Goal: Task Accomplishment & Management: Manage account settings

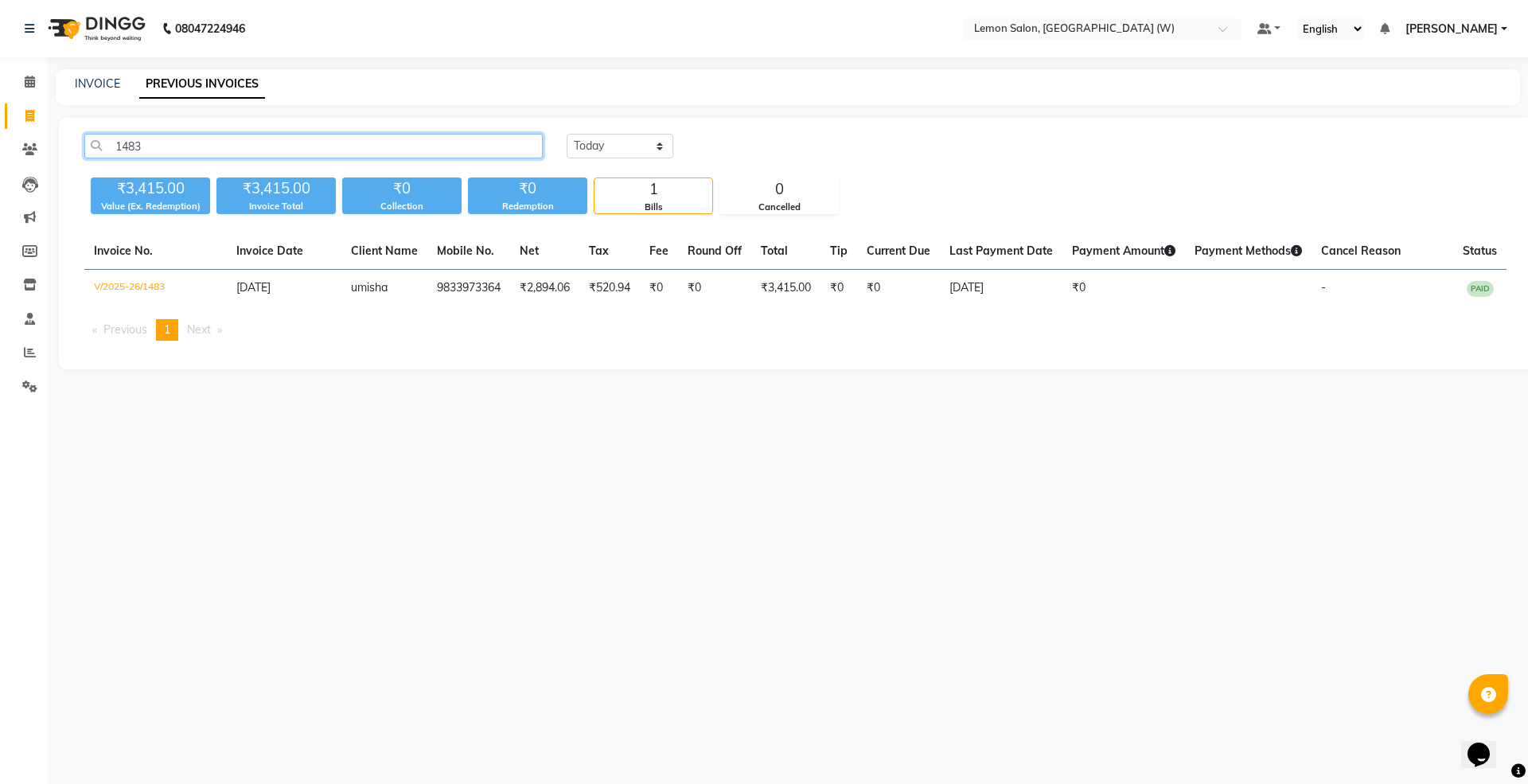
click at [167, 147] on input "1483" at bounding box center [314, 146] width 458 height 25
paste input "2216"
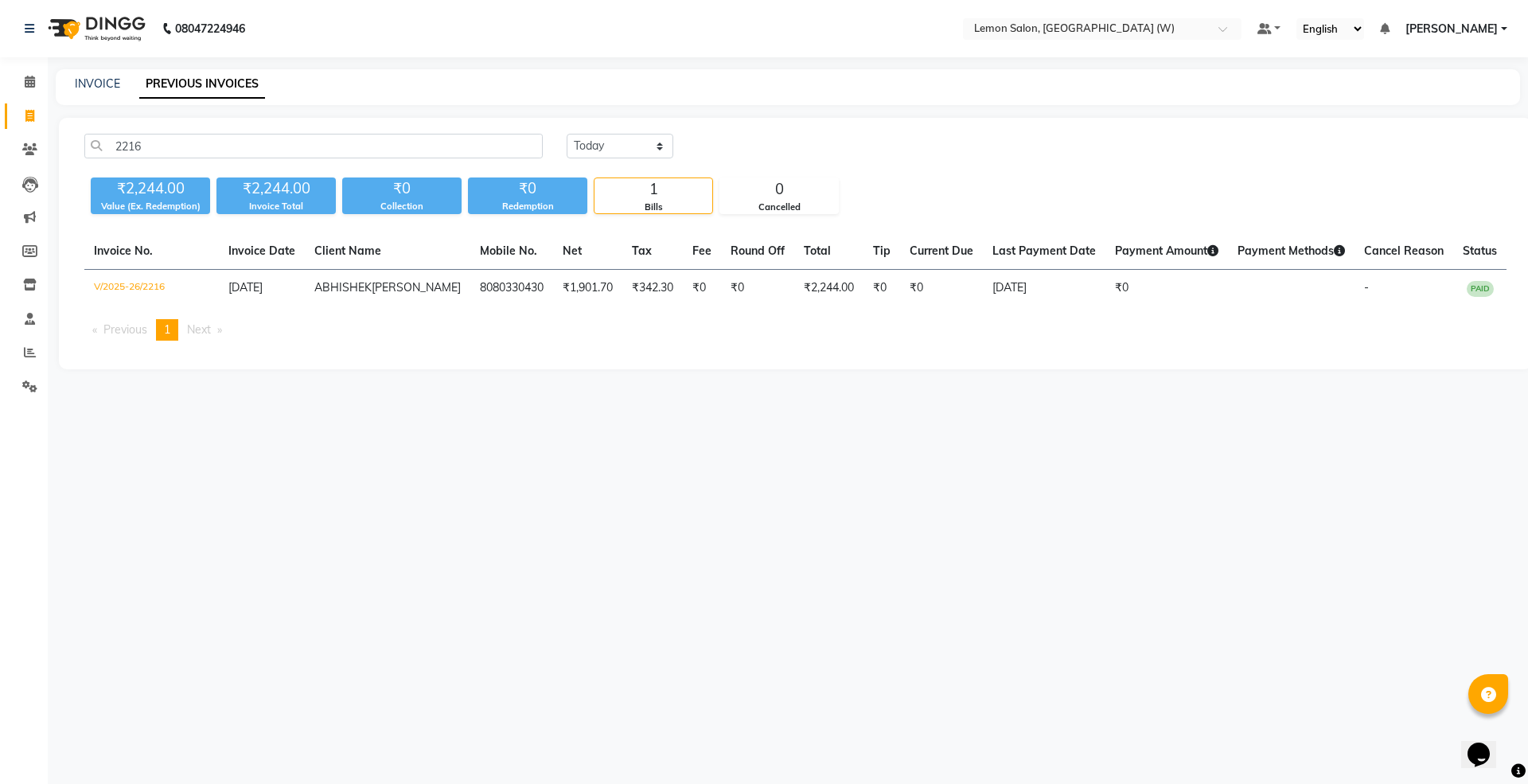
click at [263, 291] on span "[DATE]" at bounding box center [245, 287] width 34 height 14
click at [326, 140] on input "2216" at bounding box center [314, 146] width 458 height 25
paste input "360"
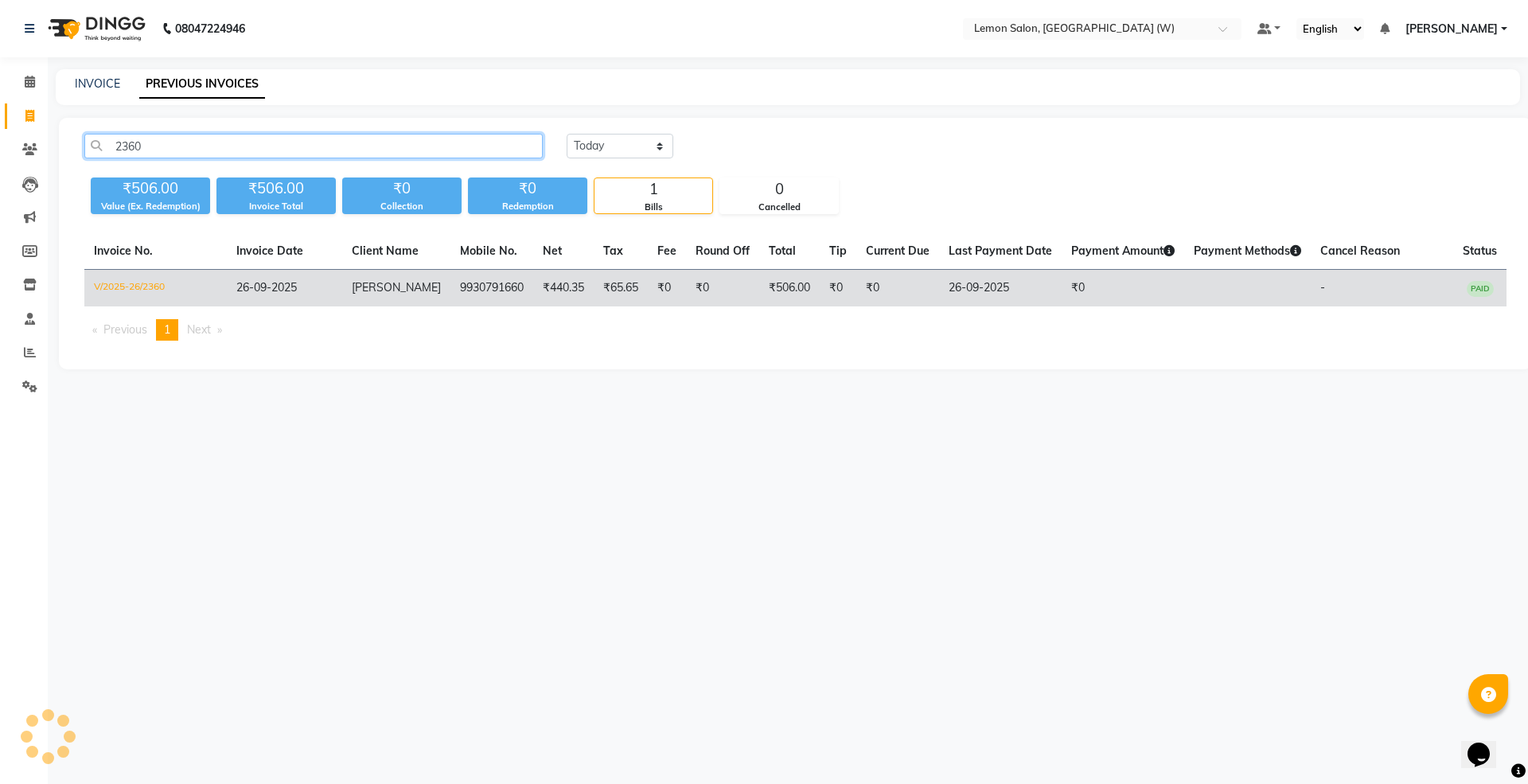
type input "2360"
click at [400, 287] on td "anubha" at bounding box center [396, 288] width 108 height 38
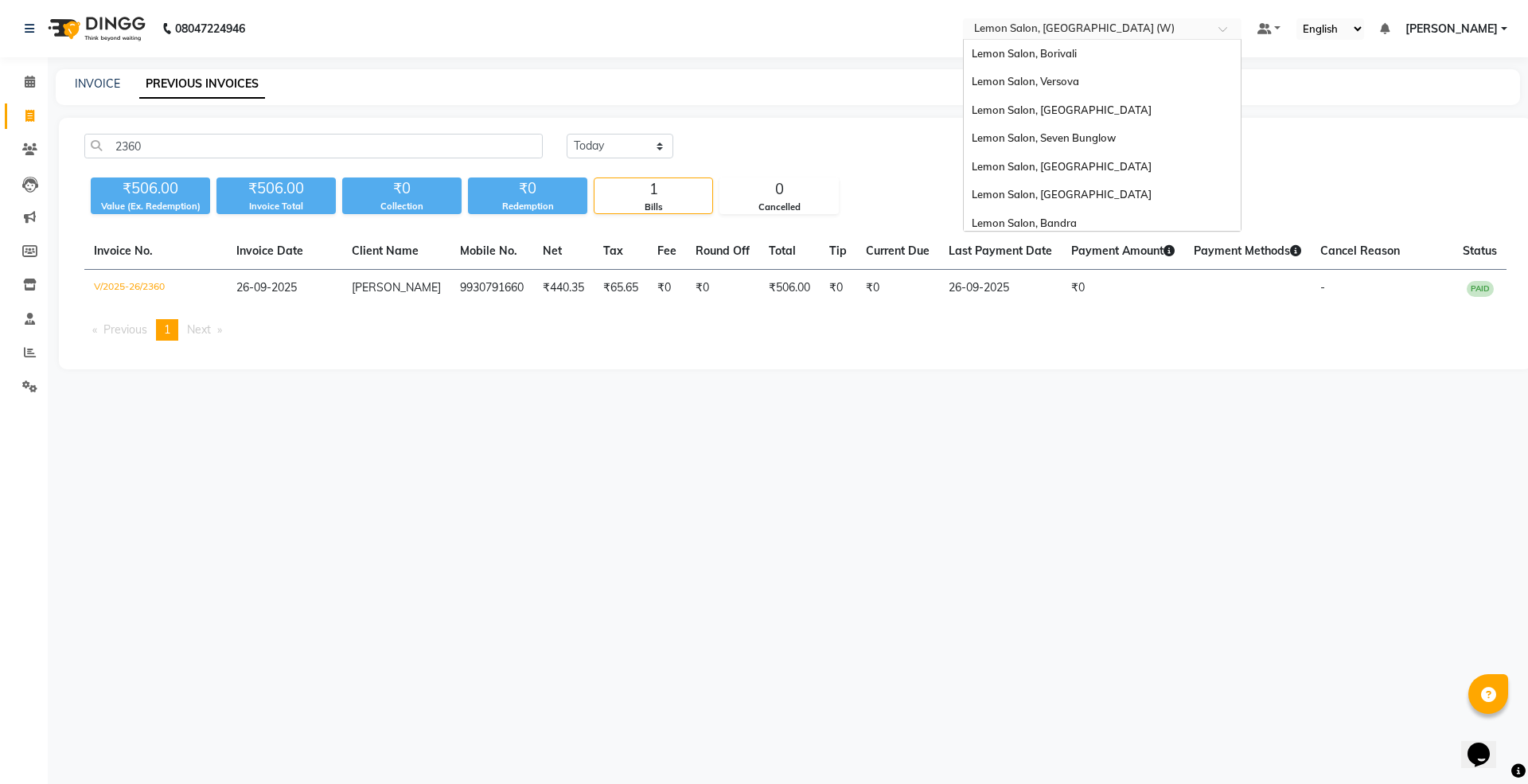
click at [1086, 30] on input "text" at bounding box center [1085, 30] width 231 height 16
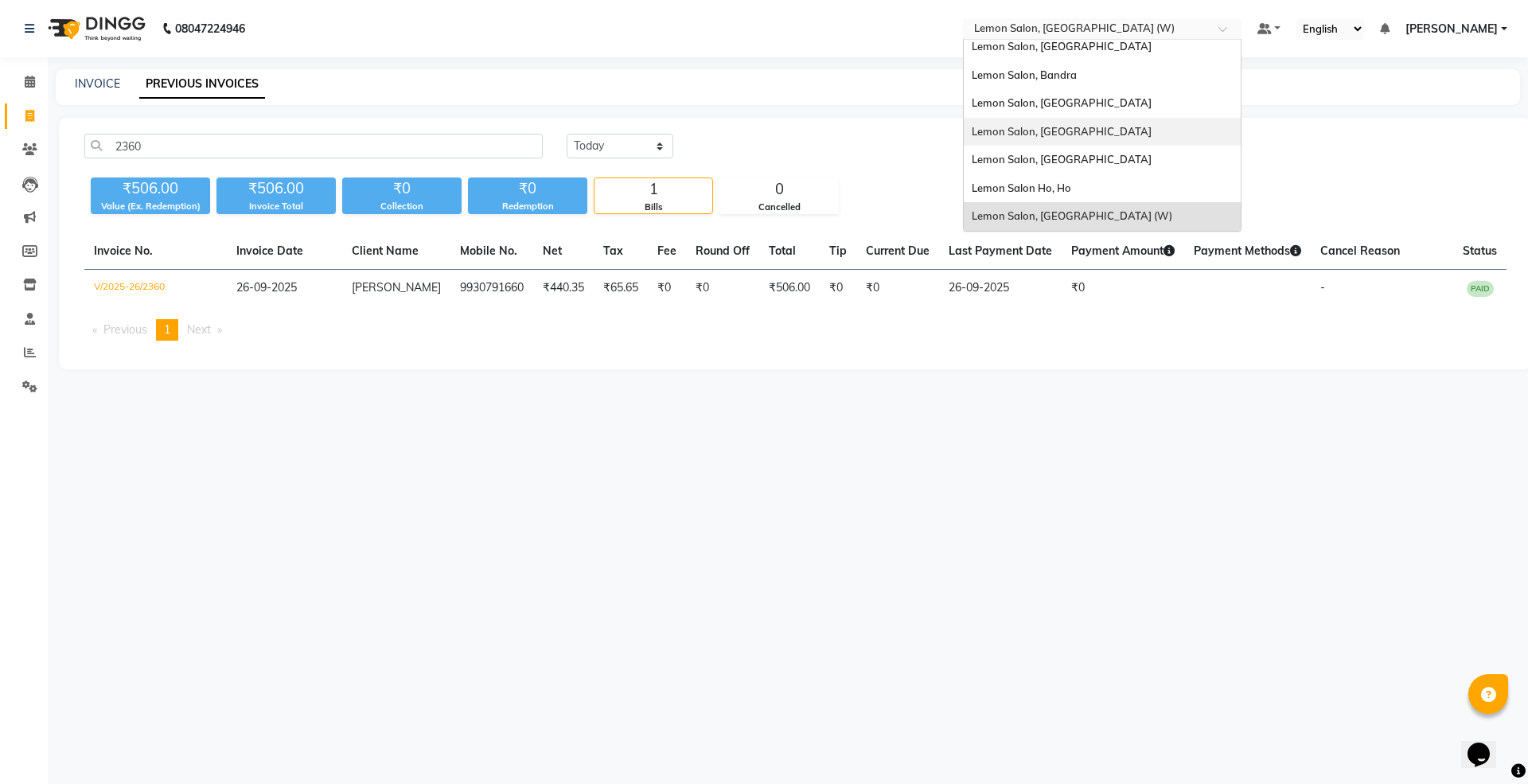
click at [1130, 131] on div "Lemon Salon, [GEOGRAPHIC_DATA]" at bounding box center [1101, 132] width 277 height 29
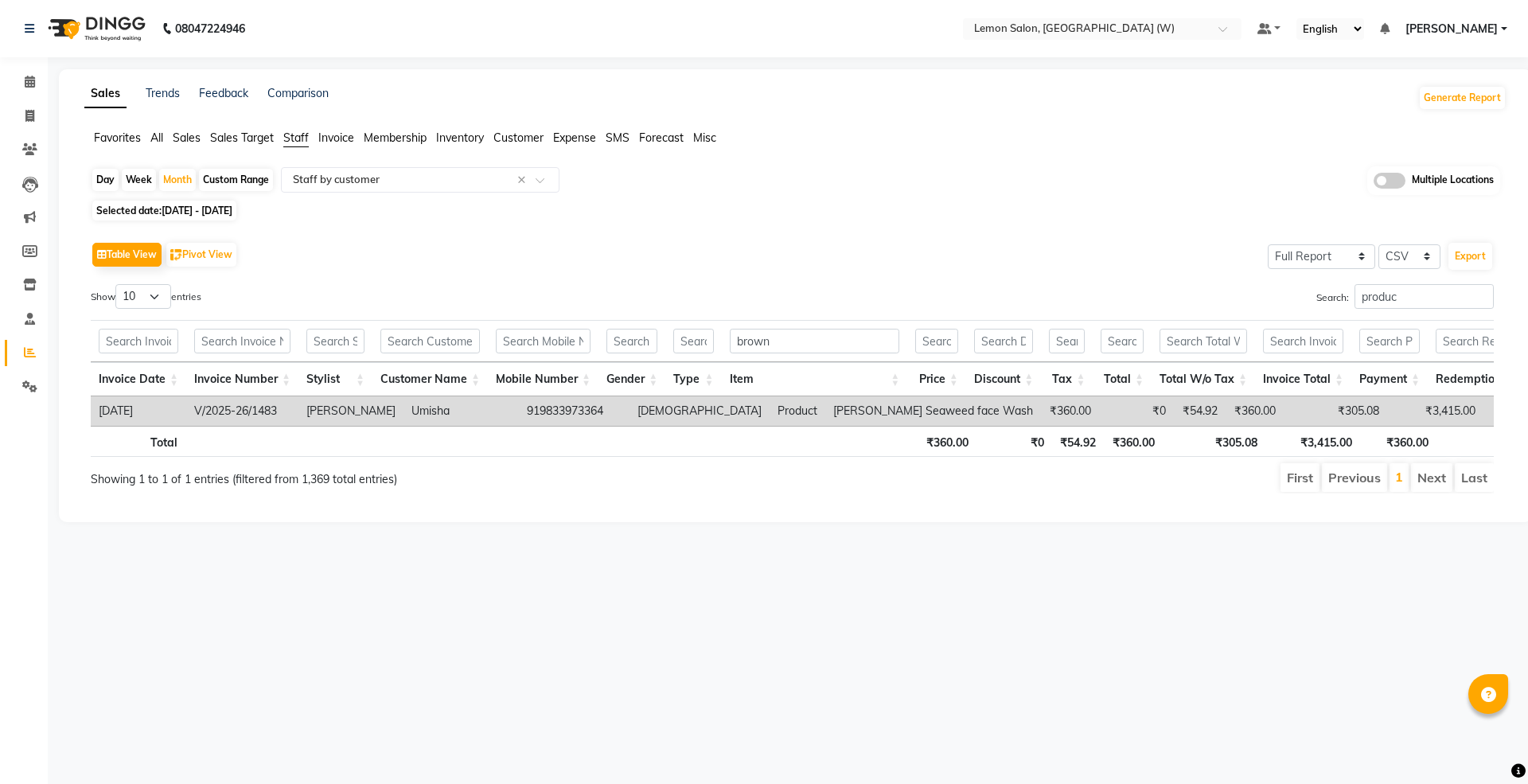
select select "full_report"
select select "csv"
click at [105, 175] on div "Day" at bounding box center [105, 179] width 26 height 22
select select "8"
select select "2025"
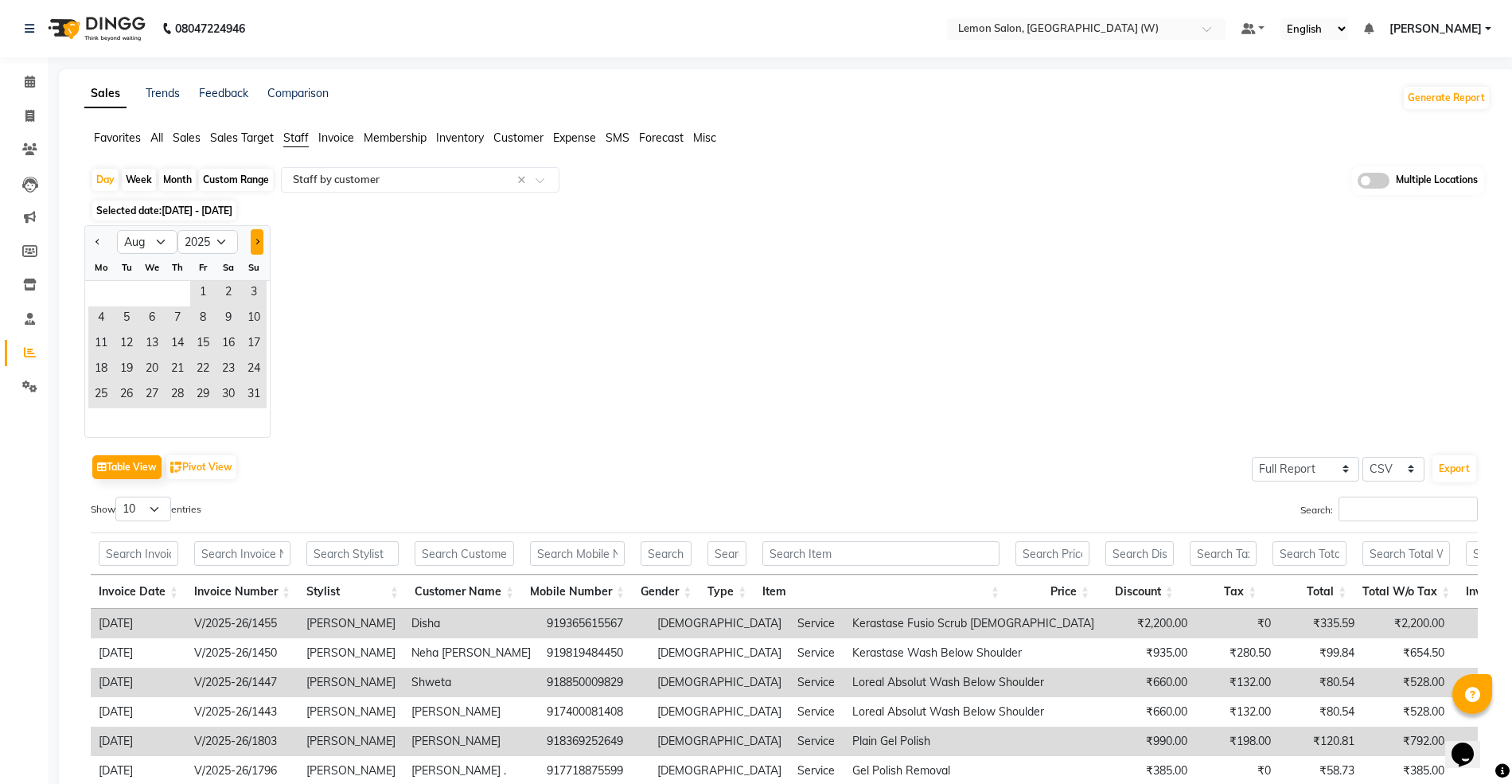
click at [256, 237] on button "Next month" at bounding box center [256, 241] width 12 height 25
select select "9"
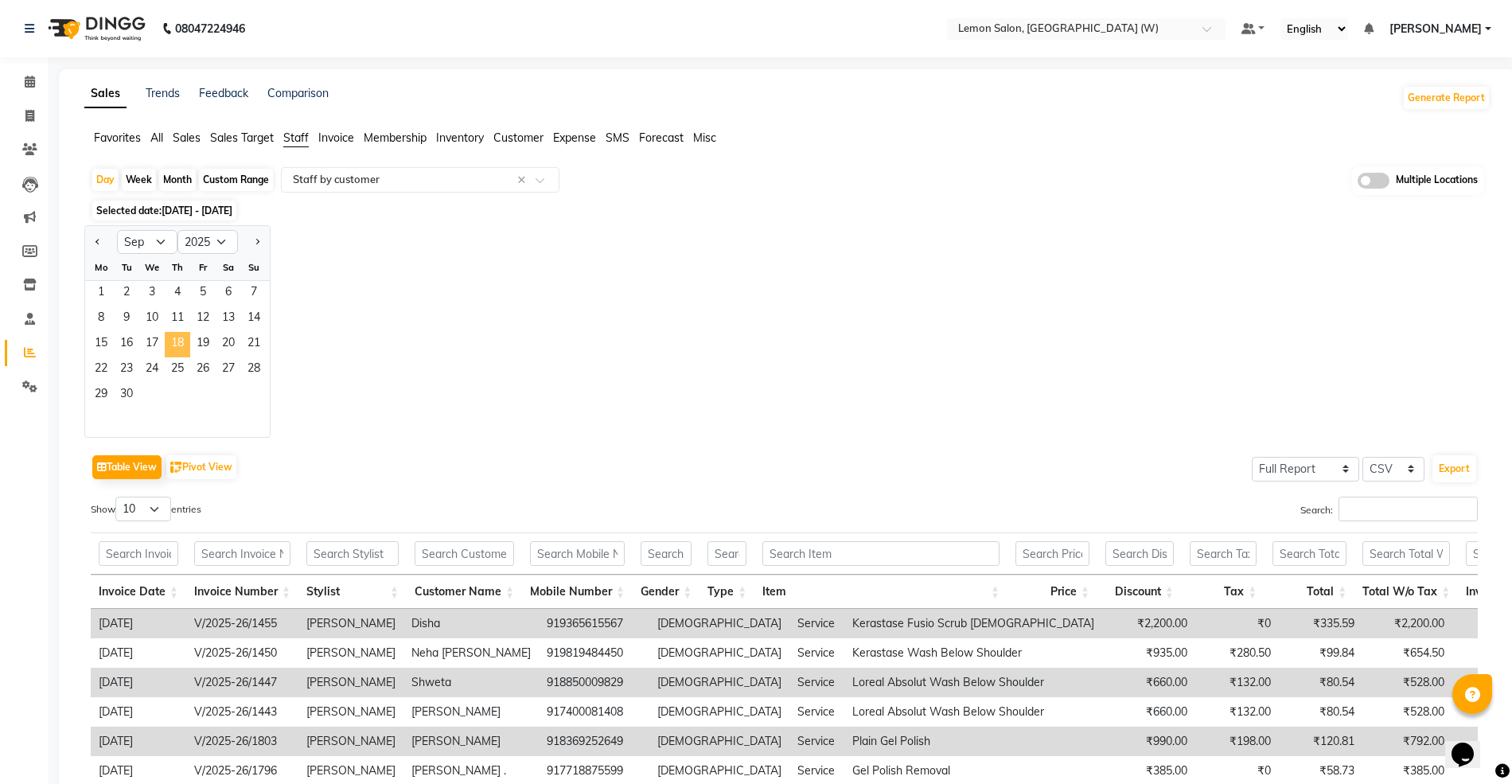
click at [174, 341] on span "18" at bounding box center [177, 344] width 25 height 25
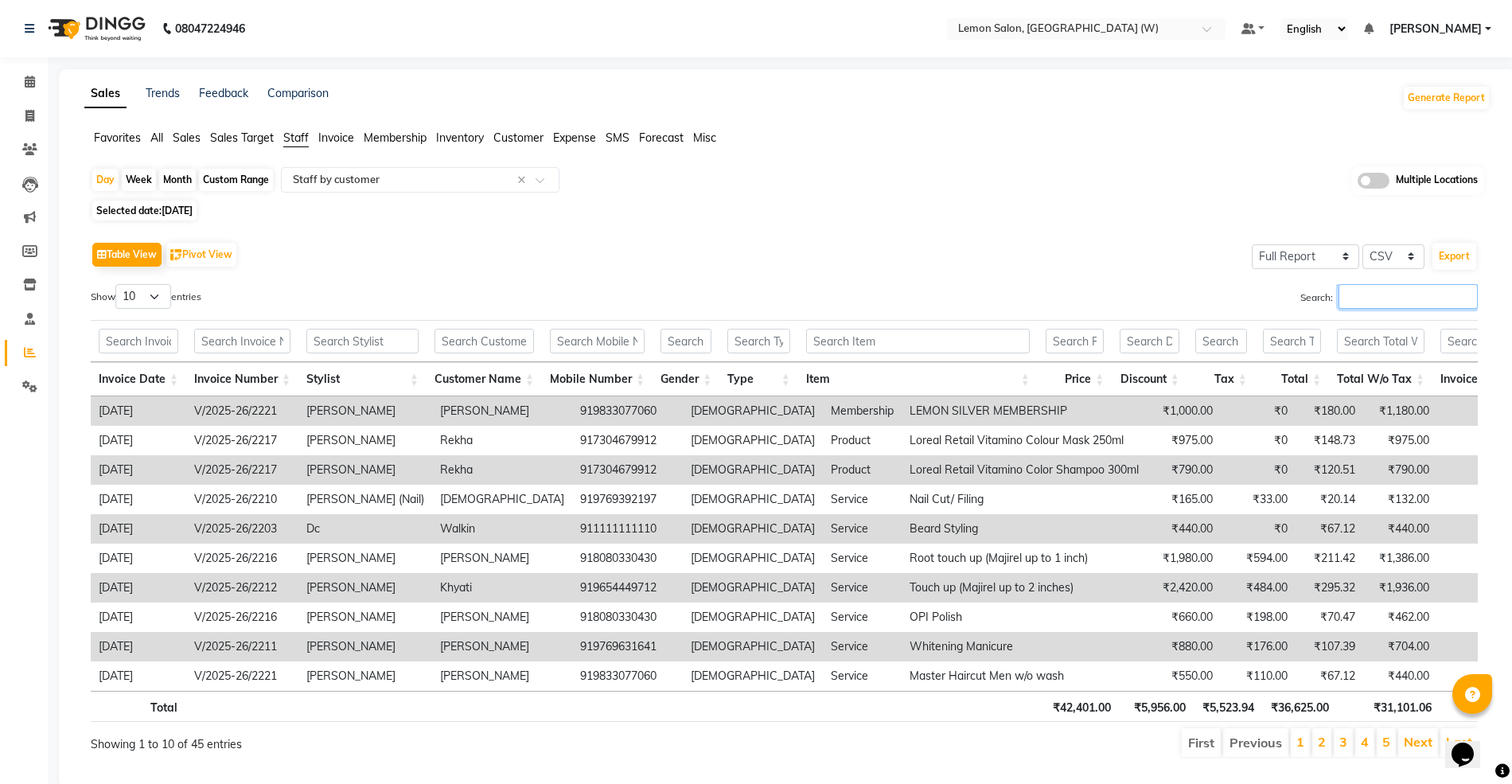
click at [1372, 298] on input "Search:" at bounding box center [1408, 296] width 140 height 25
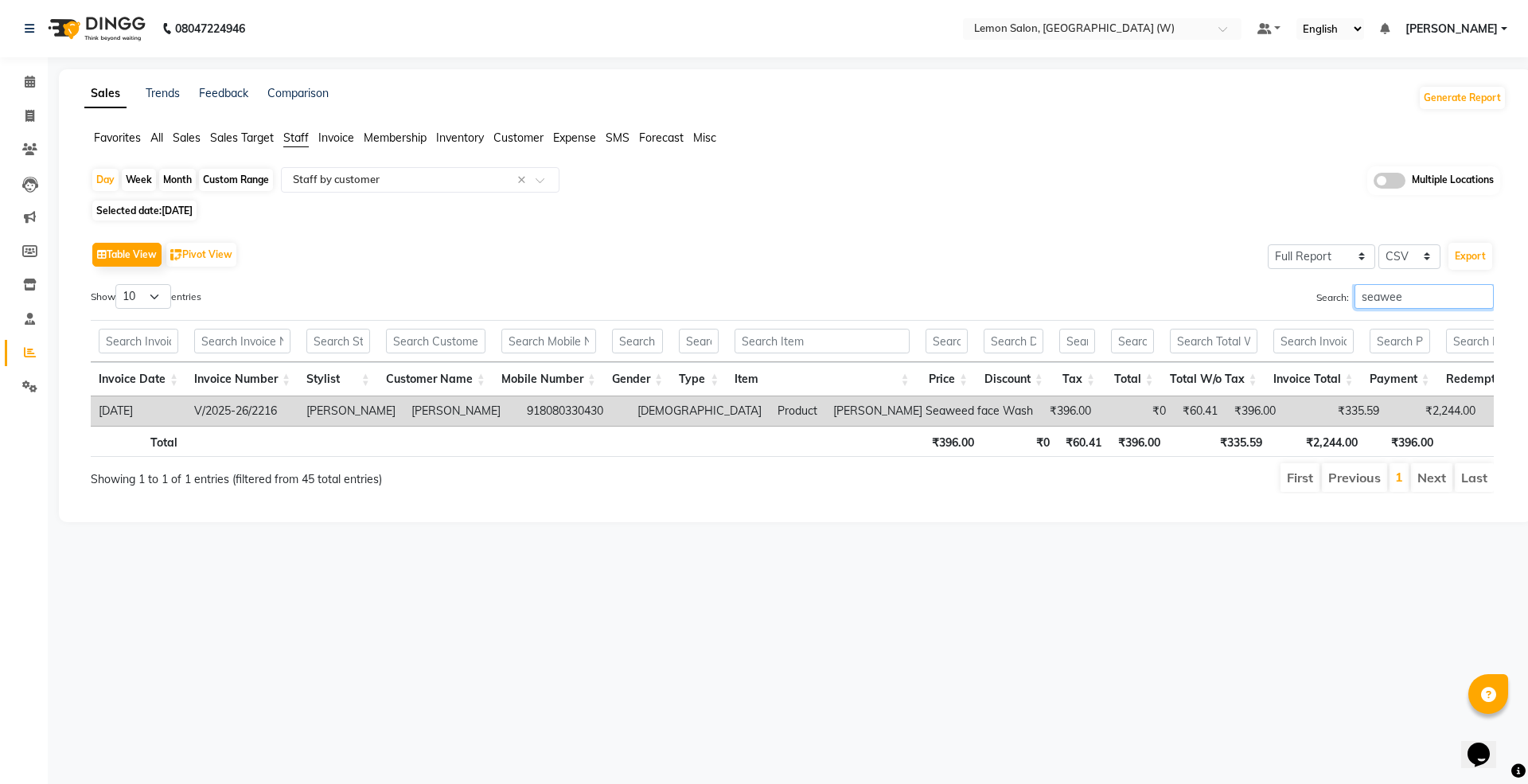
type input "seawee"
click at [267, 412] on td "V/2025-26/2216" at bounding box center [242, 411] width 112 height 30
copy td "2216"
click at [99, 173] on div "Day" at bounding box center [105, 179] width 26 height 22
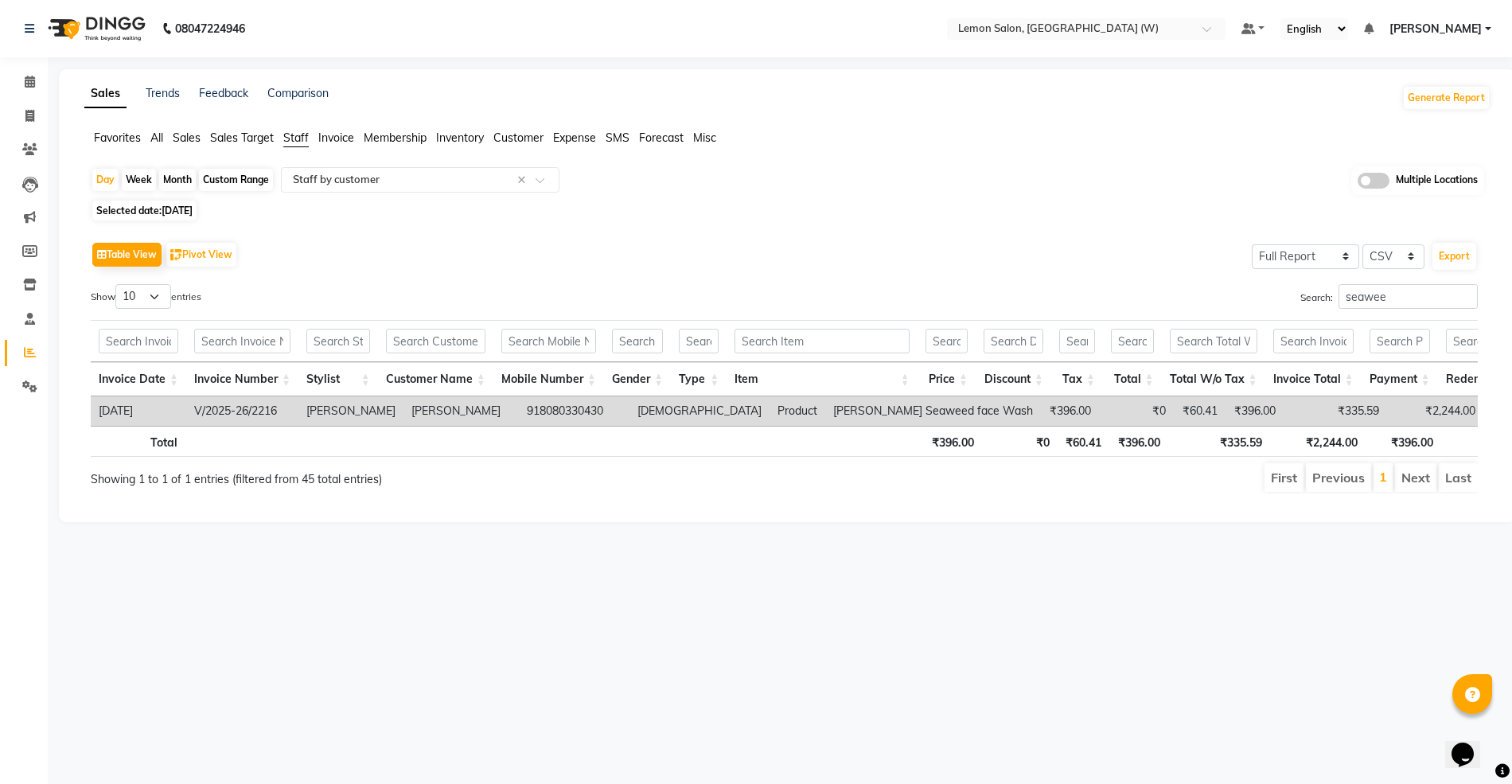
select select "9"
select select "2025"
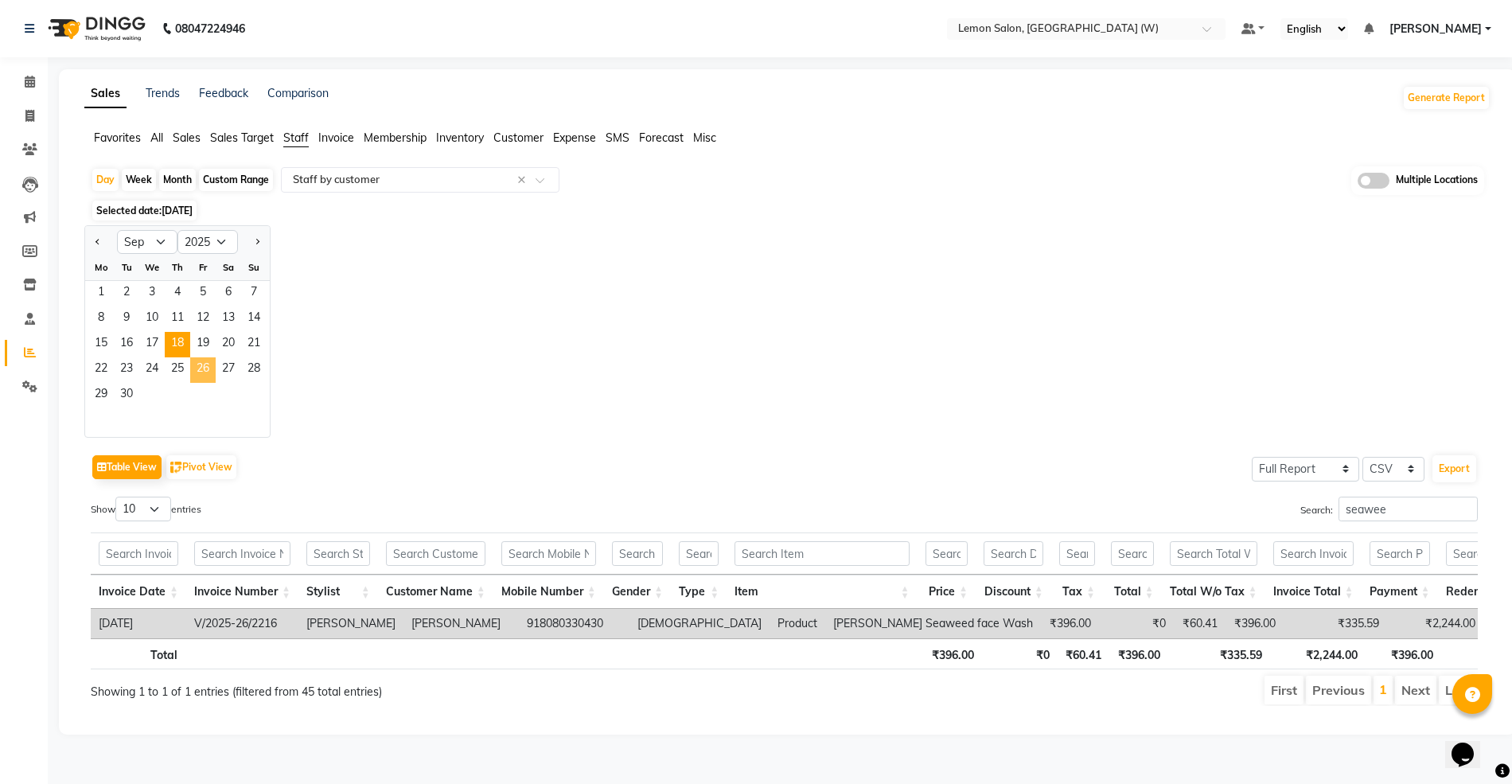
click at [195, 372] on span "26" at bounding box center [203, 370] width 25 height 25
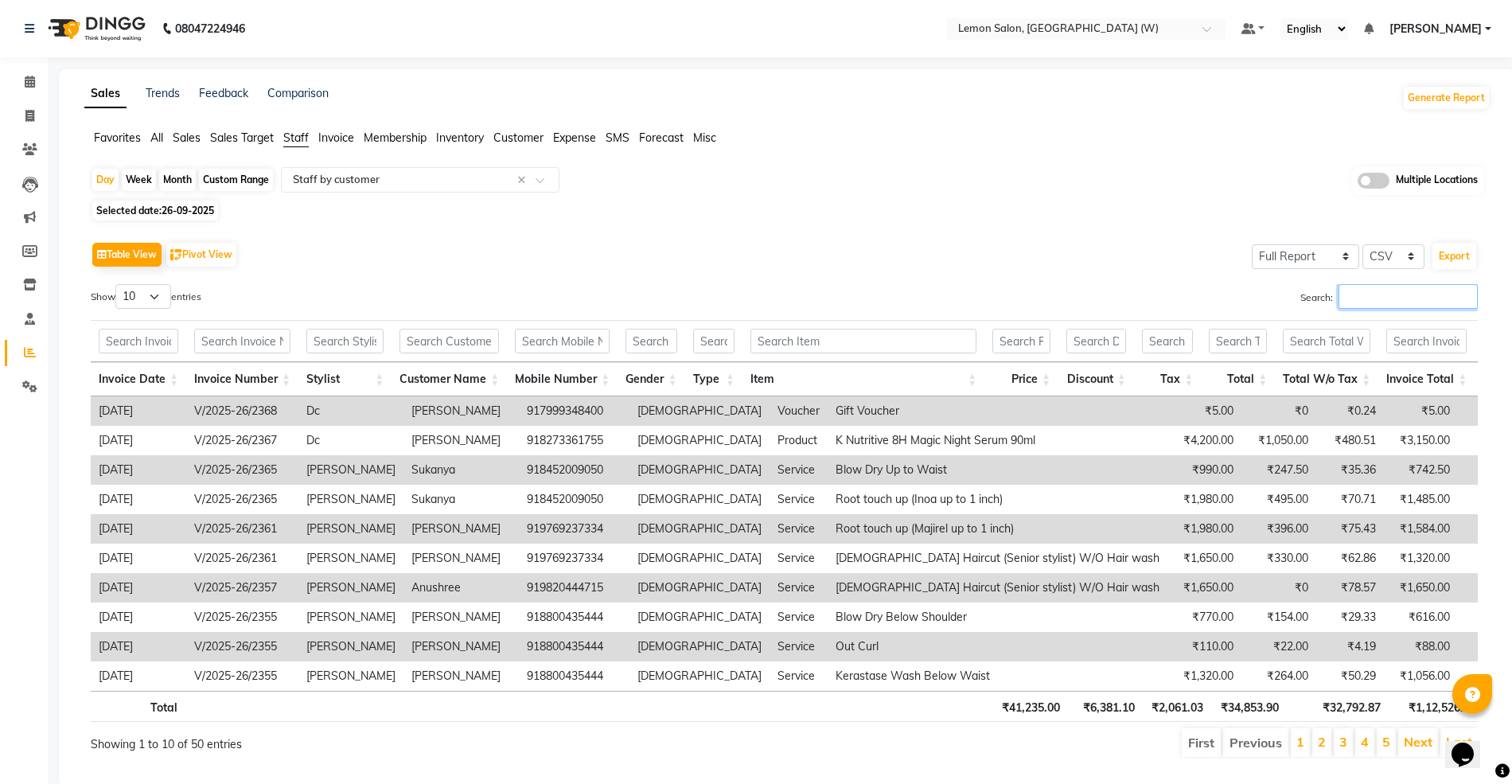
click at [1398, 306] on input "Search:" at bounding box center [1408, 296] width 140 height 25
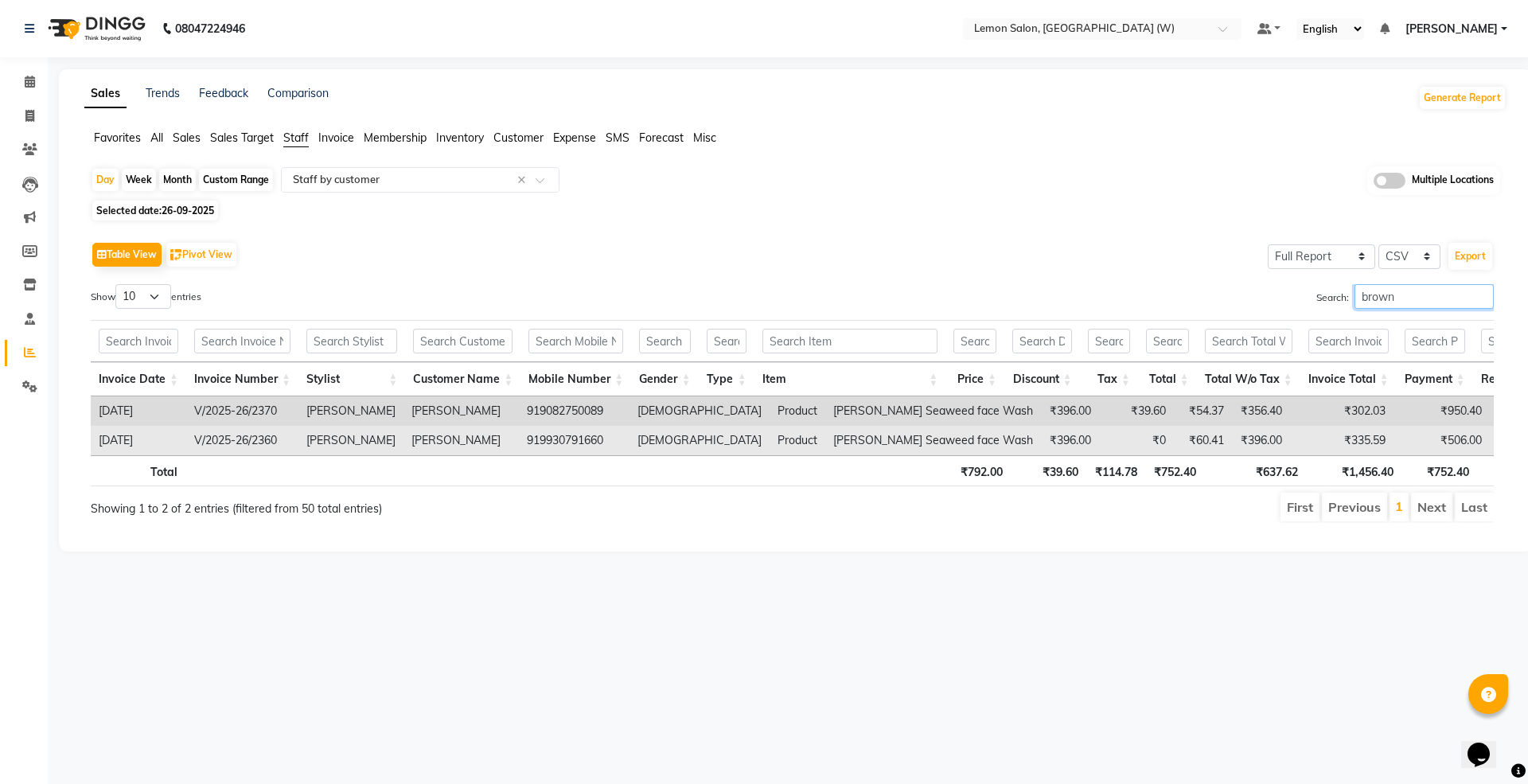
type input "brown"
click at [275, 442] on td "V/2025-26/2360" at bounding box center [242, 441] width 112 height 30
copy td "2360"
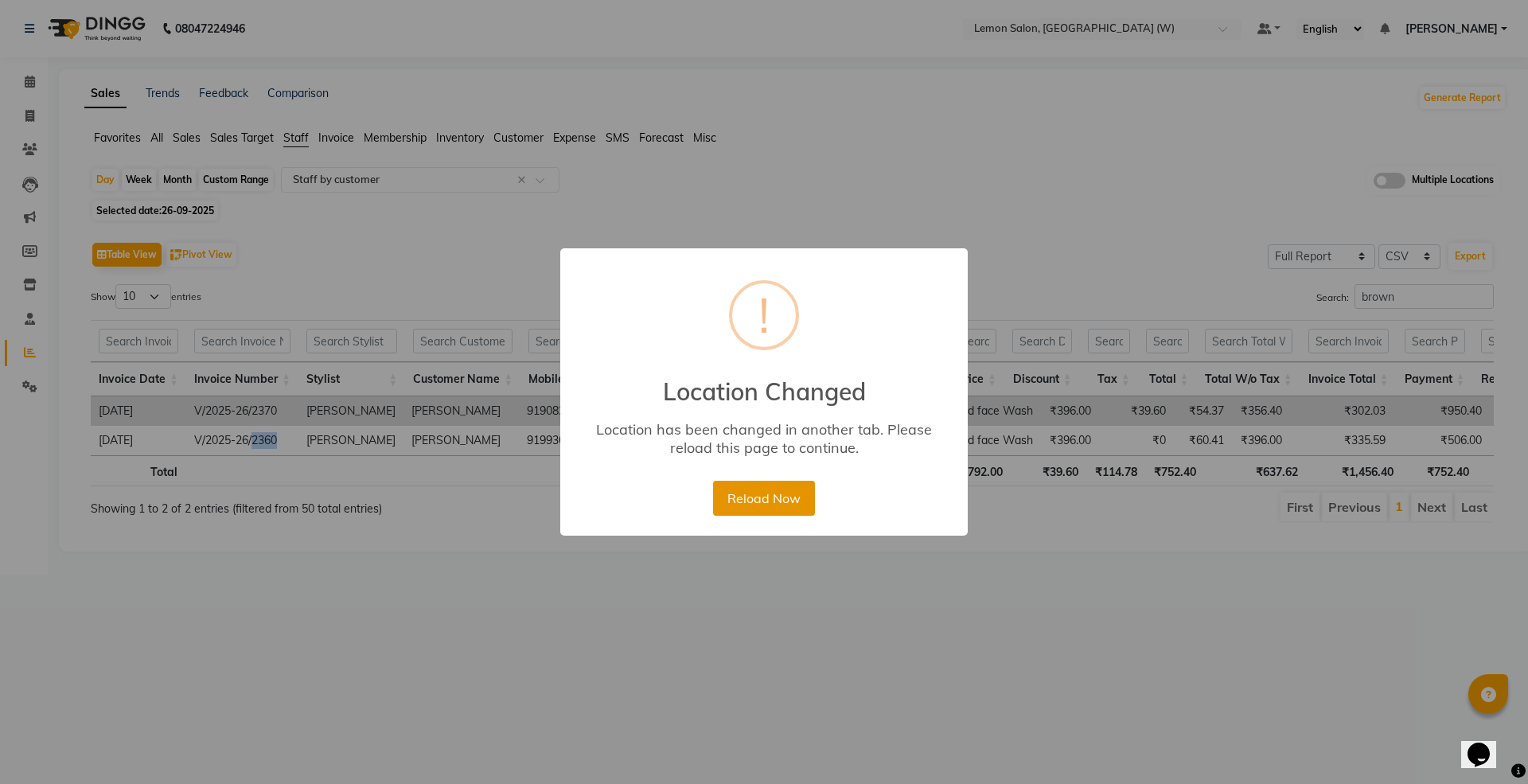
click at [783, 495] on button "Reload Now" at bounding box center [763, 498] width 101 height 35
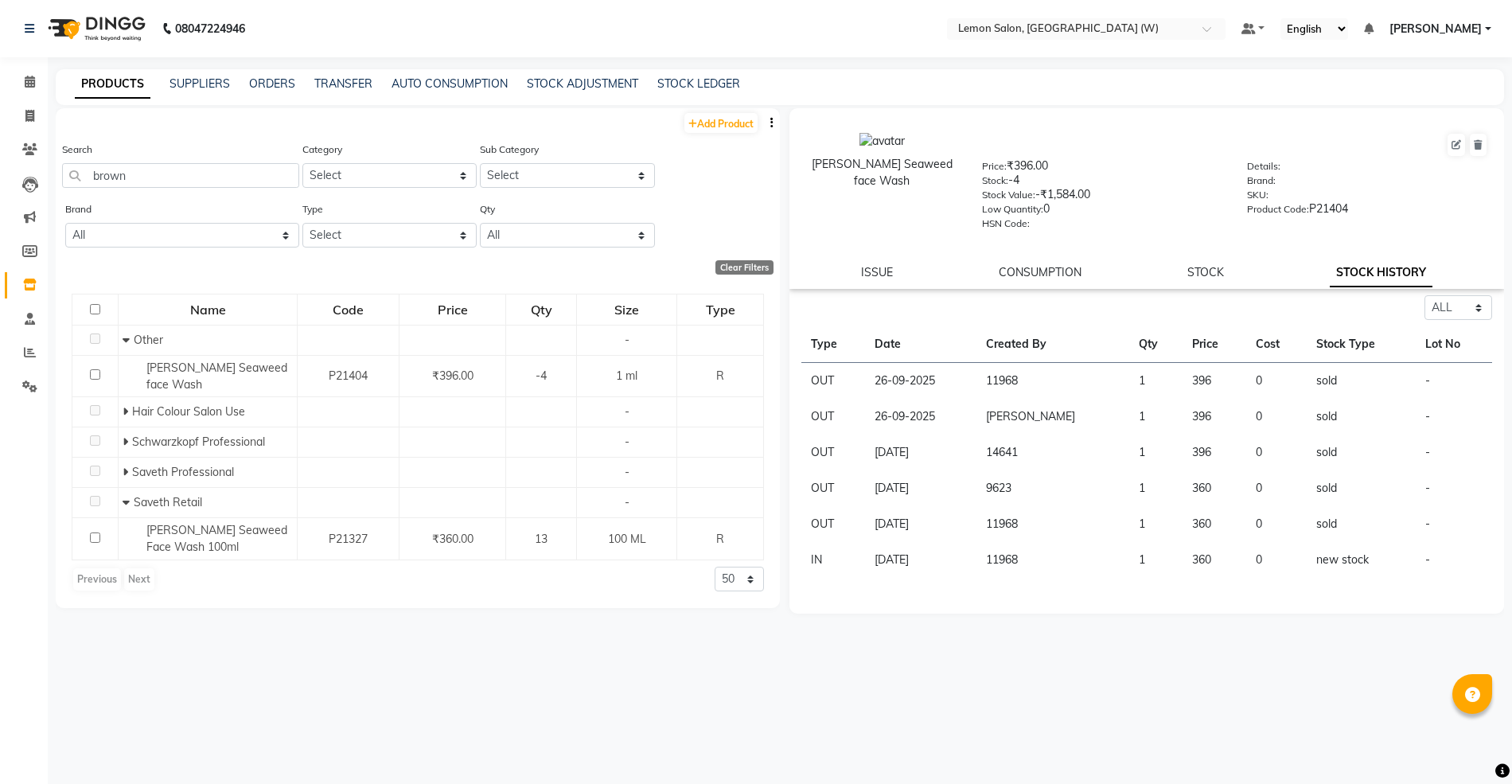
select select "all"
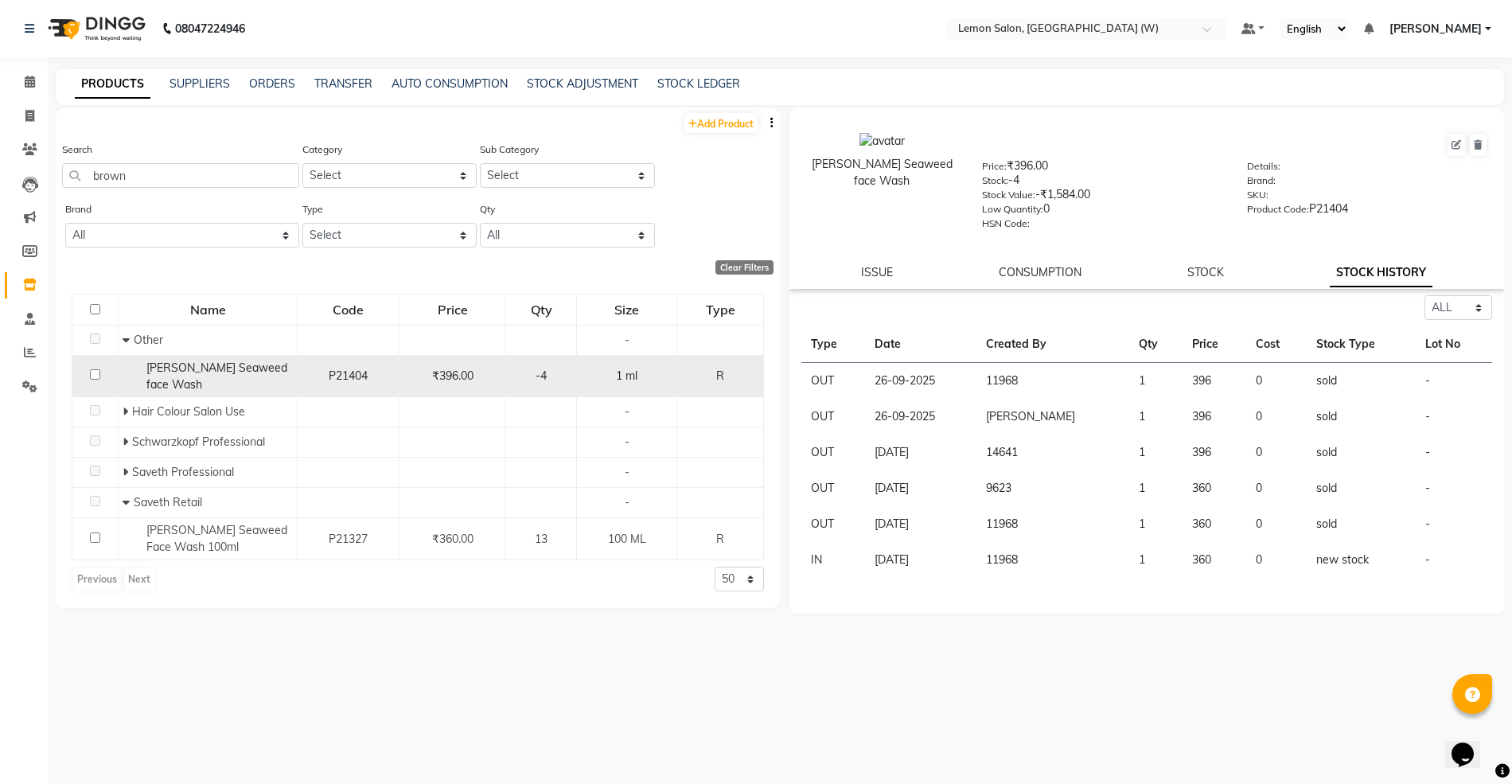
click at [247, 368] on span "[PERSON_NAME] Seaweed face Wash" at bounding box center [217, 375] width 140 height 31
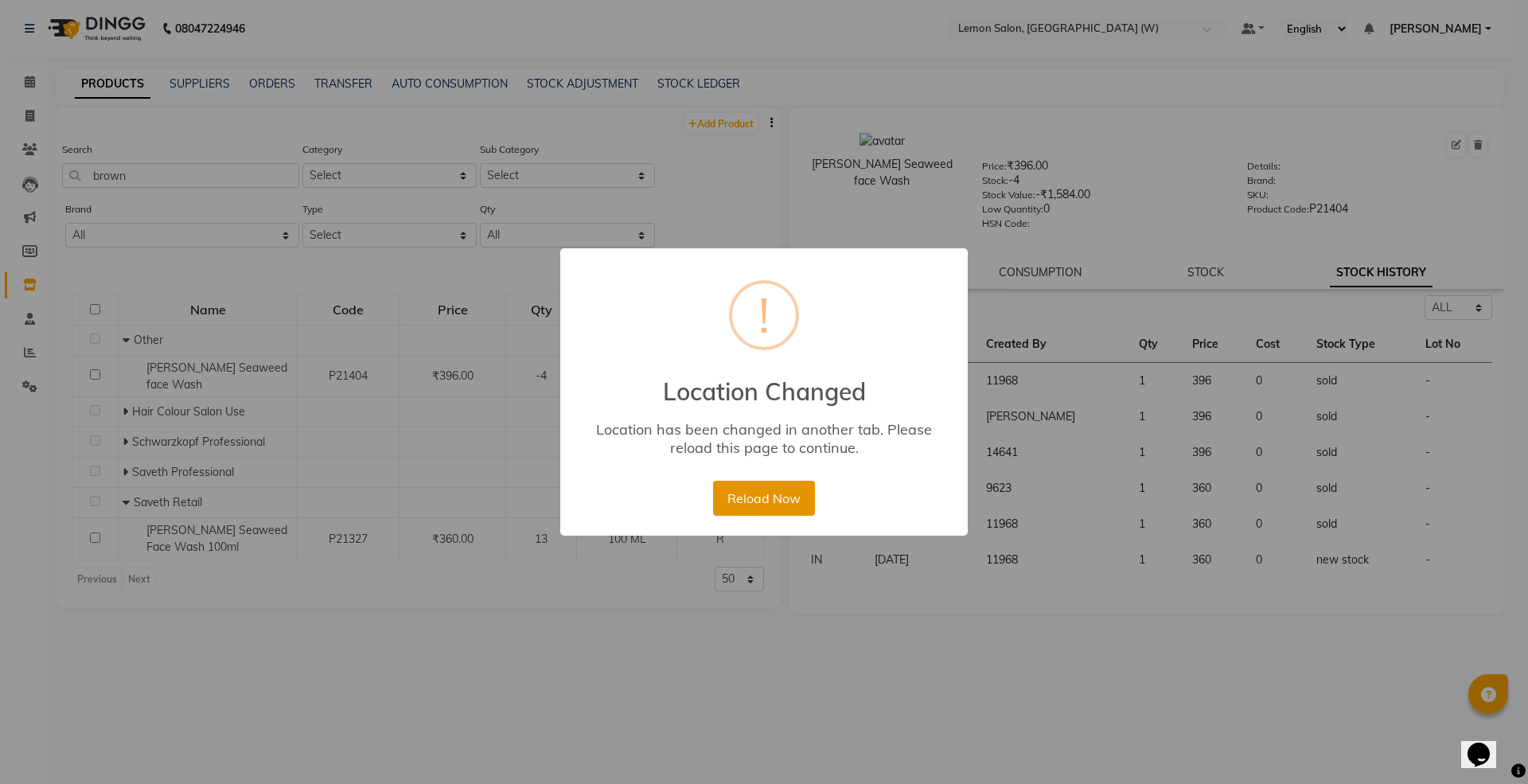
click at [756, 495] on button "Reload Now" at bounding box center [763, 498] width 101 height 35
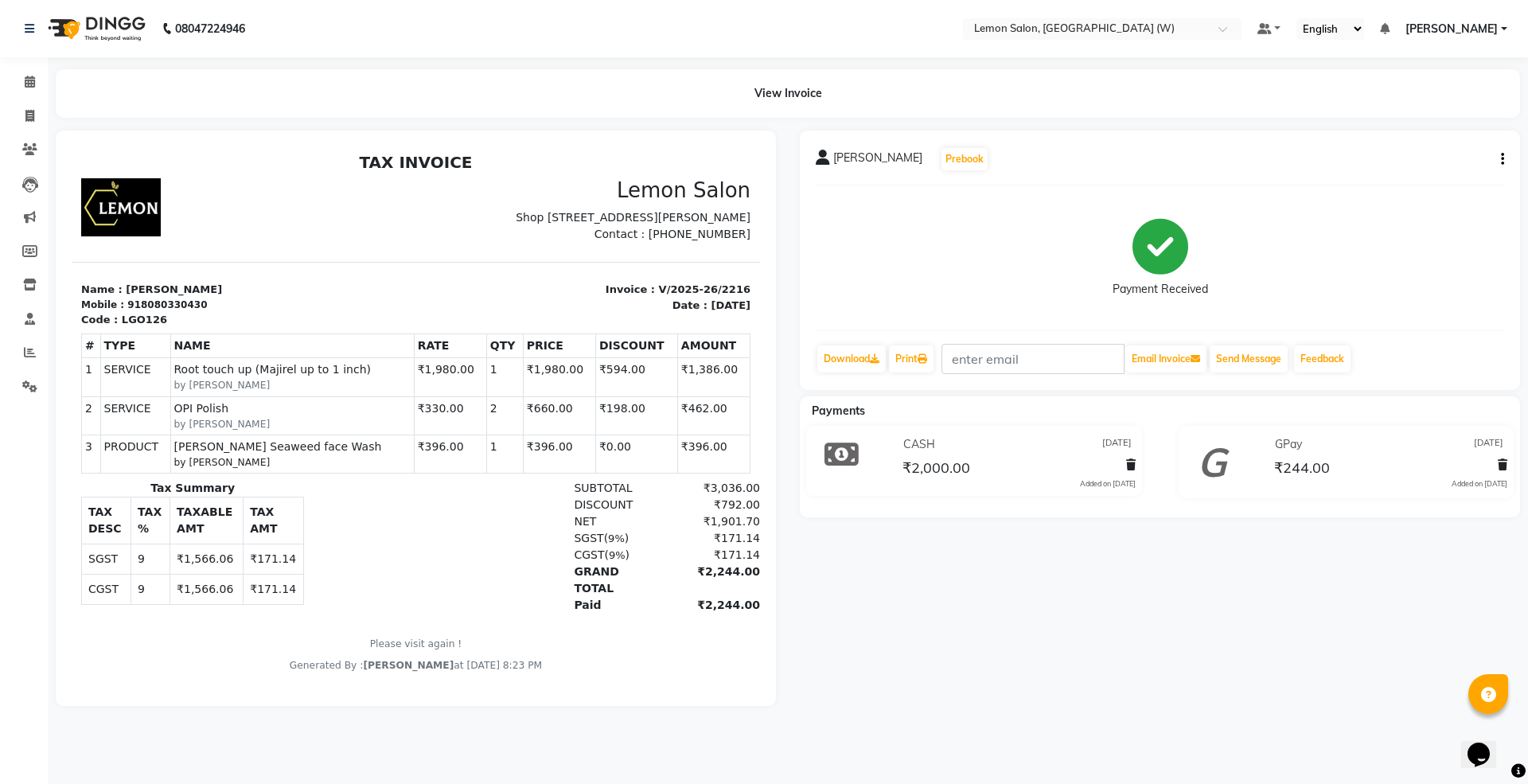
click at [1501, 160] on icon "button" at bounding box center [1503, 159] width 4 height 1
click at [1420, 174] on div "Edit Invoice" at bounding box center [1423, 178] width 109 height 20
select select "service"
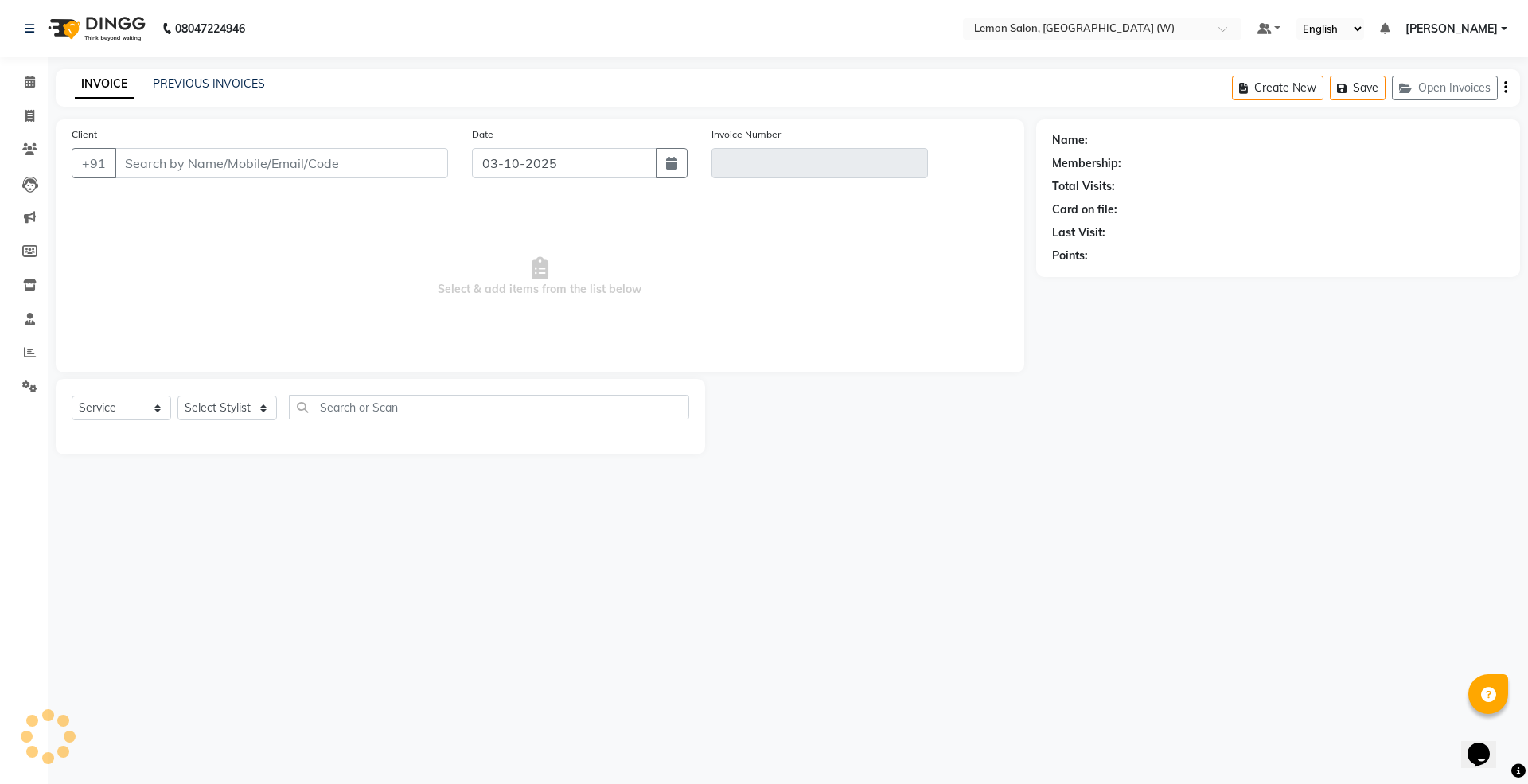
type input "8080330430"
type input "V/2025-26/2216"
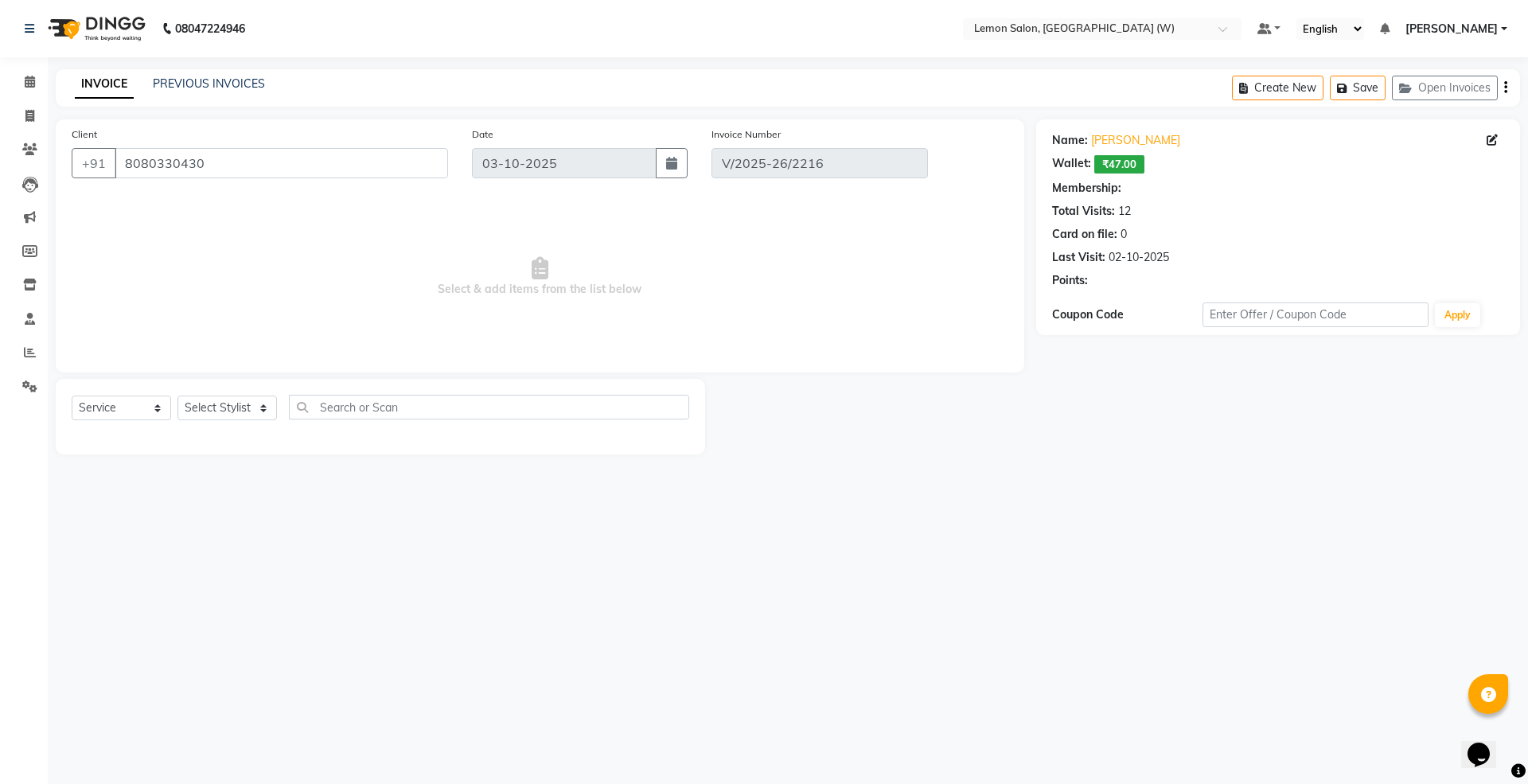
type input "18-09-2025"
select select "select"
select select "1: Object"
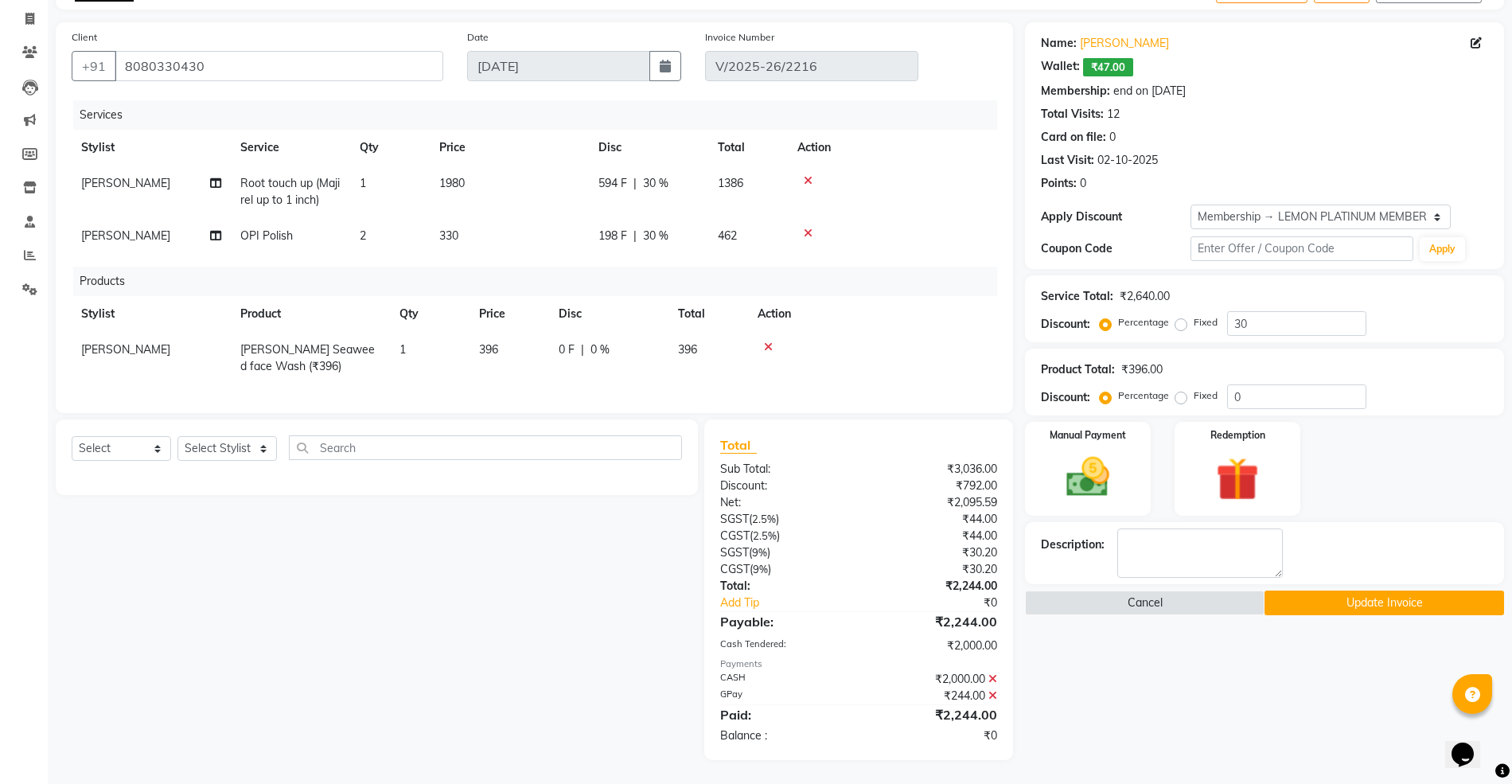
click at [355, 342] on span "[PERSON_NAME] Seaweed face Wash (₹396)" at bounding box center [307, 357] width 134 height 31
select select "84214"
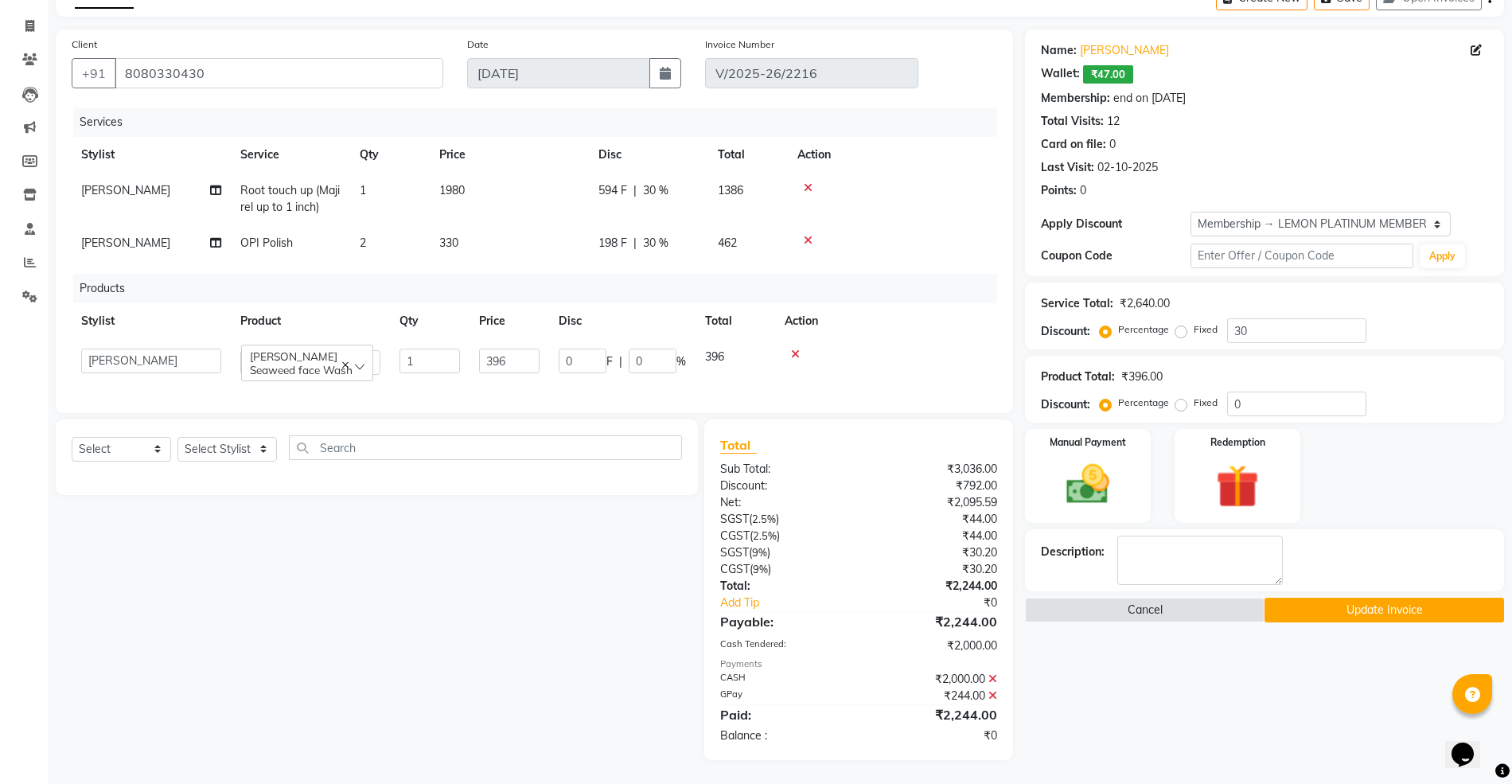
click at [291, 360] on div "Saveth-Brown Seaweed face Wash" at bounding box center [307, 363] width 132 height 37
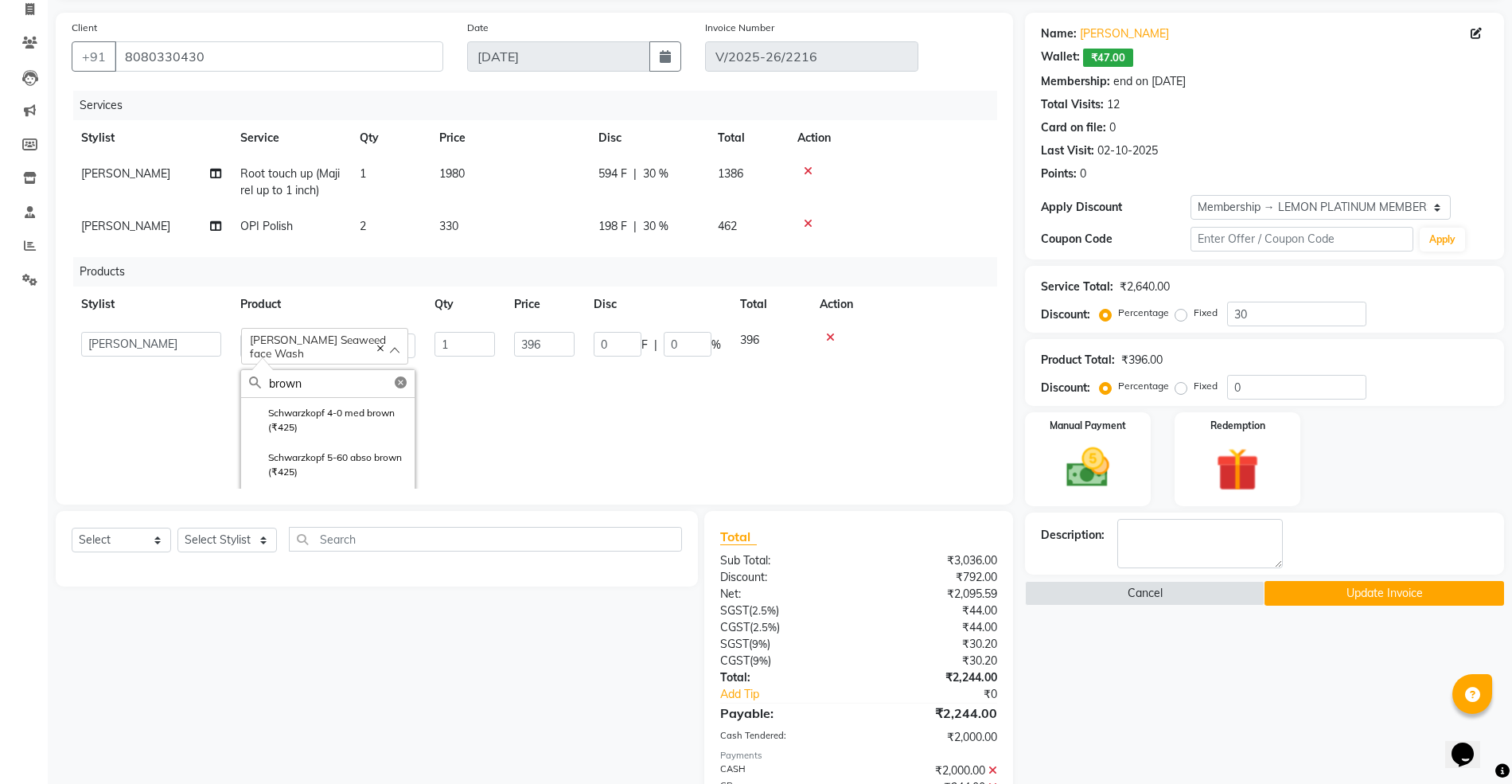
type input "brown"
click at [832, 334] on icon at bounding box center [831, 337] width 9 height 11
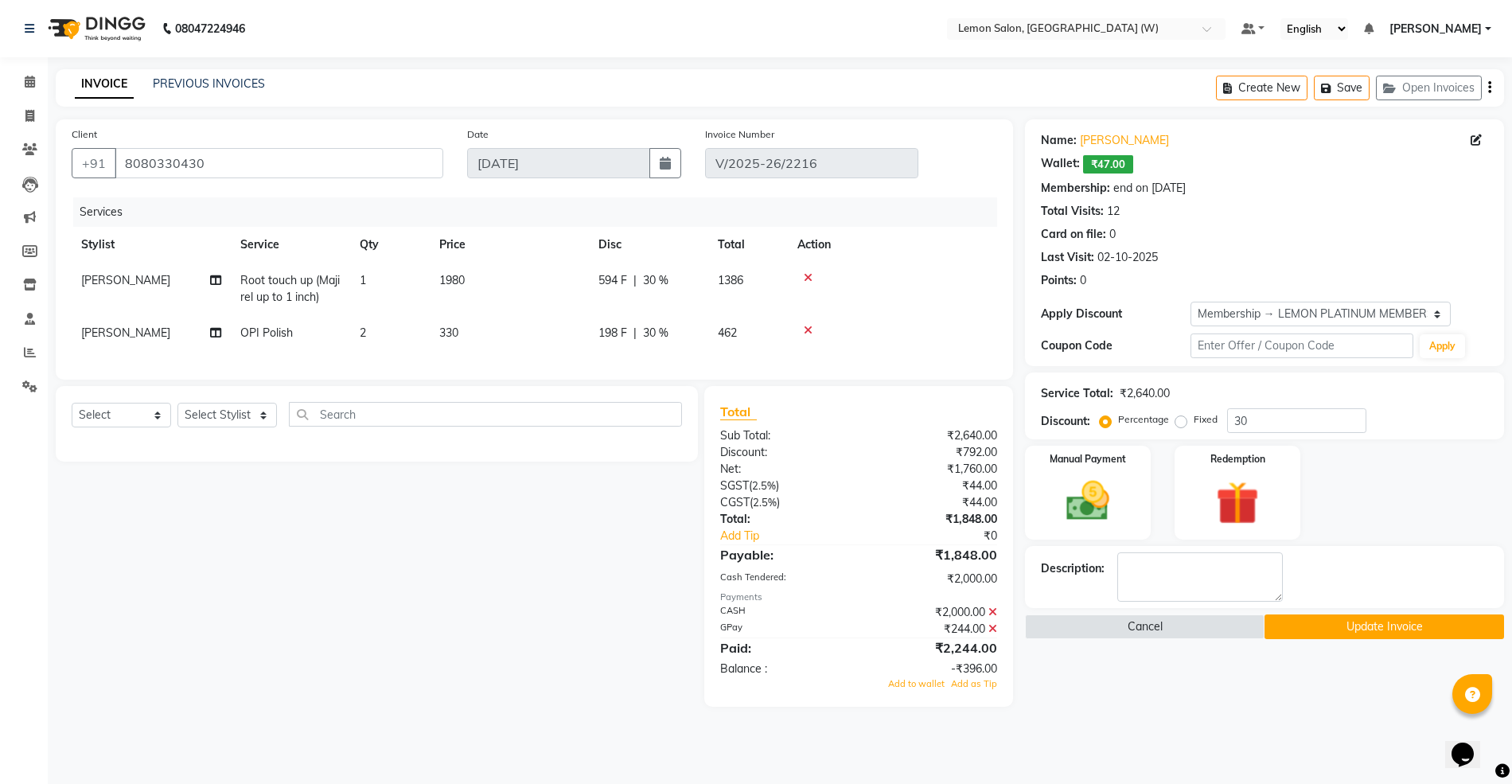
scroll to position [0, 0]
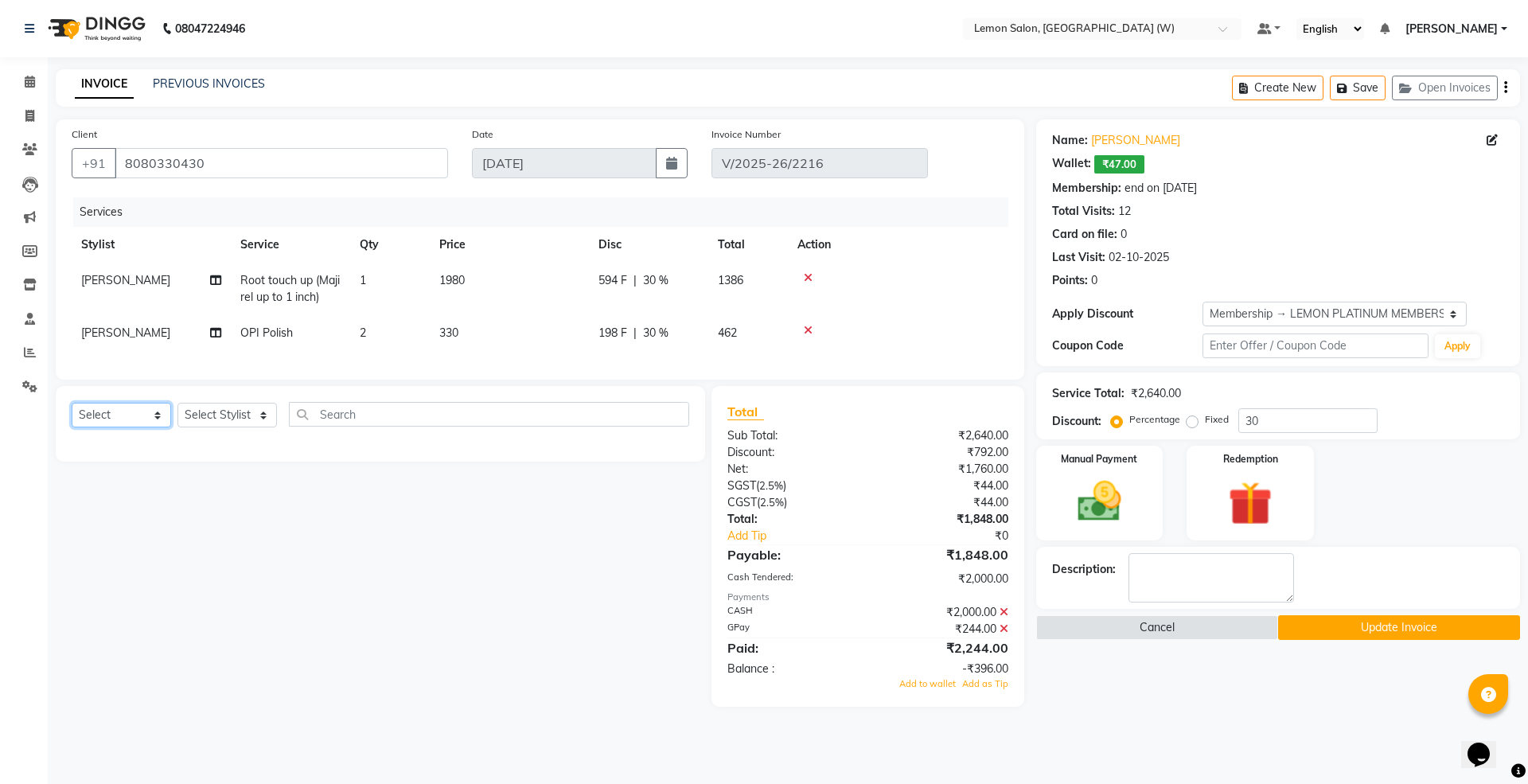
click at [124, 428] on select "Select Service Product Membership Package Voucher Prepaid Gift Card" at bounding box center [121, 415] width 99 height 25
click at [72, 419] on select "Select Service Product Membership Package Voucher Prepaid Gift Card" at bounding box center [121, 415] width 99 height 25
click at [122, 428] on select "Select Service Product Membership Package Voucher Prepaid Gift Card" at bounding box center [121, 415] width 99 height 25
select select "product"
click at [72, 419] on select "Select Service Product Membership Package Voucher Prepaid Gift Card" at bounding box center [121, 415] width 99 height 25
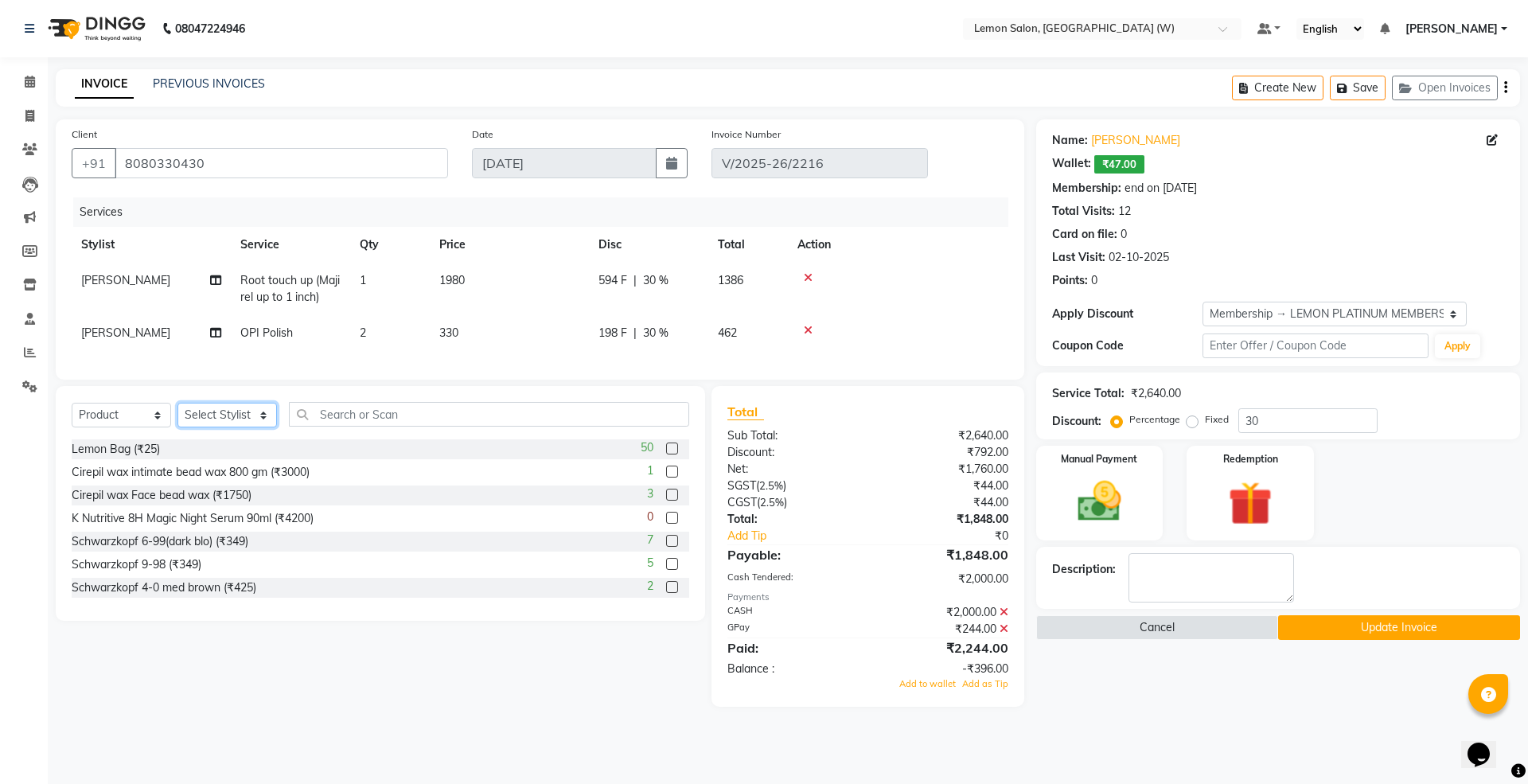
click at [198, 428] on select "Select Stylist Akancha Subba Akansha Subba Amreen Shaikh Anamta Sayyed Aniket (…" at bounding box center [227, 415] width 99 height 25
select select "93377"
click at [177, 419] on select "Select Stylist Akancha Subba Akansha Subba Amreen Shaikh Anamta Sayyed Aniket (…" at bounding box center [227, 415] width 99 height 25
click at [364, 427] on input "text" at bounding box center [489, 414] width 400 height 25
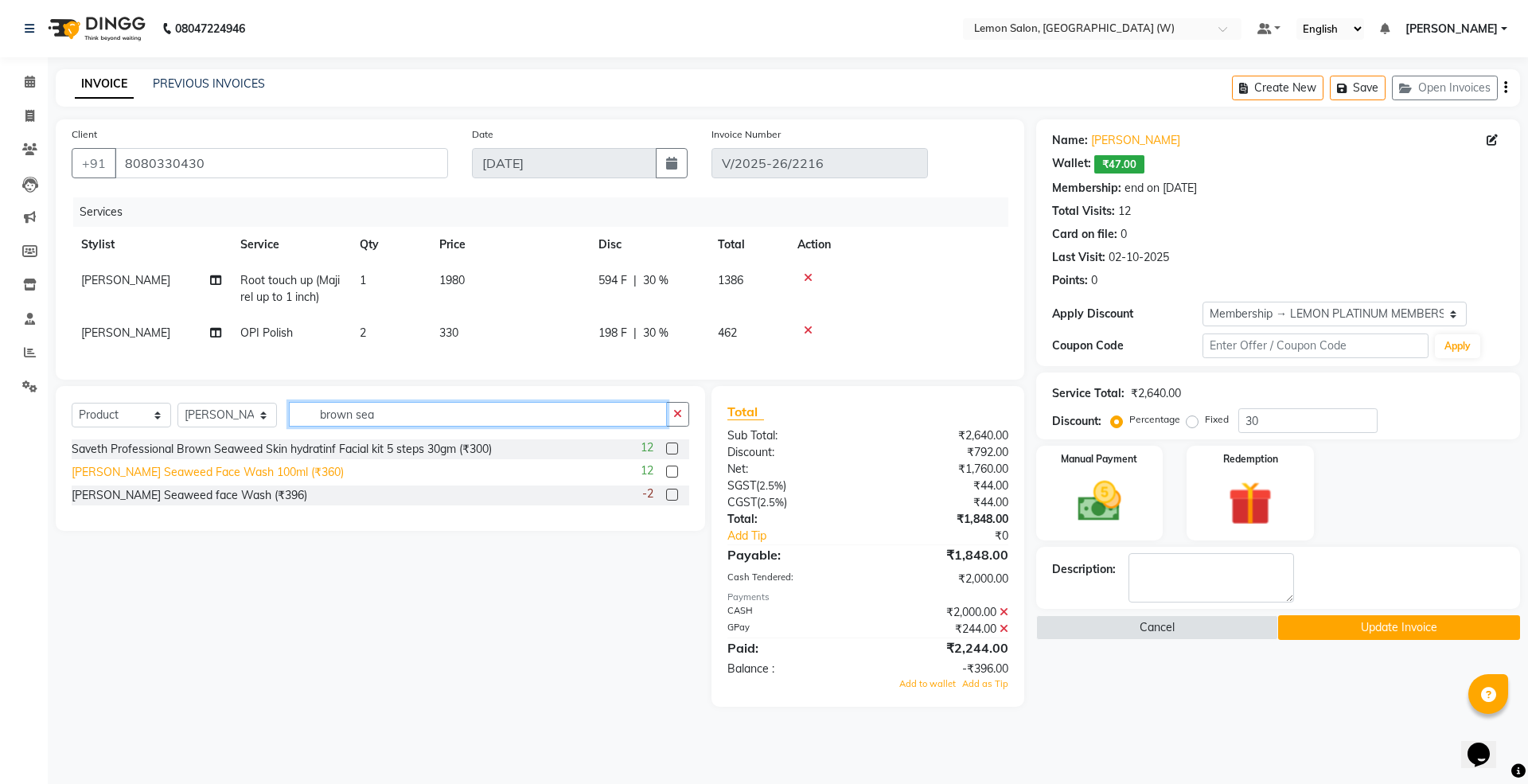
type input "brown sea"
click at [205, 480] on div "Saveth Brown Seaweed Face Wash 100ml (₹360)" at bounding box center [208, 471] width 272 height 17
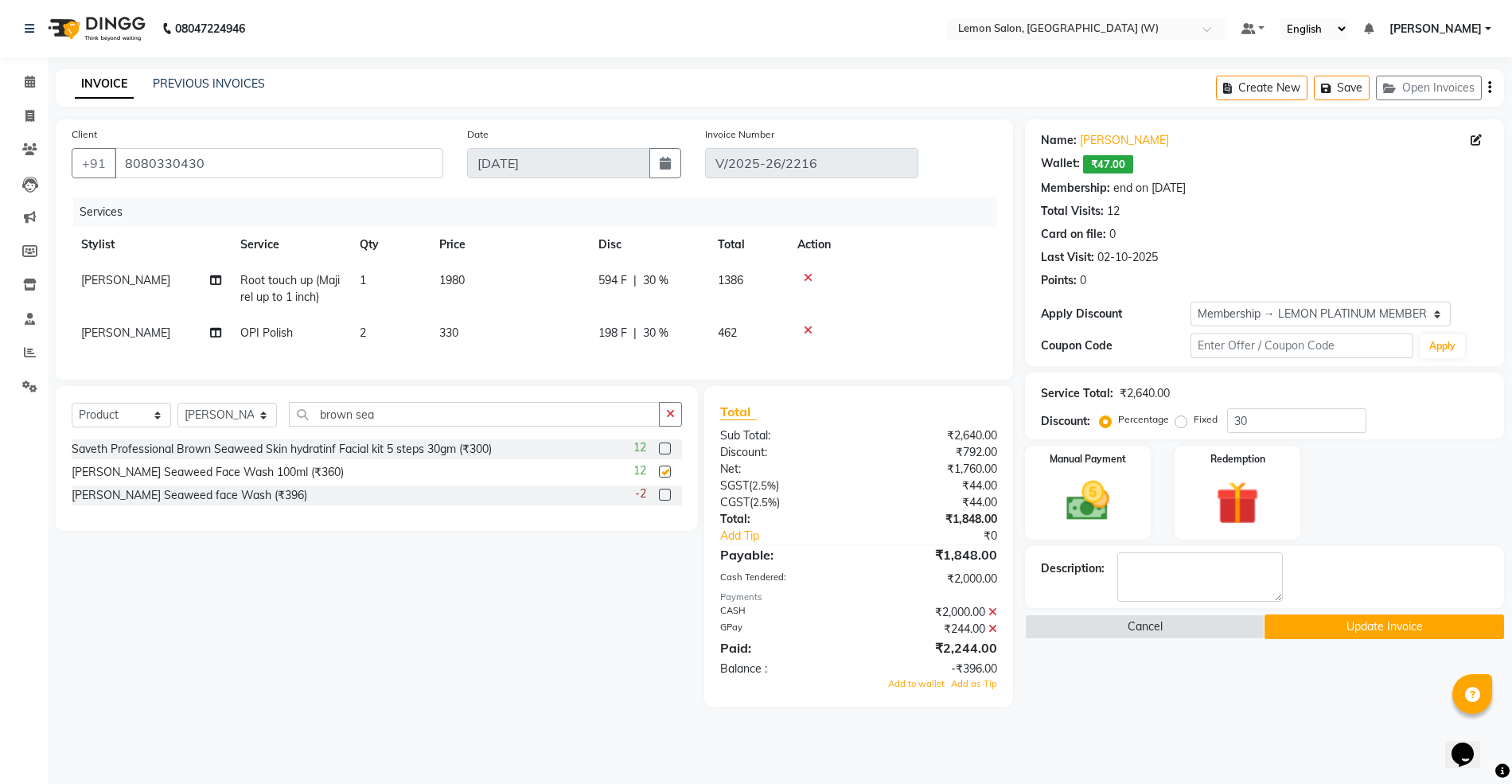
checkbox input "false"
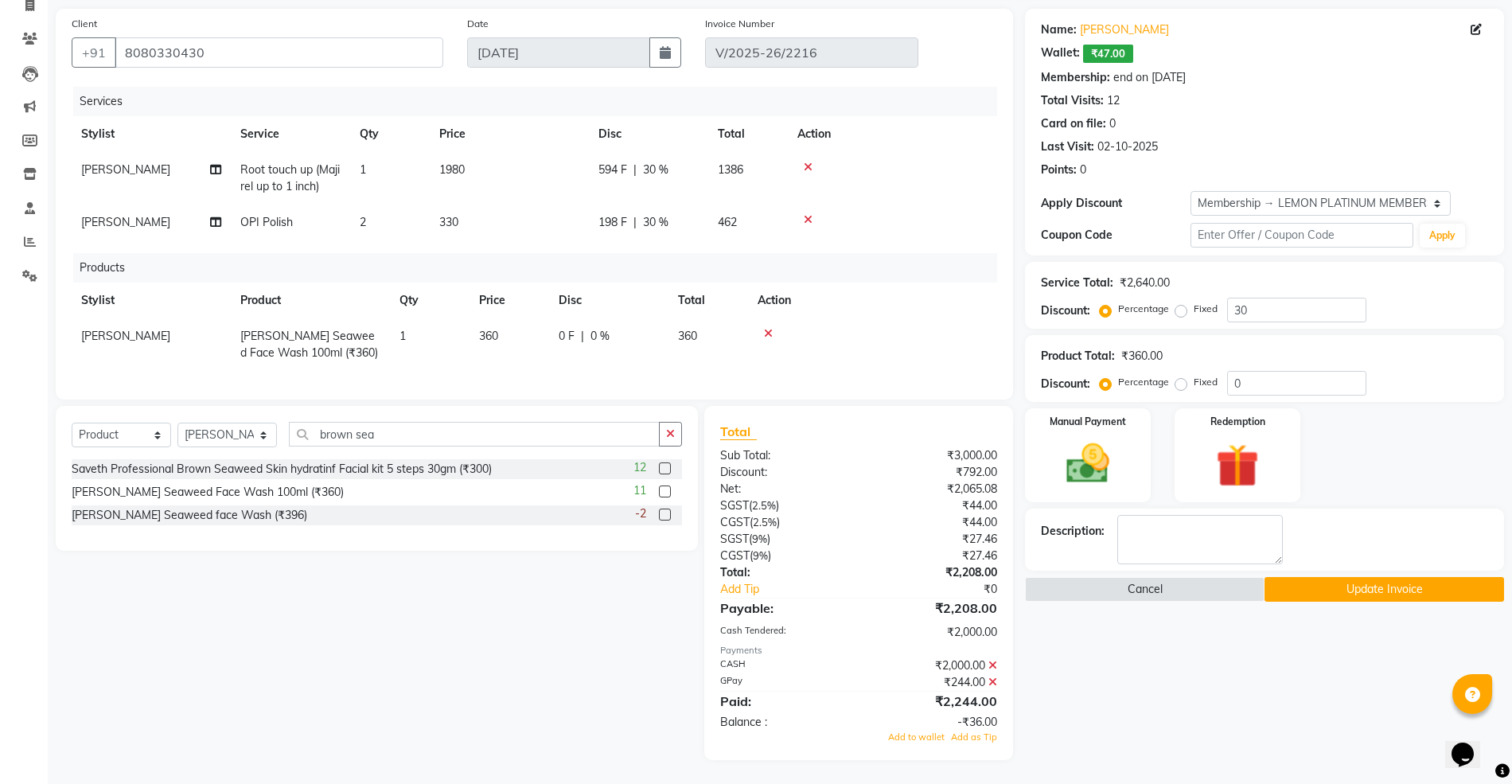
scroll to position [126, 0]
click at [514, 329] on td "360" at bounding box center [509, 344] width 80 height 53
select select "93377"
click at [509, 327] on input "360" at bounding box center [508, 340] width 61 height 25
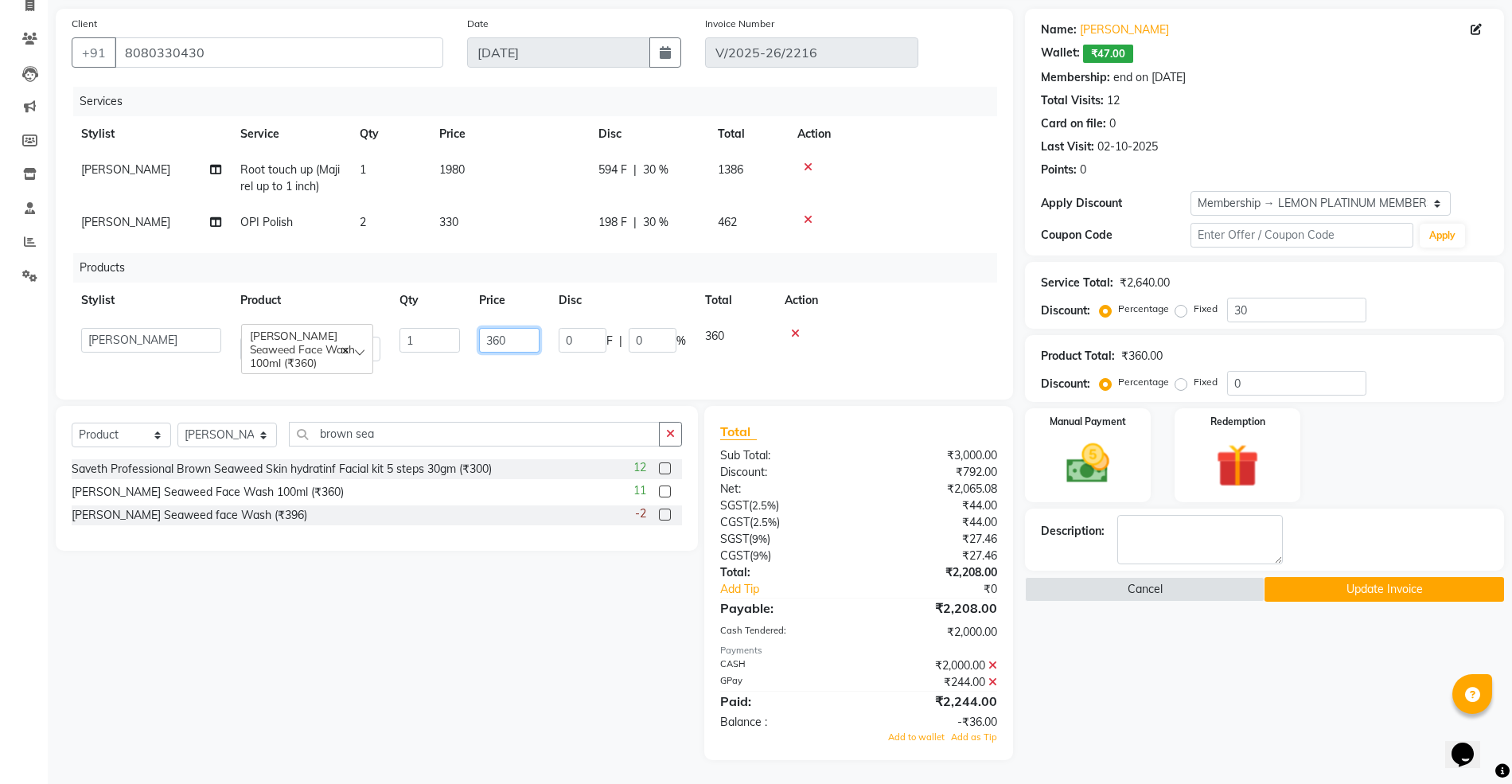
click at [509, 327] on input "360" at bounding box center [508, 340] width 61 height 25
type input "396"
click at [523, 650] on div "Select Service Product Membership Package Voucher Prepaid Gift Card Select Styl…" at bounding box center [371, 582] width 654 height 354
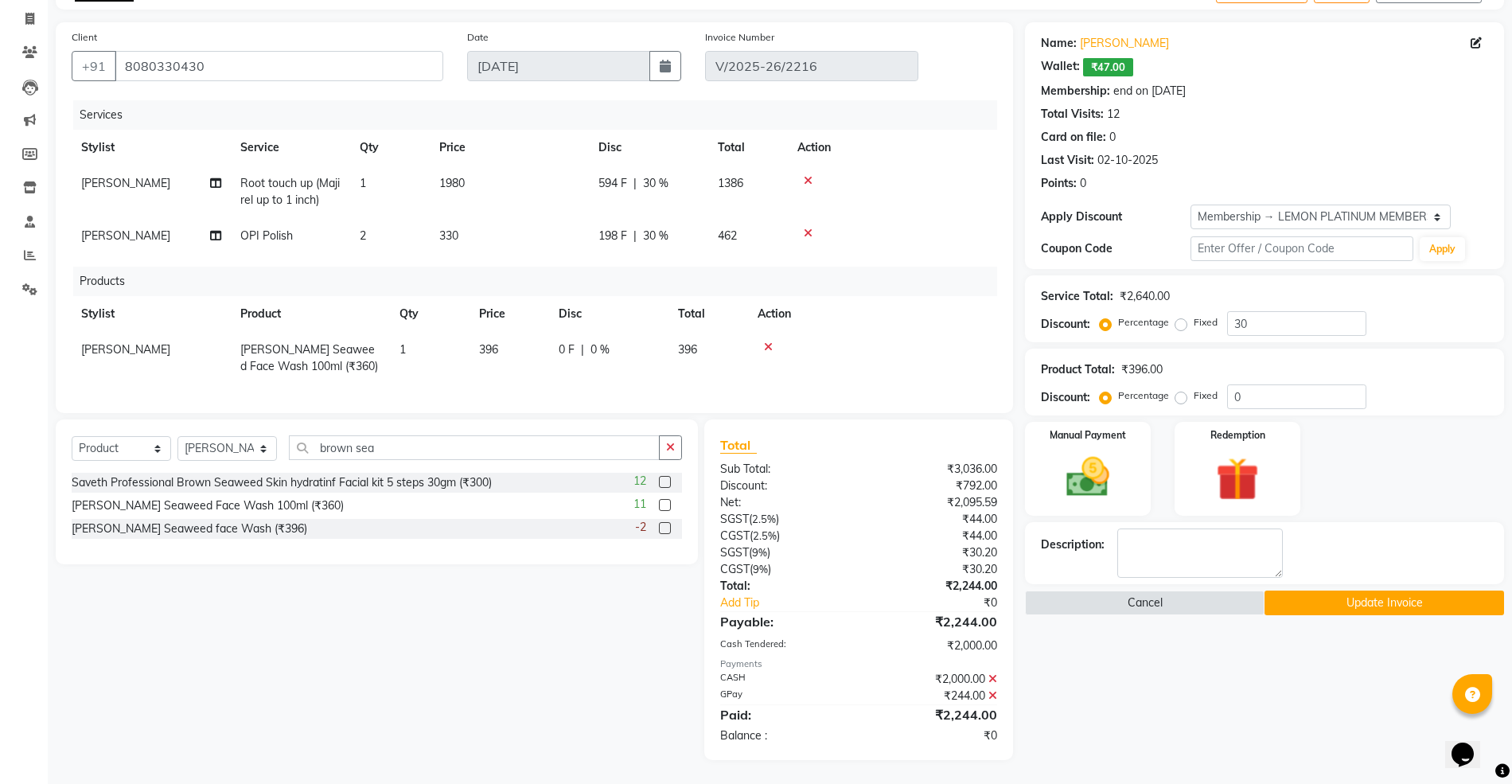
click at [1369, 590] on button "Update Invoice" at bounding box center [1384, 602] width 240 height 25
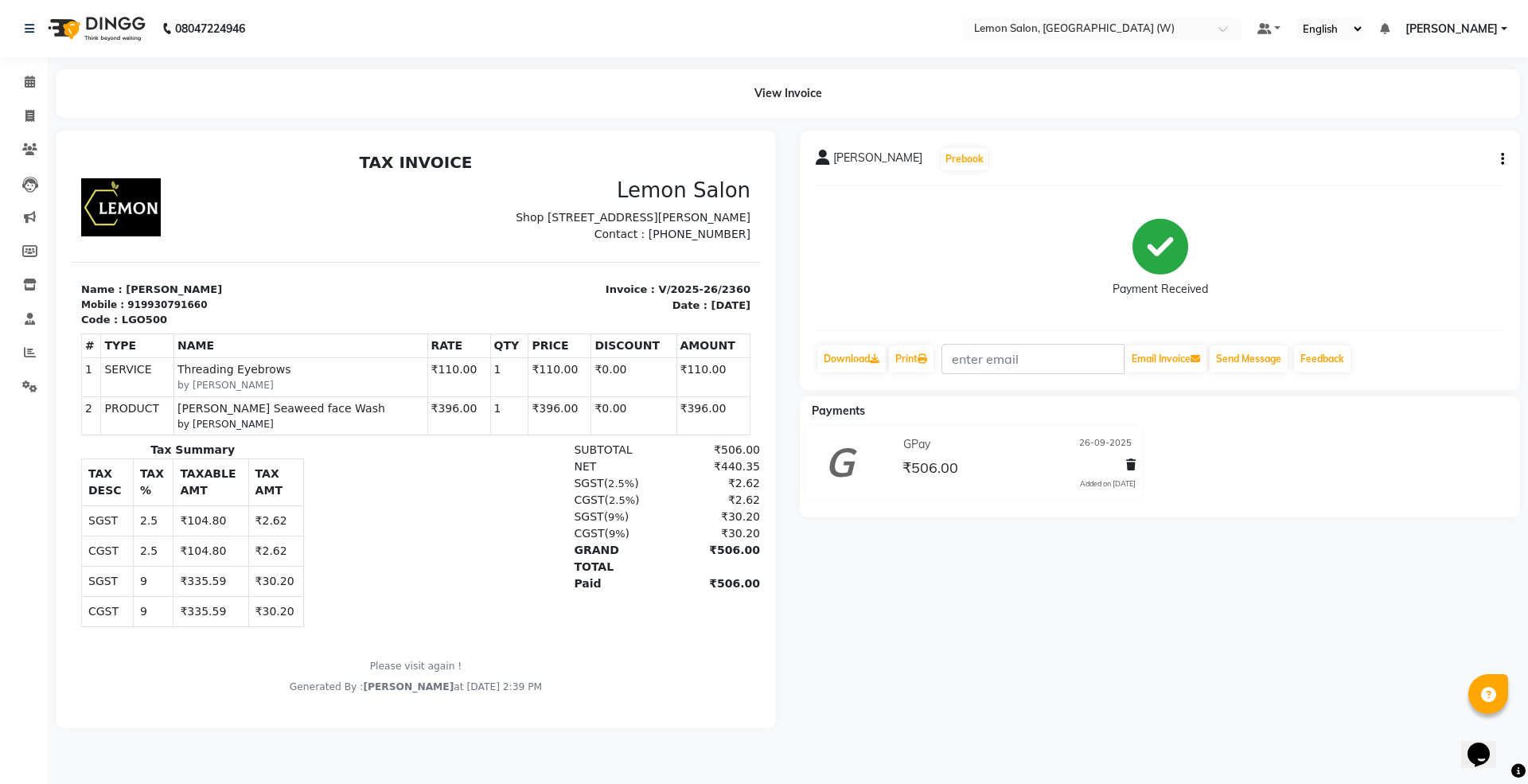
click at [1501, 159] on icon "button" at bounding box center [1503, 159] width 4 height 1
click at [1402, 178] on div "Edit Invoice" at bounding box center [1423, 178] width 109 height 20
select select "service"
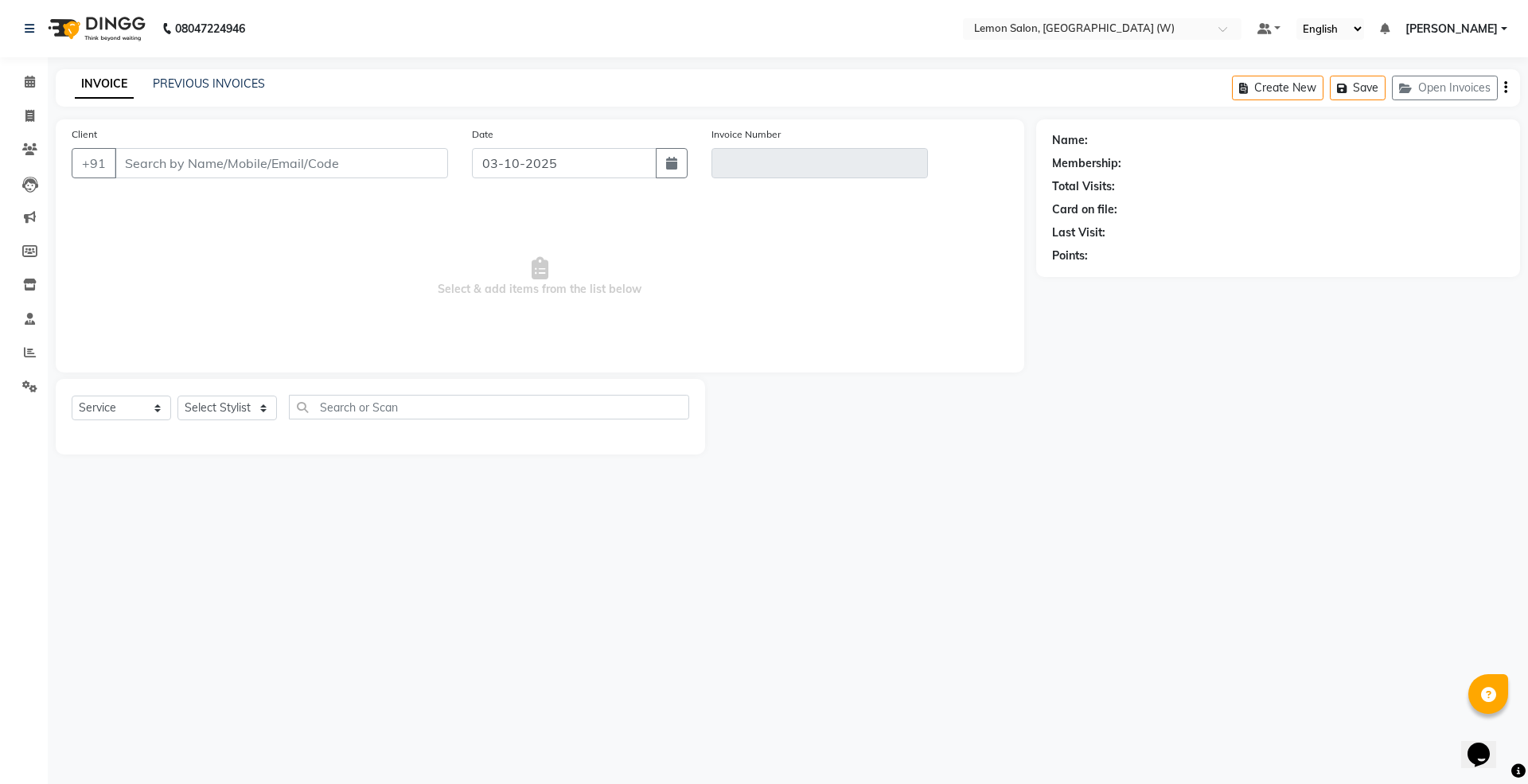
type input "9930791660"
type input "V/2025-26/2360"
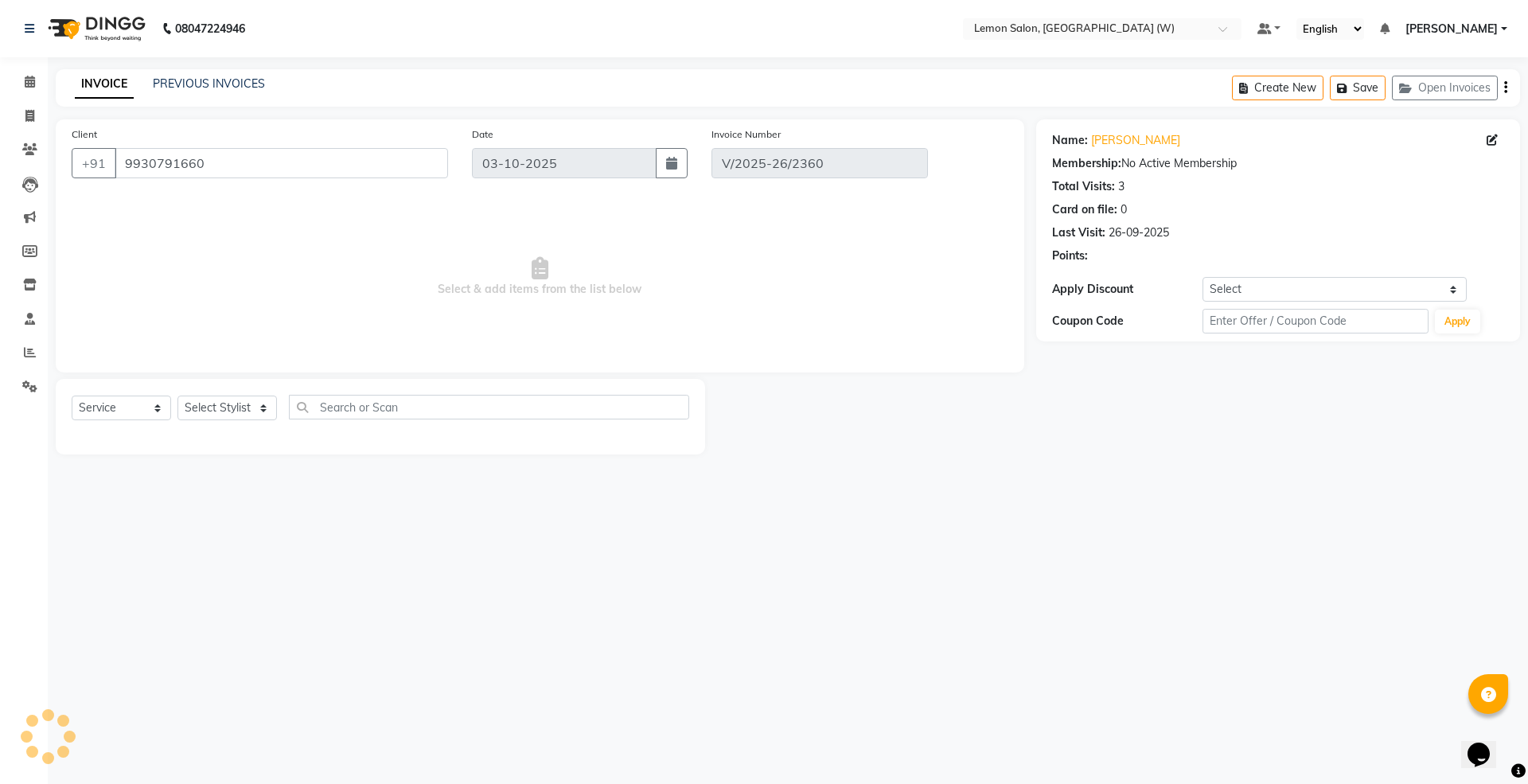
type input "26-09-2025"
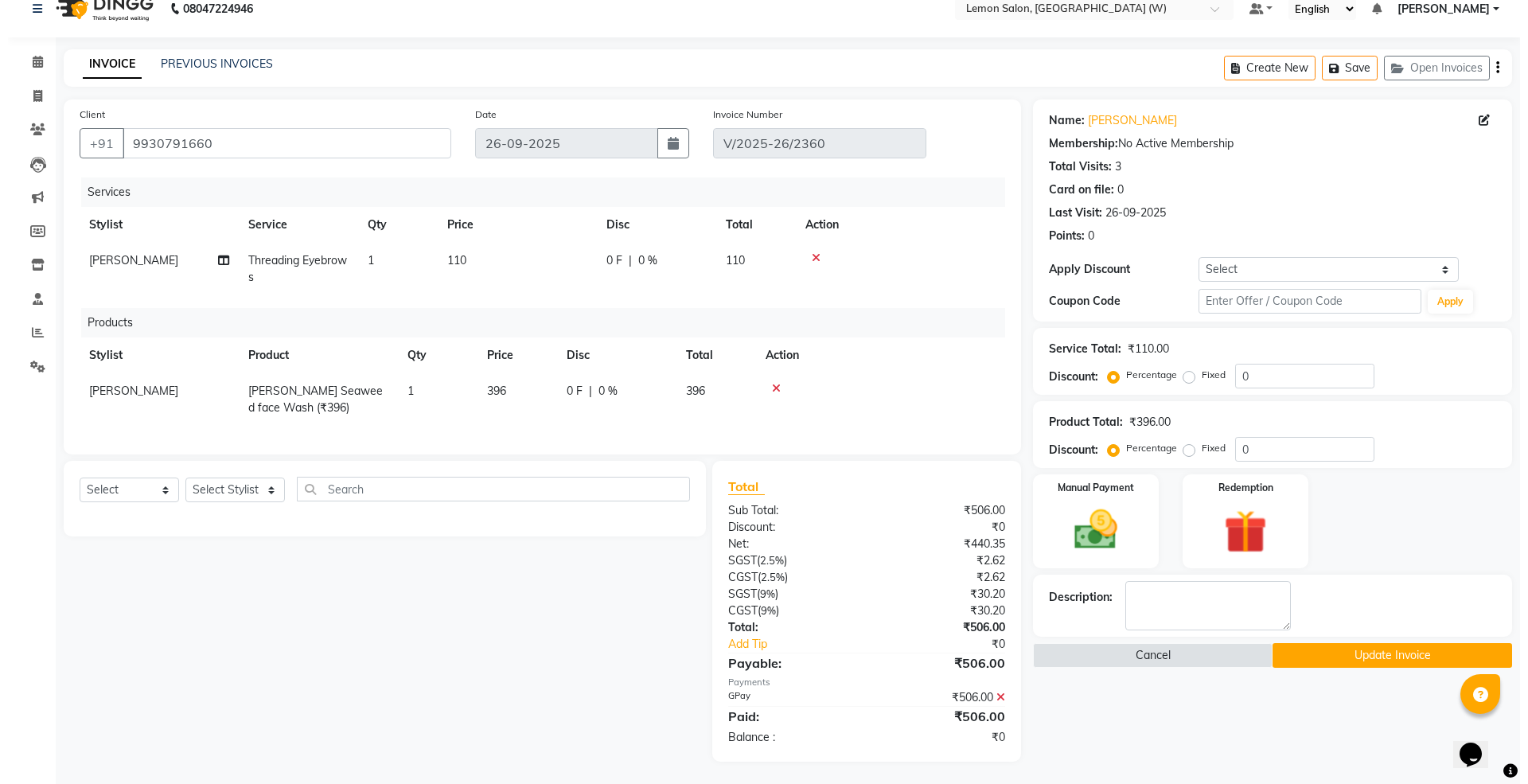
scroll to position [37, 0]
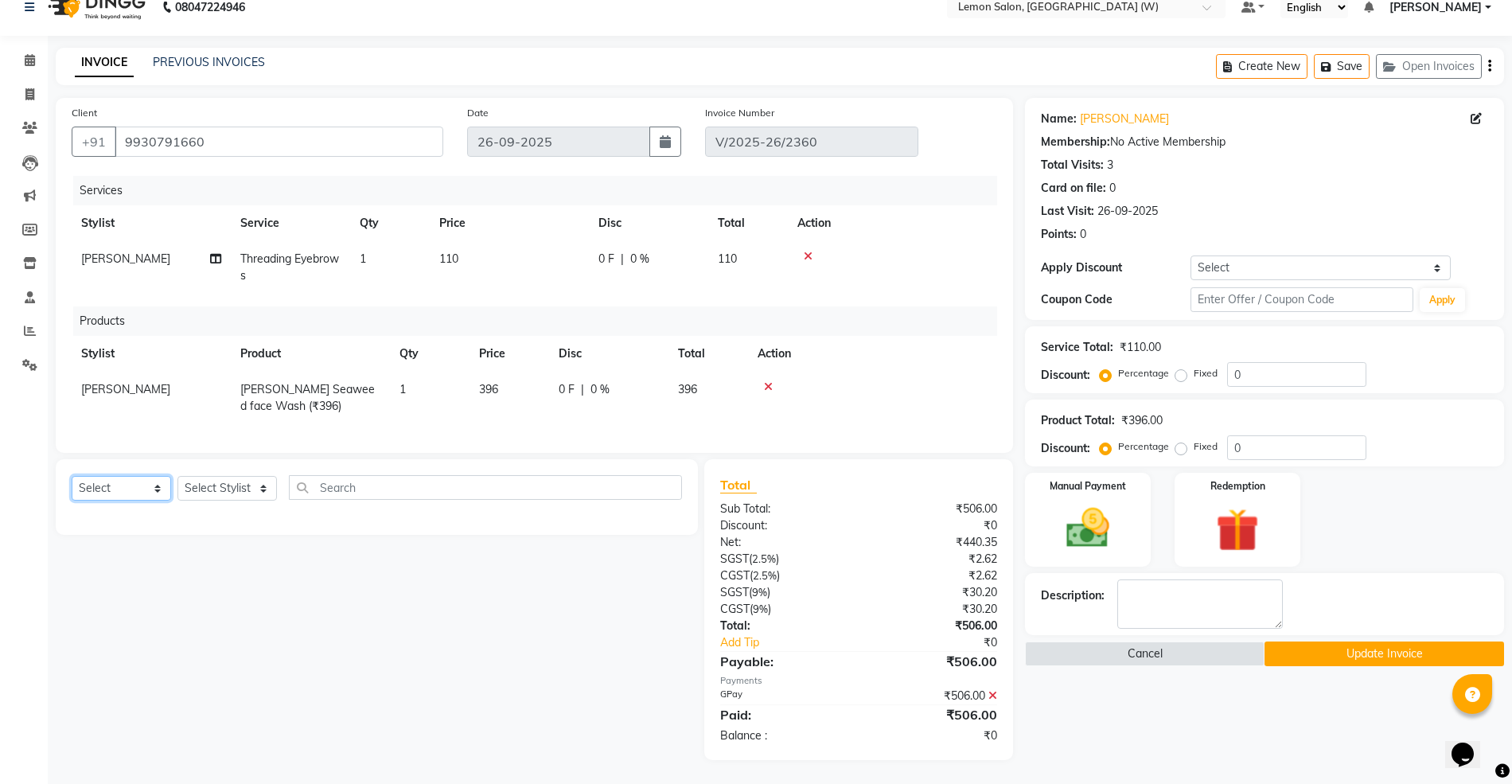
click at [153, 492] on select "Select Service Product Membership Package Voucher Prepaid Gift Card" at bounding box center [121, 488] width 99 height 25
select select "product"
click at [72, 477] on select "Select Service Product Membership Package Voucher Prepaid Gift Card" at bounding box center [121, 488] width 99 height 25
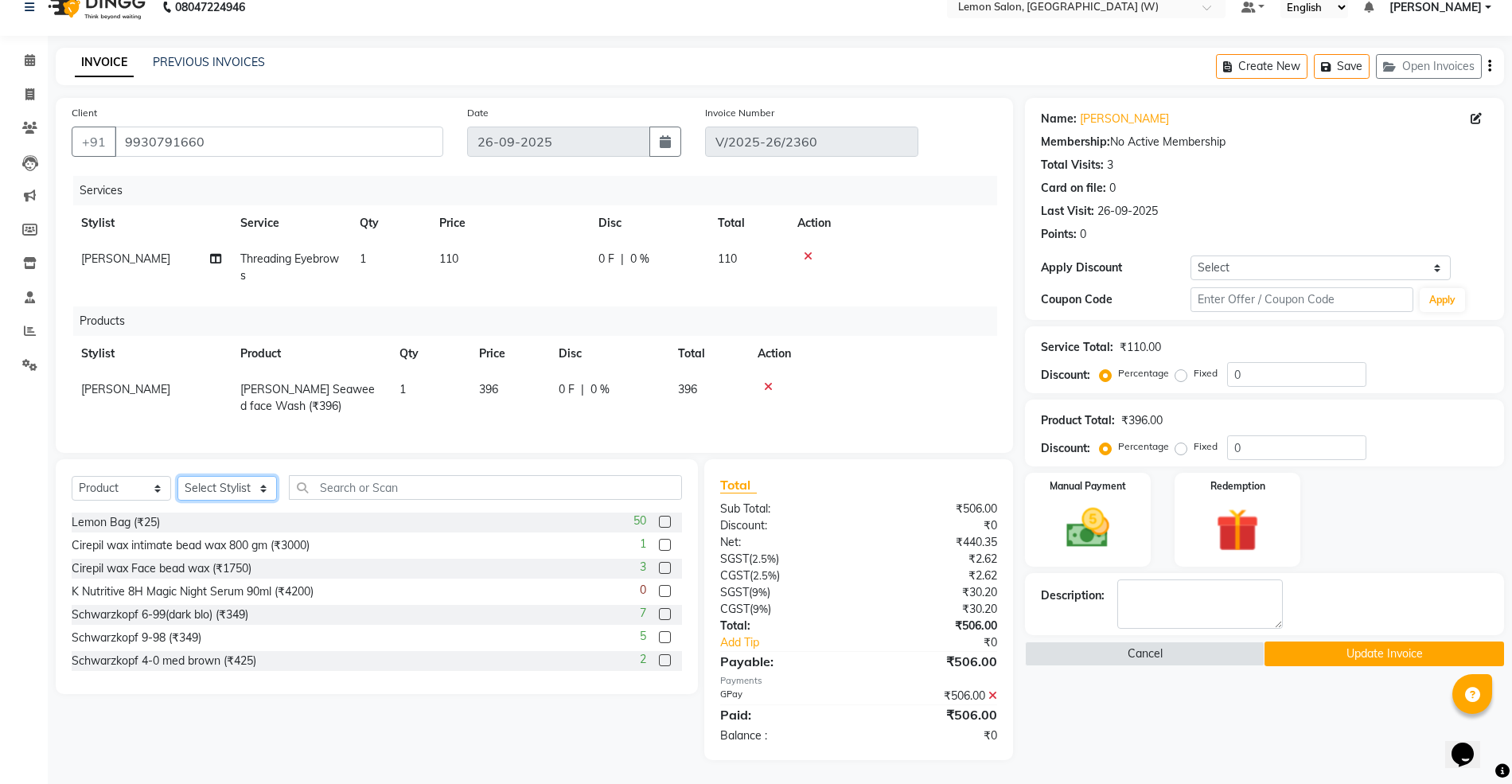
click at [233, 482] on select "Select Stylist Akancha Subba Akansha Subba Amreen Shaikh Anamta Sayyed Aniket (…" at bounding box center [227, 488] width 99 height 25
select select "69104"
click at [177, 477] on select "Select Stylist Akancha Subba Akansha Subba Amreen Shaikh Anamta Sayyed Aniket (…" at bounding box center [227, 488] width 99 height 25
click at [378, 486] on input "text" at bounding box center [486, 487] width 393 height 25
click at [233, 490] on select "Select Stylist Akancha Subba Akansha Subba Amreen Shaikh Anamta Sayyed Aniket (…" at bounding box center [227, 488] width 99 height 25
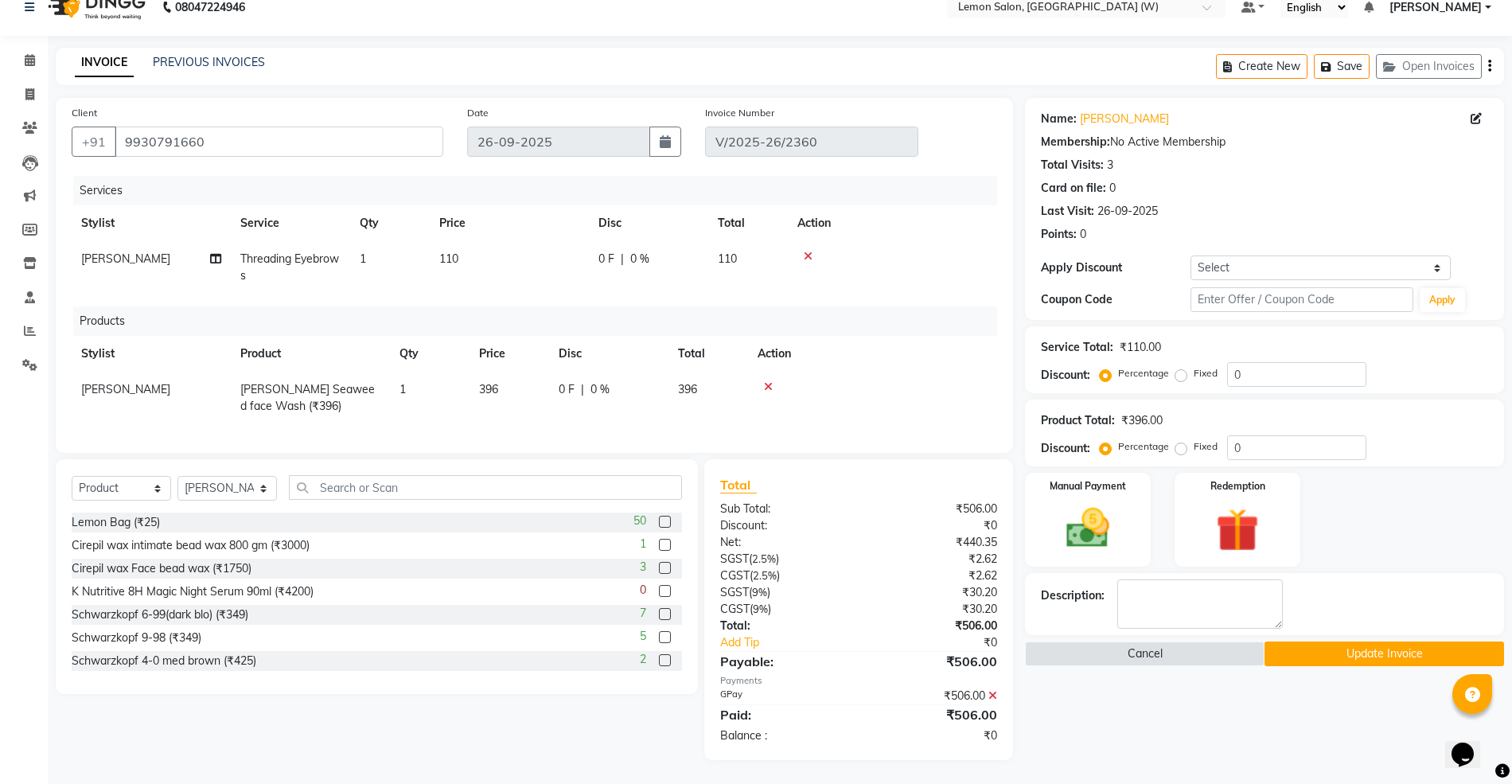
click at [427, 590] on div "K Nutritive 8H Magic Night Serum 90ml (₹4200) 0" at bounding box center [377, 591] width 610 height 20
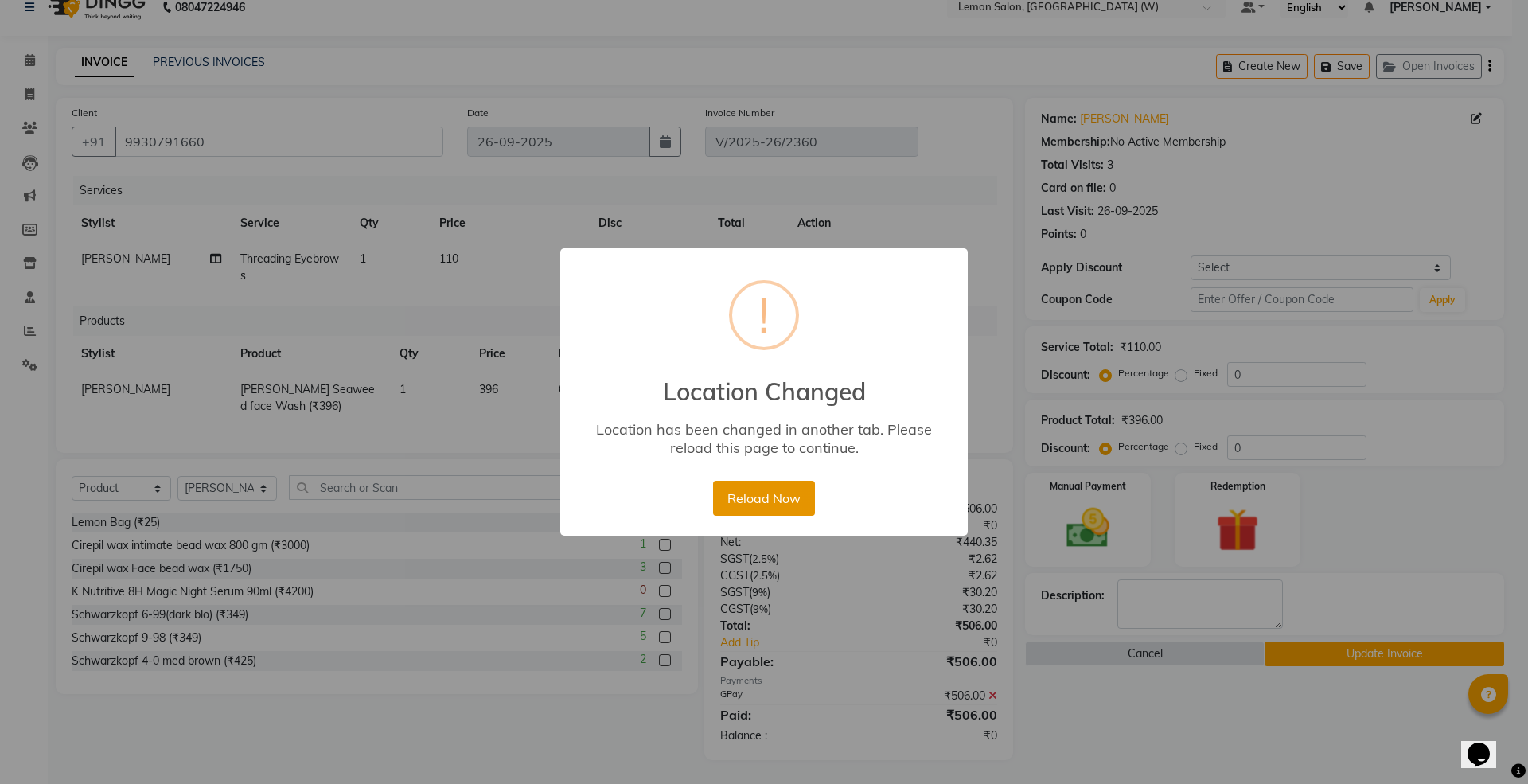
click at [772, 487] on button "Reload Now" at bounding box center [763, 498] width 101 height 35
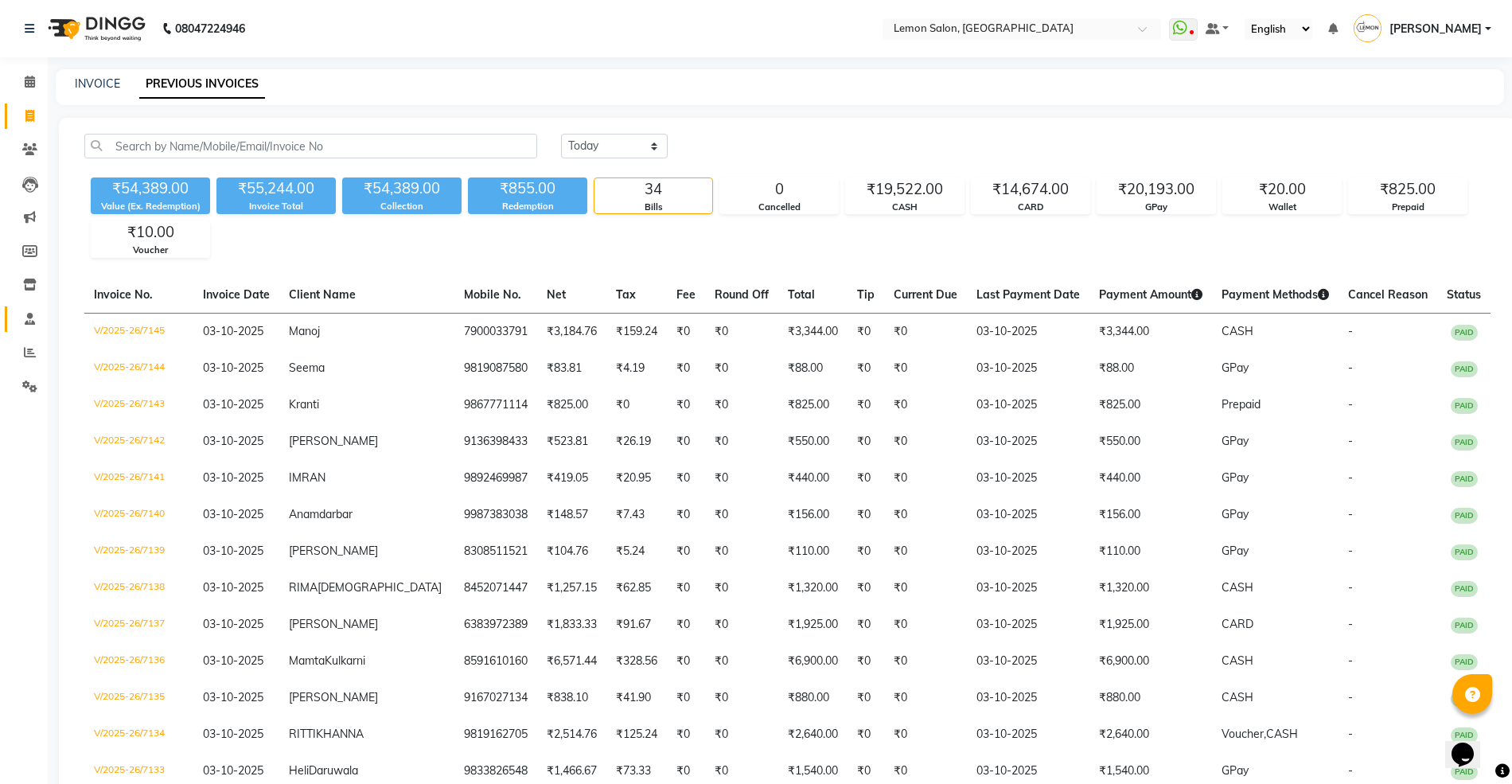
click at [12, 317] on link "Staff" at bounding box center [23, 320] width 38 height 26
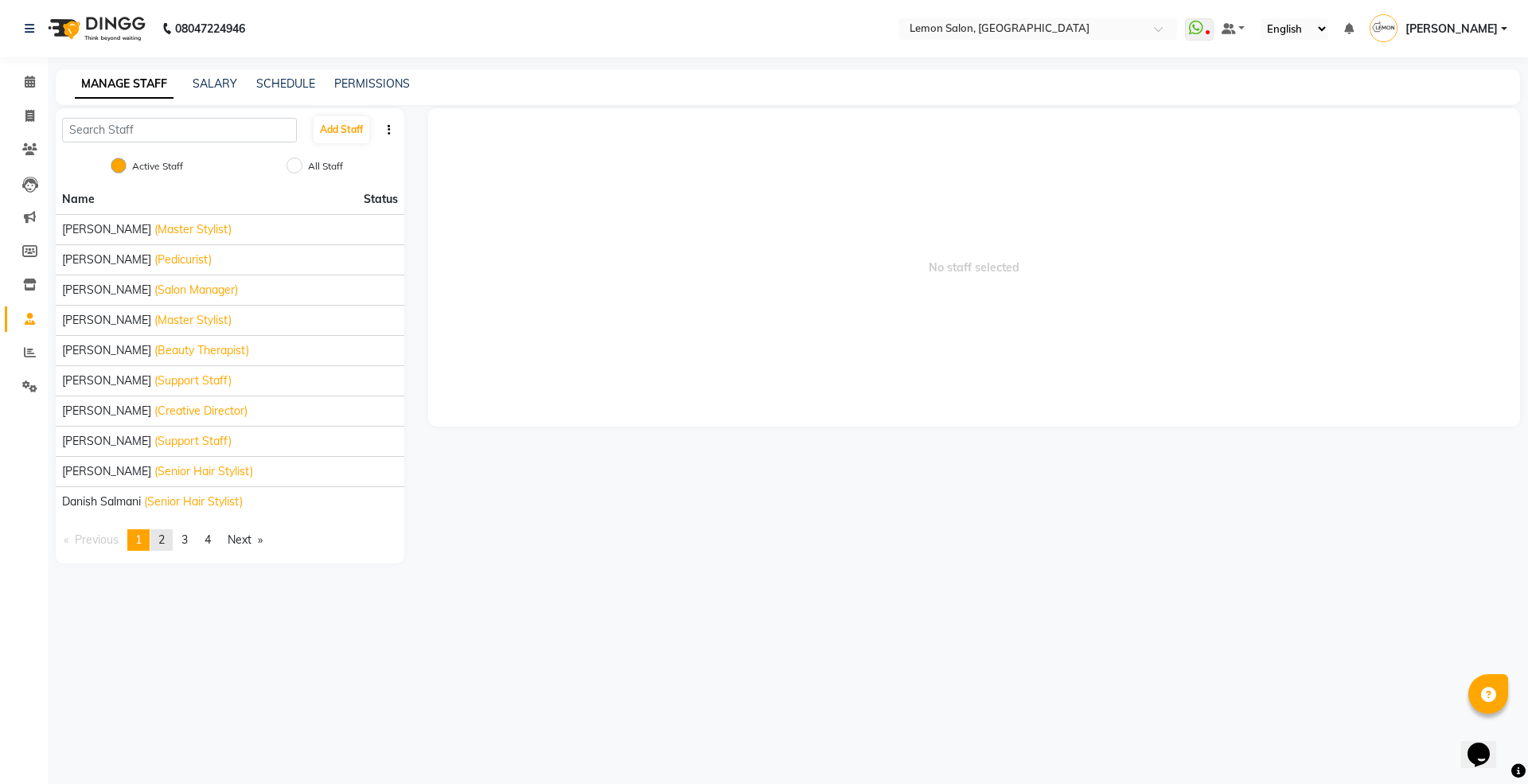
click at [163, 543] on span "2" at bounding box center [161, 539] width 6 height 14
click at [195, 539] on link "page 3" at bounding box center [184, 540] width 22 height 21
click at [210, 539] on span "4" at bounding box center [207, 539] width 6 height 14
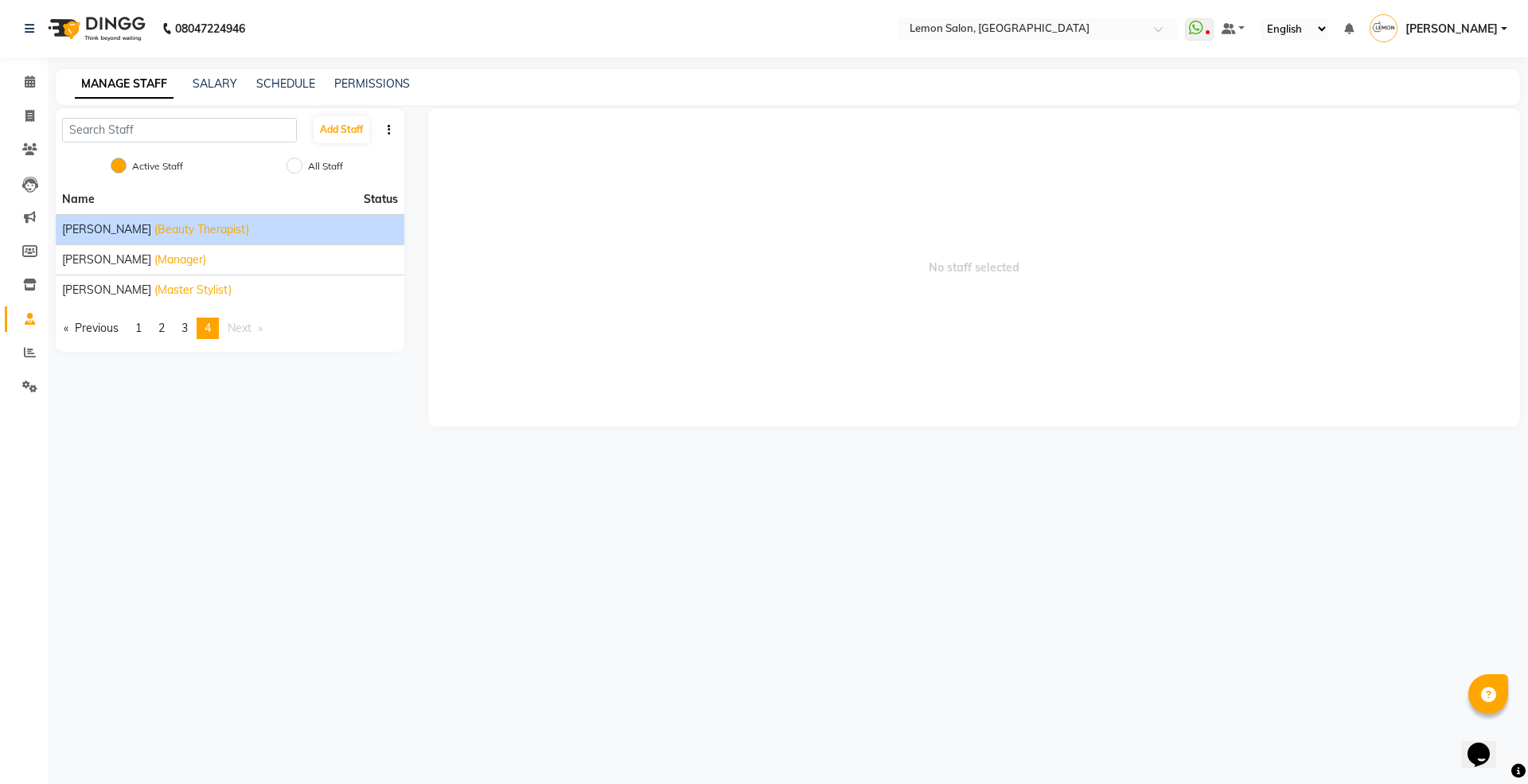
click at [175, 221] on span "(Beauty Therapist)" at bounding box center [202, 229] width 95 height 17
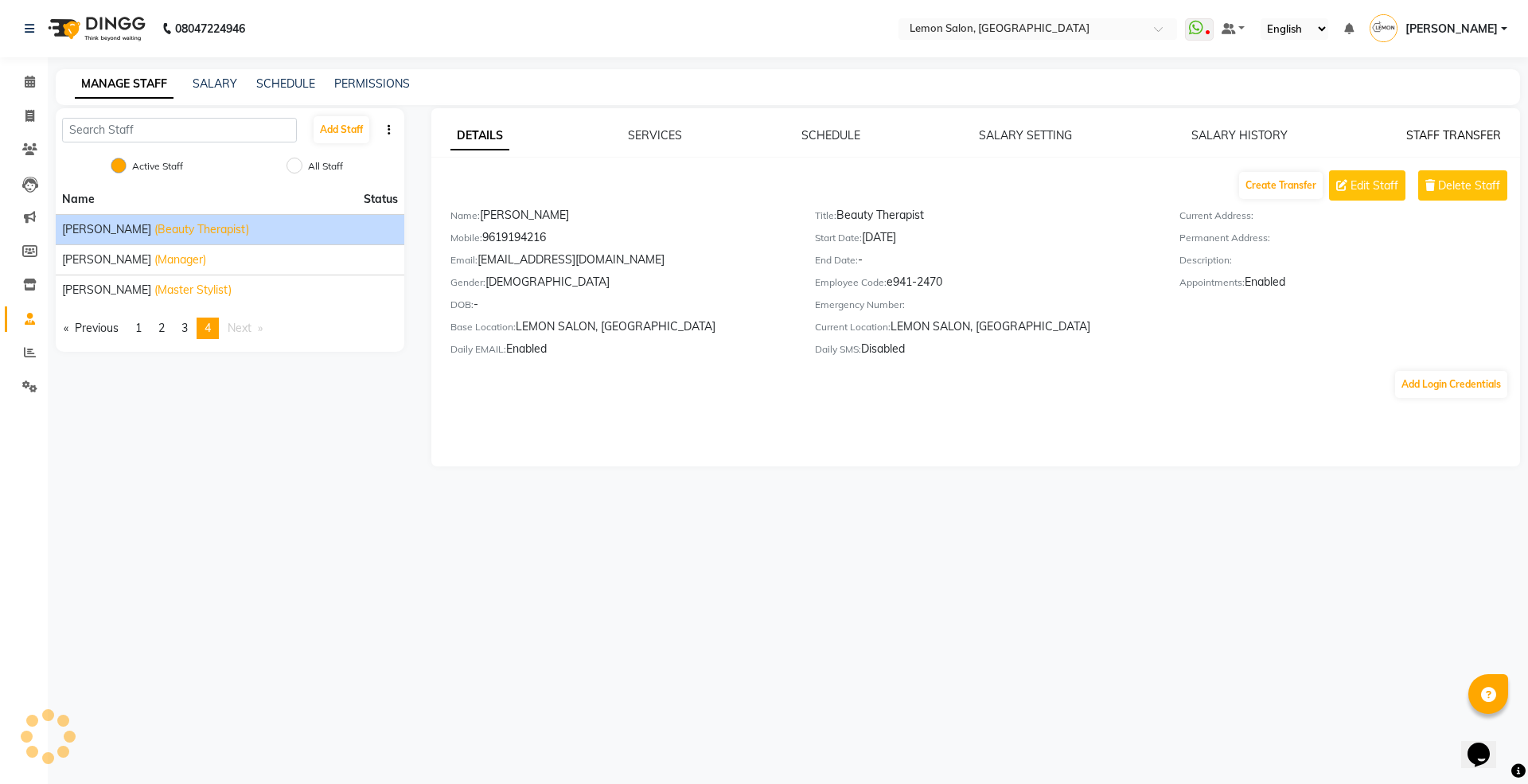
click at [1434, 132] on link "STAFF TRANSFER" at bounding box center [1453, 135] width 95 height 14
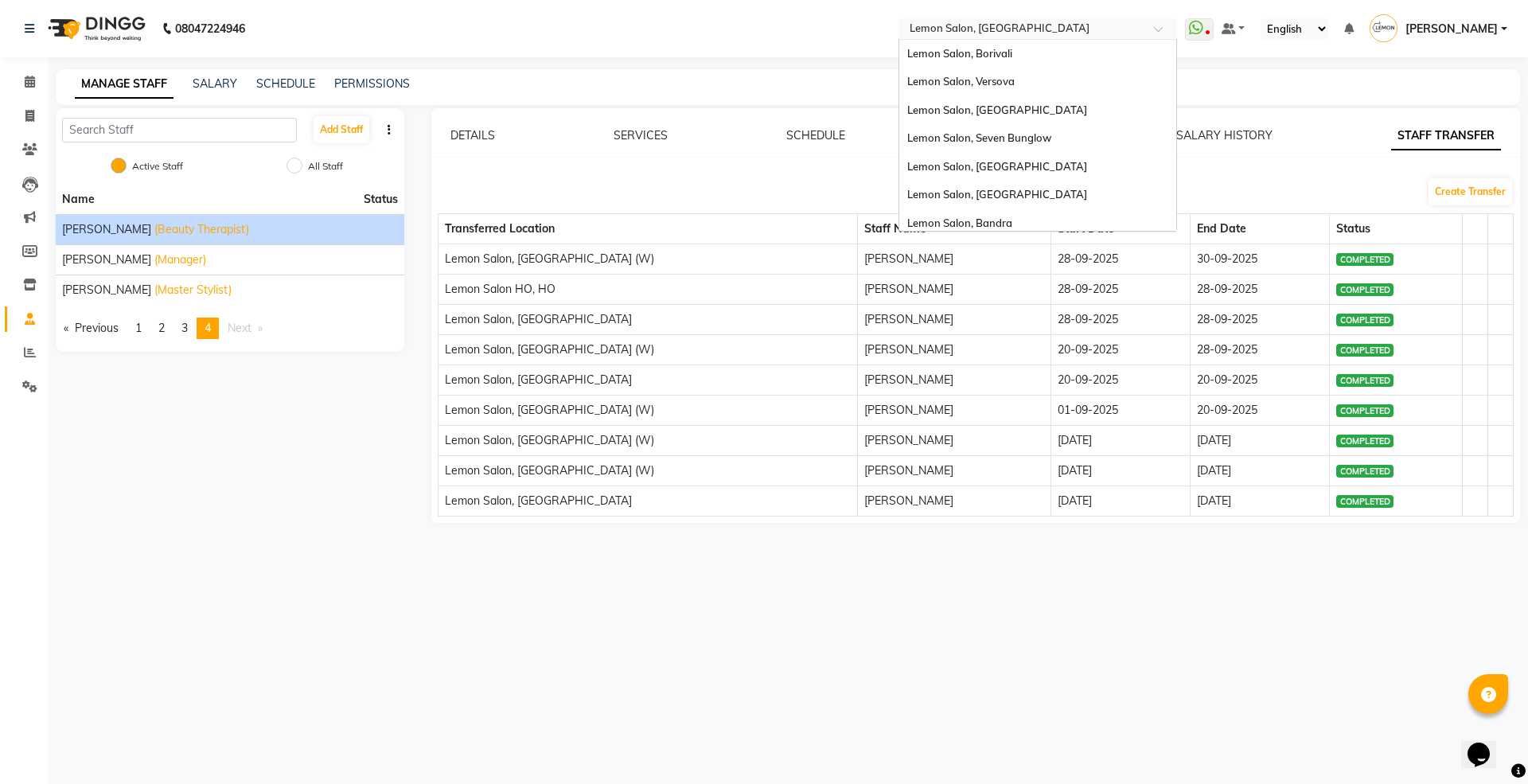
click at [970, 30] on input "text" at bounding box center [1021, 30] width 231 height 16
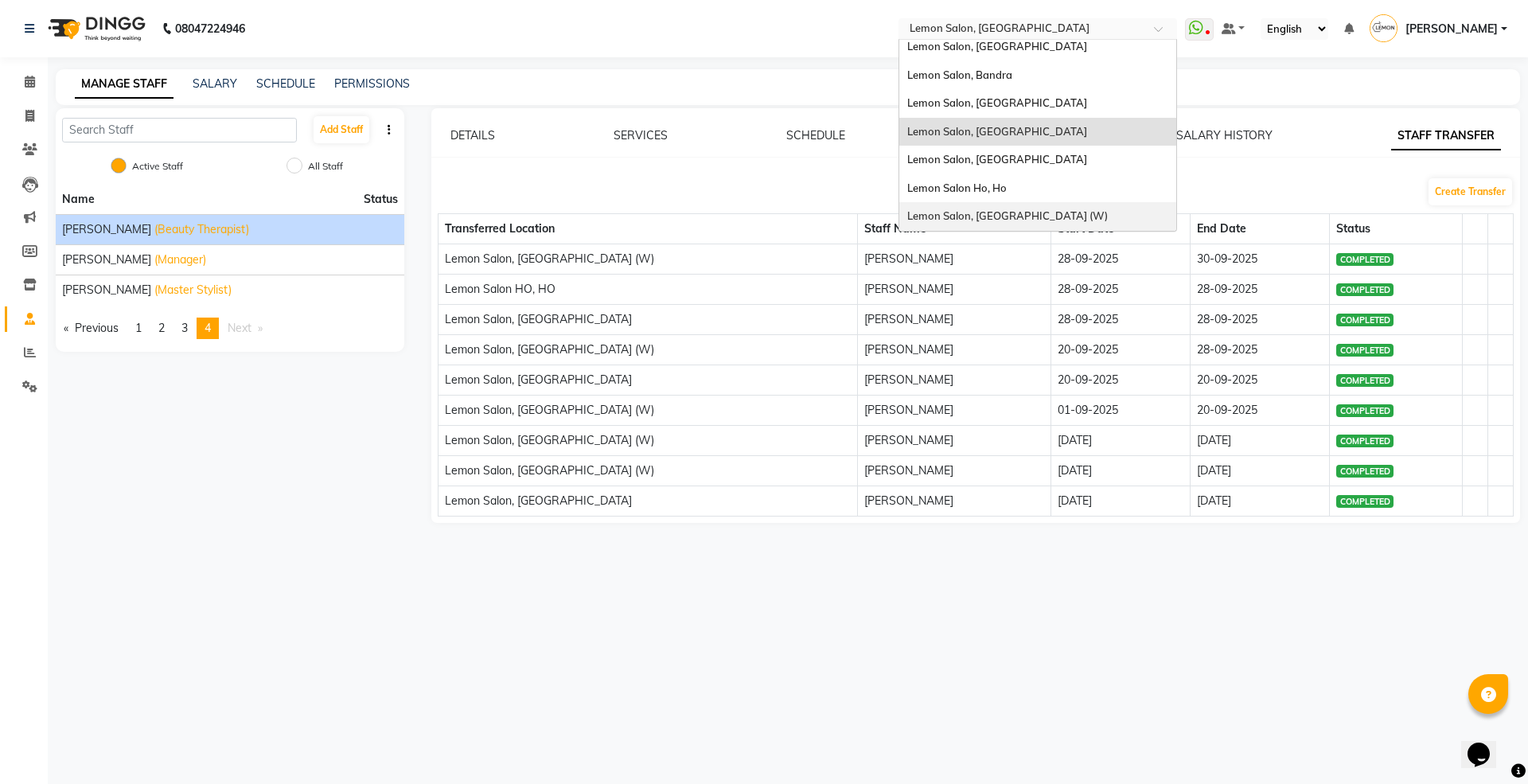
click at [1025, 213] on span "Lemon Salon, [GEOGRAPHIC_DATA] (W)" at bounding box center [1007, 215] width 200 height 12
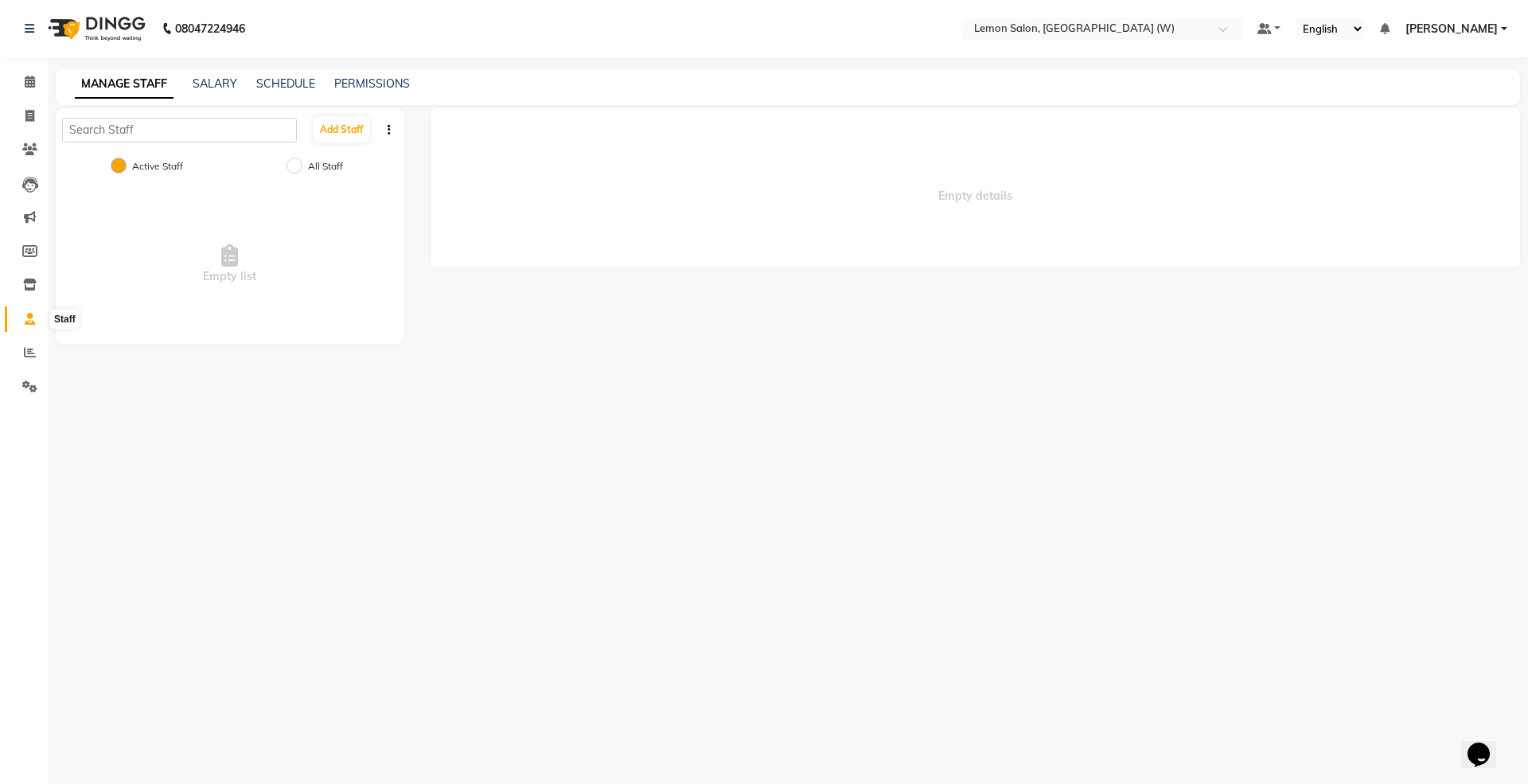
click at [27, 315] on icon at bounding box center [30, 319] width 11 height 12
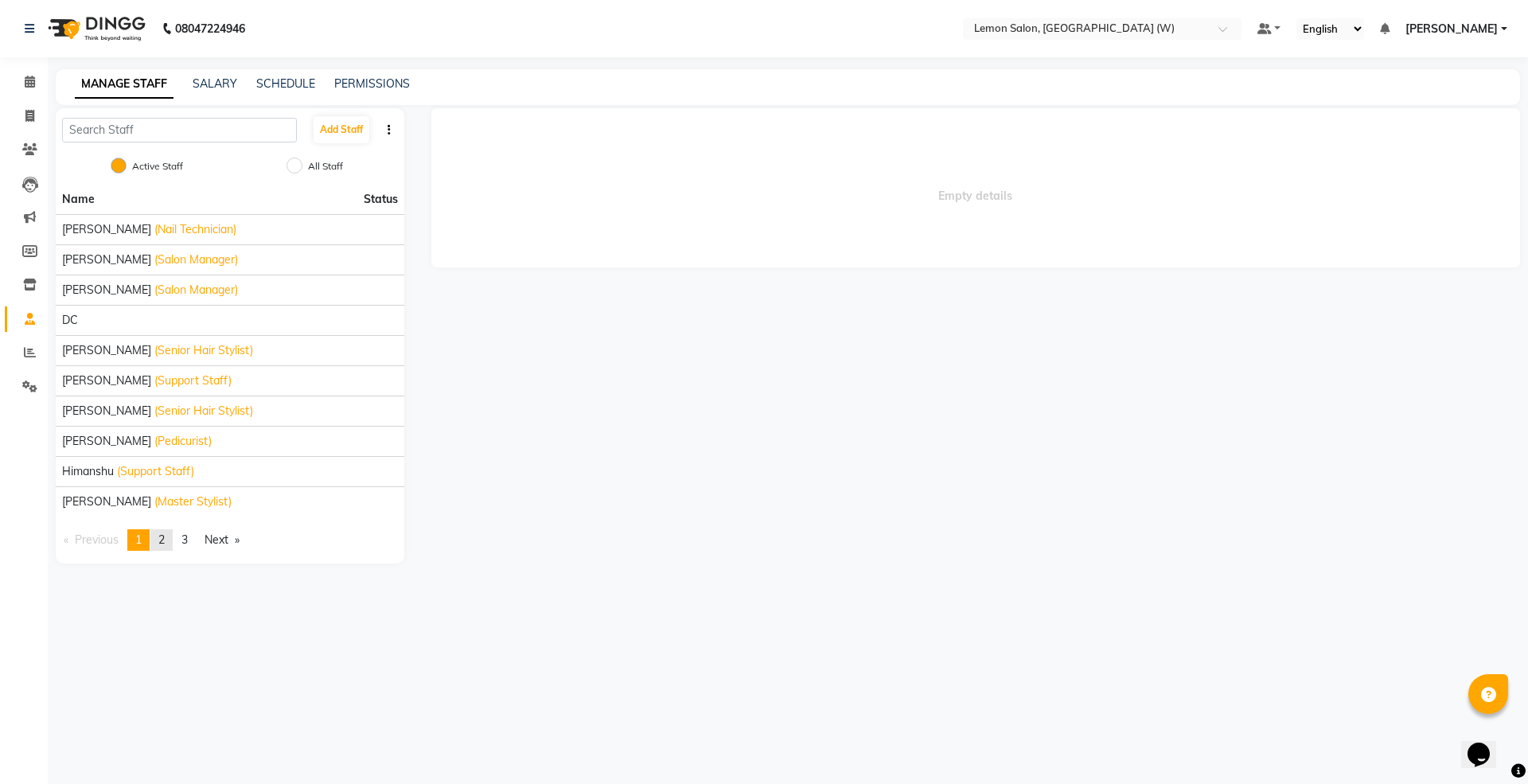
click at [169, 541] on link "page 2" at bounding box center [161, 540] width 22 height 21
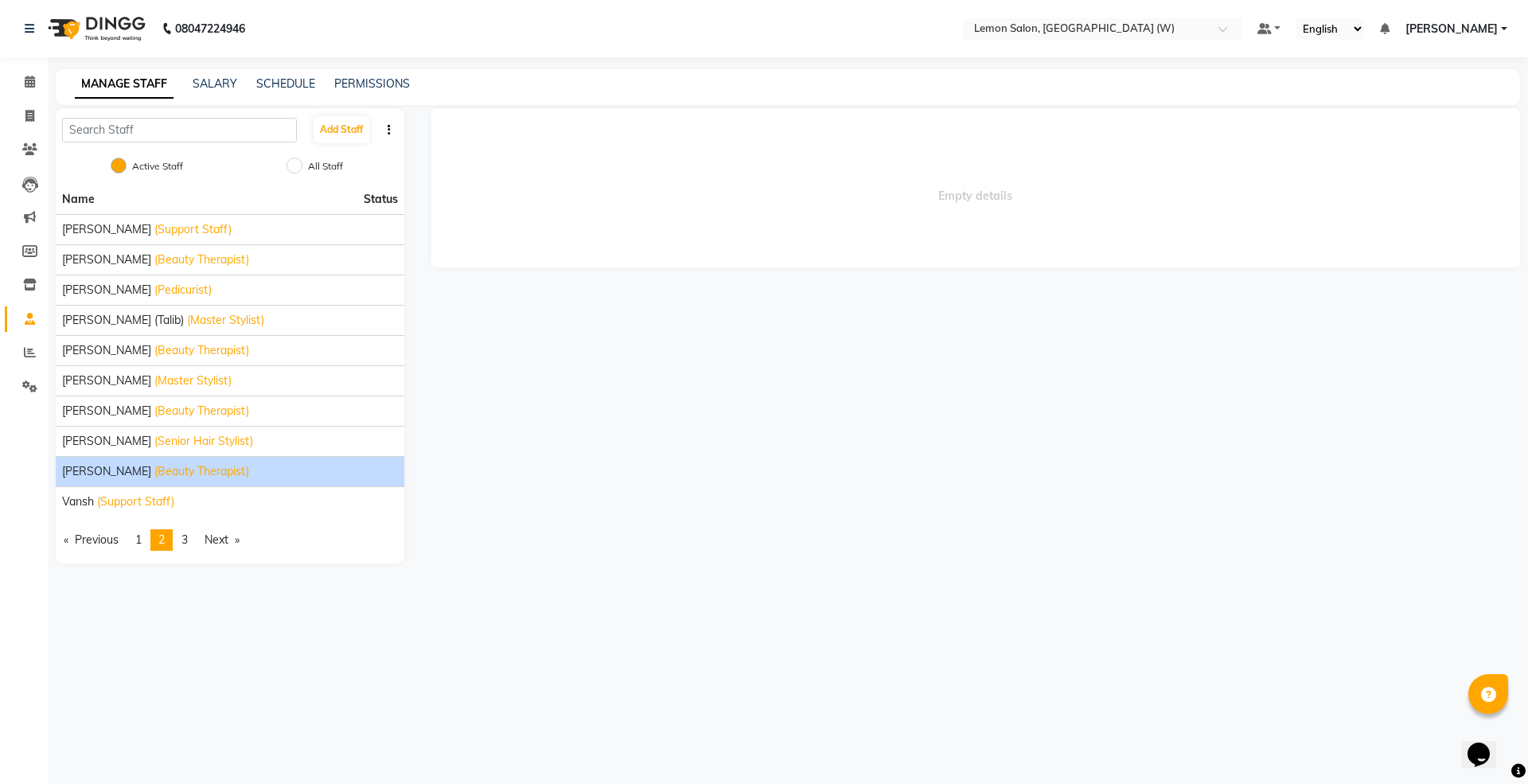
click at [215, 479] on span "(Beauty Therapist)" at bounding box center [202, 471] width 95 height 17
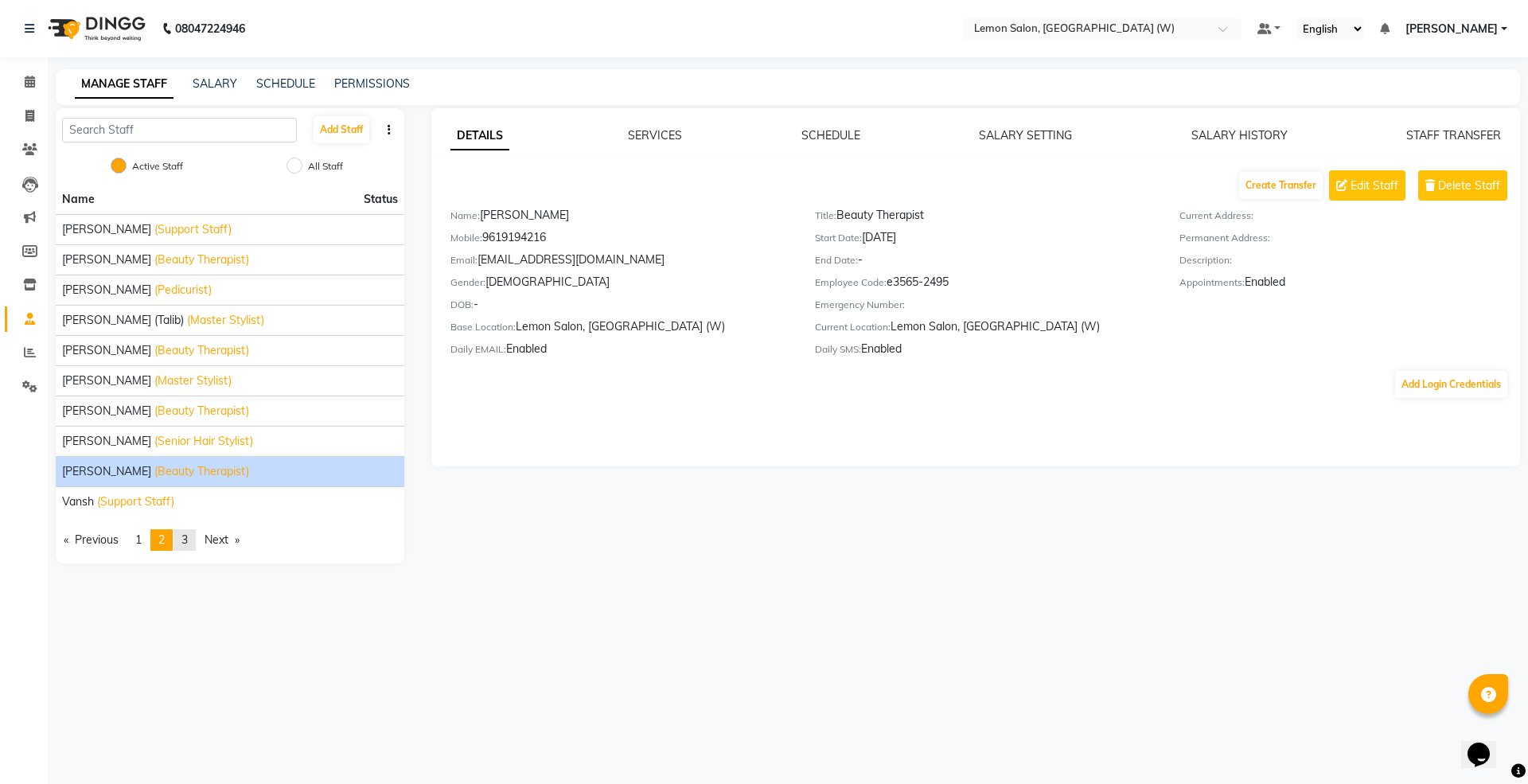
click at [186, 544] on span "3" at bounding box center [184, 539] width 6 height 14
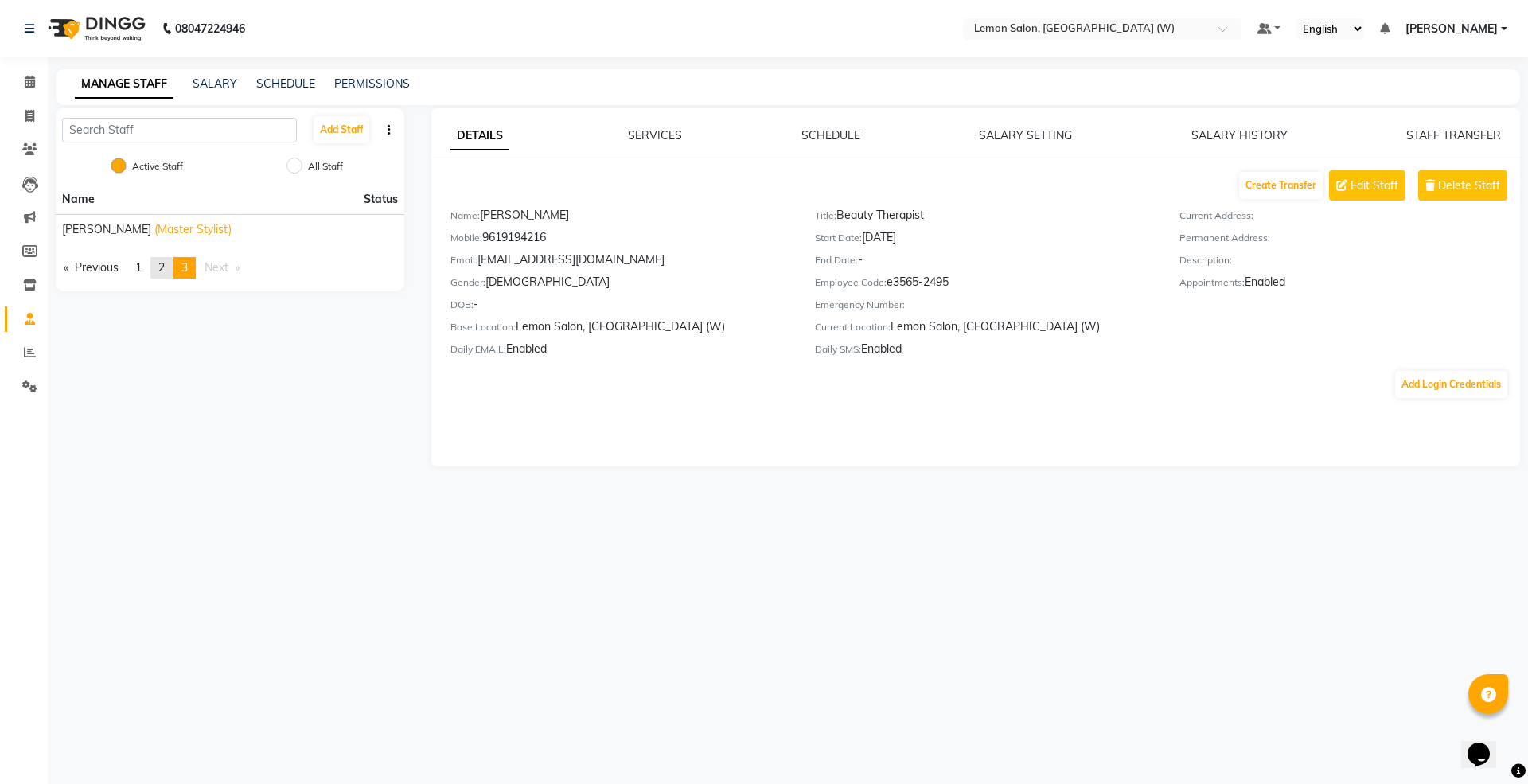
click at [155, 265] on link "page 2" at bounding box center [161, 268] width 22 height 21
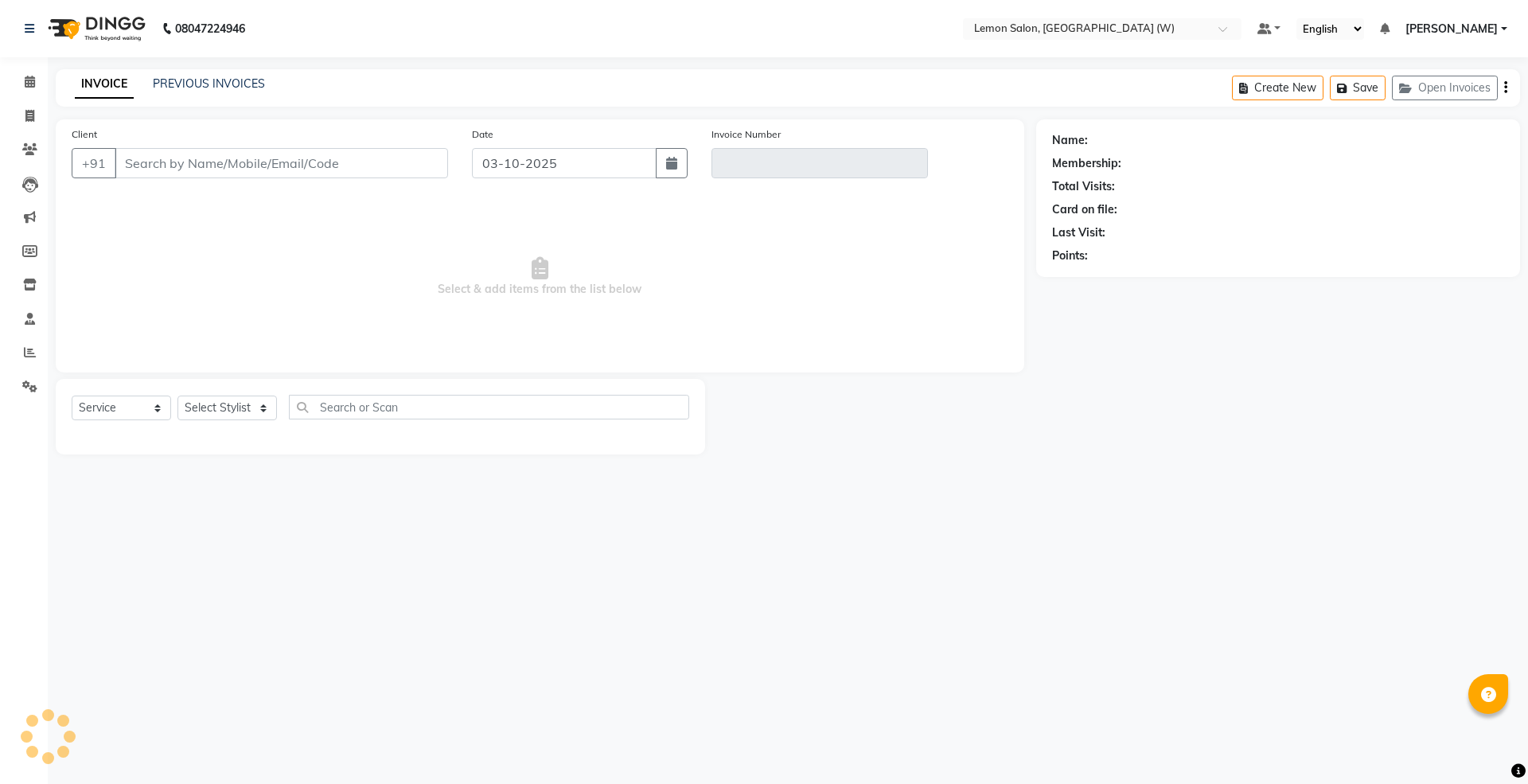
select select "service"
type input "9930791660"
type input "V/2025-26/2360"
type input "26-09-2025"
select select "select"
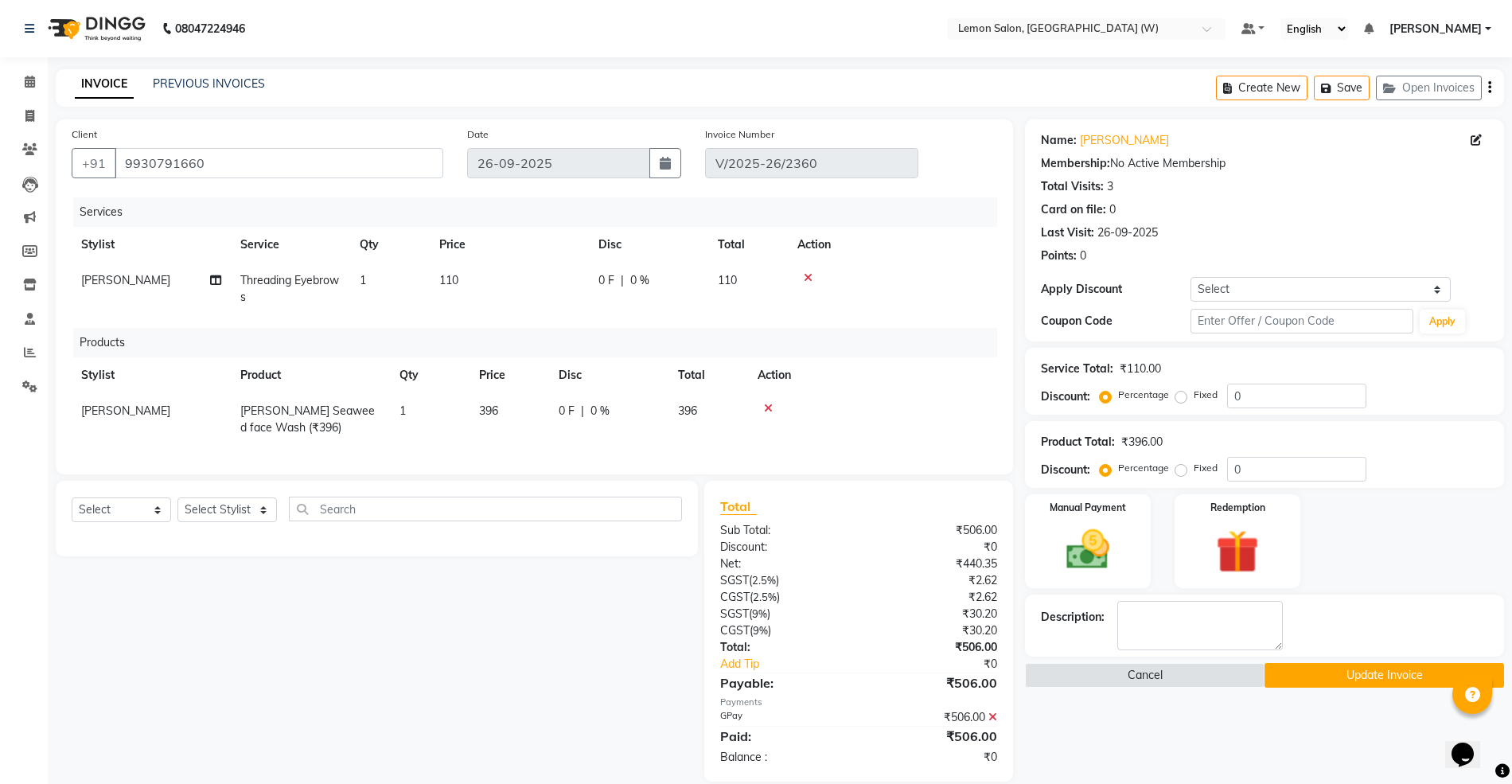
click at [163, 414] on span "[PERSON_NAME]" at bounding box center [125, 410] width 89 height 14
select select "69104"
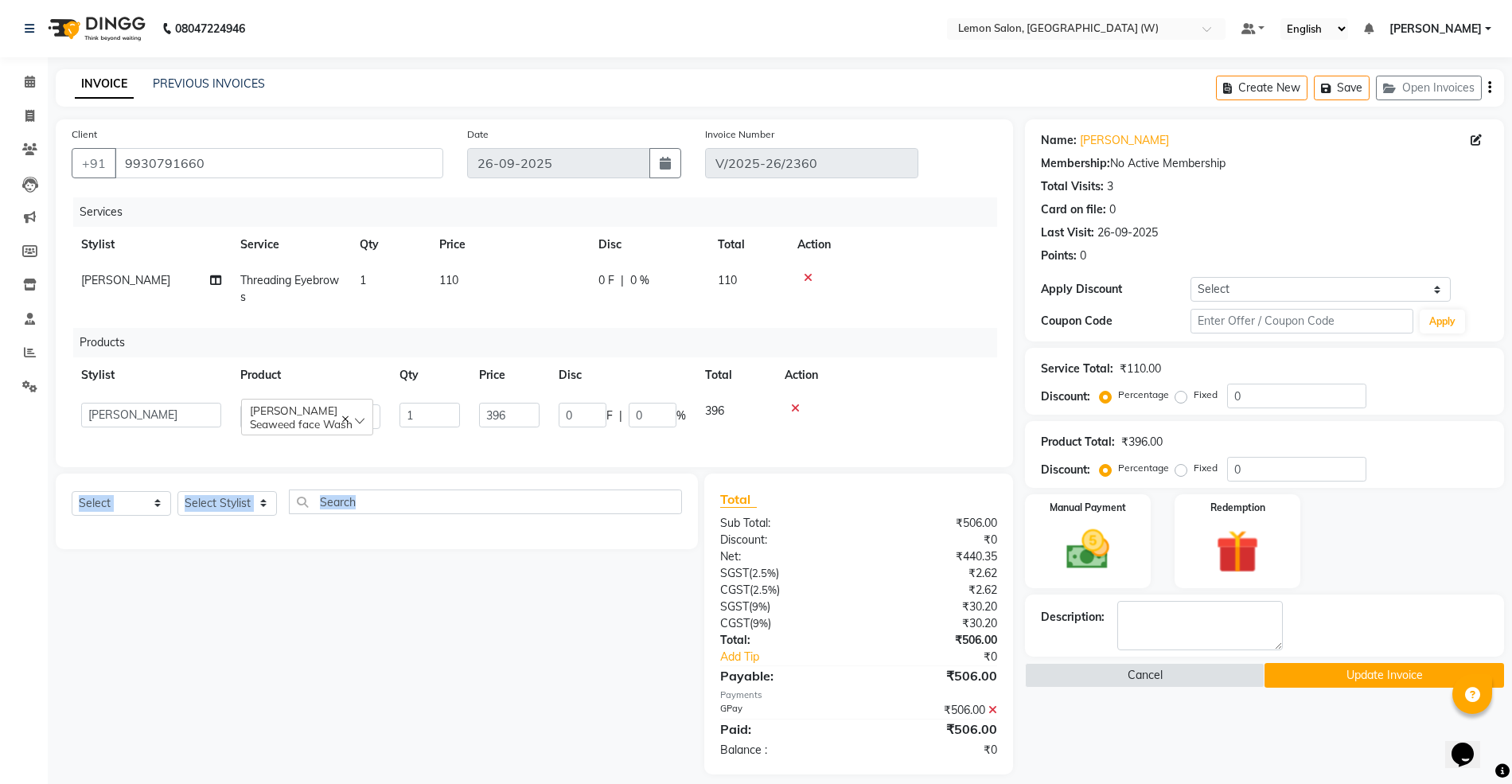
drag, startPoint x: 793, startPoint y: 405, endPoint x: 732, endPoint y: 445, distance: 72.9
click at [567, 554] on div "Client +91 9930791660 Date 26-09-2025 Invoice Number V/2025-26/2360 Services St…" at bounding box center [534, 447] width 981 height 655
click at [793, 401] on td at bounding box center [886, 416] width 222 height 46
click at [110, 515] on select "Select Service Product Membership Package Voucher Prepaid Gift Card" at bounding box center [121, 503] width 99 height 25
select select "product"
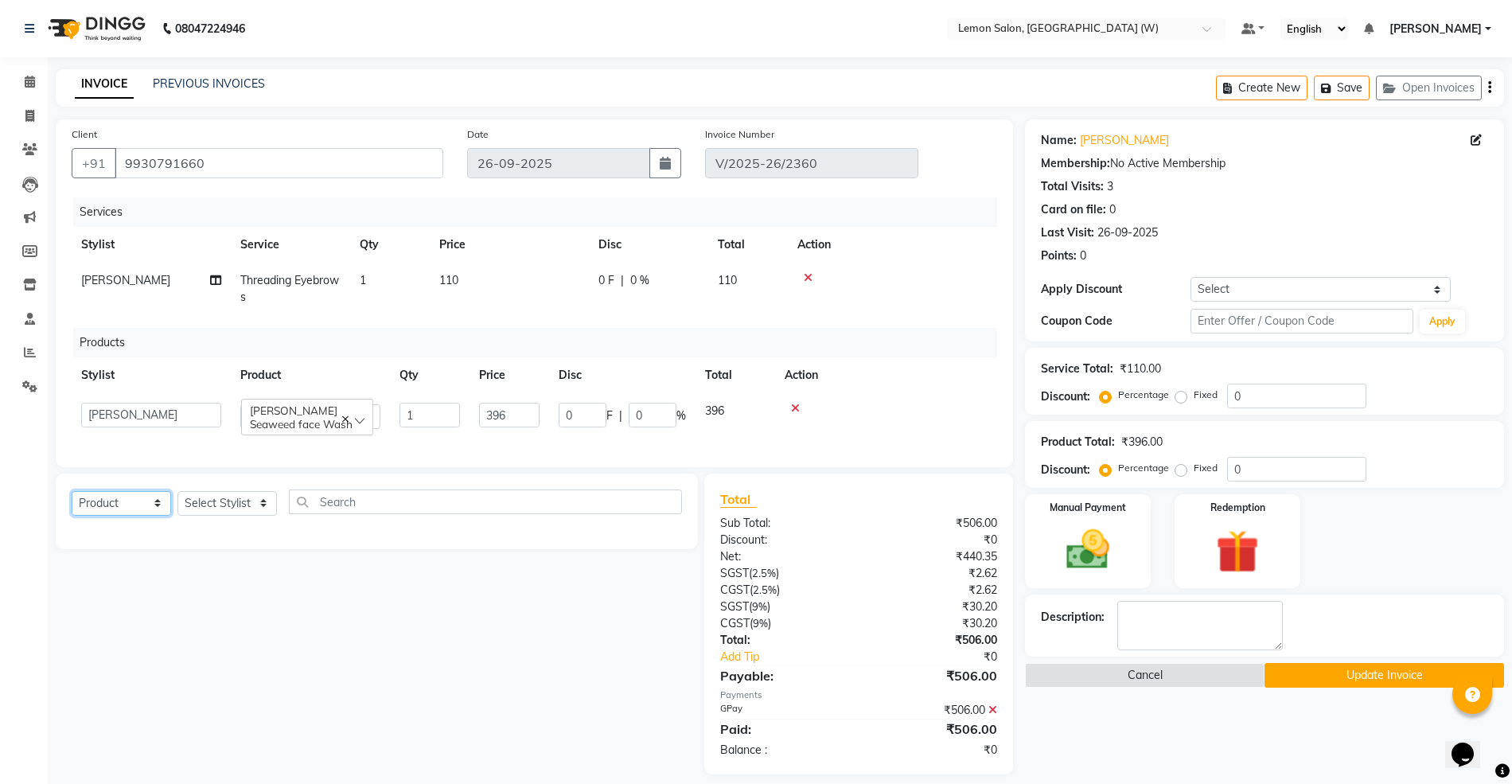
click at [72, 507] on select "Select Service Product Membership Package Voucher Prepaid Gift Card" at bounding box center [121, 503] width 99 height 25
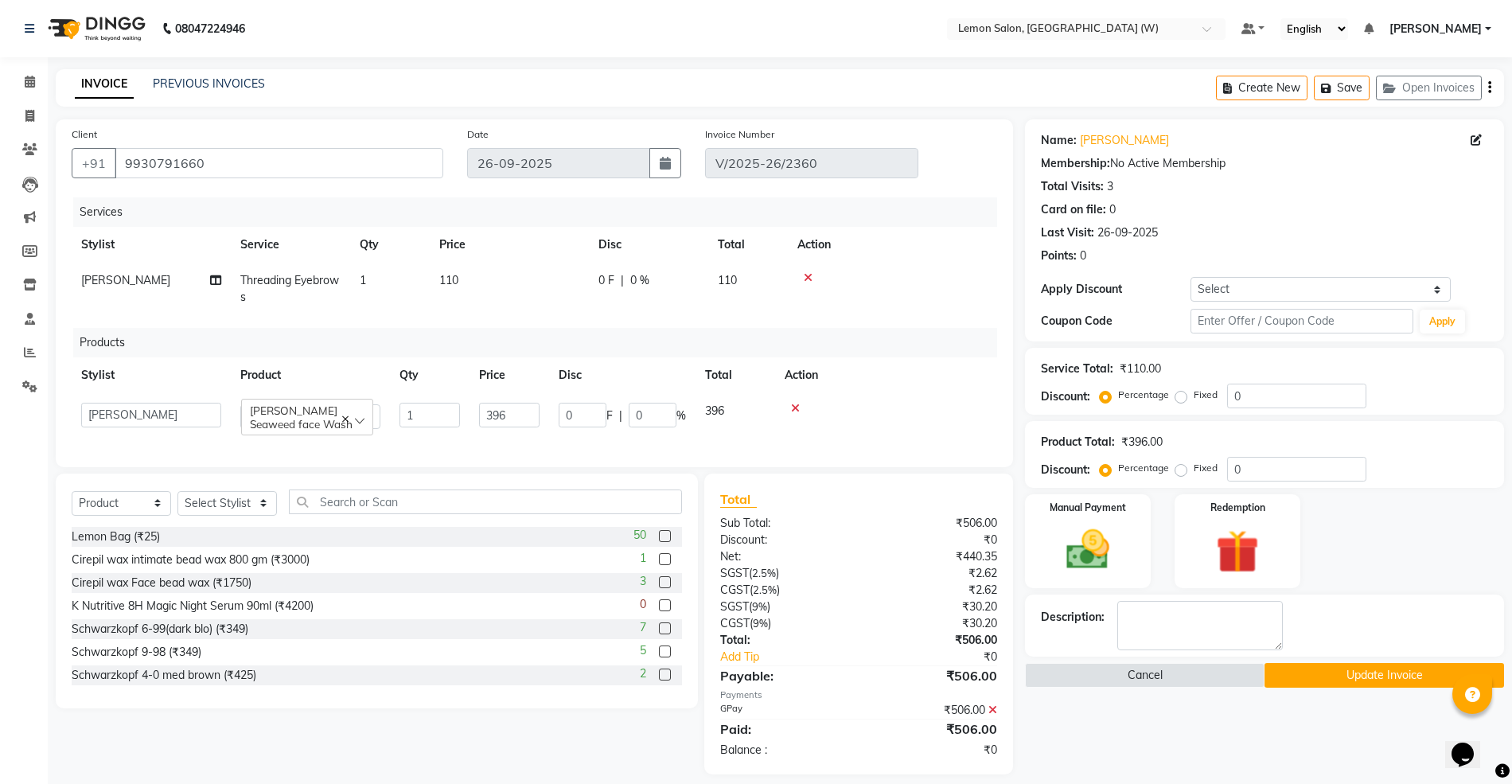
click at [796, 403] on icon at bounding box center [796, 408] width 9 height 11
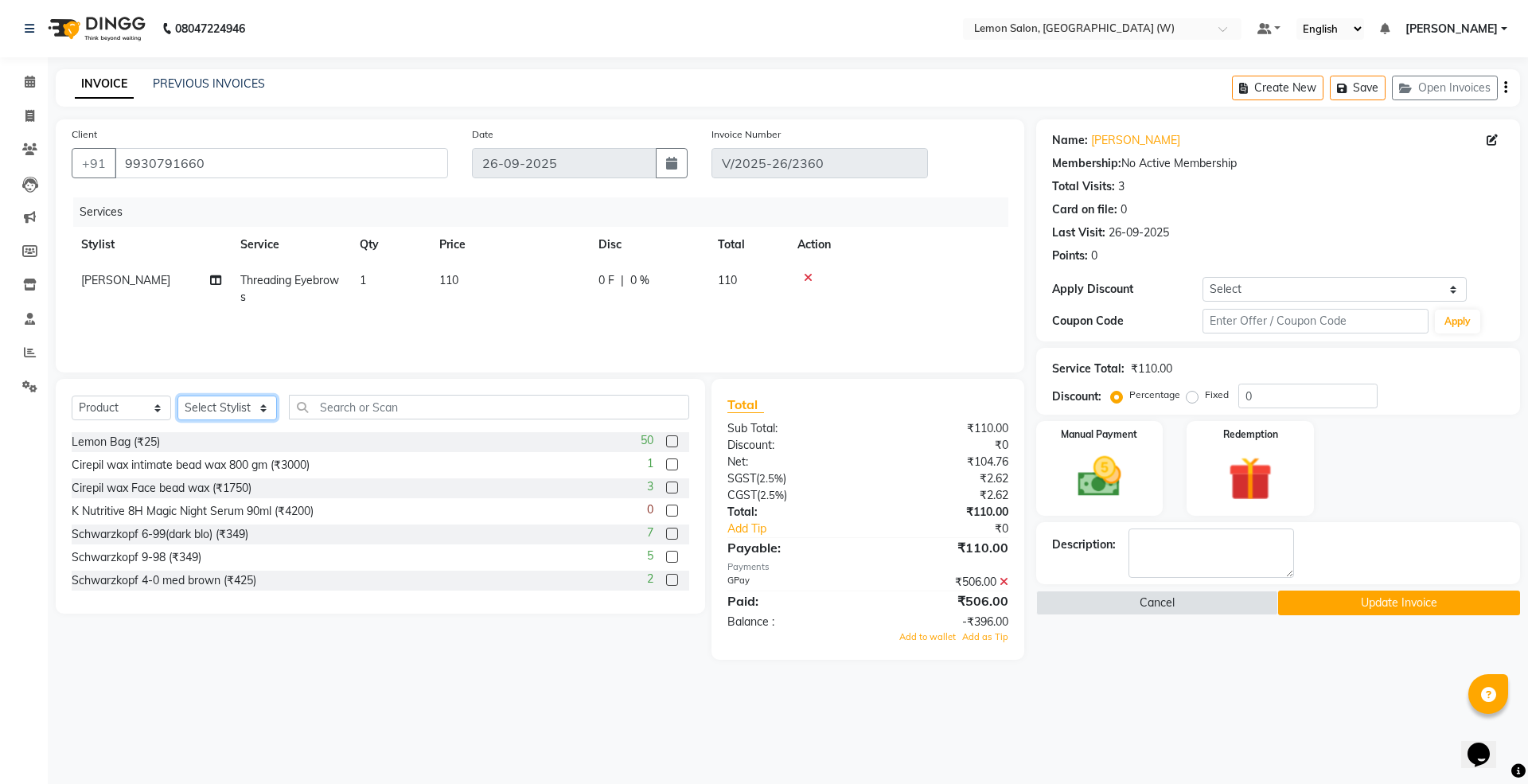
click at [233, 409] on select "Select Stylist Akancha Subba Akansha Subba Amreen Shaikh Anamta Sayyed Aniket (…" at bounding box center [227, 407] width 99 height 25
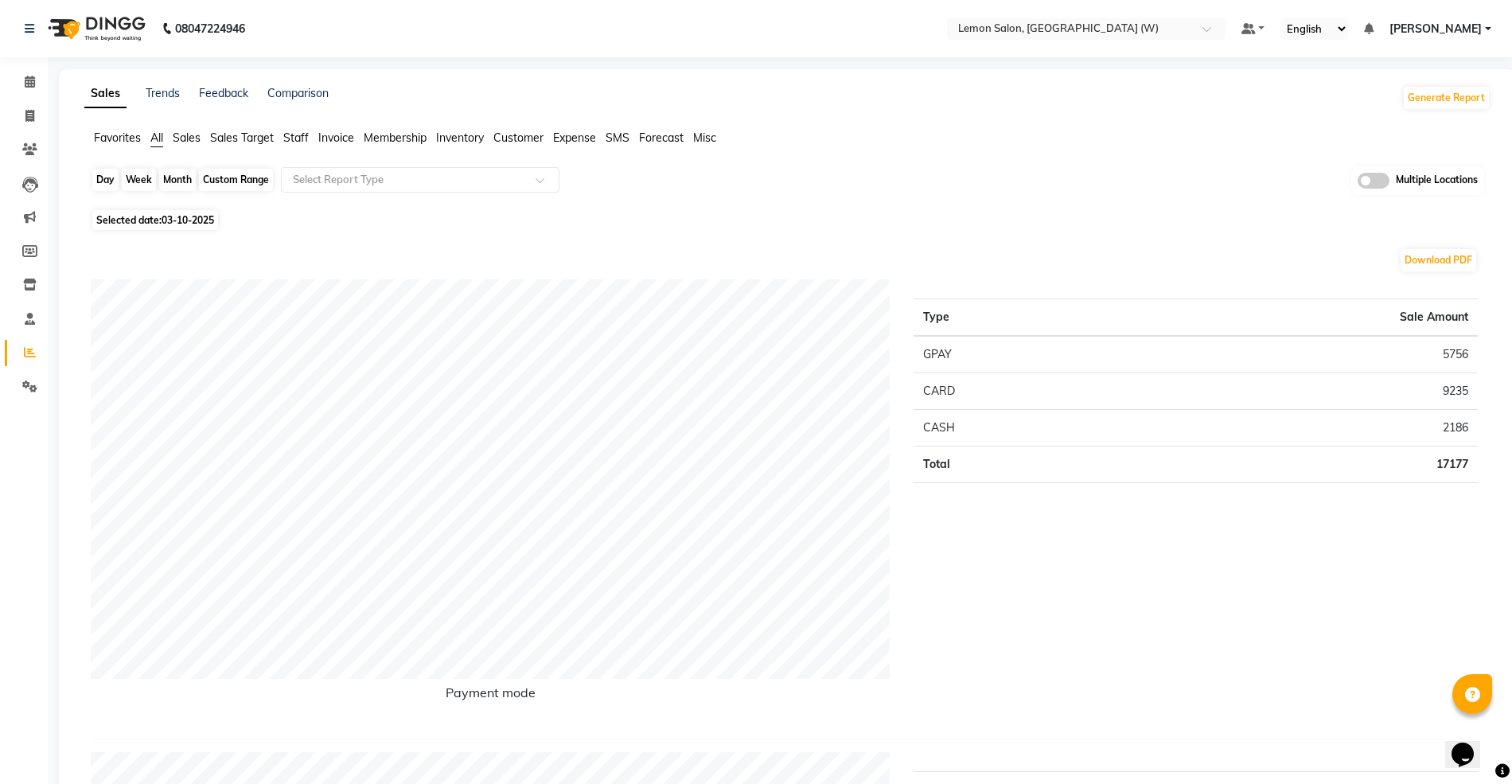
click at [108, 182] on div "Day" at bounding box center [105, 179] width 26 height 22
select select "10"
select select "2025"
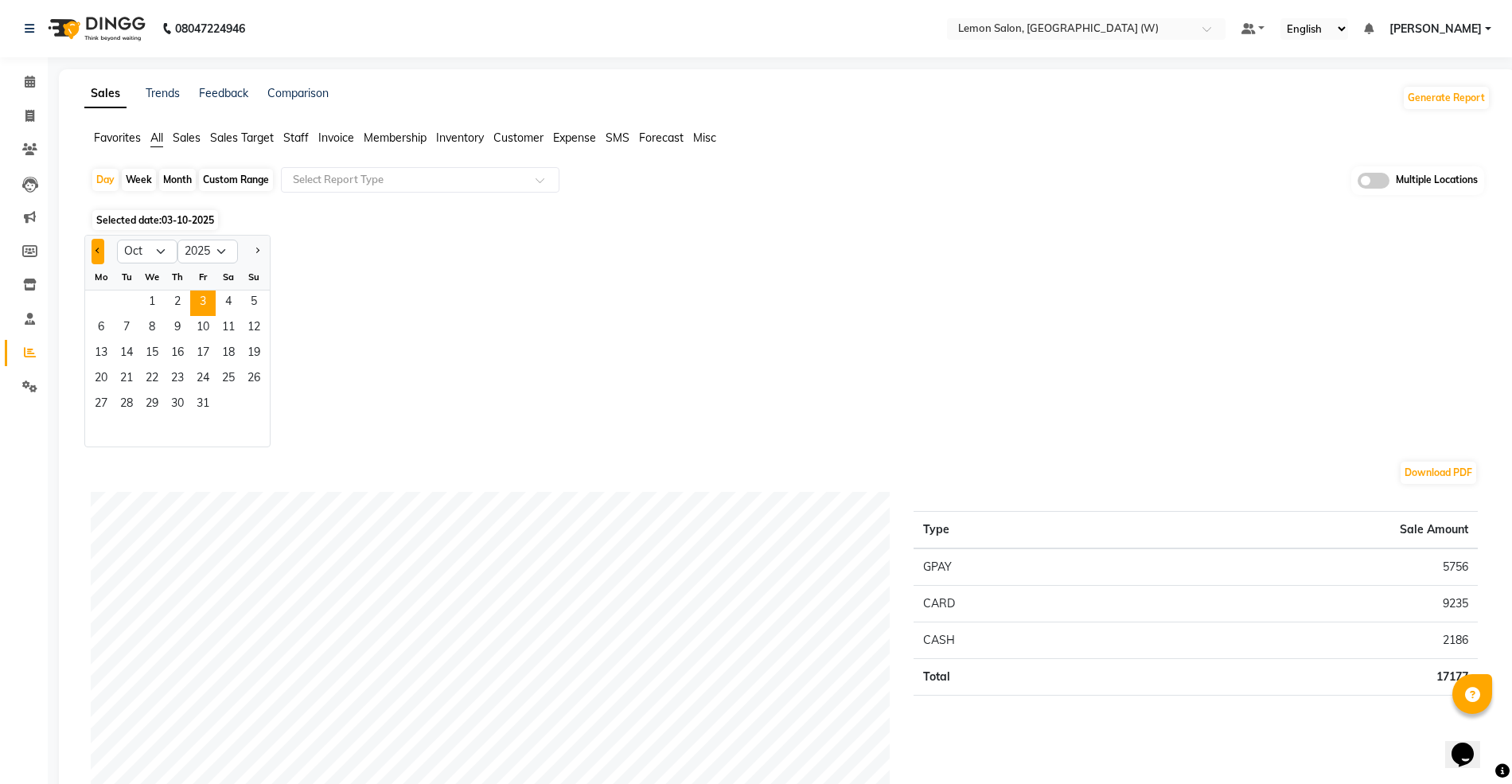
click at [96, 246] on button "Previous month" at bounding box center [97, 251] width 12 height 25
select select "9"
click at [208, 372] on span "26" at bounding box center [203, 379] width 25 height 25
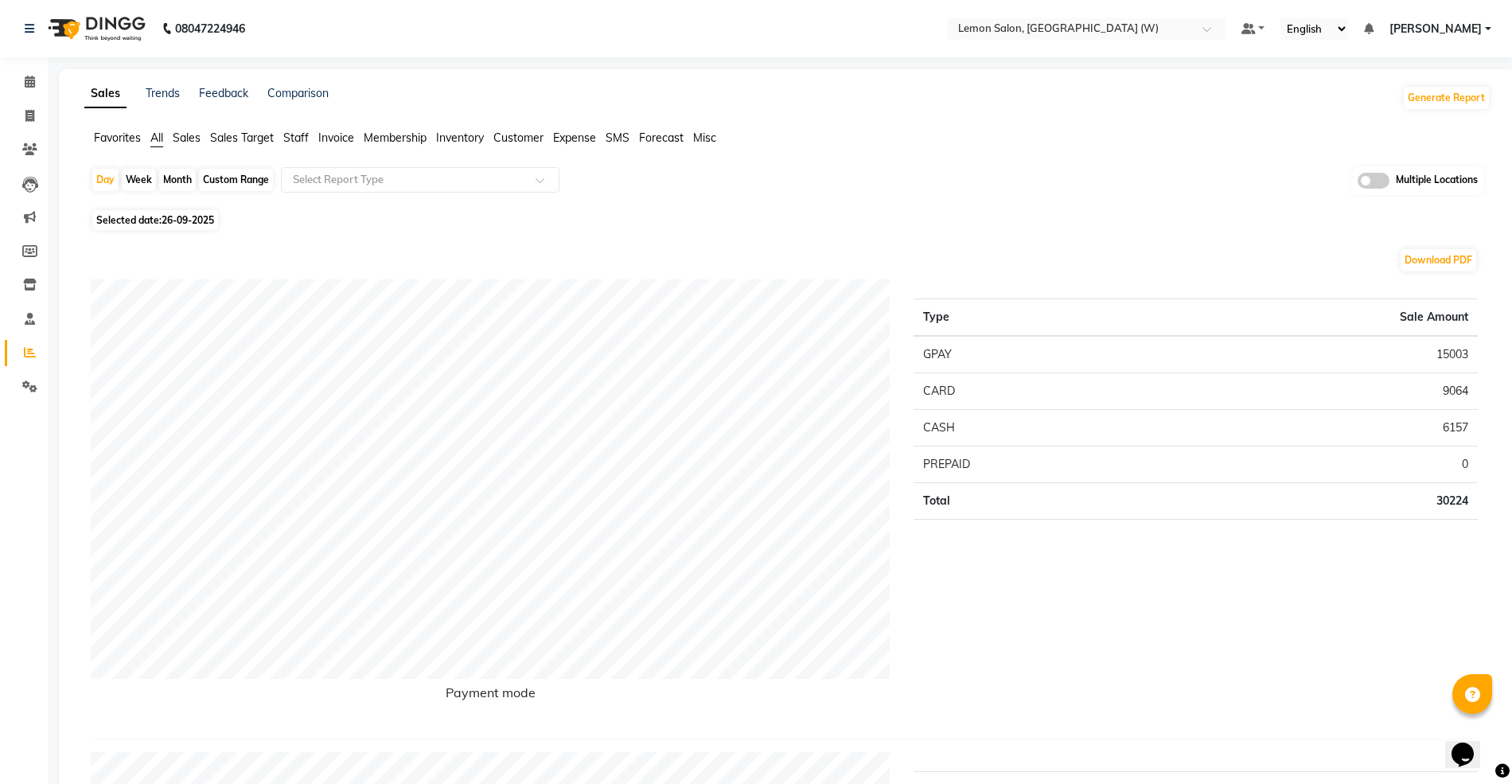
click at [298, 139] on span "Staff" at bounding box center [296, 138] width 25 height 14
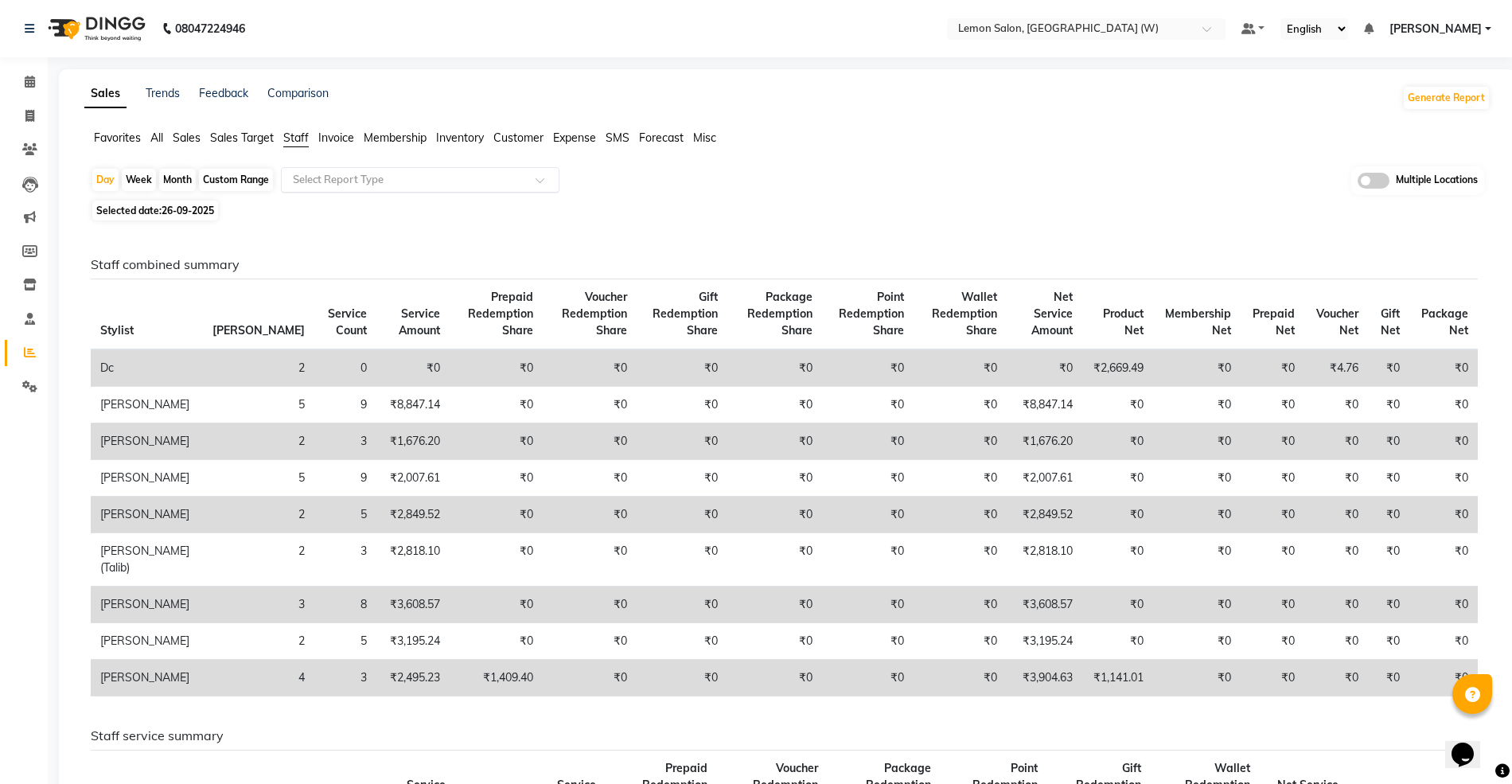
click at [339, 190] on div "Select Report Type" at bounding box center [420, 179] width 278 height 25
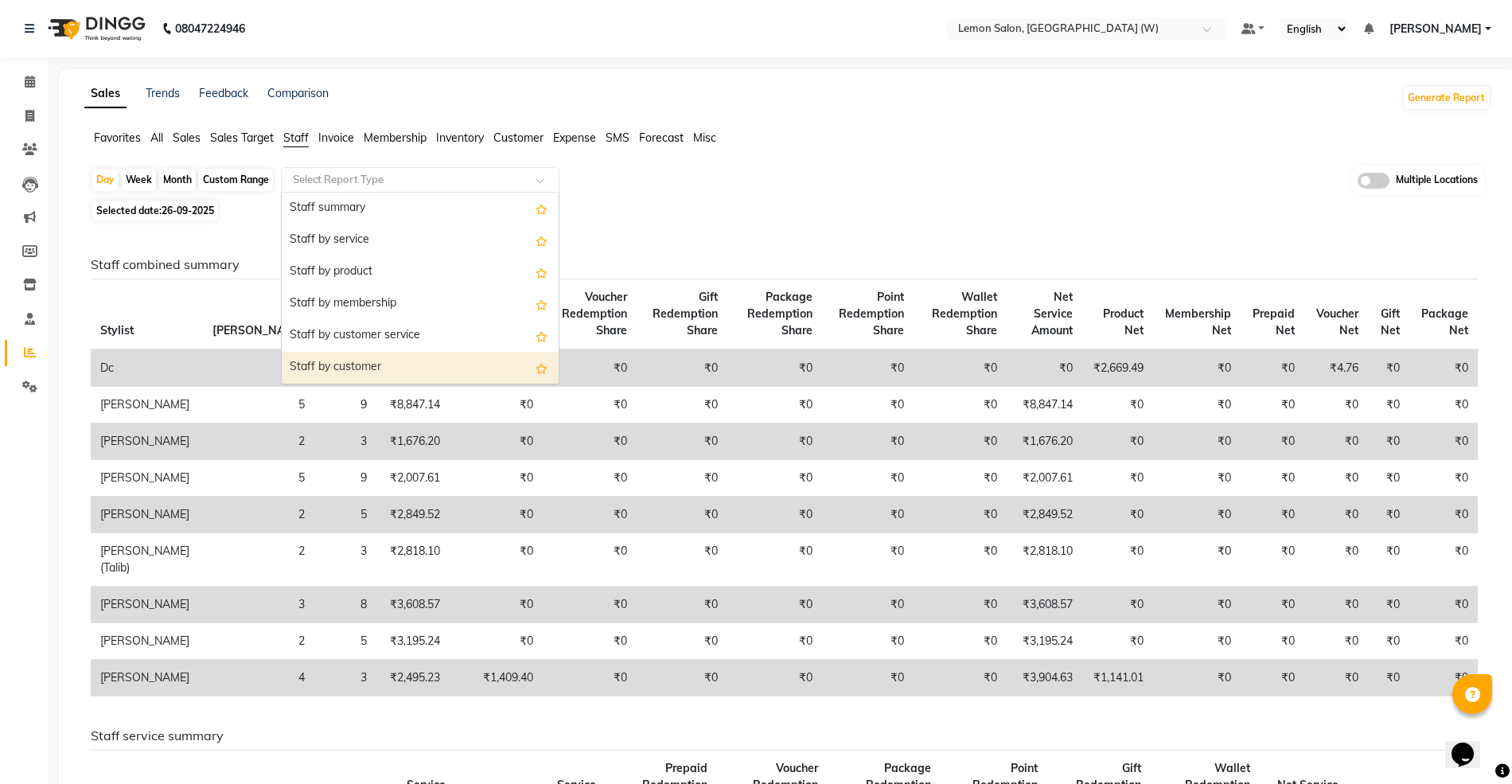
click at [355, 373] on div "Staff by customer" at bounding box center [420, 368] width 277 height 32
select select "full_report"
select select "csv"
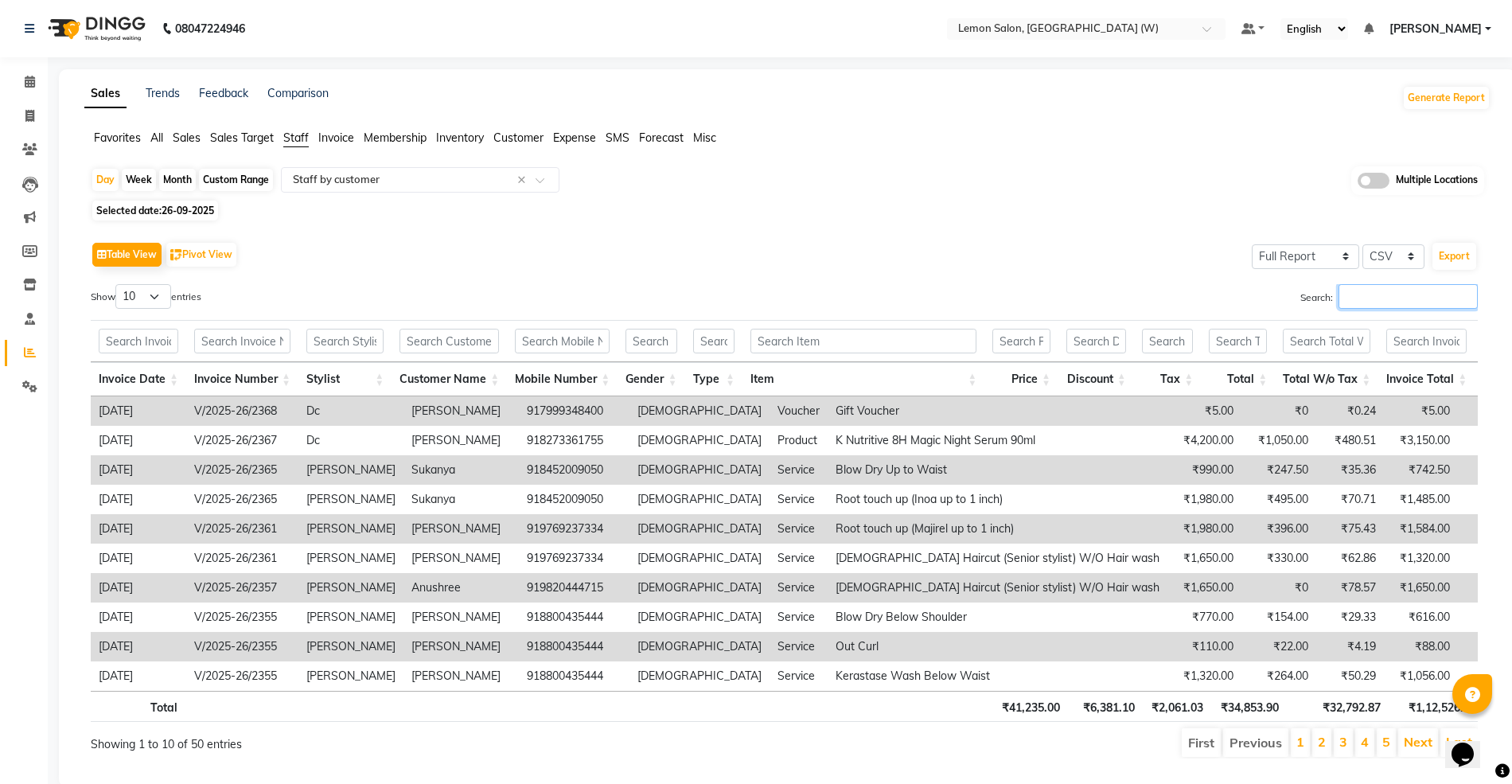
click at [1360, 294] on input "Search:" at bounding box center [1408, 296] width 140 height 25
paste input "2360"
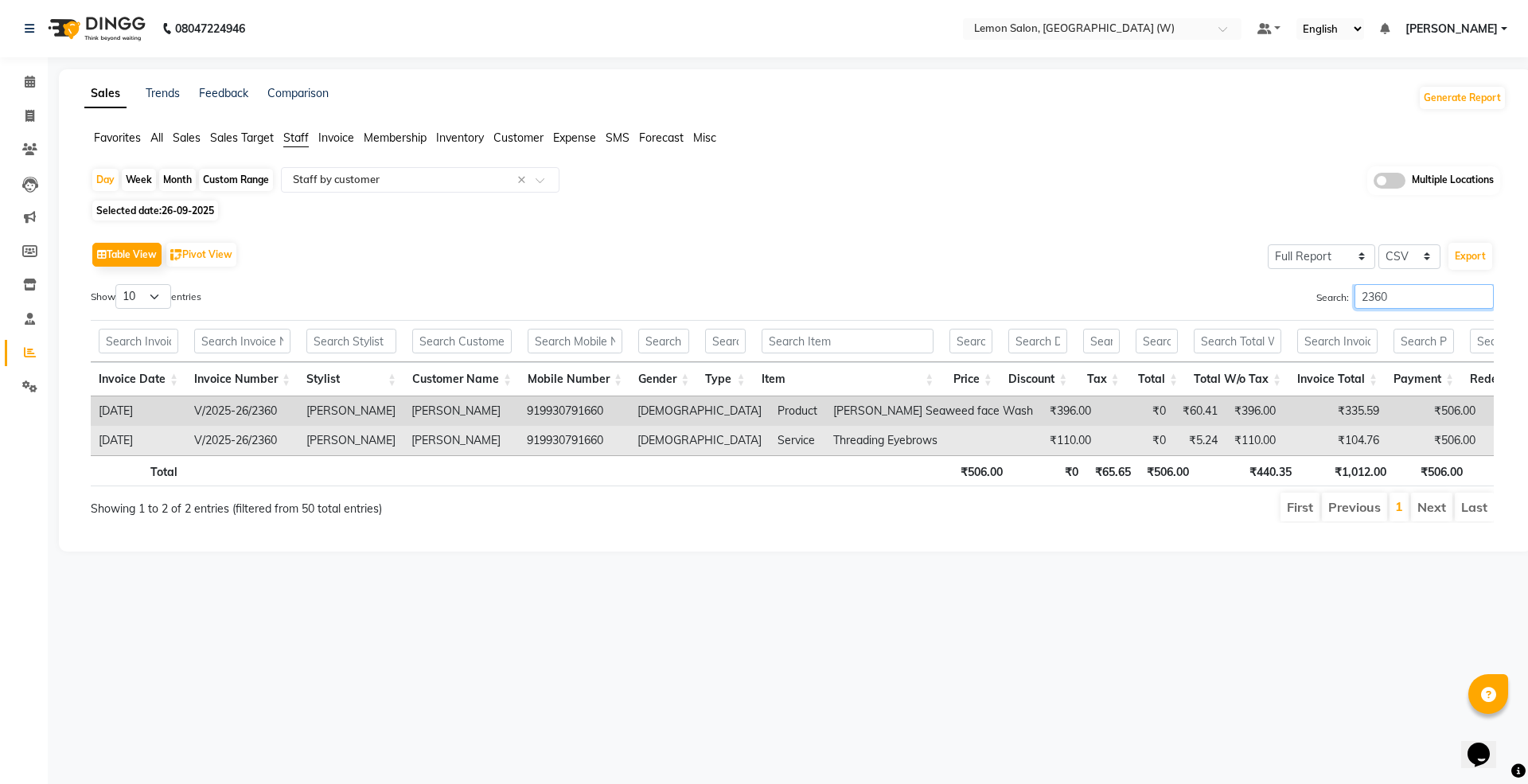
type input "2360"
click at [262, 437] on td "V/2025-26/2360" at bounding box center [242, 441] width 112 height 30
copy td "2360"
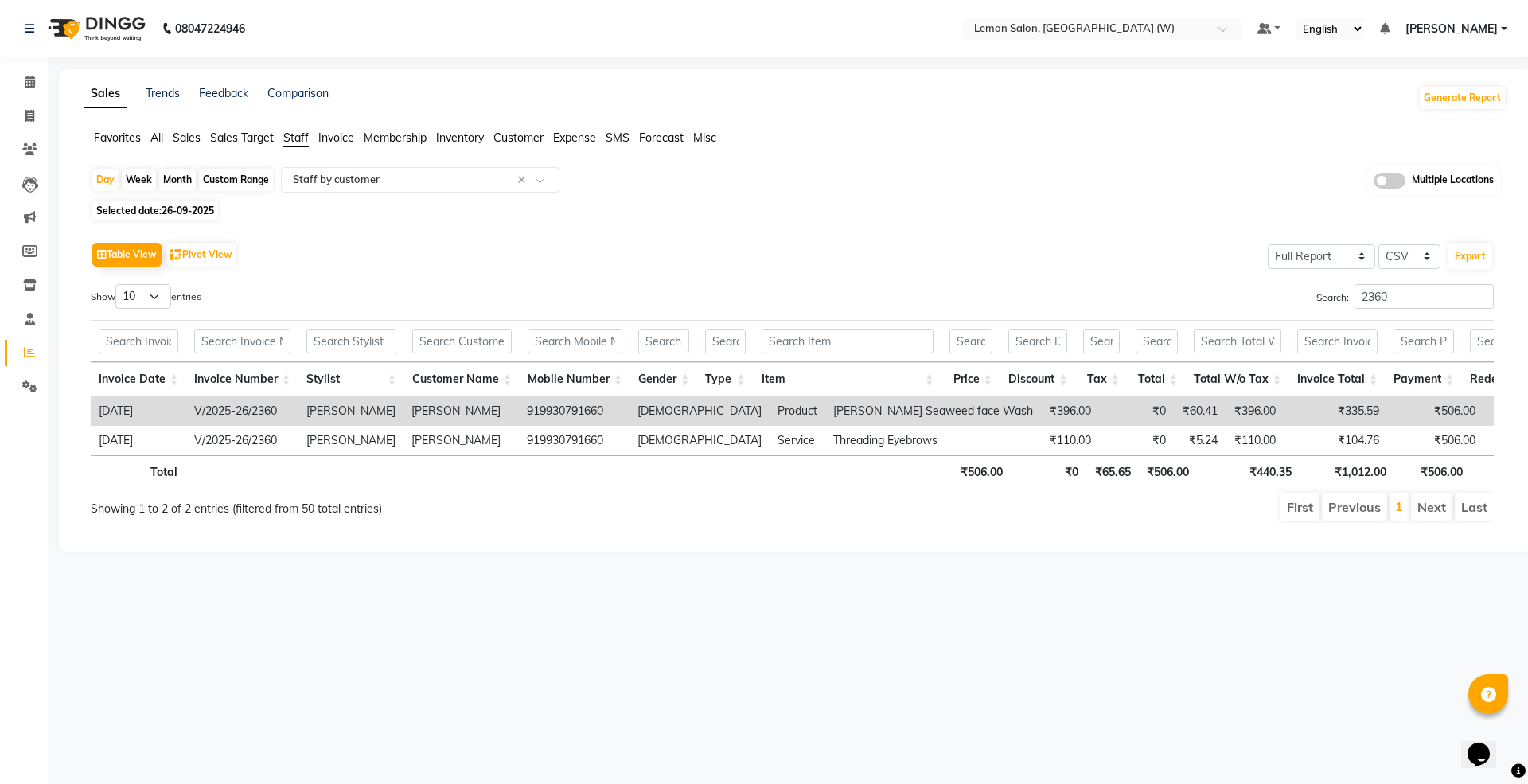
click at [265, 411] on td "V/2025-26/2360" at bounding box center [242, 411] width 112 height 30
copy td "2360"
click at [267, 414] on td "V/2025-26/2360" at bounding box center [242, 411] width 112 height 30
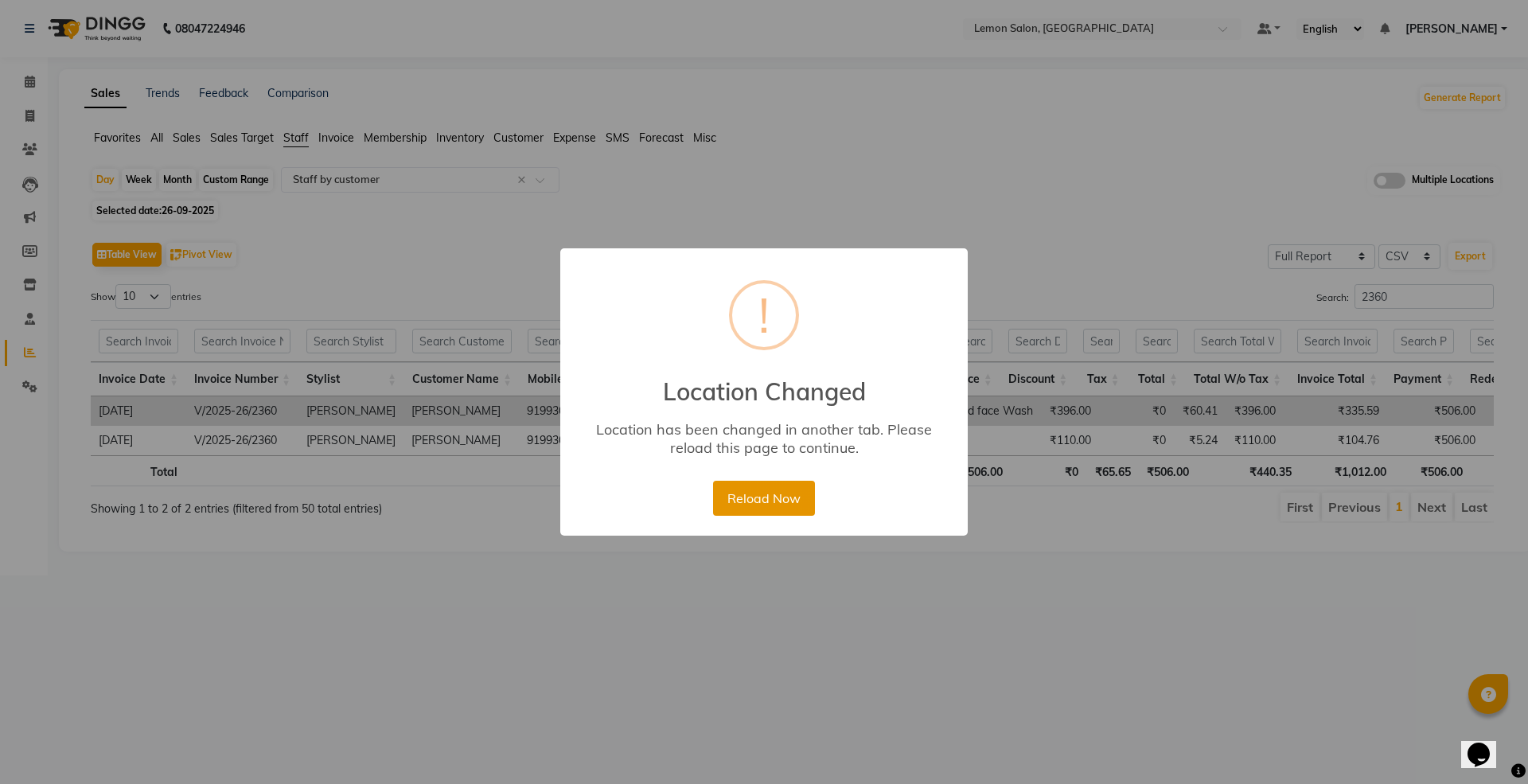
drag, startPoint x: 780, startPoint y: 500, endPoint x: 739, endPoint y: 443, distance: 70.2
click at [776, 497] on button "Reload Now" at bounding box center [763, 498] width 101 height 35
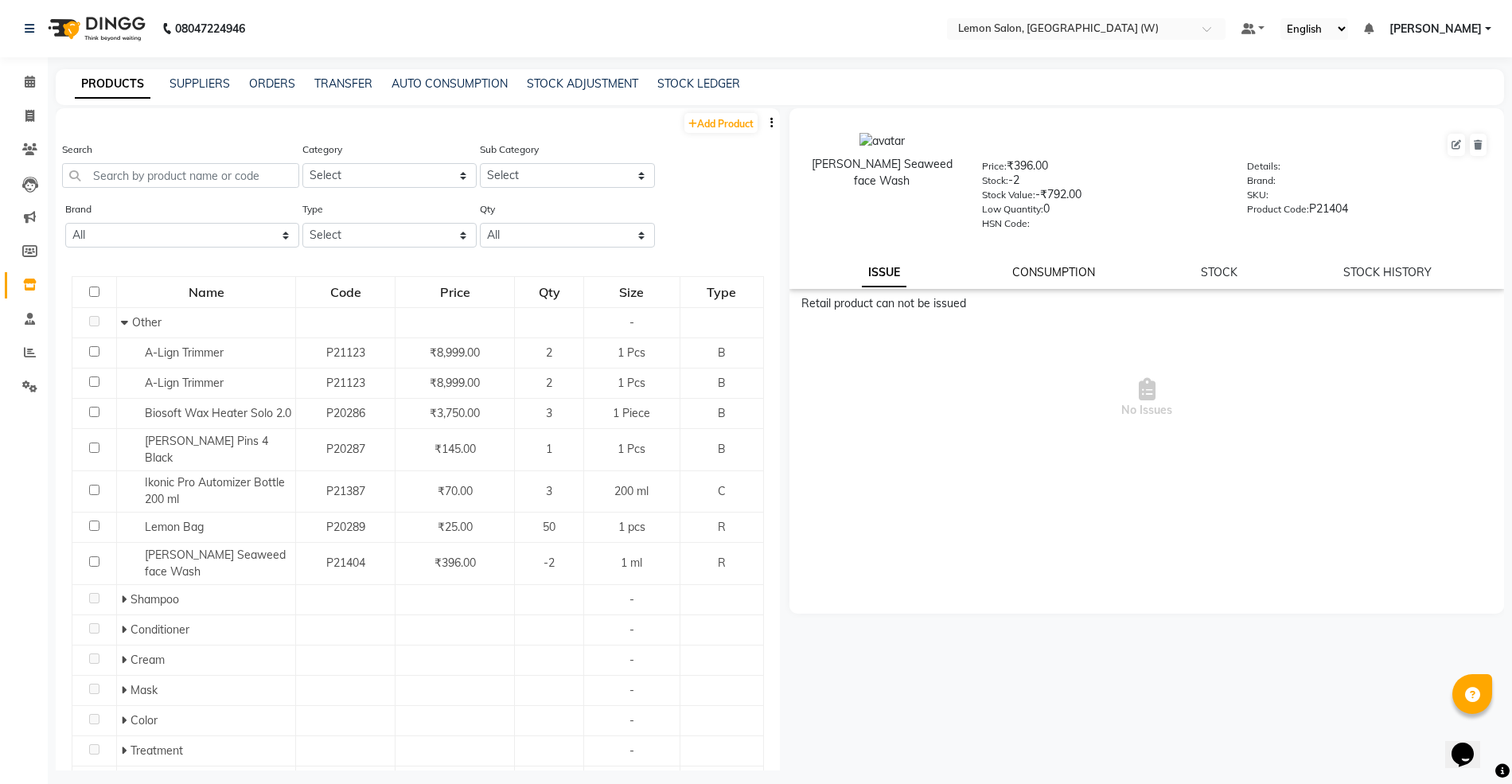
click at [1044, 265] on link "CONSUMPTION" at bounding box center [1054, 272] width 83 height 14
click at [1410, 265] on link "STOCK HISTORY" at bounding box center [1387, 272] width 89 height 14
select select "all"
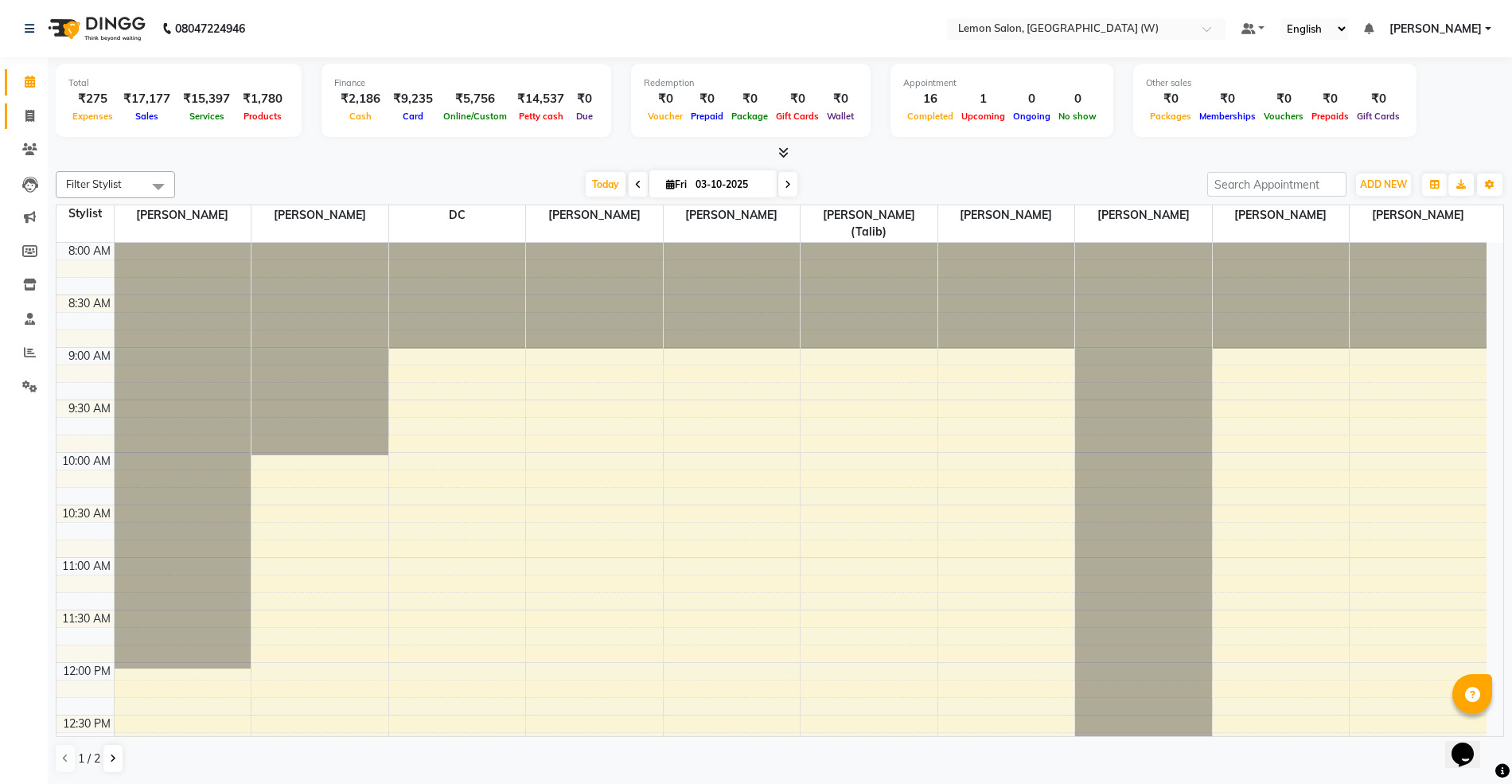
click at [21, 108] on span at bounding box center [30, 116] width 28 height 18
select select "8053"
select select "service"
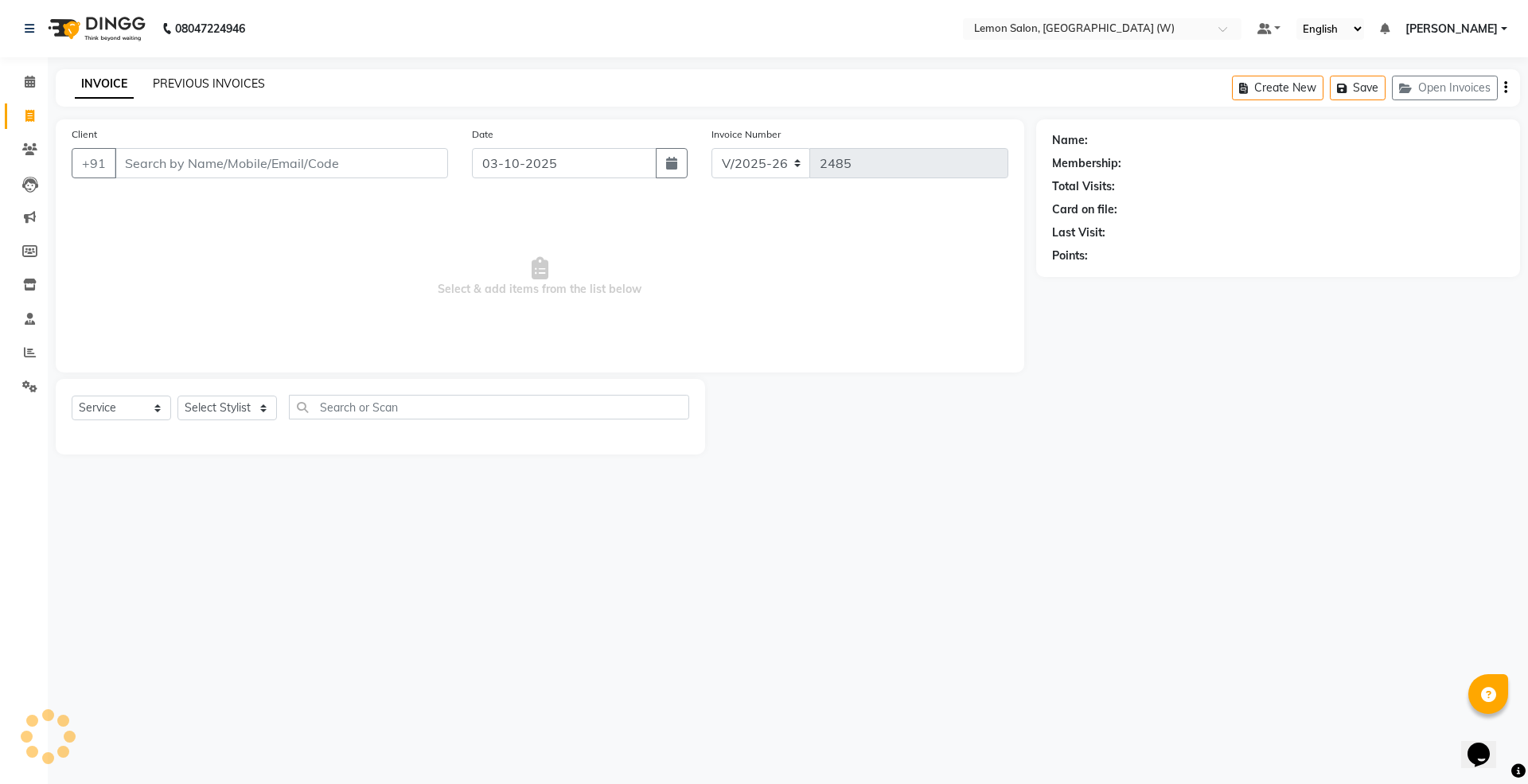
click at [195, 76] on link "PREVIOUS INVOICES" at bounding box center [209, 83] width 112 height 14
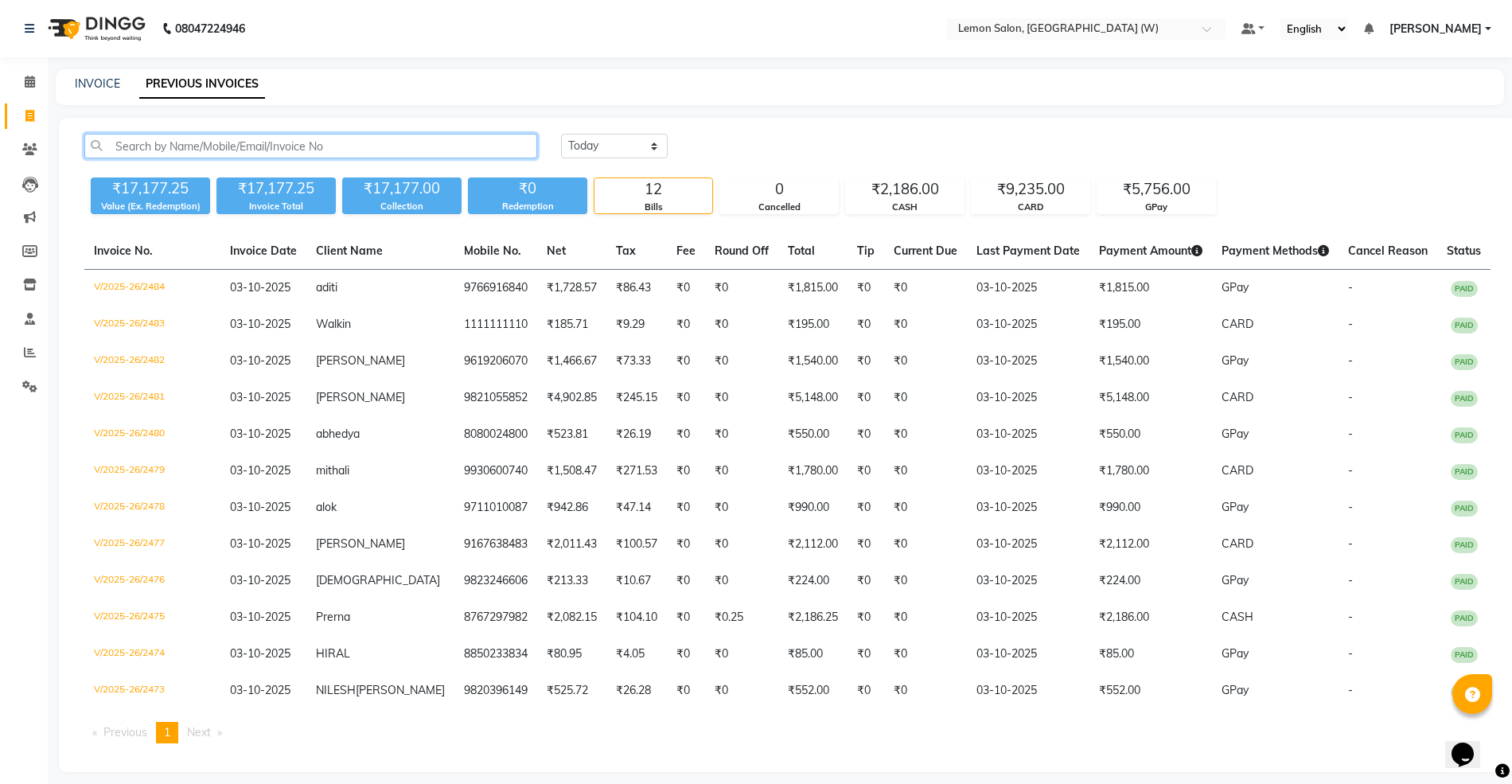
click at [242, 140] on input "text" at bounding box center [311, 146] width 453 height 25
paste input "2360"
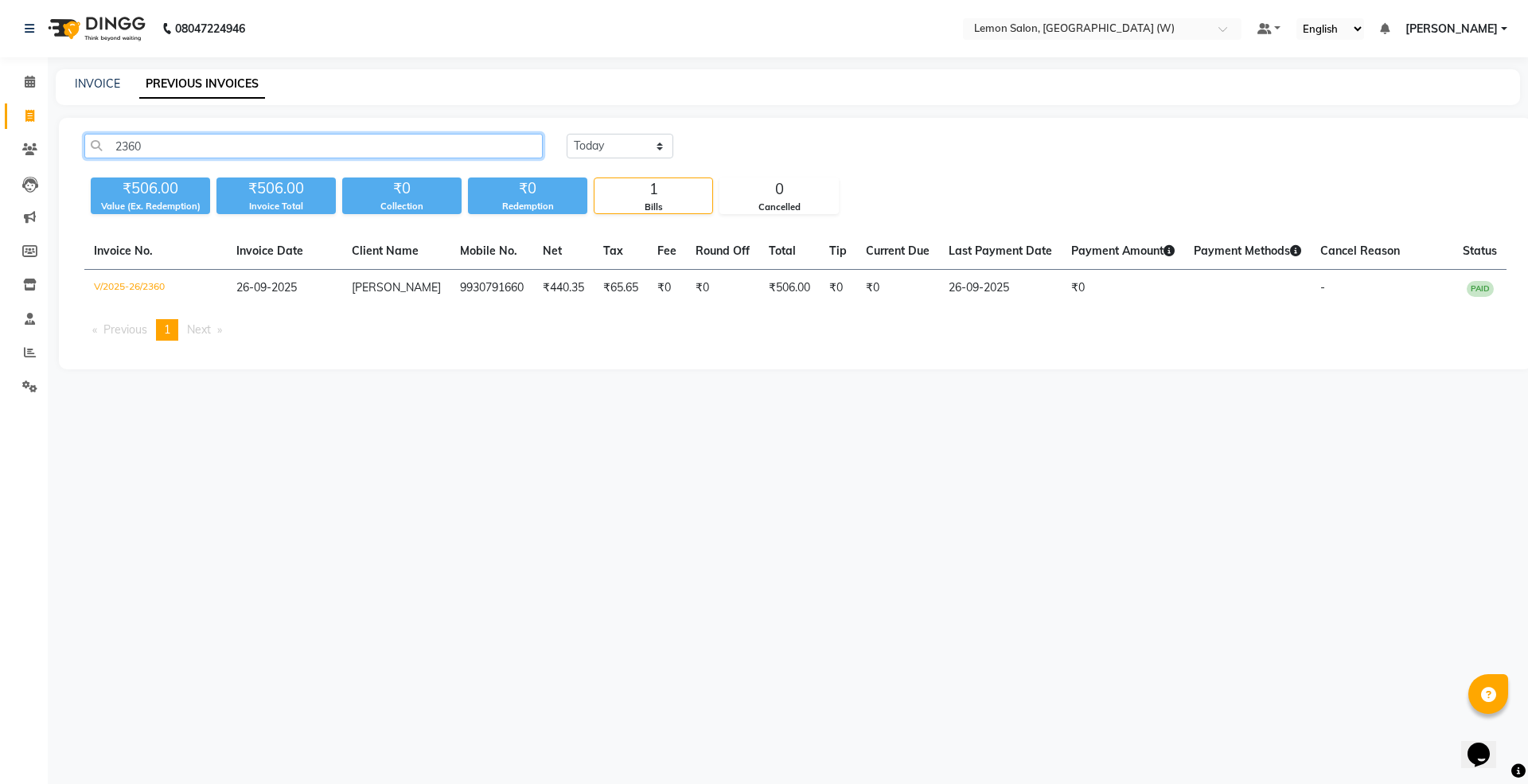
type input "2360"
click at [1067, 14] on nav "08047224946 Select Location × Lemon Salon, Goregaon (W) Default Panel My Panel …" at bounding box center [764, 28] width 1528 height 57
click at [1061, 25] on input "text" at bounding box center [1085, 30] width 231 height 16
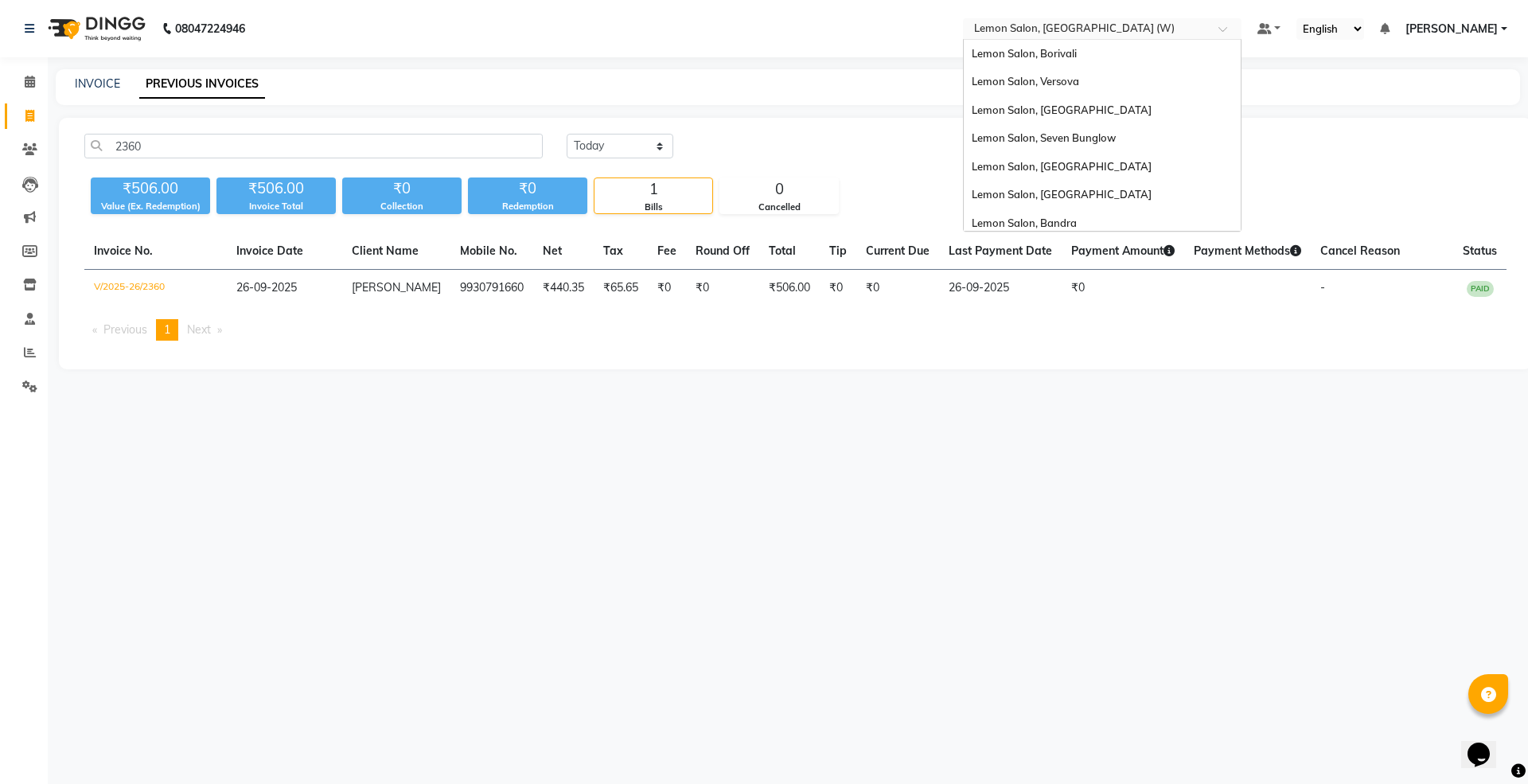
scroll to position [148, 0]
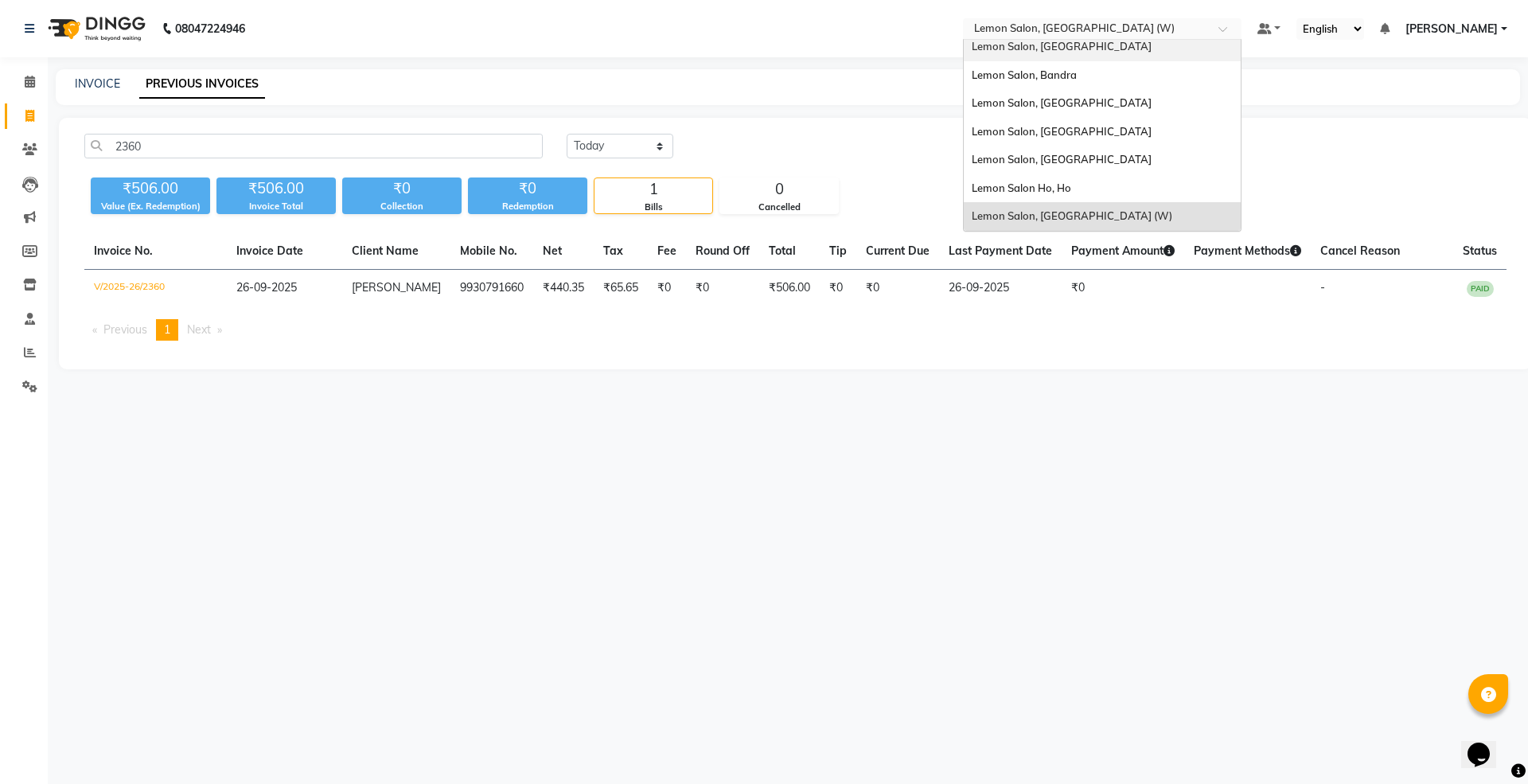
click at [1072, 51] on span "Lemon Salon, [GEOGRAPHIC_DATA]" at bounding box center [1061, 46] width 180 height 12
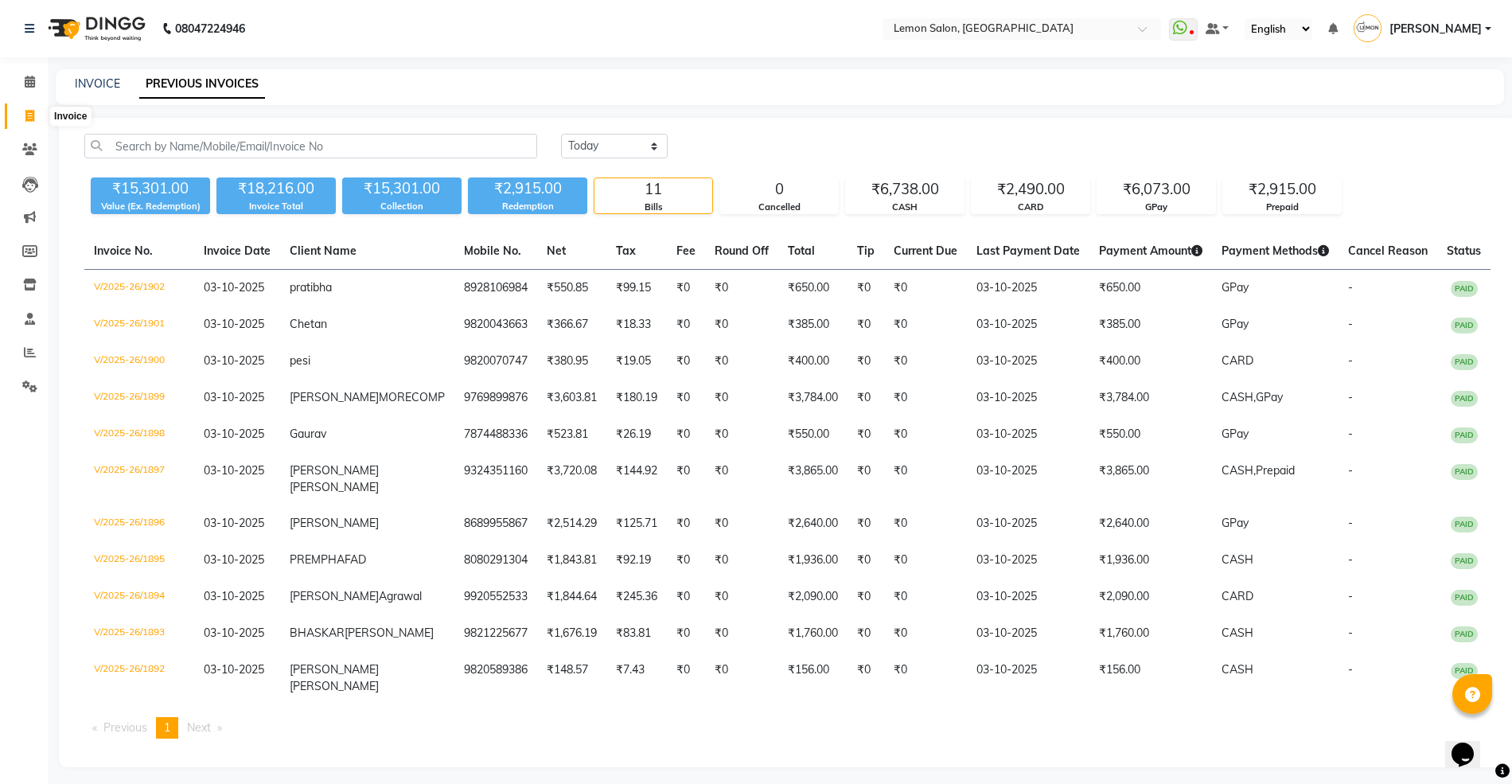
click at [30, 110] on icon at bounding box center [30, 116] width 9 height 12
select select "service"
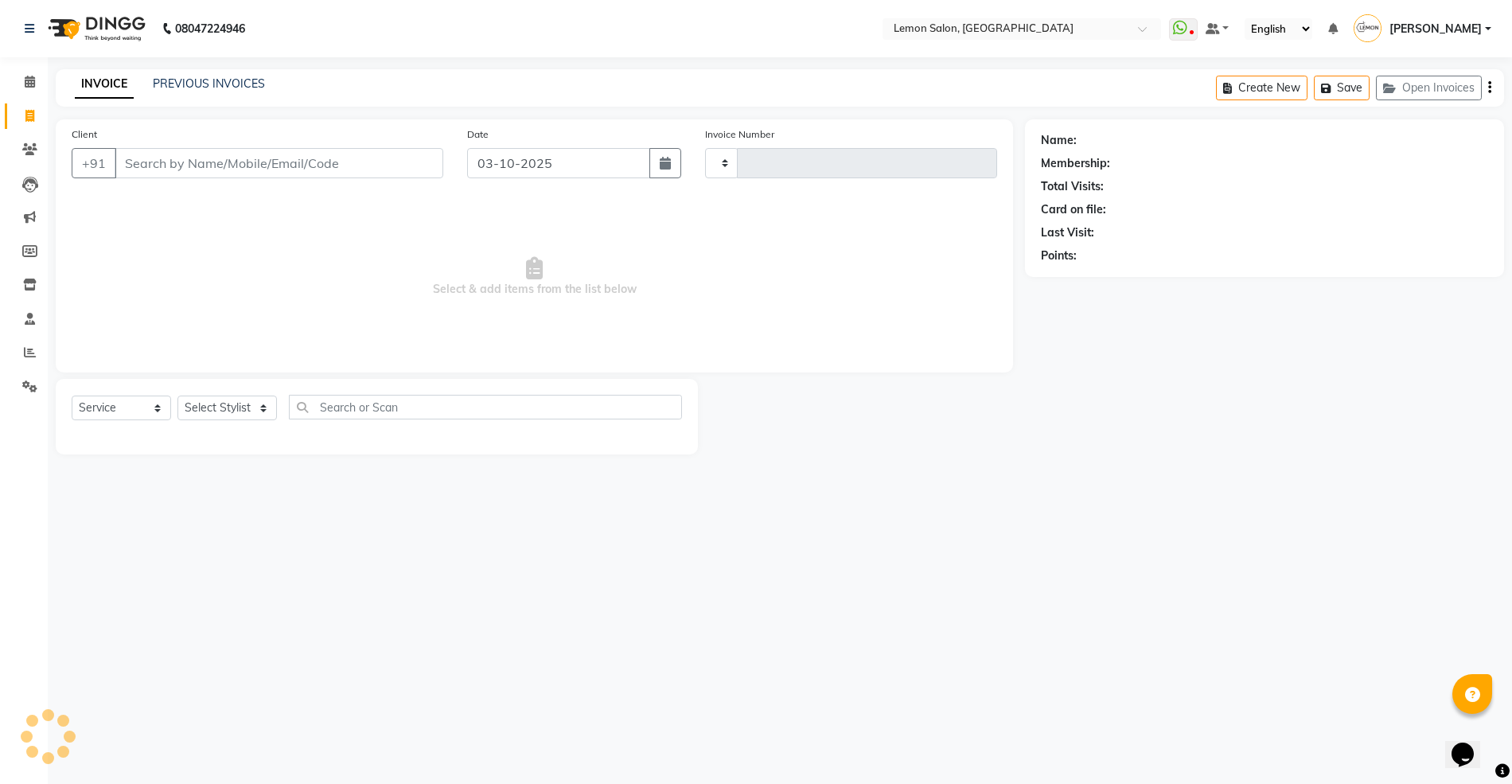
type input "1903"
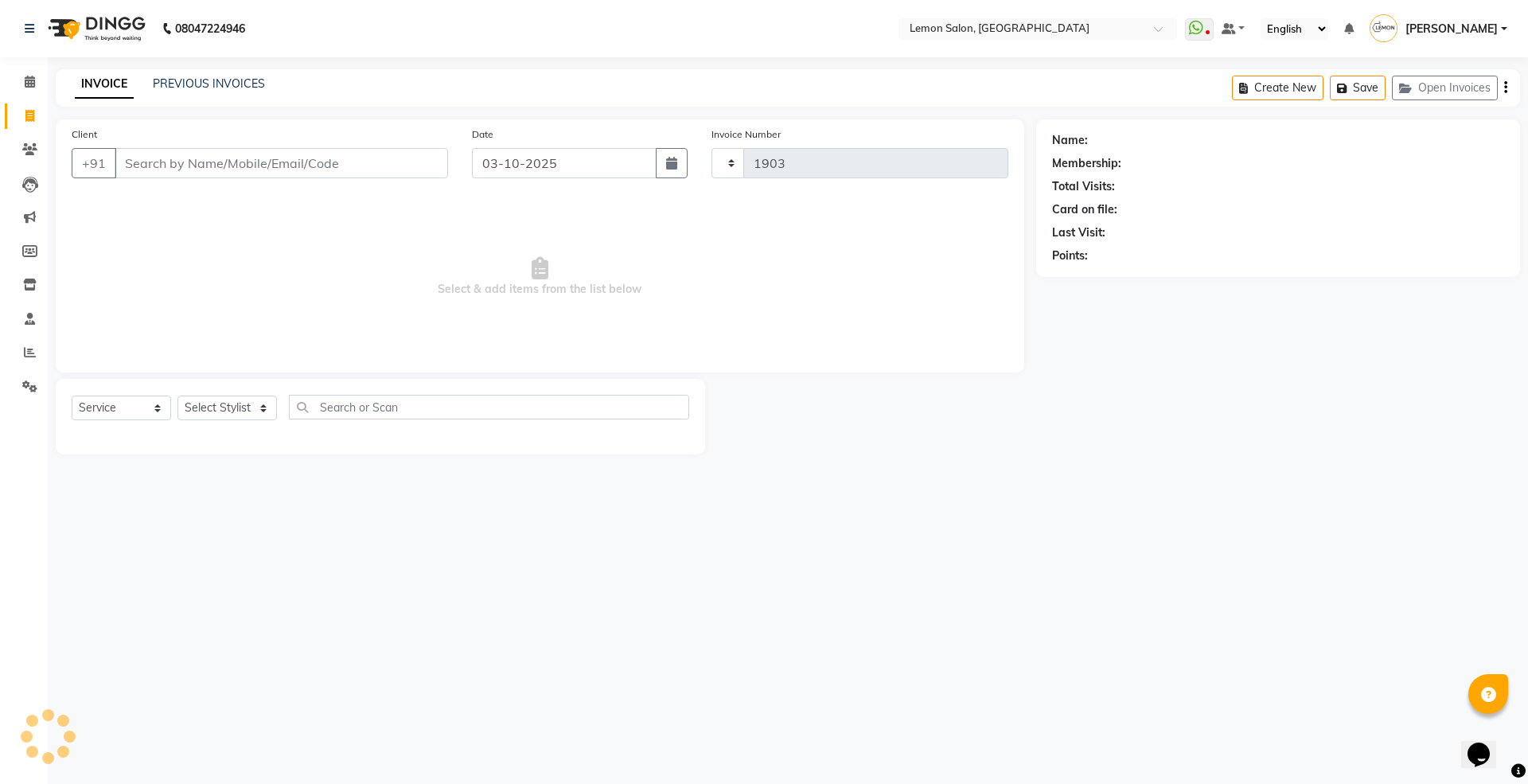
select select "569"
click at [1449, 81] on button "Open Invoices" at bounding box center [1445, 88] width 106 height 25
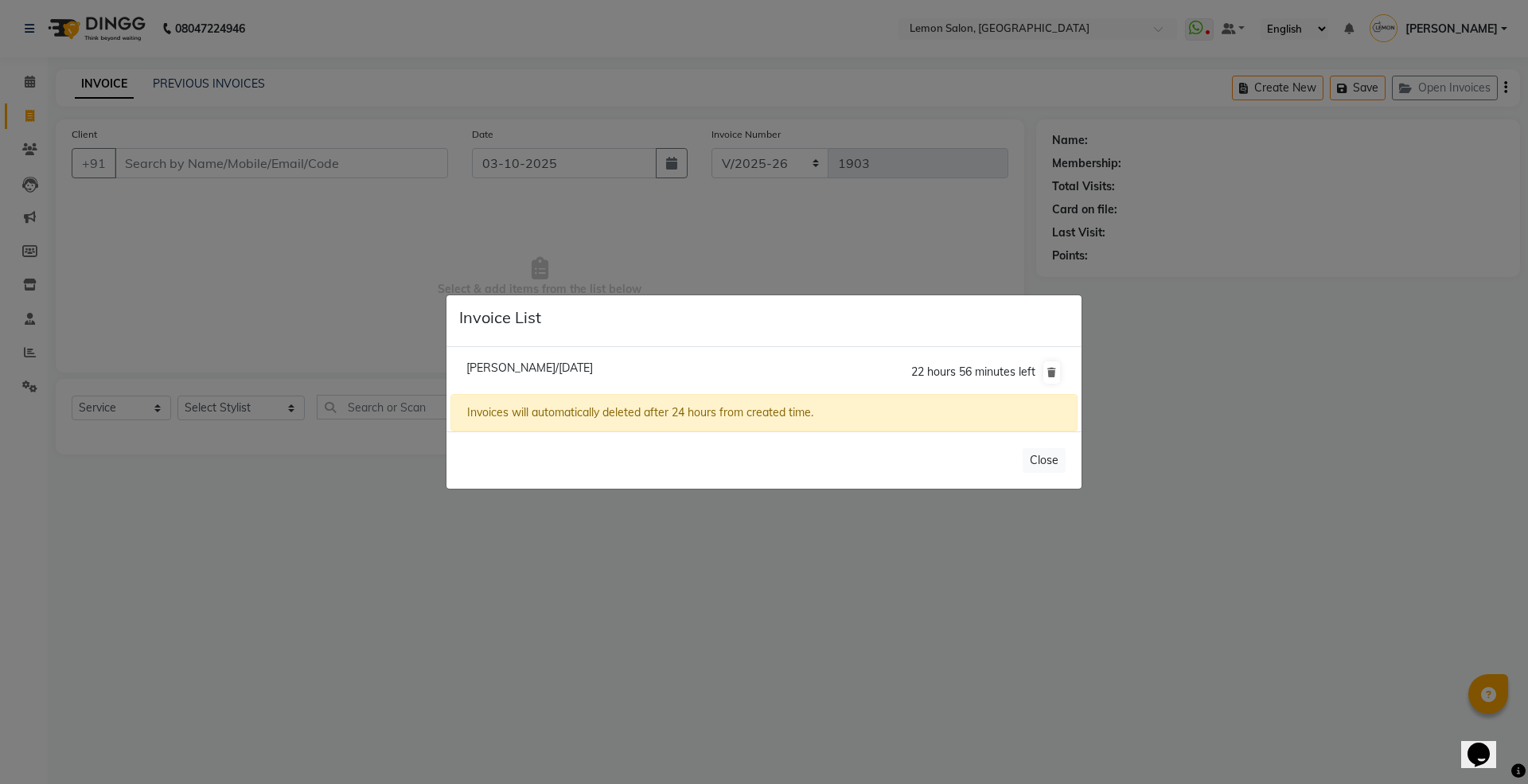
click at [577, 363] on span "Diksha Thakkar/03 October 2025" at bounding box center [530, 367] width 126 height 14
type input "8451054628"
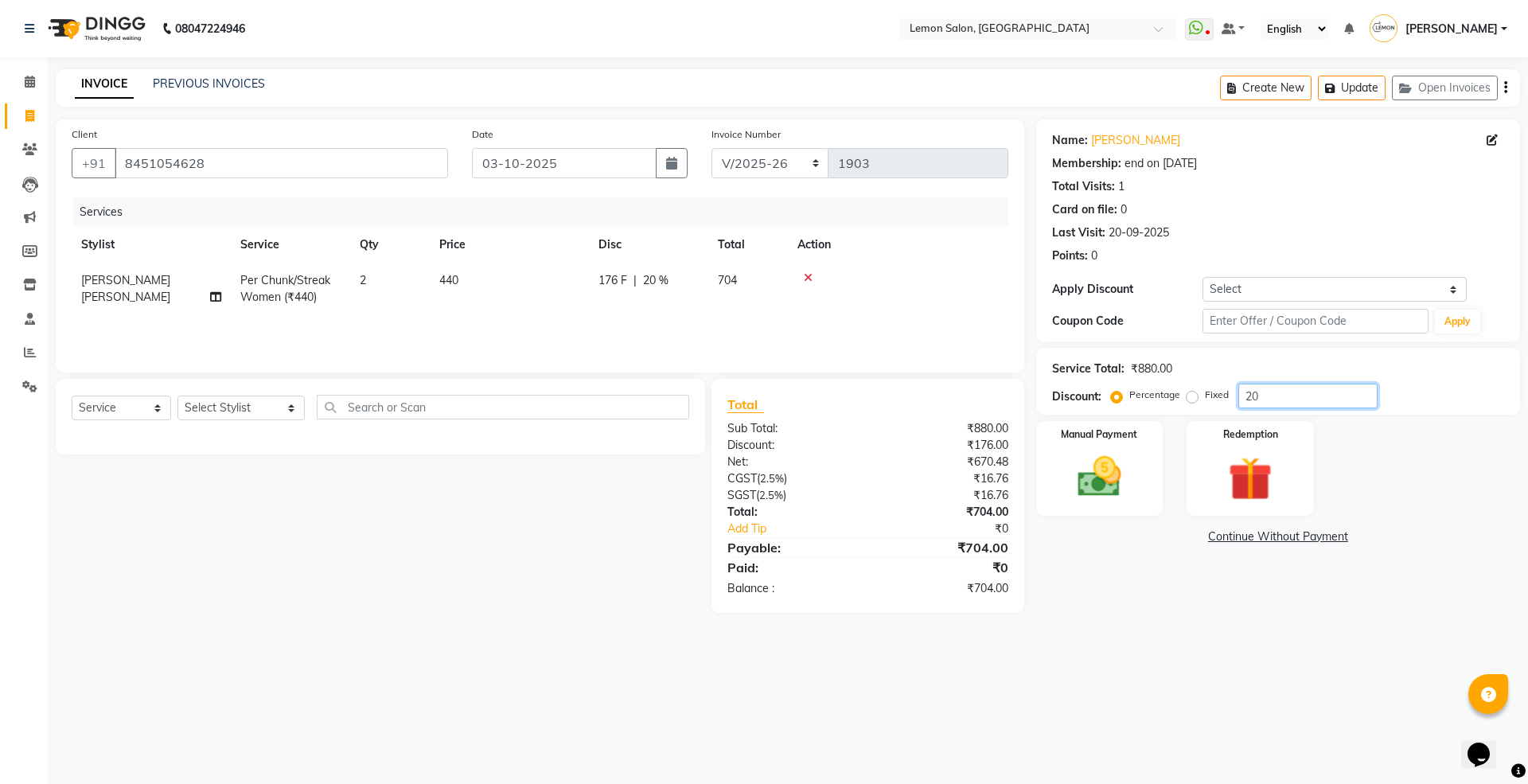
click at [1251, 393] on input "20" at bounding box center [1308, 396] width 140 height 25
type input "100"
click at [1205, 399] on label "Fixed" at bounding box center [1216, 394] width 24 height 14
click at [1191, 399] on input "Fixed" at bounding box center [1195, 394] width 11 height 11
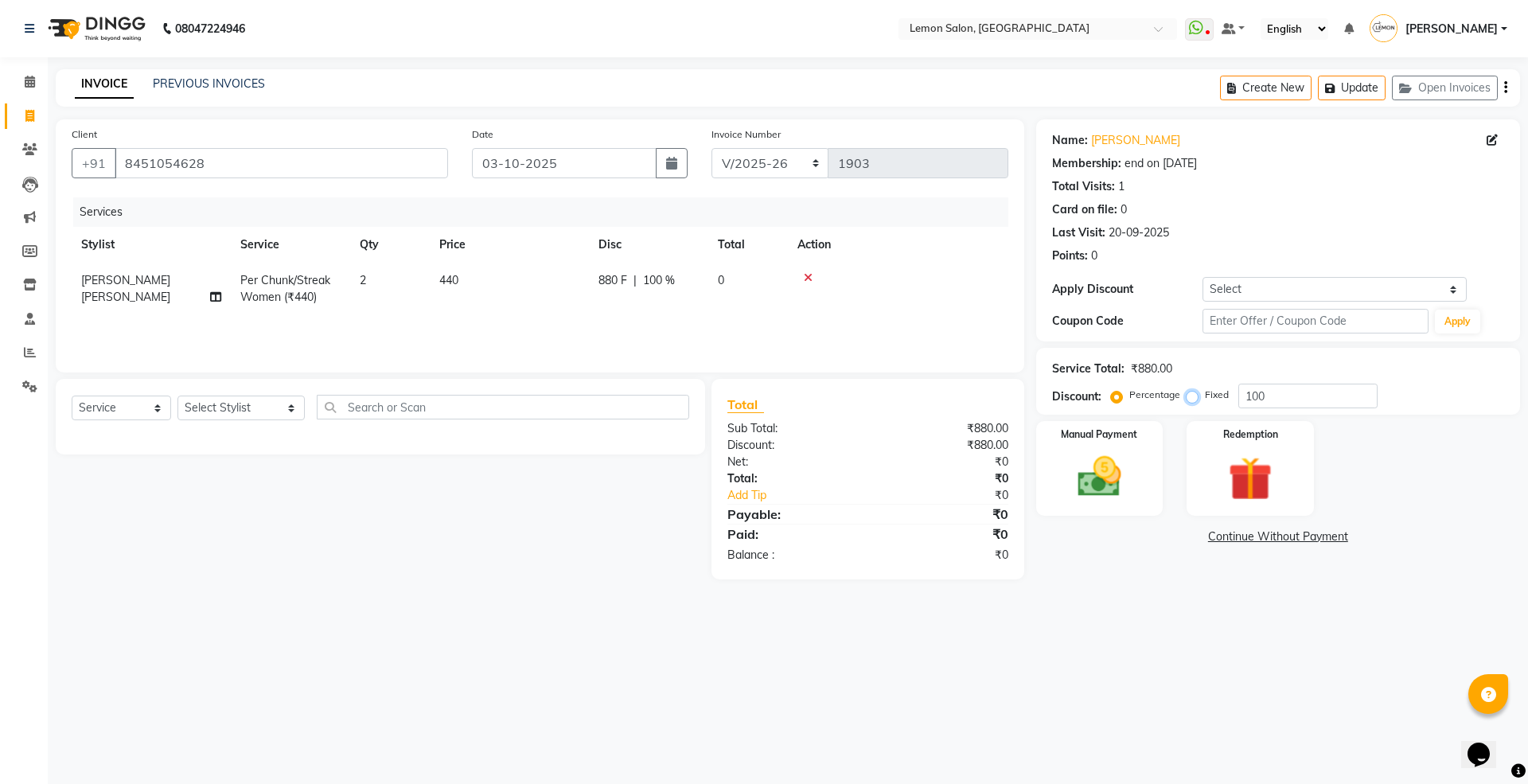
radio input "true"
click at [1248, 388] on input "100" at bounding box center [1308, 396] width 140 height 25
type input "8"
type input "180"
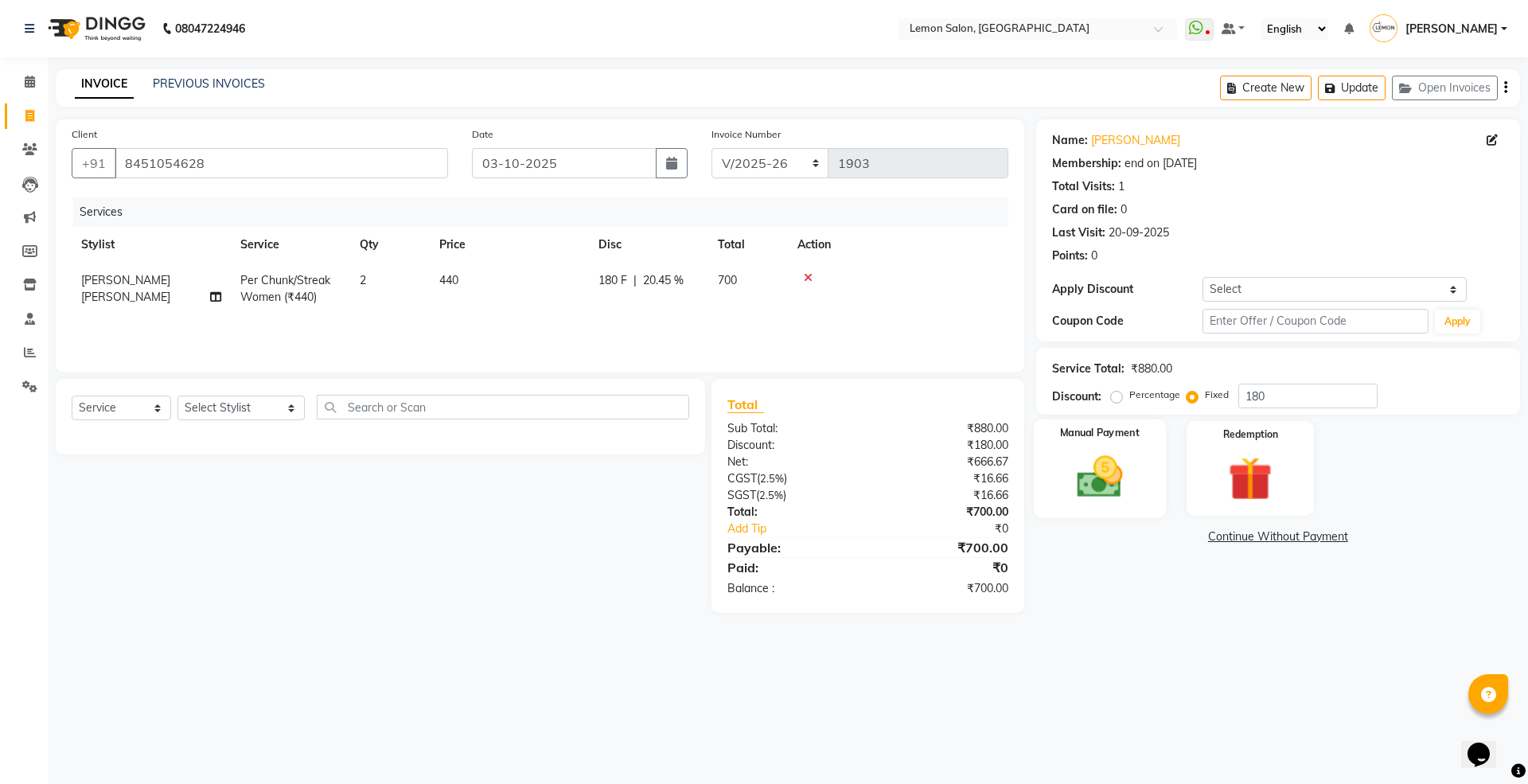
click at [1121, 460] on img at bounding box center [1099, 477] width 74 height 53
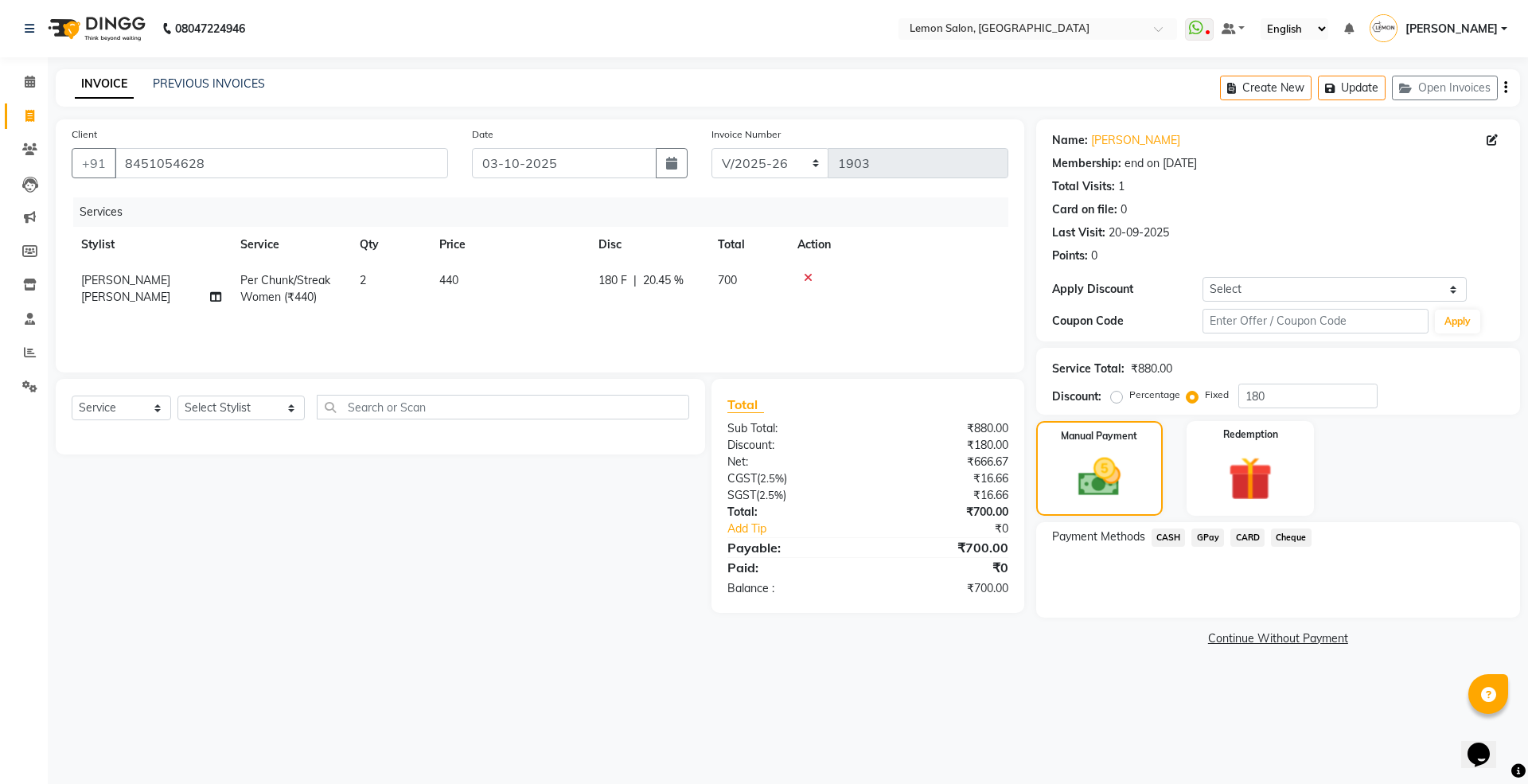
click at [1224, 535] on div "CARD" at bounding box center [1244, 539] width 40 height 21
click at [1211, 535] on span "GPay" at bounding box center [1207, 537] width 32 height 18
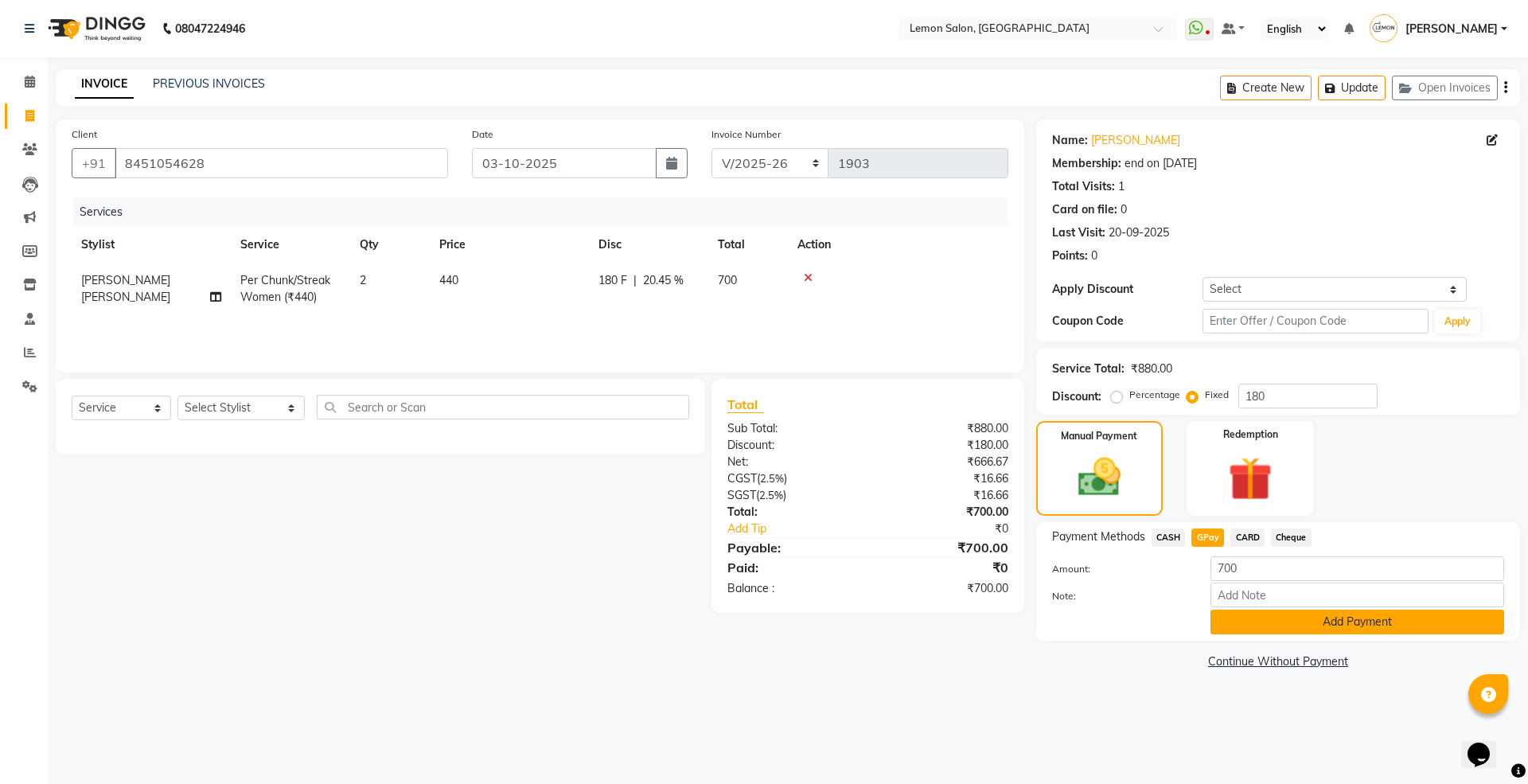
click at [1238, 612] on button "Add Payment" at bounding box center [1357, 622] width 293 height 25
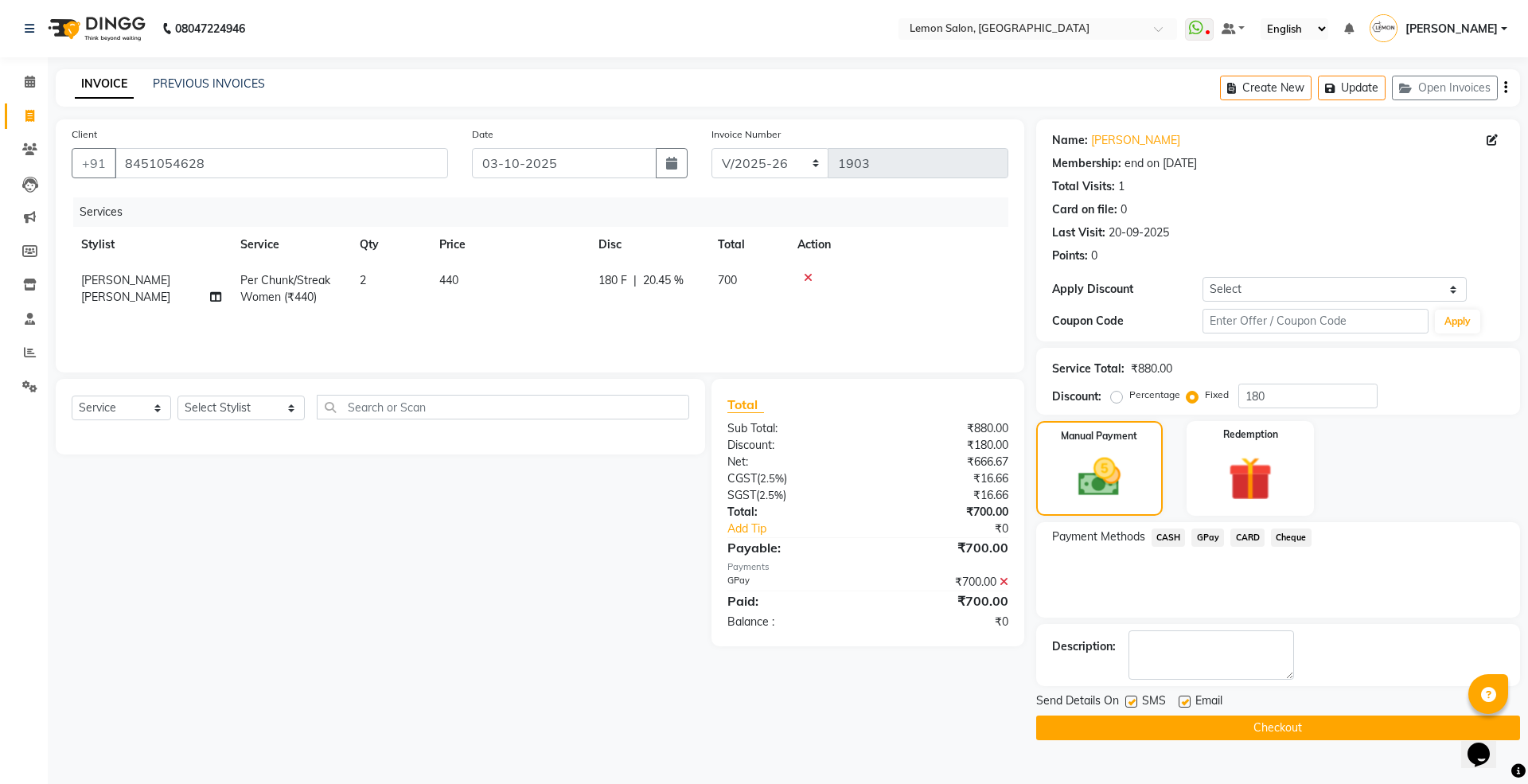
click at [1259, 711] on div "Send Details On SMS Email" at bounding box center [1278, 701] width 484 height 20
click at [1117, 720] on button "Checkout" at bounding box center [1278, 728] width 484 height 25
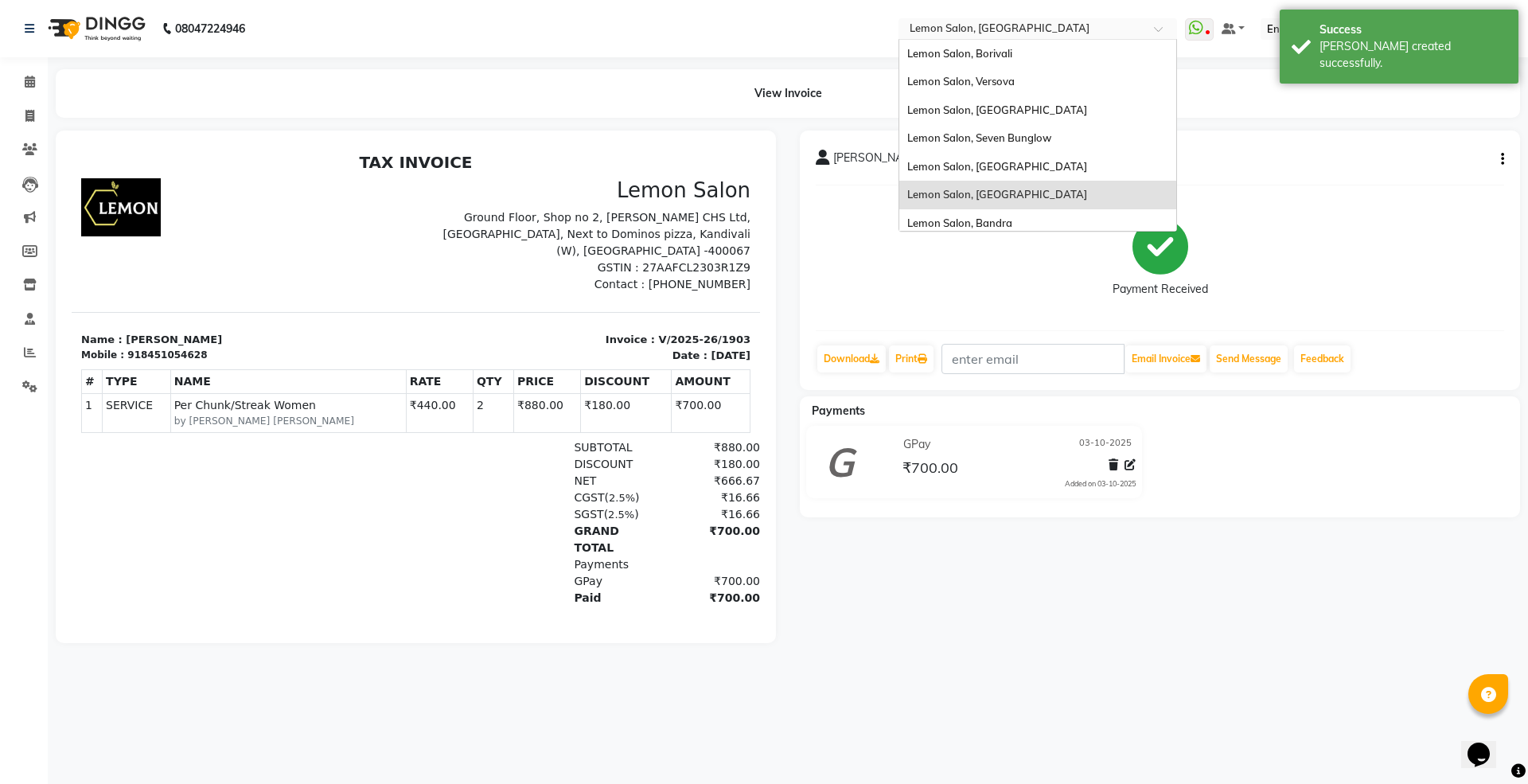
click at [958, 22] on input "text" at bounding box center [1021, 30] width 231 height 16
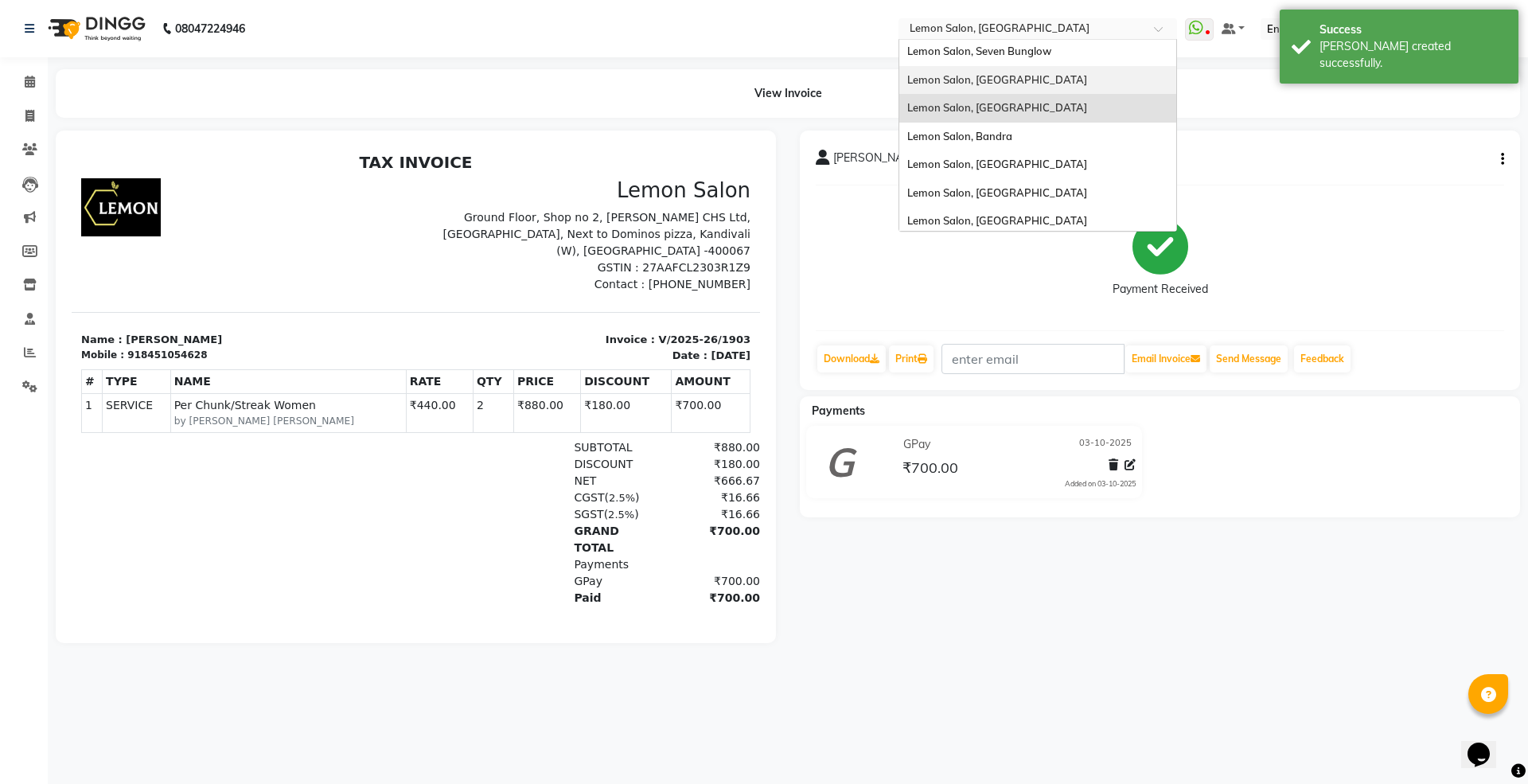
scroll to position [148, 0]
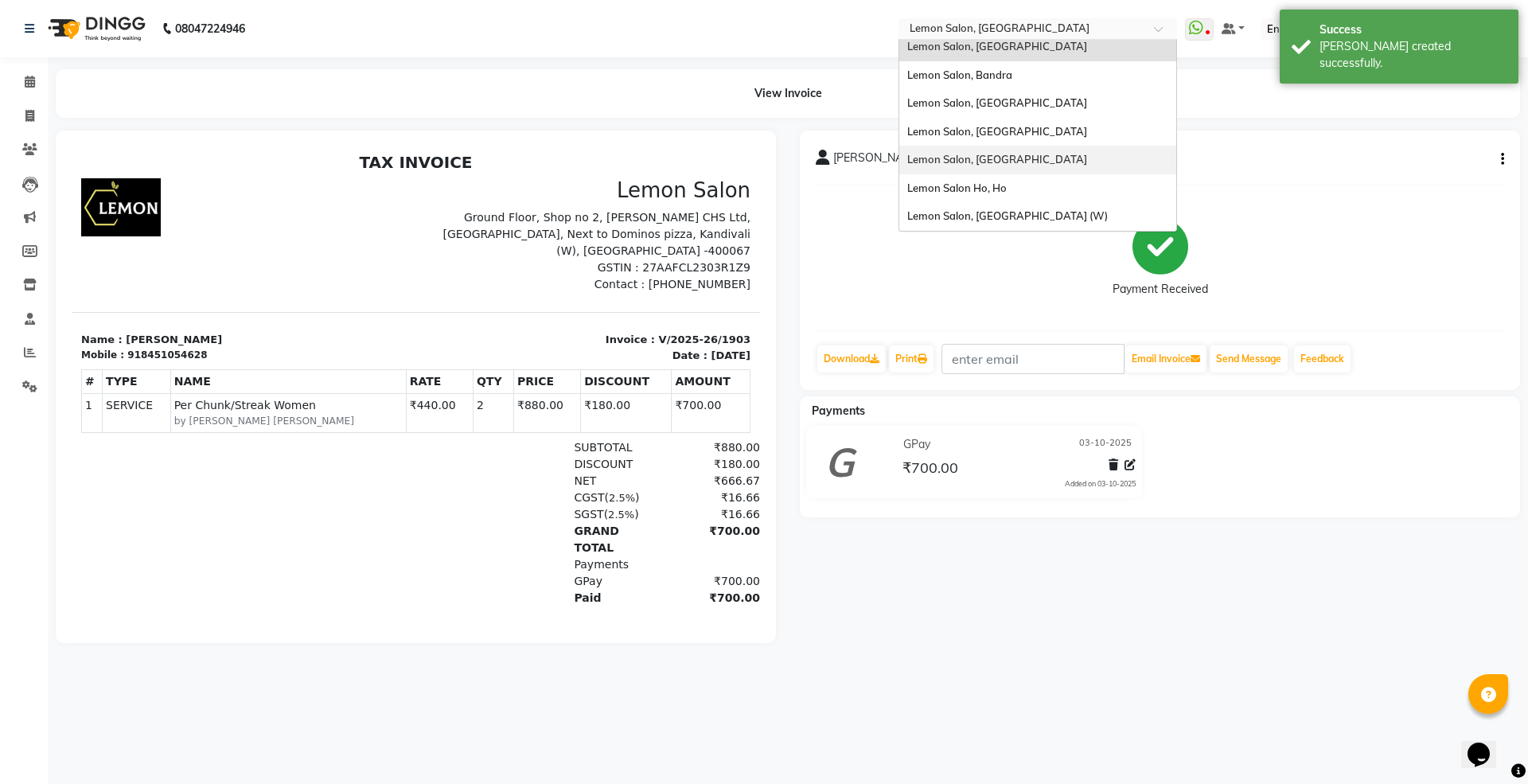
click at [1017, 156] on span "Lemon Salon, [GEOGRAPHIC_DATA]" at bounding box center [997, 159] width 180 height 12
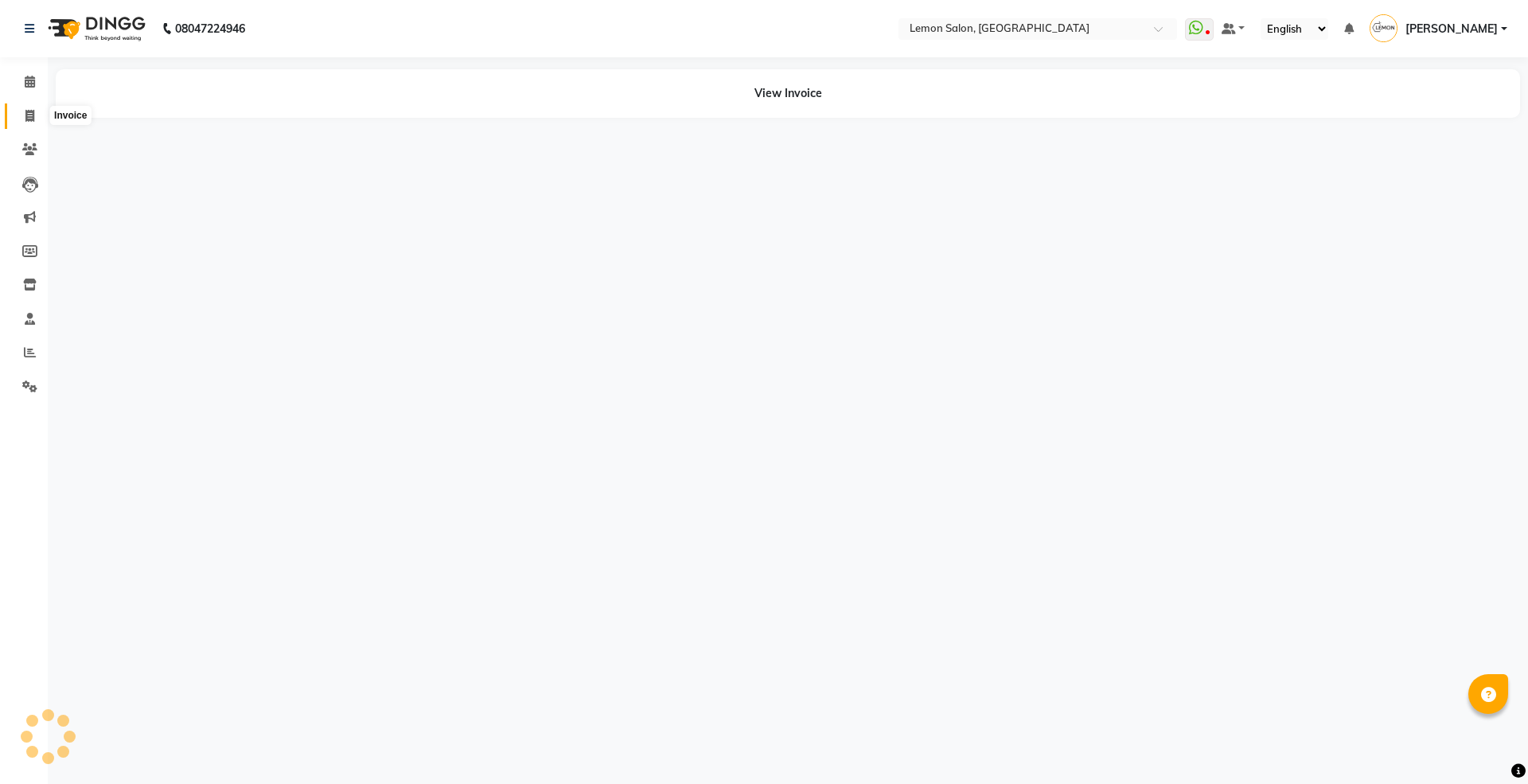
click at [32, 110] on icon at bounding box center [30, 116] width 9 height 12
select select "566"
select select "service"
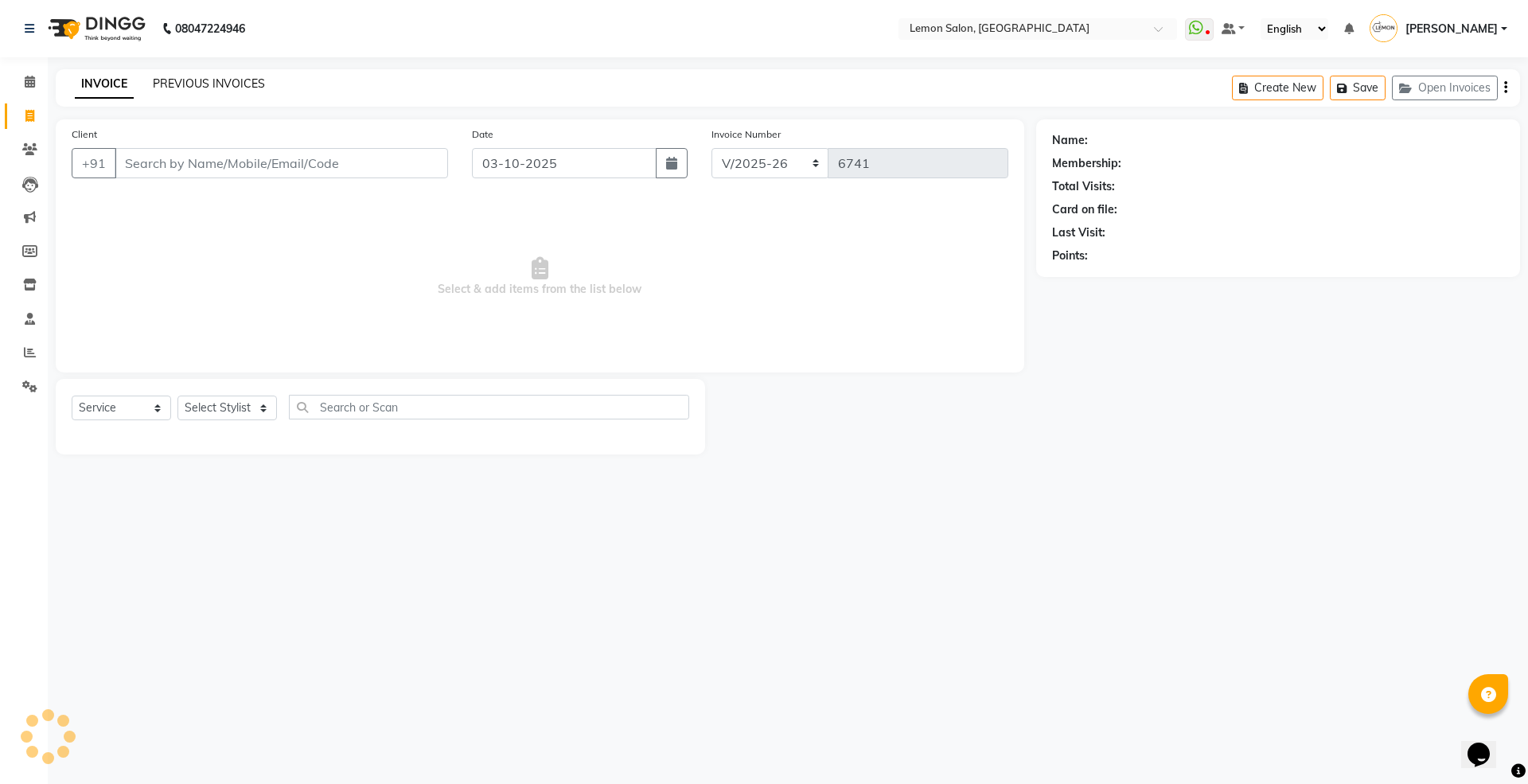
click at [201, 76] on link "PREVIOUS INVOICES" at bounding box center [209, 83] width 112 height 14
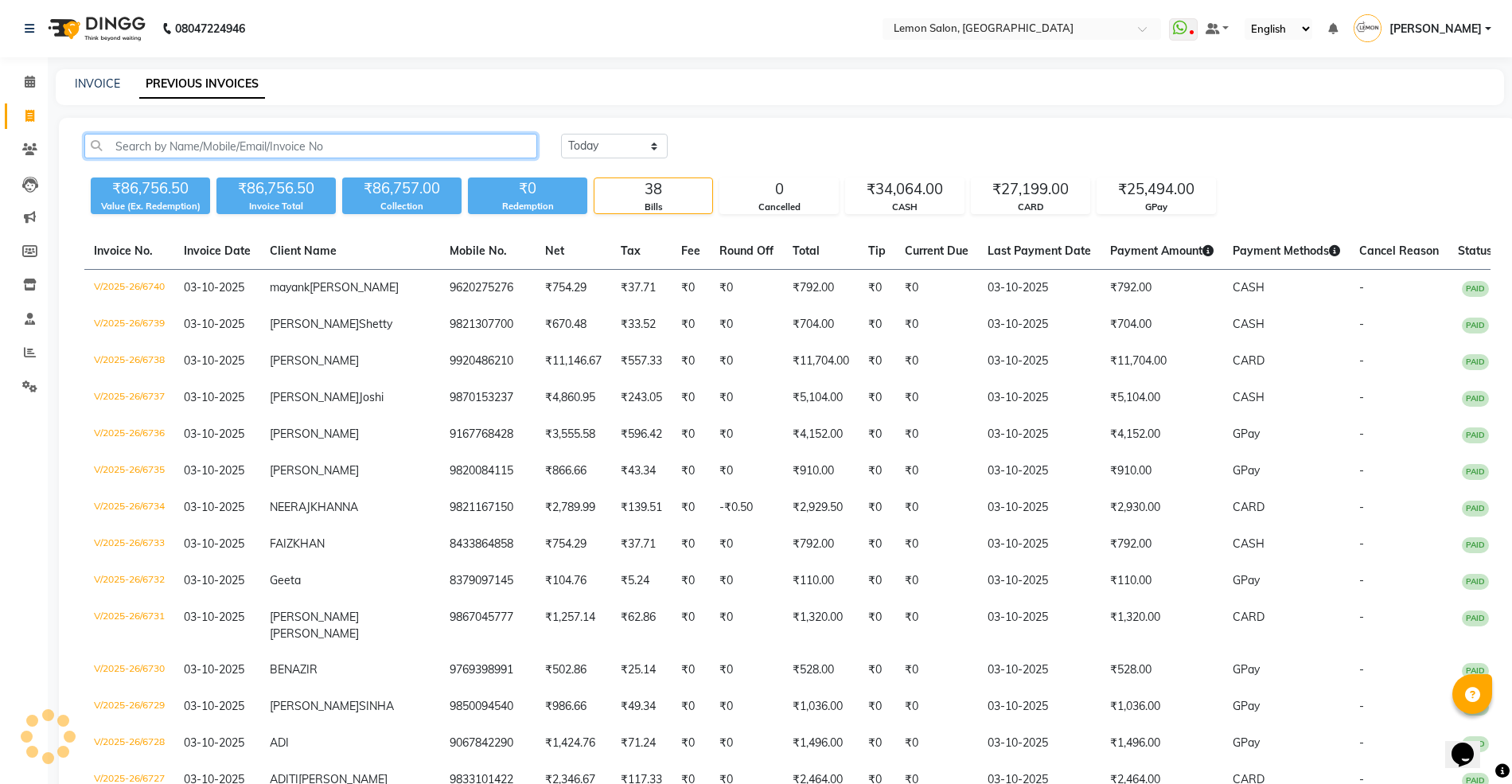
click at [251, 140] on input "text" at bounding box center [311, 146] width 453 height 25
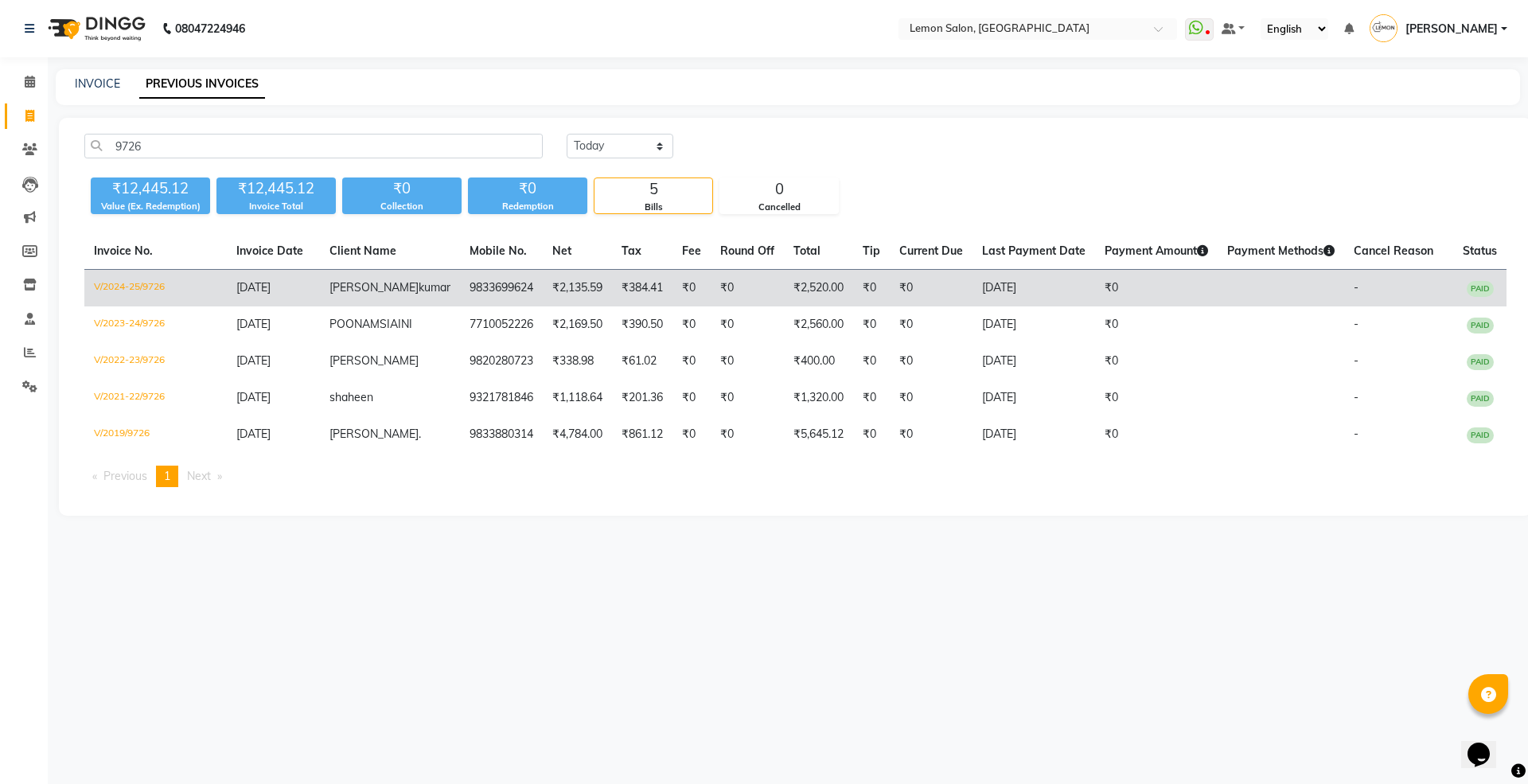
click at [379, 303] on td "sujata kumar" at bounding box center [389, 288] width 140 height 38
click at [320, 288] on td "[DATE]" at bounding box center [273, 288] width 93 height 38
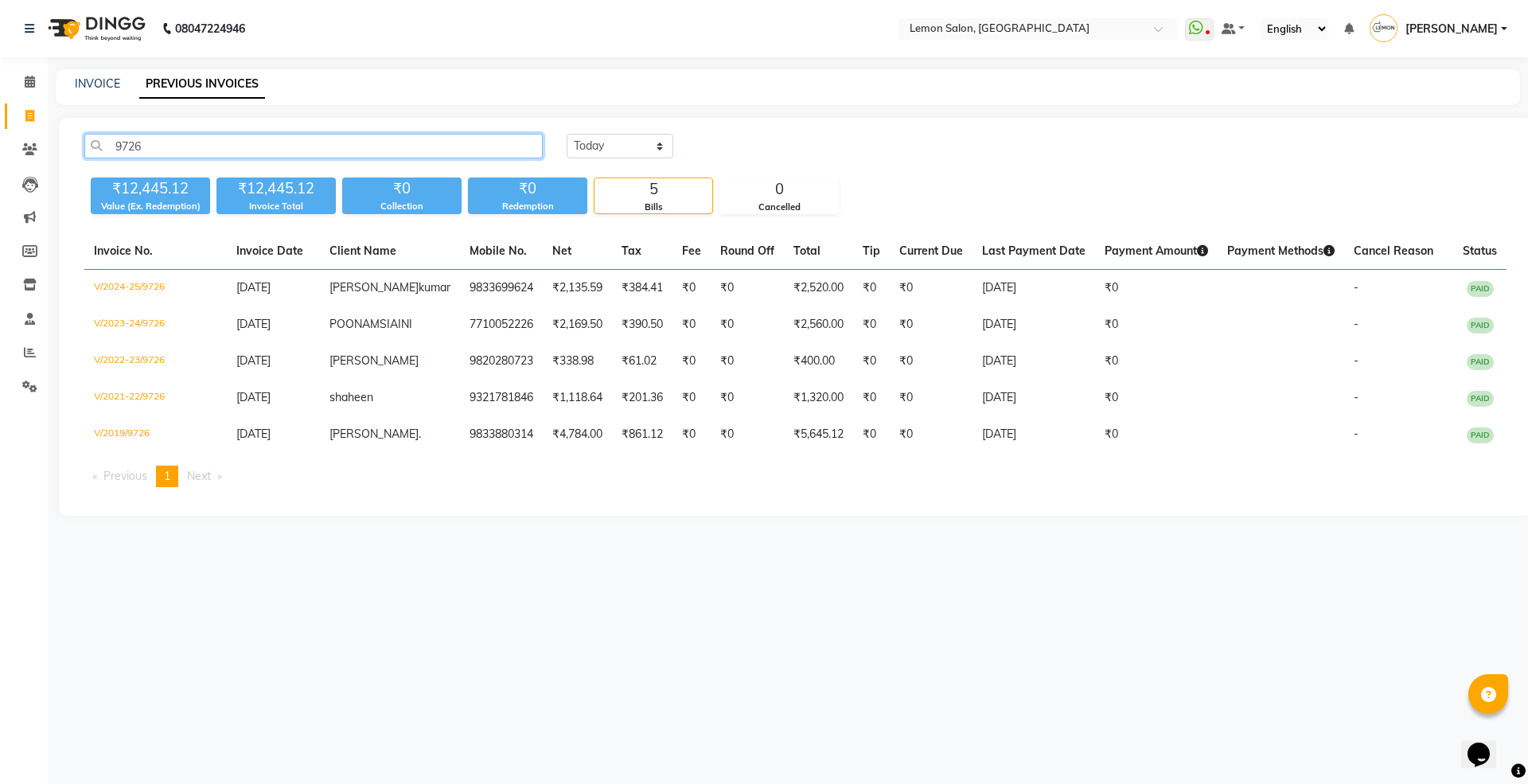
click at [408, 151] on input "9726" at bounding box center [314, 146] width 458 height 25
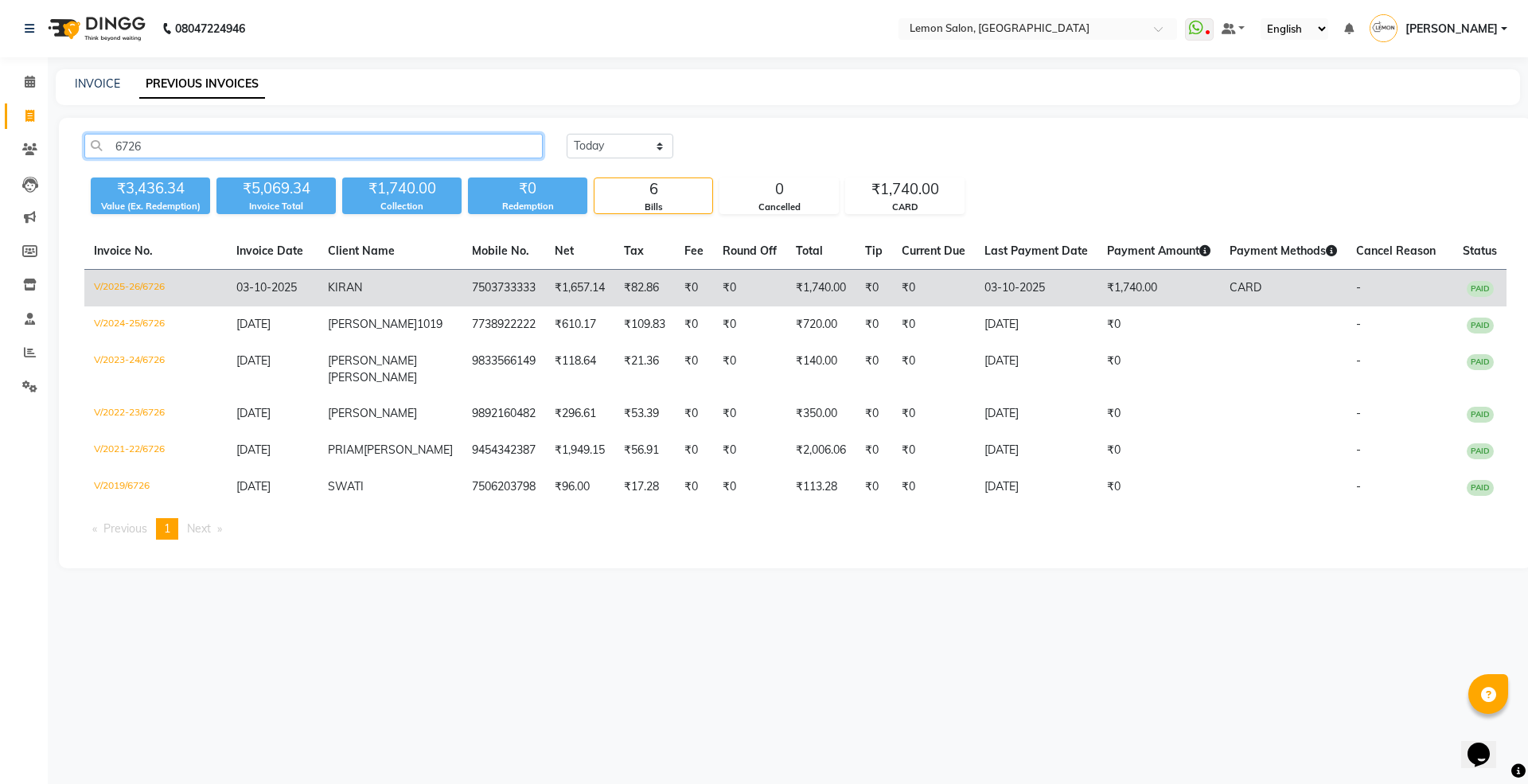
type input "6726"
click at [424, 290] on td "KIRAN" at bounding box center [390, 288] width 144 height 38
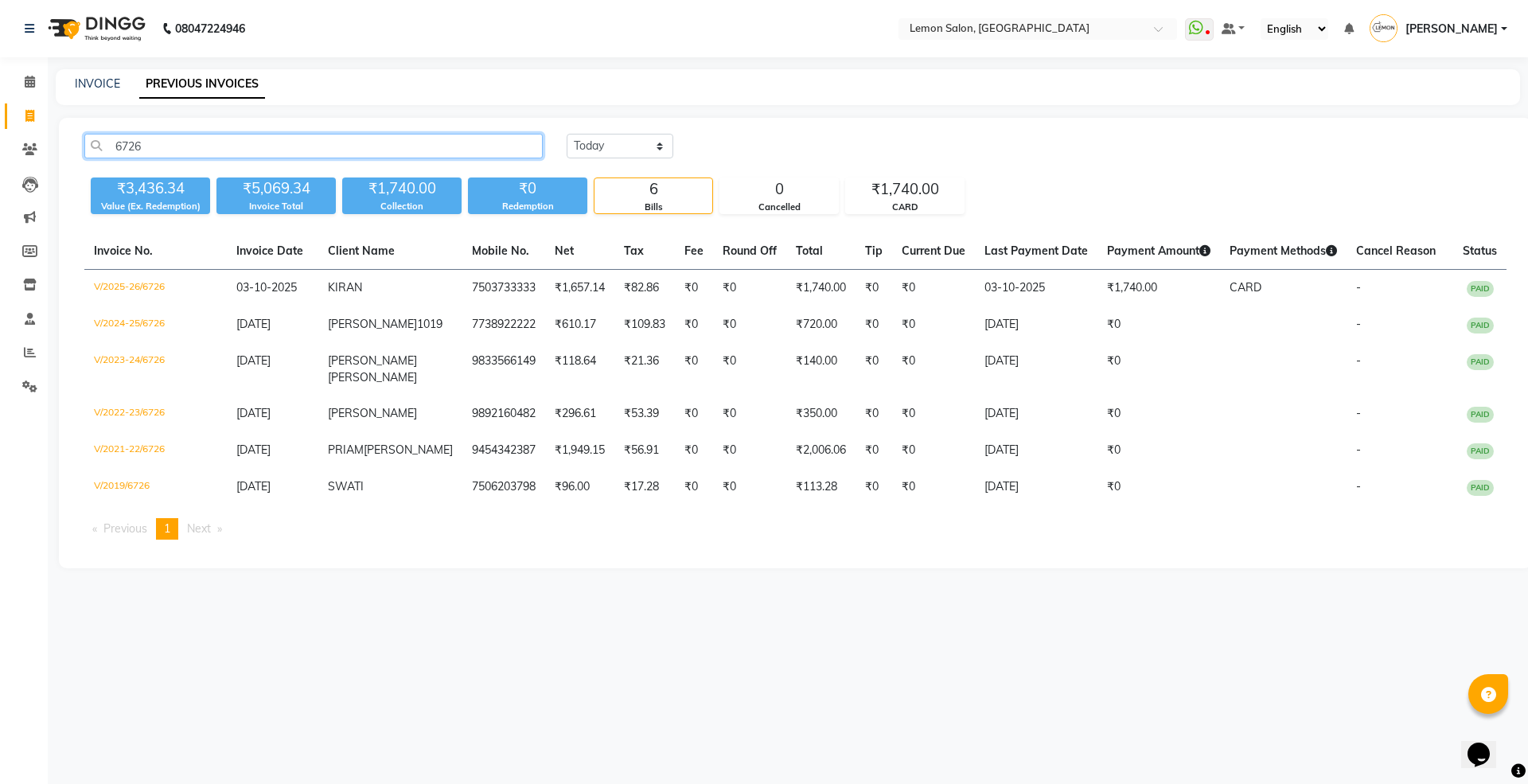
click at [474, 144] on input "6726" at bounding box center [314, 146] width 458 height 25
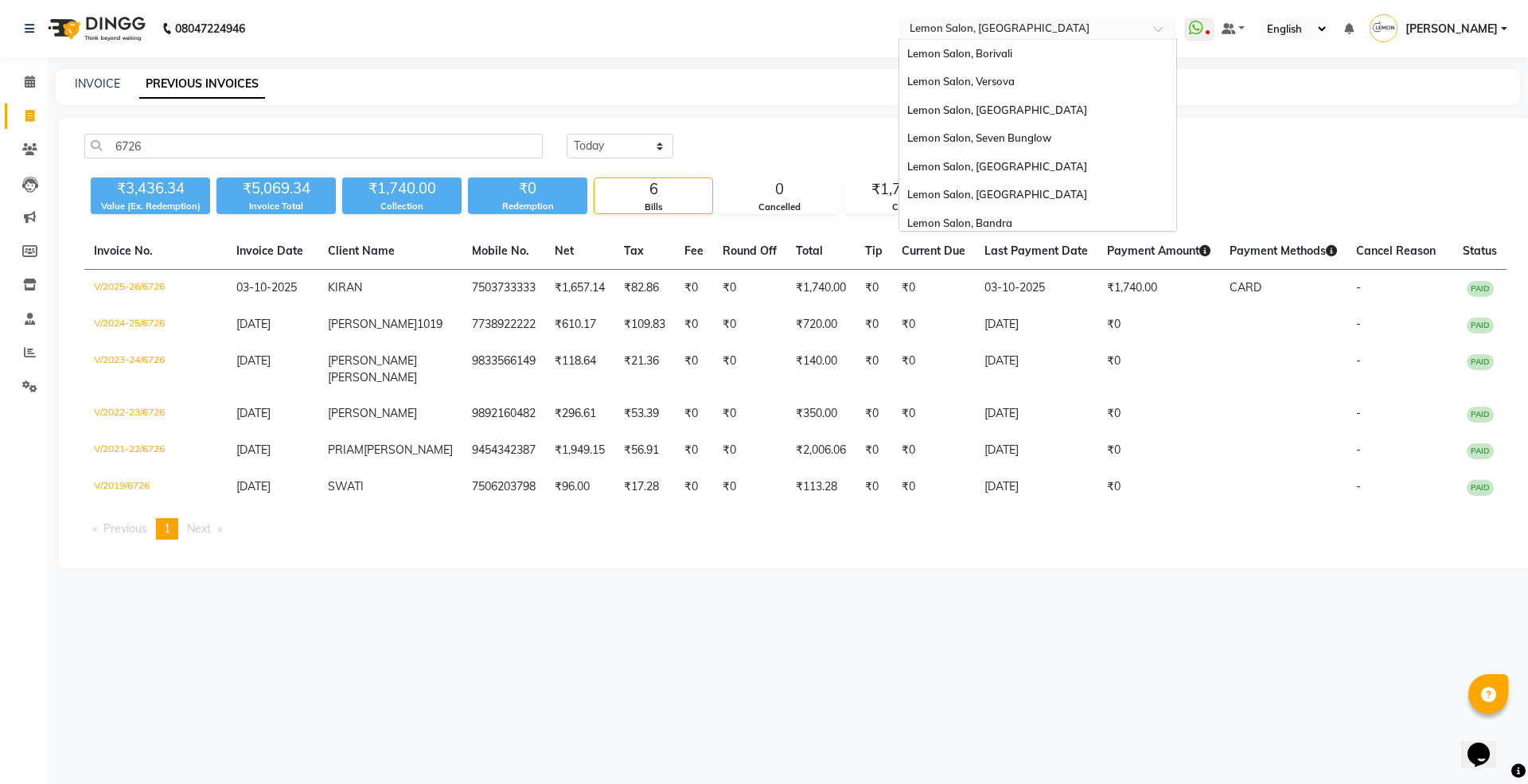
click at [1028, 18] on div "Select Location × Lemon Salon, Oshiwara" at bounding box center [1037, 29] width 278 height 21
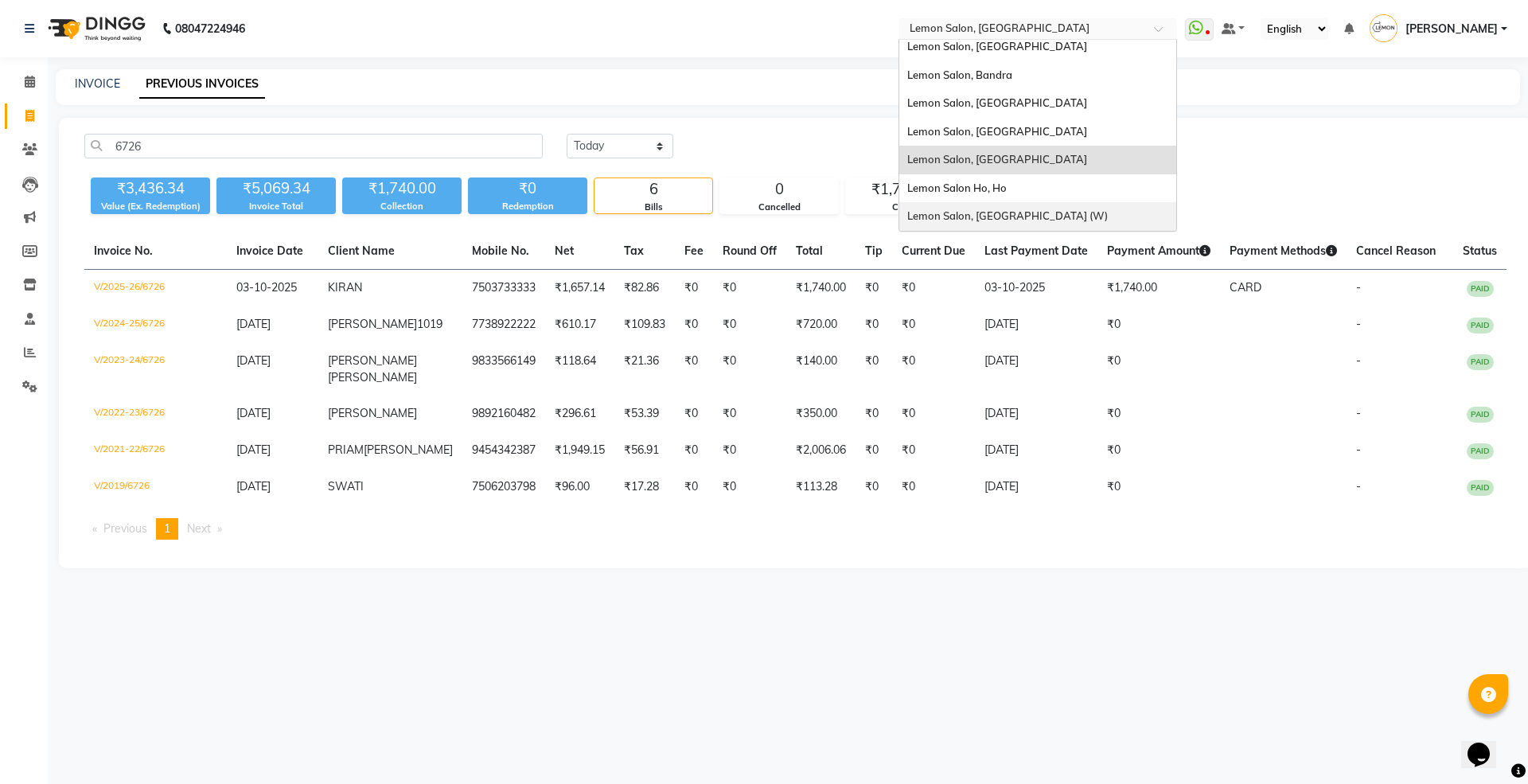
click at [1011, 208] on div "Lemon Salon, Goregaon (W)" at bounding box center [1037, 216] width 277 height 29
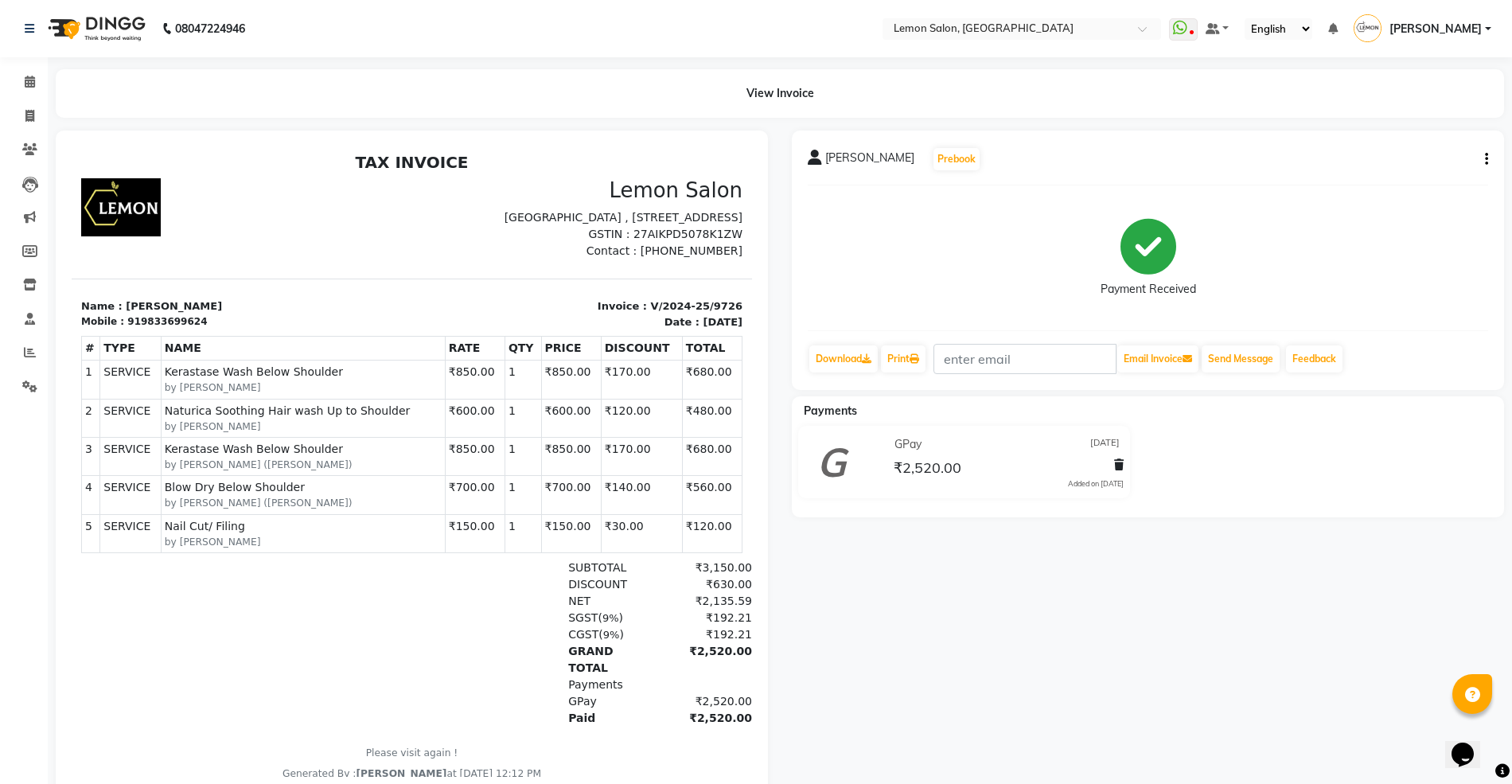
click at [1480, 157] on button "button" at bounding box center [1483, 159] width 10 height 17
click at [1398, 156] on div "Edit Item Staff" at bounding box center [1407, 158] width 109 height 20
select select
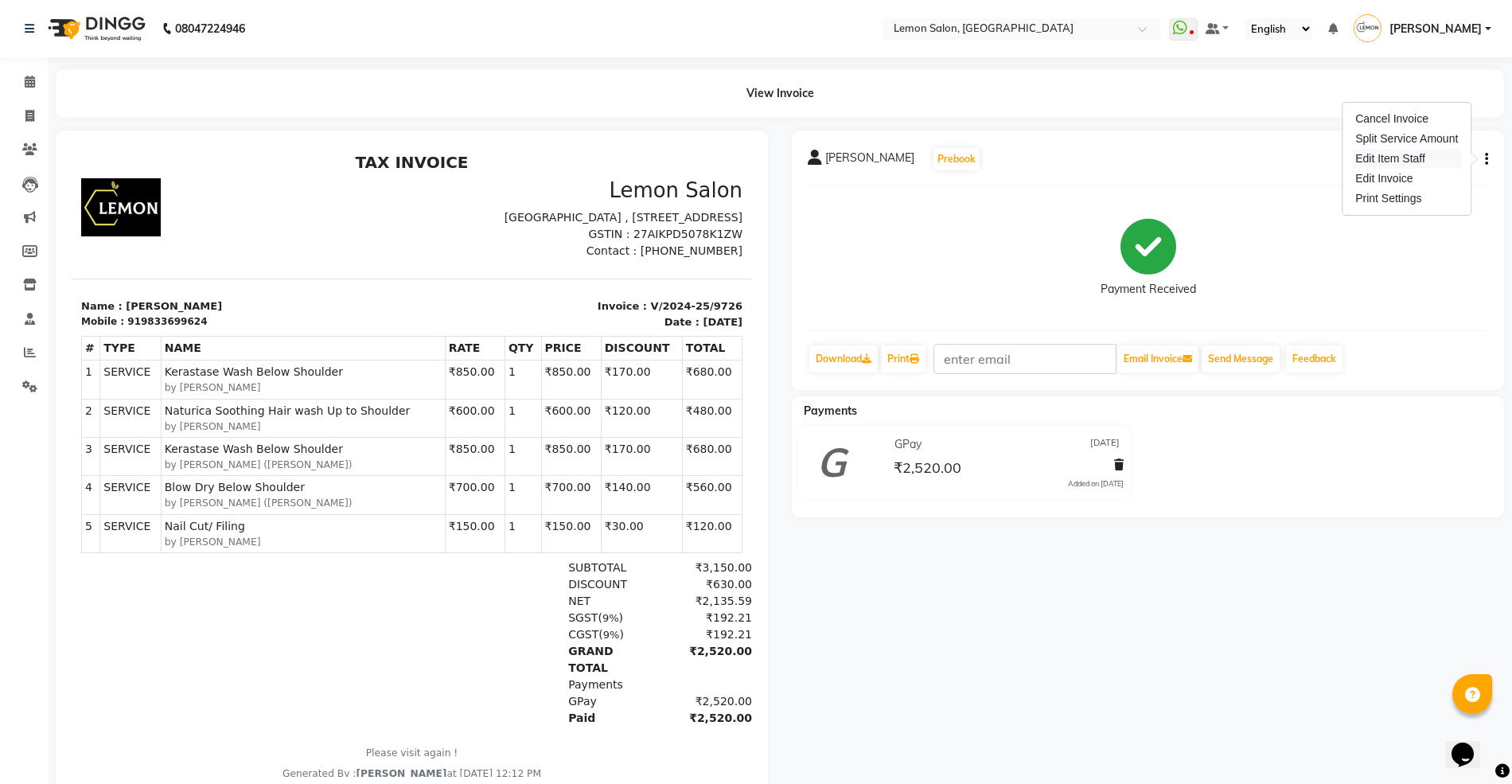
select select
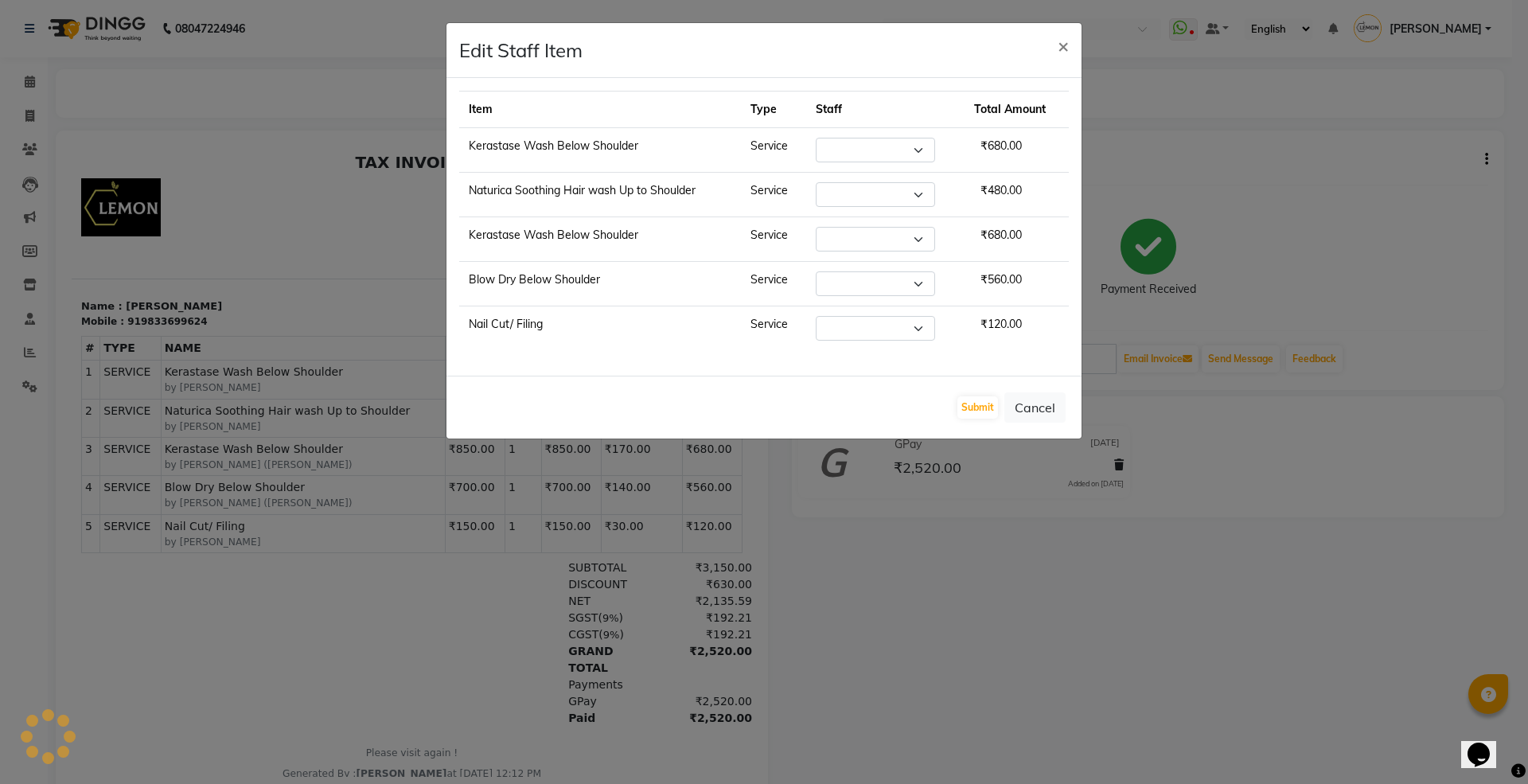
select select "60419"
select select "8106"
select select "7394"
select select "63910"
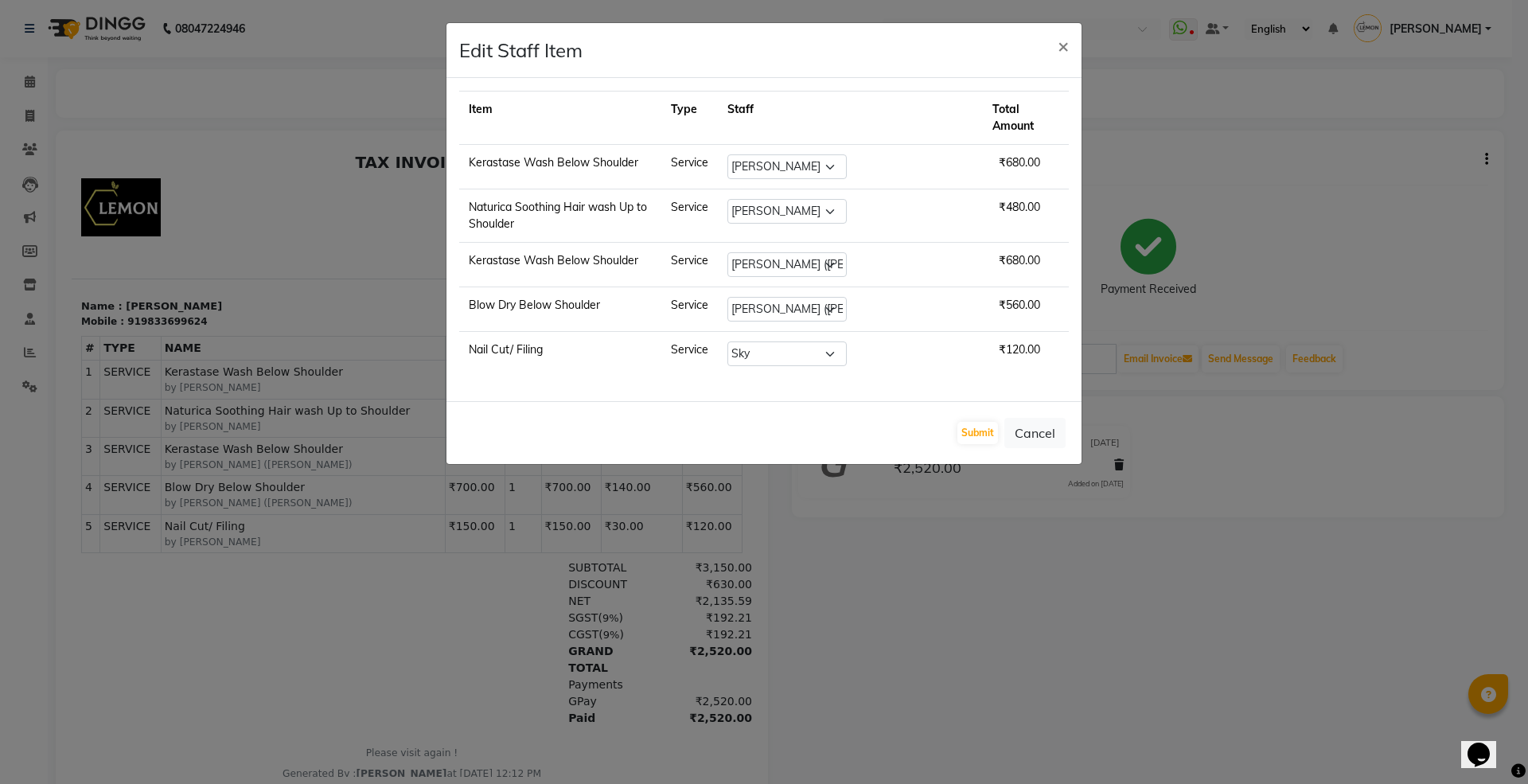
click at [984, 723] on ngb-modal-window "Edit Staff Item × Item Type Staff Total Amount Kerastase Wash Below Shoulder Se…" at bounding box center [764, 392] width 1528 height 784
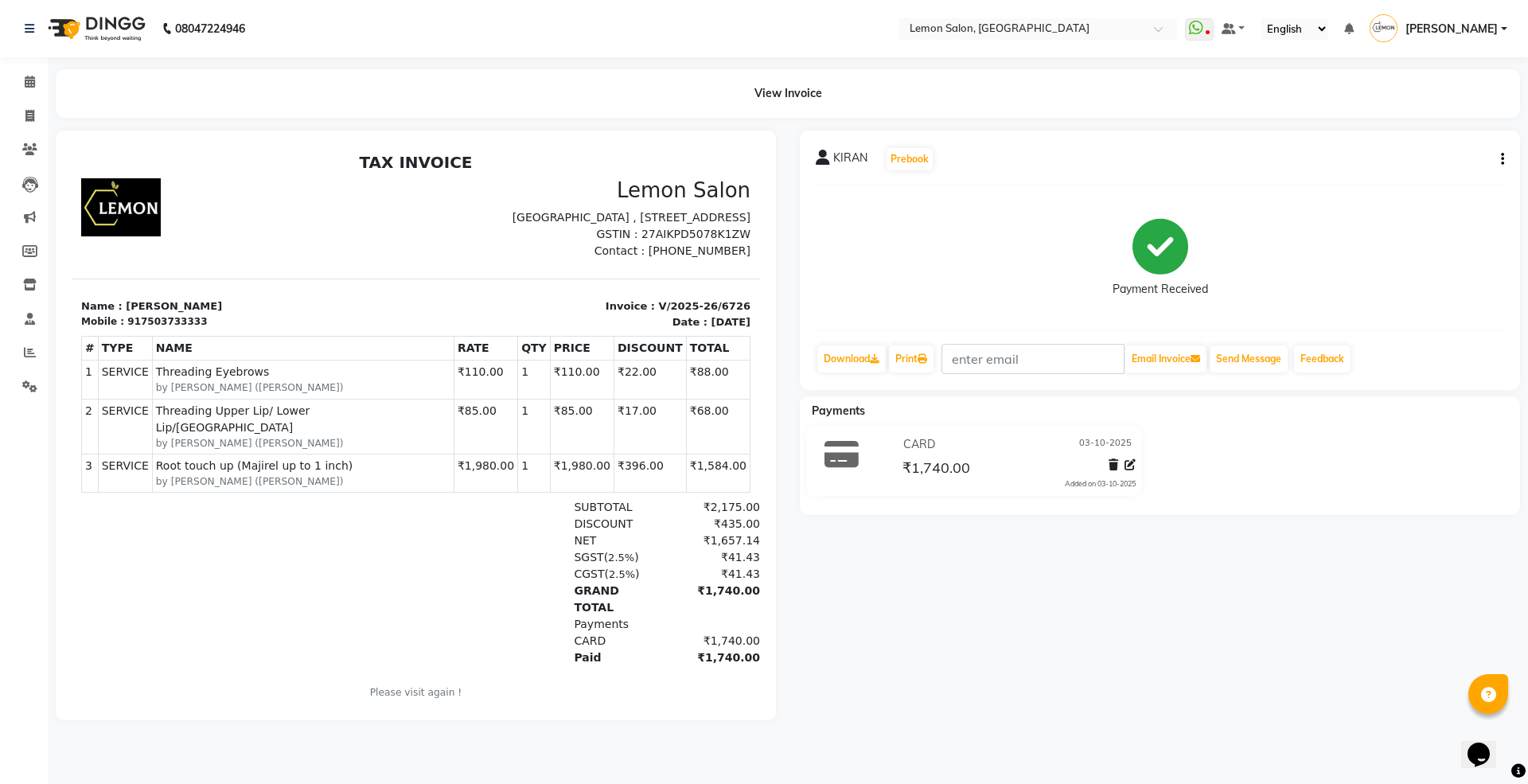
click at [1499, 157] on button "button" at bounding box center [1499, 159] width 10 height 17
click at [1416, 157] on div "Edit Item Staff" at bounding box center [1423, 158] width 109 height 20
select select "7398"
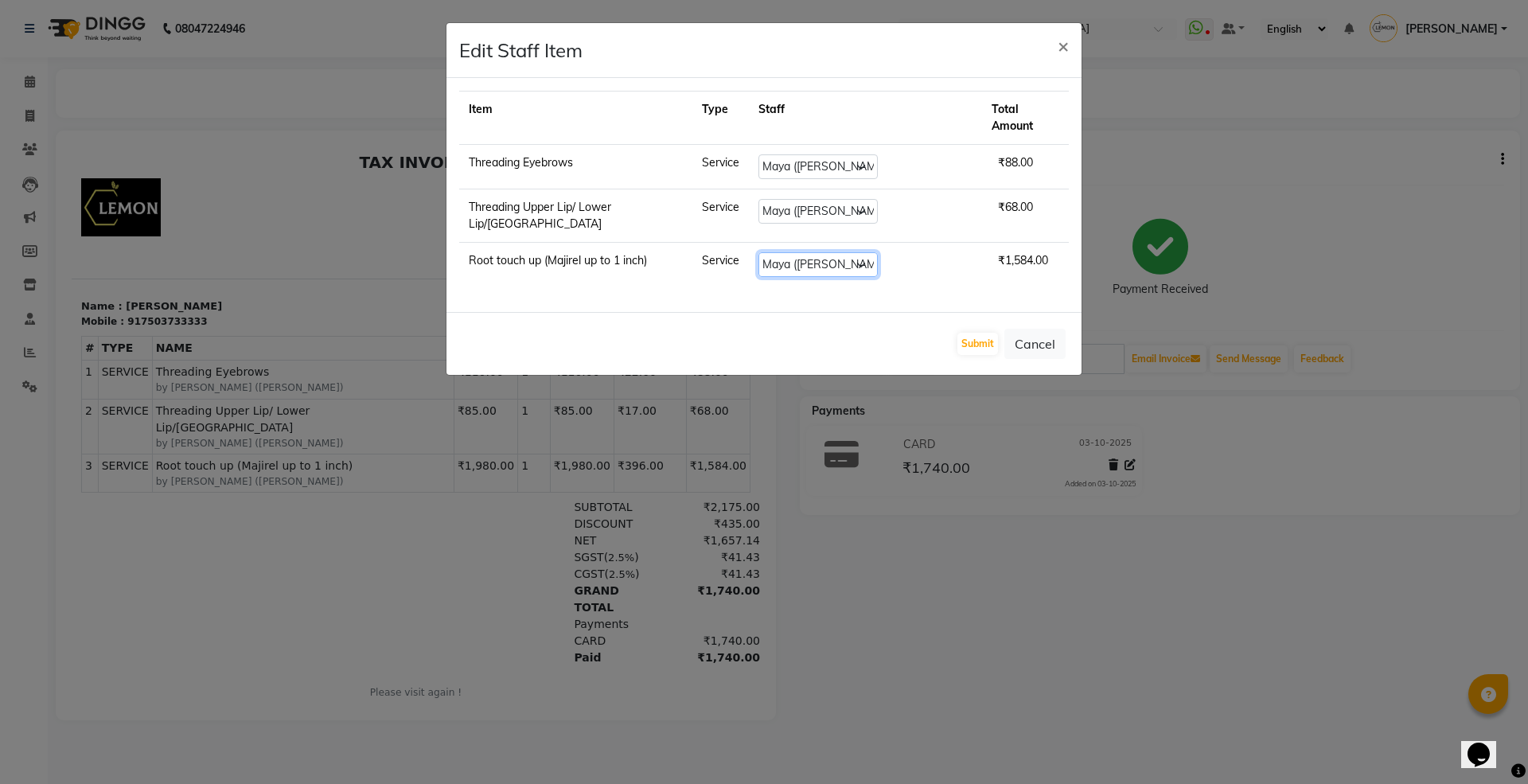
click at [796, 252] on select "Select [PERSON_NAME] [PERSON_NAME] DC [PERSON_NAME] [PERSON_NAME] ([PERSON_NAME…" at bounding box center [818, 264] width 119 height 25
select select "7391"
click at [759, 252] on select "Select Aakash Buchiude Azaz Kassara DC Geeta Govind Rajput Idrisi Mehtab Kancha…" at bounding box center [818, 264] width 119 height 25
click at [976, 333] on button "Submit" at bounding box center [977, 343] width 40 height 22
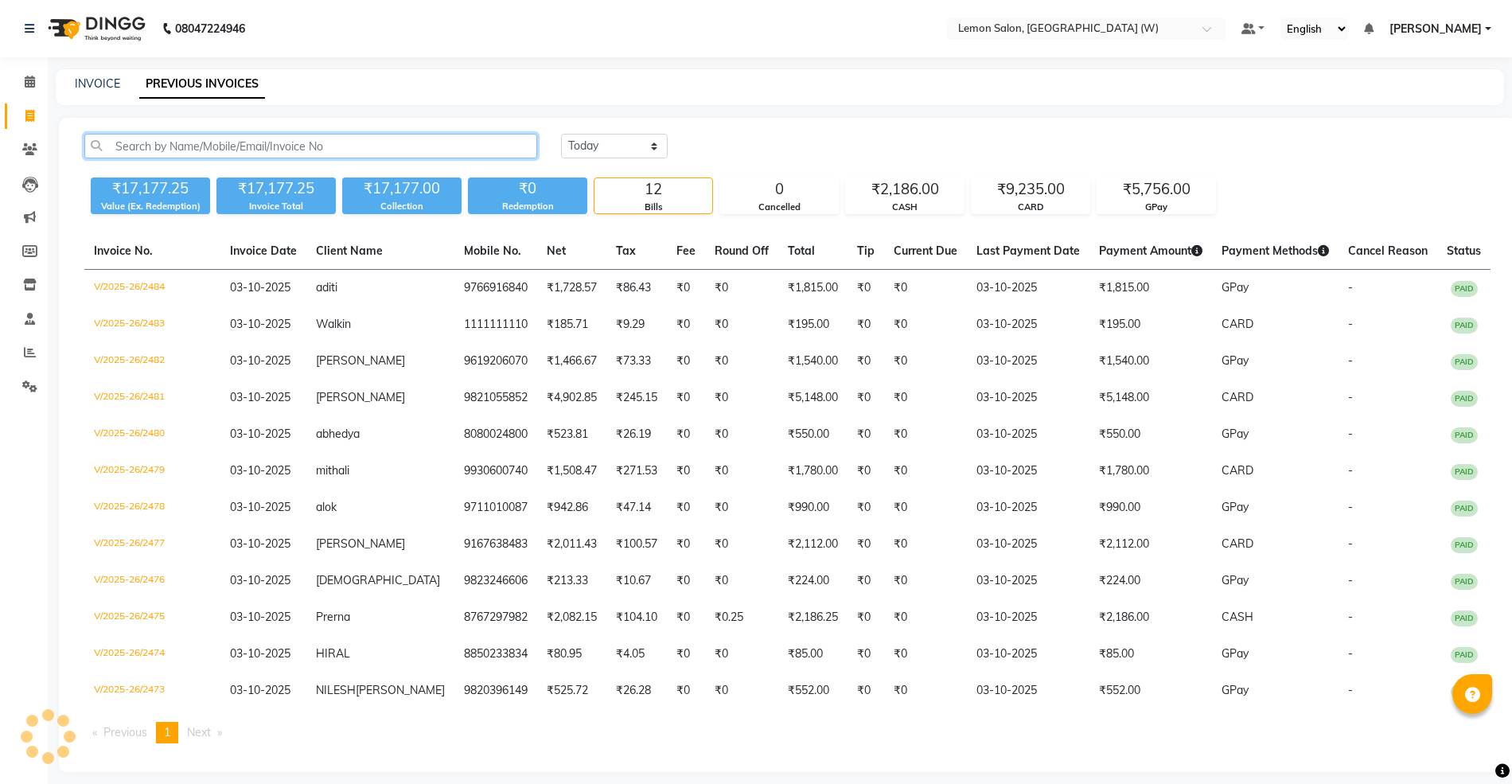
click at [284, 144] on input "text" at bounding box center [311, 146] width 453 height 25
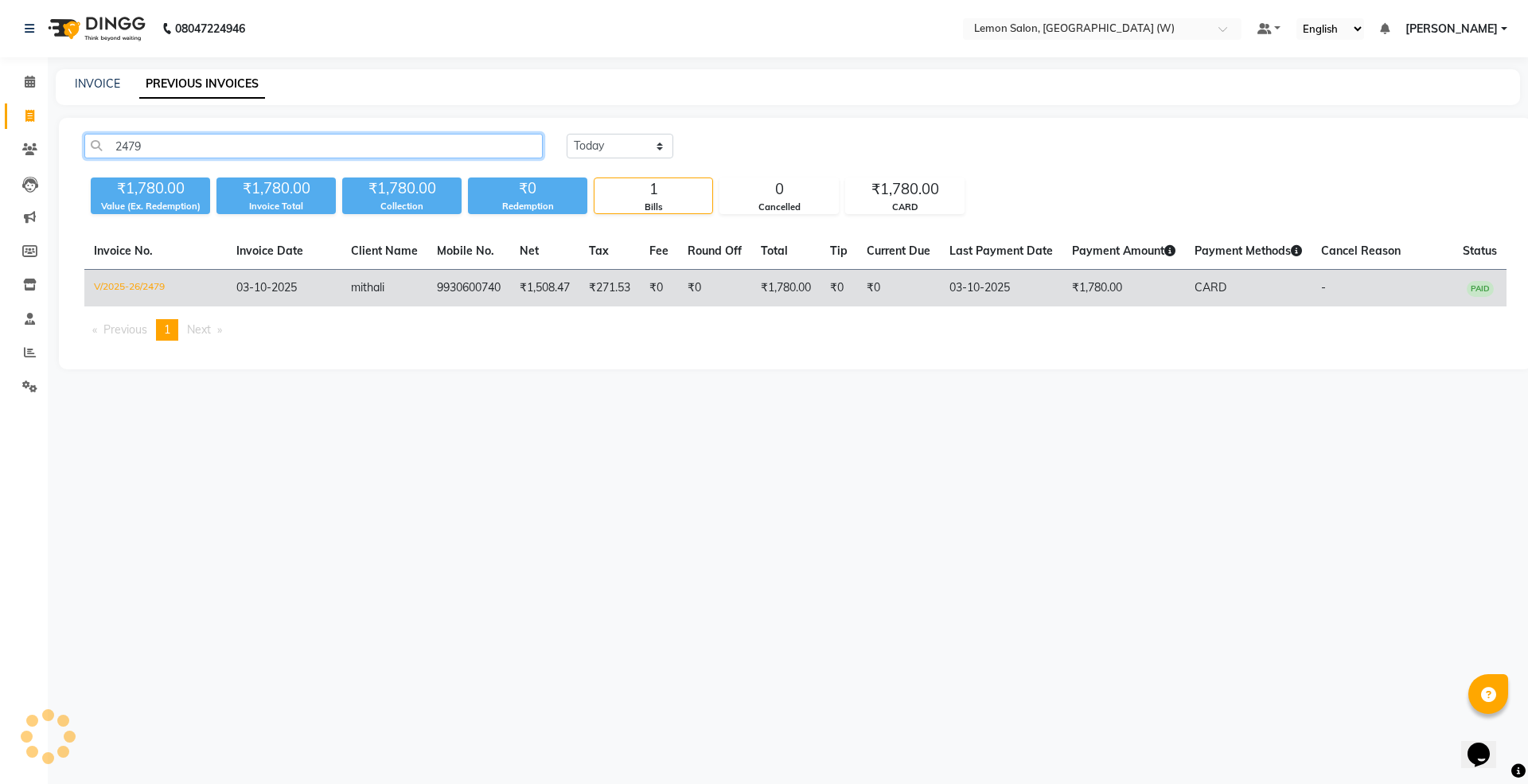
type input "2479"
click at [400, 284] on td "mithali" at bounding box center [385, 288] width 86 height 38
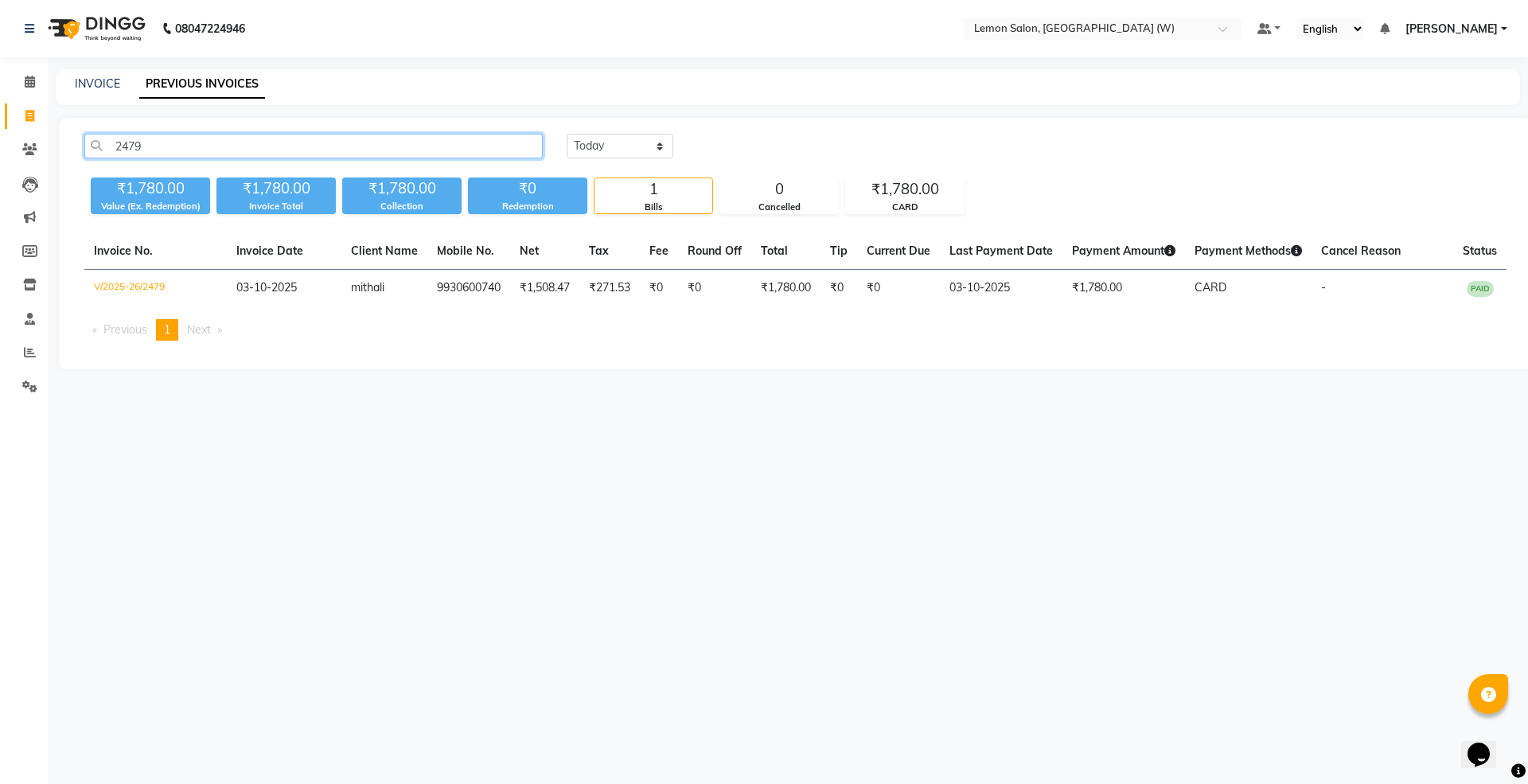
click at [459, 148] on input "2479" at bounding box center [314, 146] width 458 height 25
click at [1115, 24] on input "text" at bounding box center [1085, 30] width 231 height 16
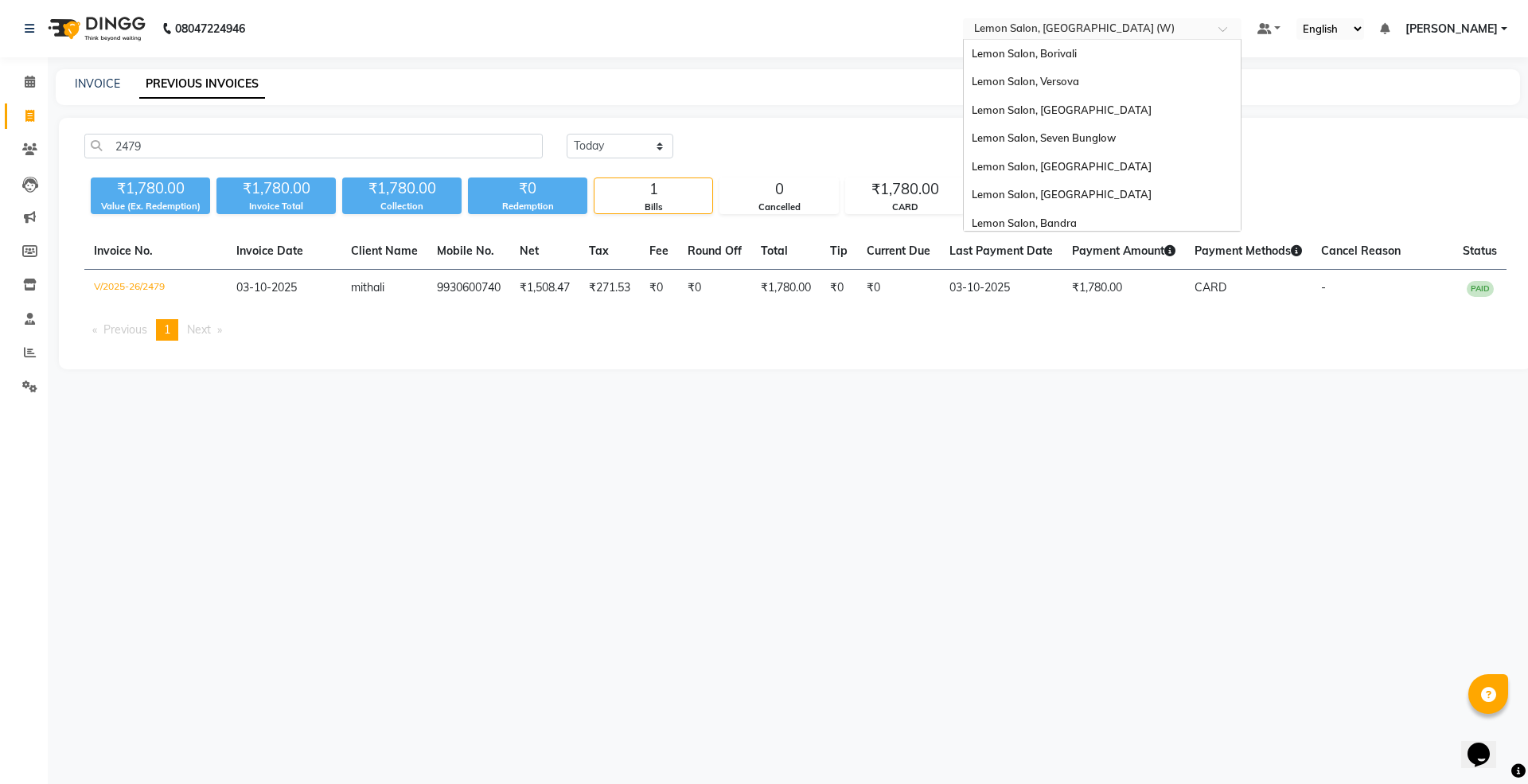
scroll to position [148, 0]
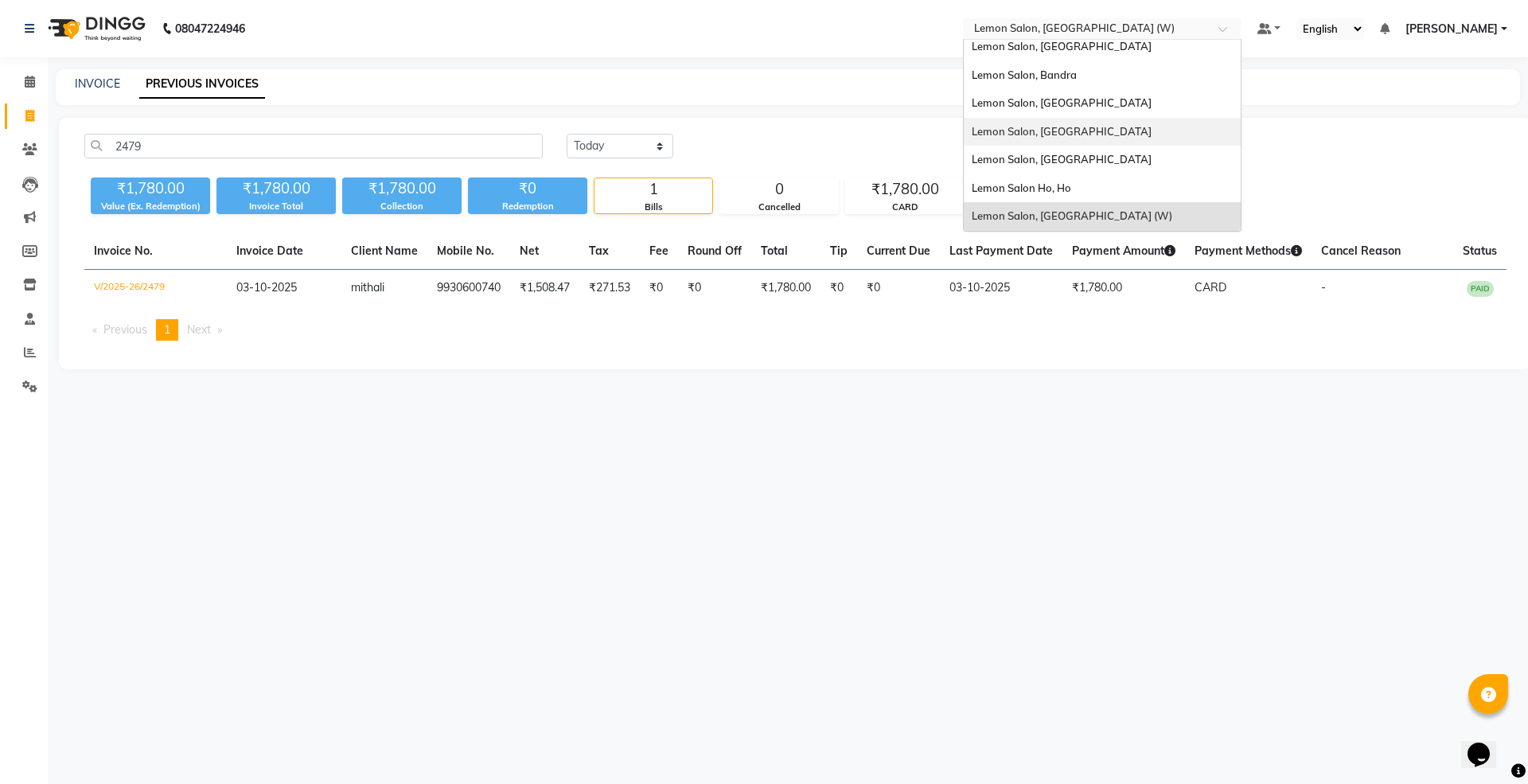
click at [1077, 123] on div "Lemon Salon, [GEOGRAPHIC_DATA]" at bounding box center [1101, 132] width 277 height 29
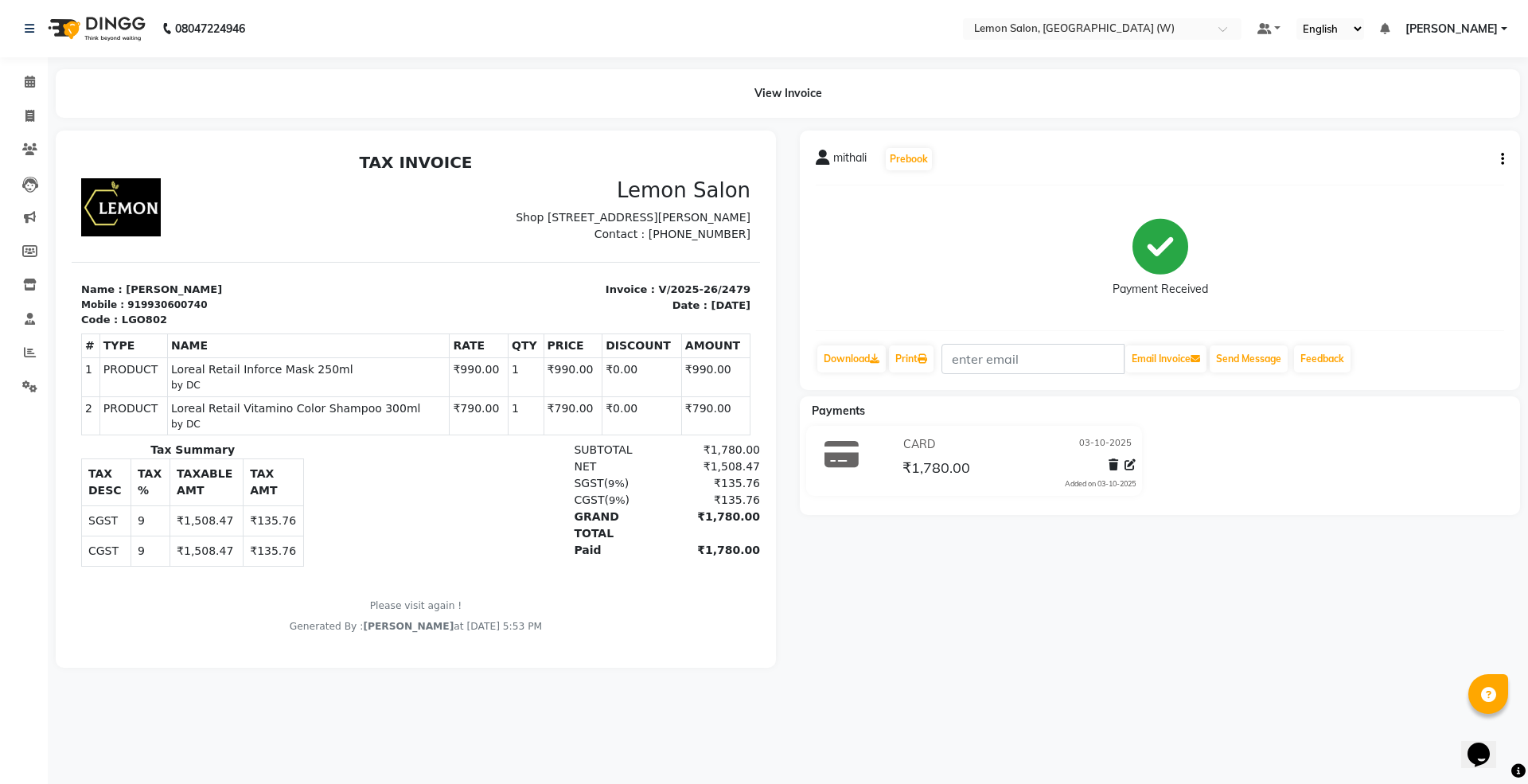
click at [1497, 154] on button "button" at bounding box center [1499, 159] width 10 height 17
click at [1429, 144] on div "Edit Item Staff" at bounding box center [1438, 148] width 80 height 20
select select
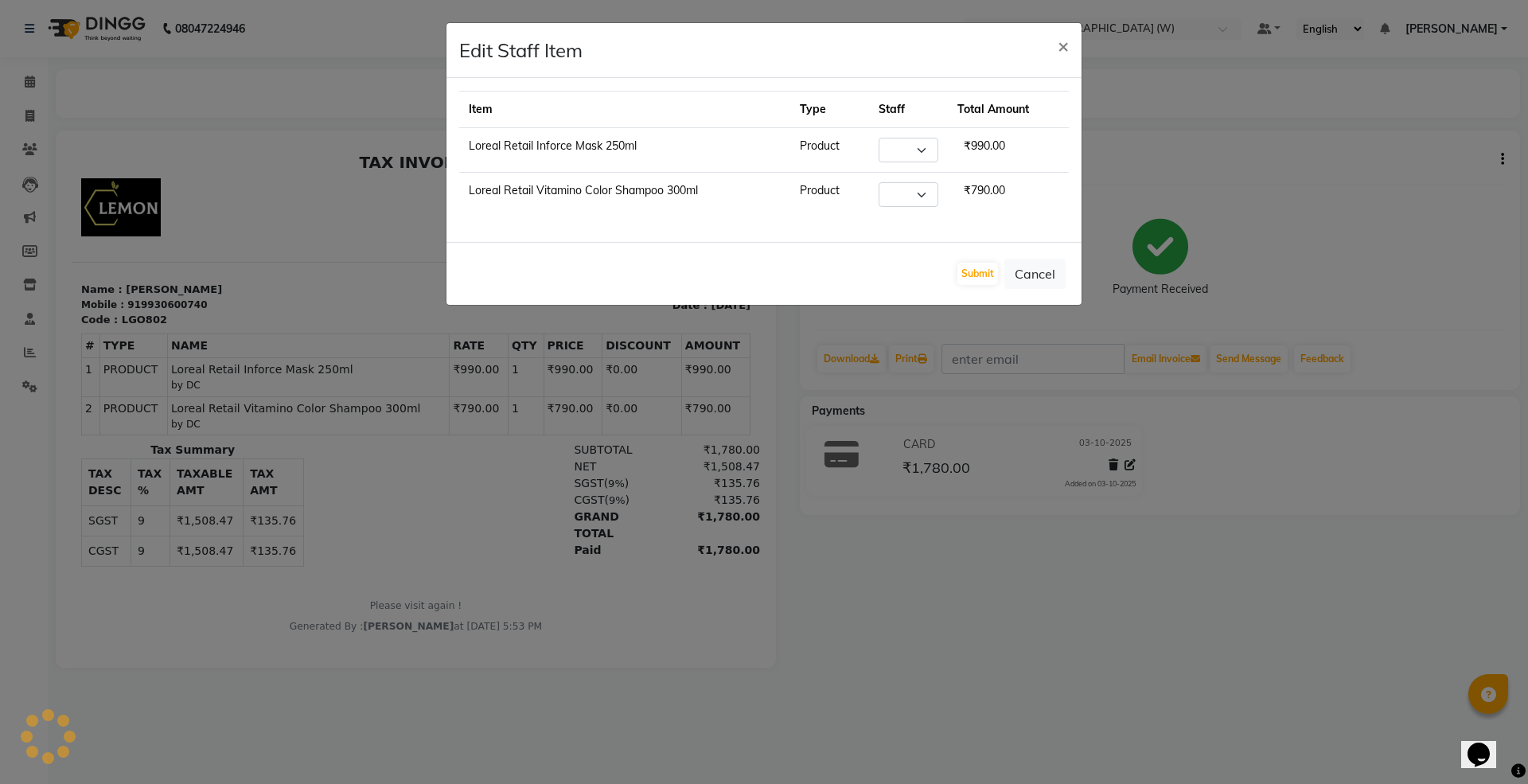
select select "75738"
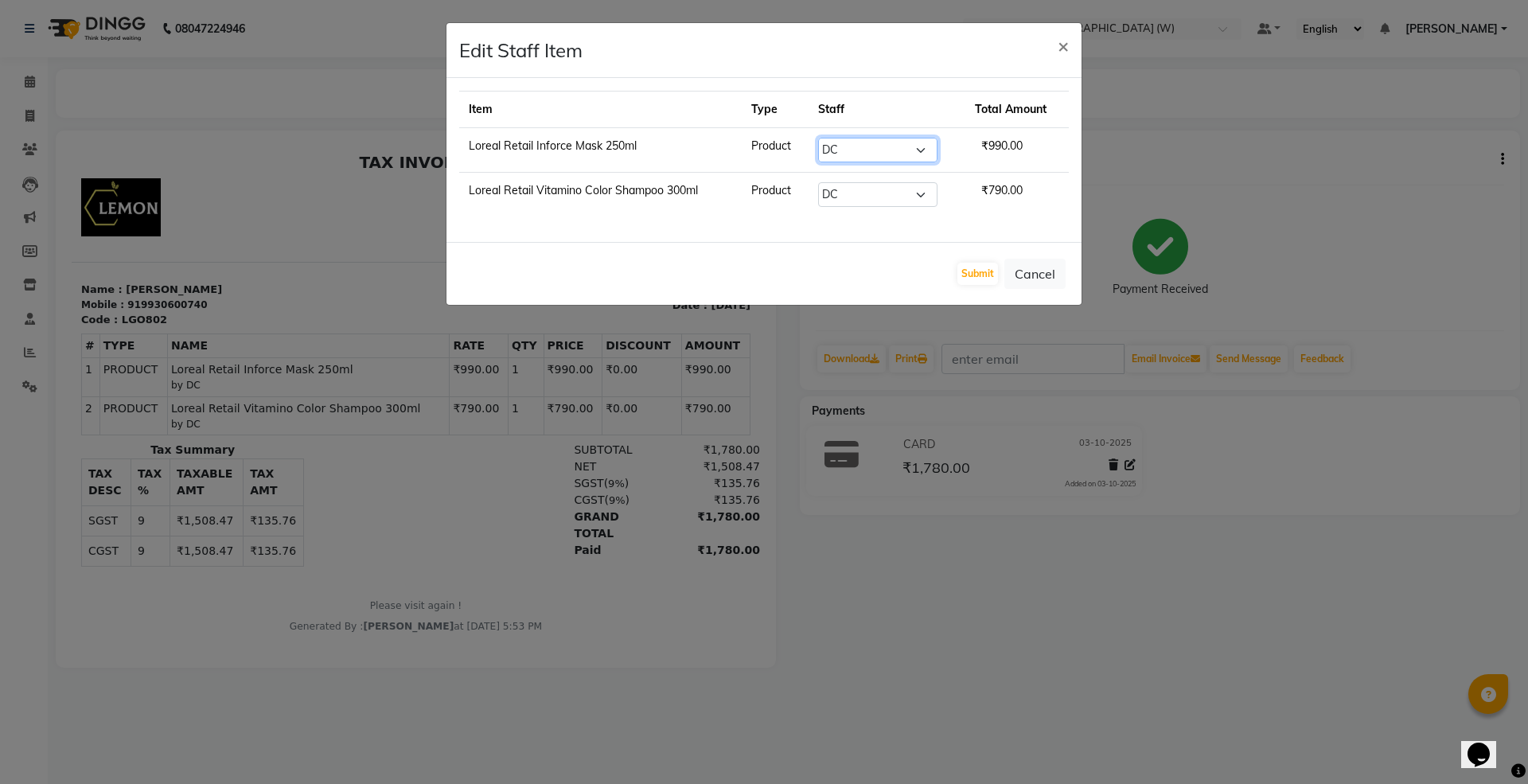
click at [878, 141] on select "Select Akancha Subba Amreen Shaikh DC Faheem Shaikh Faizan Ganesh Motewad Kassa…" at bounding box center [878, 150] width 119 height 25
select select "45557"
click at [823, 139] on select "Select Akancha Subba Amreen Shaikh DC Faheem Shaikh Faizan Ganesh Motewad Kassa…" at bounding box center [878, 150] width 119 height 25
click at [858, 199] on select "Select Akancha Subba Amreen Shaikh DC Faheem Shaikh Faizan Ganesh Motewad Kassa…" at bounding box center [878, 195] width 119 height 25
select select "45557"
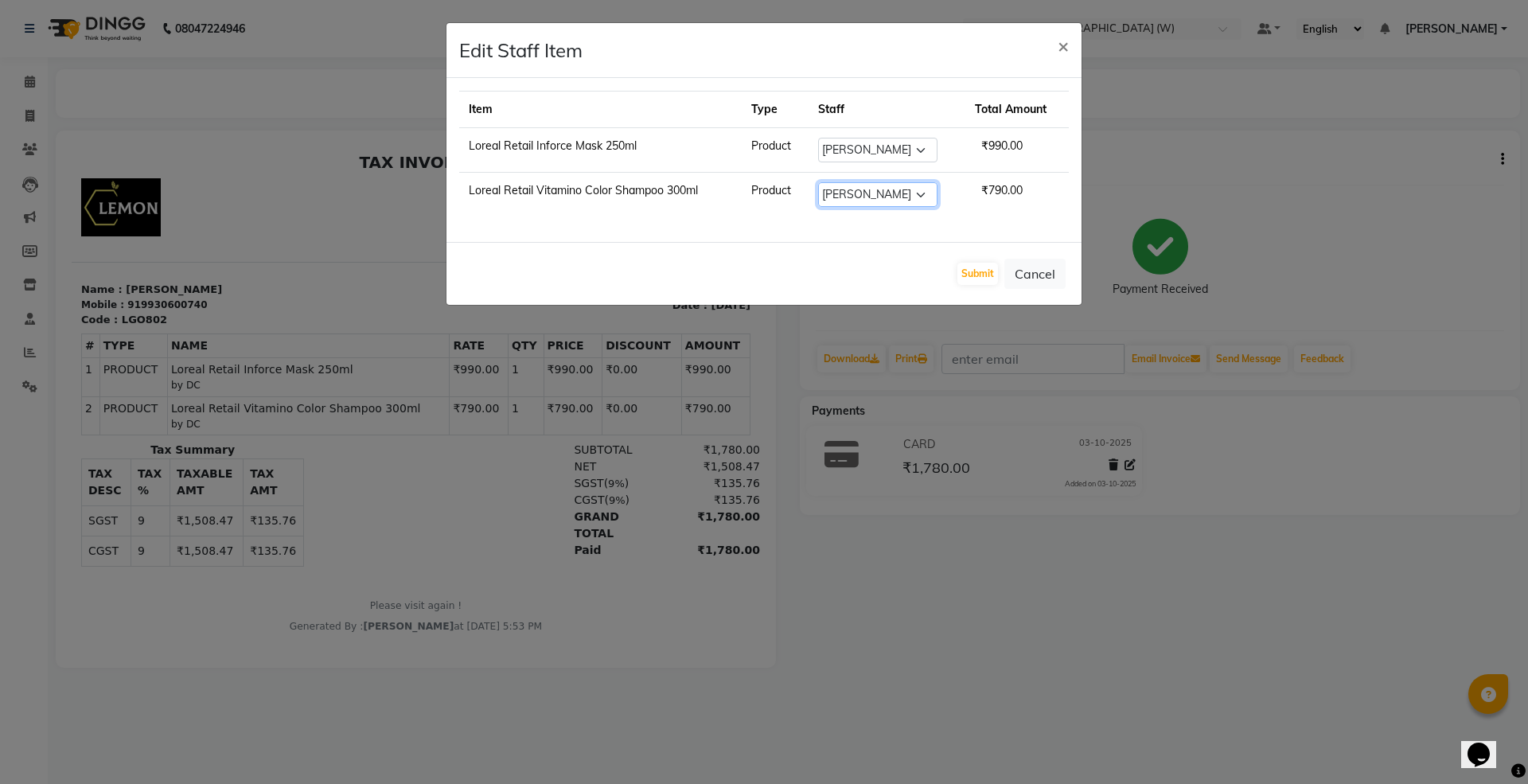
click at [823, 183] on select "Select Akancha Subba Amreen Shaikh DC Faheem Shaikh Faizan Ganesh Motewad Kassa…" at bounding box center [878, 195] width 119 height 25
click at [972, 275] on button "Submit" at bounding box center [977, 273] width 40 height 22
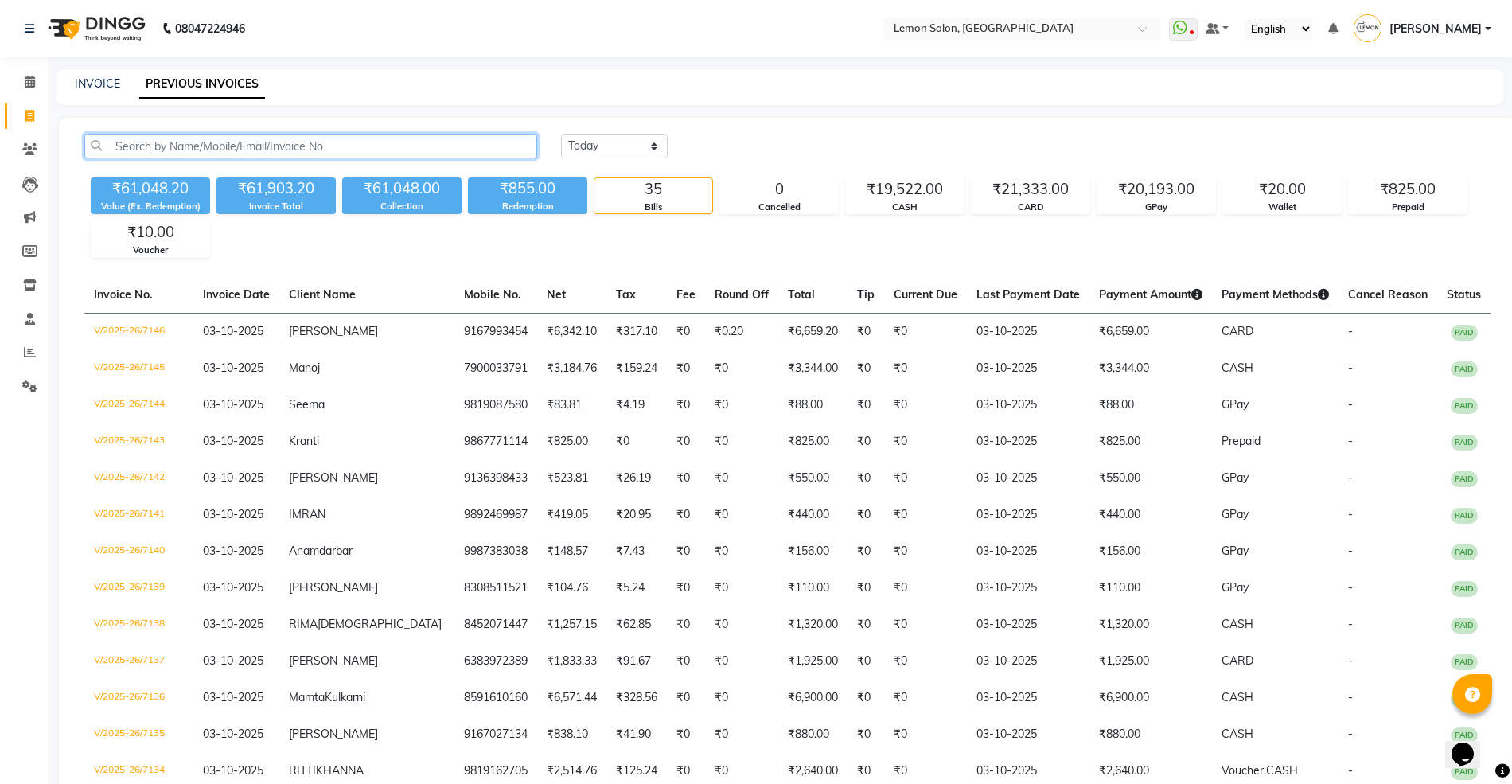
click at [259, 140] on input "text" at bounding box center [311, 146] width 453 height 25
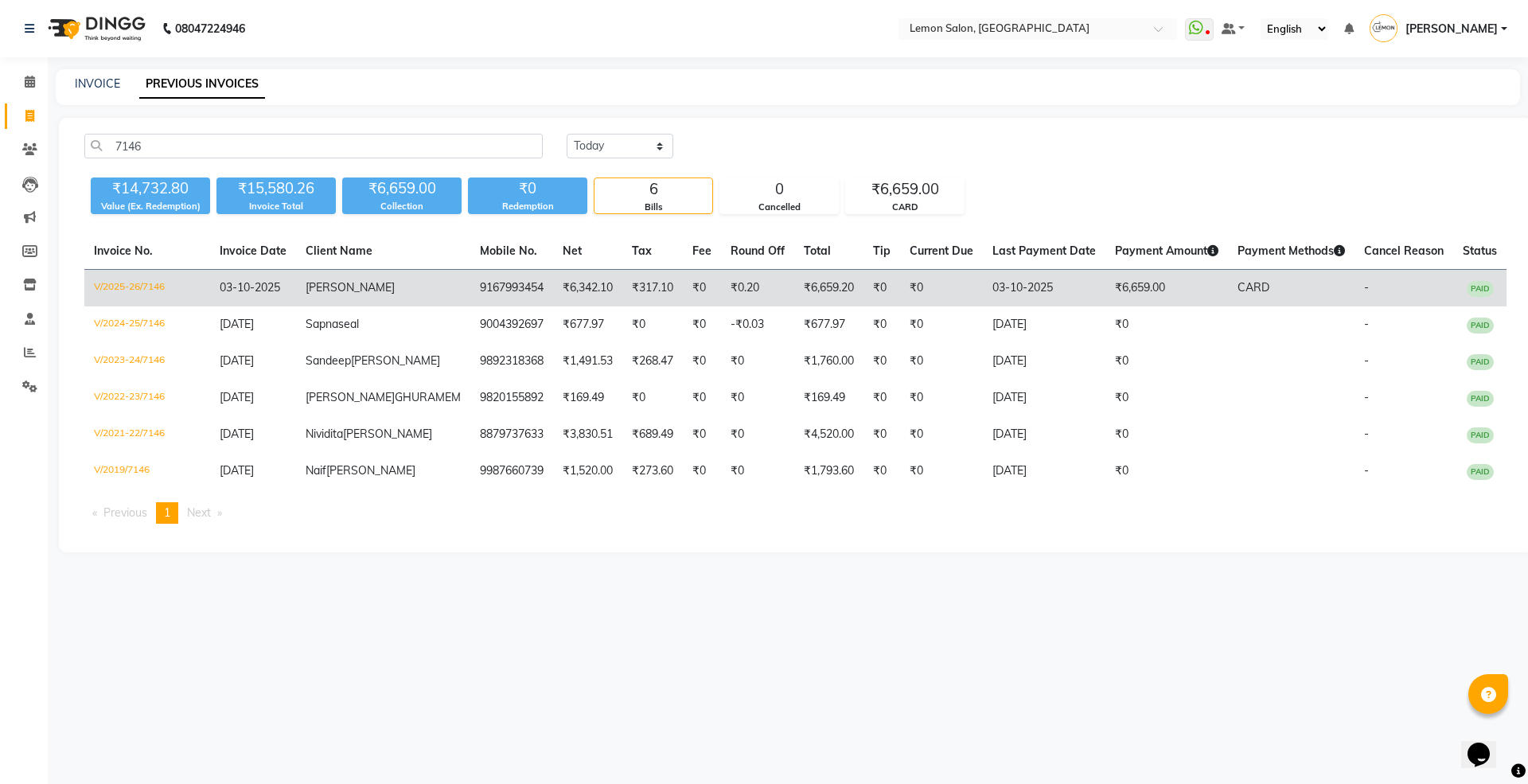
click at [553, 291] on td "₹6,342.10" at bounding box center [587, 288] width 69 height 38
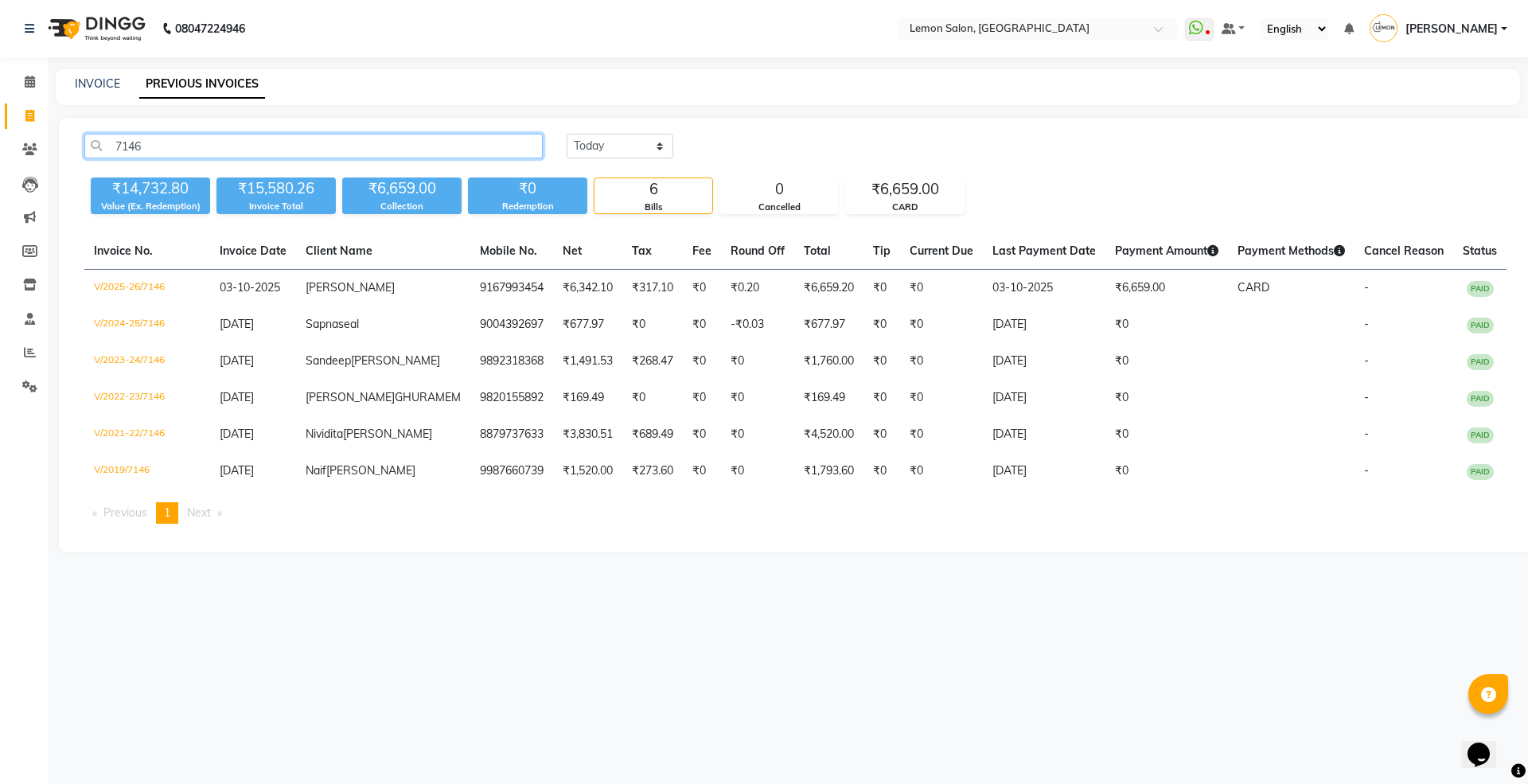
click at [465, 140] on input "7146" at bounding box center [314, 146] width 458 height 25
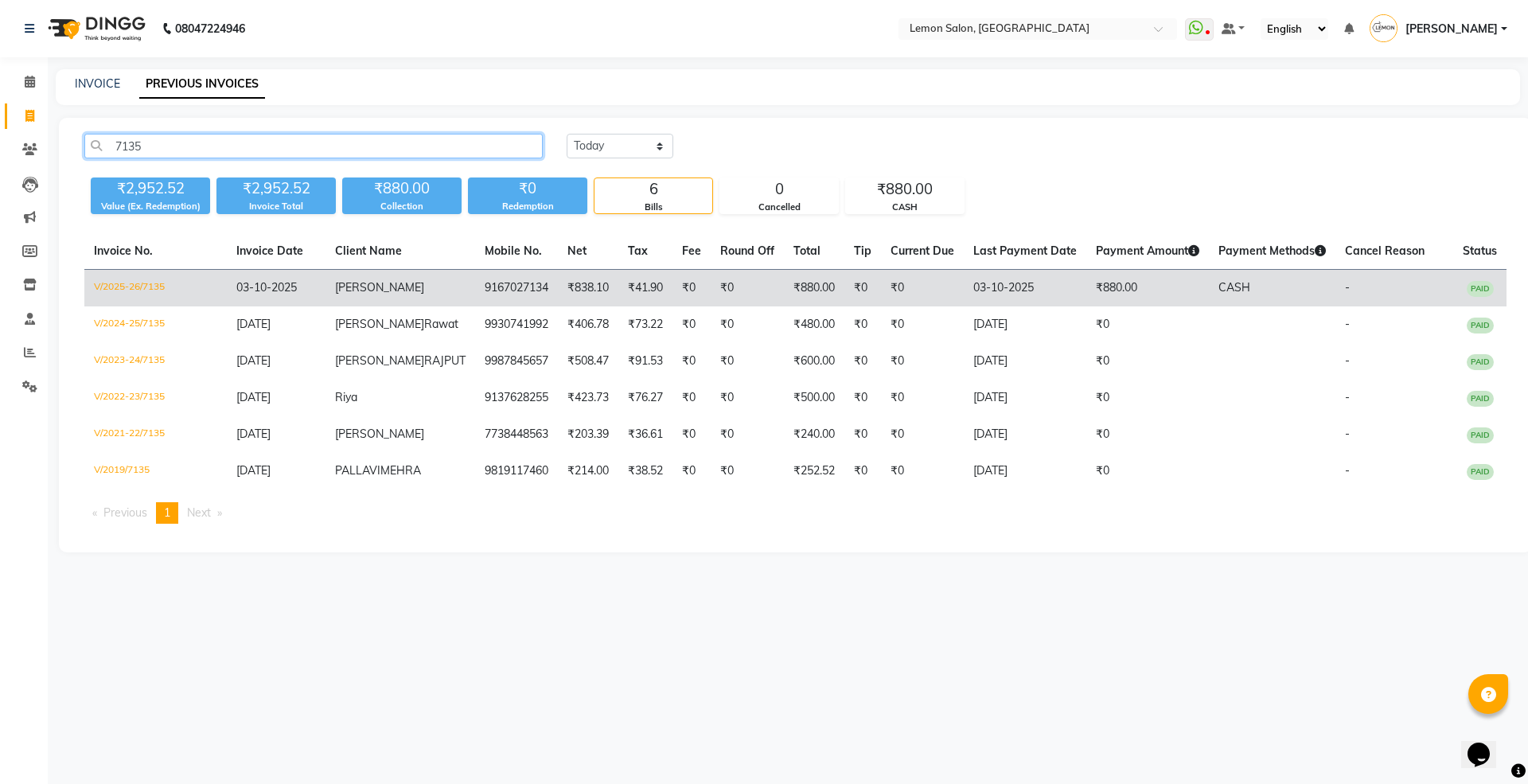
type input "7135"
click at [374, 287] on span "[PERSON_NAME]" at bounding box center [378, 287] width 89 height 14
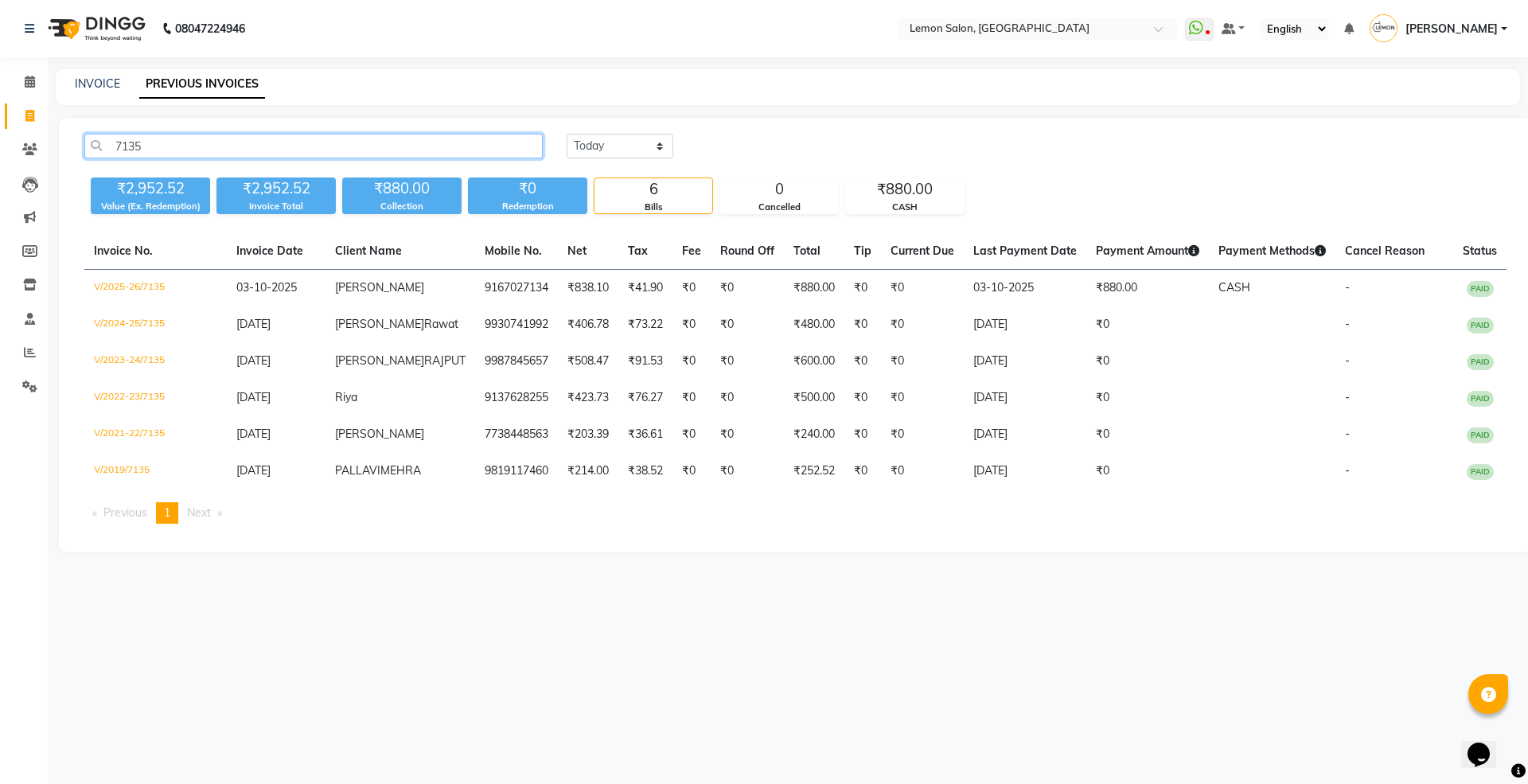
click at [466, 144] on input "7135" at bounding box center [314, 146] width 458 height 25
click at [1028, 30] on input "text" at bounding box center [1021, 30] width 231 height 16
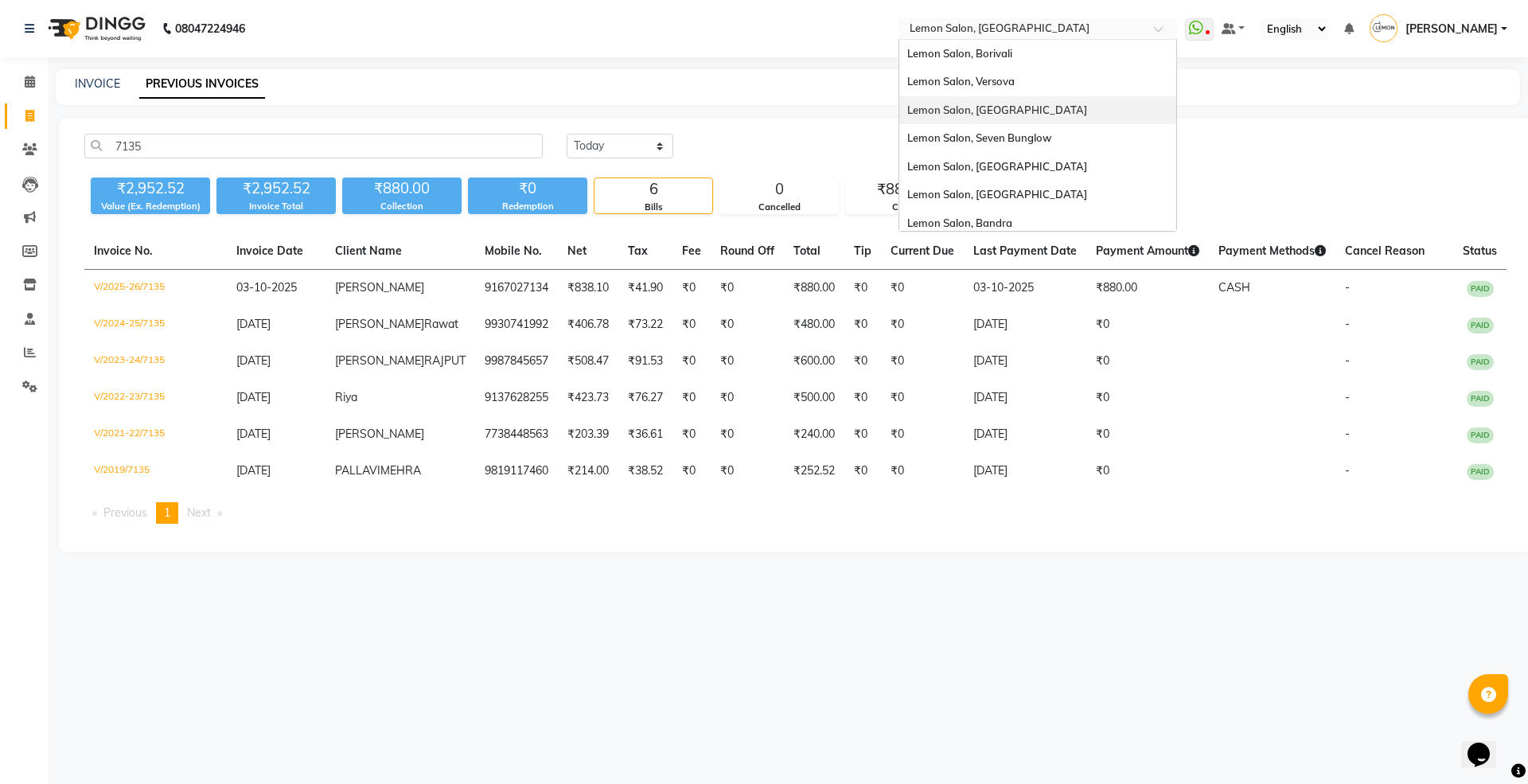
click at [1032, 110] on span "Lemon Salon, Goregaon" at bounding box center [997, 110] width 180 height 12
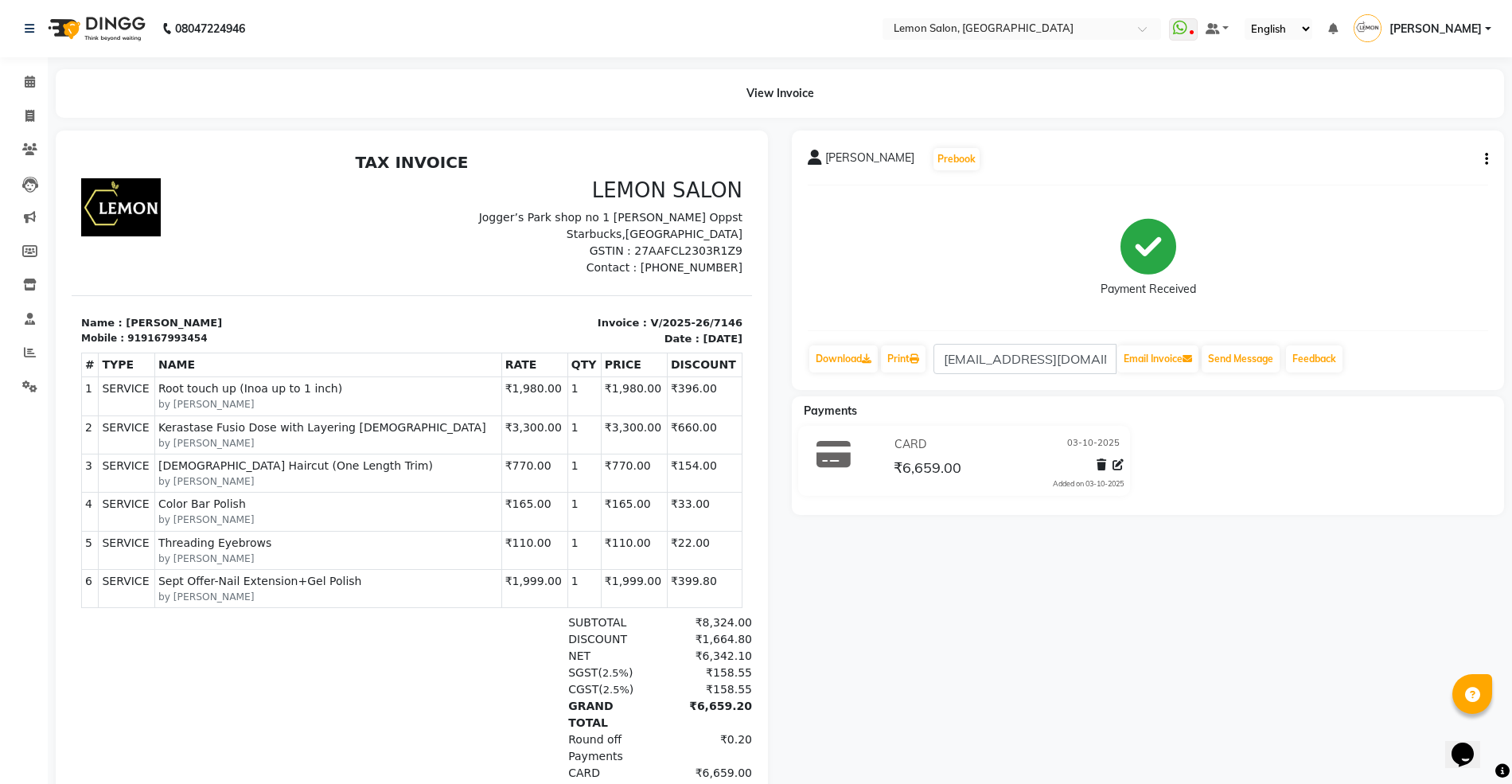
click at [1479, 151] on button "button" at bounding box center [1483, 159] width 10 height 17
click at [1401, 175] on div "Edit Invoice" at bounding box center [1407, 178] width 109 height 20
select select "service"
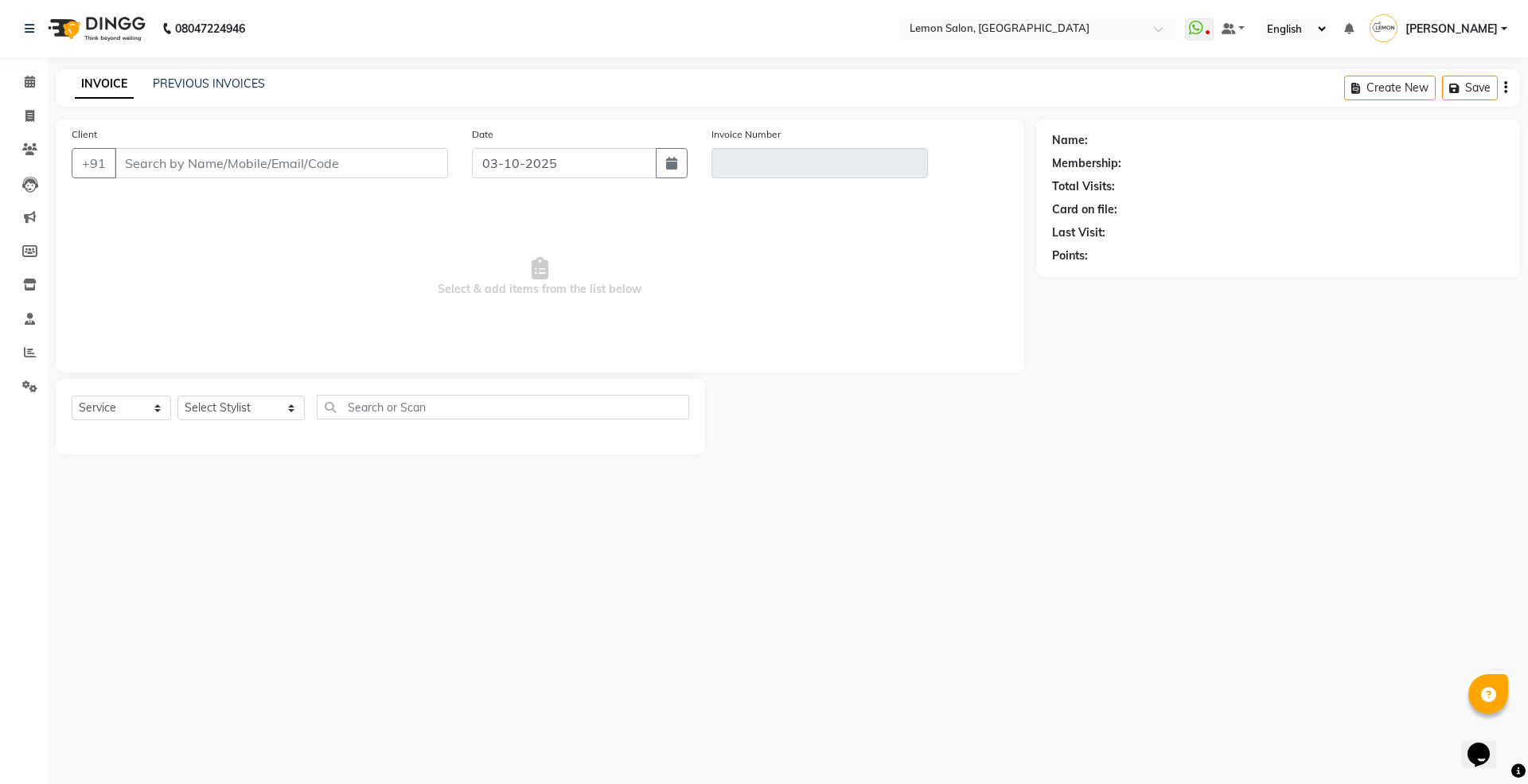
type input "9167993454"
type input "V/2025-26/7146"
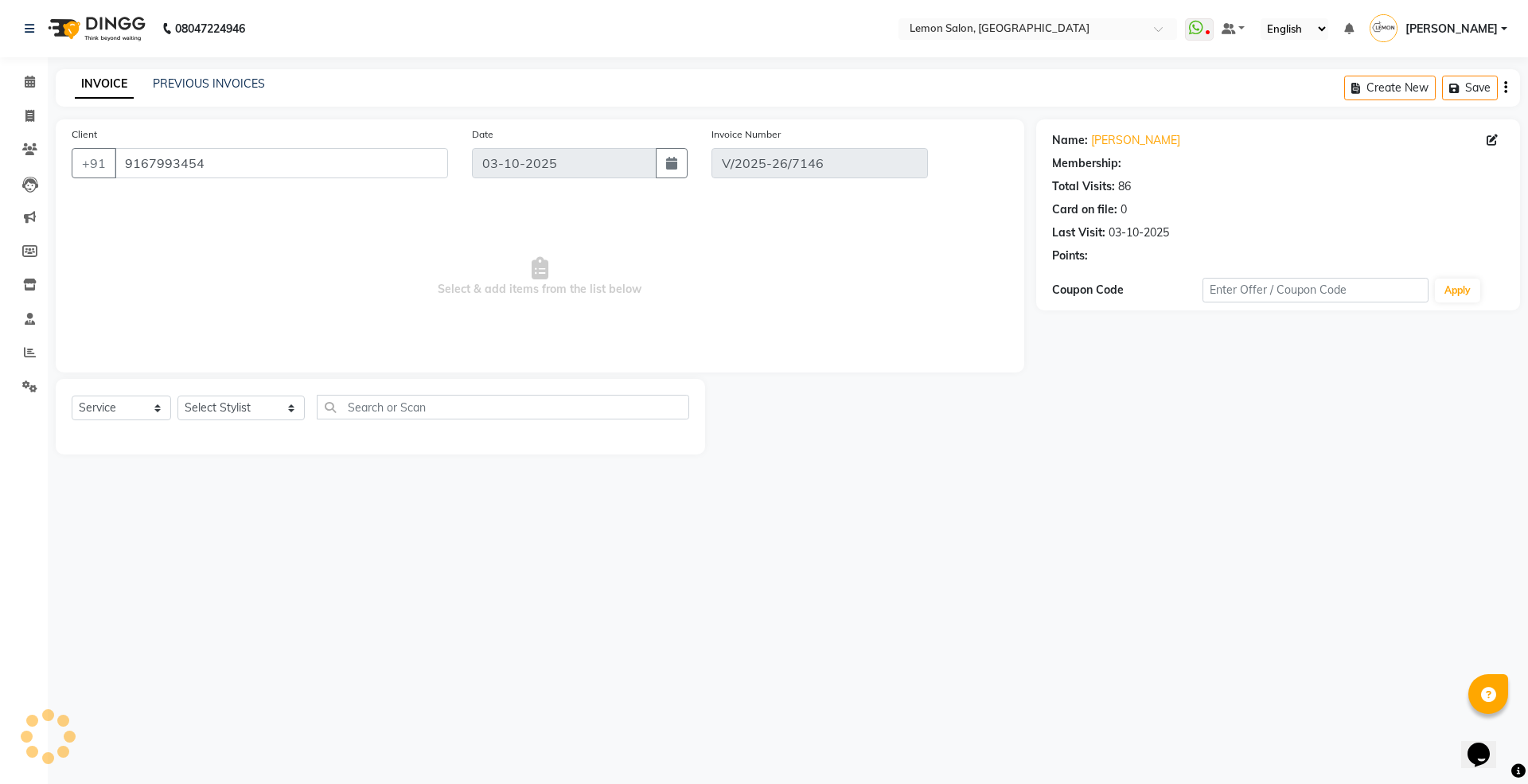
select select "select"
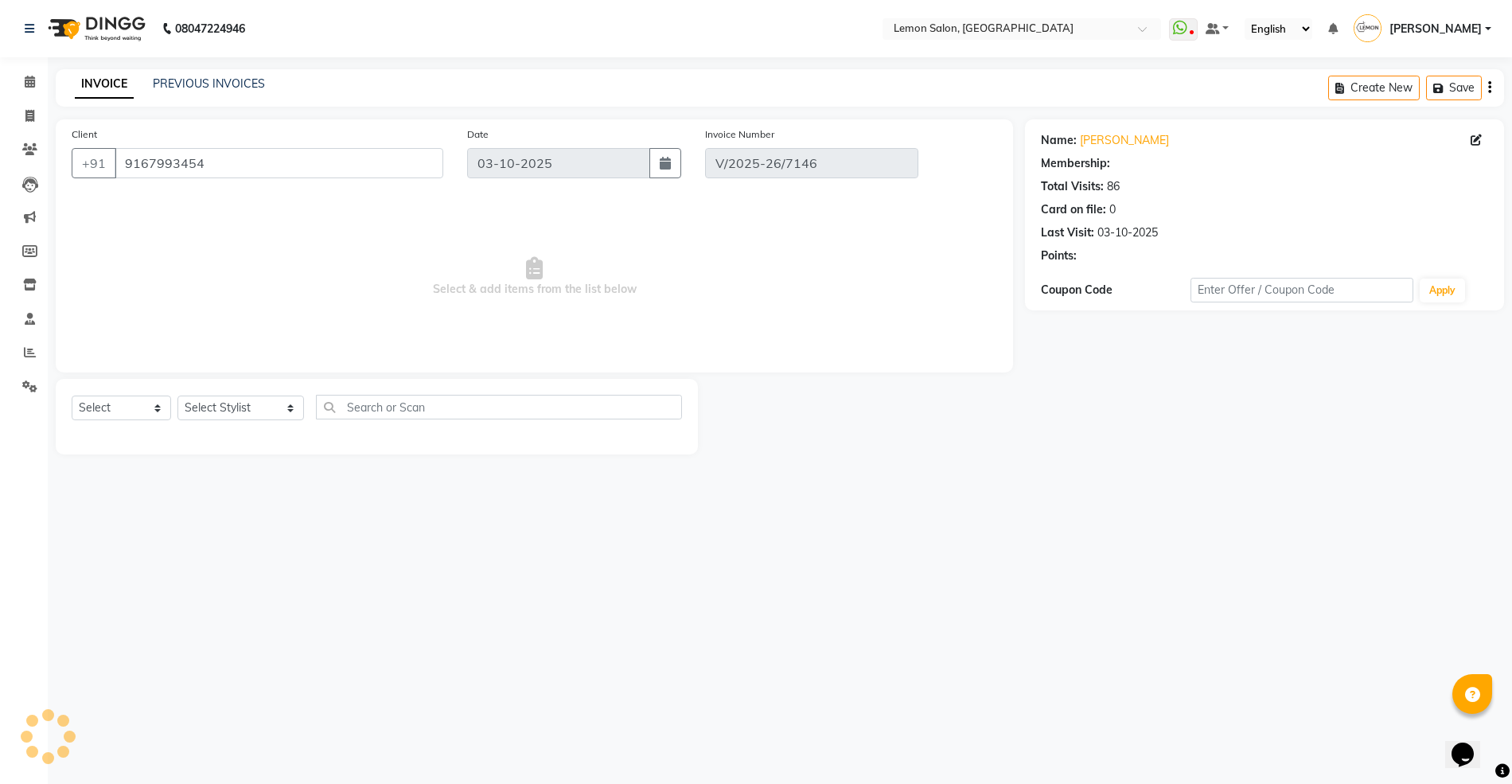
select select "1: Object"
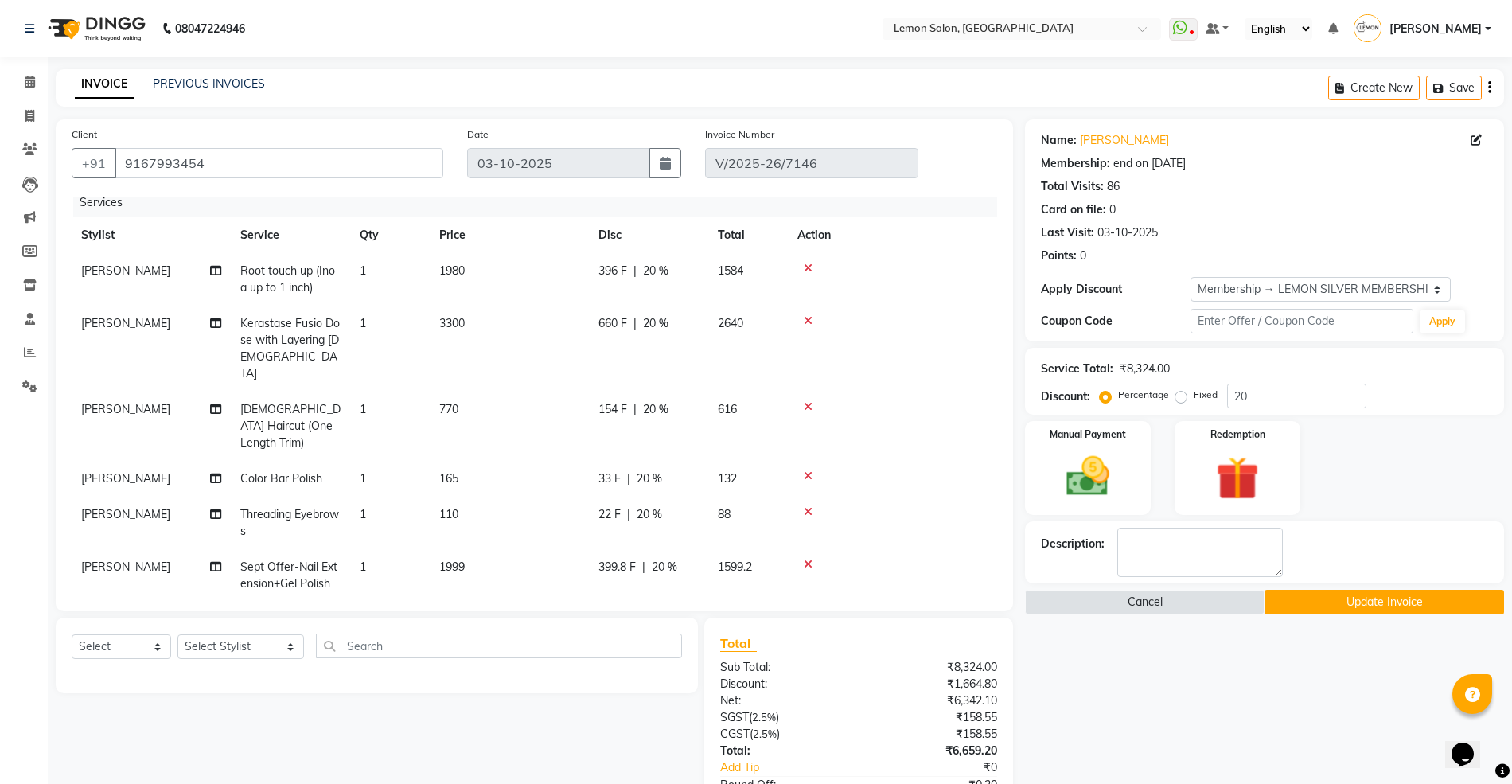
scroll to position [11, 0]
click at [640, 557] on div "399.8 F | 20 %" at bounding box center [648, 565] width 100 height 17
select select "90927"
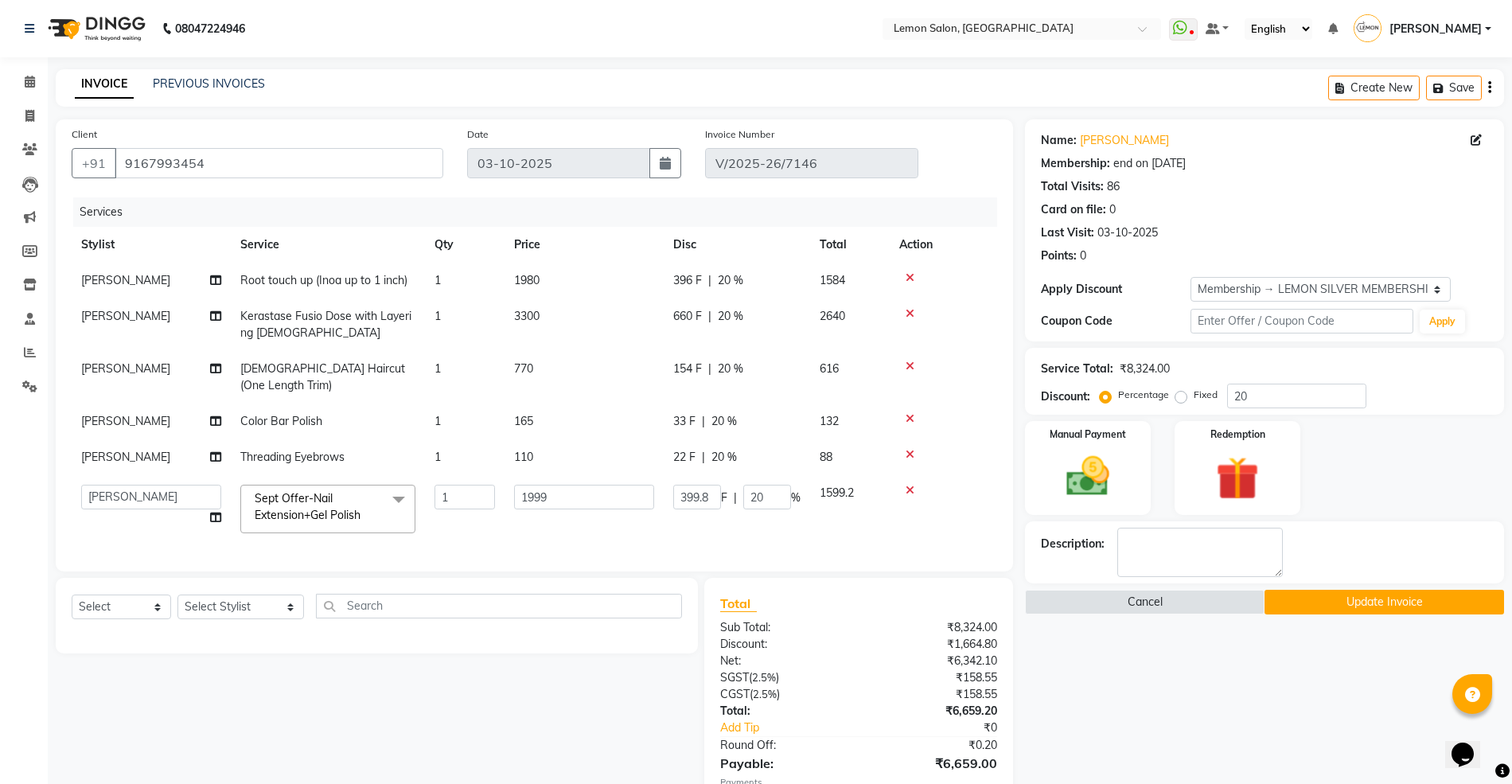
scroll to position [0, 0]
click at [752, 485] on input "20" at bounding box center [767, 497] width 47 height 25
click at [660, 659] on div "Select Service Product Membership Package Voucher Prepaid Gift Card Select Styl…" at bounding box center [371, 759] width 654 height 363
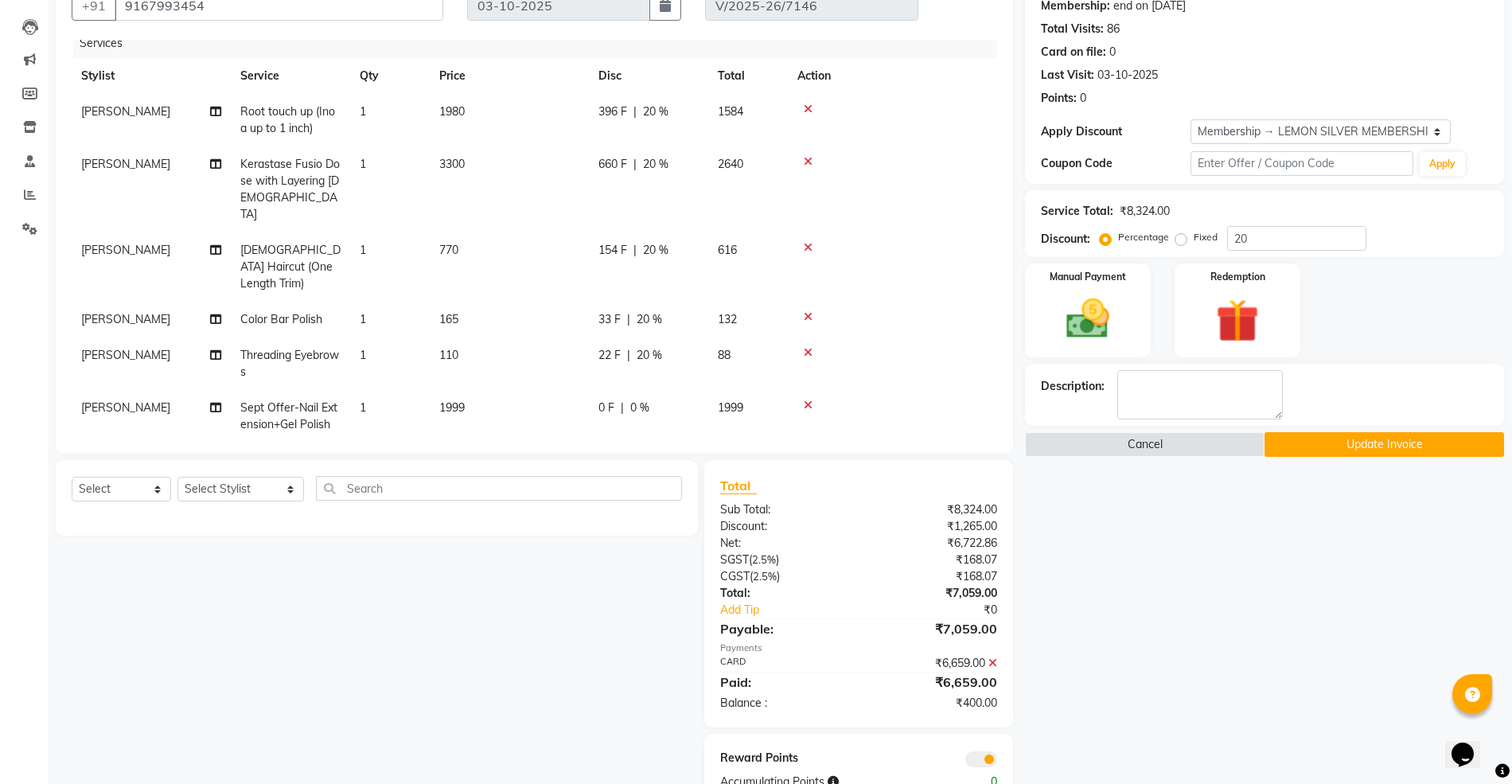
scroll to position [204, 0]
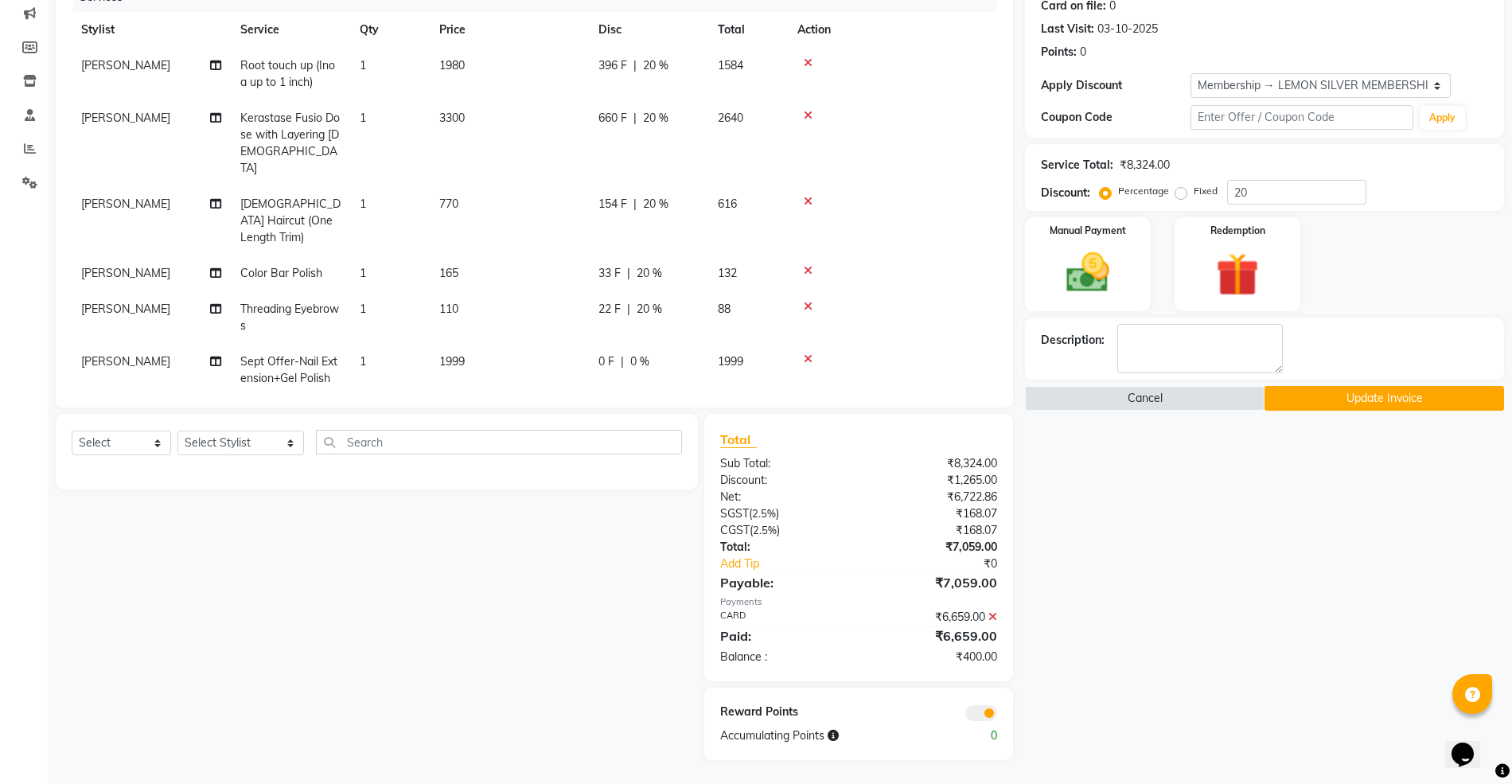
click at [995, 615] on icon at bounding box center [992, 616] width 9 height 11
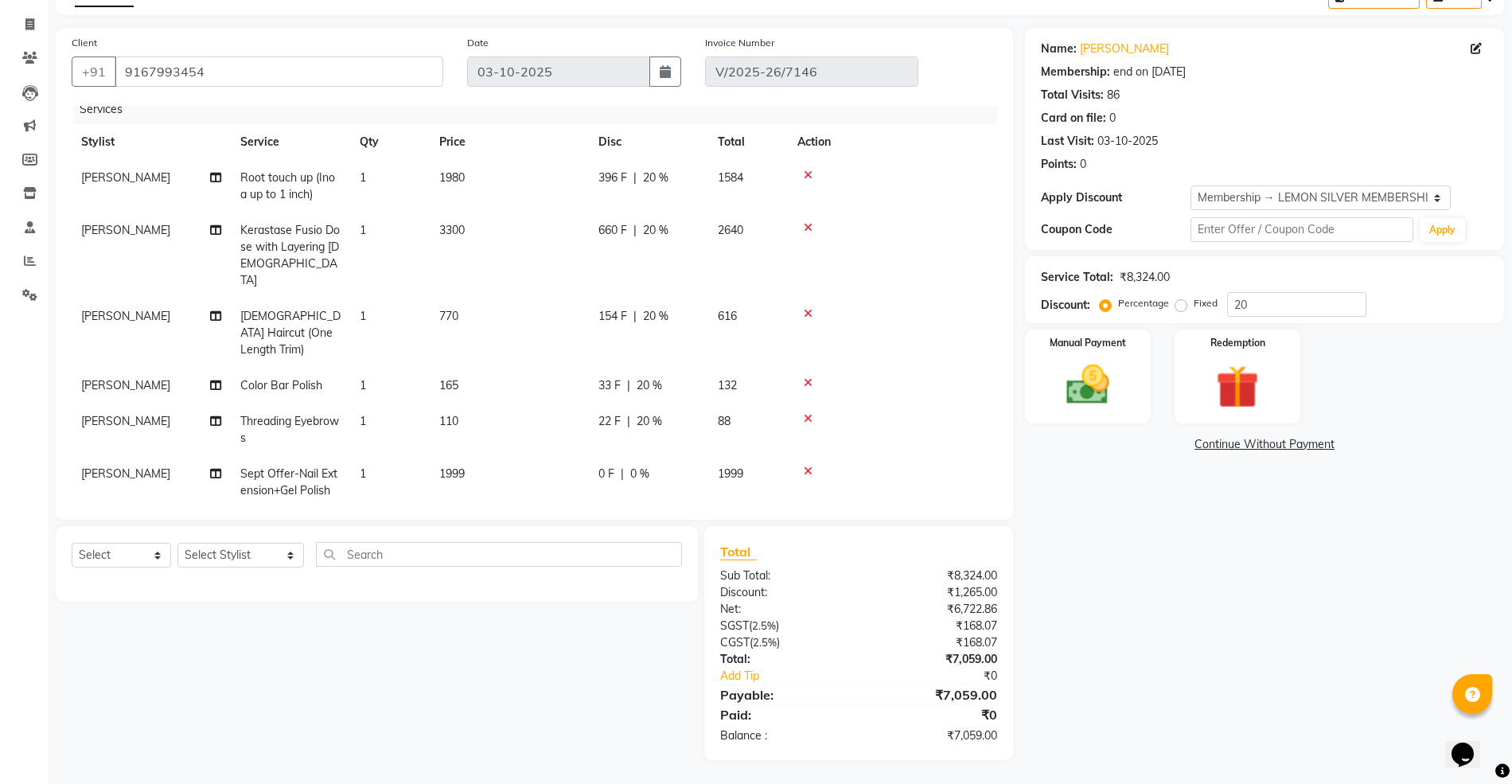
click at [465, 456] on td "1999" at bounding box center [508, 482] width 159 height 53
select select "90927"
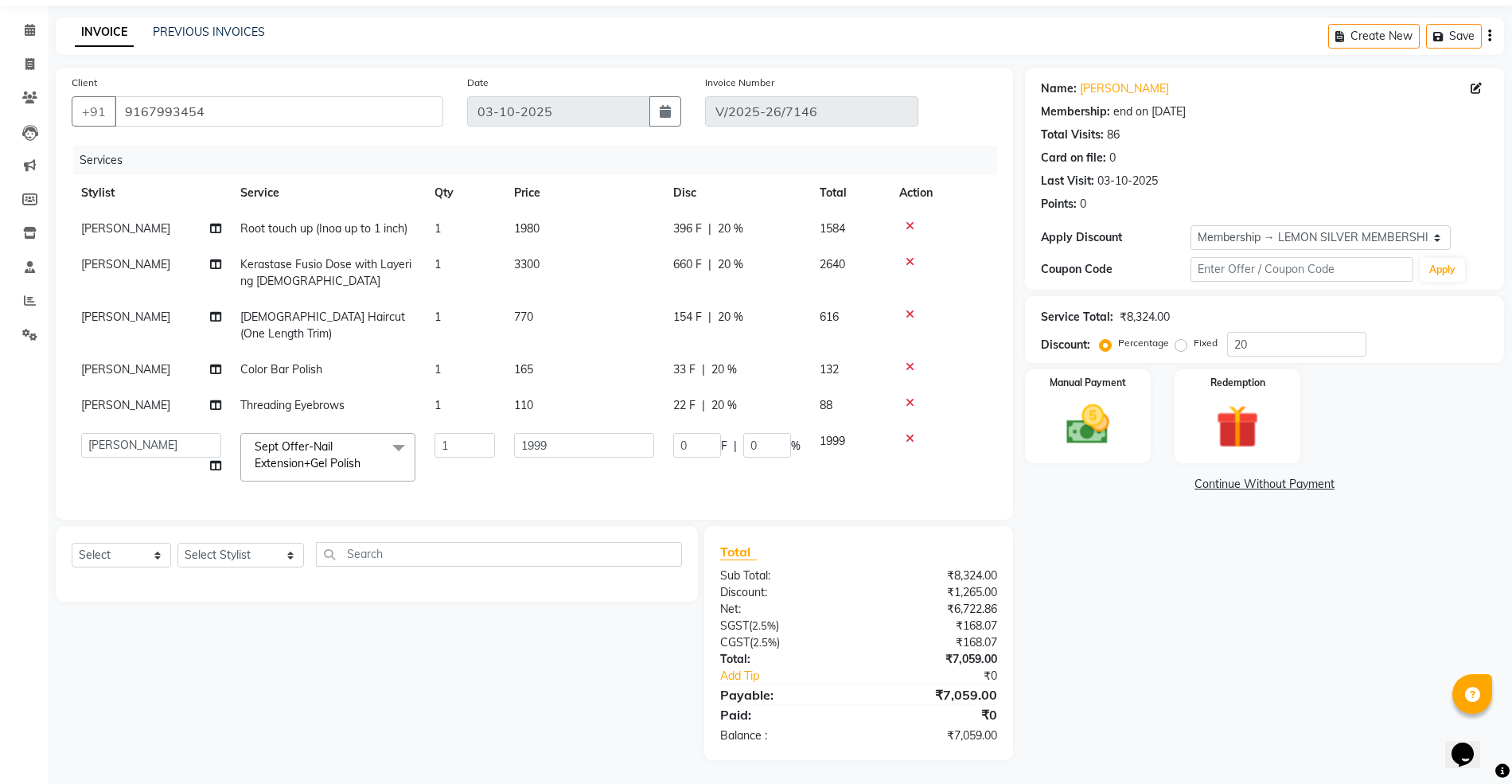
scroll to position [0, 0]
click at [532, 433] on input "1999" at bounding box center [583, 445] width 140 height 25
type input "2999"
click at [539, 580] on div "Select Service Product Membership Package Voucher Prepaid Gift Card Select Styl…" at bounding box center [376, 564] width 642 height 76
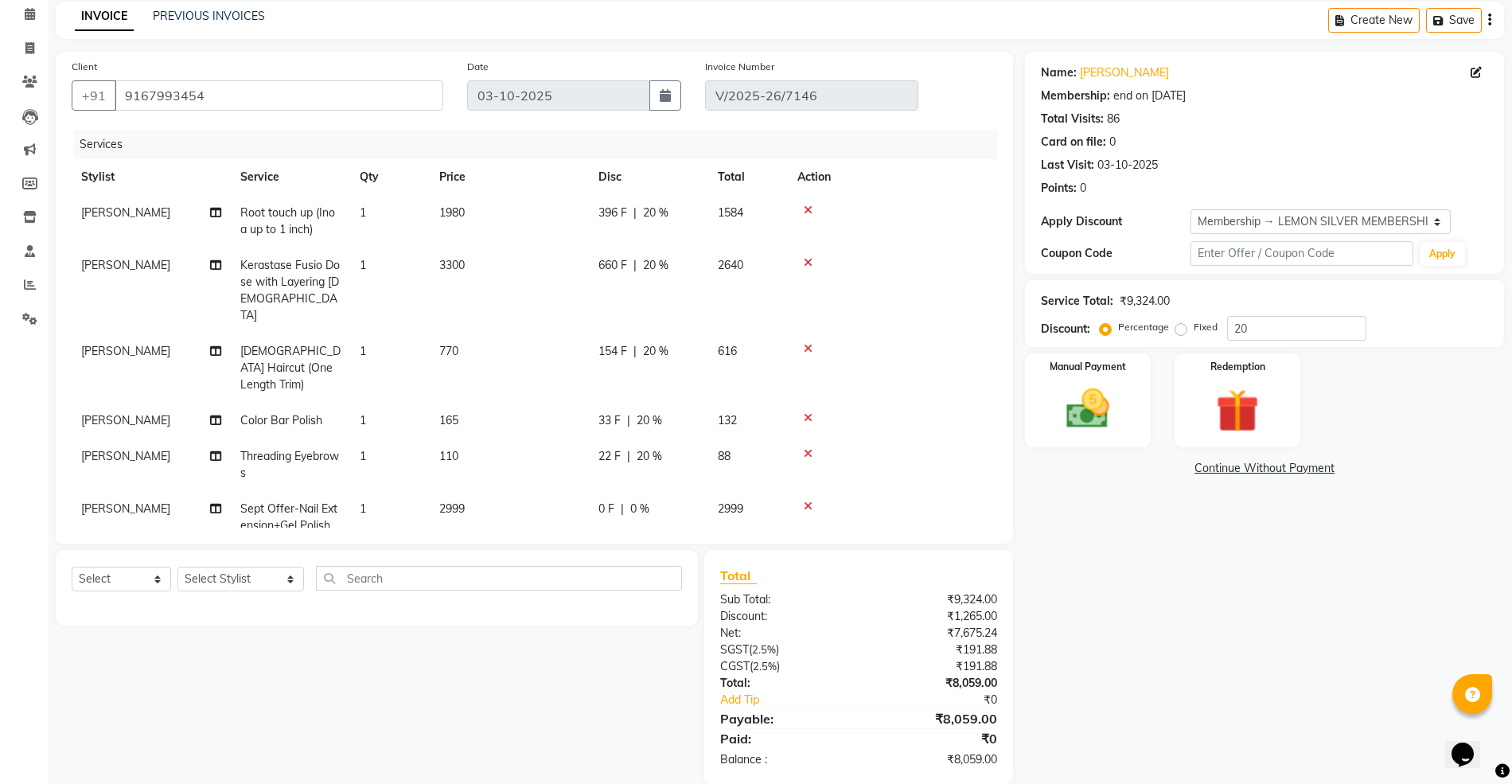
scroll to position [92, 0]
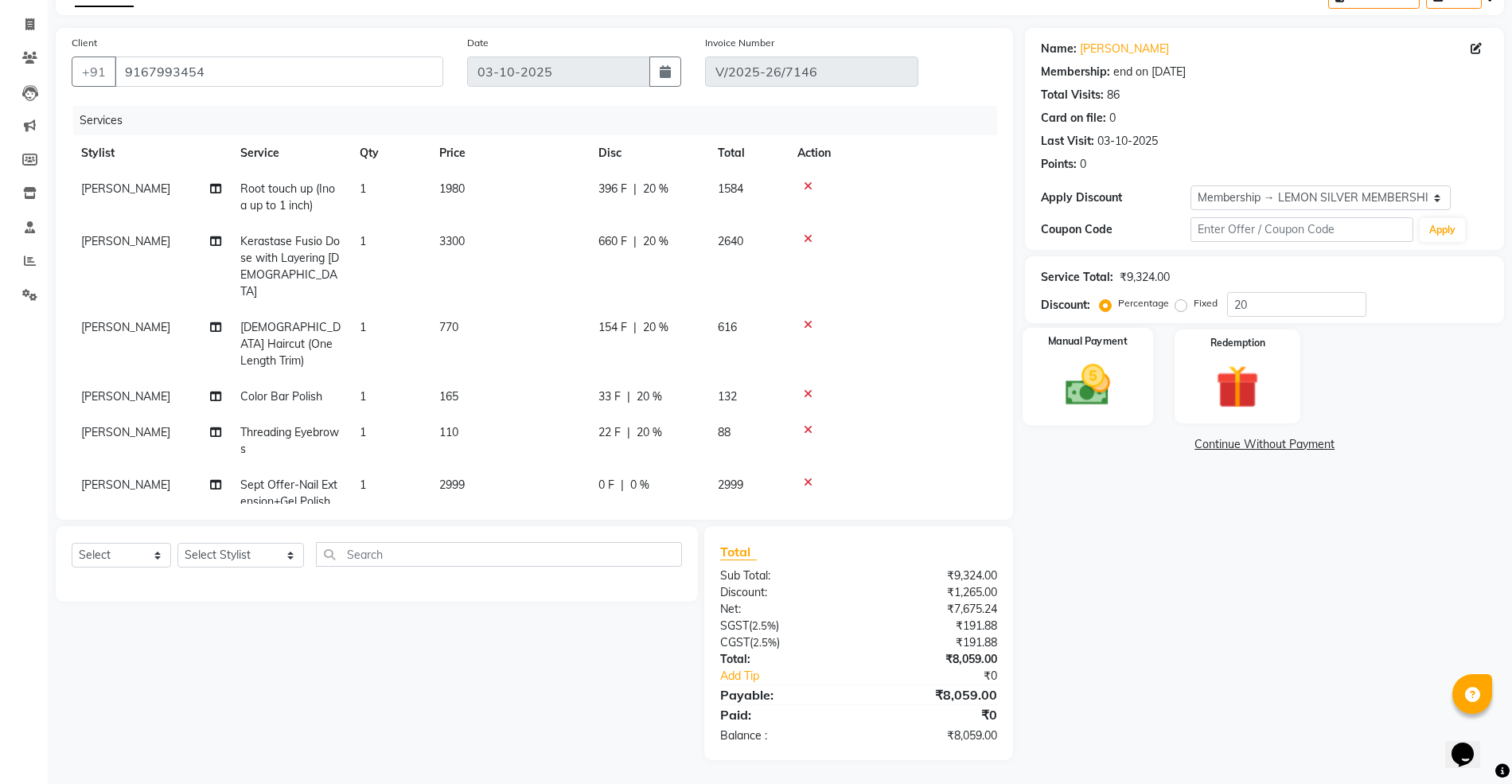
click at [1093, 367] on img at bounding box center [1087, 385] width 73 height 52
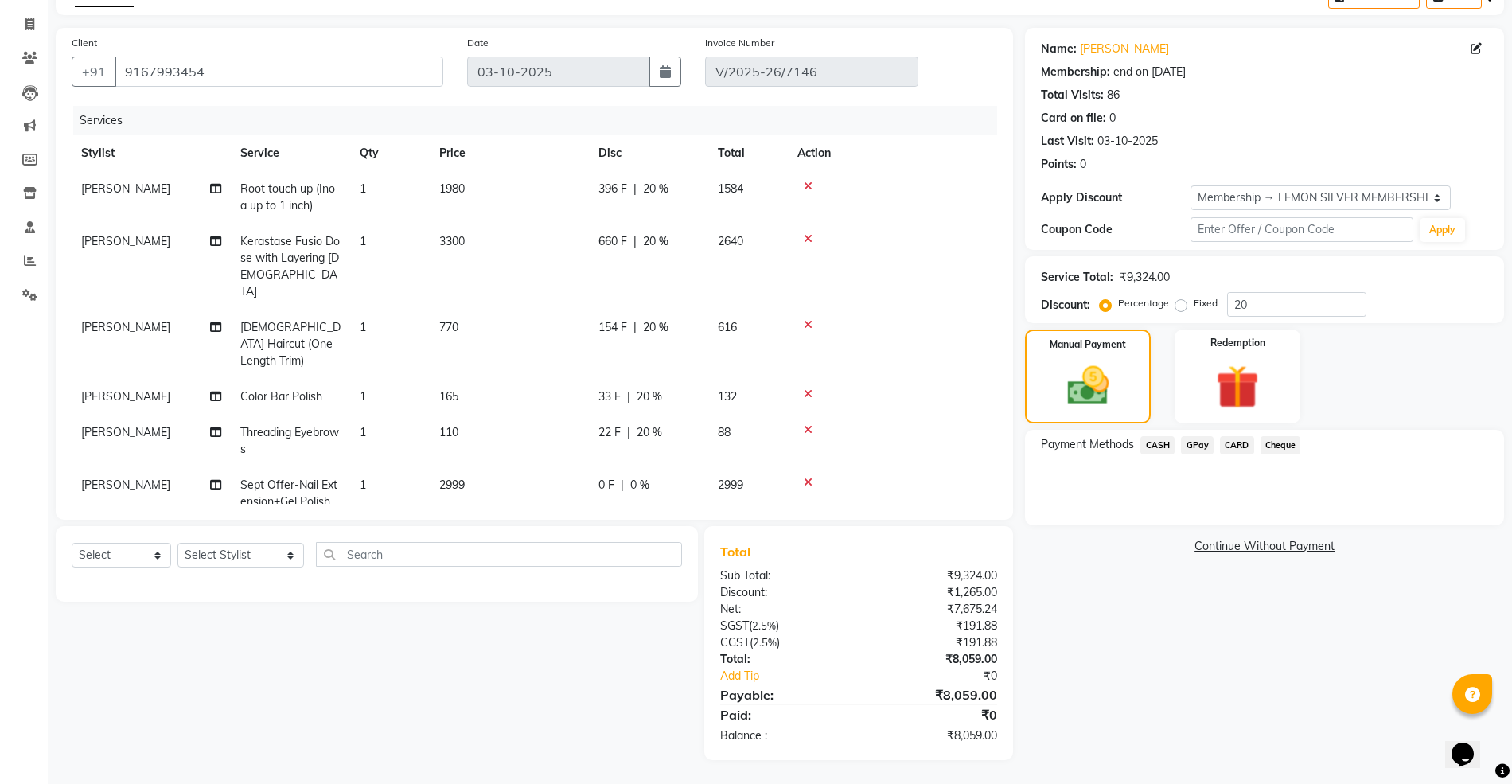
click at [1223, 444] on span "CARD" at bounding box center [1236, 445] width 34 height 18
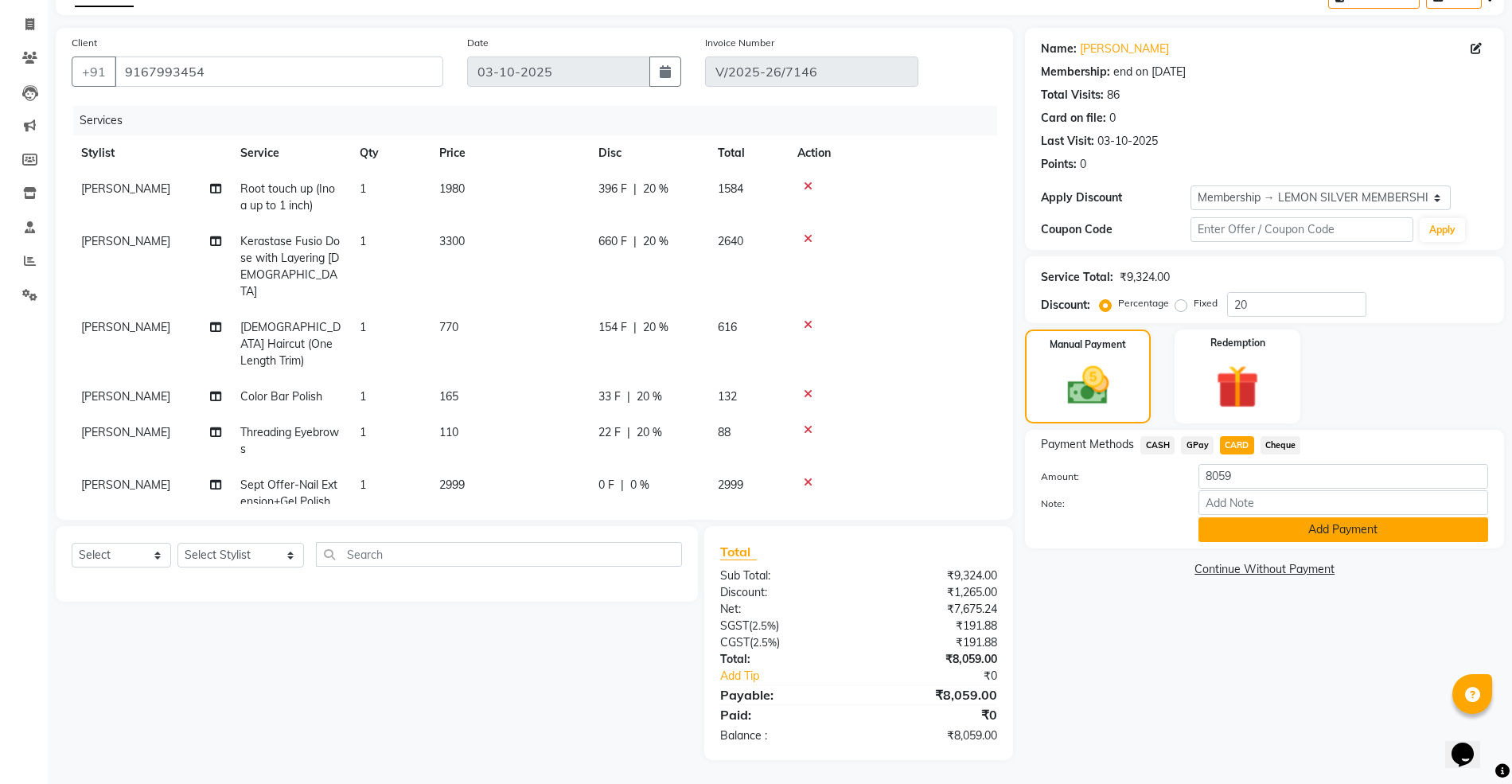
click at [1264, 529] on button "Add Payment" at bounding box center [1343, 529] width 290 height 25
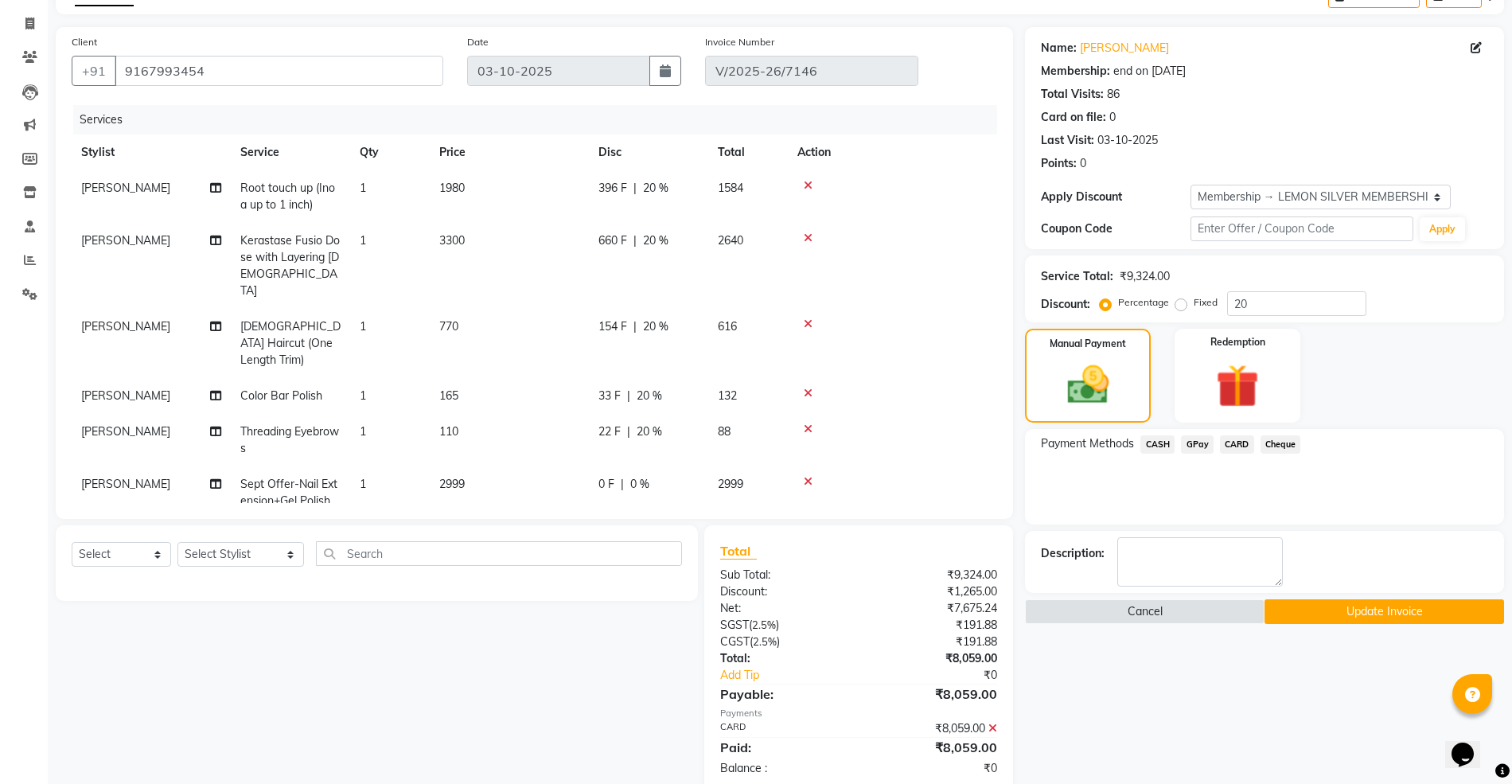
click at [1309, 622] on button "Update Invoice" at bounding box center [1384, 611] width 240 height 25
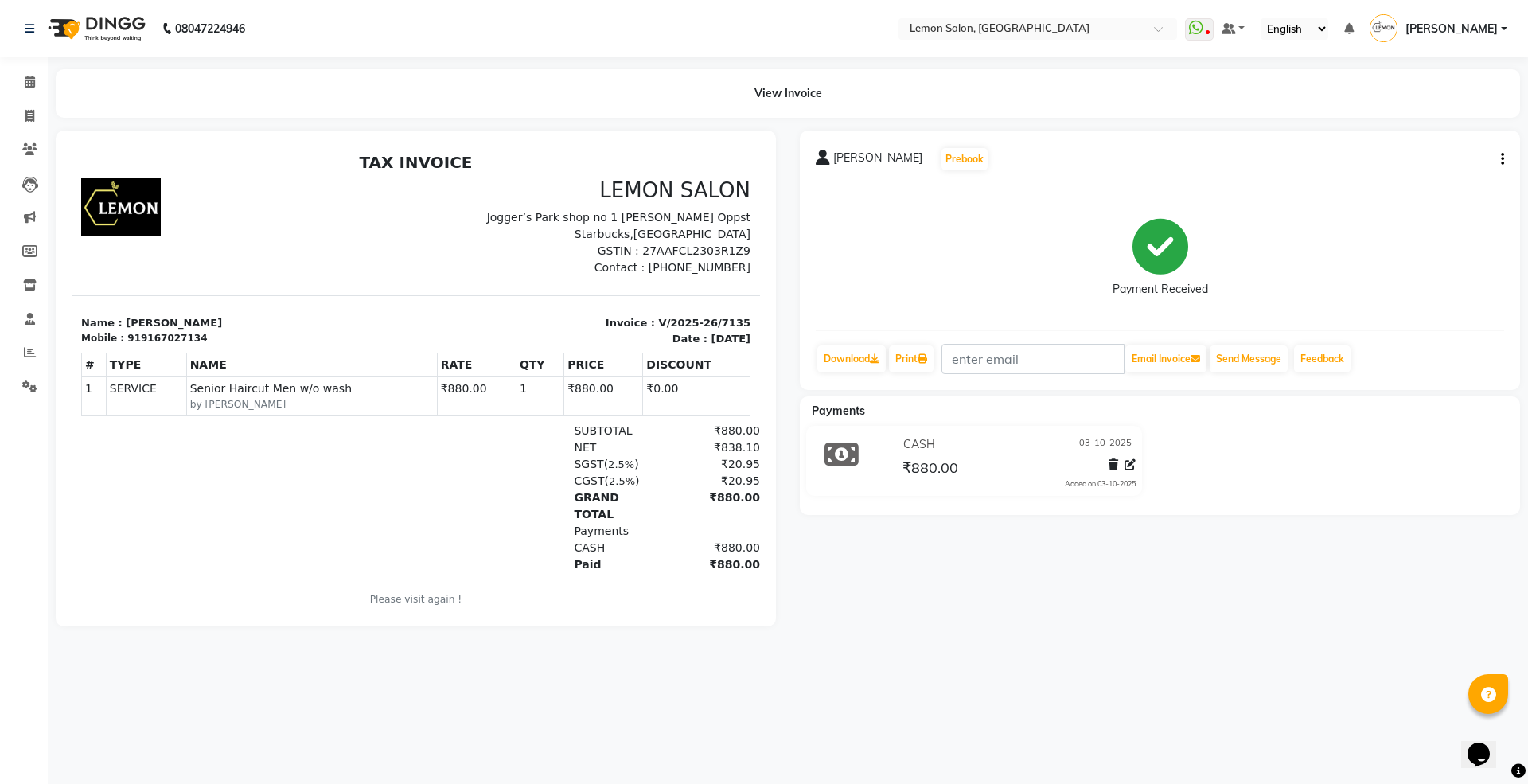
click at [1499, 156] on button "button" at bounding box center [1499, 159] width 10 height 17
click at [1395, 170] on div "Edit Invoice" at bounding box center [1423, 178] width 109 height 20
select select "service"
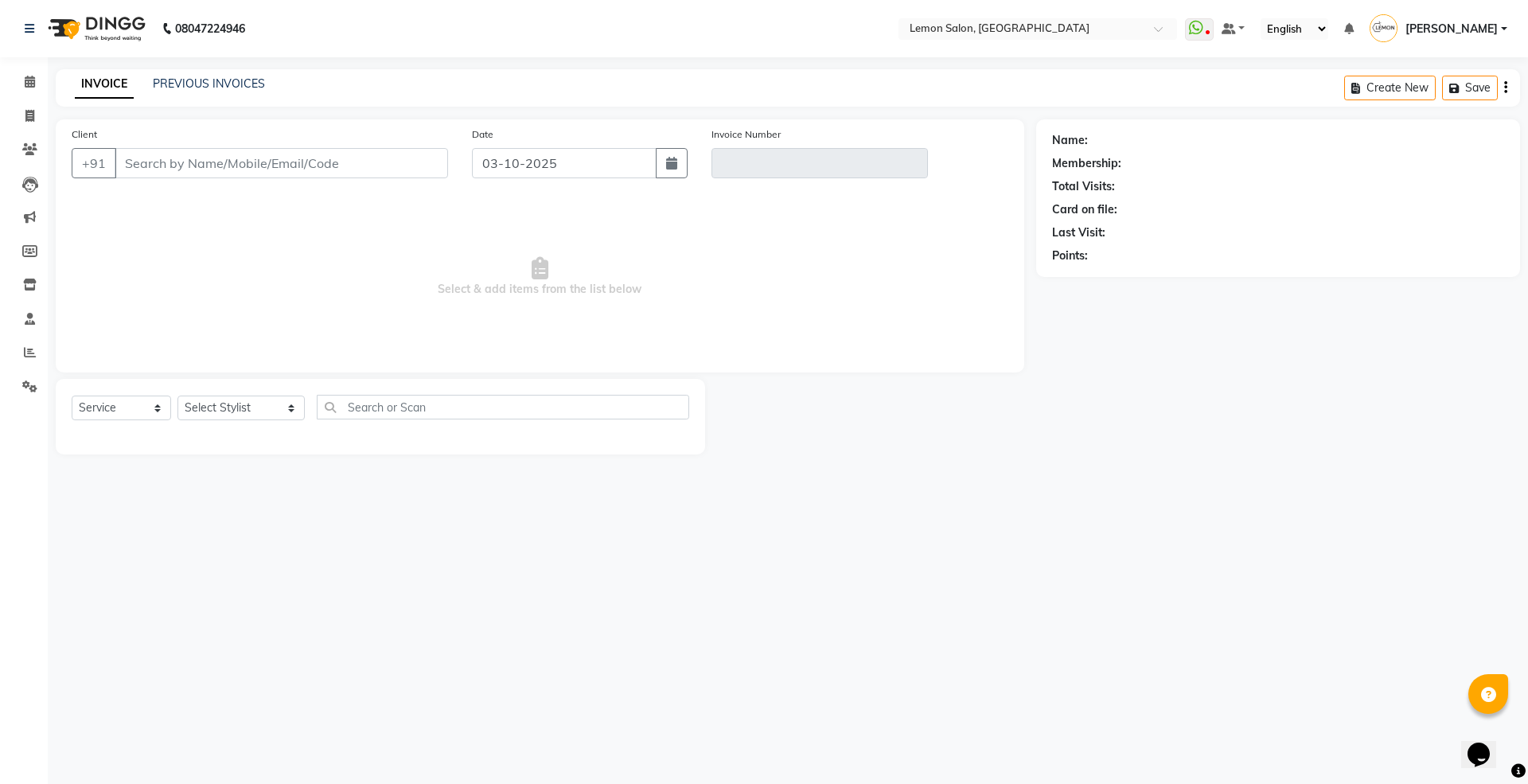
type input "9167027134"
type input "V/2025-26/7135"
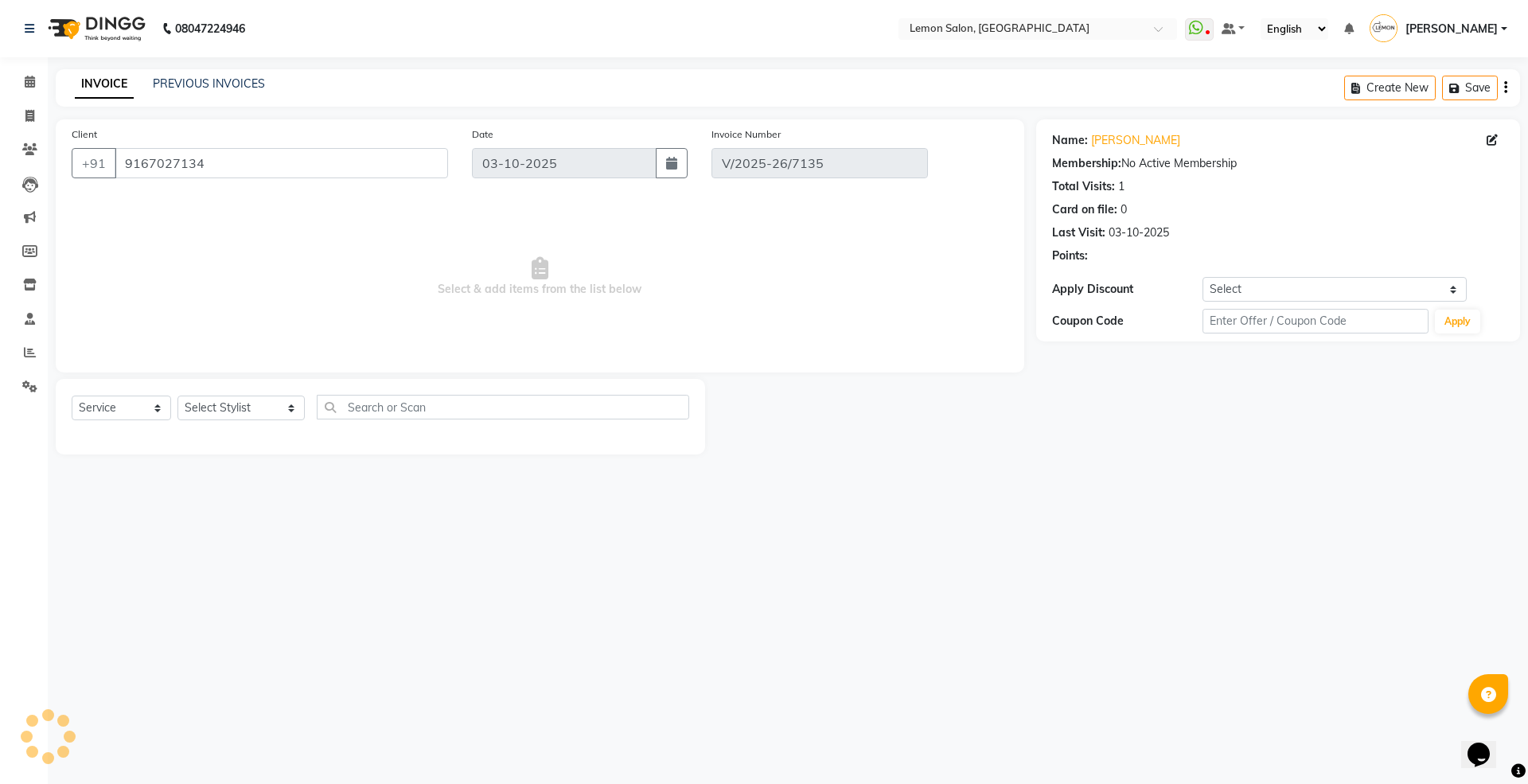
select select "select"
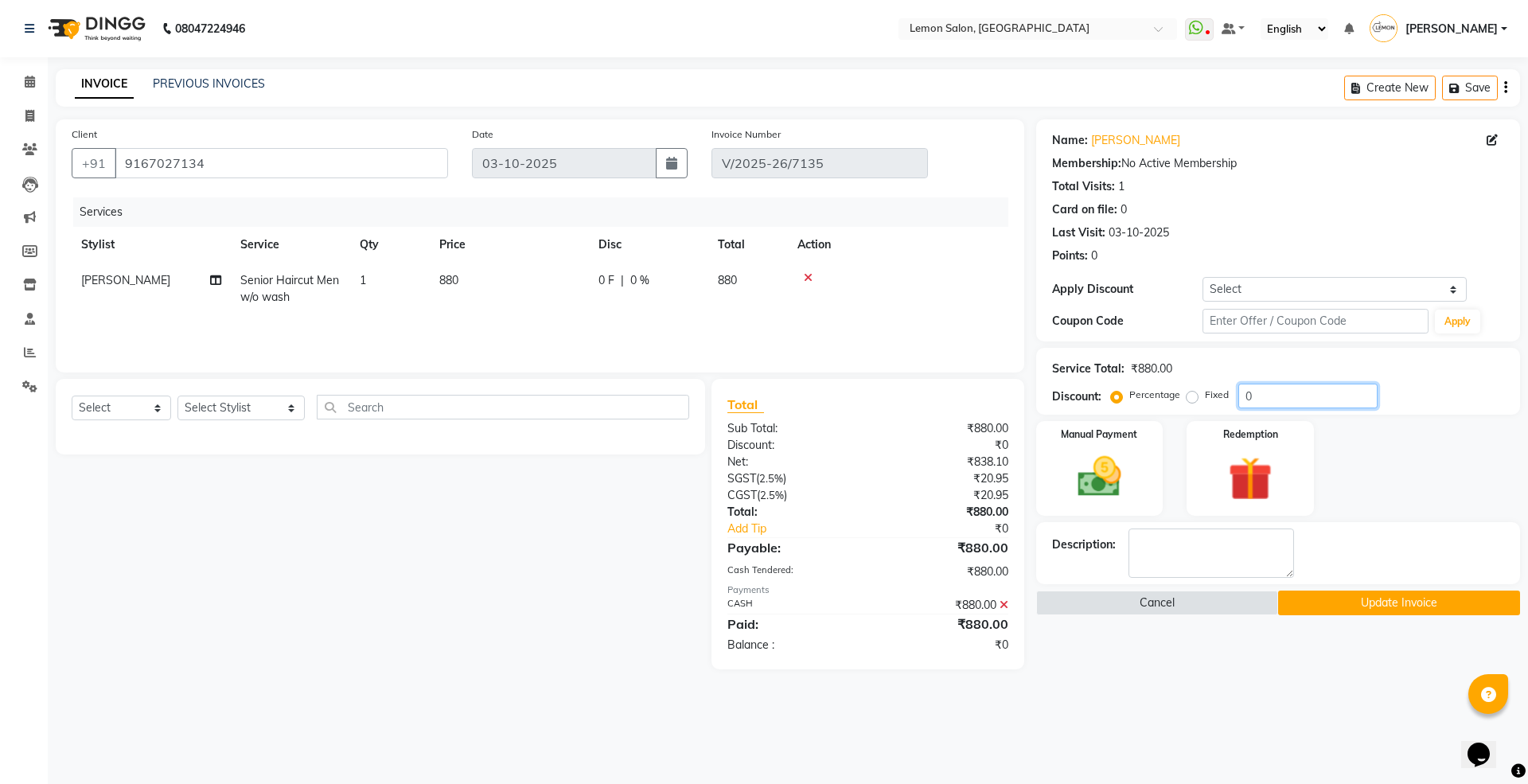
click at [1242, 401] on input "0" at bounding box center [1308, 396] width 140 height 25
type input "1"
click at [998, 605] on div "₹880.00" at bounding box center [943, 605] width 152 height 17
click at [1004, 602] on icon at bounding box center [1004, 604] width 9 height 11
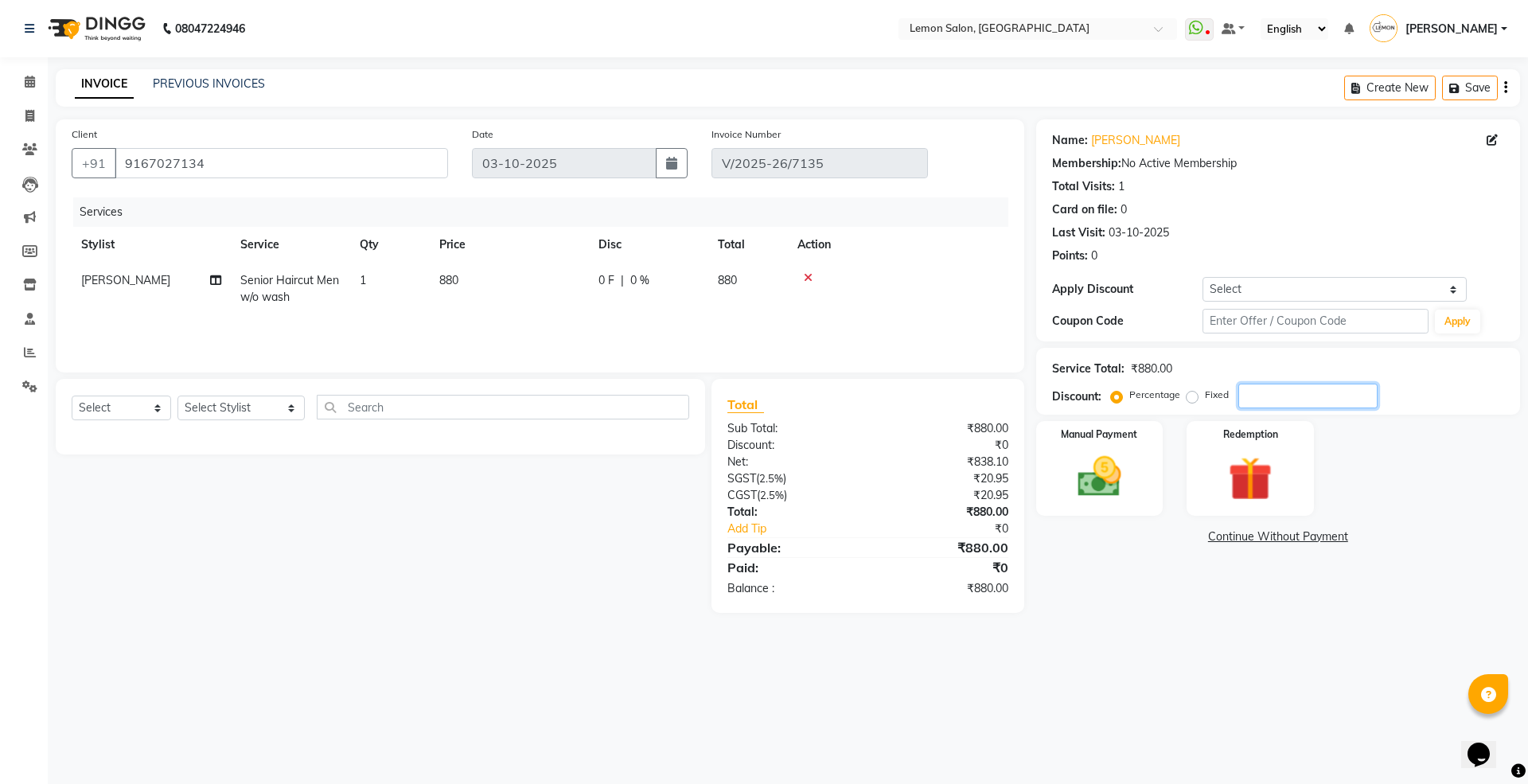
click at [1273, 389] on input "number" at bounding box center [1308, 396] width 140 height 25
type input "100"
click at [1205, 399] on label "Fixed" at bounding box center [1216, 394] width 24 height 14
click at [1192, 399] on input "Fixed" at bounding box center [1195, 394] width 11 height 11
radio input "true"
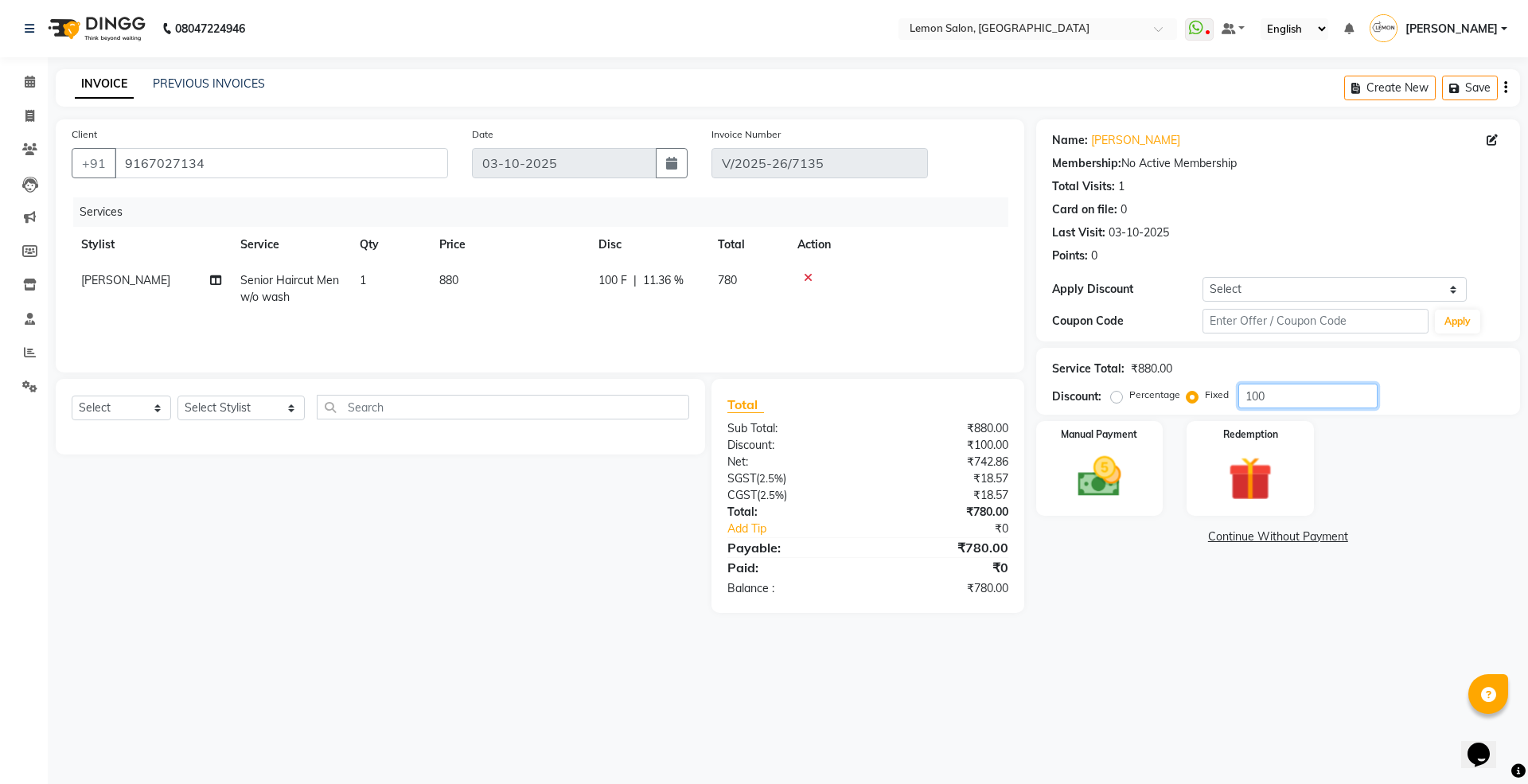
click at [1258, 402] on input "100" at bounding box center [1308, 396] width 140 height 25
type input "130"
click at [1105, 494] on img at bounding box center [1099, 477] width 74 height 53
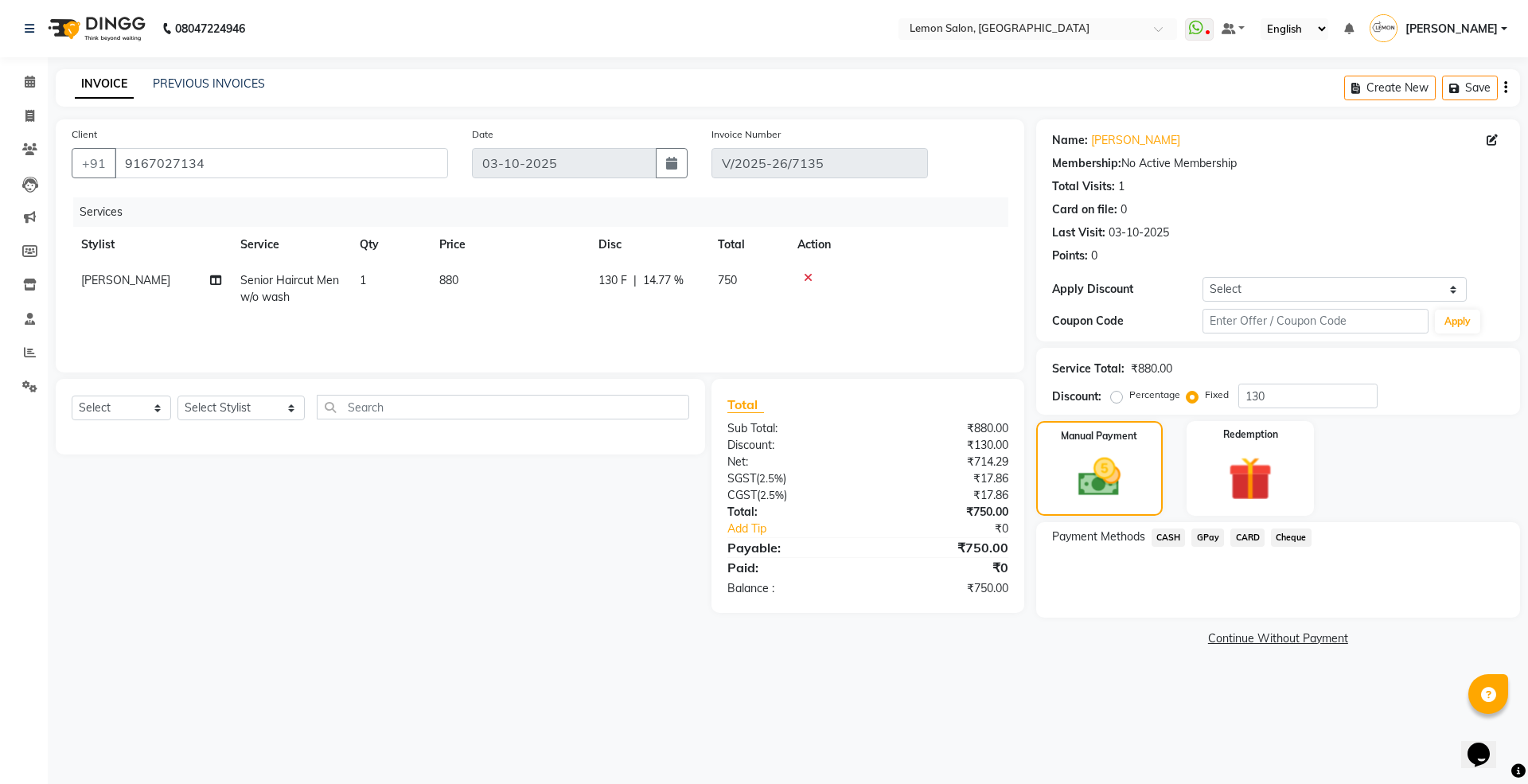
click at [1165, 538] on span "CASH" at bounding box center [1168, 537] width 34 height 18
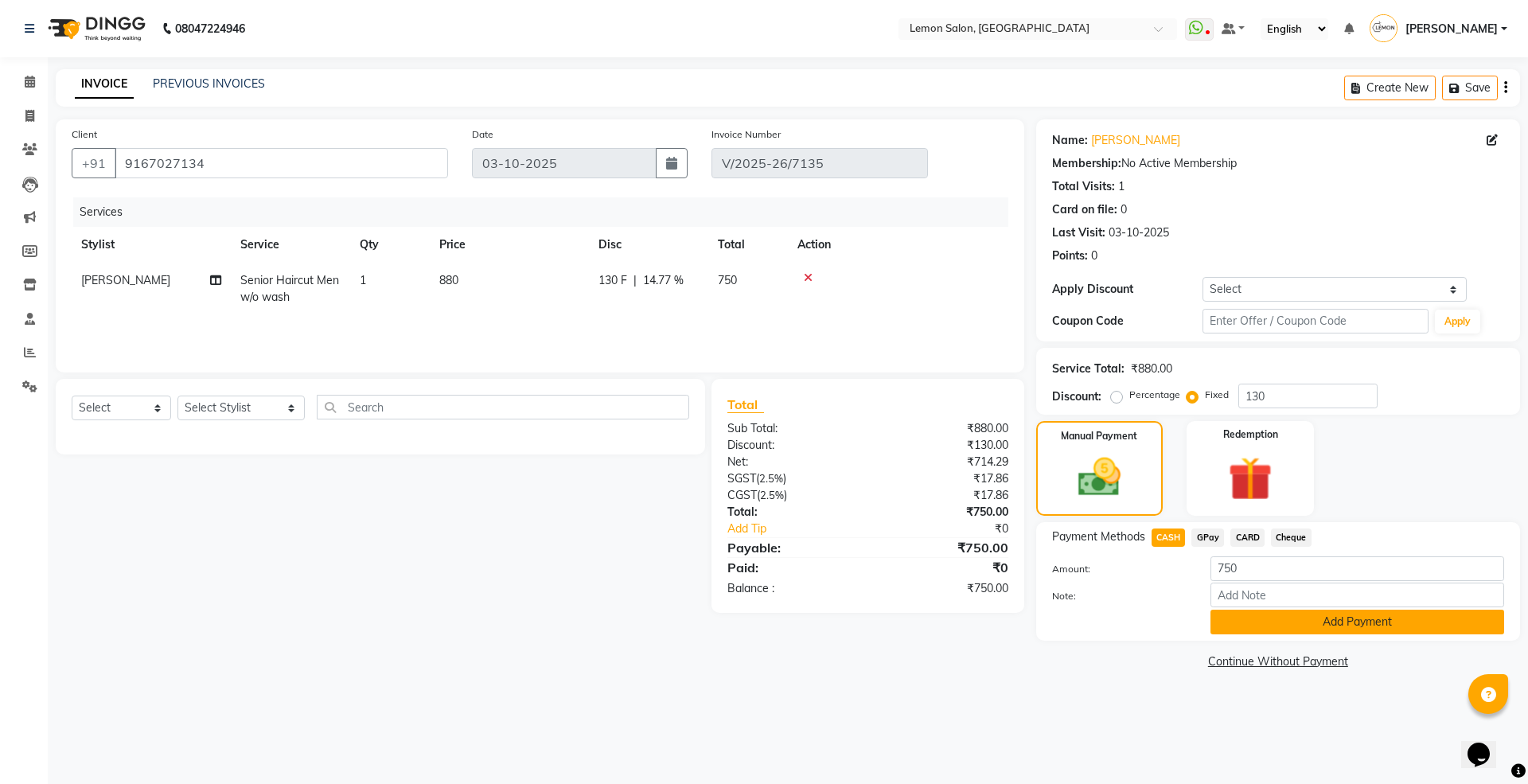
click at [1254, 622] on button "Add Payment" at bounding box center [1357, 622] width 293 height 25
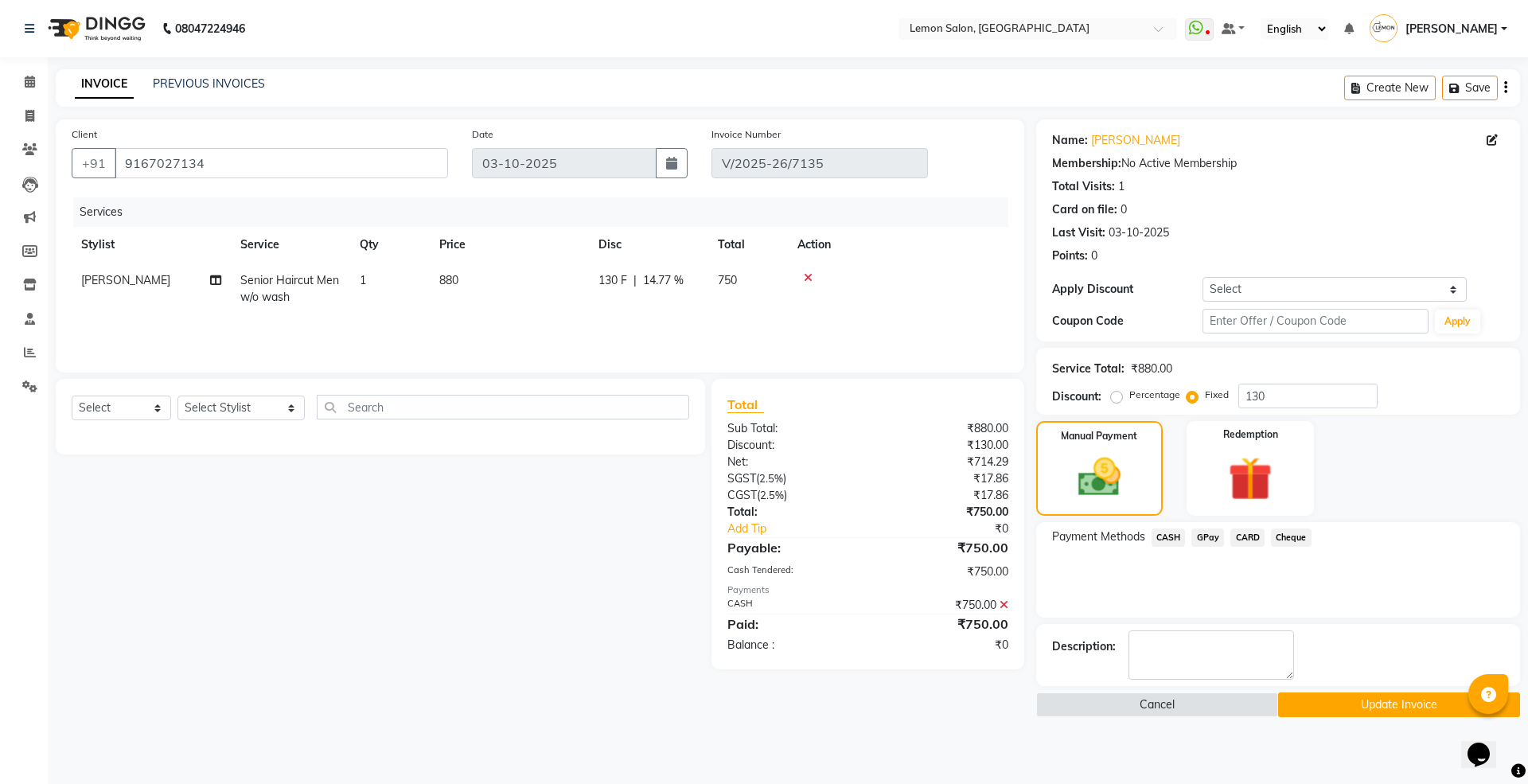
click at [1309, 695] on button "Update Invoice" at bounding box center [1398, 704] width 241 height 25
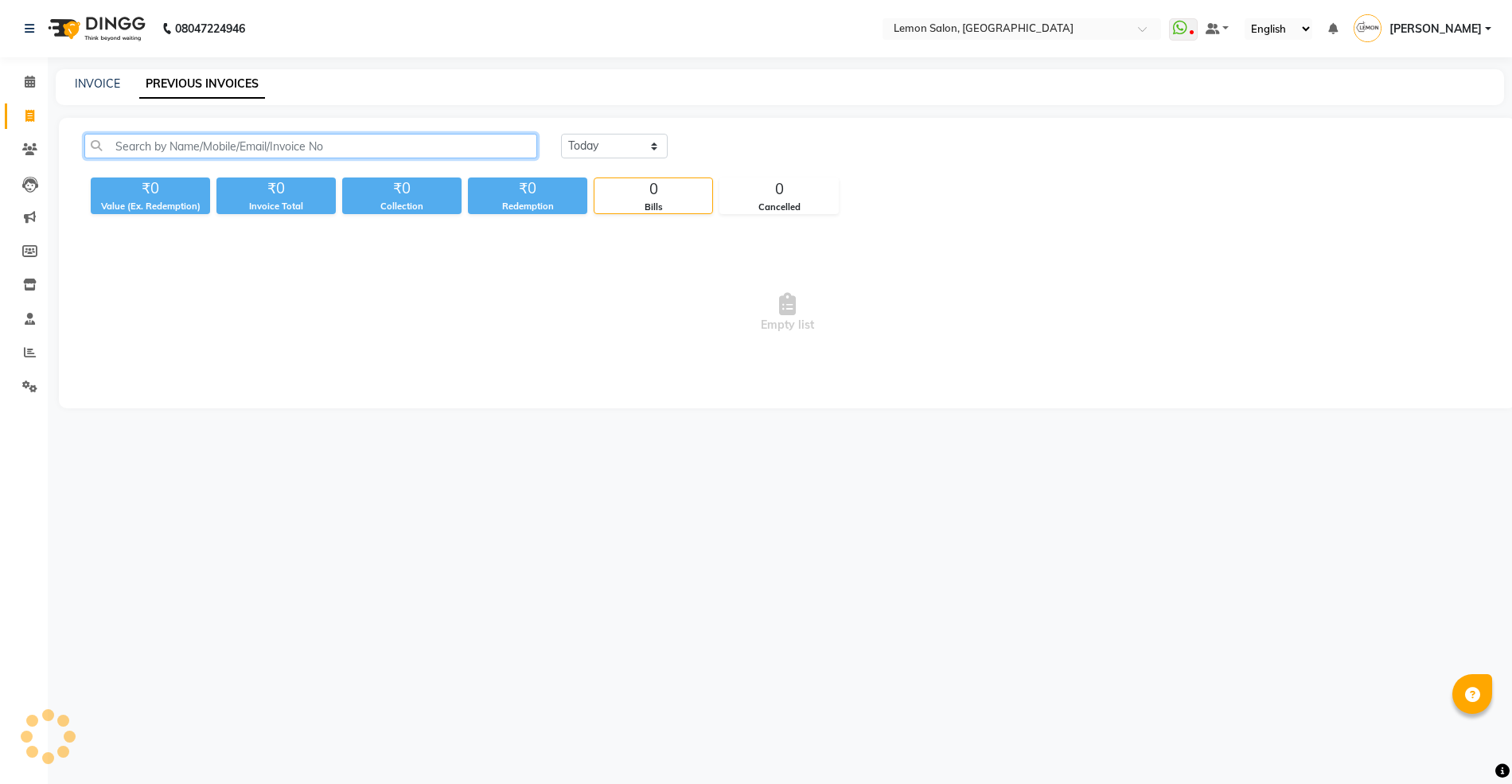
click at [231, 145] on input "text" at bounding box center [311, 146] width 453 height 25
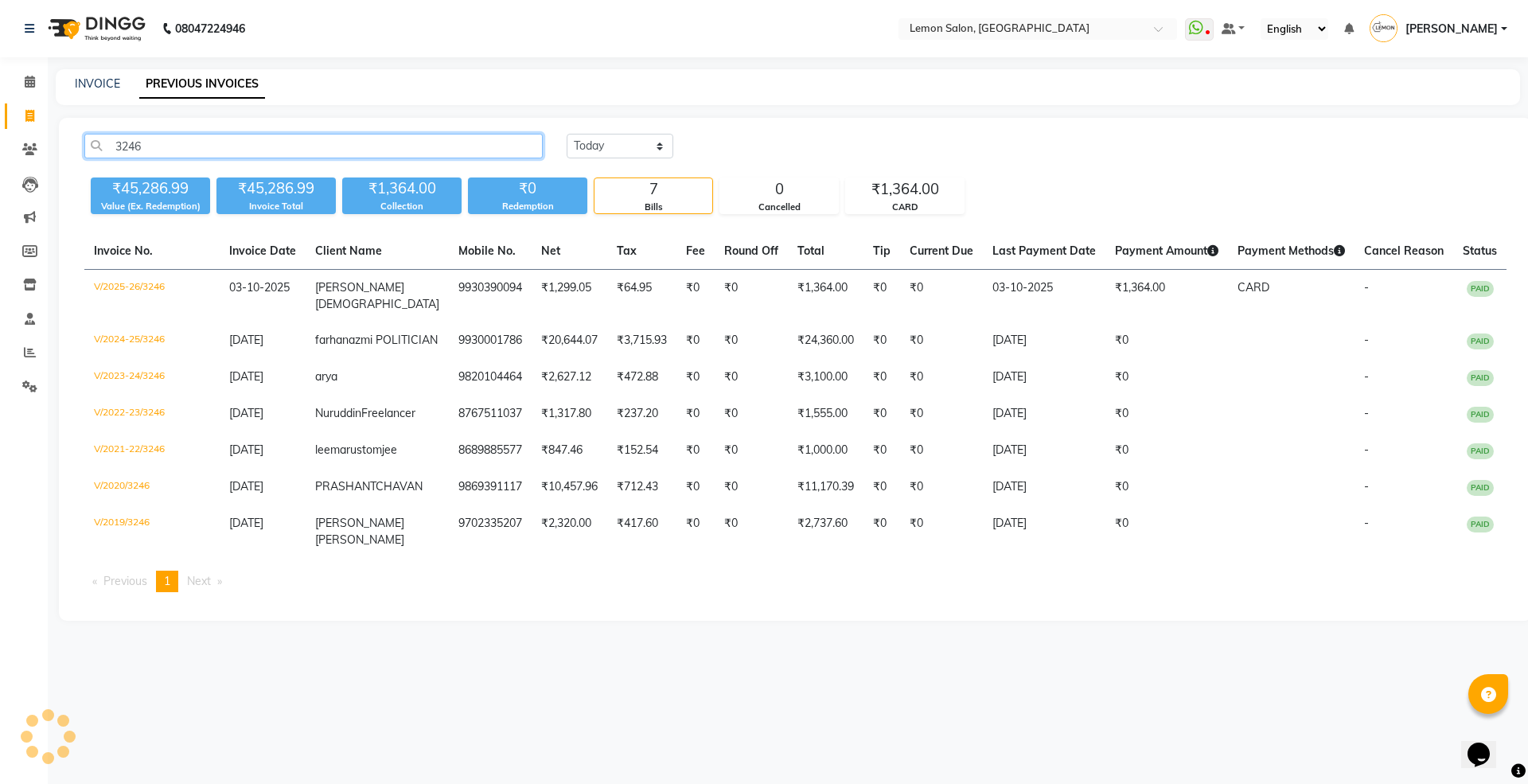
type input "3246"
click at [349, 284] on span "[PERSON_NAME]" at bounding box center [359, 287] width 89 height 14
click at [1056, 23] on input "text" at bounding box center [1021, 30] width 231 height 16
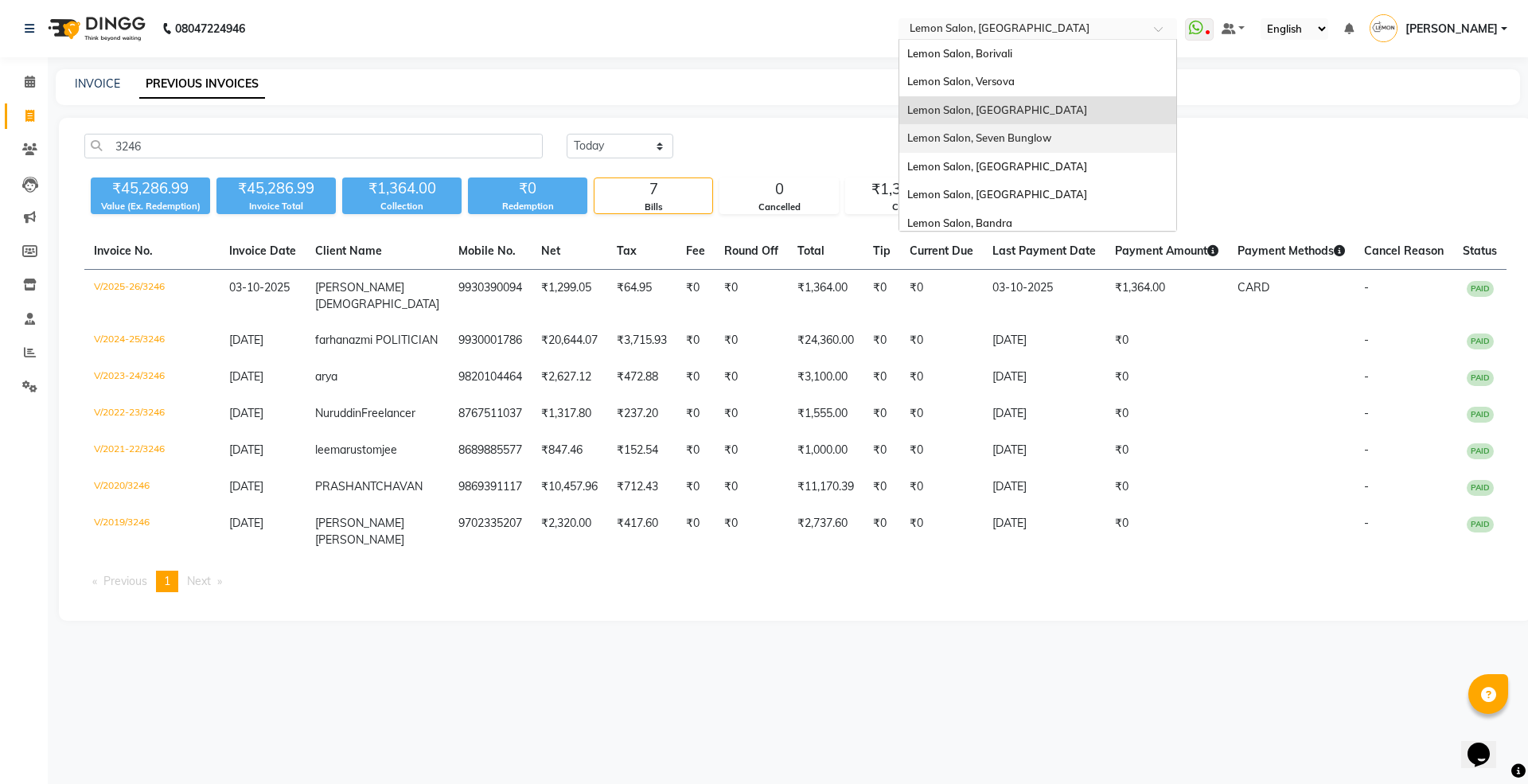
click at [1042, 138] on span "Lemon Salon, Seven Bunglow" at bounding box center [979, 138] width 144 height 12
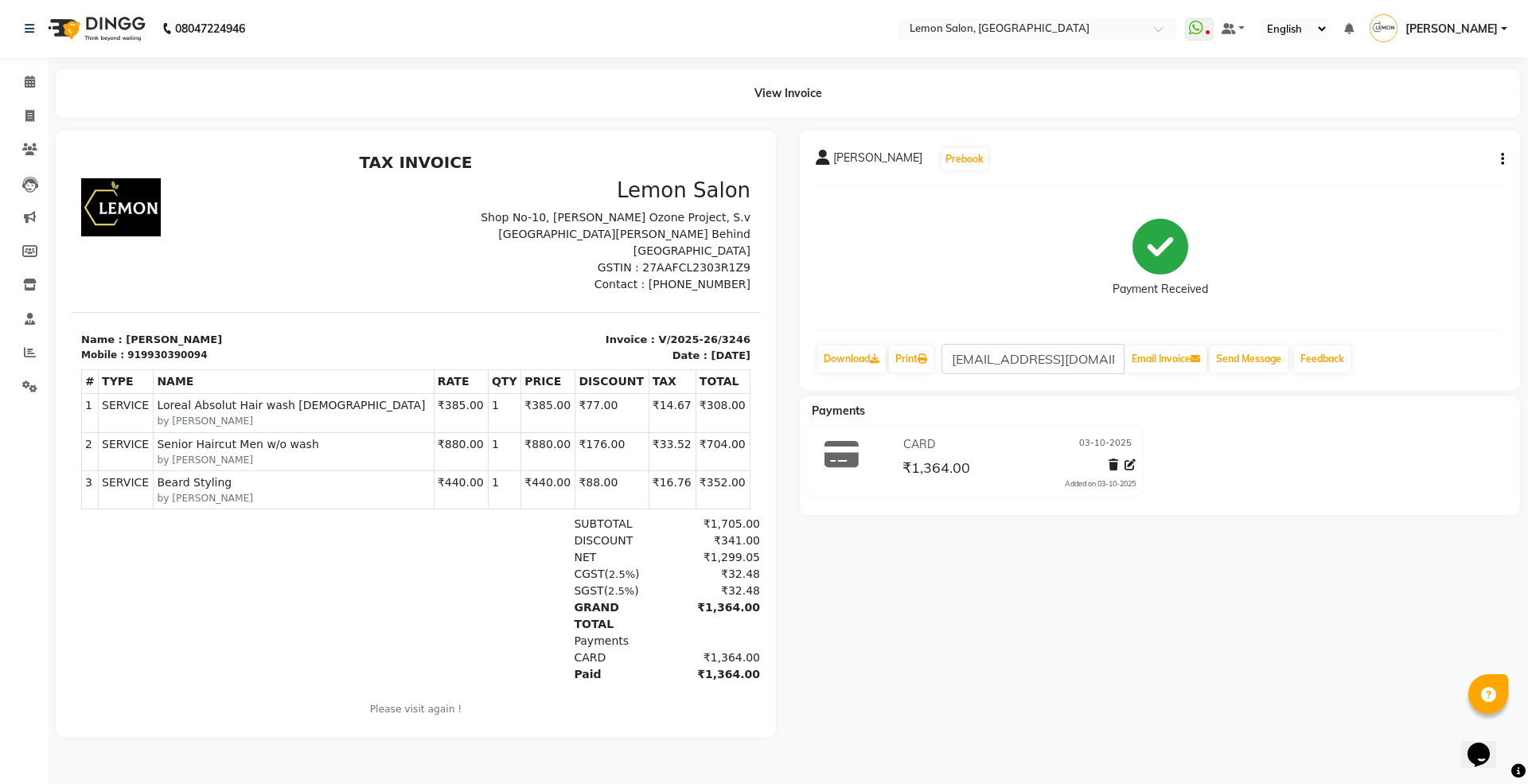
click at [1488, 144] on div "CHARU JAIN Prebook Payment Received Download Print charujain92@gmail.com Email …" at bounding box center [1160, 260] width 720 height 259
click at [1499, 157] on button "button" at bounding box center [1499, 159] width 10 height 17
click at [1420, 154] on div "Edit Item Staff" at bounding box center [1423, 158] width 109 height 20
select select "7417"
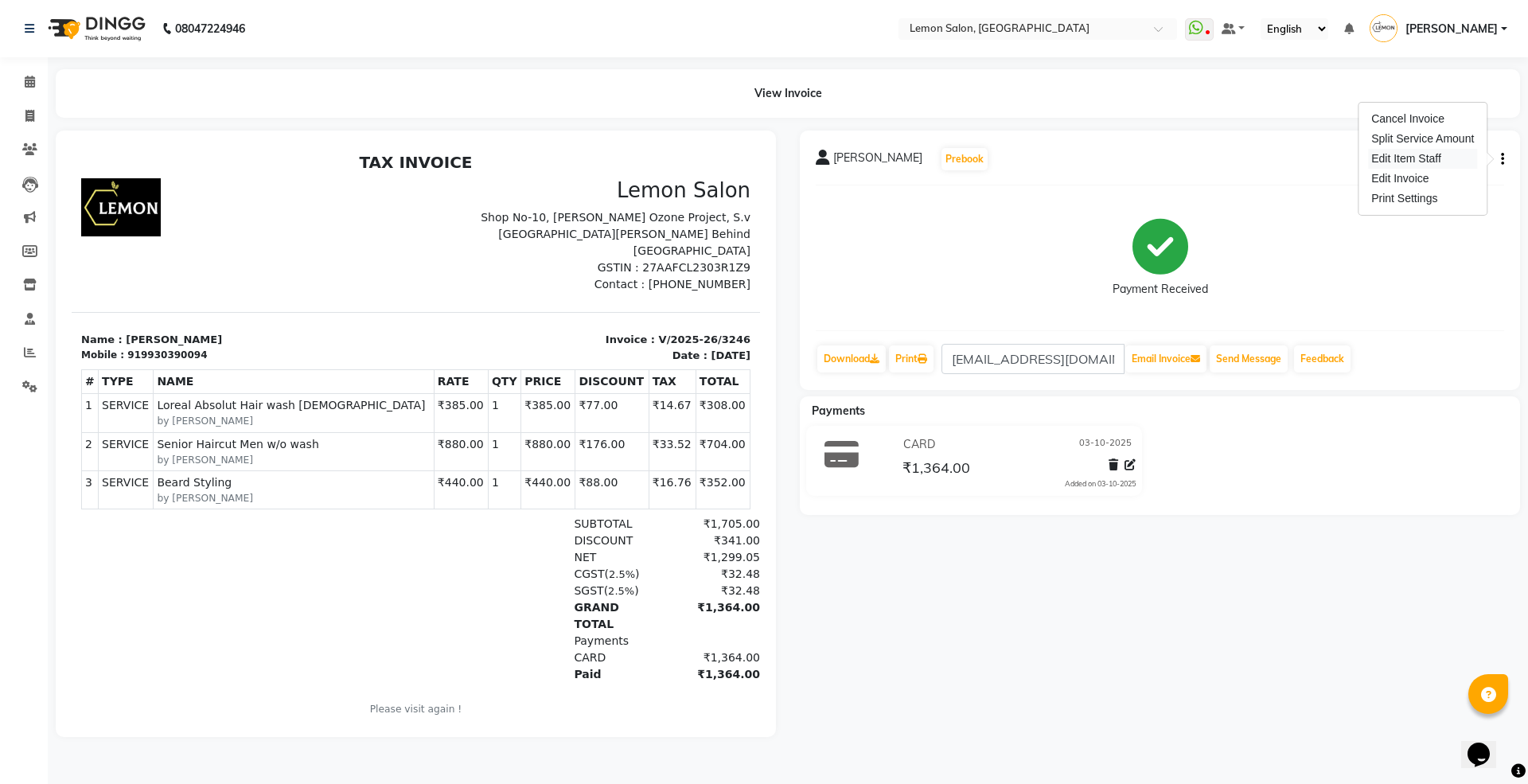
select select "7417"
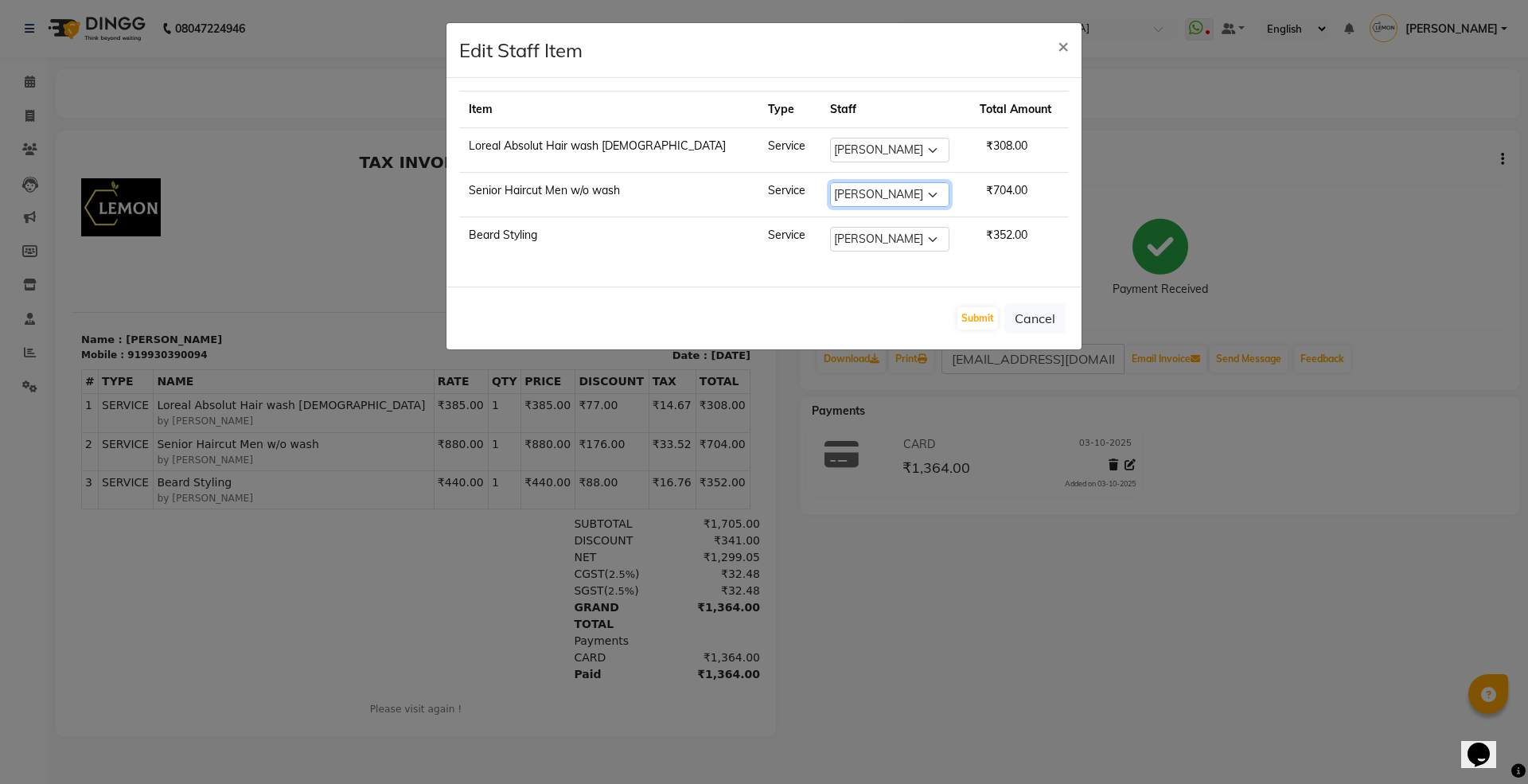
click at [832, 191] on select "Select Akansha Sadafule Asma Dshpande Datta Kawar DC Furkan Mansoori Kaish Ali …" at bounding box center [890, 195] width 119 height 25
select select "61677"
click at [830, 183] on select "Select Akansha Sadafule Asma Dshpande Datta Kawar DC Furkan Mansoori Kaish Ali …" at bounding box center [890, 195] width 119 height 25
click at [828, 223] on td "Select Akansha Sadafule Asma Dshpande Datta Kawar DC Furkan Mansoori Kaish Ali …" at bounding box center [895, 239] width 150 height 45
click at [830, 234] on select "Select Akansha Sadafule Asma Dshpande Datta Kawar DC Furkan Mansoori Kaish Ali …" at bounding box center [890, 239] width 119 height 25
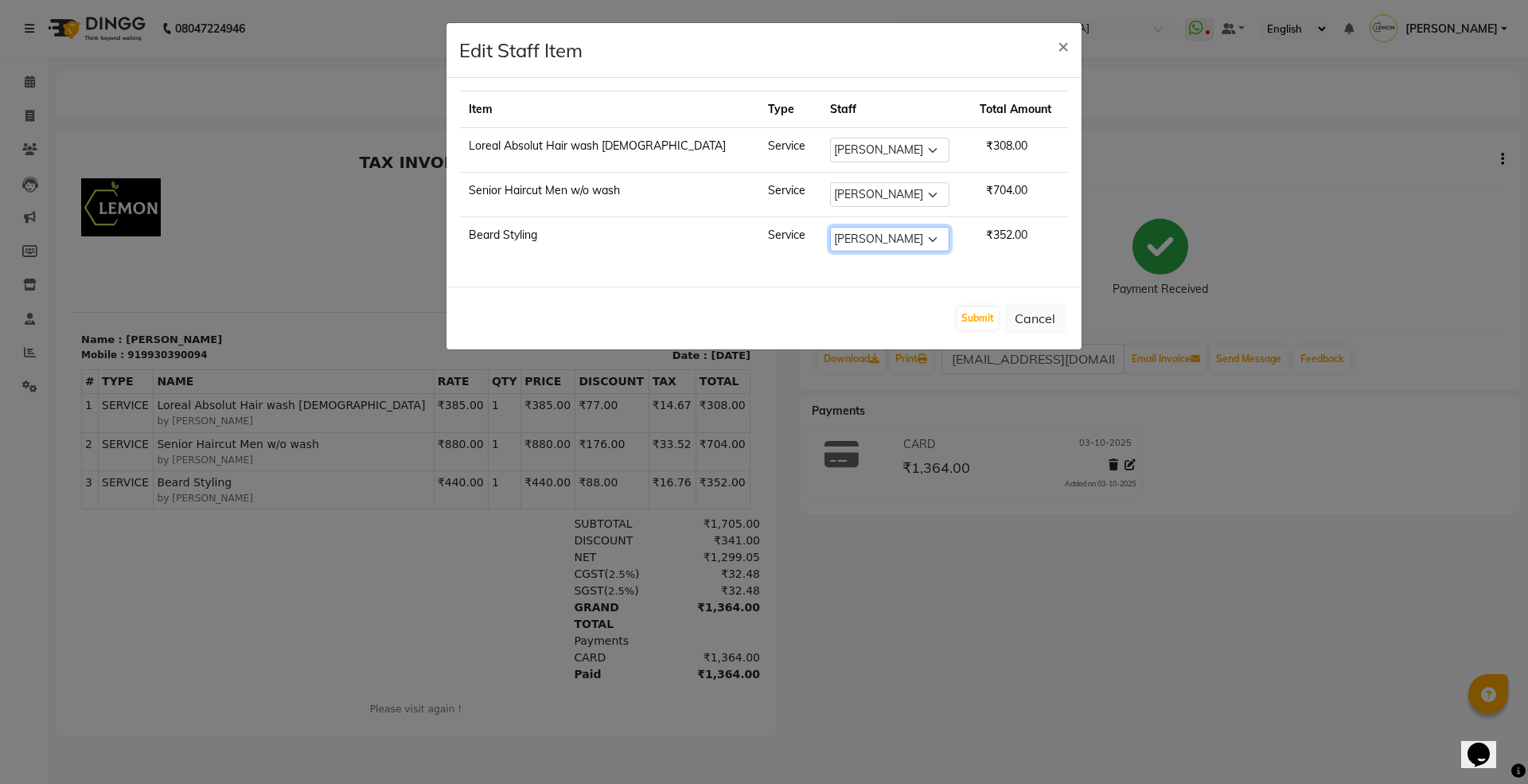
select select "61677"
click at [830, 229] on select "Select Akansha Sadafule Asma Dshpande Datta Kawar DC Furkan Mansoori Kaish Ali …" at bounding box center [890, 239] width 119 height 25
click at [962, 313] on button "Submit" at bounding box center [977, 318] width 40 height 22
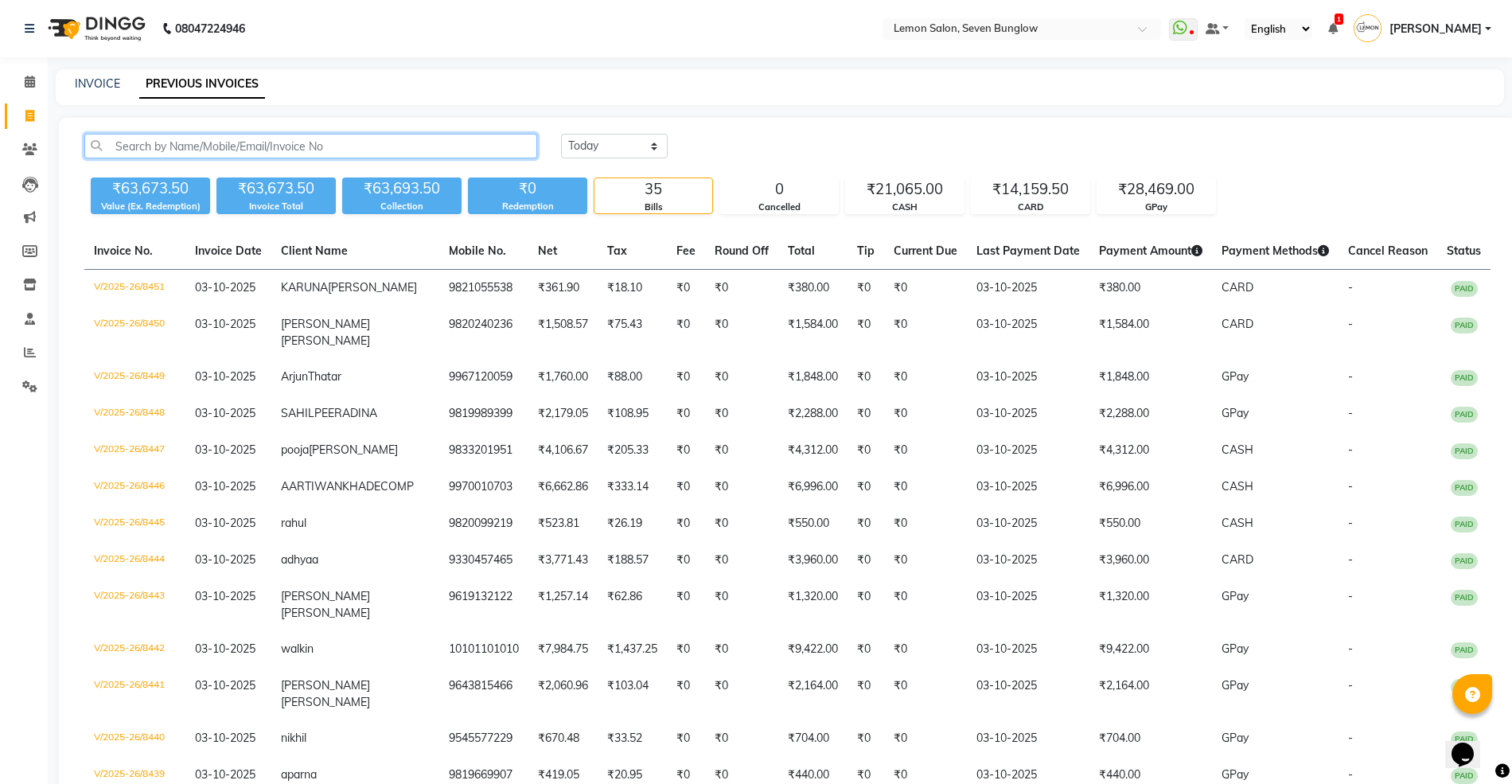
click at [374, 148] on input "text" at bounding box center [311, 146] width 453 height 25
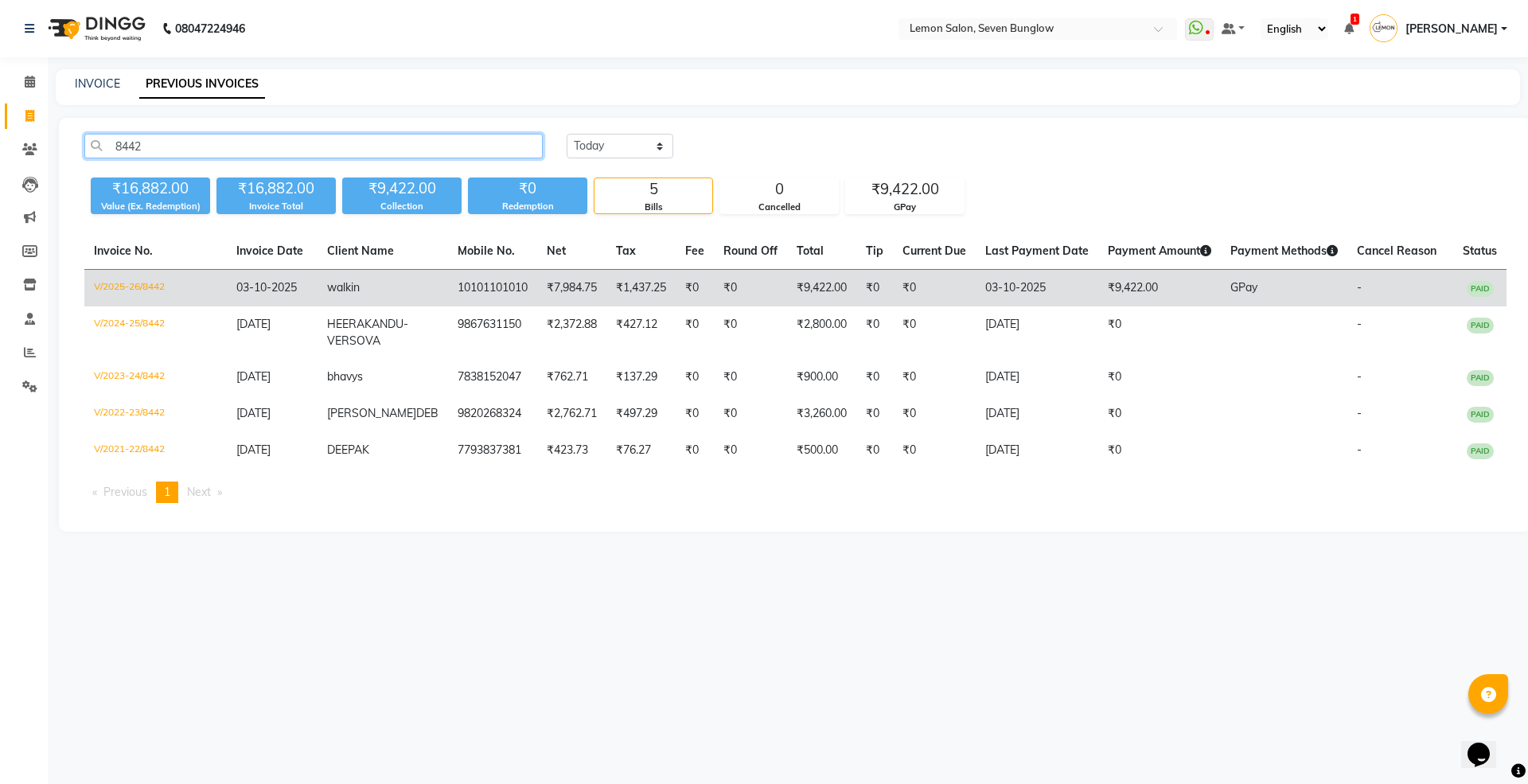
type input "8442"
click at [487, 280] on td "10101101010" at bounding box center [492, 288] width 89 height 38
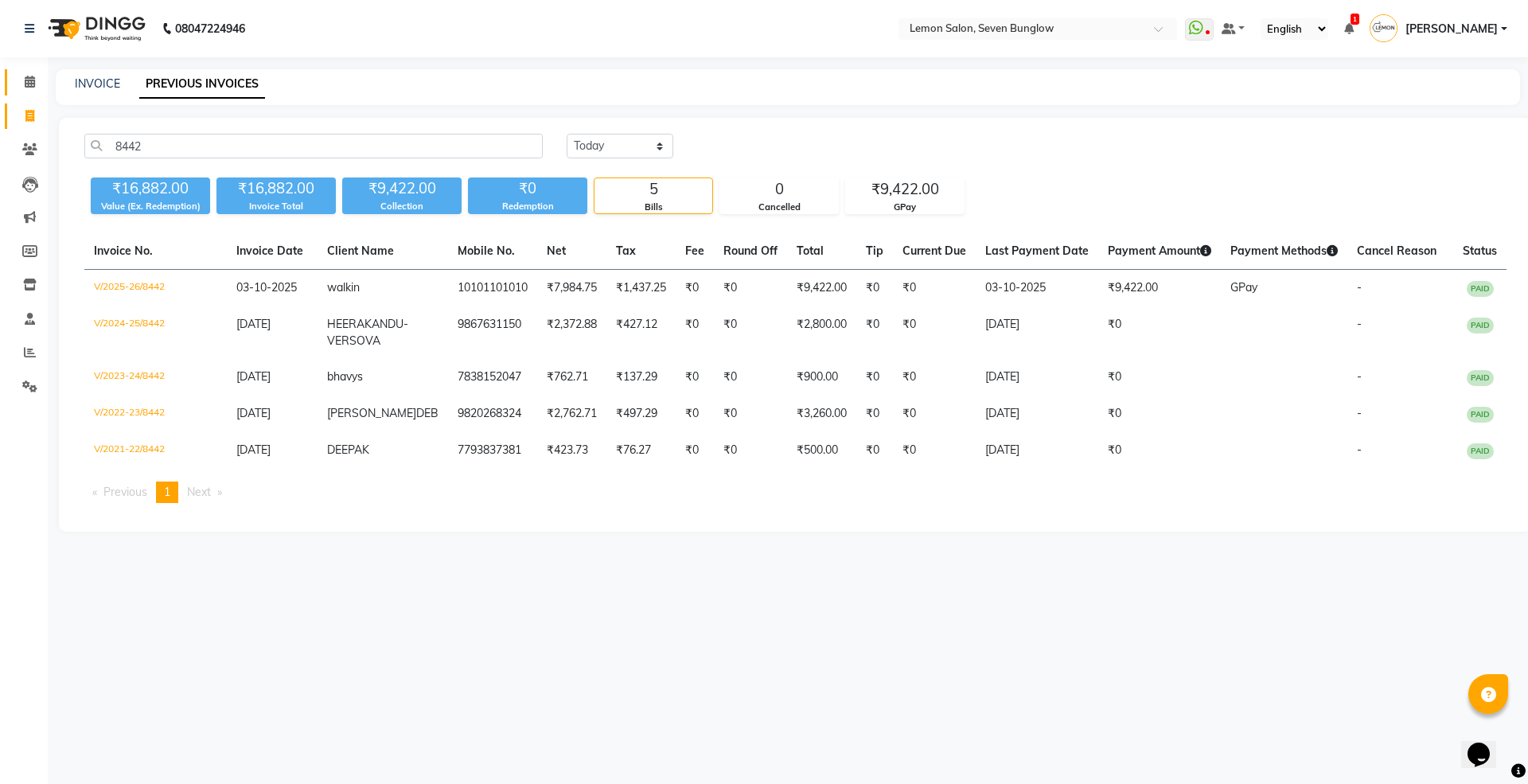
click at [32, 81] on icon at bounding box center [30, 82] width 11 height 12
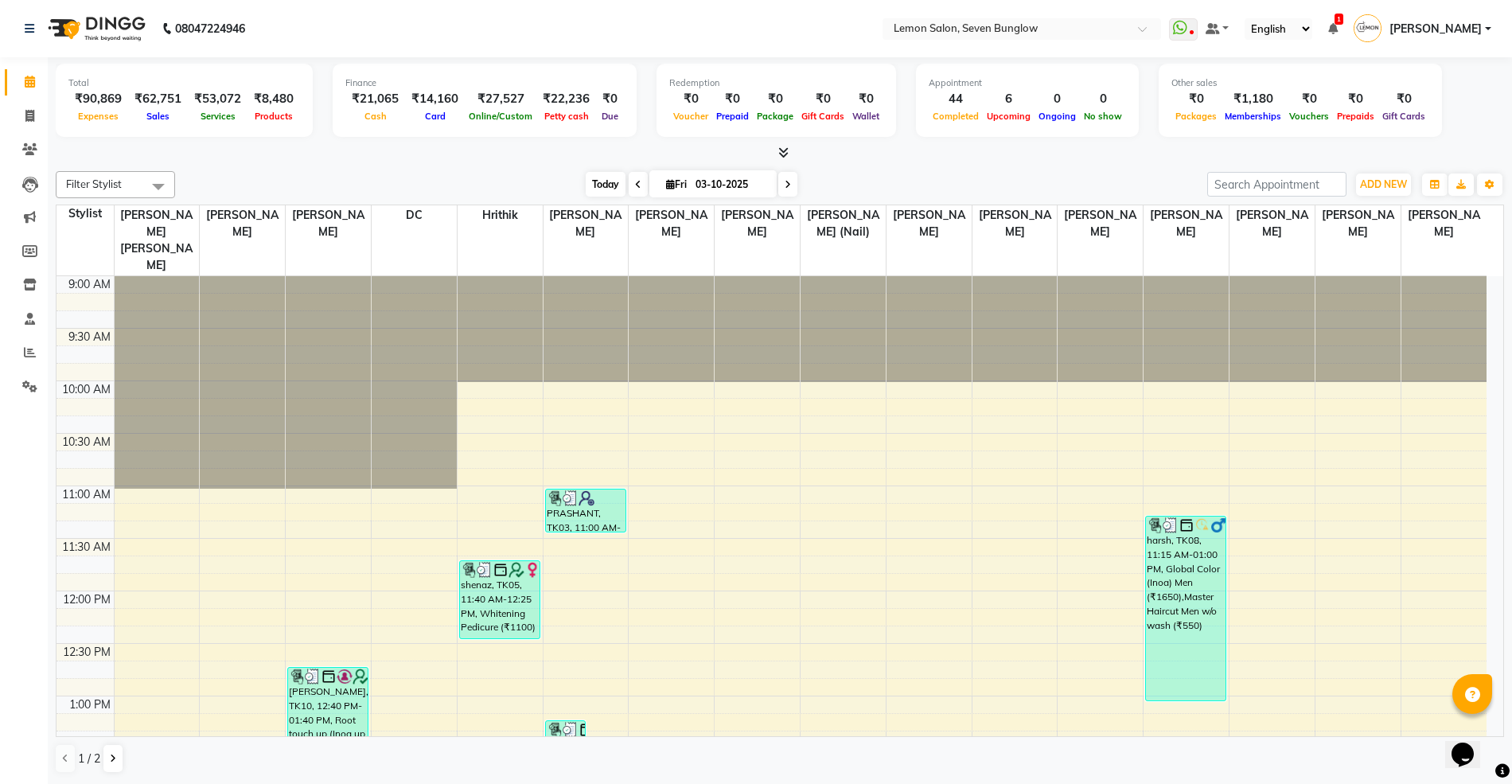
click at [605, 191] on span "Today" at bounding box center [605, 184] width 40 height 25
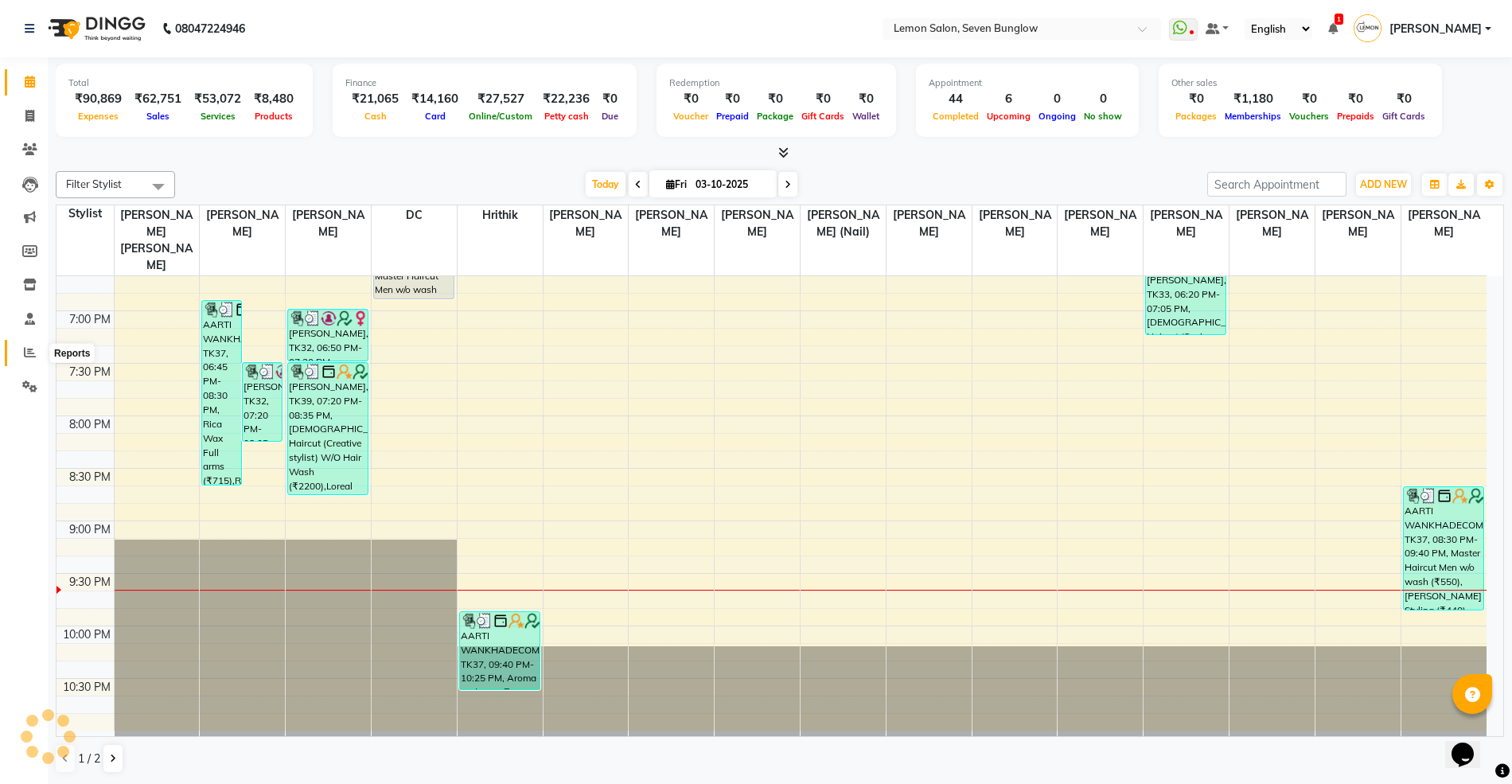
click at [32, 348] on icon at bounding box center [30, 352] width 12 height 12
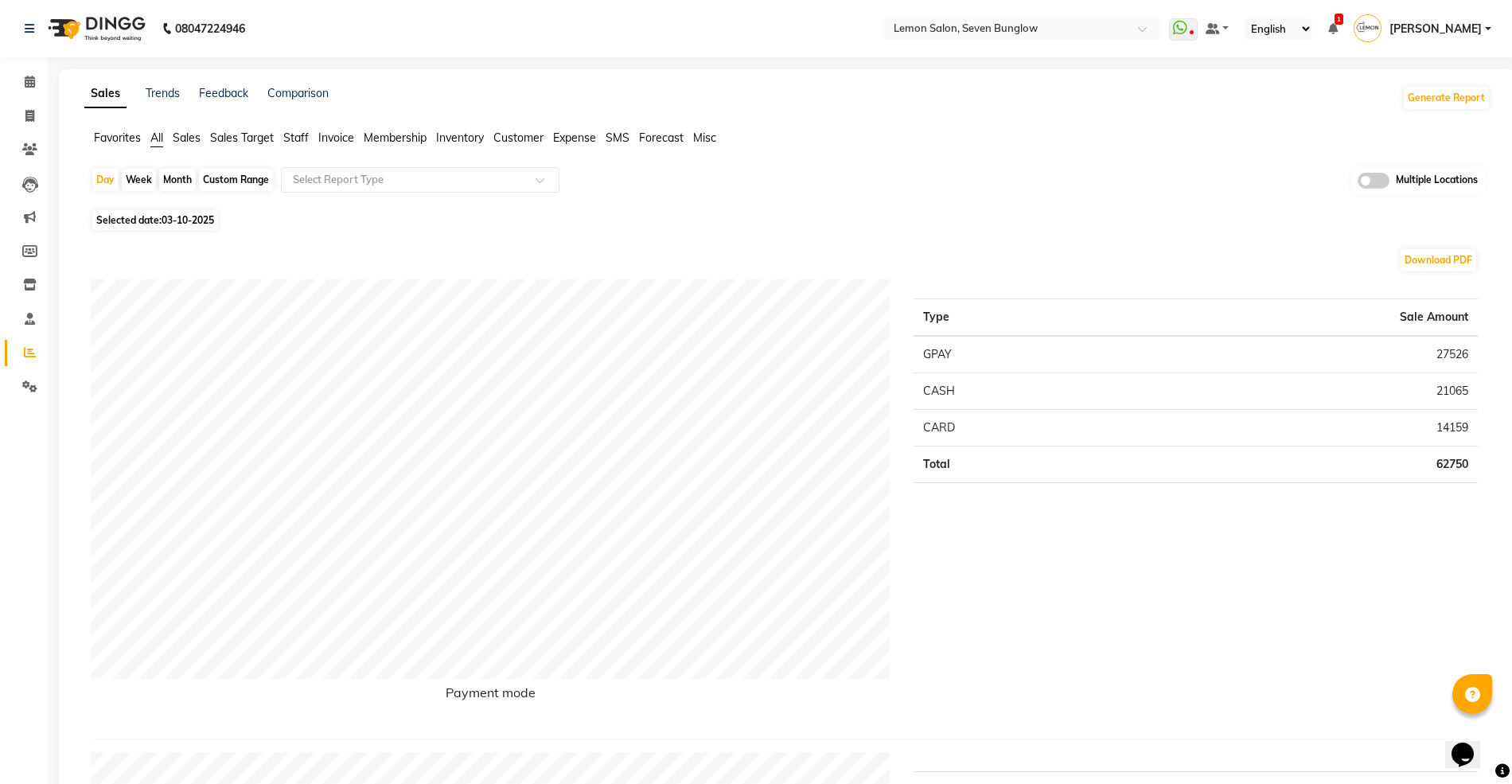
click at [231, 179] on div "Custom Range" at bounding box center [236, 179] width 74 height 22
select select "10"
select select "2025"
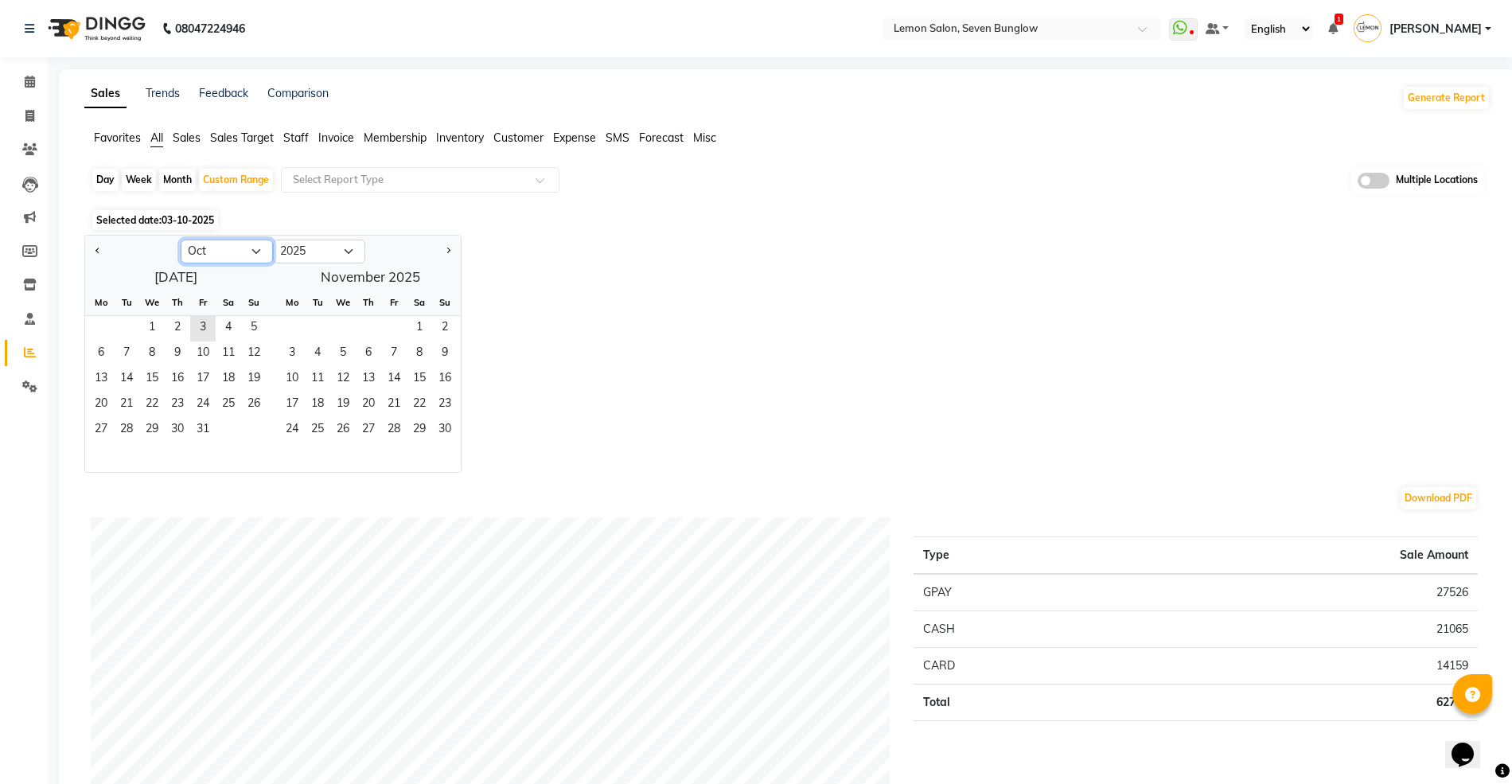
click at [226, 243] on select "Jan Feb Mar Apr May Jun Jul Aug Sep Oct Nov Dec" at bounding box center [227, 251] width 92 height 24
click at [181, 240] on select "Jan Feb Mar Apr May Jun Jul Aug Sep Oct Nov Dec" at bounding box center [227, 251] width 92 height 24
click at [250, 256] on select "Jan Feb Mar Apr May Jun Jul Aug Sep Oct Nov Dec" at bounding box center [227, 251] width 92 height 24
click at [181, 240] on select "Jan Feb Mar Apr May Jun Jul Aug Sep Oct Nov Dec" at bounding box center [227, 251] width 92 height 24
click at [125, 328] on span "1" at bounding box center [126, 328] width 25 height 25
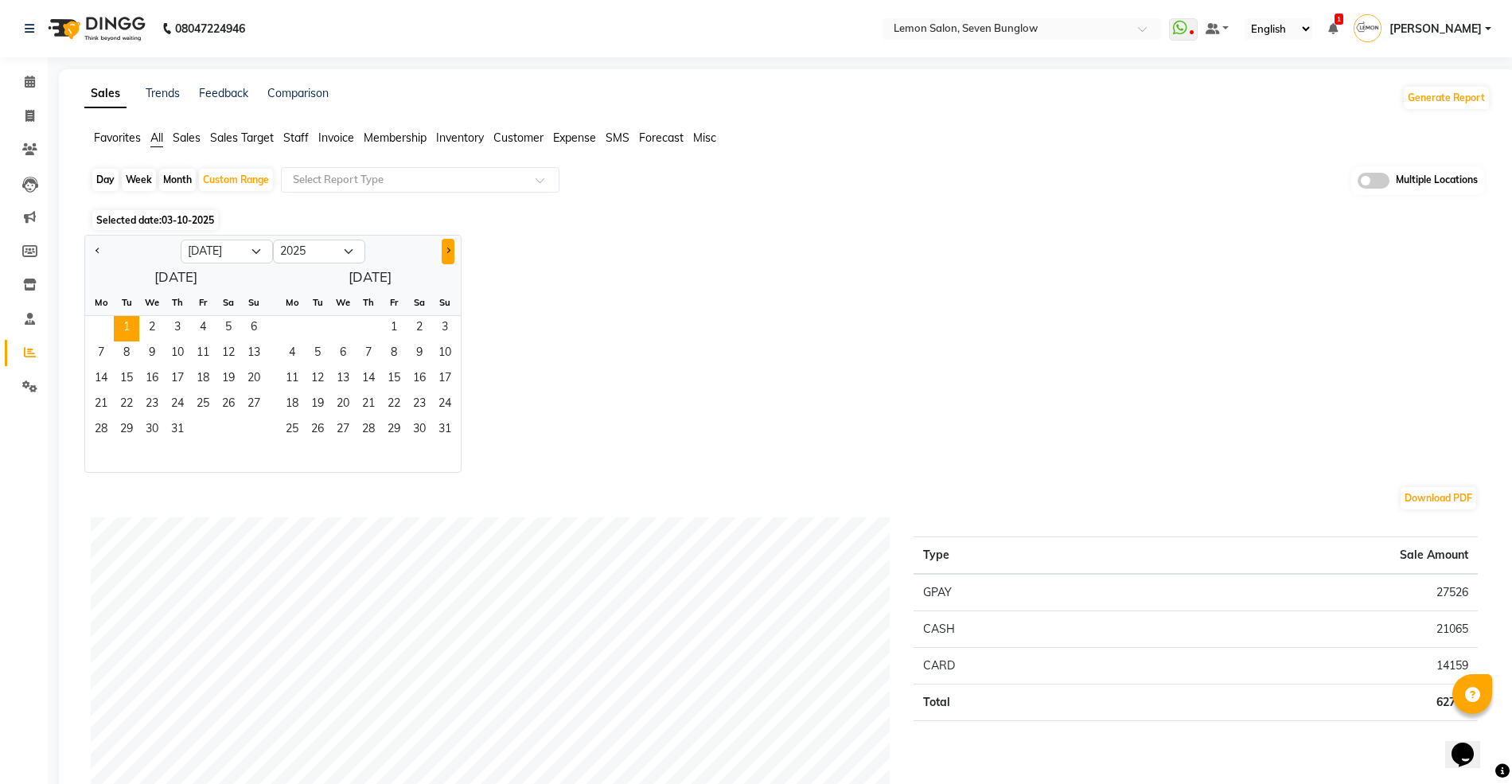
click at [449, 247] on button "Next month" at bounding box center [448, 251] width 12 height 25
select select "8"
click at [310, 421] on span "30" at bounding box center [317, 430] width 25 height 25
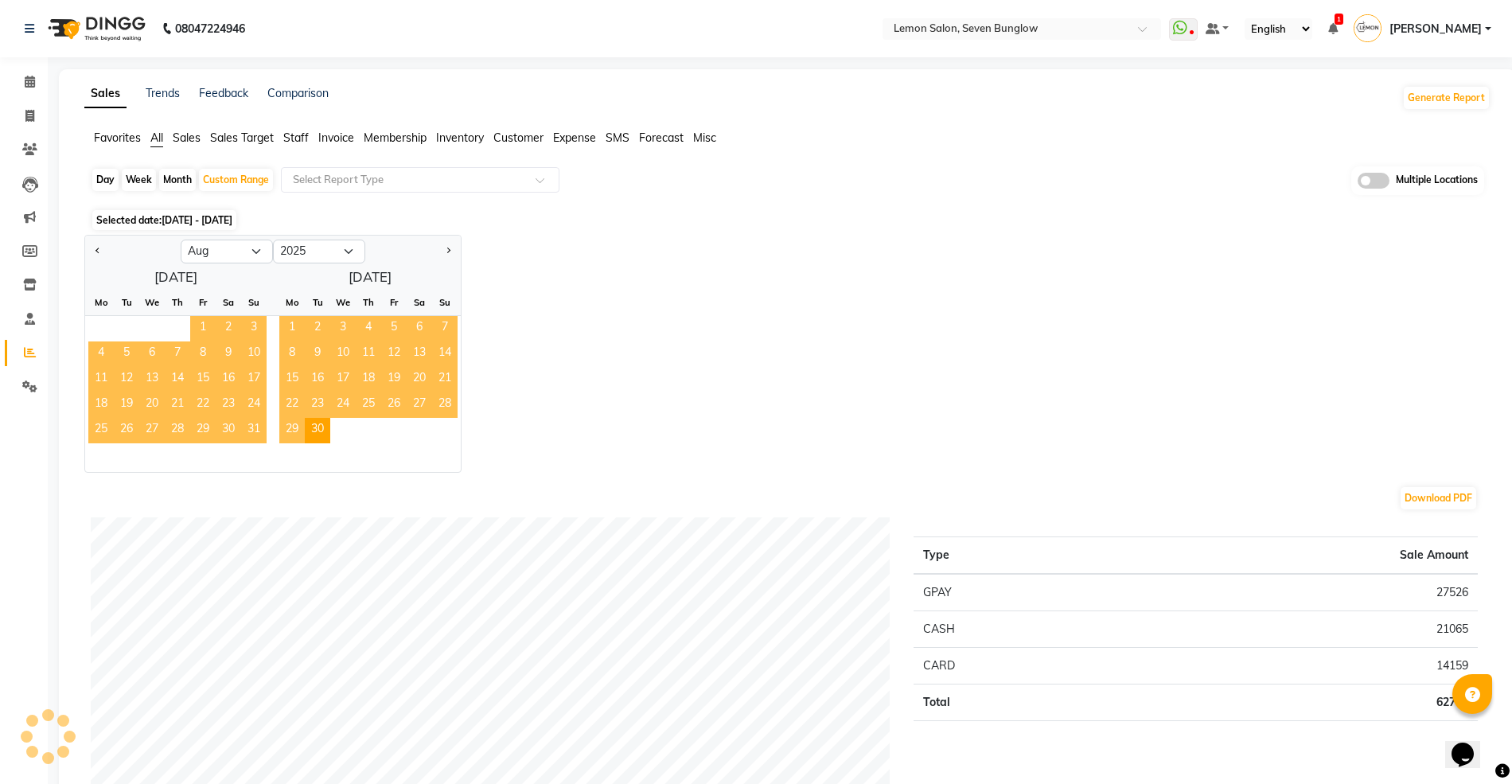
click at [291, 133] on span "Staff" at bounding box center [296, 138] width 25 height 14
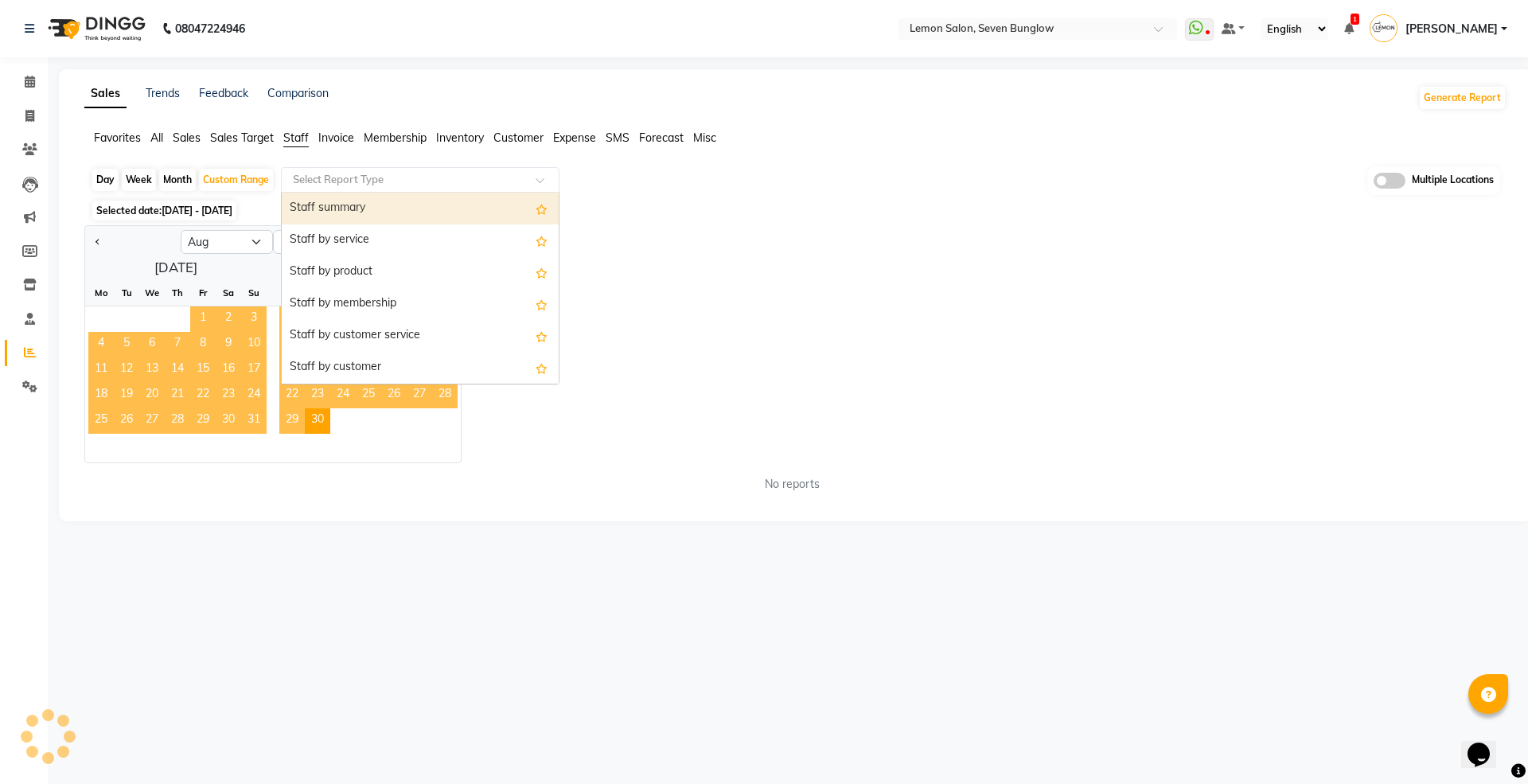
click at [345, 183] on input "text" at bounding box center [404, 180] width 229 height 16
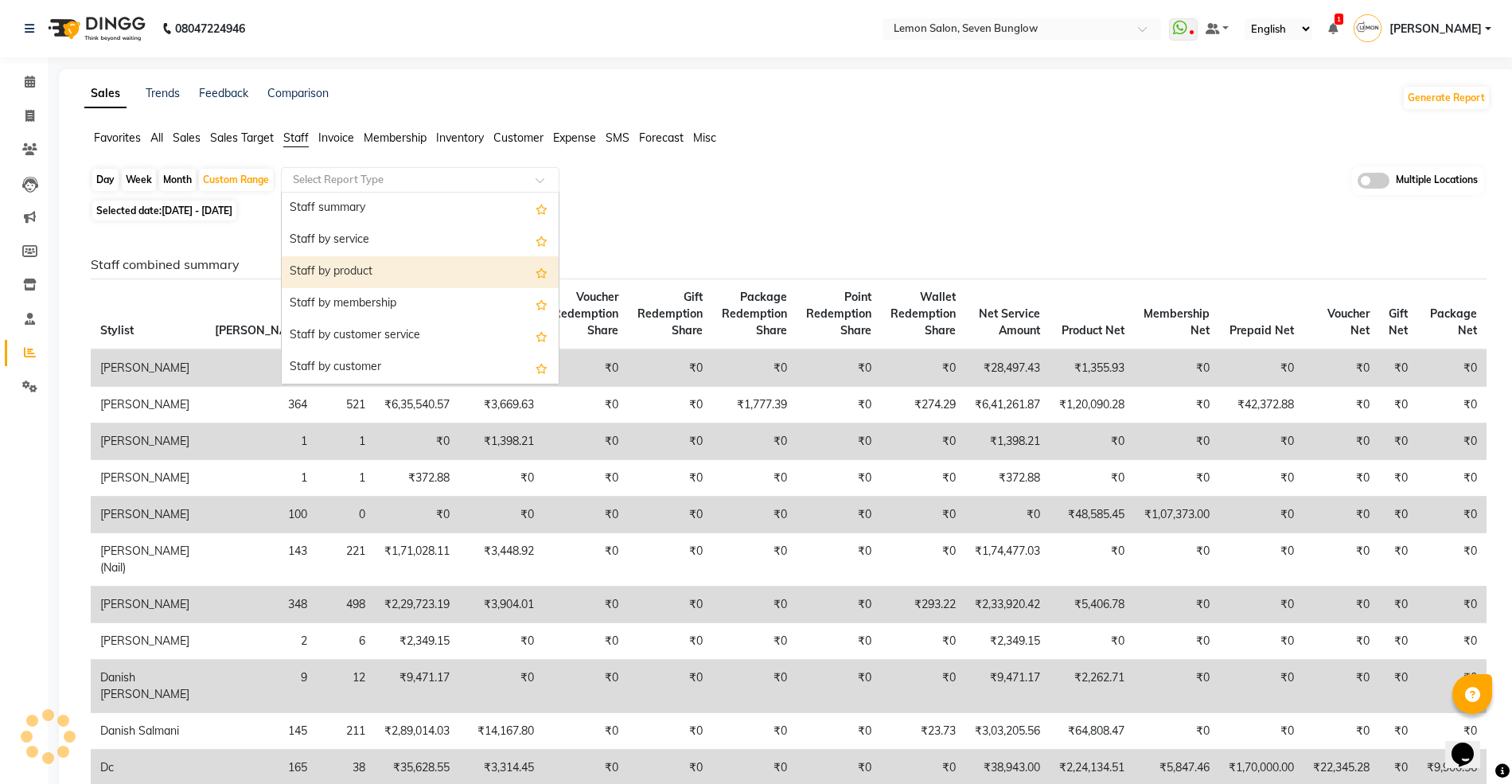
click at [356, 269] on div "Staff by product" at bounding box center [420, 272] width 277 height 32
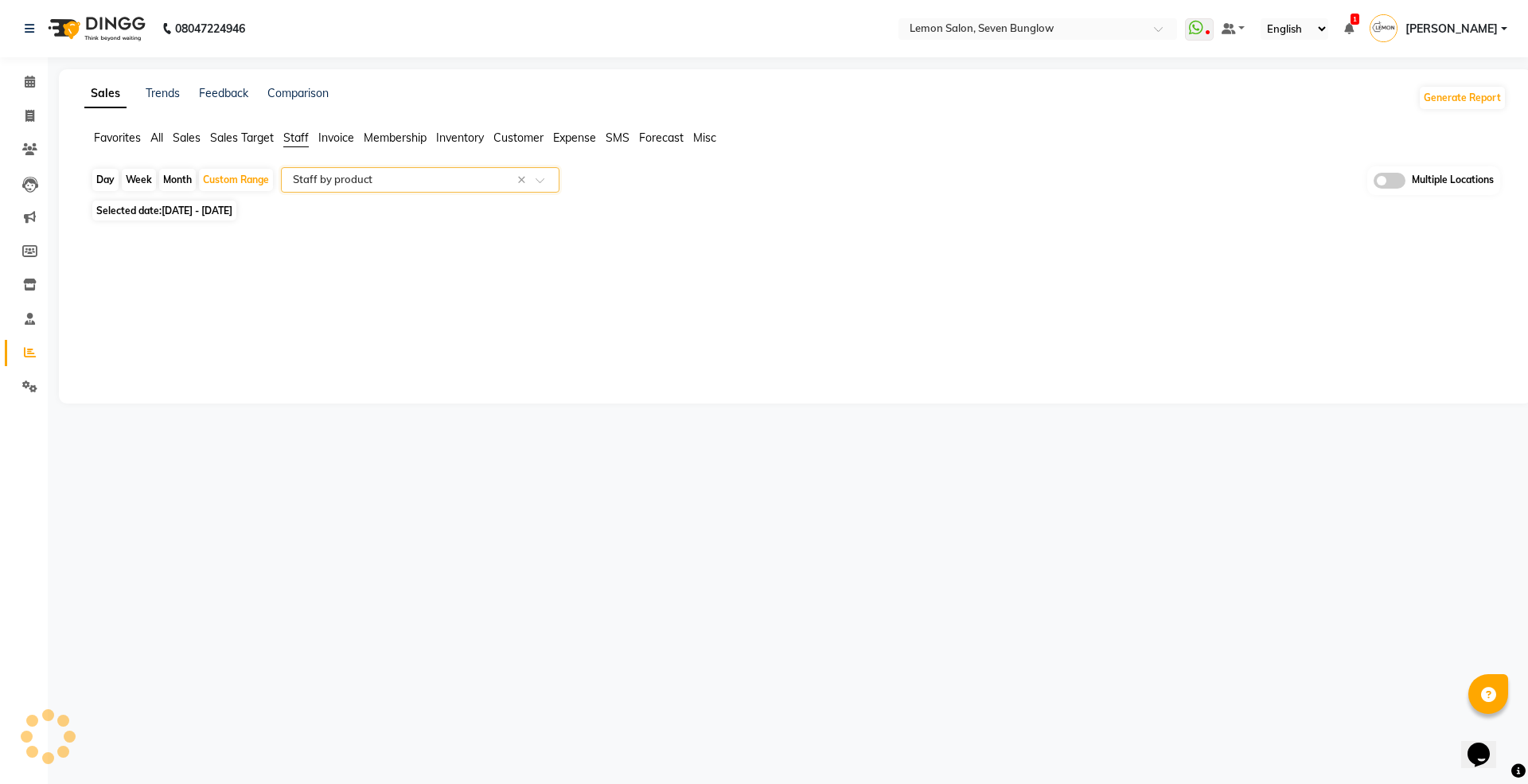
select select "full_report"
select select "csv"
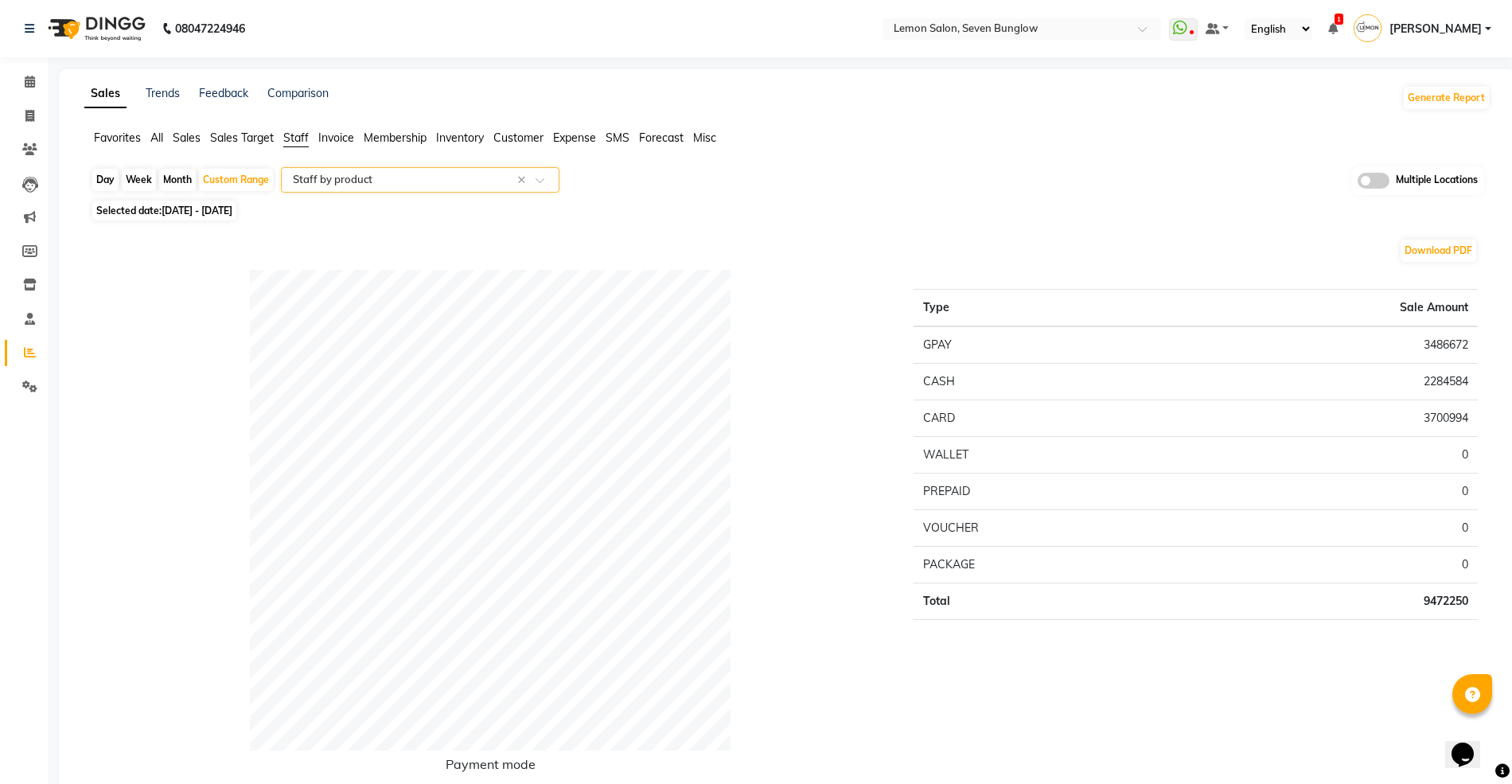
click at [300, 135] on span "Staff" at bounding box center [296, 138] width 25 height 14
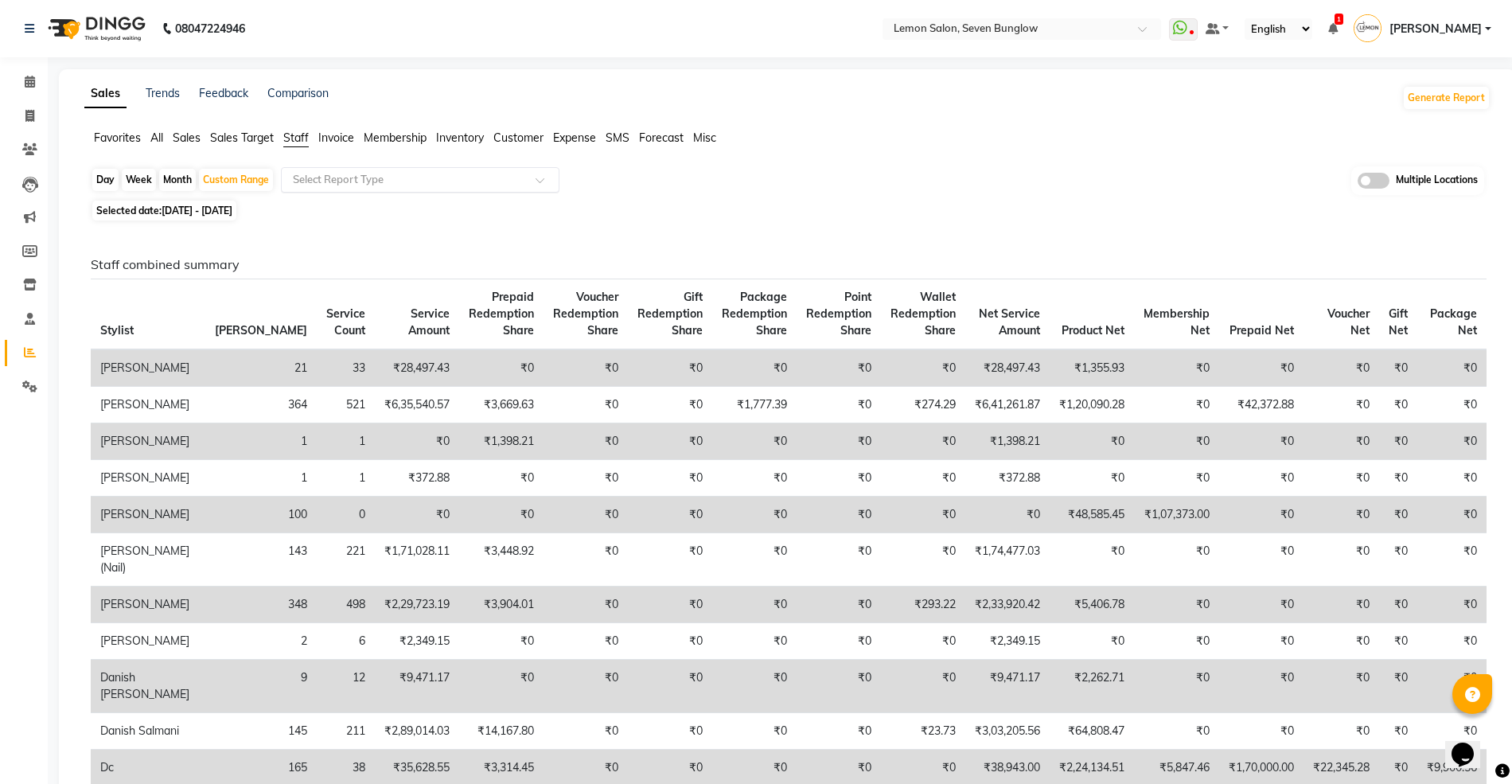
click at [333, 174] on input "text" at bounding box center [404, 180] width 229 height 16
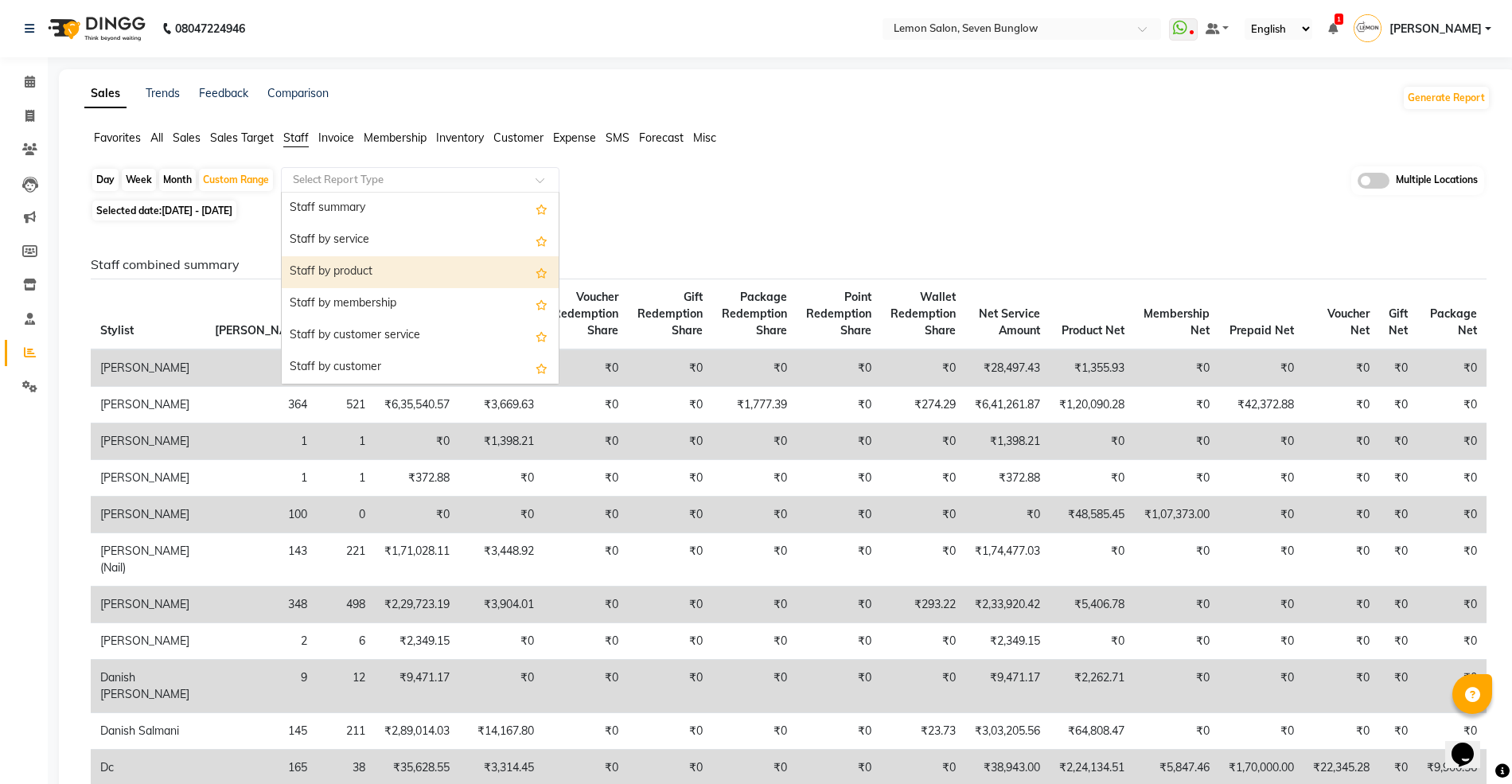
click at [355, 262] on div "Staff by product" at bounding box center [420, 272] width 277 height 32
select select "full_report"
select select "csv"
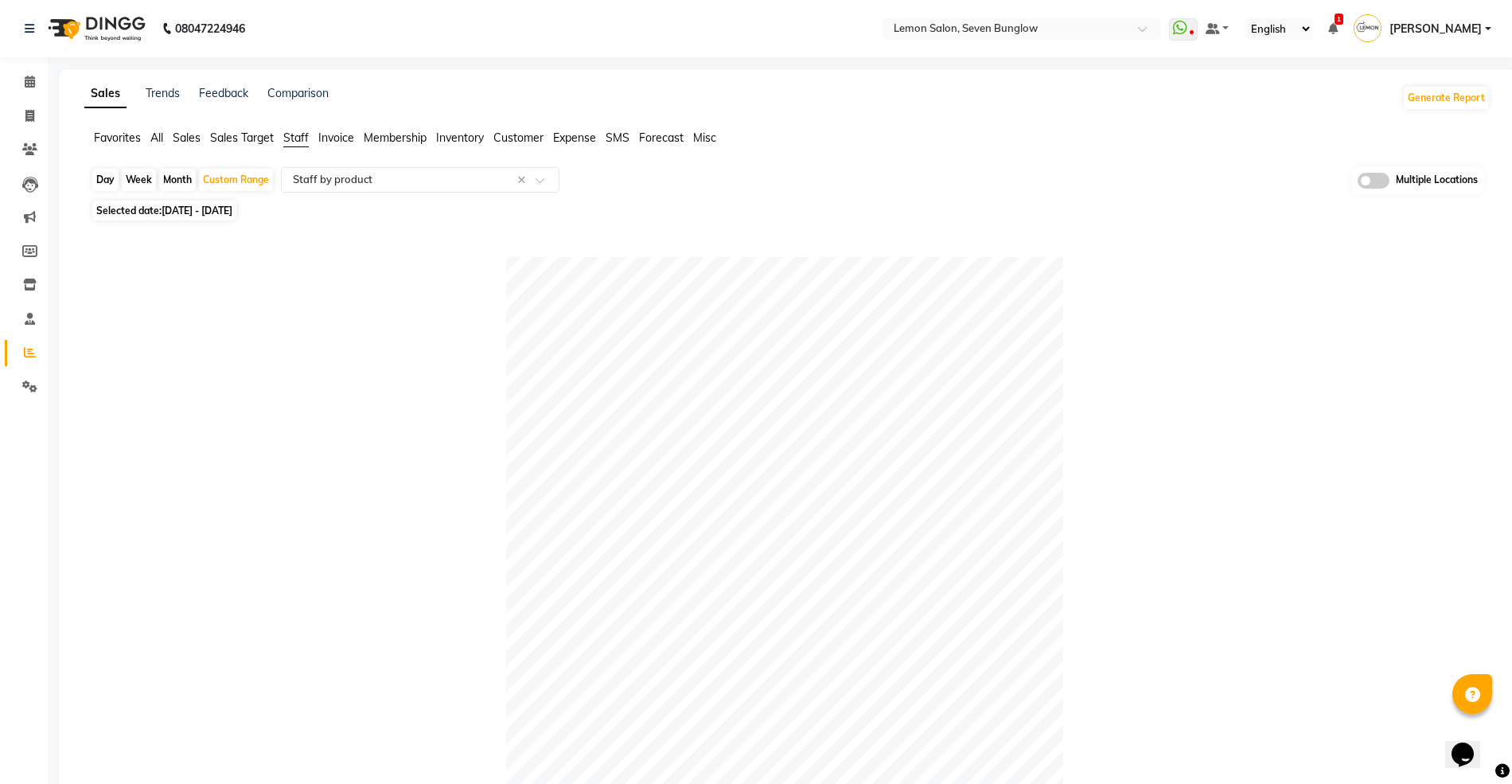
click at [1379, 173] on span at bounding box center [1373, 181] width 32 height 16
click at [1357, 183] on input "checkbox" at bounding box center [1357, 183] width 0 height 0
click at [673, 188] on span "Lemon Salon, Seven Bunglow x" at bounding box center [659, 180] width 151 height 16
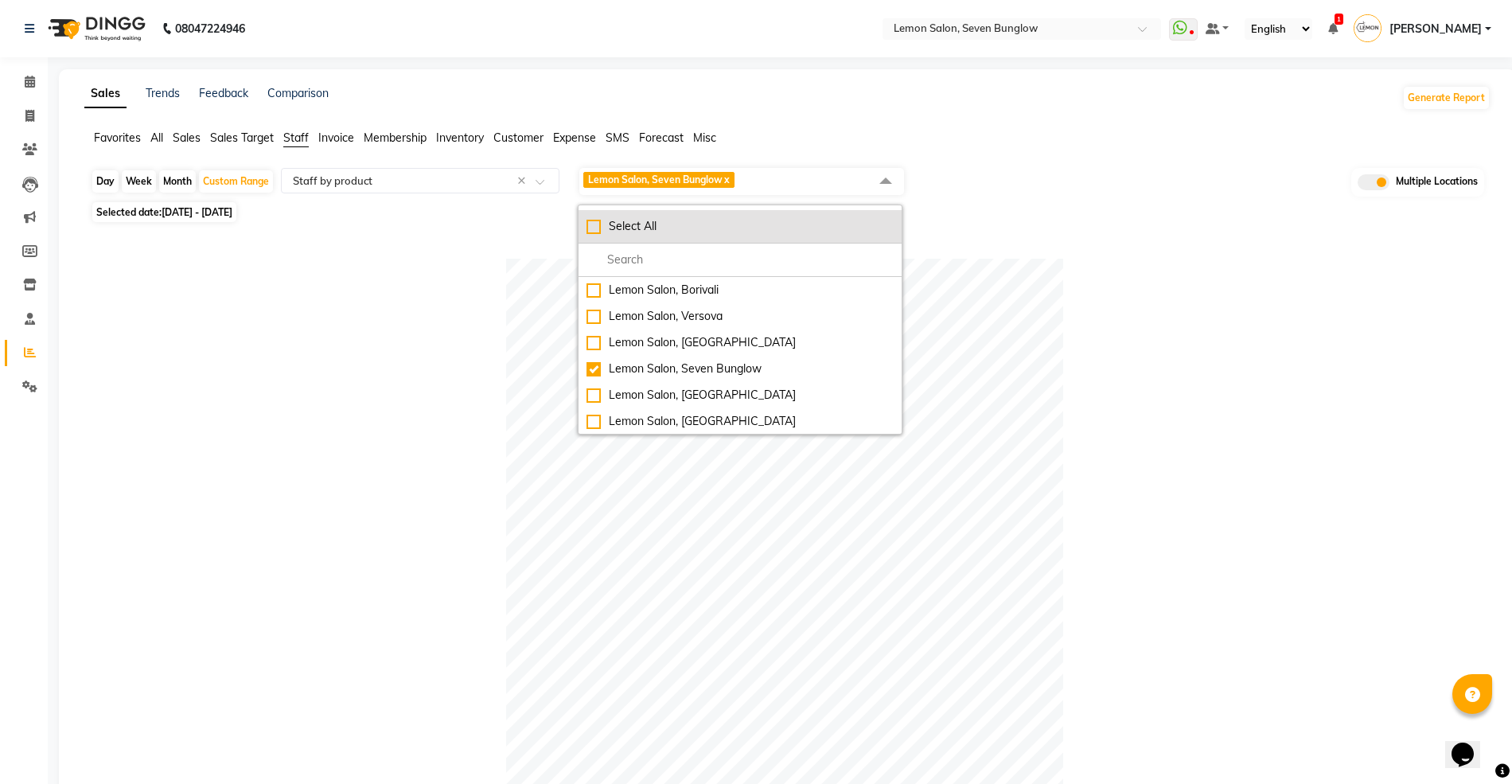
click at [590, 227] on div "Select All" at bounding box center [740, 226] width 307 height 17
checkbox input "true"
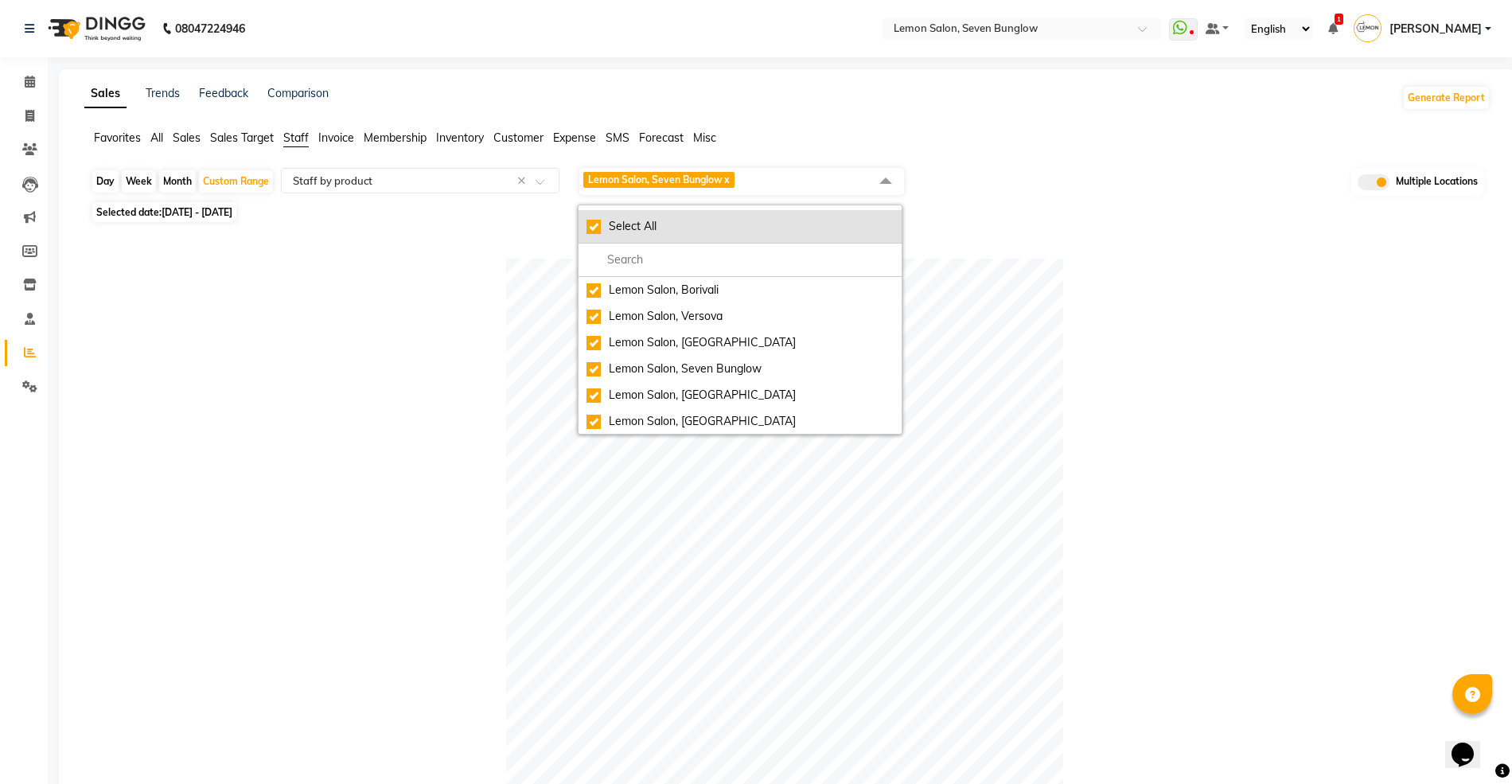
checkbox input "true"
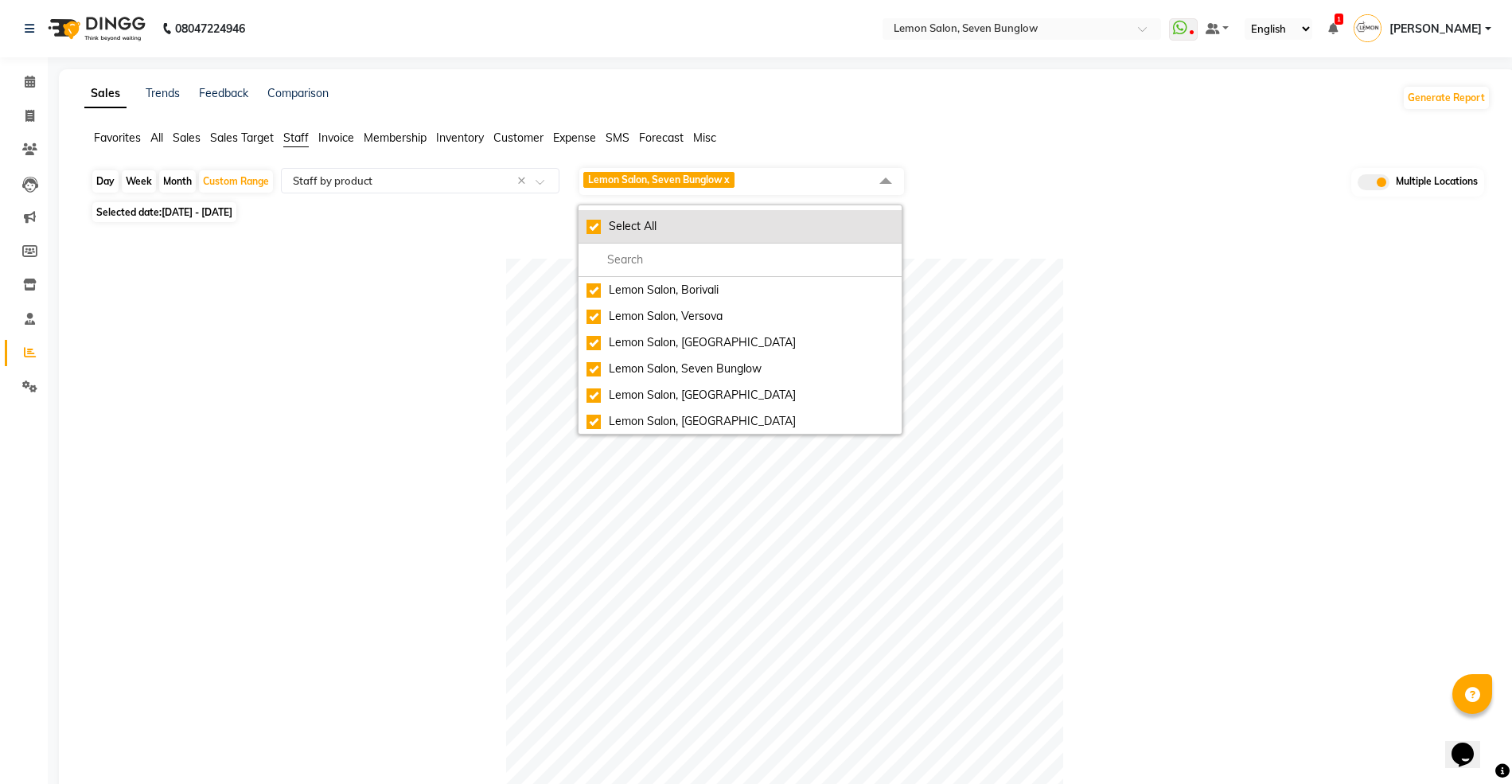
checkbox input "true"
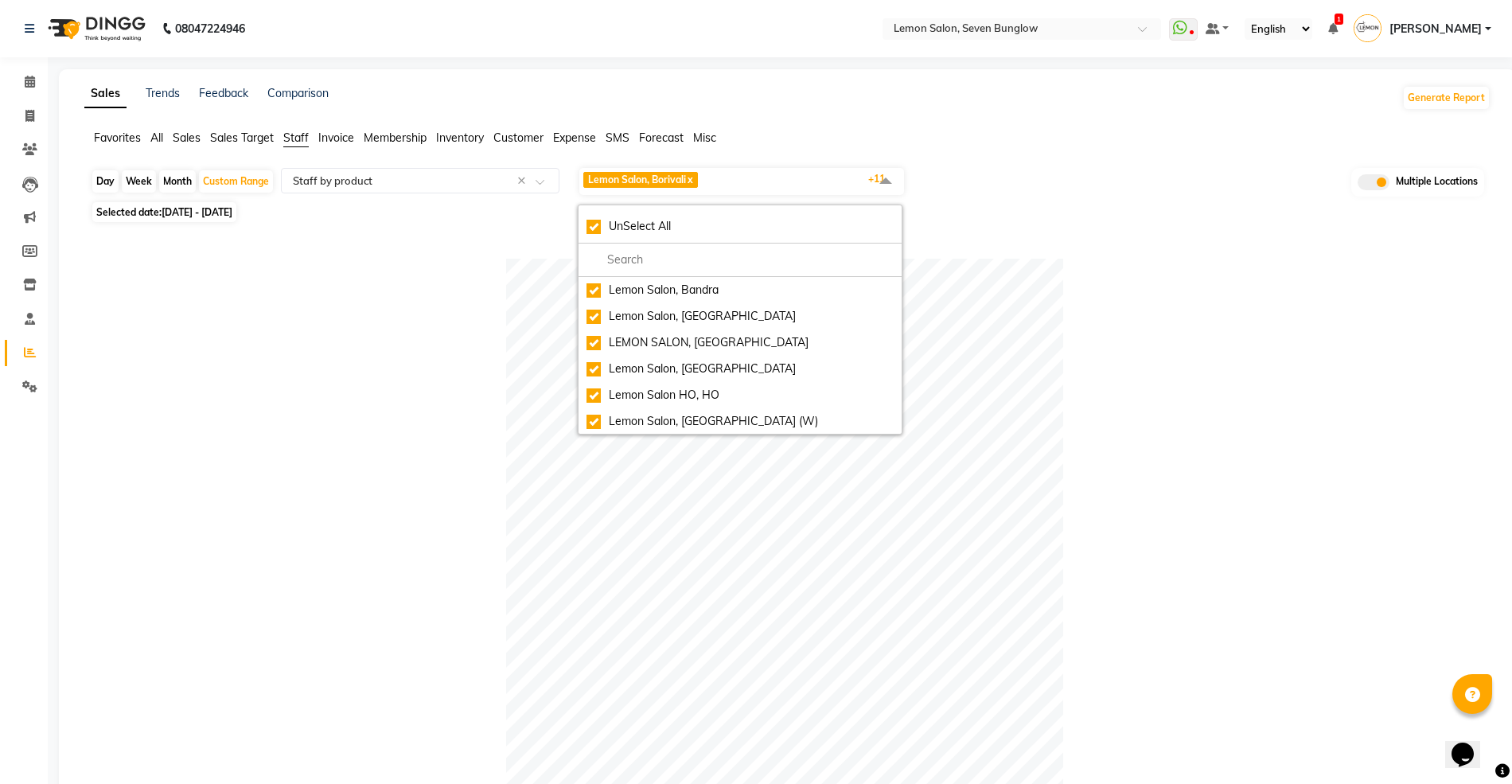
click at [297, 135] on span "Staff" at bounding box center [296, 138] width 25 height 14
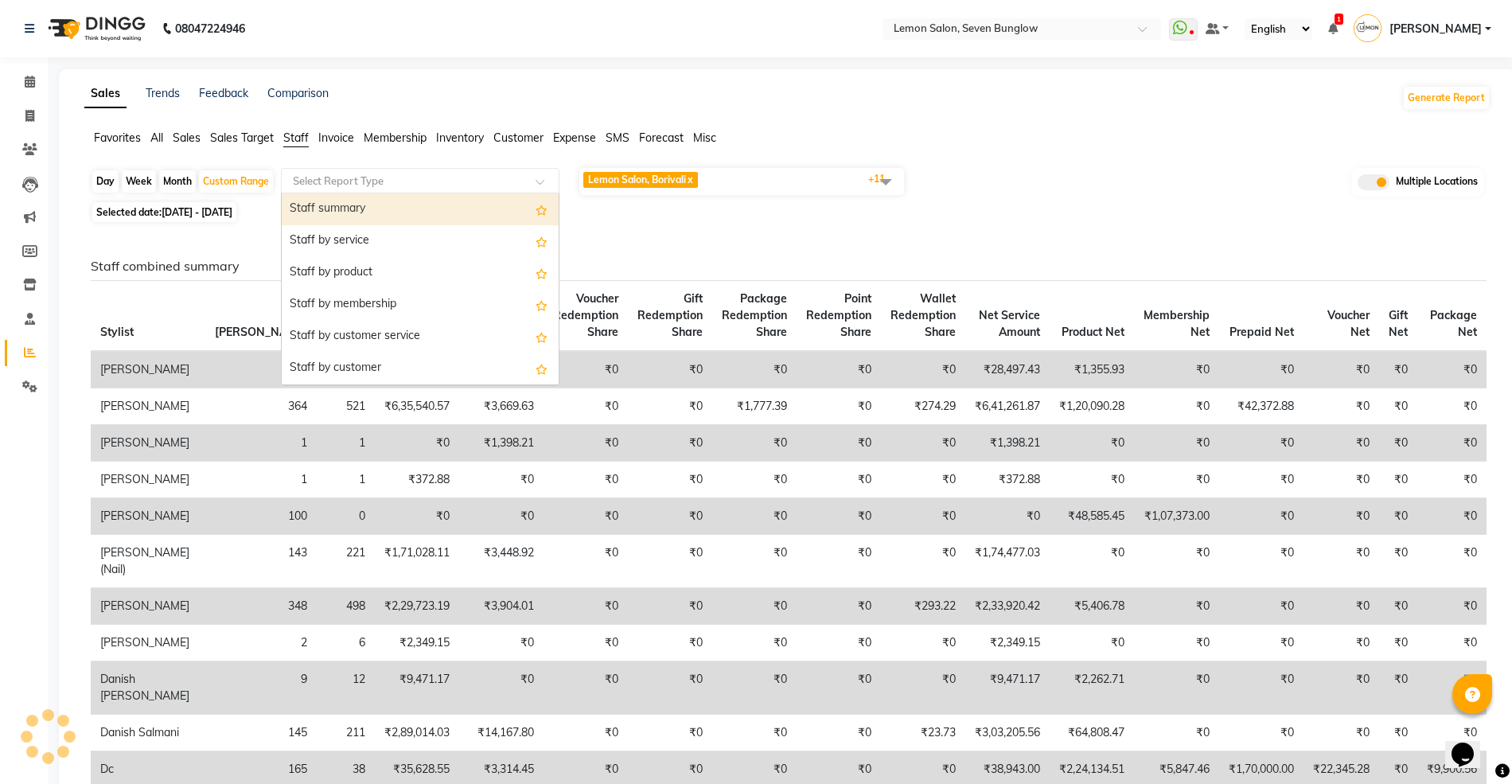
click at [326, 179] on input "text" at bounding box center [404, 181] width 229 height 16
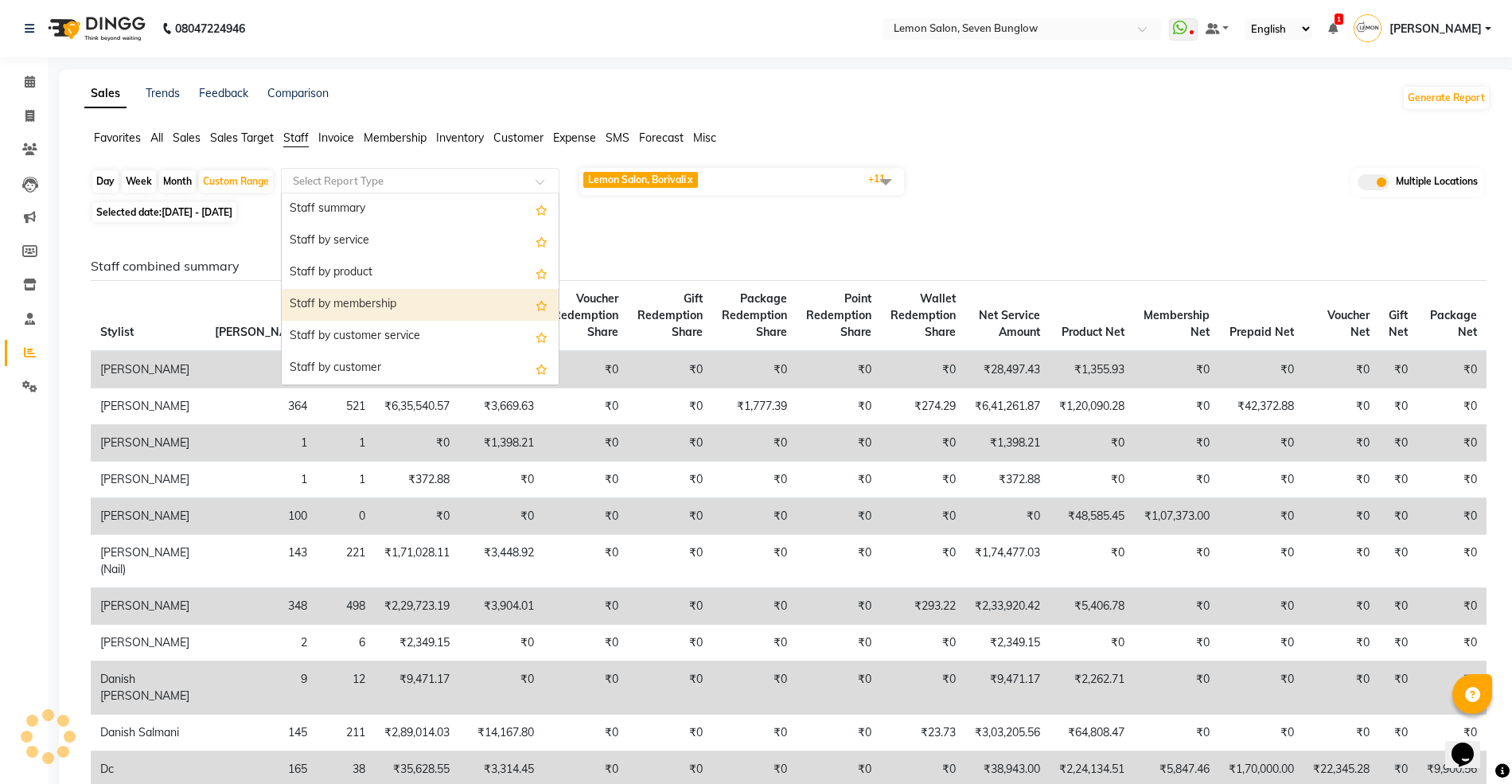
click at [350, 303] on div "Staff by membership" at bounding box center [420, 305] width 277 height 32
select select "full_report"
select select "csv"
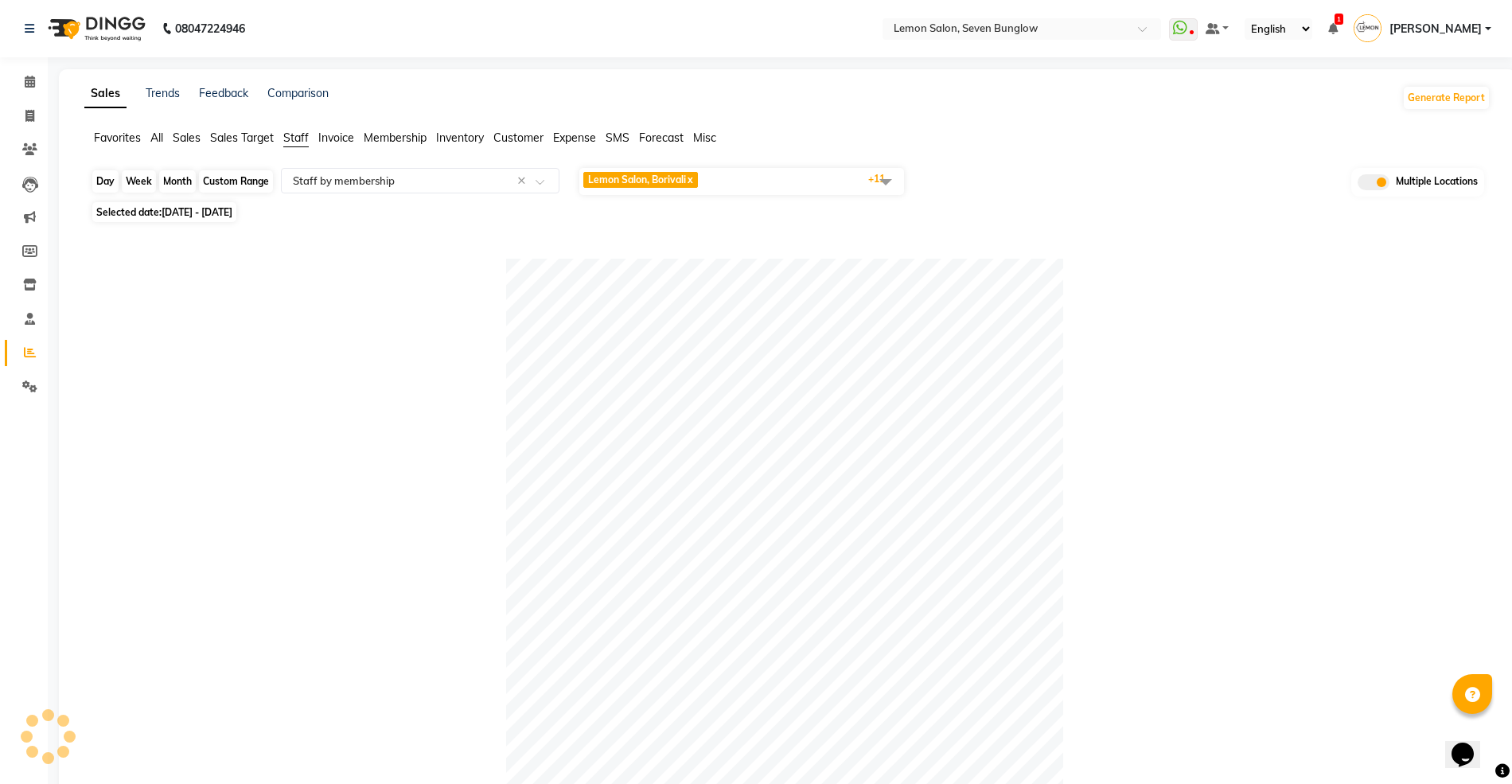
click at [233, 180] on div "Custom Range" at bounding box center [236, 181] width 74 height 22
select select "7"
select select "2025"
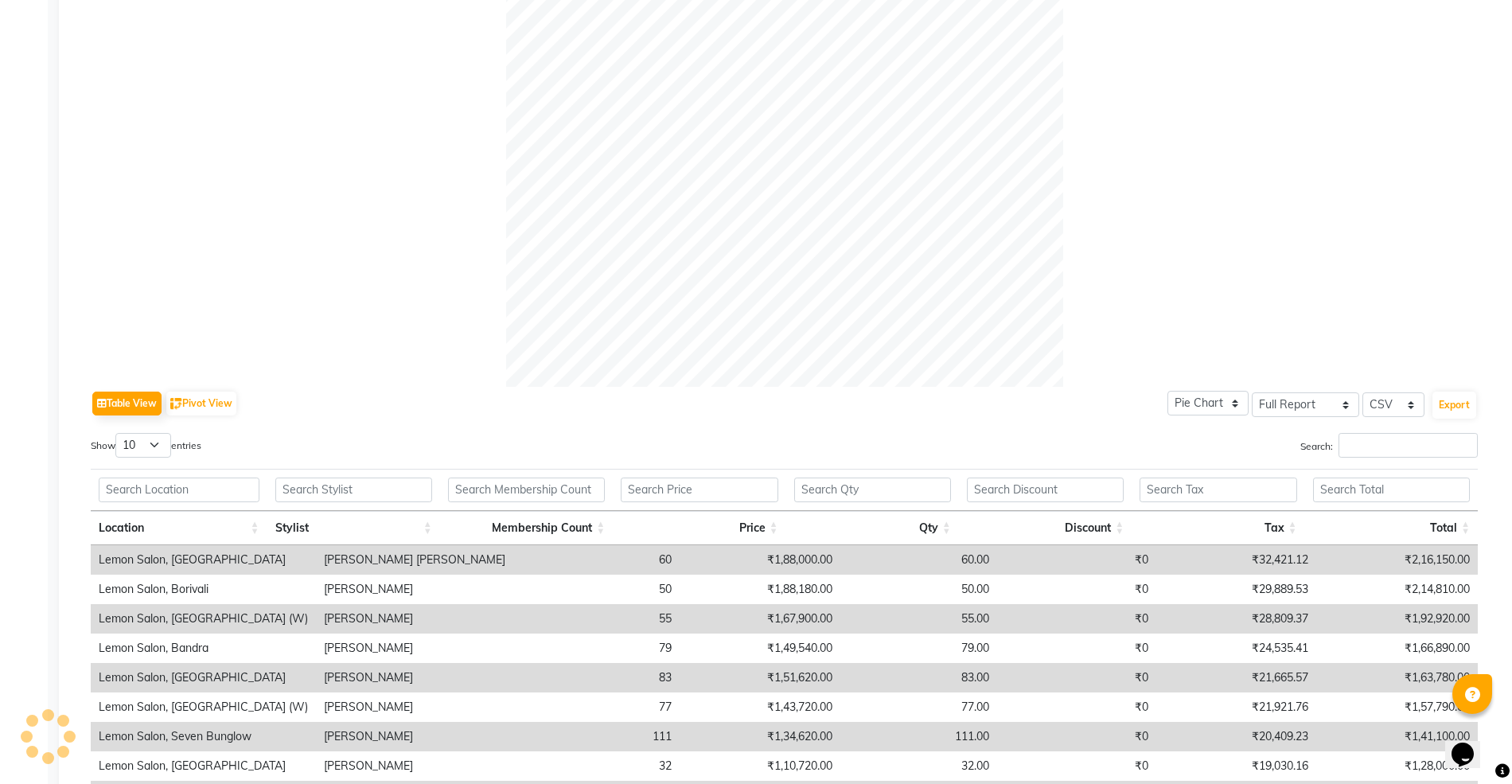
scroll to position [848, 0]
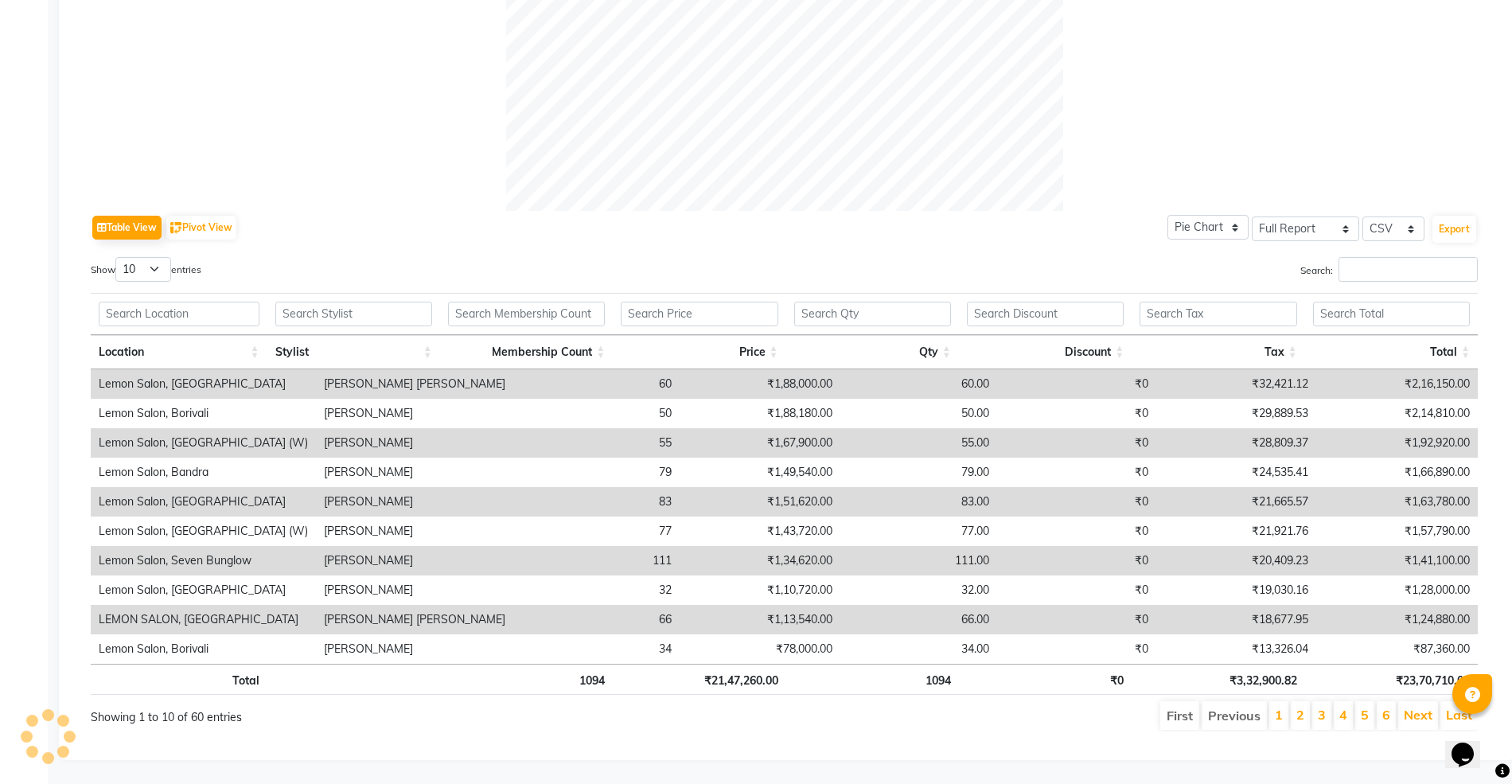
click at [603, 342] on th "Membership Count" at bounding box center [526, 351] width 173 height 34
click at [605, 334] on th "Membership Count" at bounding box center [526, 351] width 173 height 34
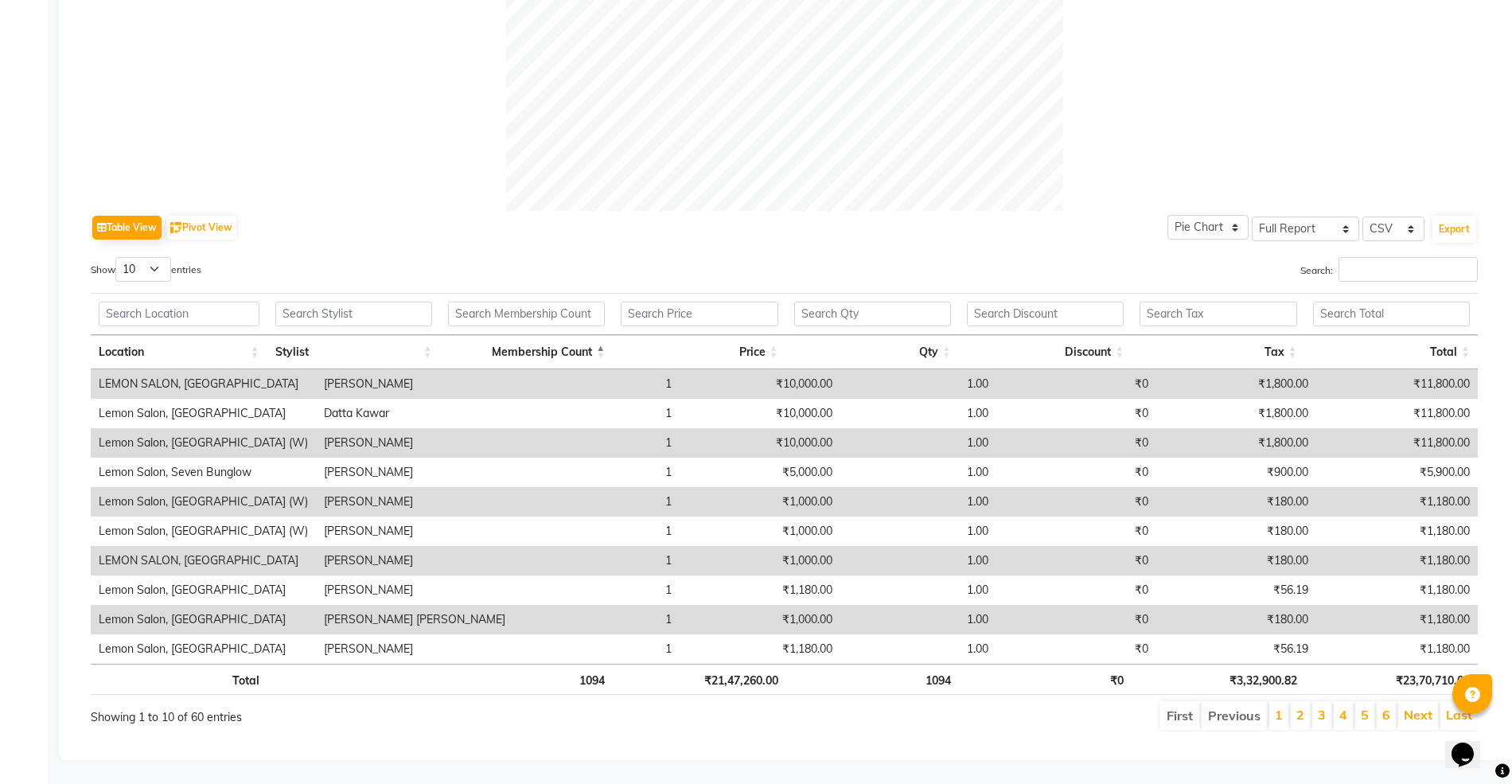
click at [605, 334] on th "Membership Count" at bounding box center [526, 351] width 173 height 34
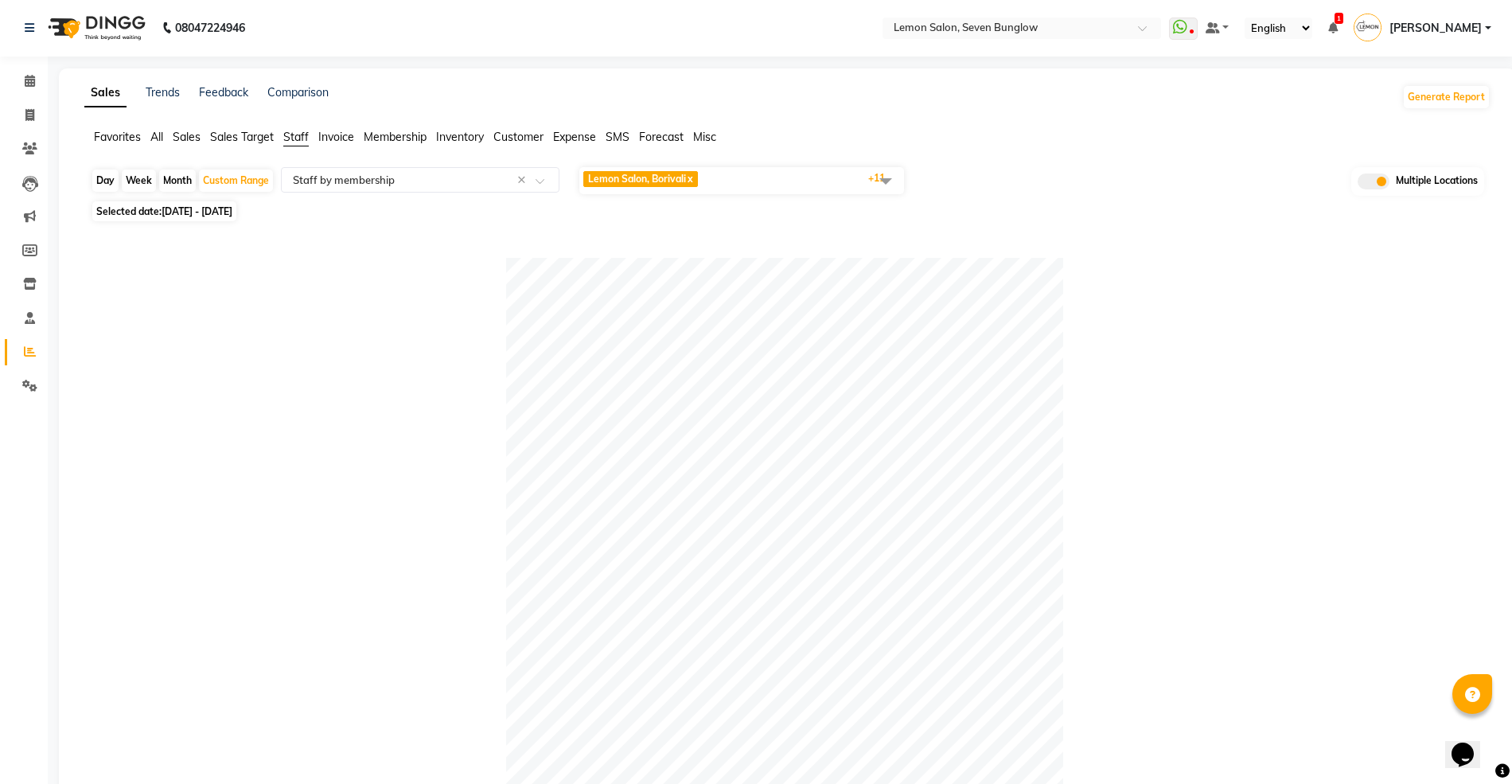
scroll to position [0, 0]
click at [243, 174] on div "Custom Range" at bounding box center [236, 181] width 74 height 22
select select "7"
select select "2025"
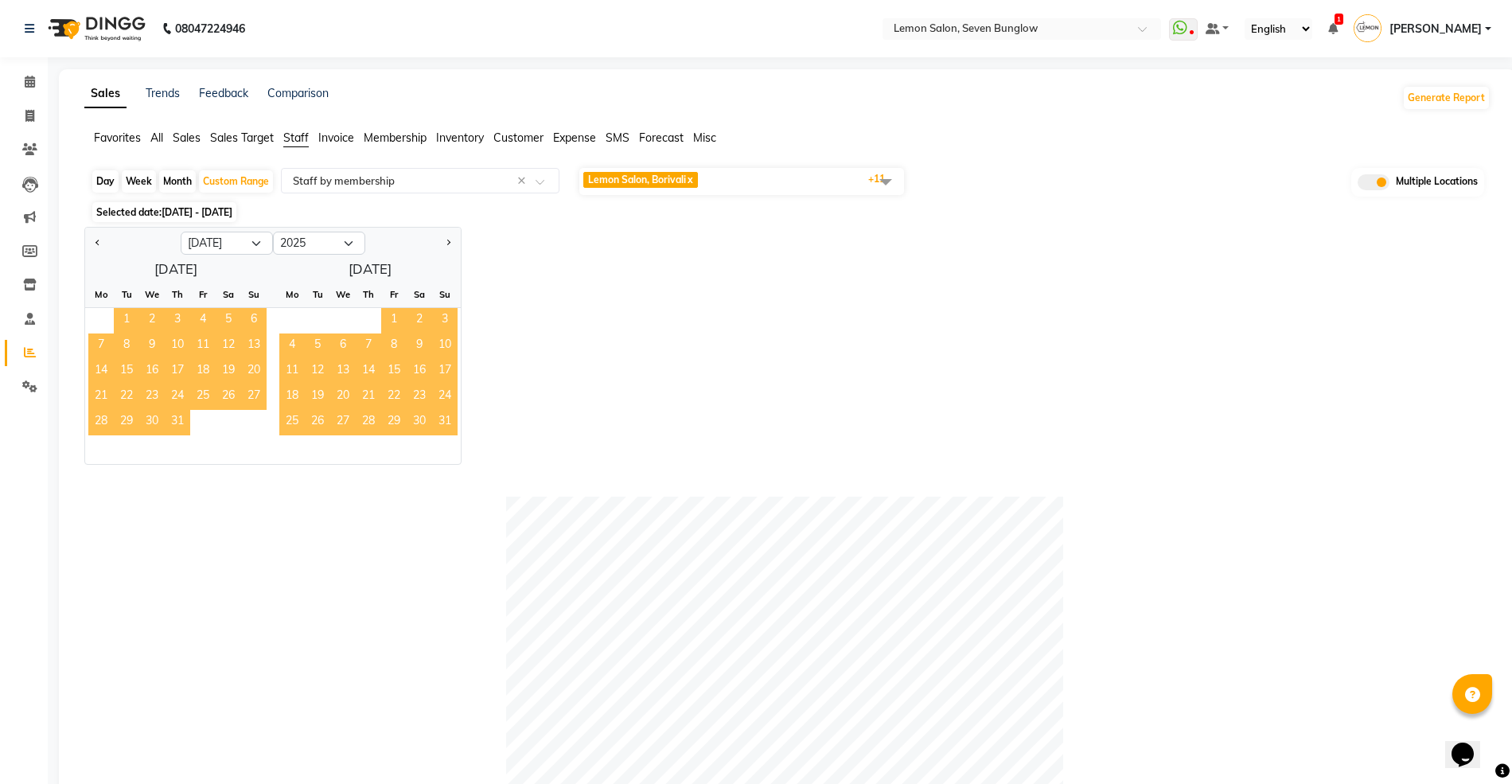
click at [133, 310] on span "1" at bounding box center [126, 320] width 25 height 25
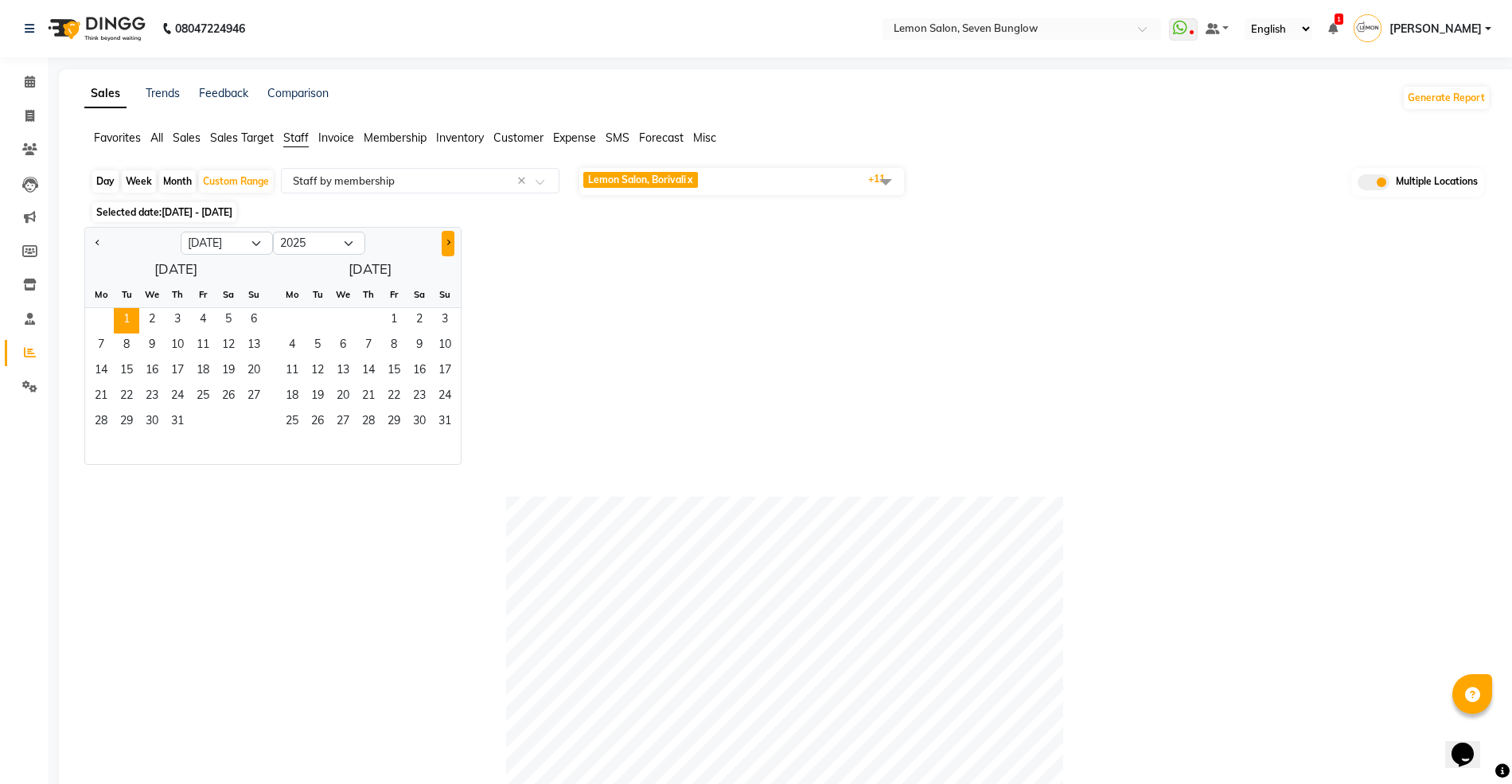
click at [449, 240] on button "Next month" at bounding box center [448, 243] width 12 height 25
select select "8"
click at [306, 423] on span "30" at bounding box center [317, 422] width 25 height 25
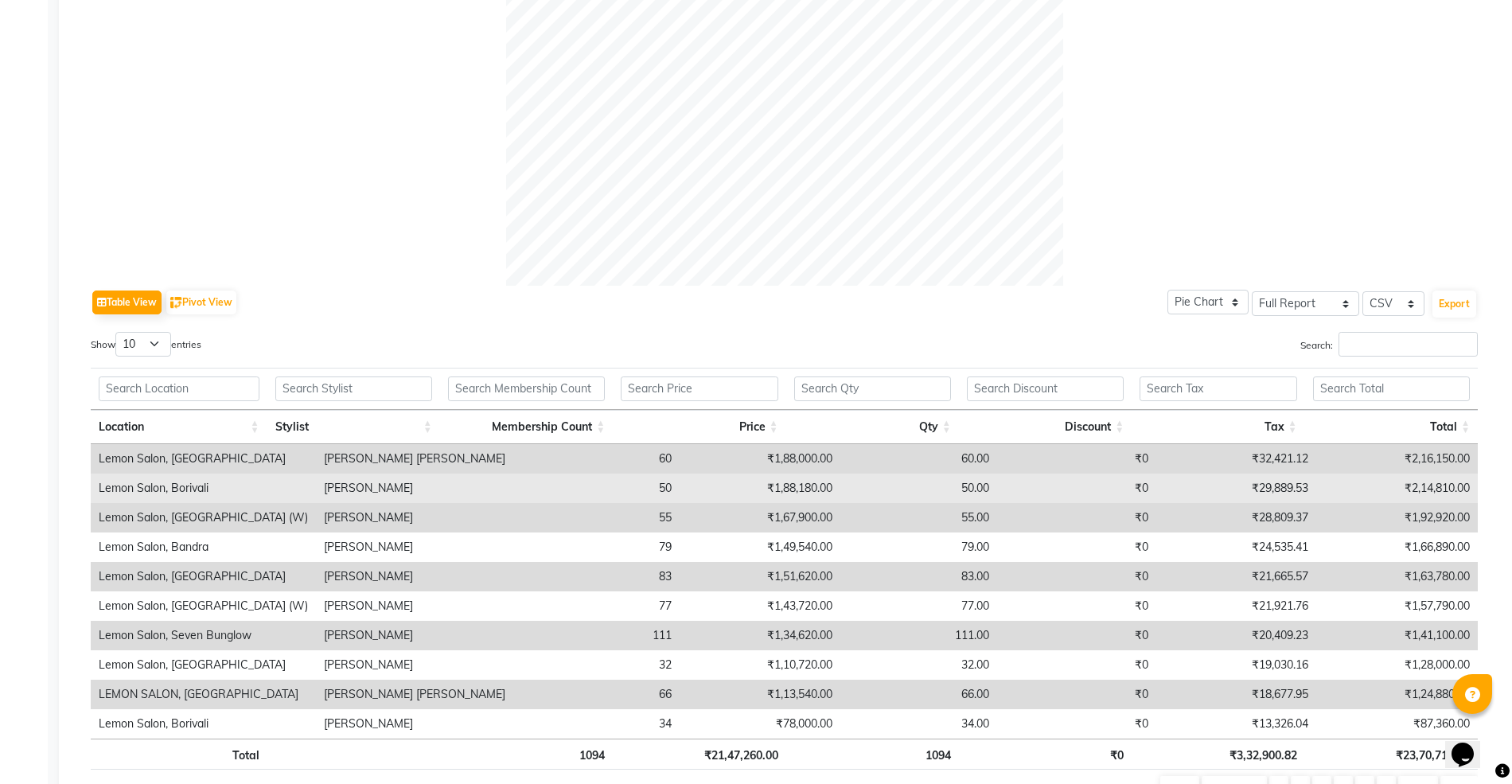
scroll to position [623, 0]
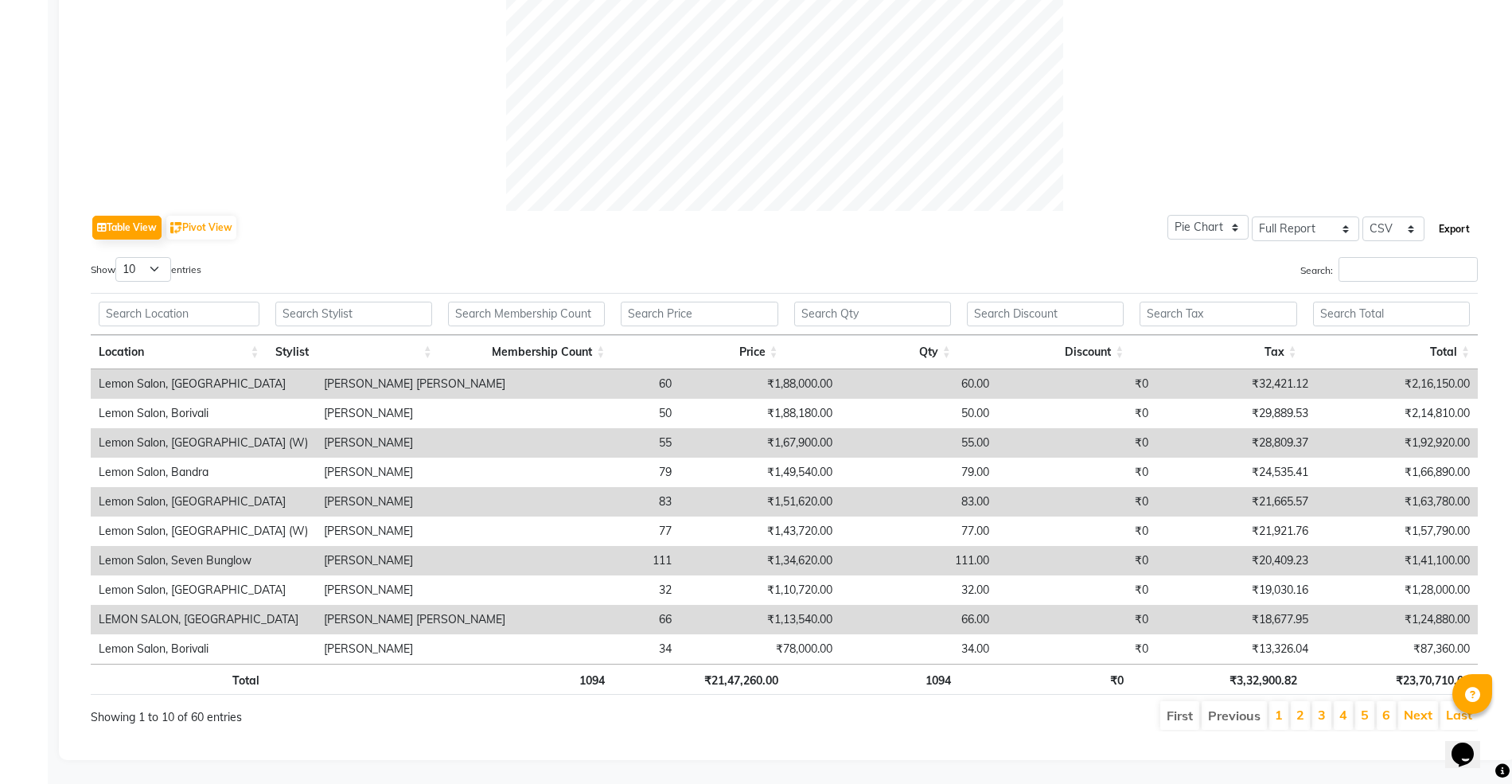
click at [1464, 216] on button "Export" at bounding box center [1454, 229] width 44 height 27
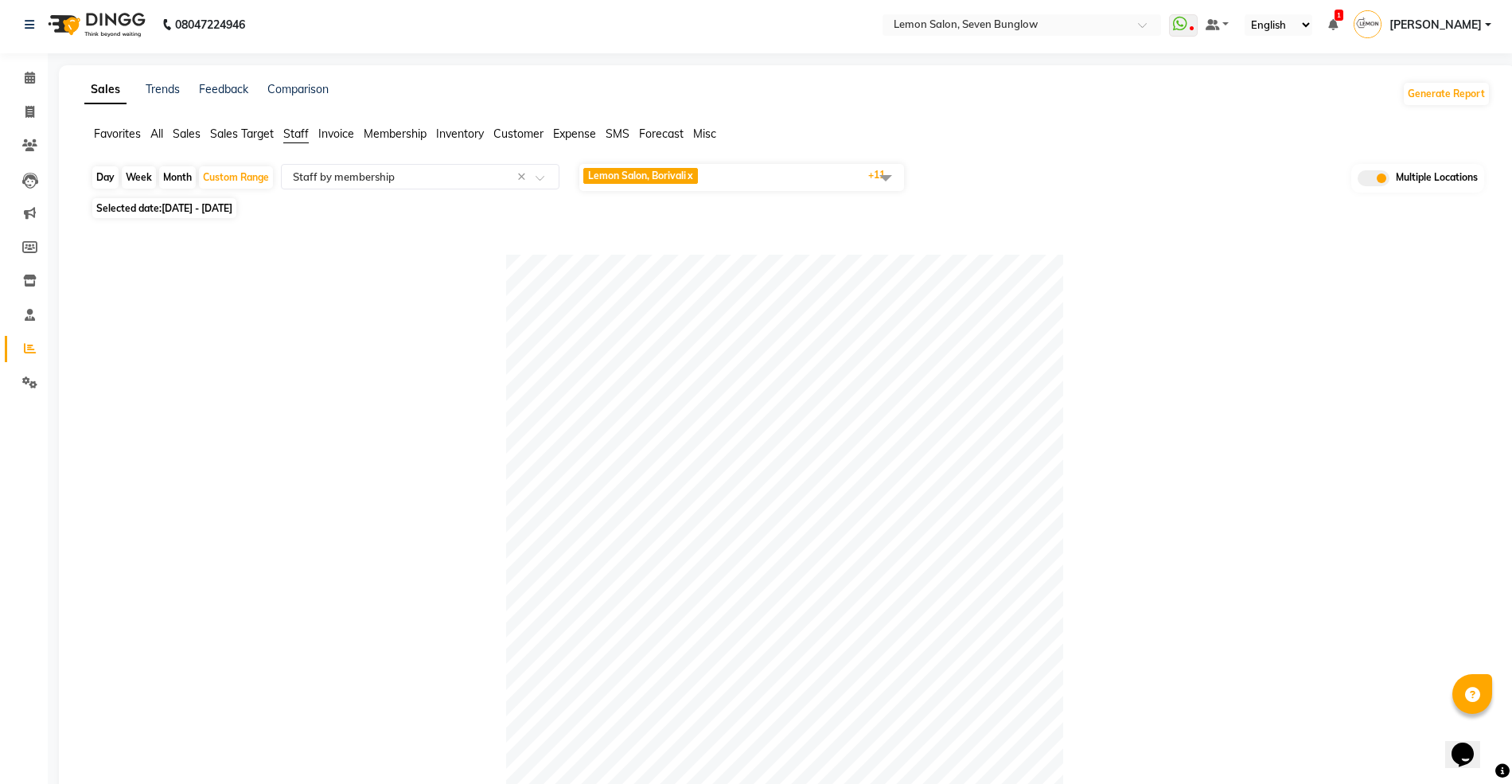
scroll to position [0, 0]
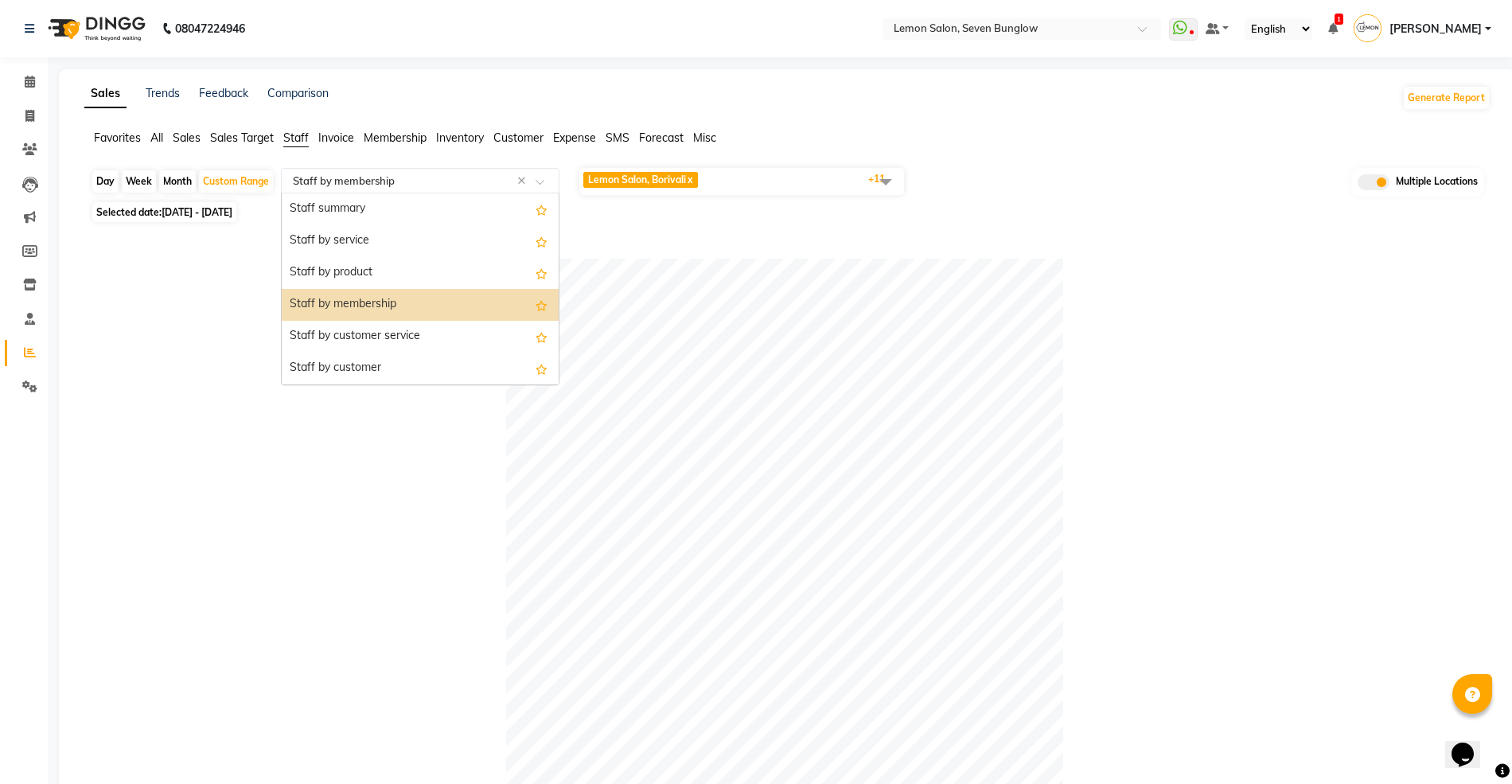
click at [401, 185] on input "text" at bounding box center [404, 181] width 229 height 16
click at [363, 363] on div "Staff by customer" at bounding box center [420, 368] width 277 height 32
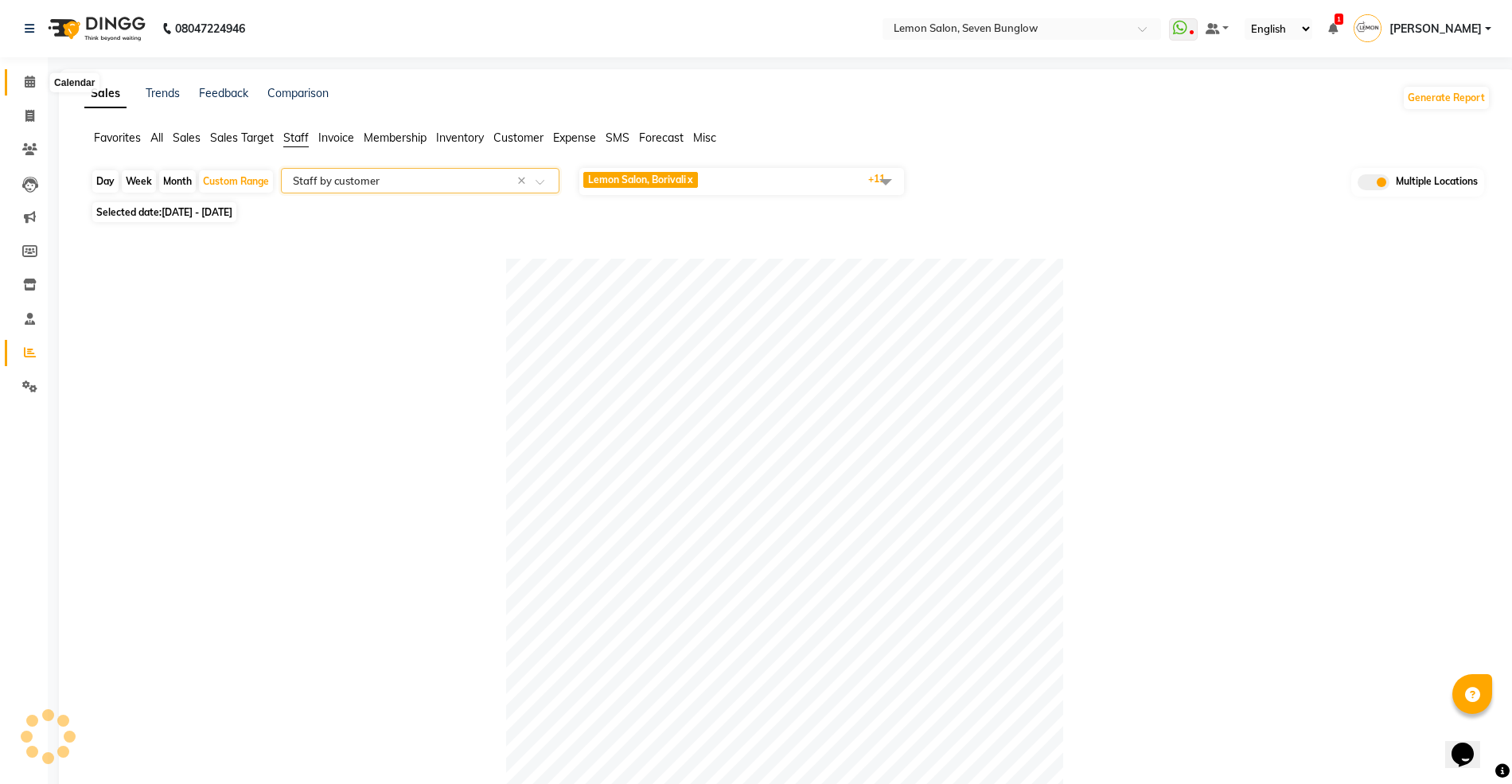
click at [22, 83] on span at bounding box center [30, 82] width 28 height 18
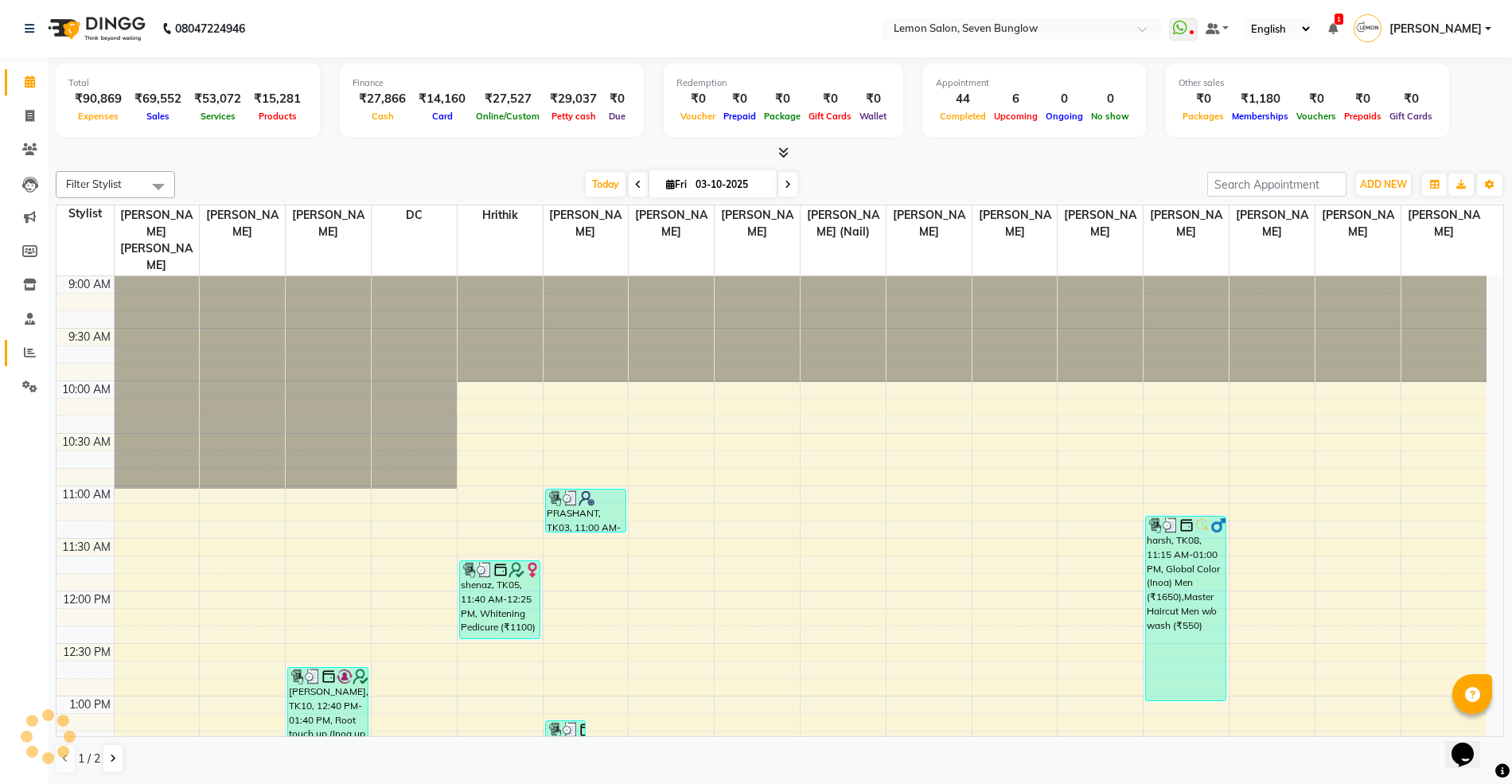
click at [21, 363] on link "Reports" at bounding box center [23, 353] width 38 height 26
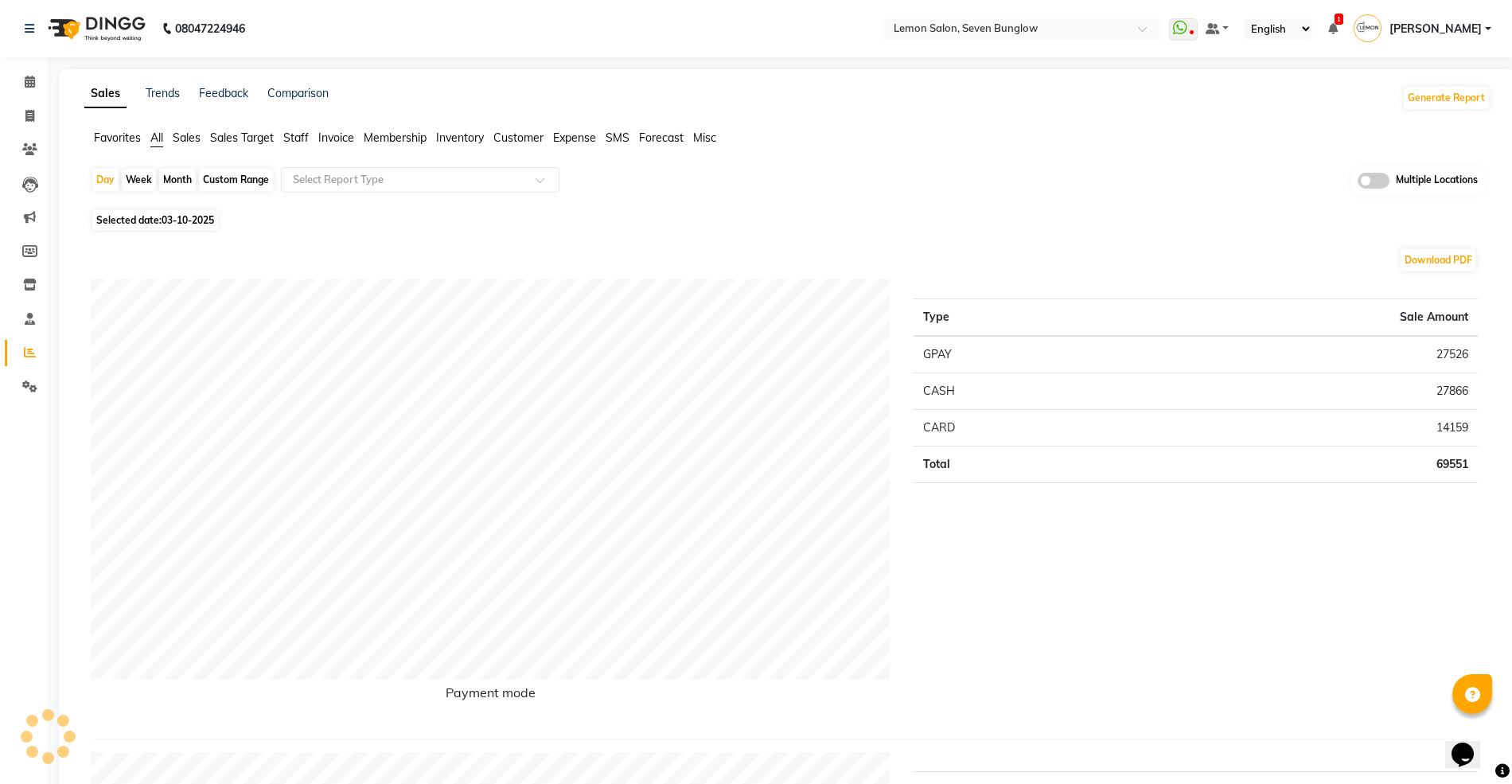
click at [248, 179] on div "Custom Range" at bounding box center [236, 179] width 74 height 22
select select "10"
select select "2025"
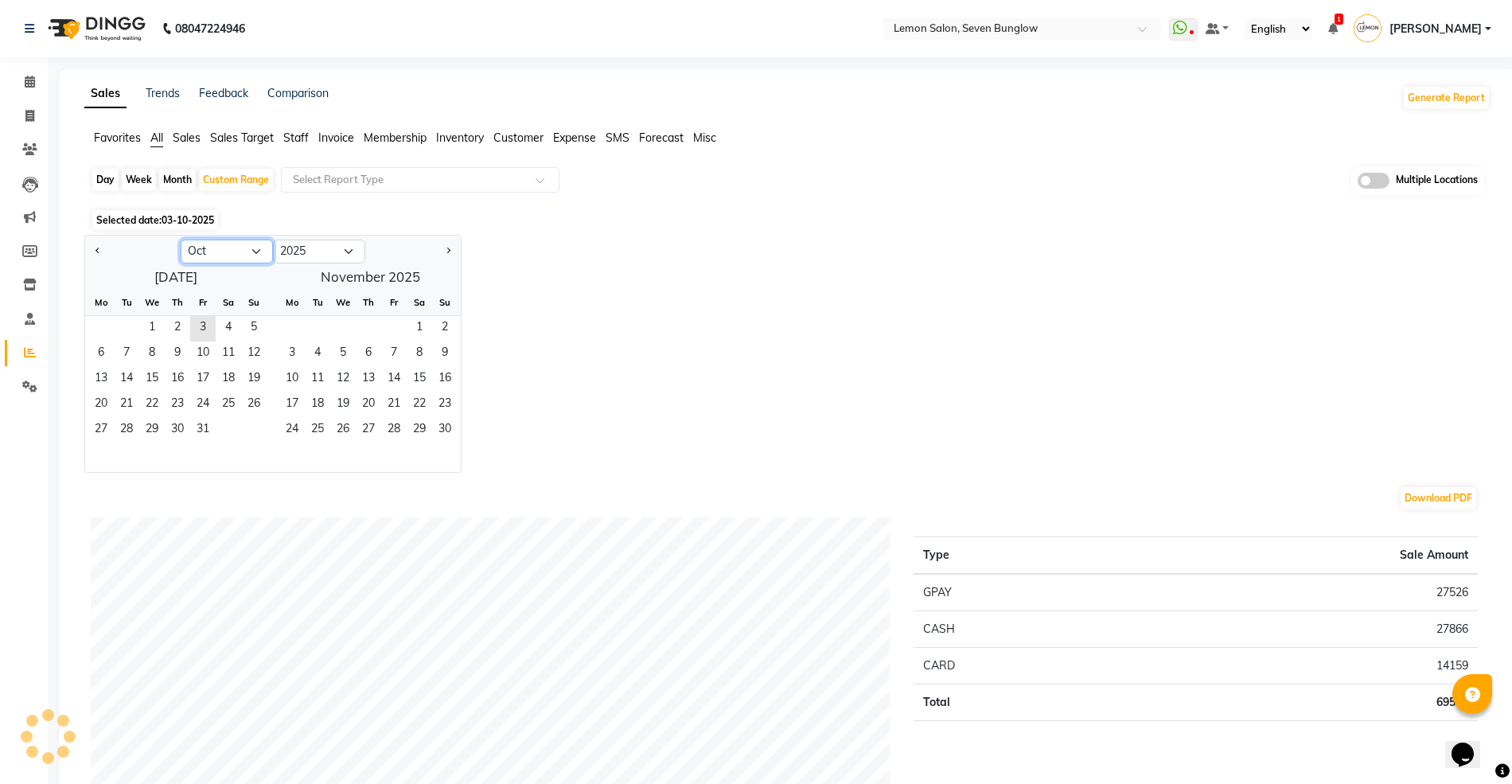
drag, startPoint x: 196, startPoint y: 250, endPoint x: 204, endPoint y: 258, distance: 11.3
click at [196, 250] on select "Jan Feb Mar Apr May Jun Jul Aug Sep Oct Nov Dec" at bounding box center [227, 251] width 92 height 24
click at [181, 240] on select "Jan Feb Mar Apr May Jun Jul Aug Sep Oct Nov Dec" at bounding box center [227, 251] width 92 height 24
click at [119, 325] on span "1" at bounding box center [126, 328] width 25 height 25
click at [445, 250] on span "Next month" at bounding box center [448, 250] width 5 height 5
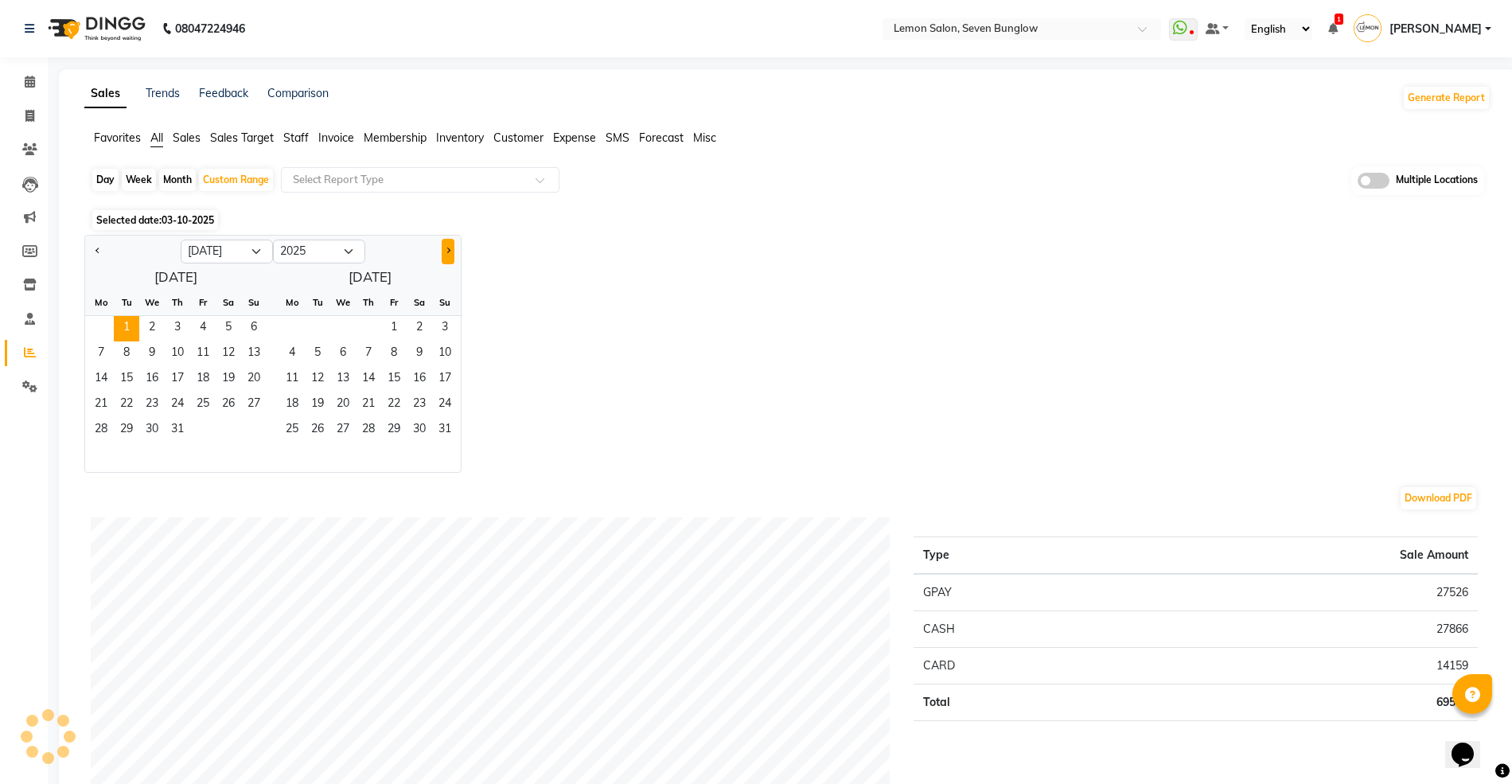
select select "8"
click at [323, 428] on span "30" at bounding box center [317, 430] width 25 height 25
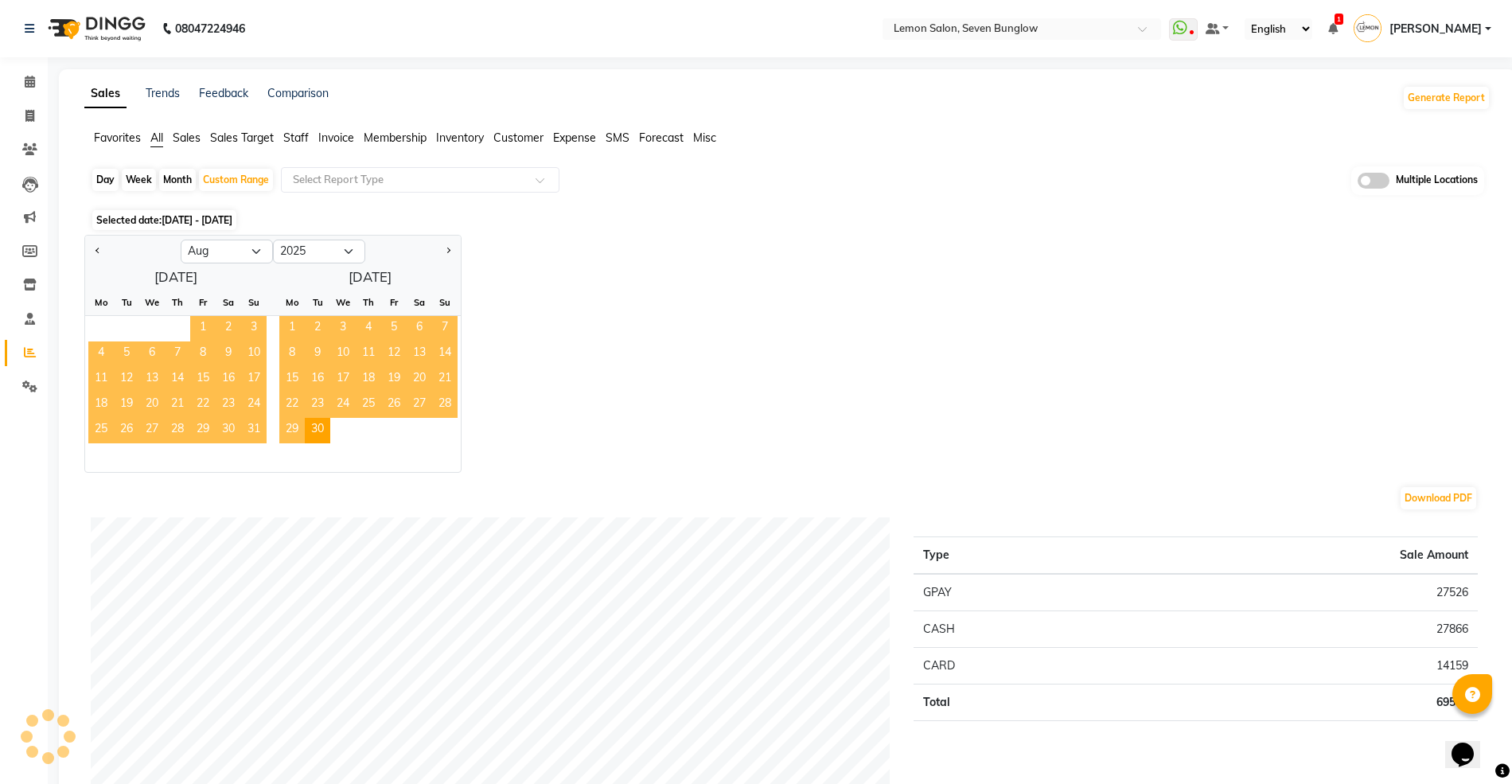
click at [294, 135] on span "Staff" at bounding box center [296, 138] width 25 height 14
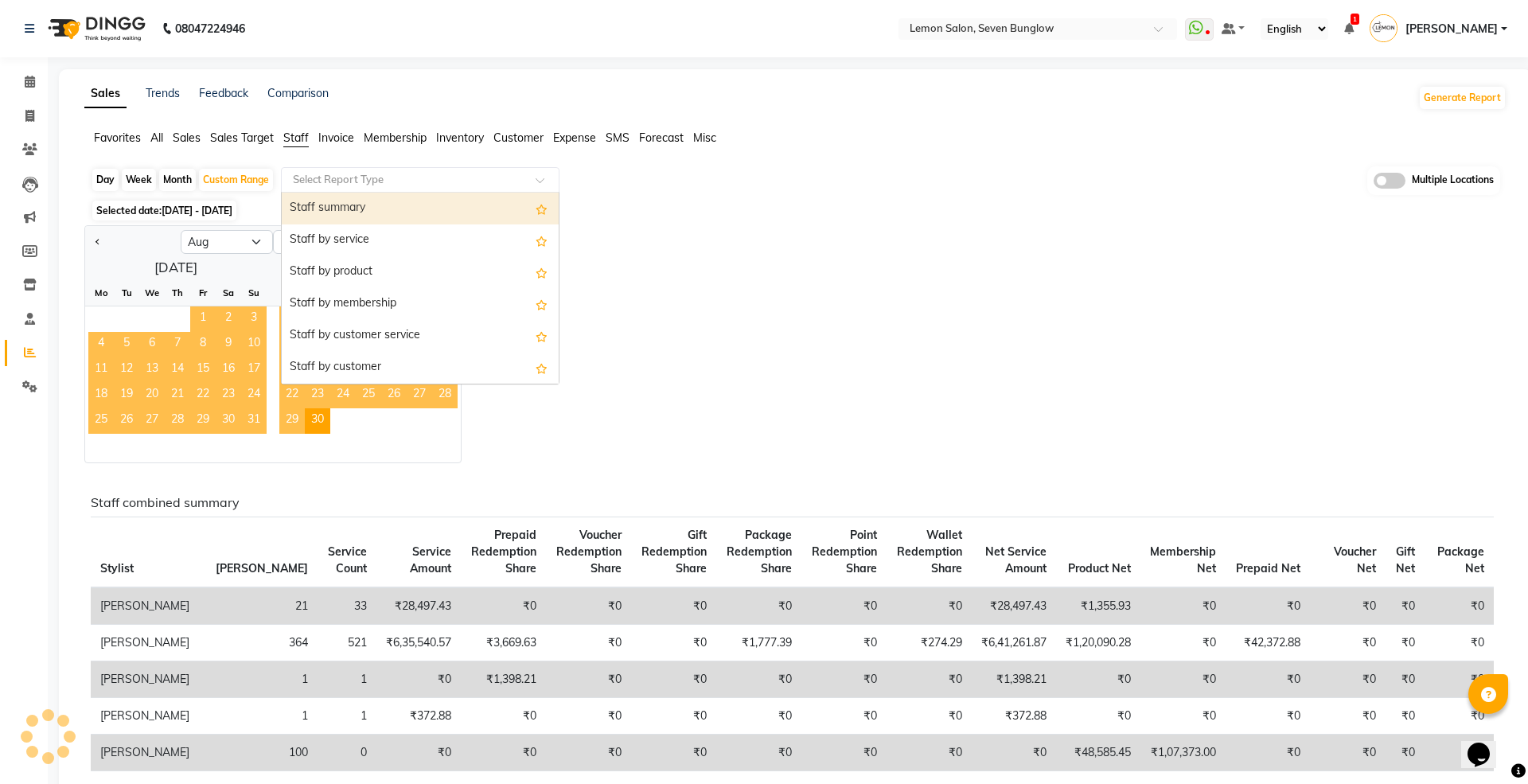
click at [347, 180] on input "text" at bounding box center [404, 180] width 229 height 16
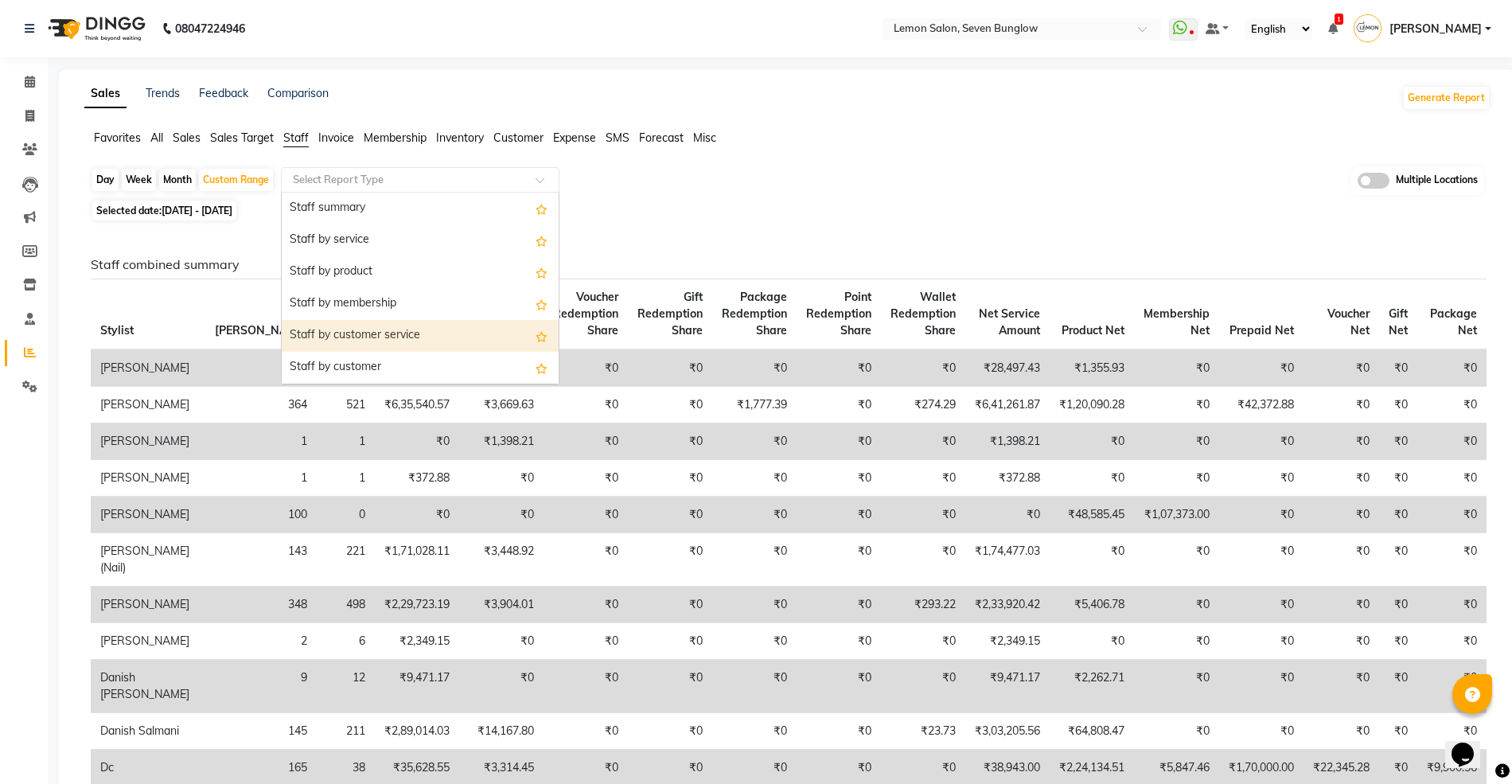
click at [364, 338] on div "Staff by customer service" at bounding box center [420, 335] width 277 height 32
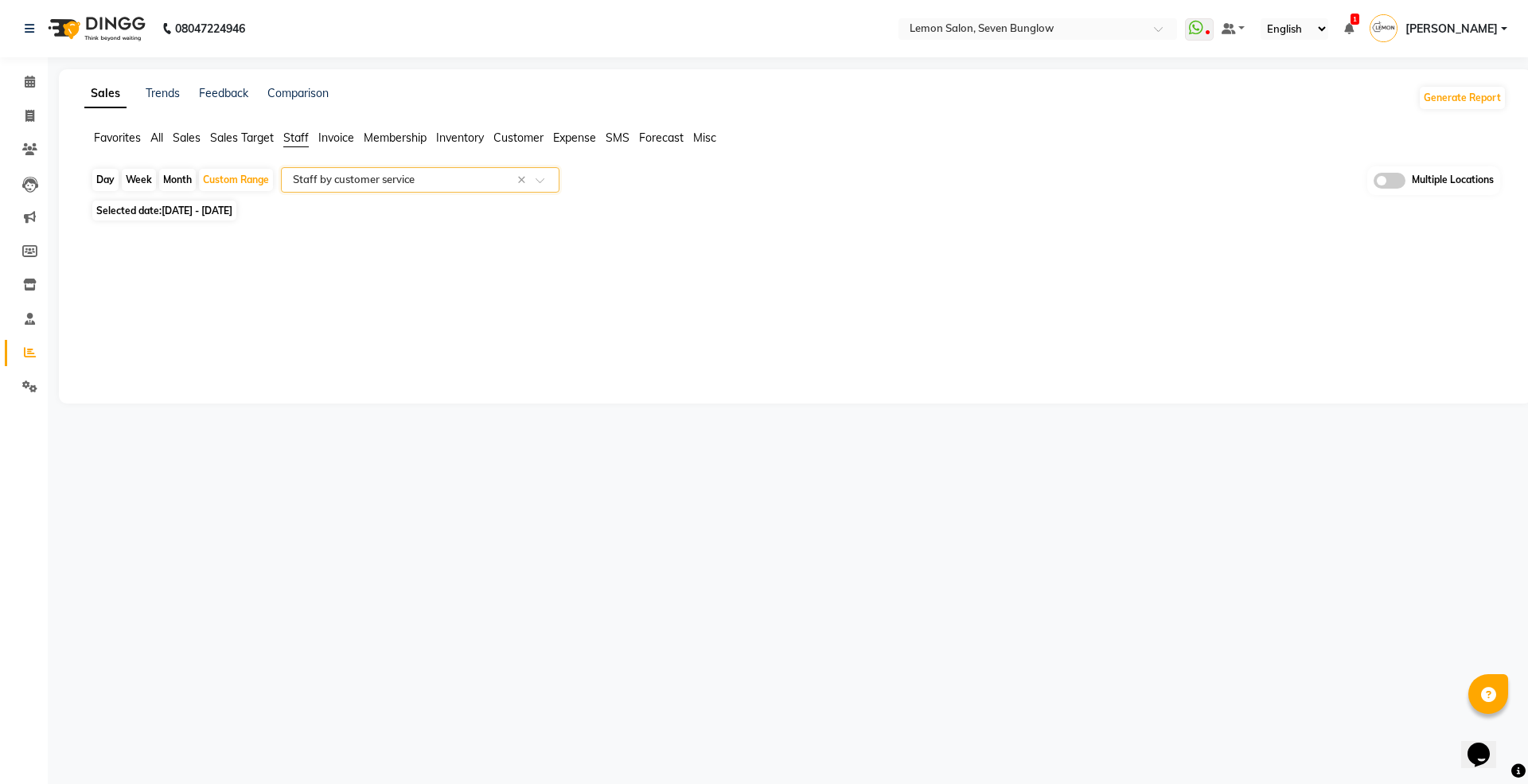
select select "full_report"
select select "csv"
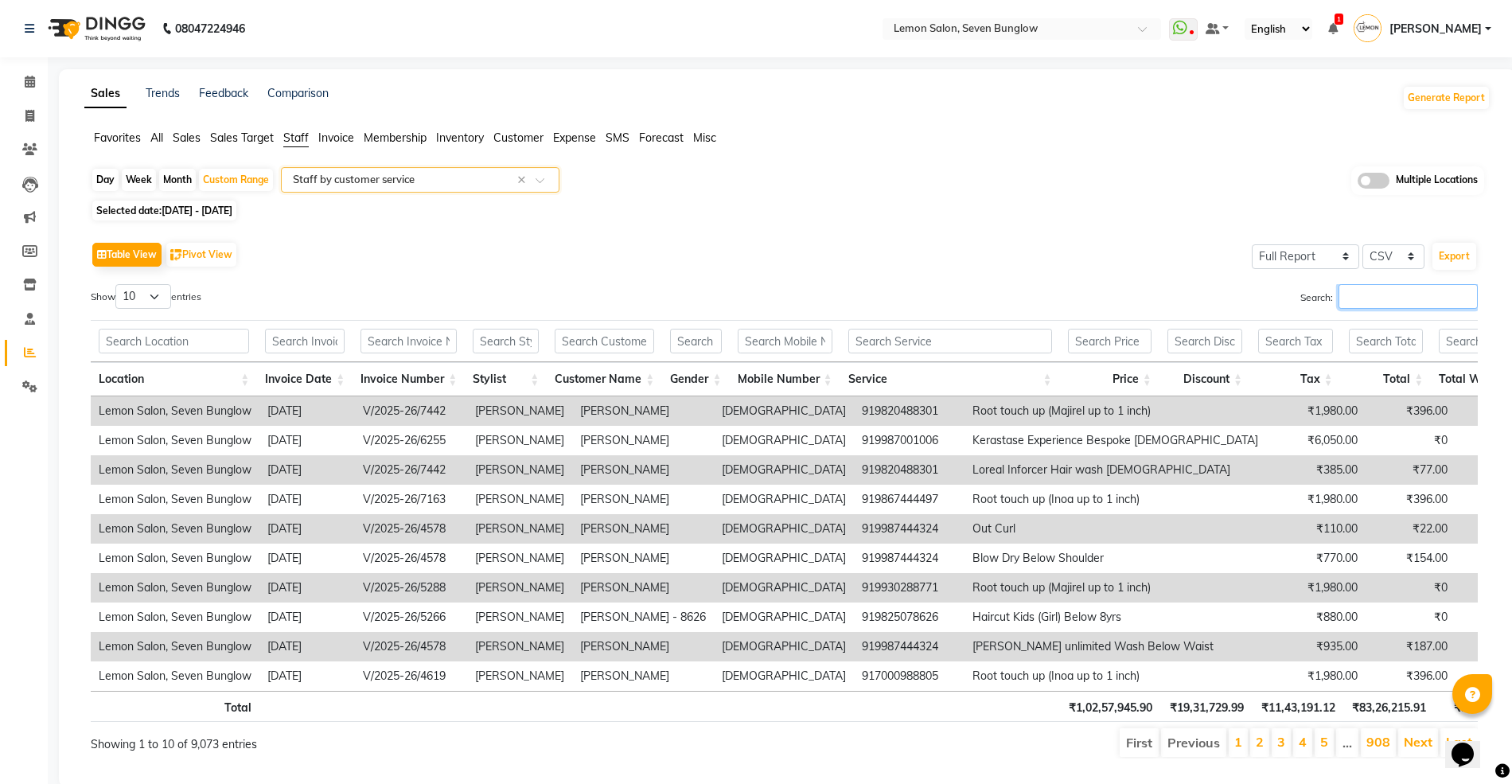
click at [1408, 293] on input "Search:" at bounding box center [1408, 296] width 140 height 25
click at [1364, 173] on span at bounding box center [1373, 181] width 32 height 16
click at [1357, 183] on input "checkbox" at bounding box center [1357, 183] width 0 height 0
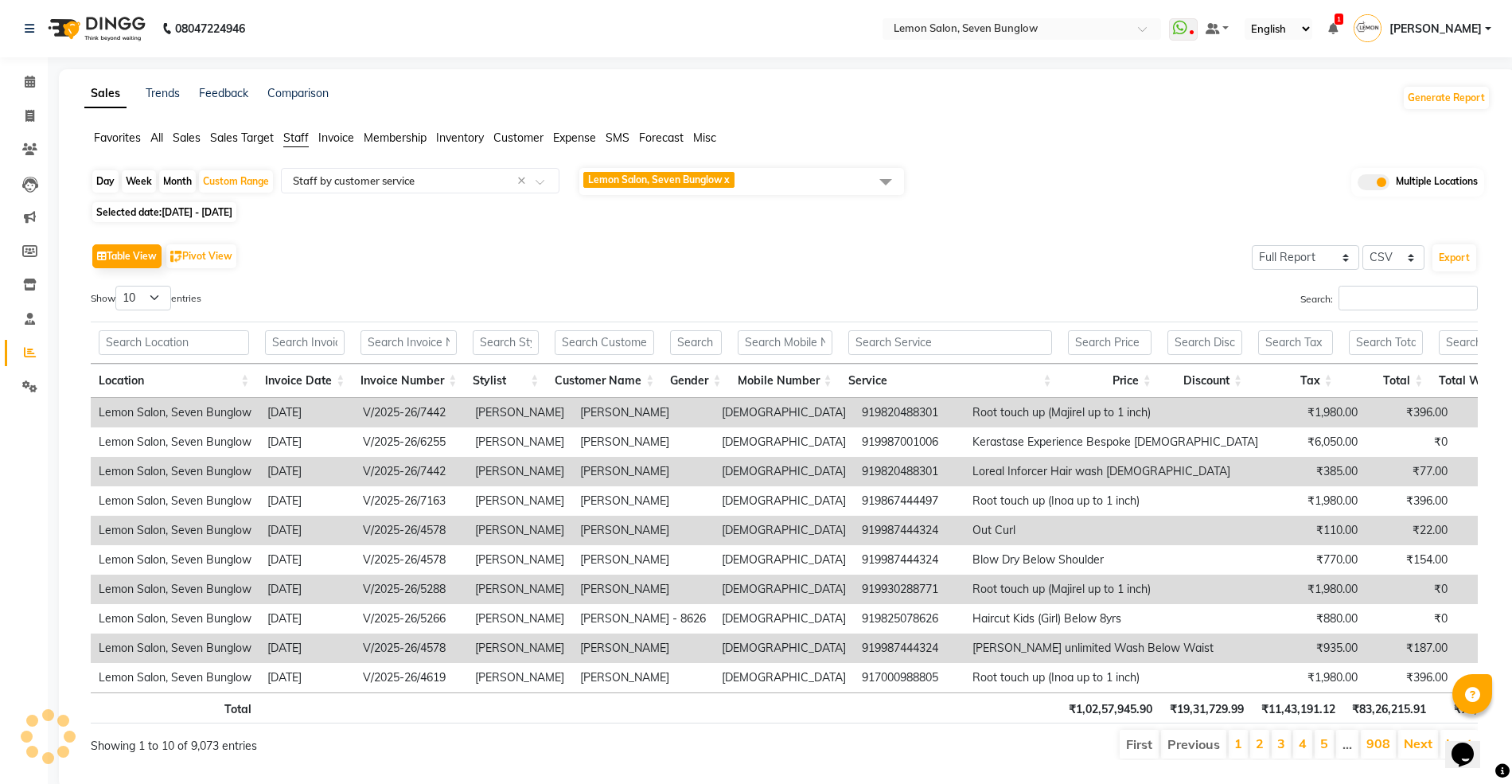
click at [654, 179] on span "Lemon Salon, Seven Bunglow" at bounding box center [655, 180] width 134 height 12
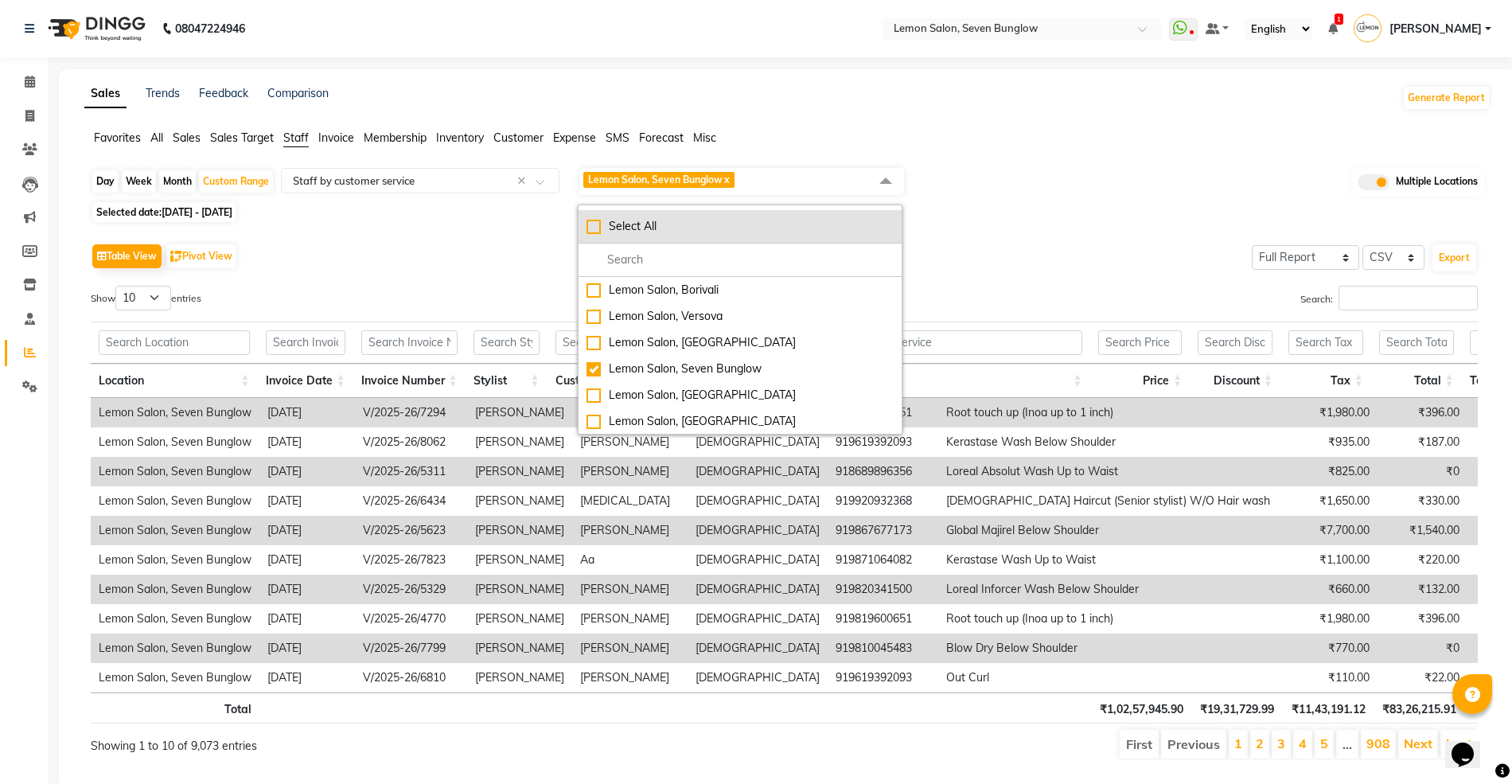
click at [590, 227] on div "Select All" at bounding box center [740, 226] width 307 height 17
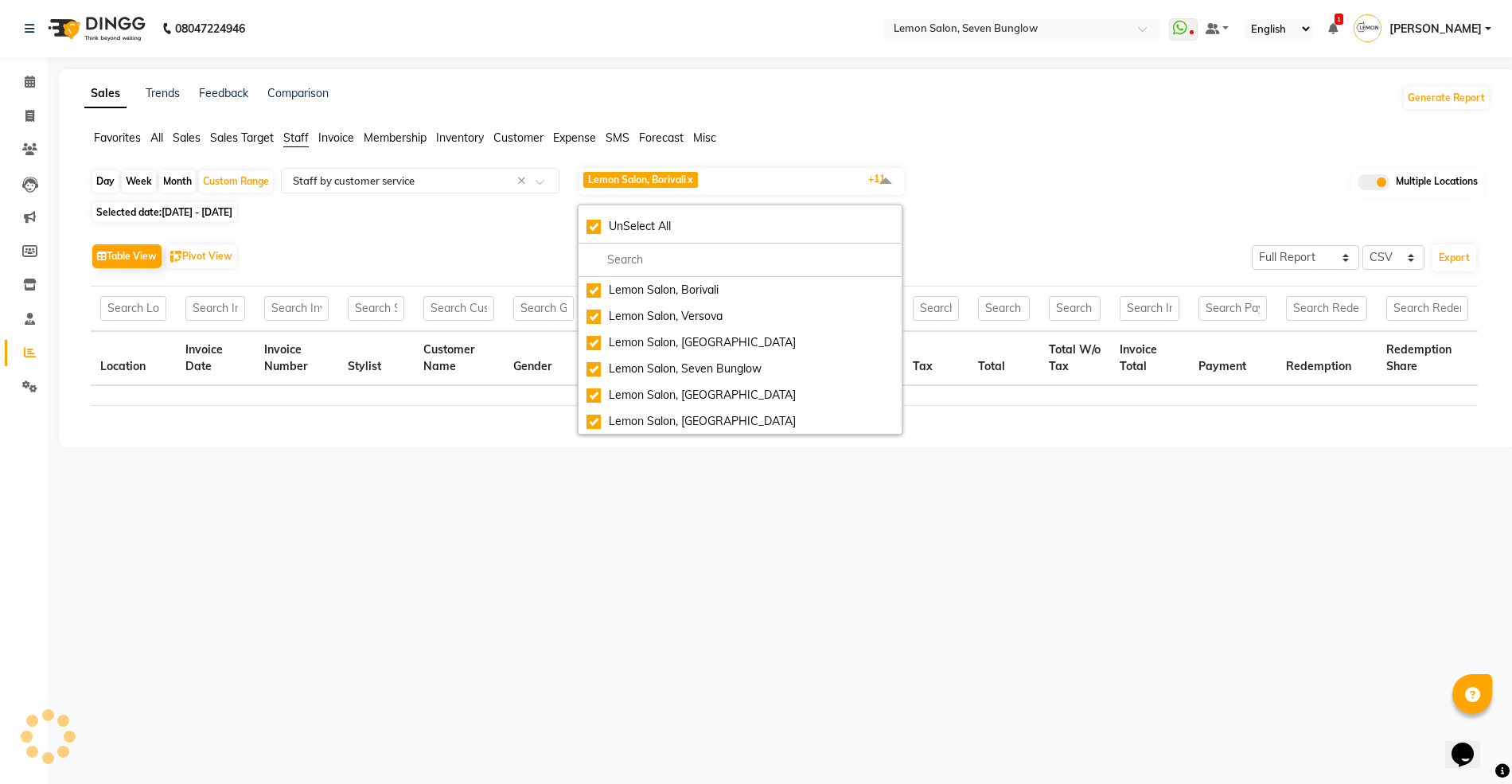
checkbox input "true"
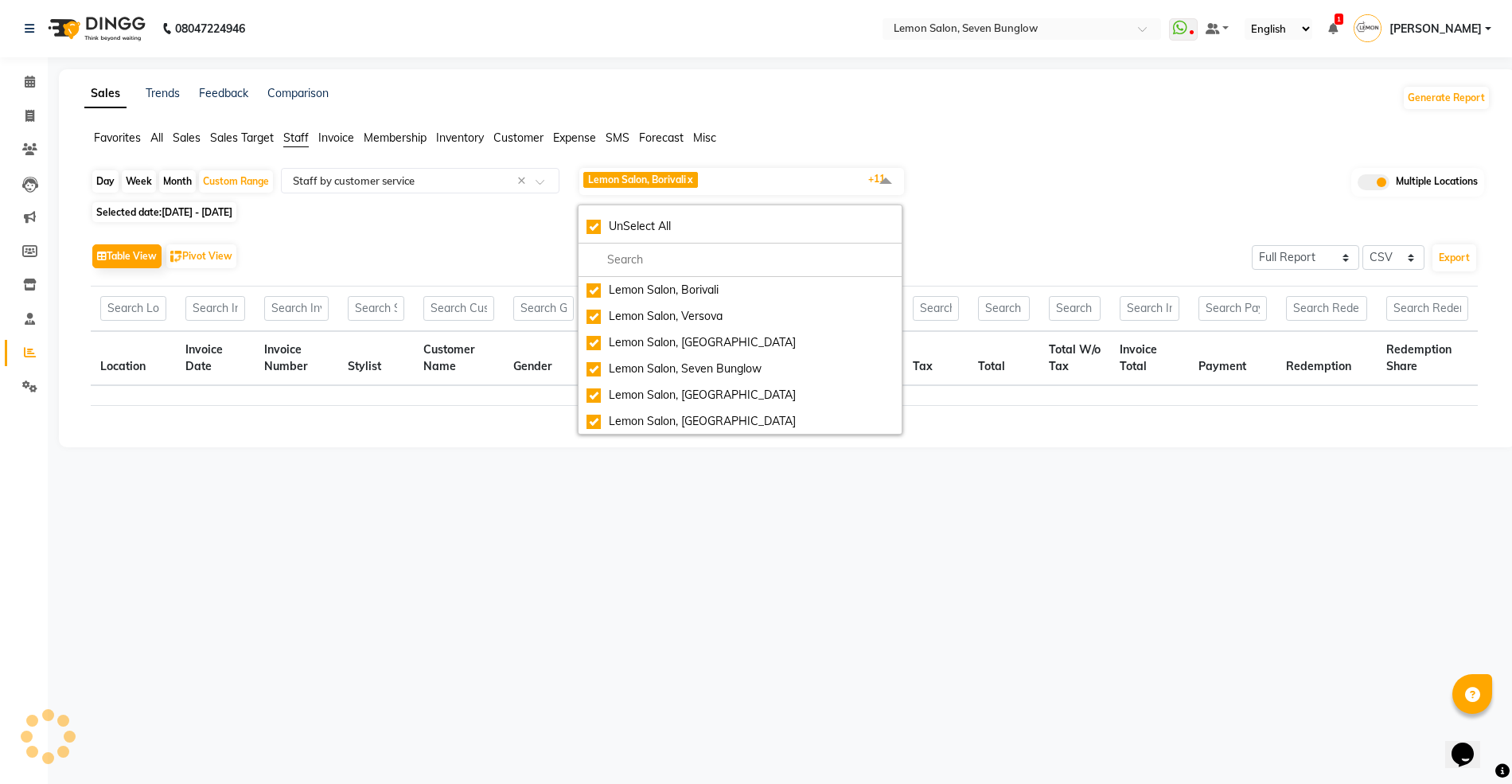
checkbox input "true"
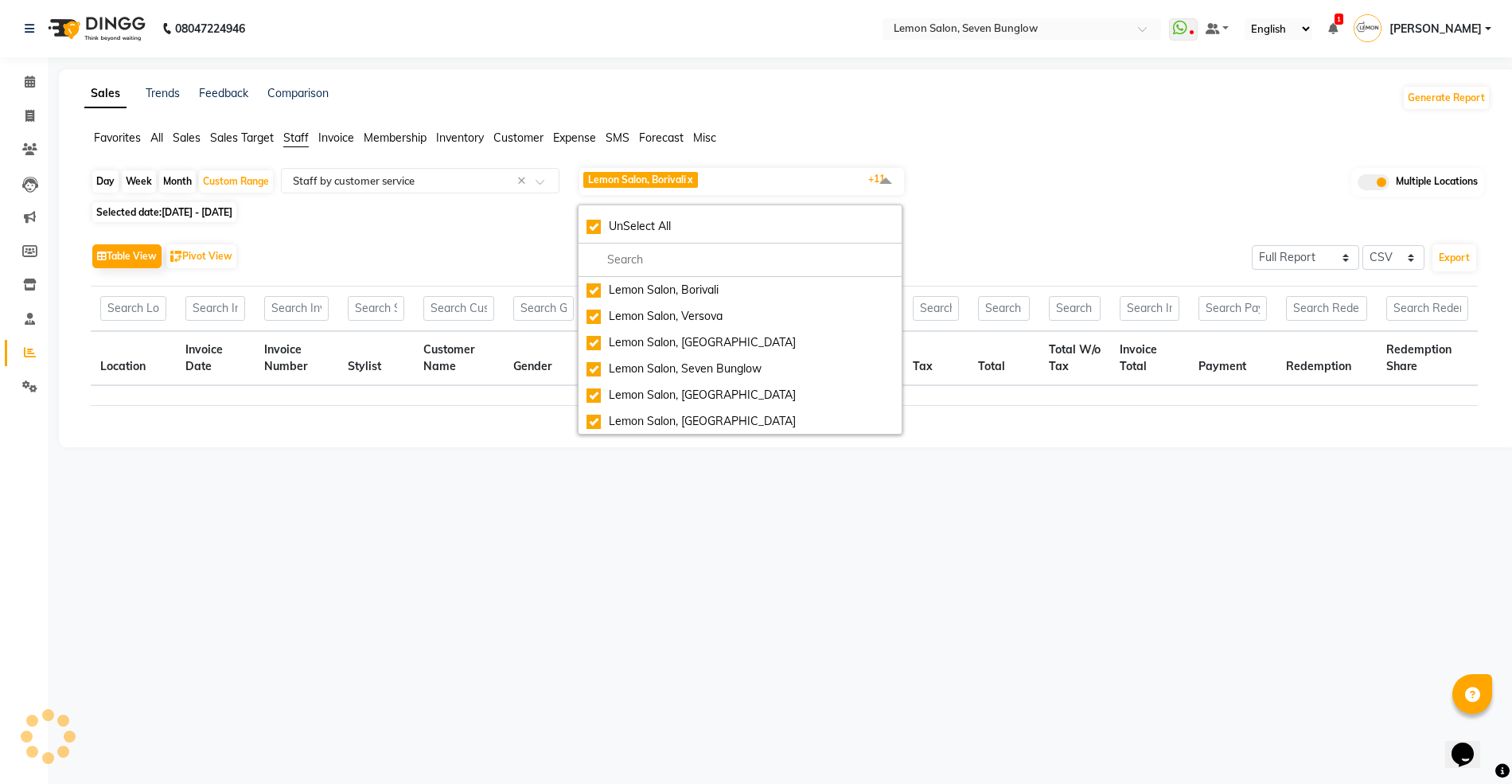
checkbox input "true"
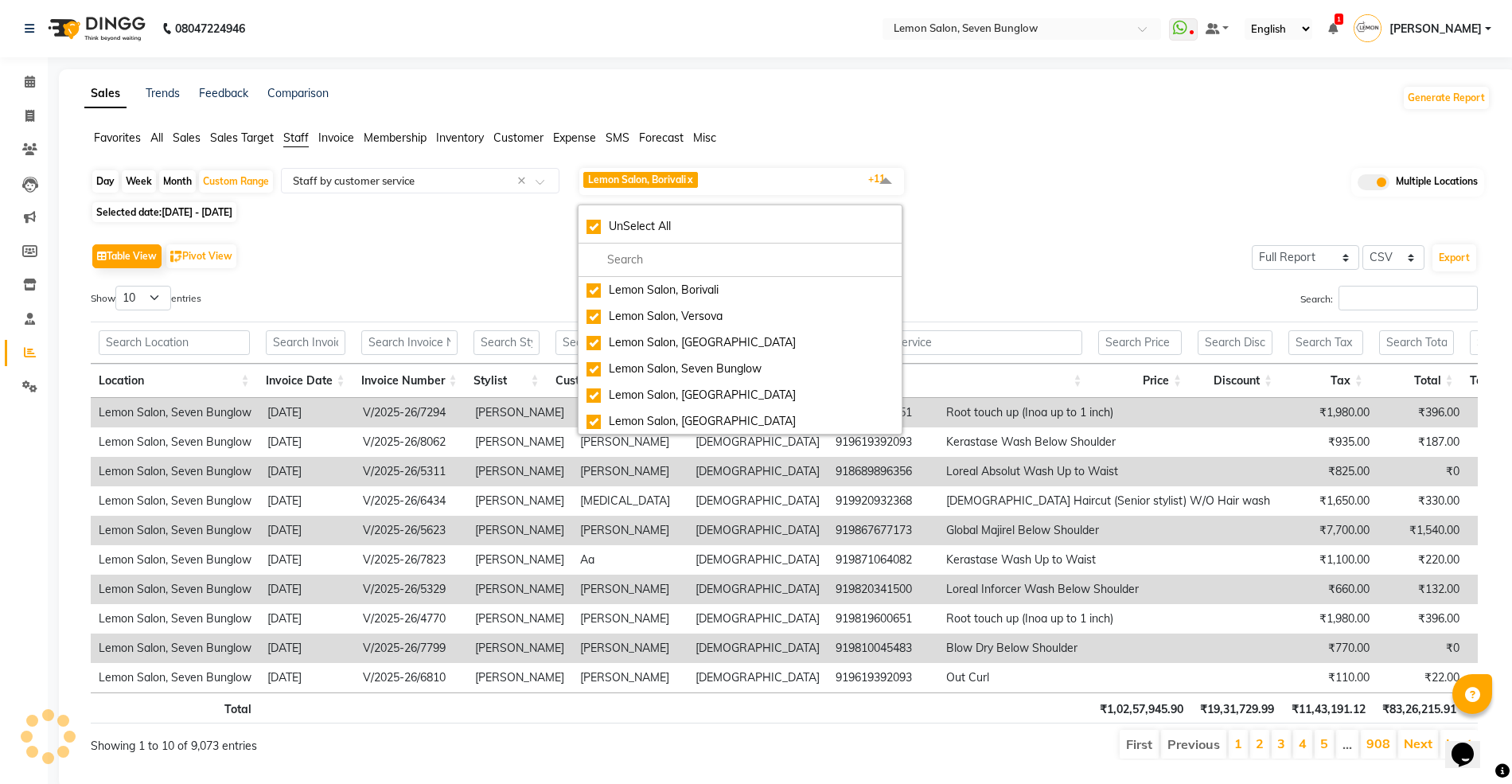
click at [1062, 215] on div "Selected date: 01-07-2025 - 30-09-2025" at bounding box center [790, 212] width 1400 height 17
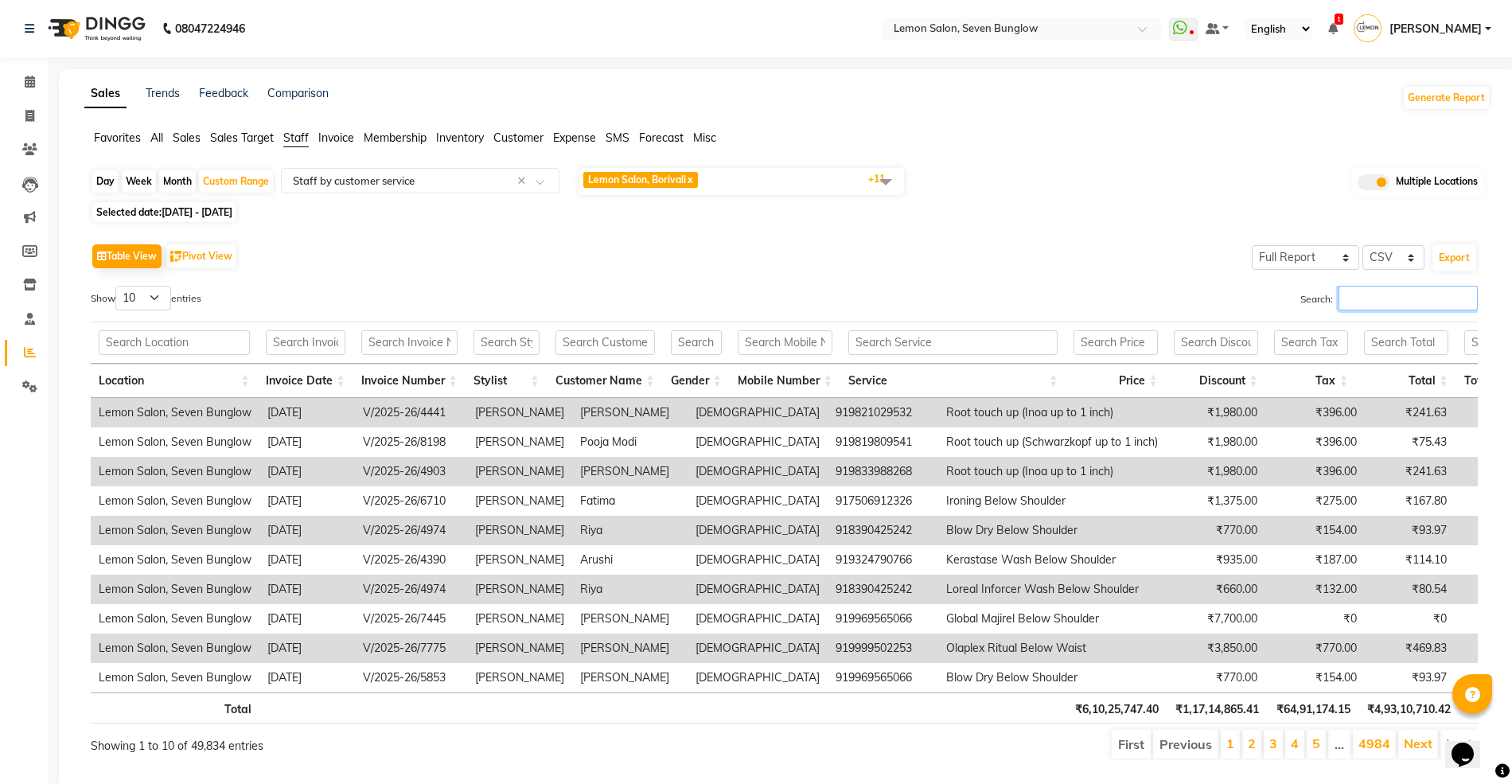
click at [1426, 300] on input "Search:" at bounding box center [1408, 298] width 140 height 25
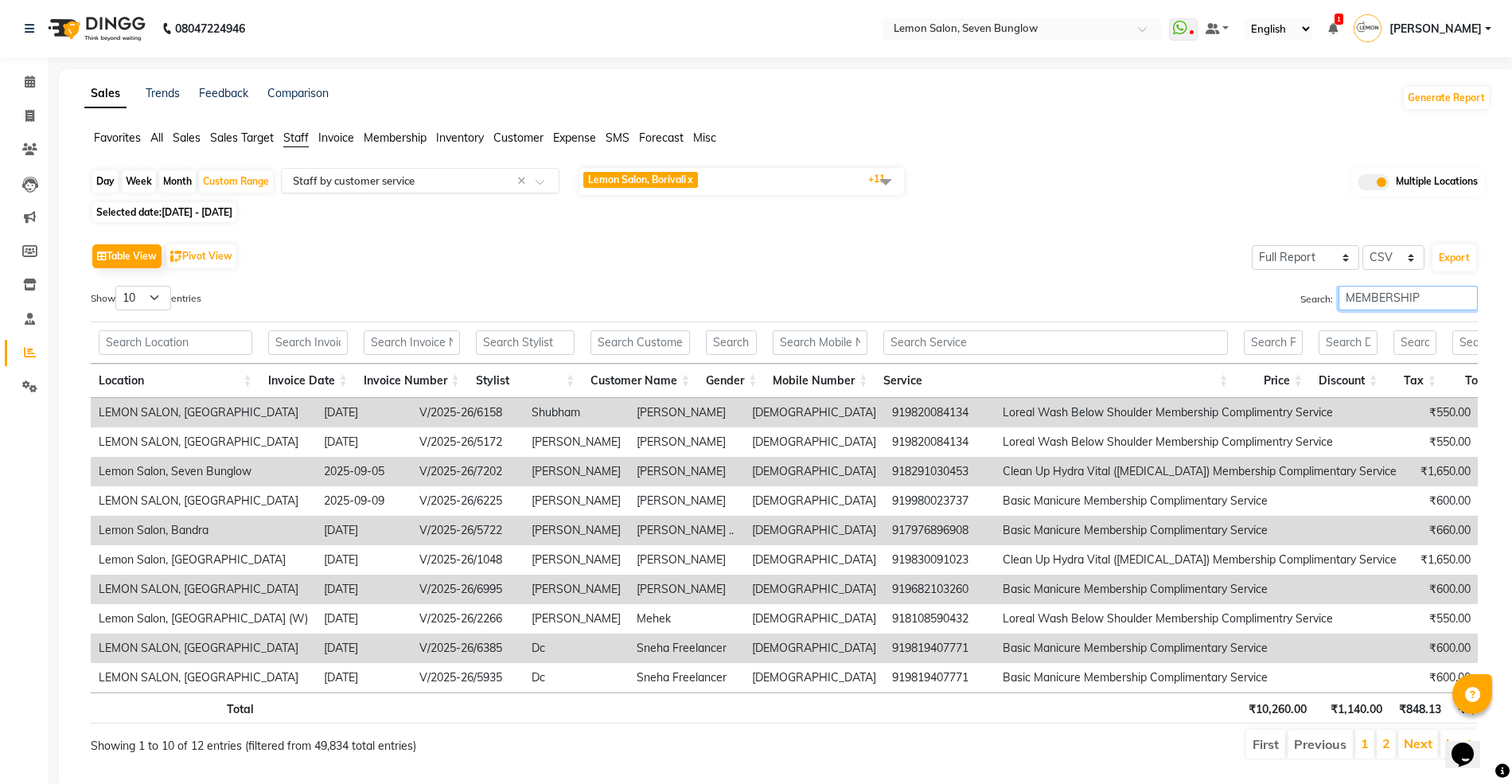
type input "MEMBERSHIP"
click at [462, 178] on input "text" at bounding box center [404, 181] width 229 height 16
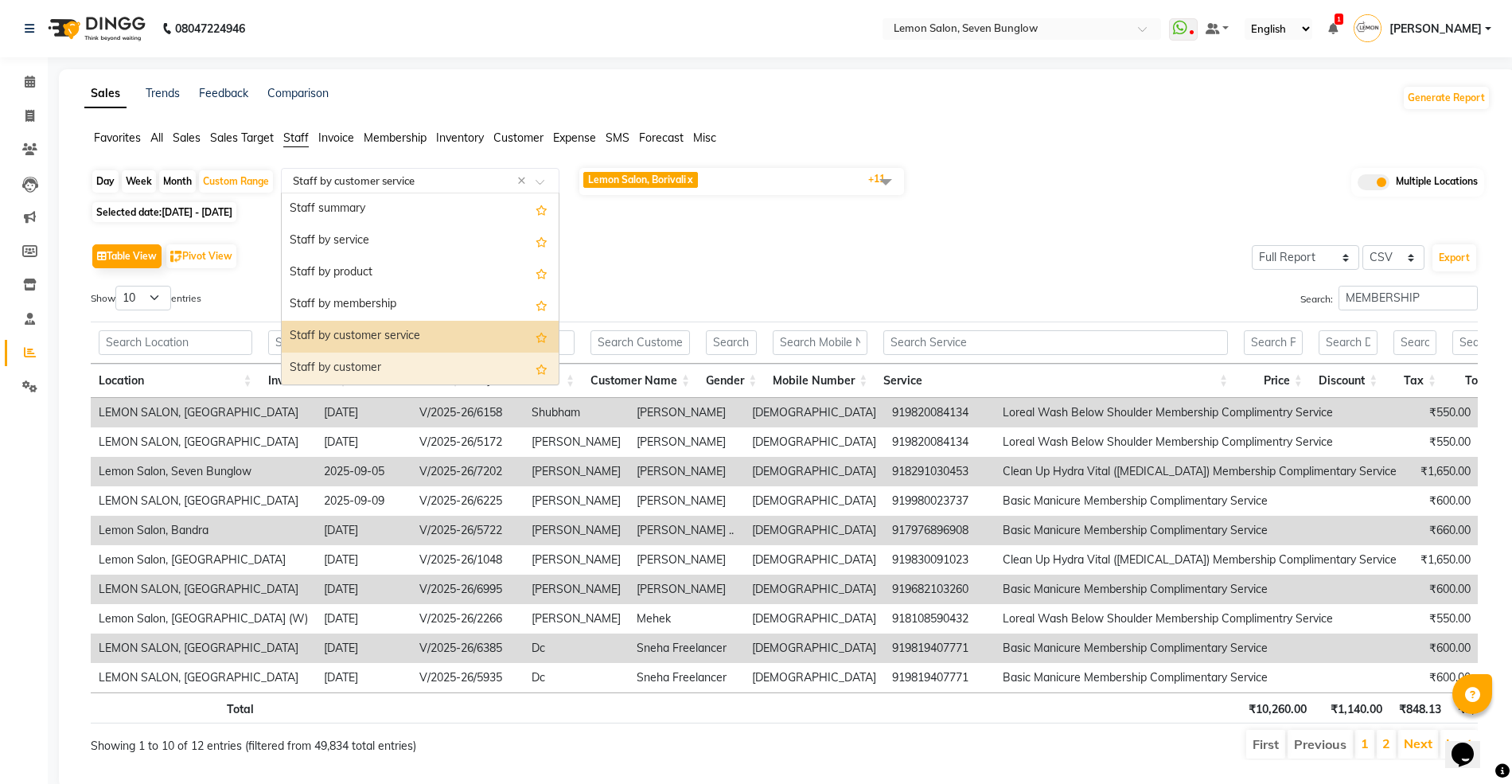
click at [388, 360] on div "Staff by customer" at bounding box center [420, 368] width 277 height 32
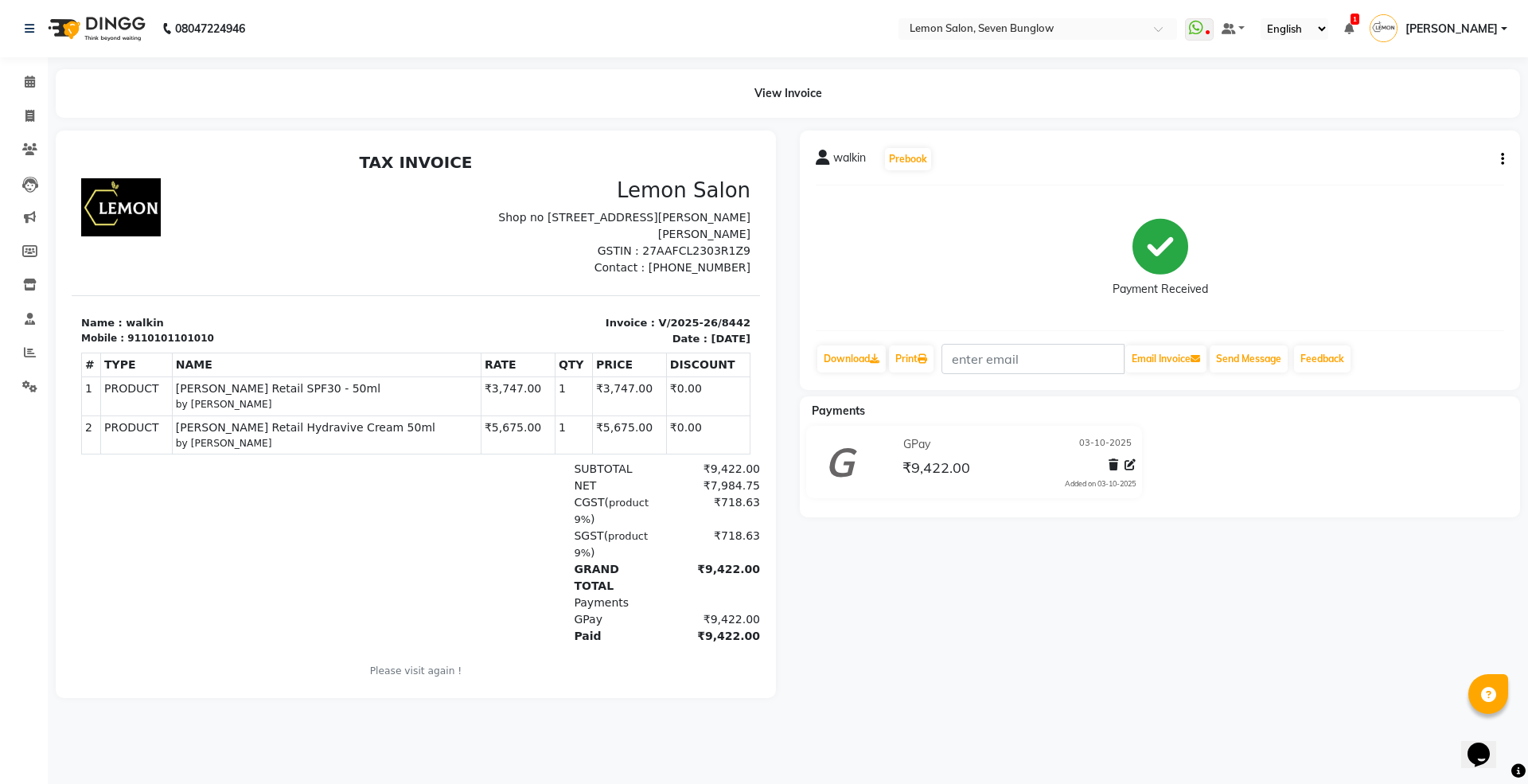
click at [1497, 147] on div "walkin Prebook" at bounding box center [1160, 159] width 688 height 25
click at [1497, 151] on button "button" at bounding box center [1499, 159] width 10 height 17
click at [1429, 160] on div "Edit Invoice" at bounding box center [1438, 168] width 80 height 20
select select "service"
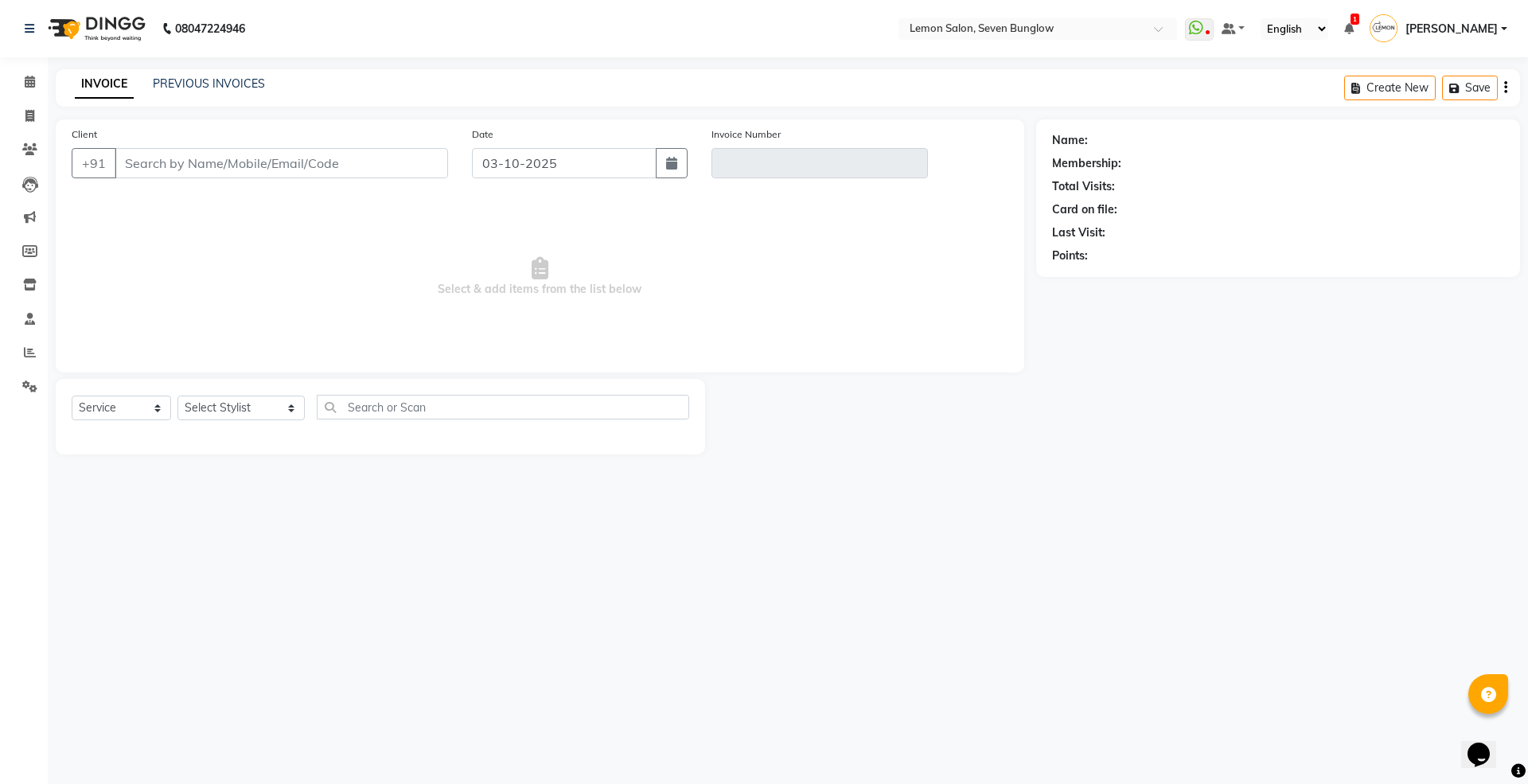
type input "10101101010"
type input "V/2025-26/8442"
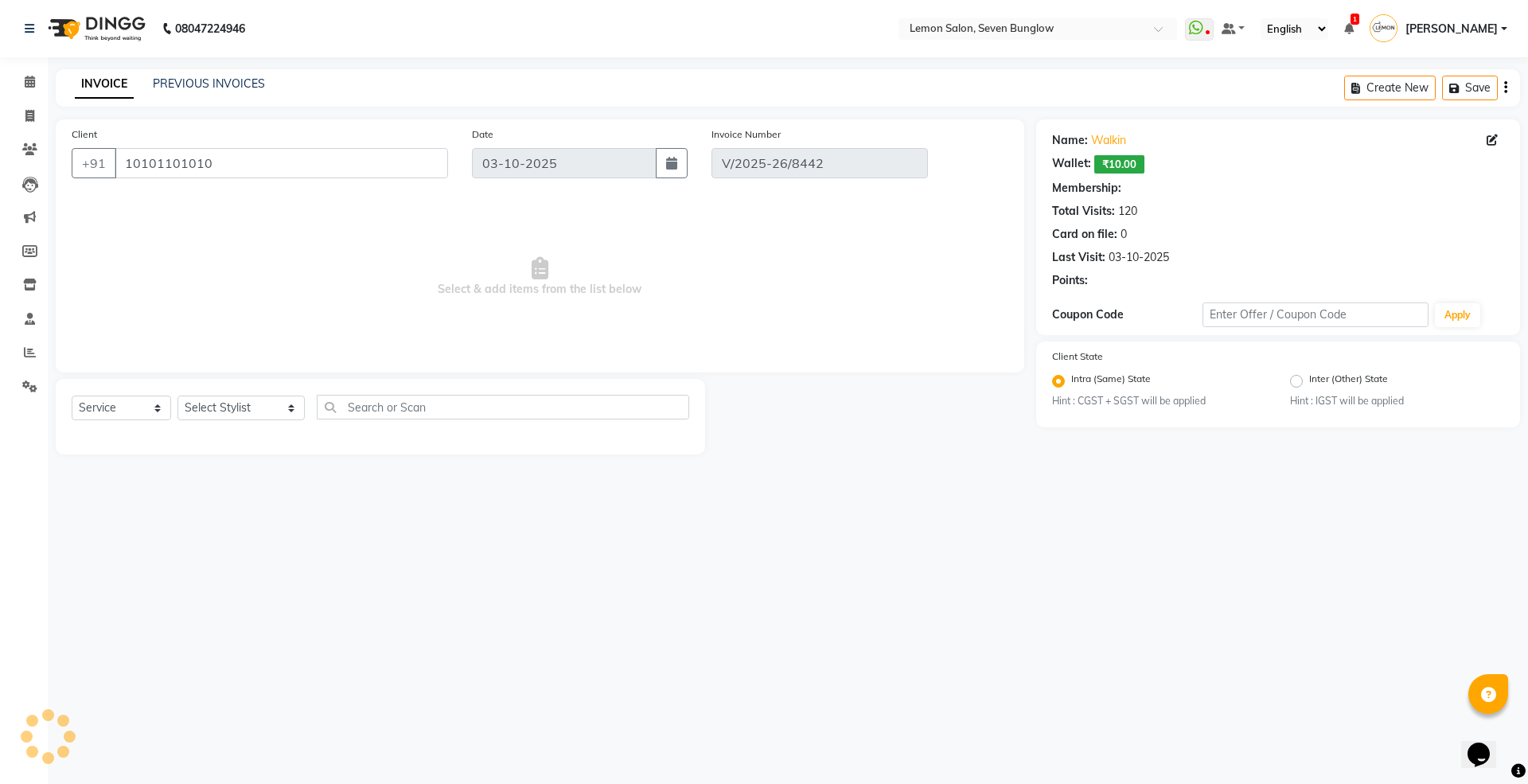
select select "select"
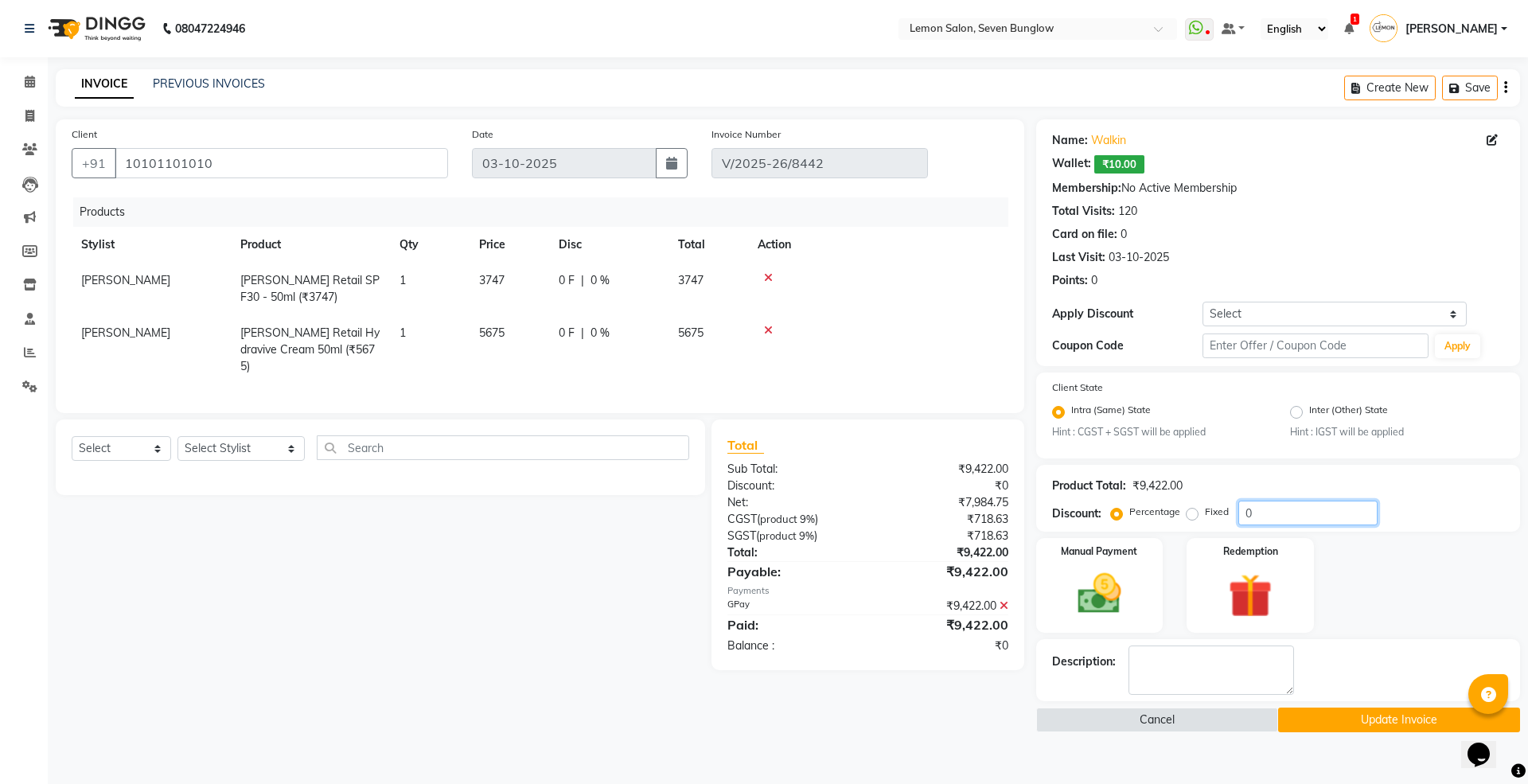
click at [1238, 509] on input "0" at bounding box center [1308, 513] width 140 height 25
type input "10"
click at [1003, 608] on icon at bounding box center [1004, 605] width 9 height 11
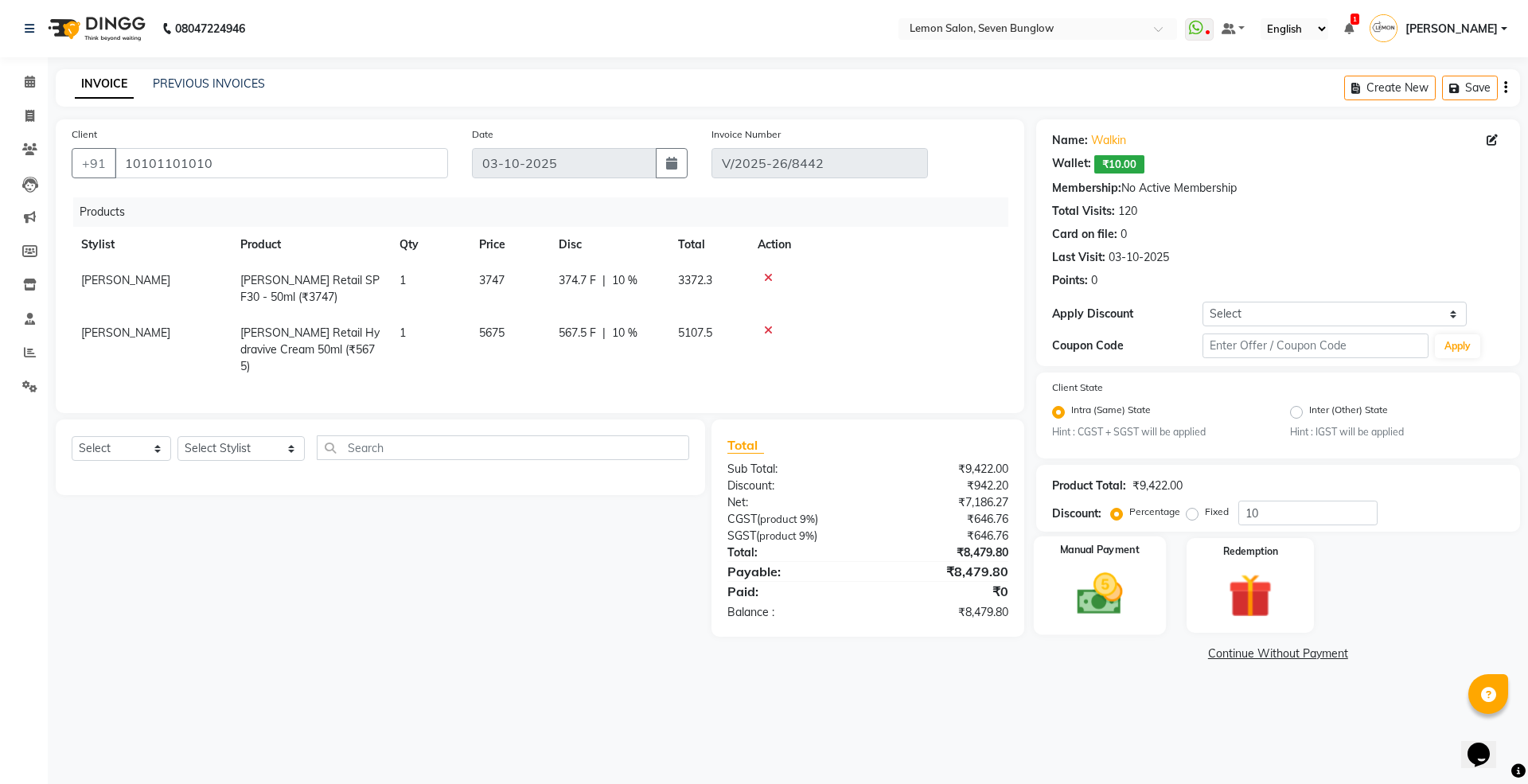
click at [1099, 573] on img at bounding box center [1099, 594] width 74 height 53
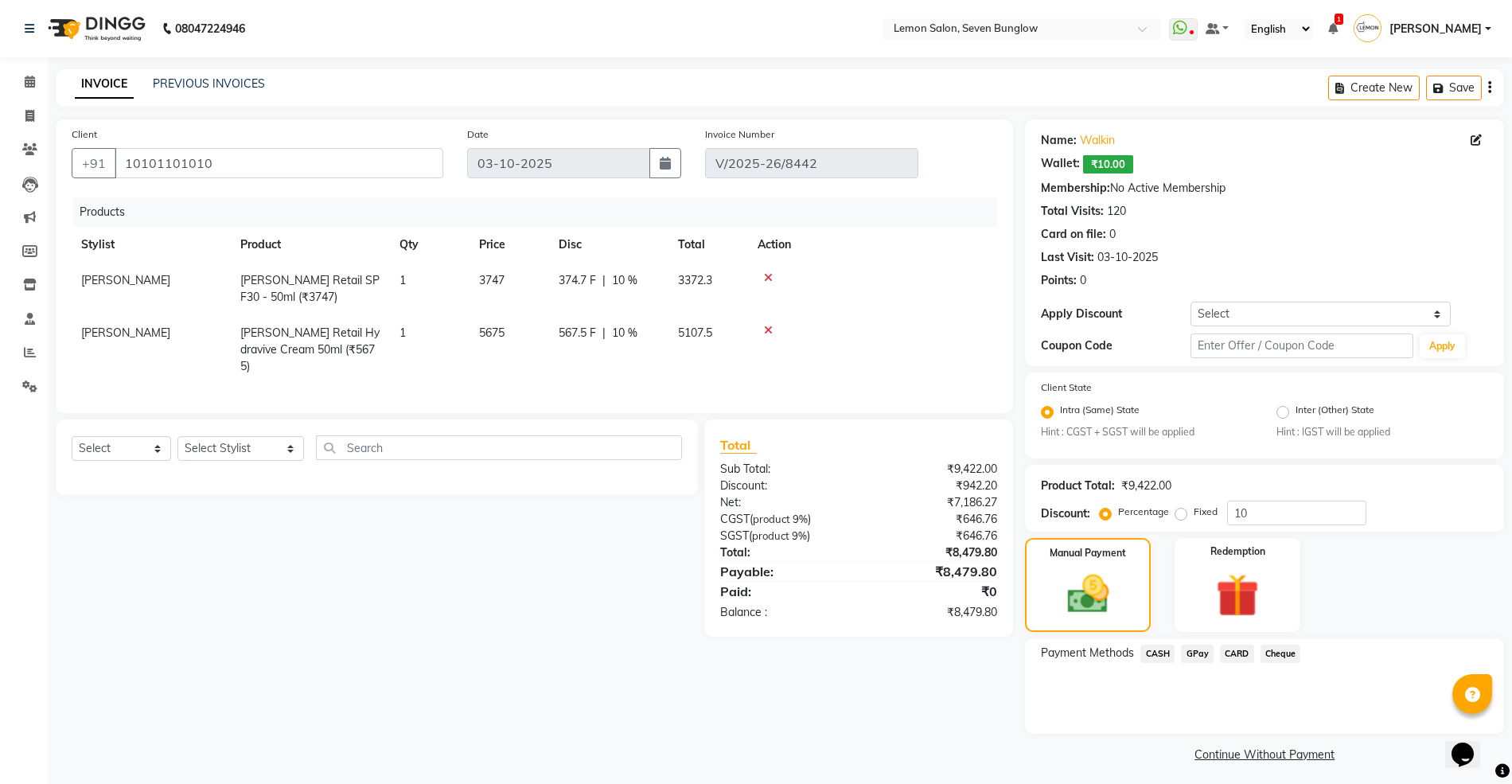
scroll to position [4, 0]
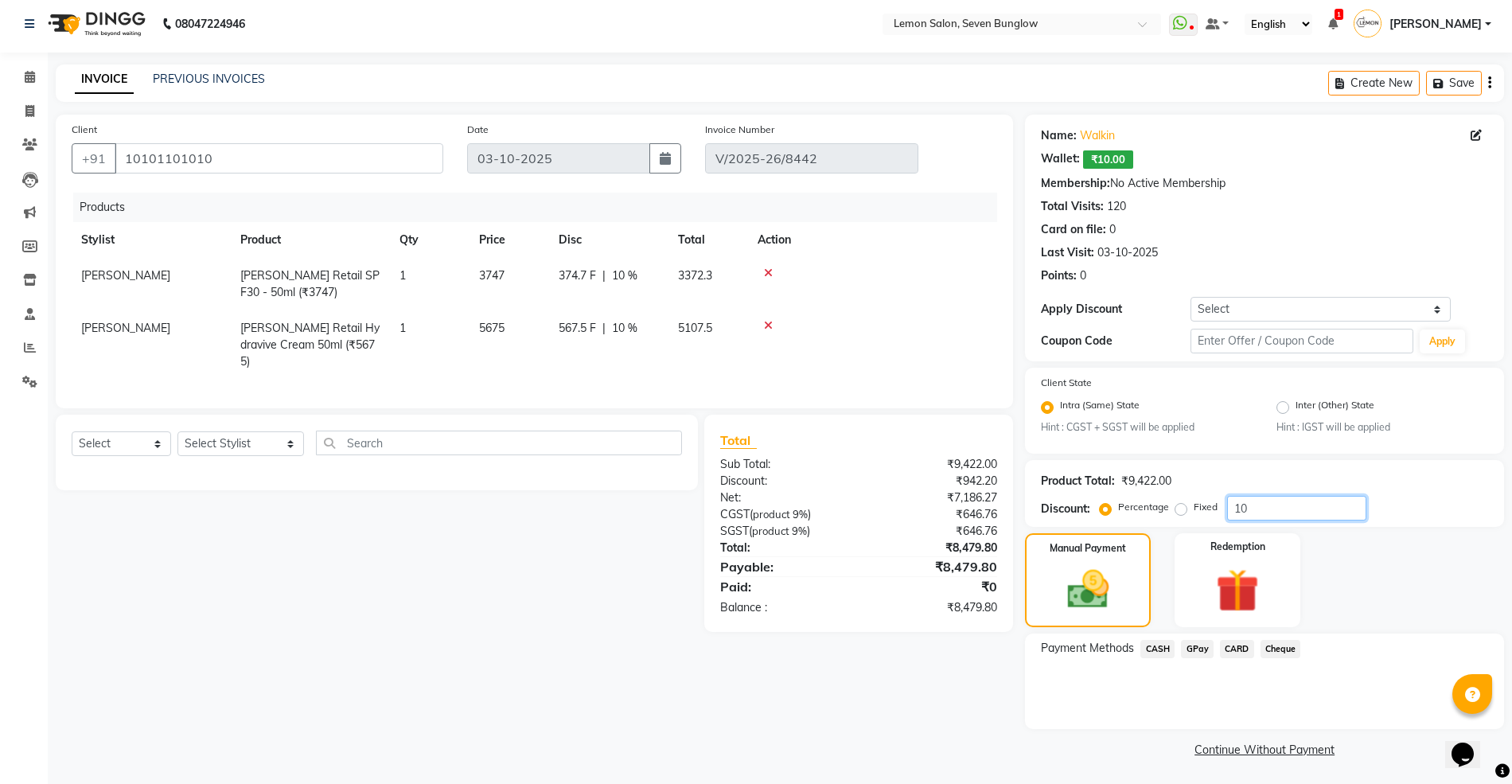
click at [1234, 507] on input "10" at bounding box center [1296, 508] width 140 height 25
click at [1193, 507] on label "Fixed" at bounding box center [1205, 507] width 24 height 14
click at [1179, 507] on input "Fixed" at bounding box center [1184, 507] width 11 height 11
radio input "true"
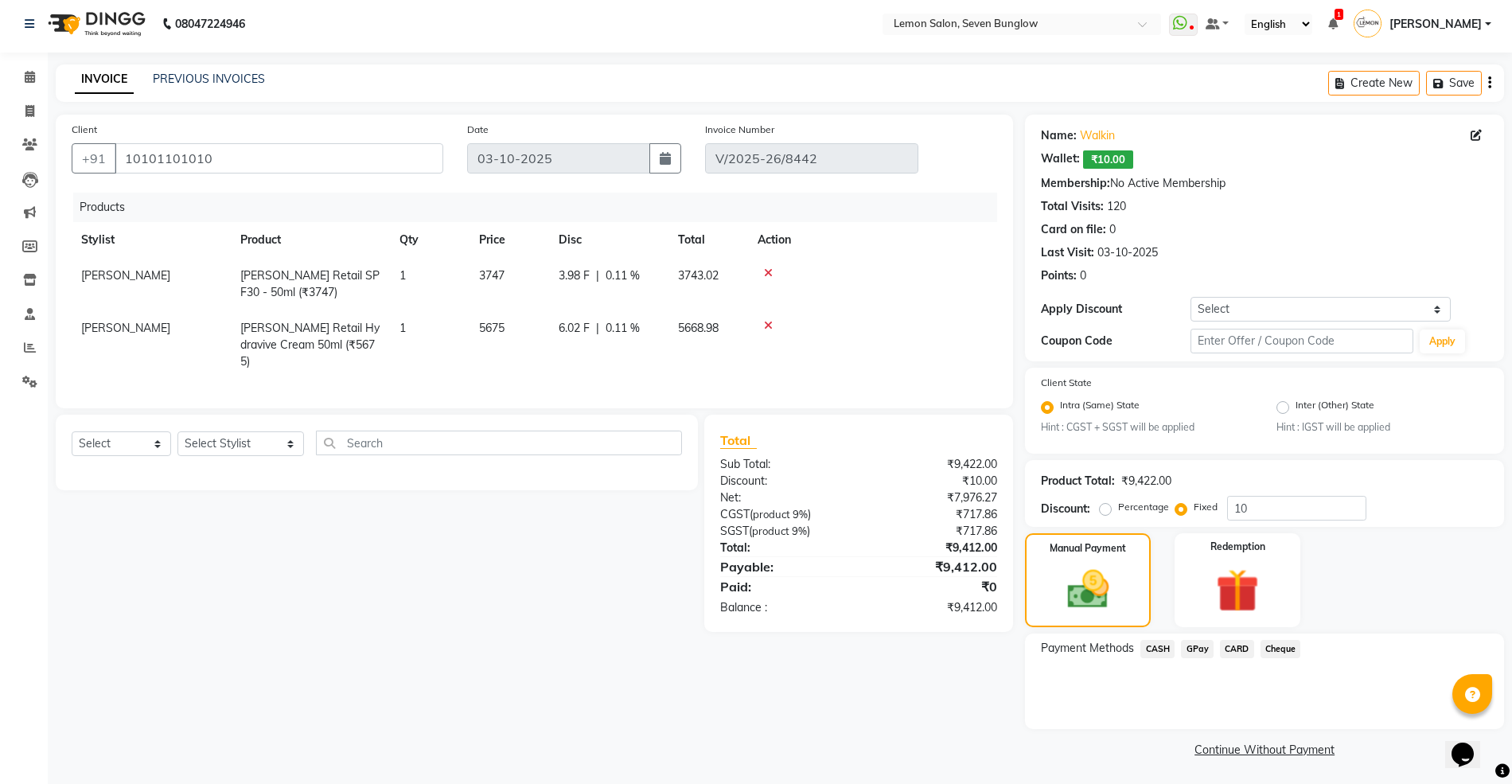
click at [1118, 507] on label "Percentage" at bounding box center [1143, 507] width 51 height 14
click at [1103, 507] on input "Percentage" at bounding box center [1108, 507] width 11 height 11
radio input "true"
click at [1238, 507] on input "10" at bounding box center [1296, 508] width 140 height 25
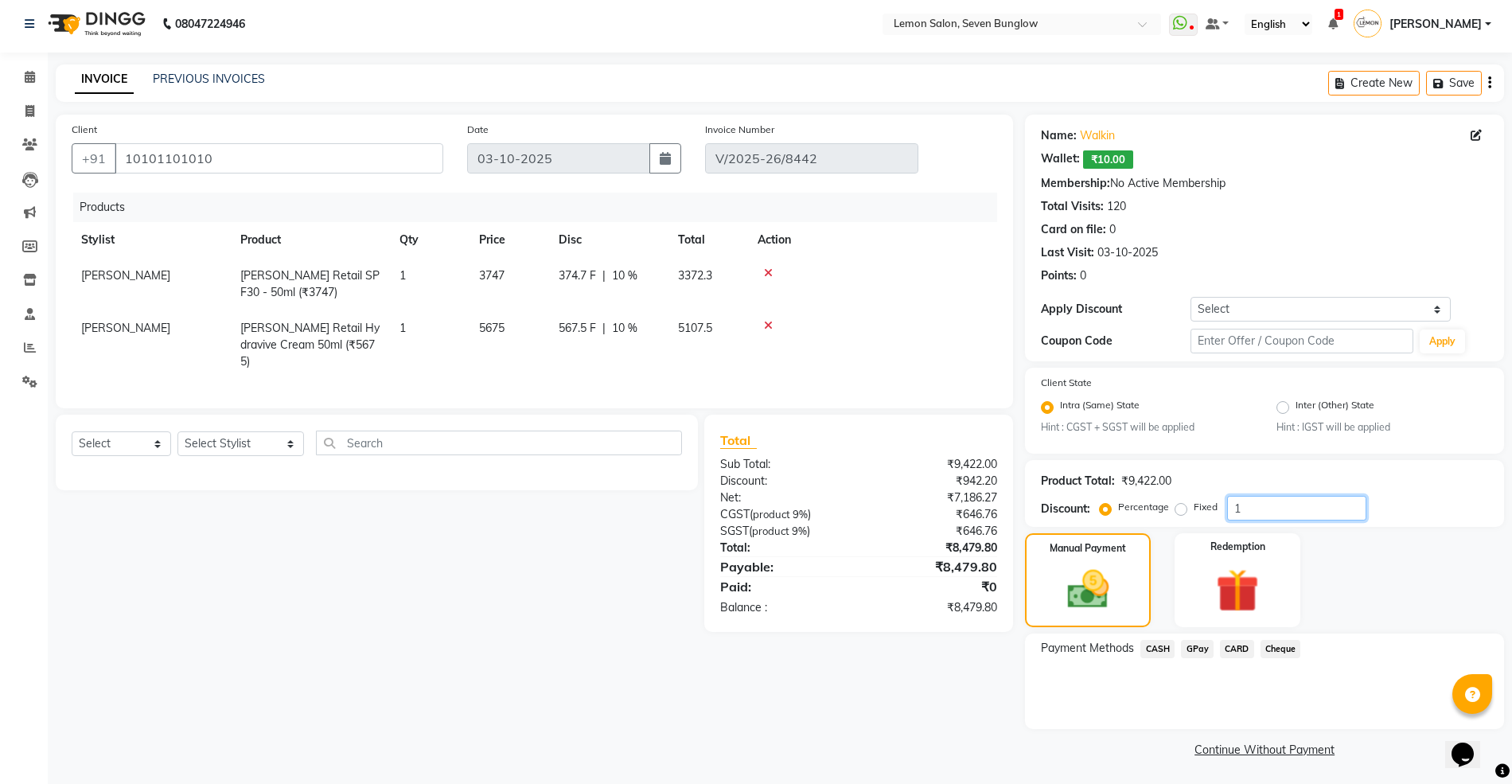
type input "10"
click at [1197, 650] on span "GPay" at bounding box center [1197, 649] width 32 height 18
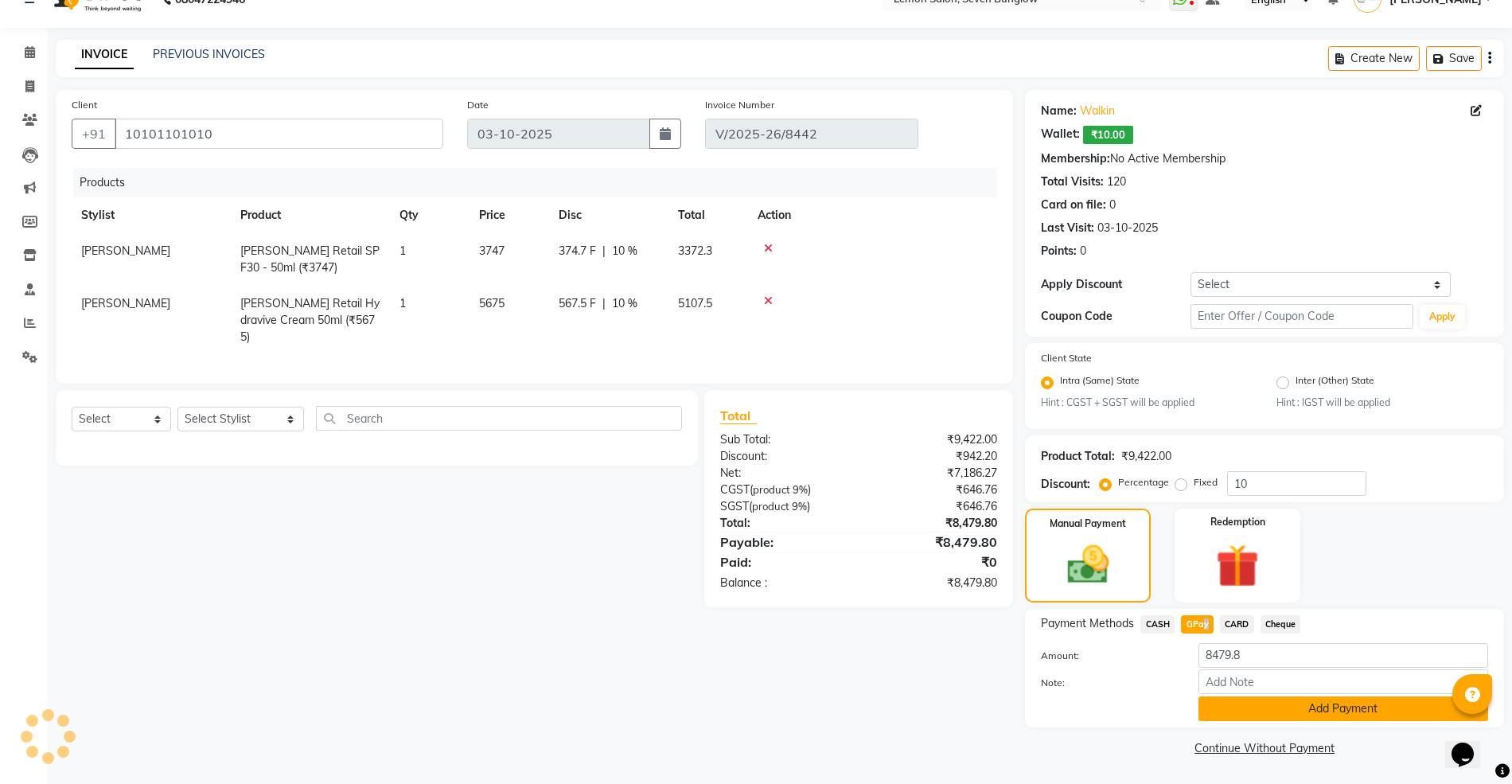
click at [1233, 704] on button "Add Payment" at bounding box center [1343, 708] width 290 height 25
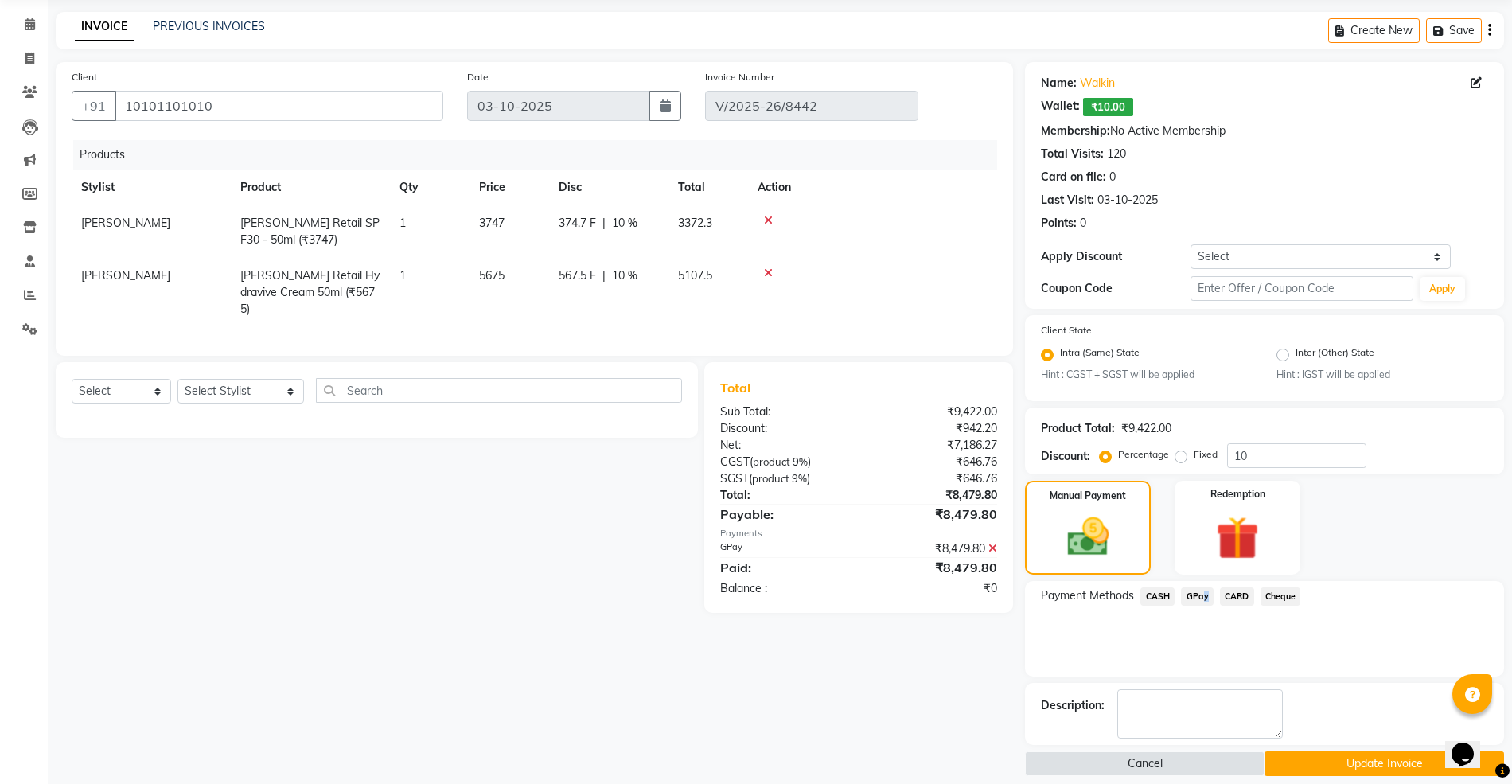
scroll to position [73, 0]
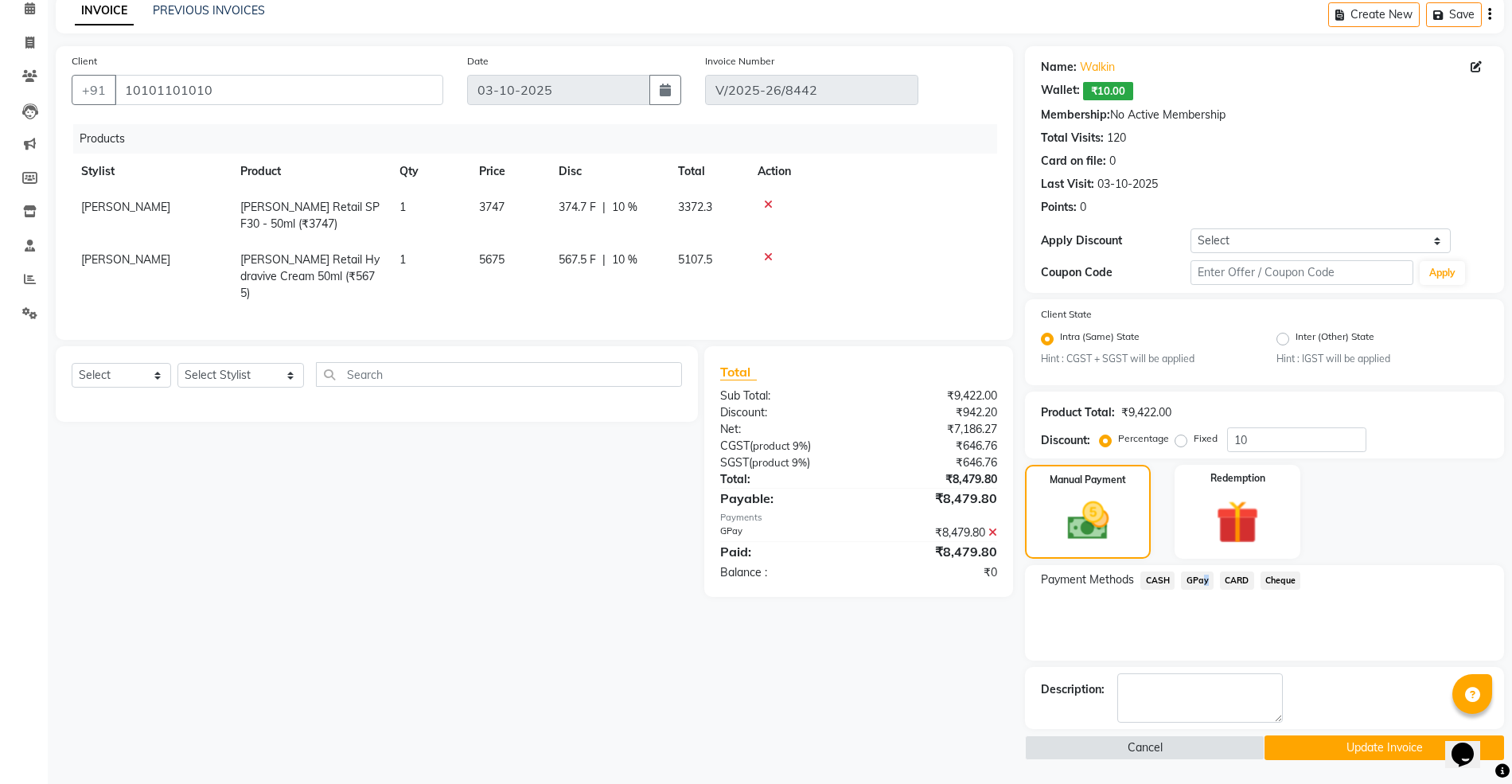
click at [1302, 738] on button "Update Invoice" at bounding box center [1384, 747] width 240 height 25
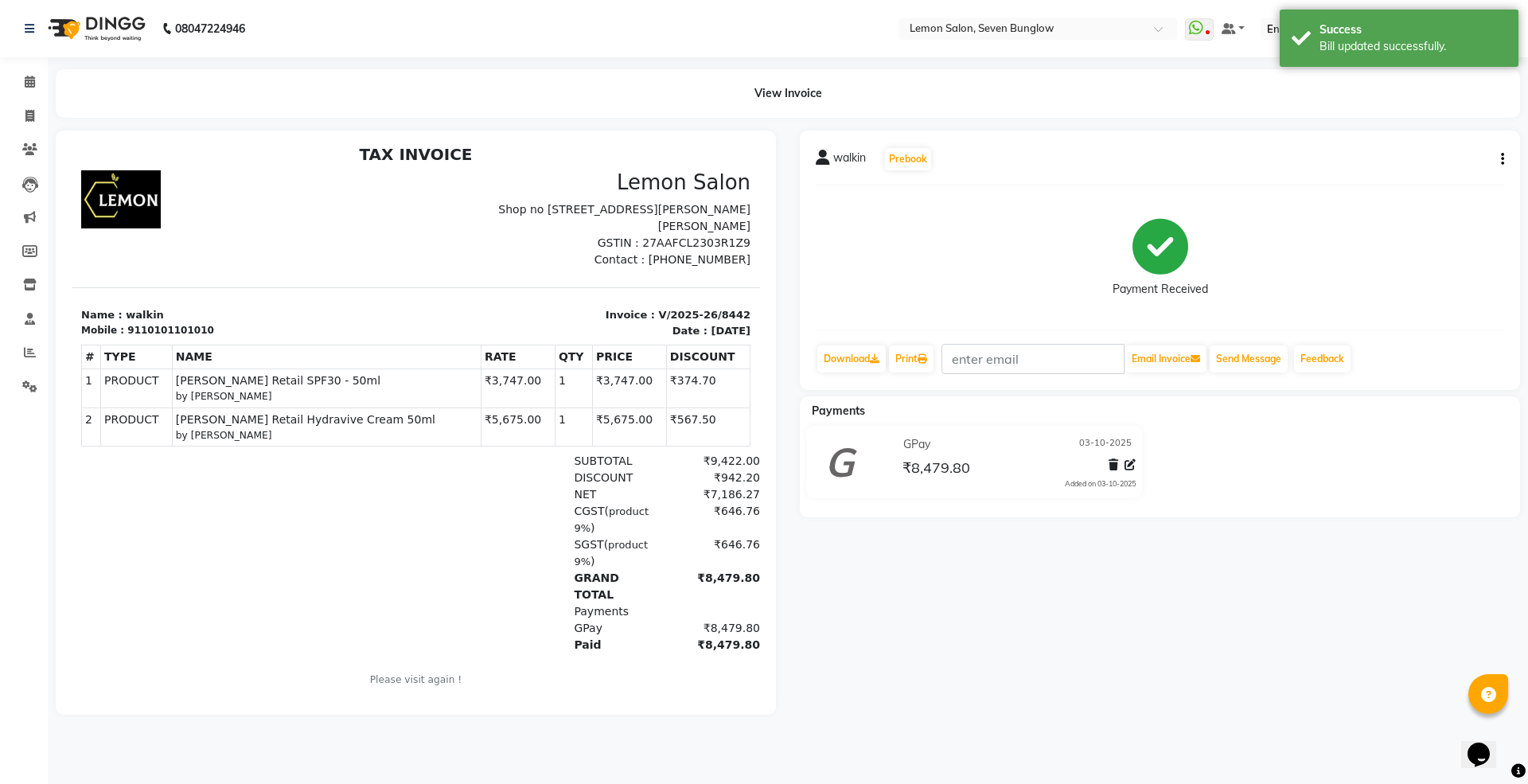
scroll to position [12, 0]
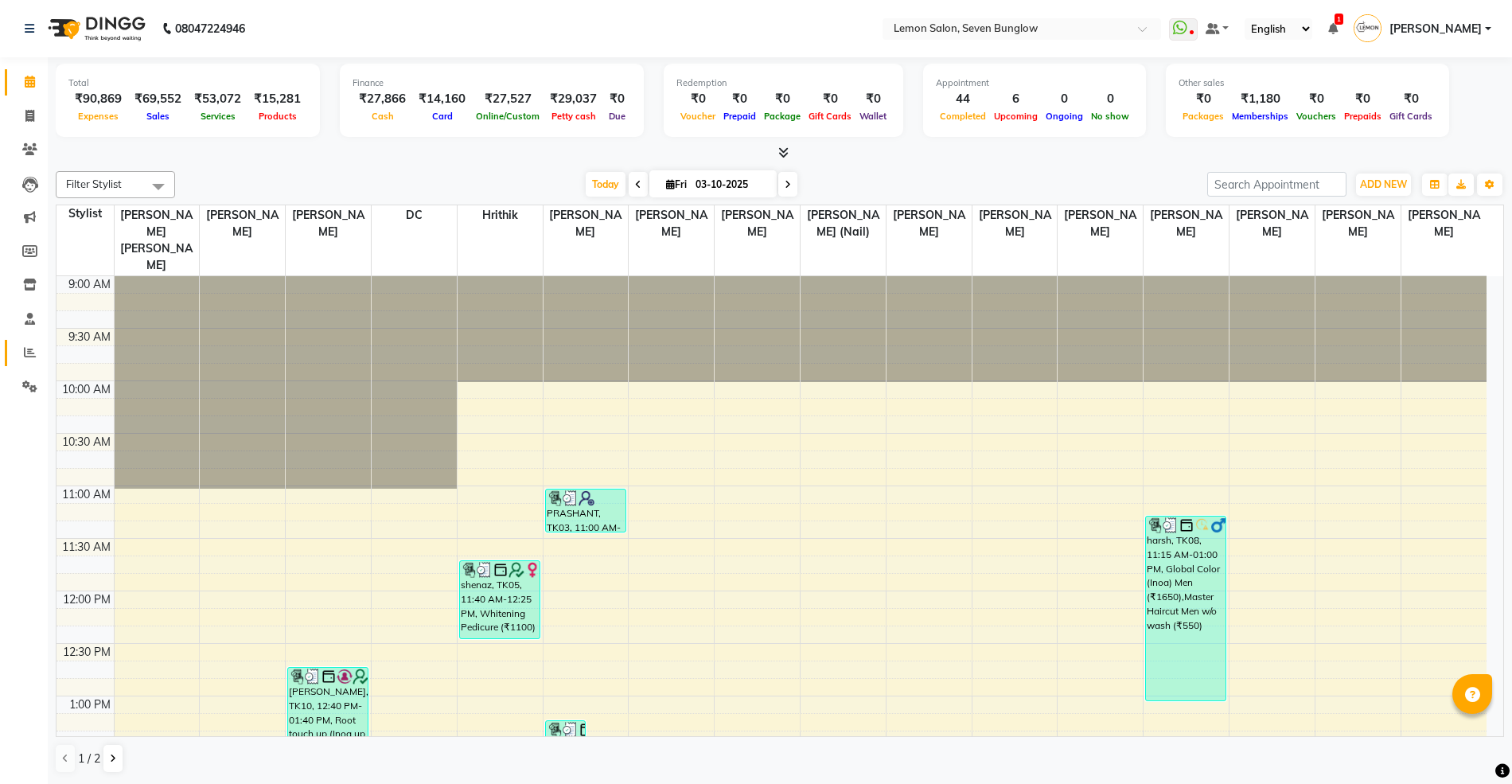
click at [25, 344] on span at bounding box center [30, 352] width 28 height 18
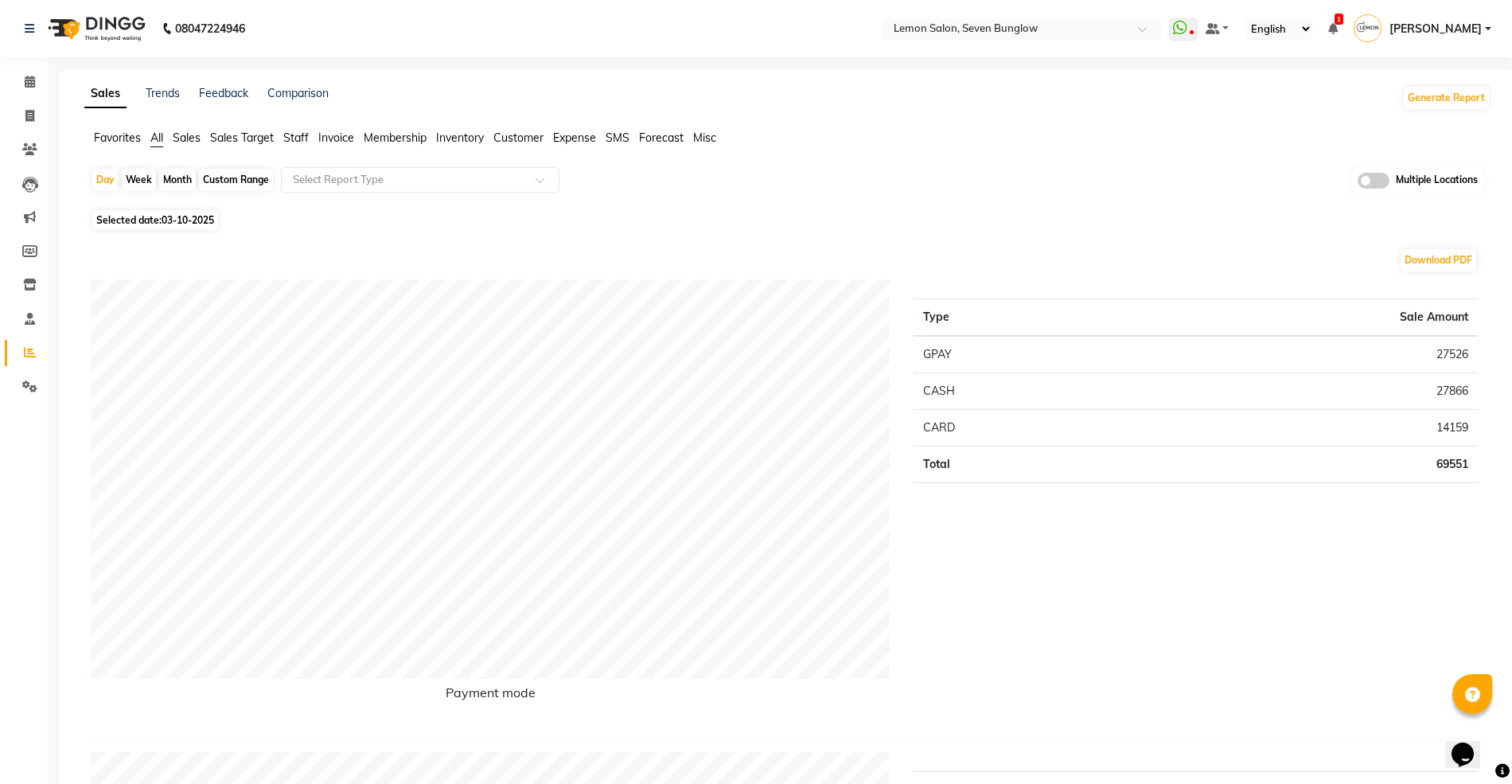
click at [241, 176] on div "Custom Range" at bounding box center [236, 179] width 74 height 22
select select "10"
select select "2025"
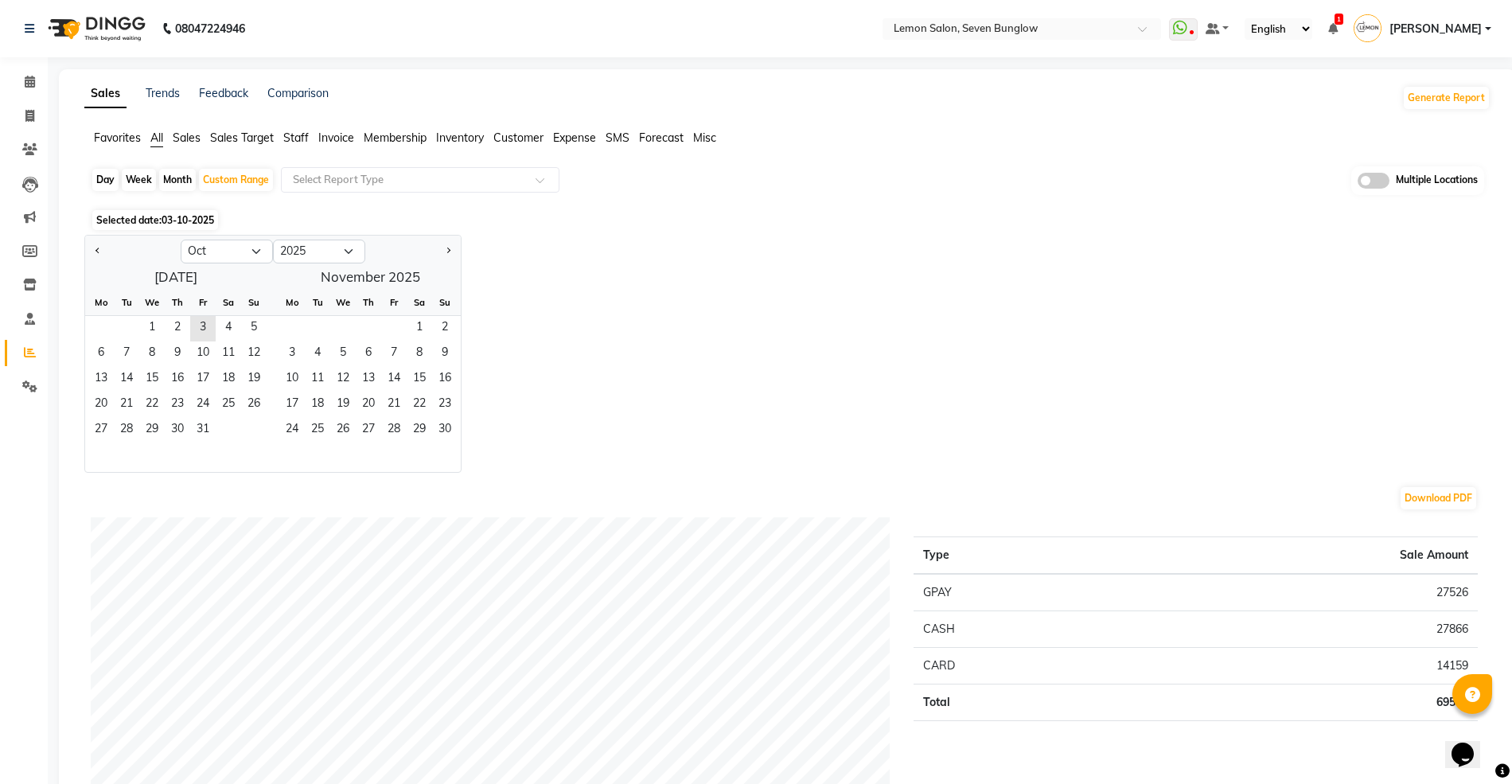
click at [174, 239] on div at bounding box center [133, 251] width 96 height 25
click at [189, 248] on select "Jan Feb Mar Apr May Jun Jul Aug Sep Oct Nov Dec" at bounding box center [227, 251] width 92 height 24
click at [181, 240] on select "Jan Feb Mar Apr May Jun Jul Aug Sep Oct Nov Dec" at bounding box center [227, 251] width 92 height 24
click at [124, 315] on div "Tu" at bounding box center [126, 302] width 25 height 25
click at [132, 327] on span "1" at bounding box center [126, 328] width 25 height 25
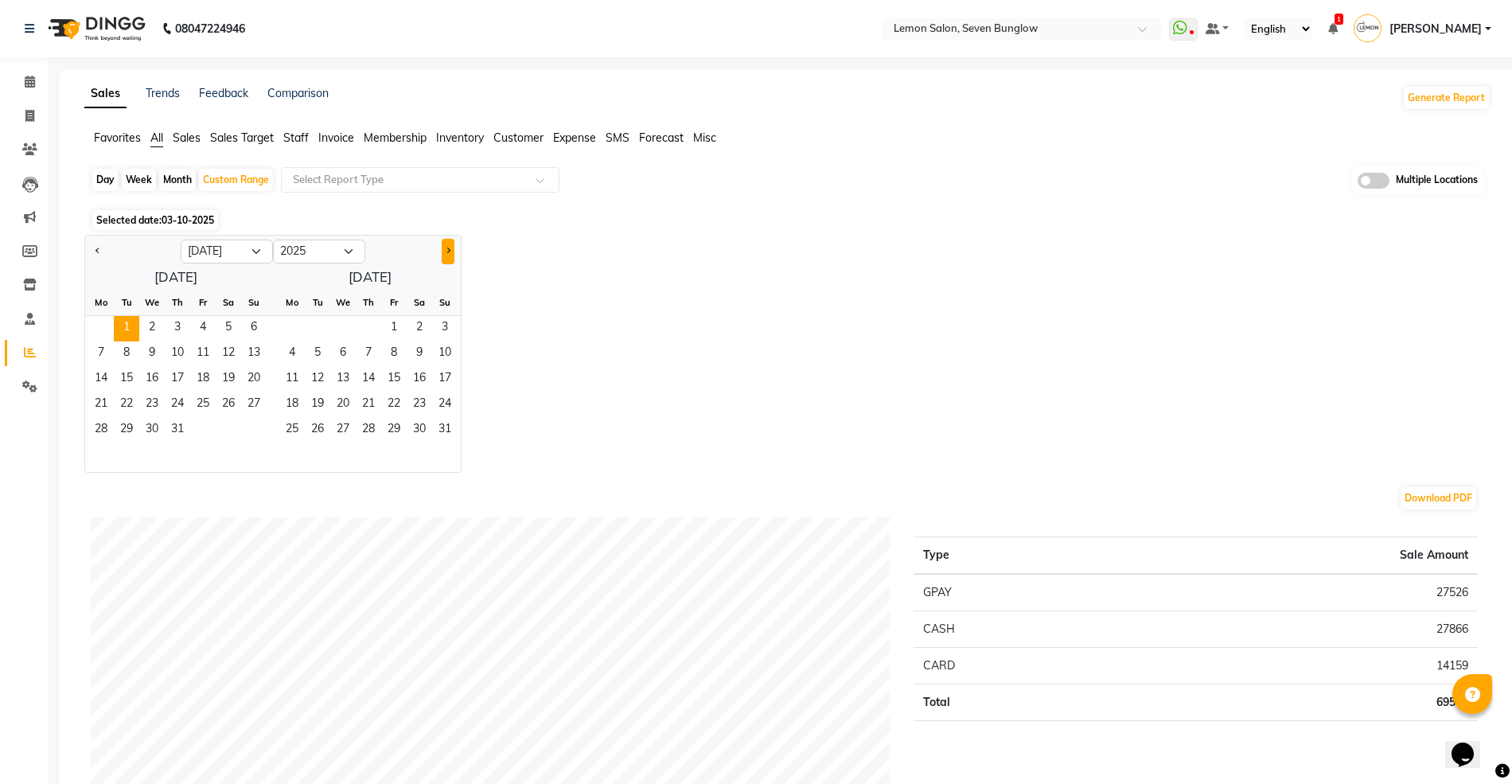
click at [443, 249] on button "Next month" at bounding box center [448, 251] width 12 height 25
select select "8"
click at [325, 424] on span "30" at bounding box center [317, 430] width 25 height 25
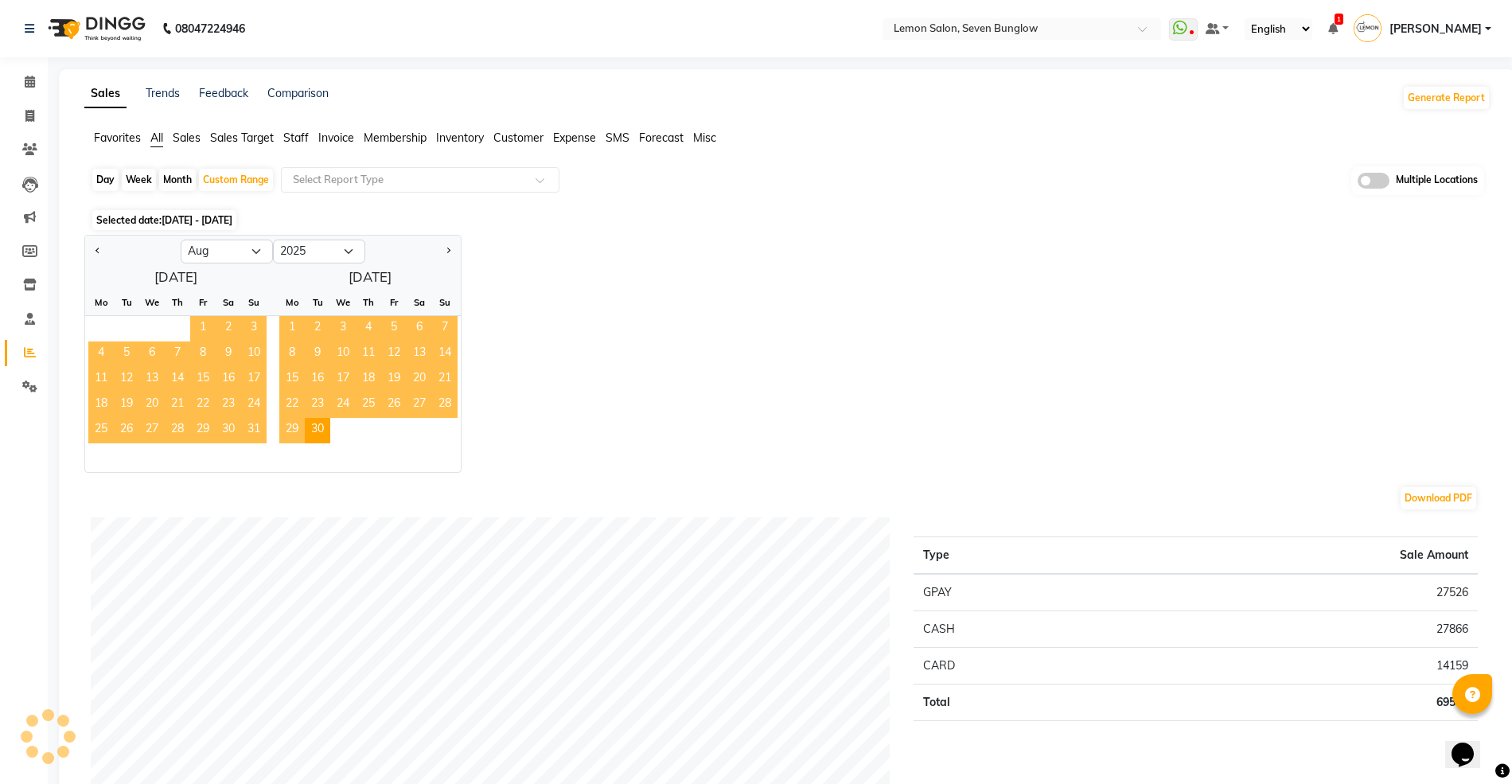
click at [299, 138] on span "Staff" at bounding box center [296, 138] width 25 height 14
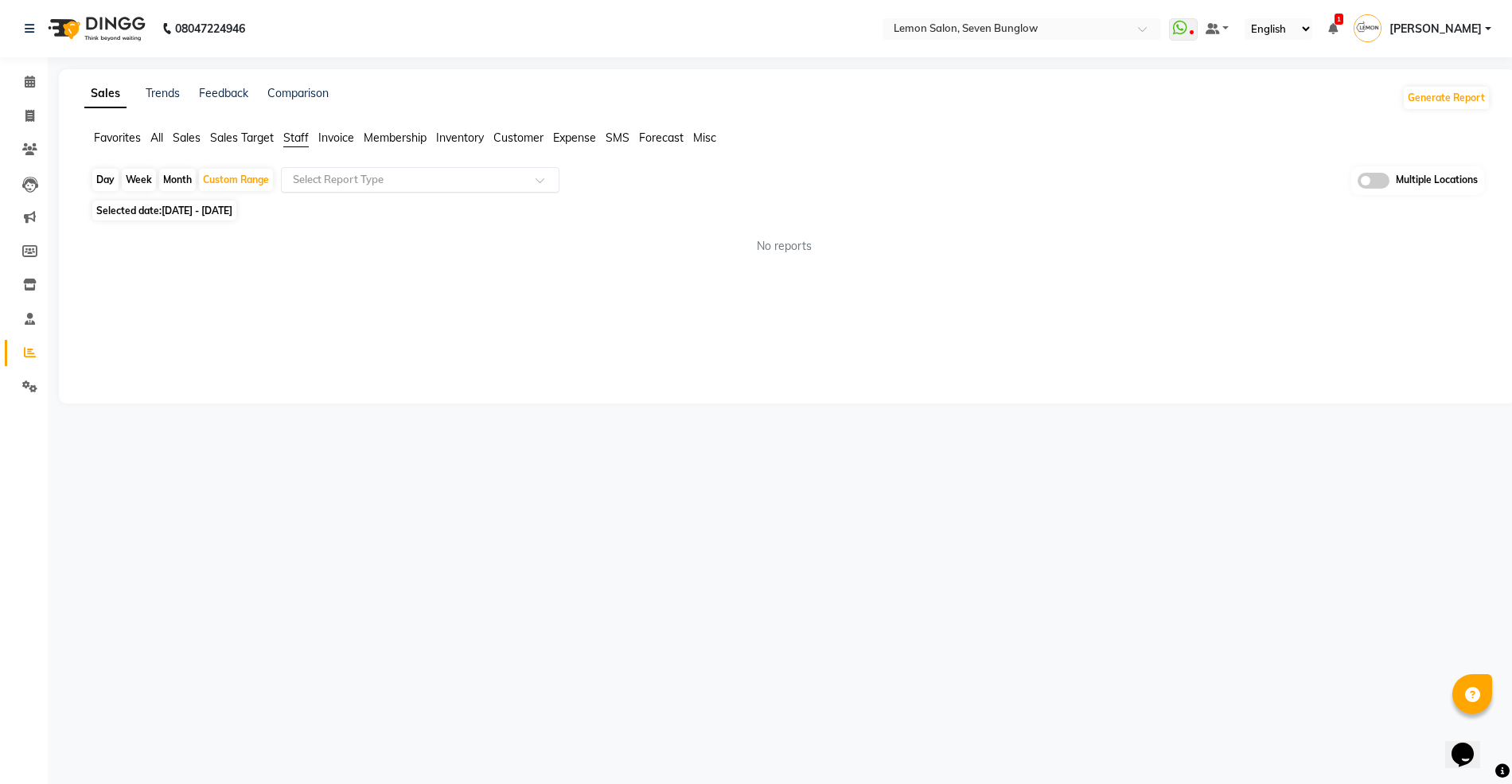
click at [323, 183] on input "text" at bounding box center [404, 180] width 229 height 16
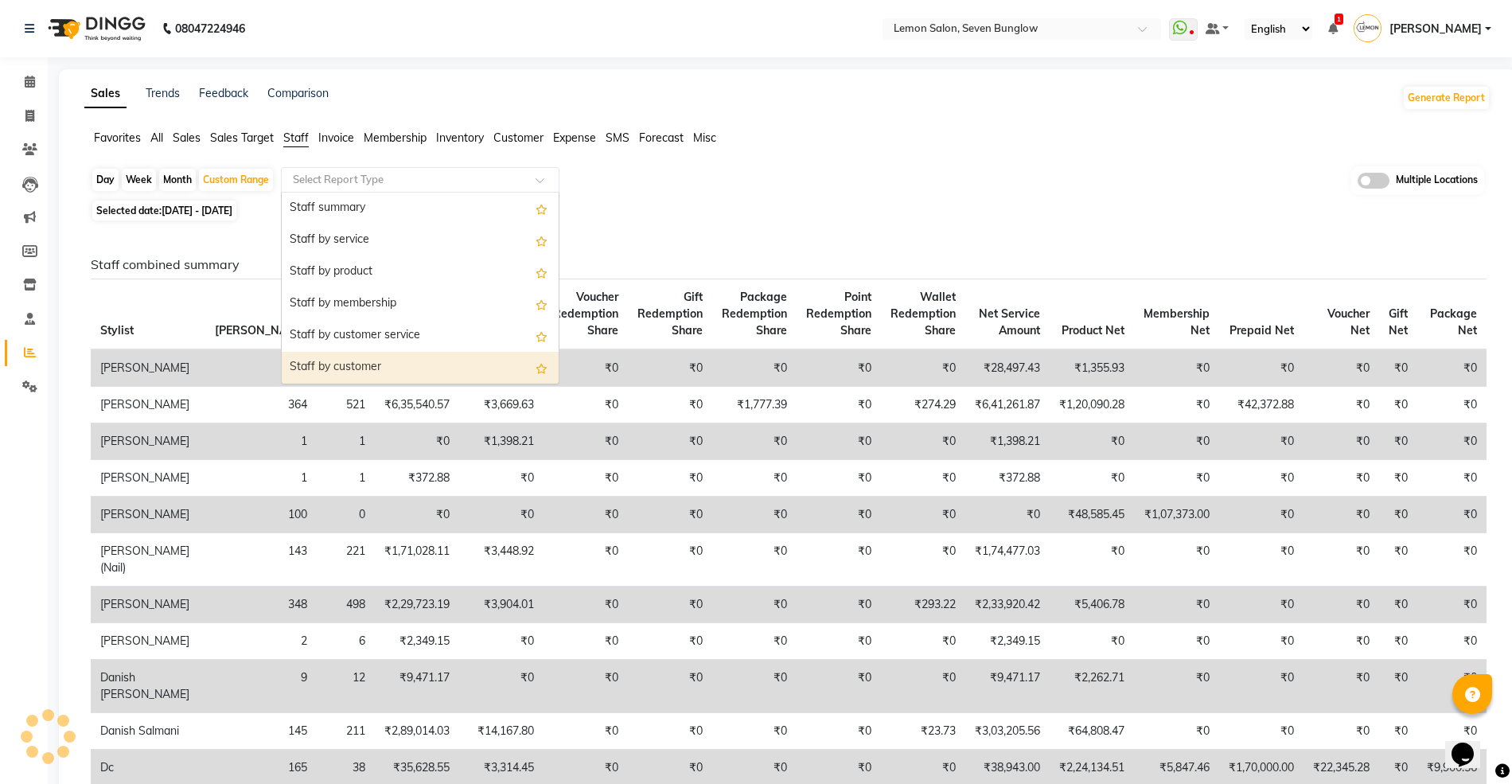
click at [380, 363] on div "Staff by customer" at bounding box center [420, 368] width 277 height 32
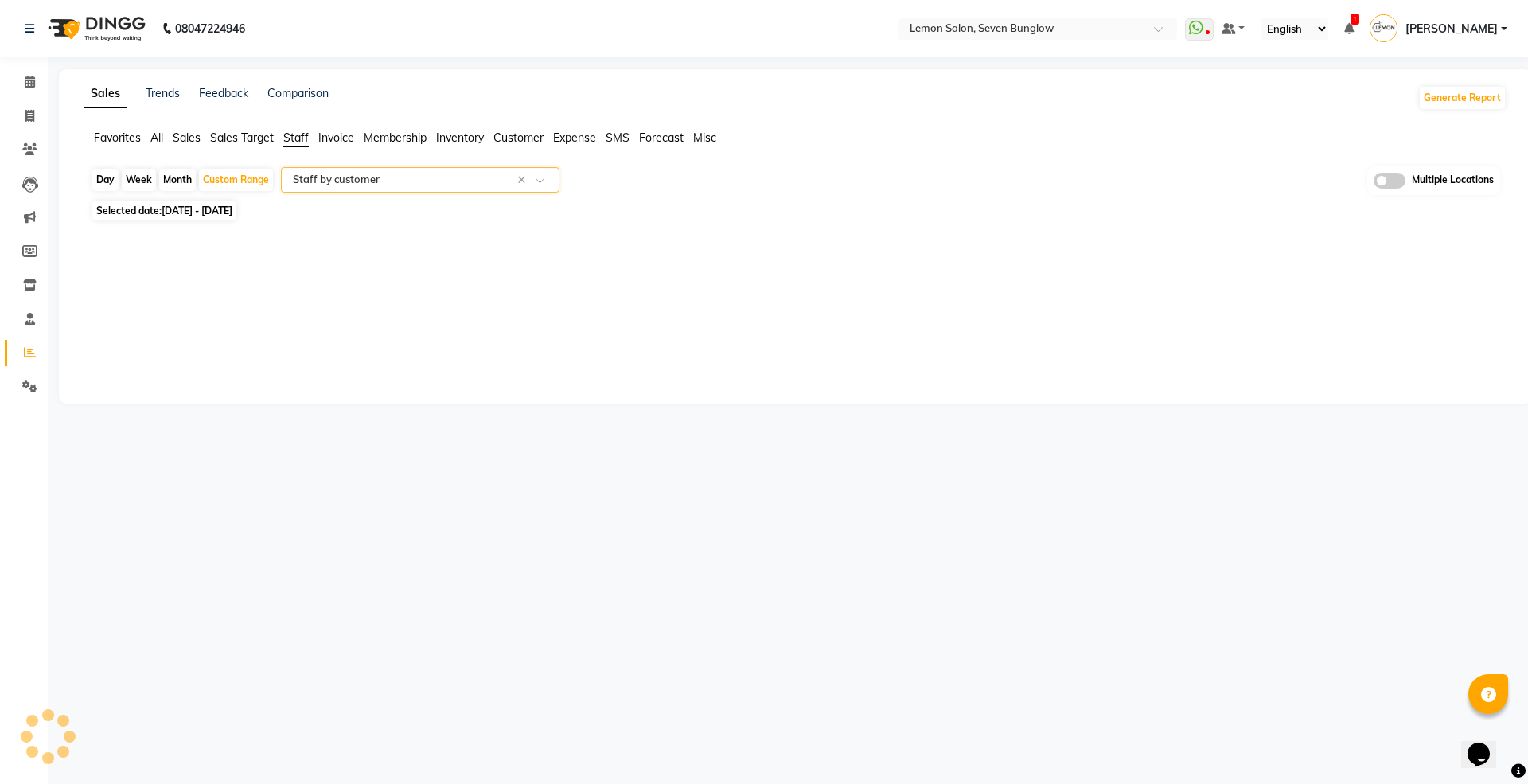
click at [1379, 183] on span at bounding box center [1389, 181] width 32 height 16
click at [1373, 183] on input "checkbox" at bounding box center [1373, 183] width 0 height 0
select select "full_report"
select select "csv"
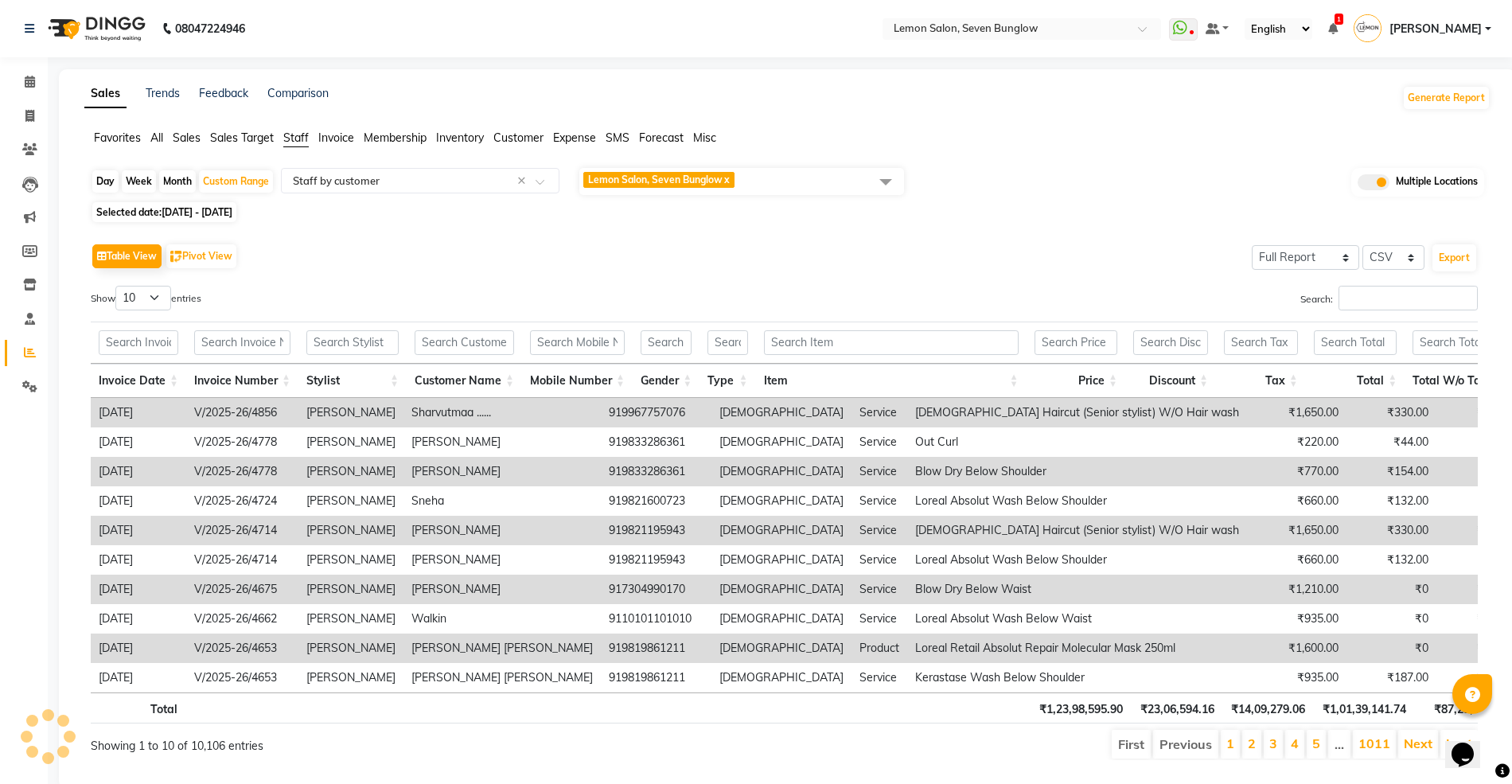
click at [756, 178] on span "Lemon Salon, Seven Bunglow x" at bounding box center [742, 181] width 325 height 27
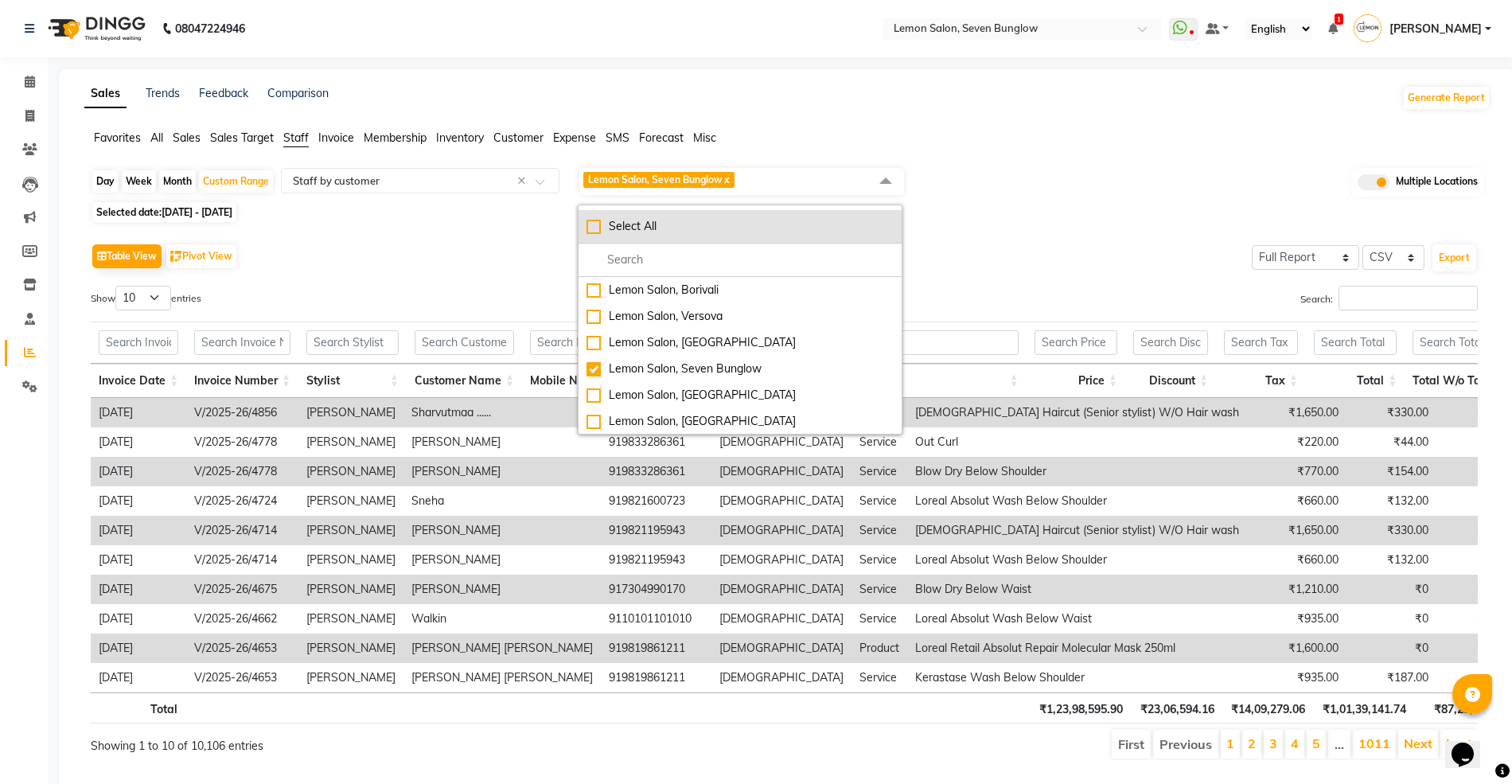
click at [595, 217] on li "Select All" at bounding box center [740, 227] width 323 height 33
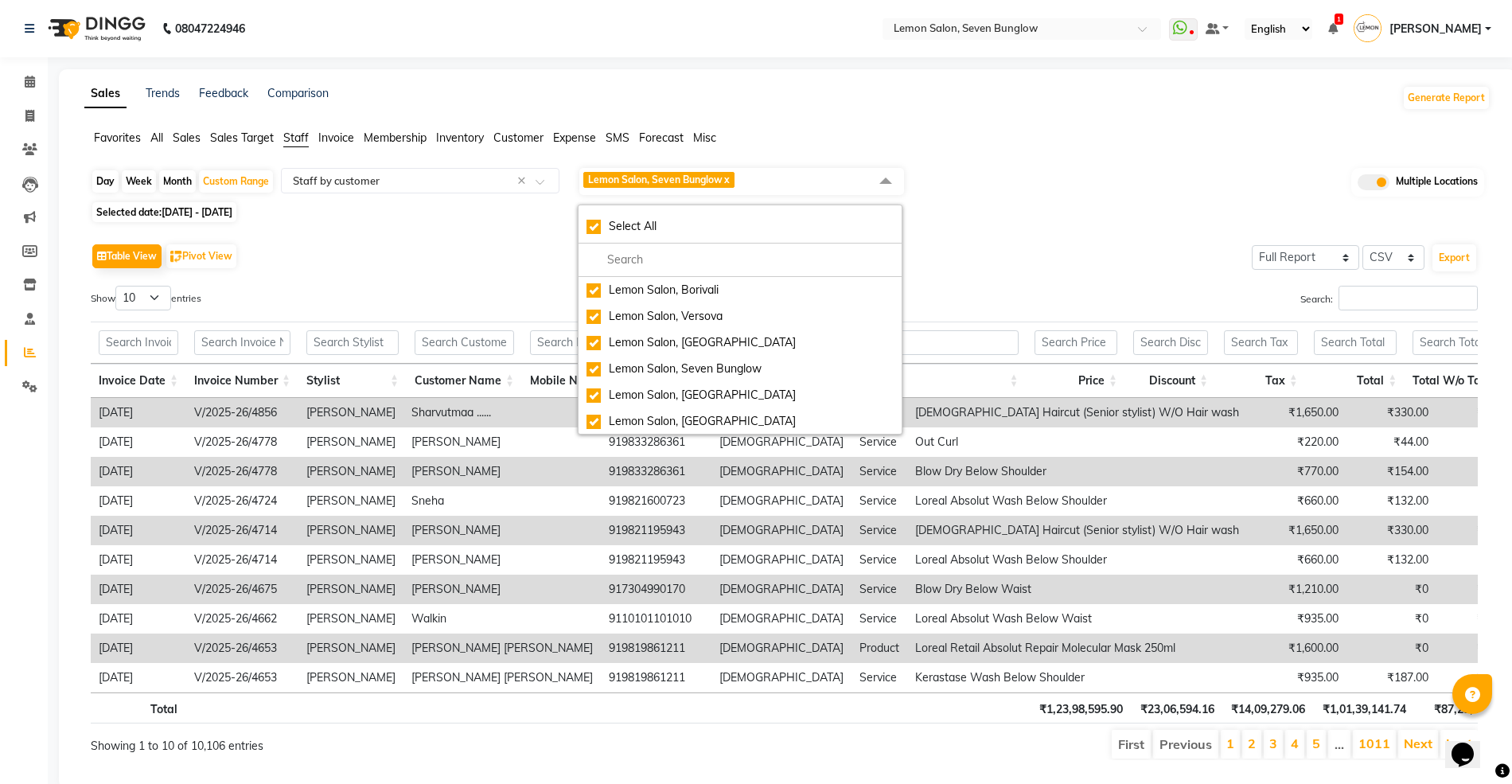
checkbox input "true"
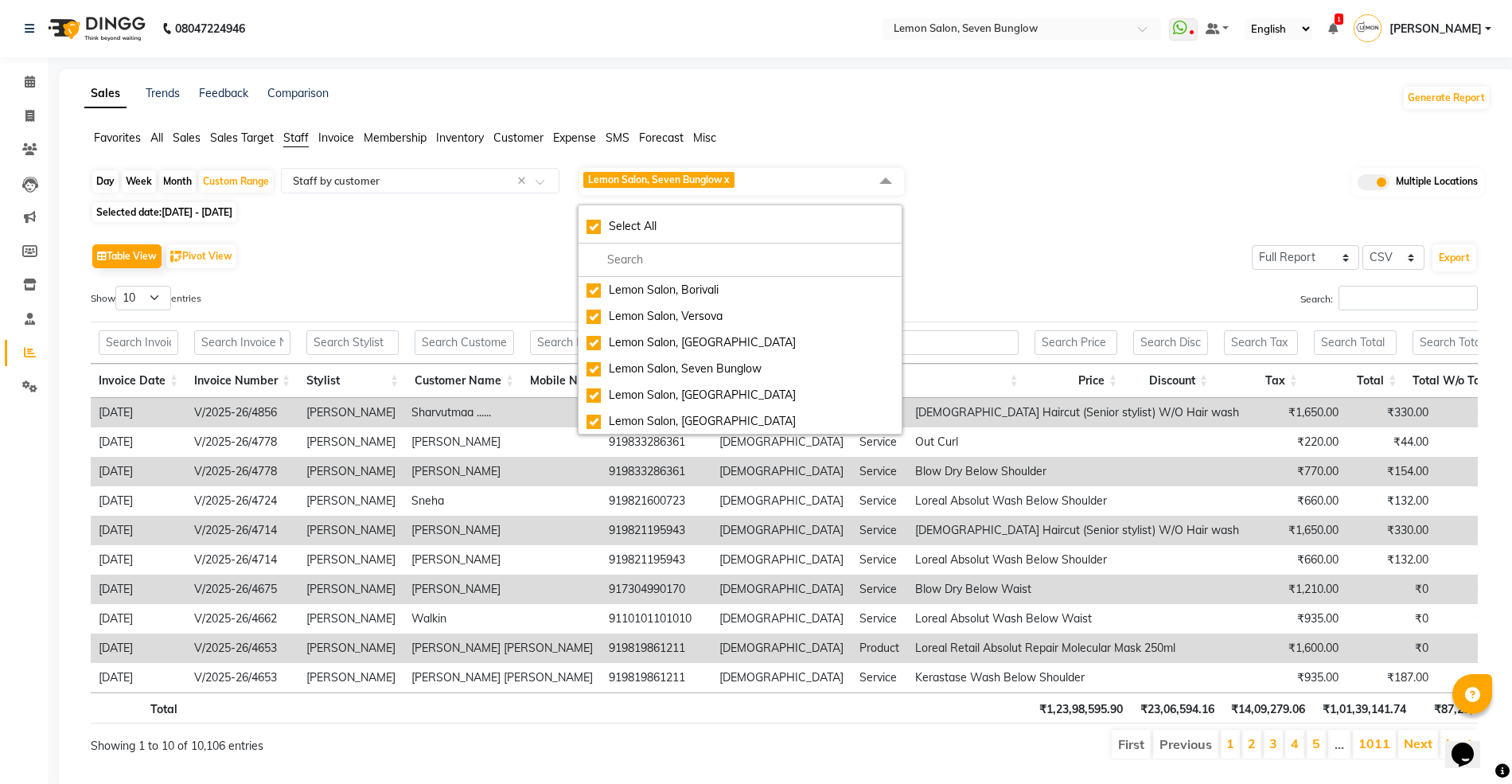
checkbox input "true"
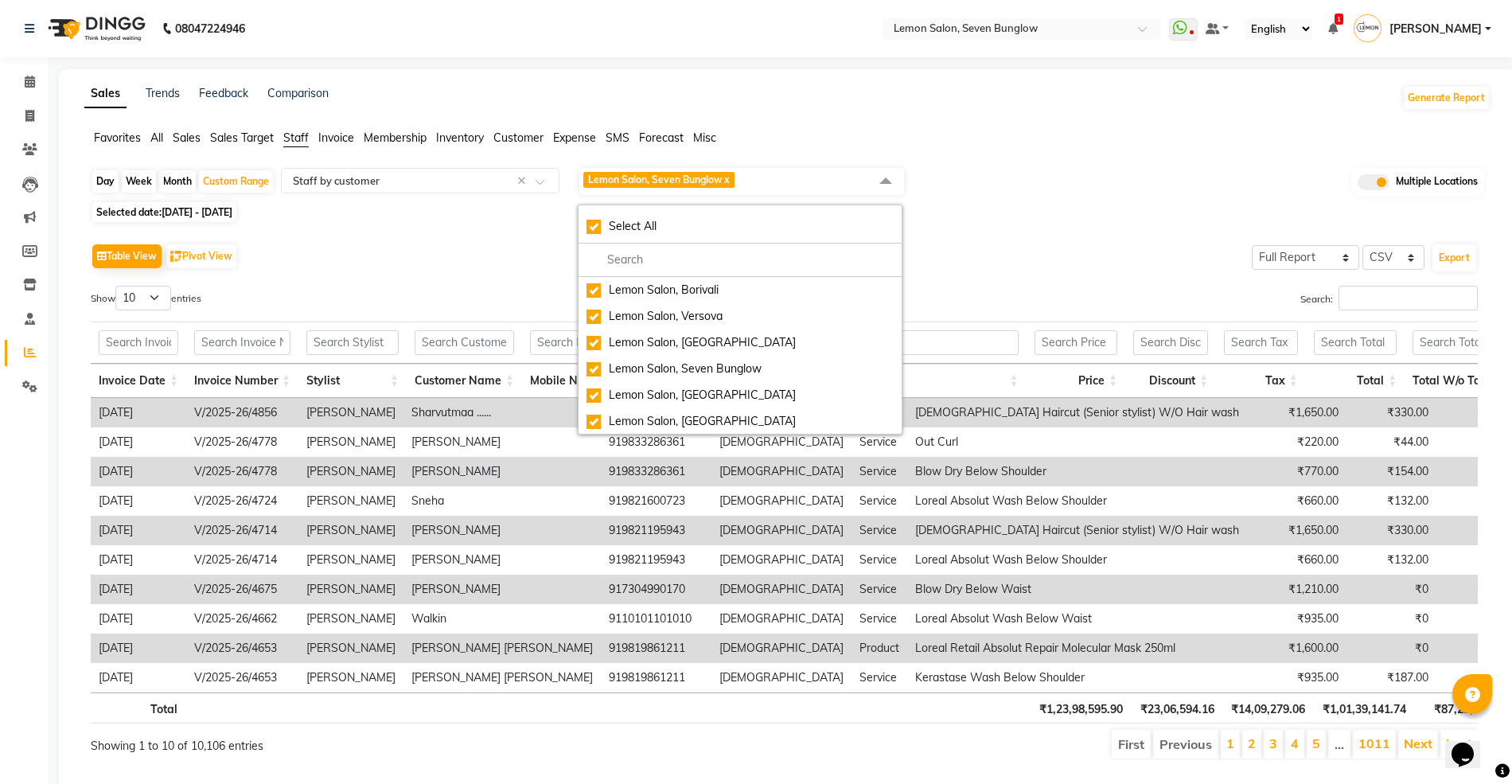
checkbox input "true"
click at [596, 224] on div "Select All" at bounding box center [740, 226] width 307 height 17
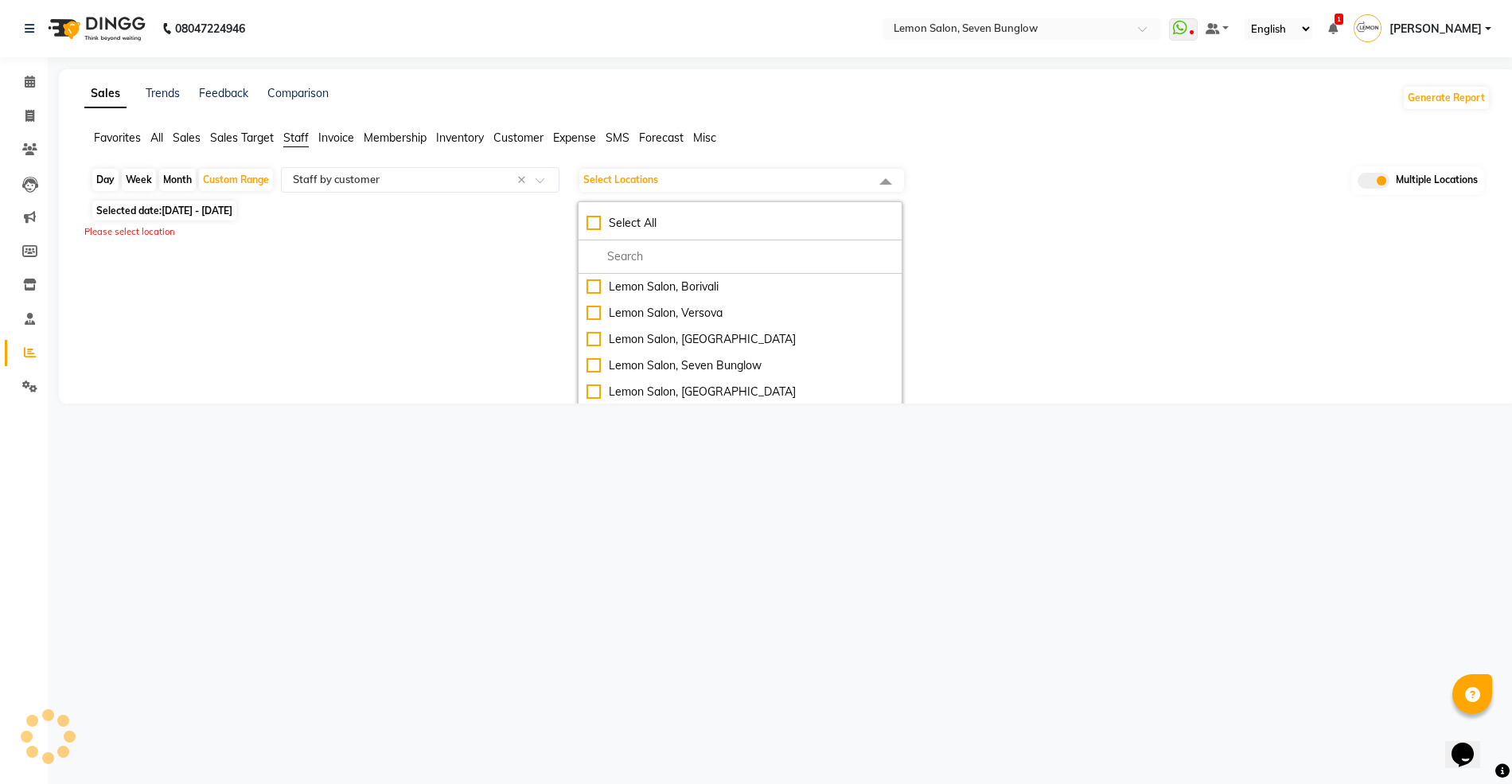
checkbox input "false"
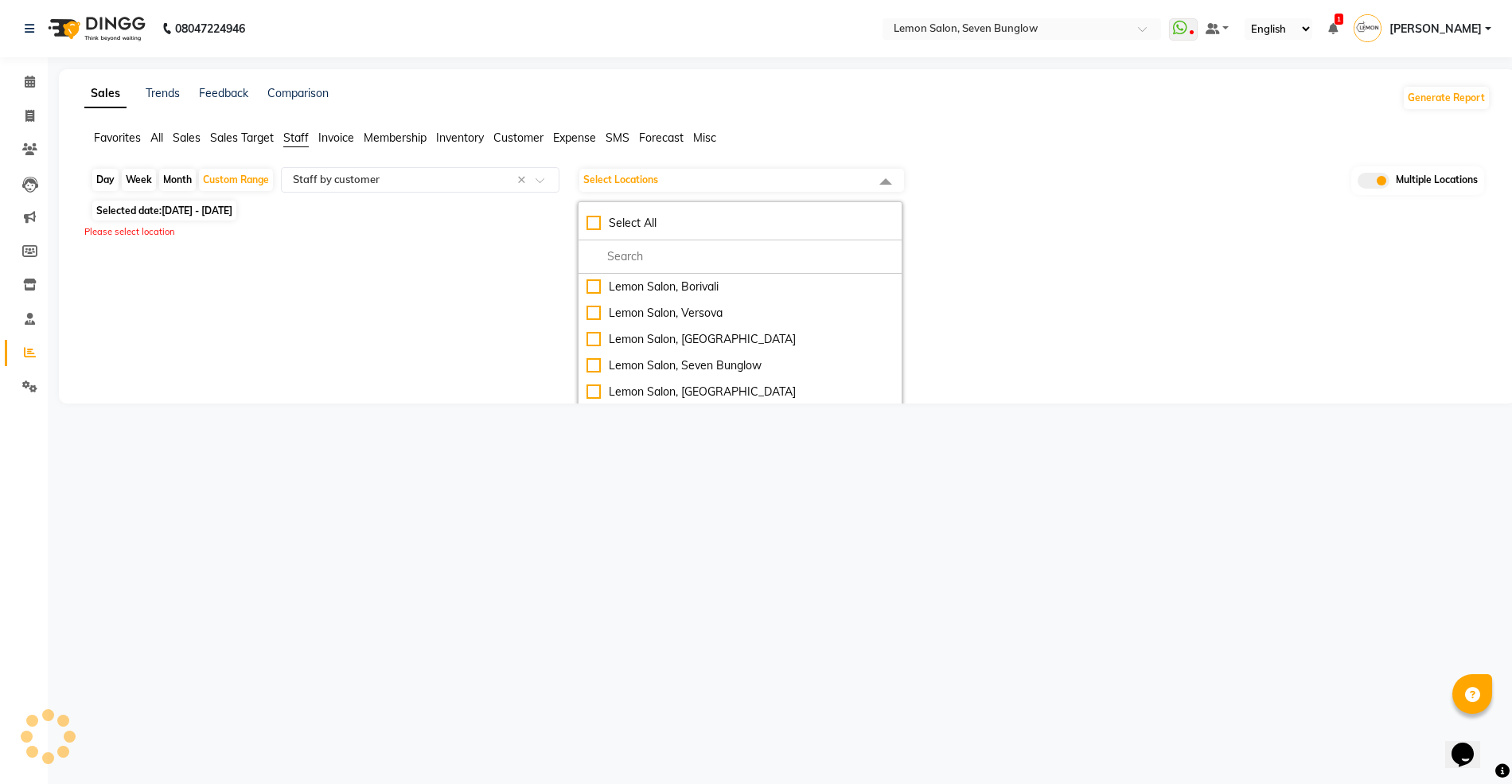
checkbox input "false"
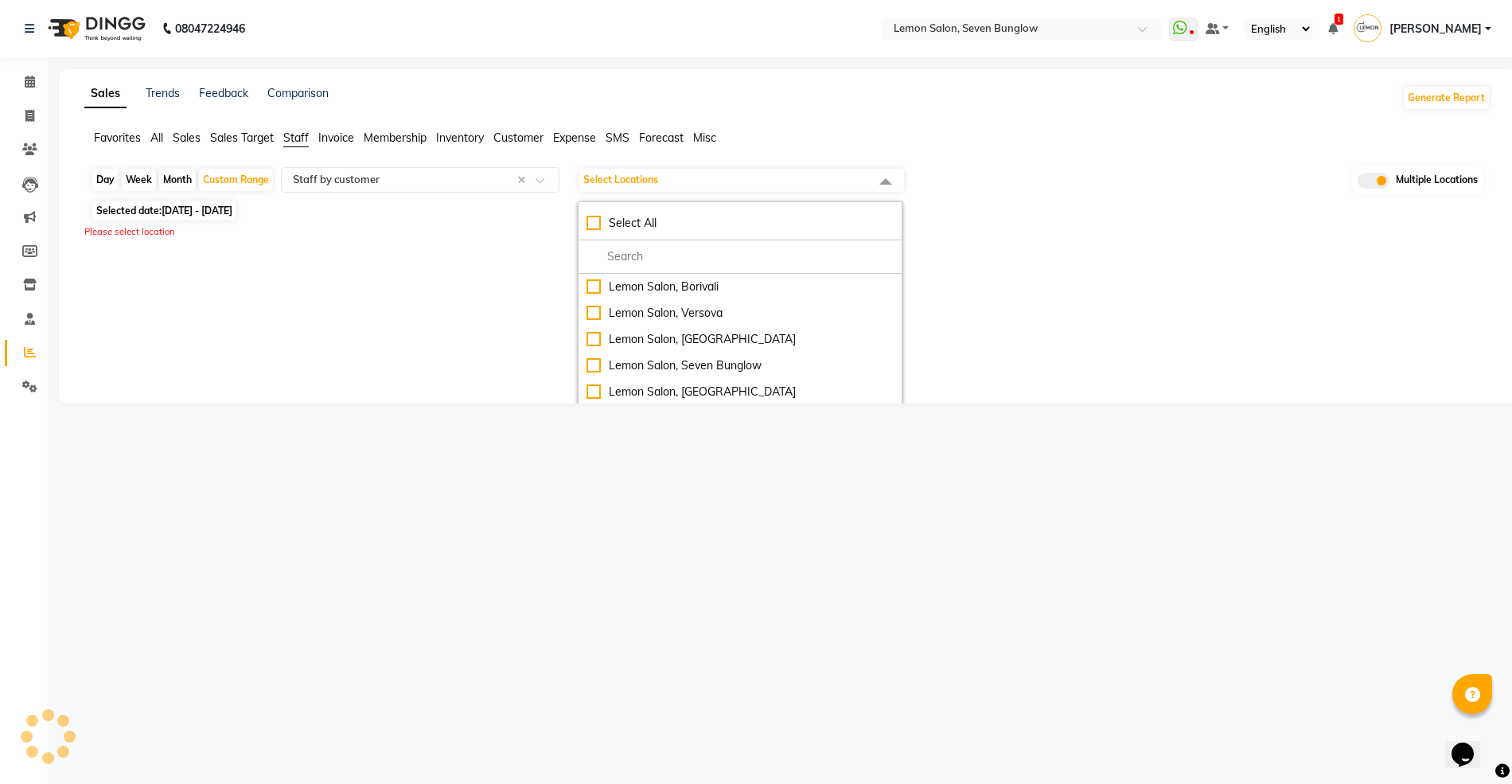
checkbox input "false"
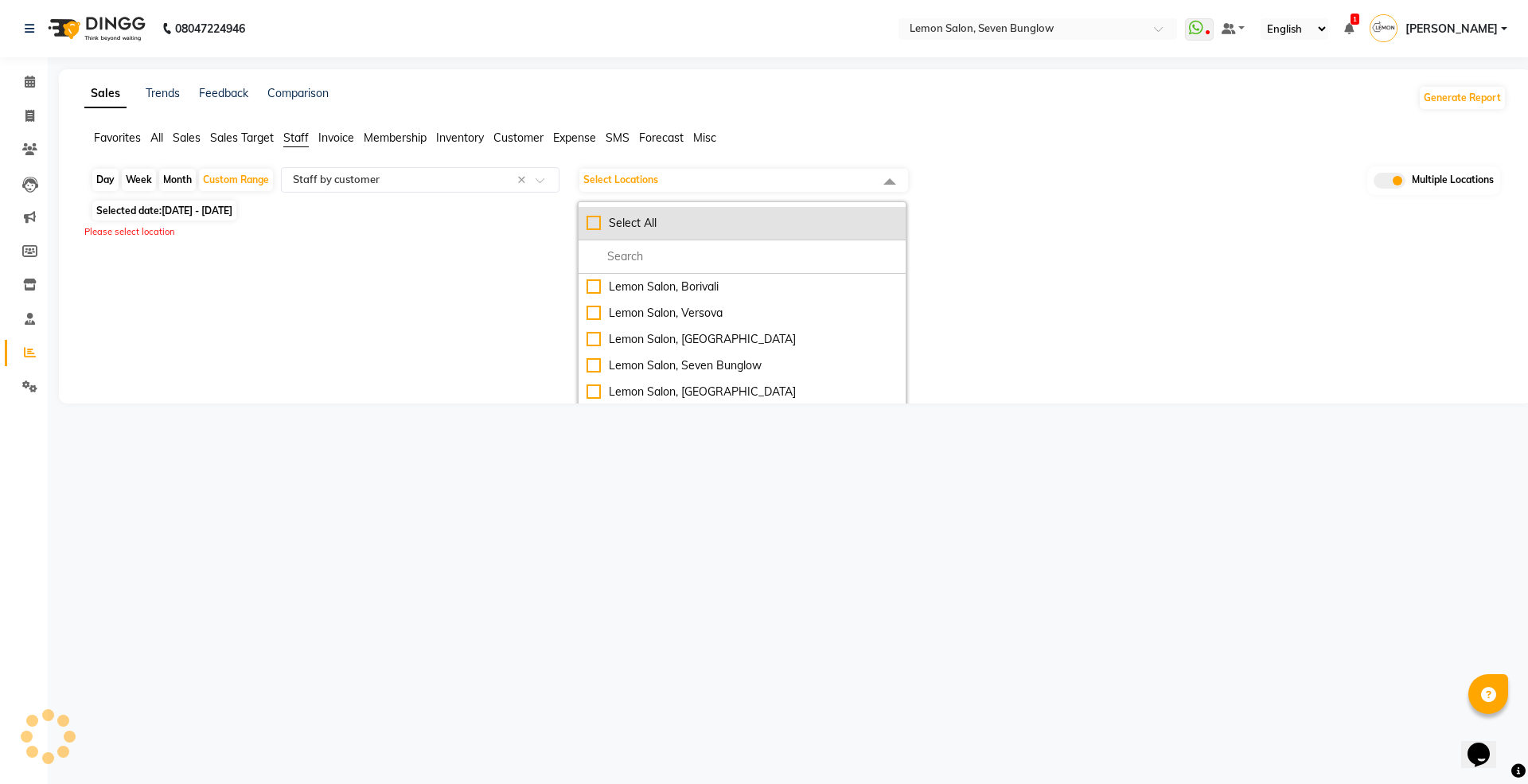
click at [596, 216] on div "Select All" at bounding box center [742, 223] width 311 height 17
checkbox input "true"
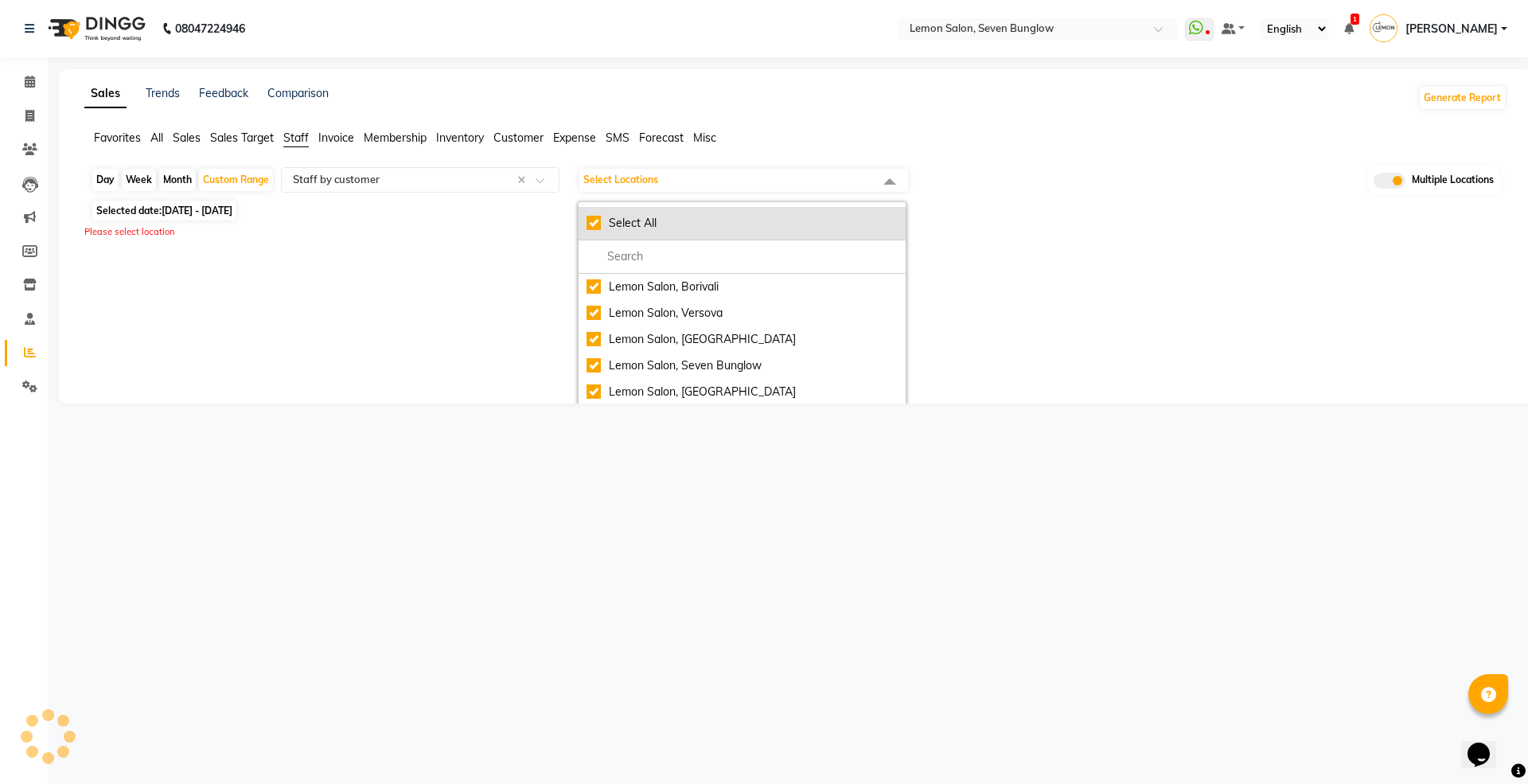
checkbox input "true"
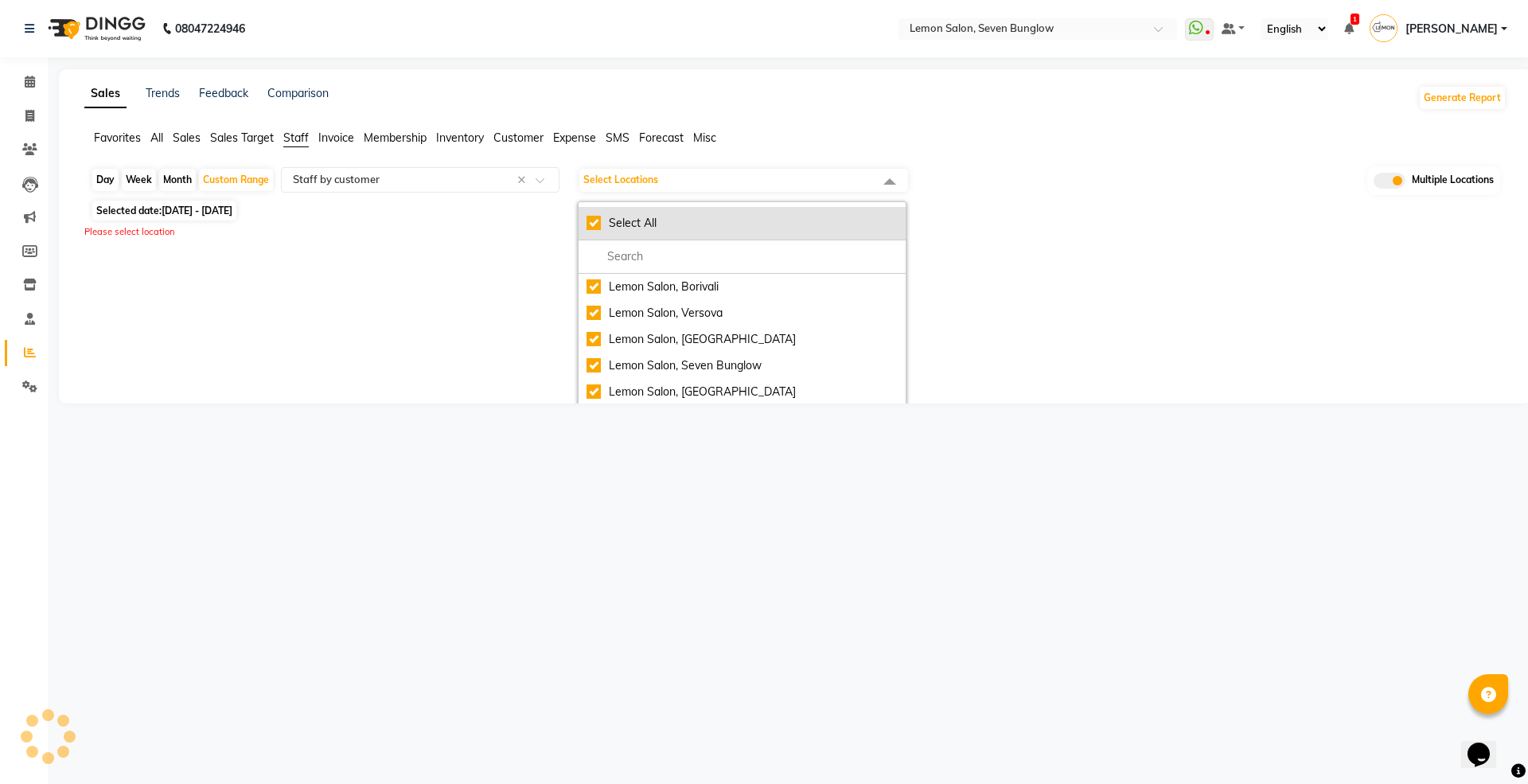
checkbox input "true"
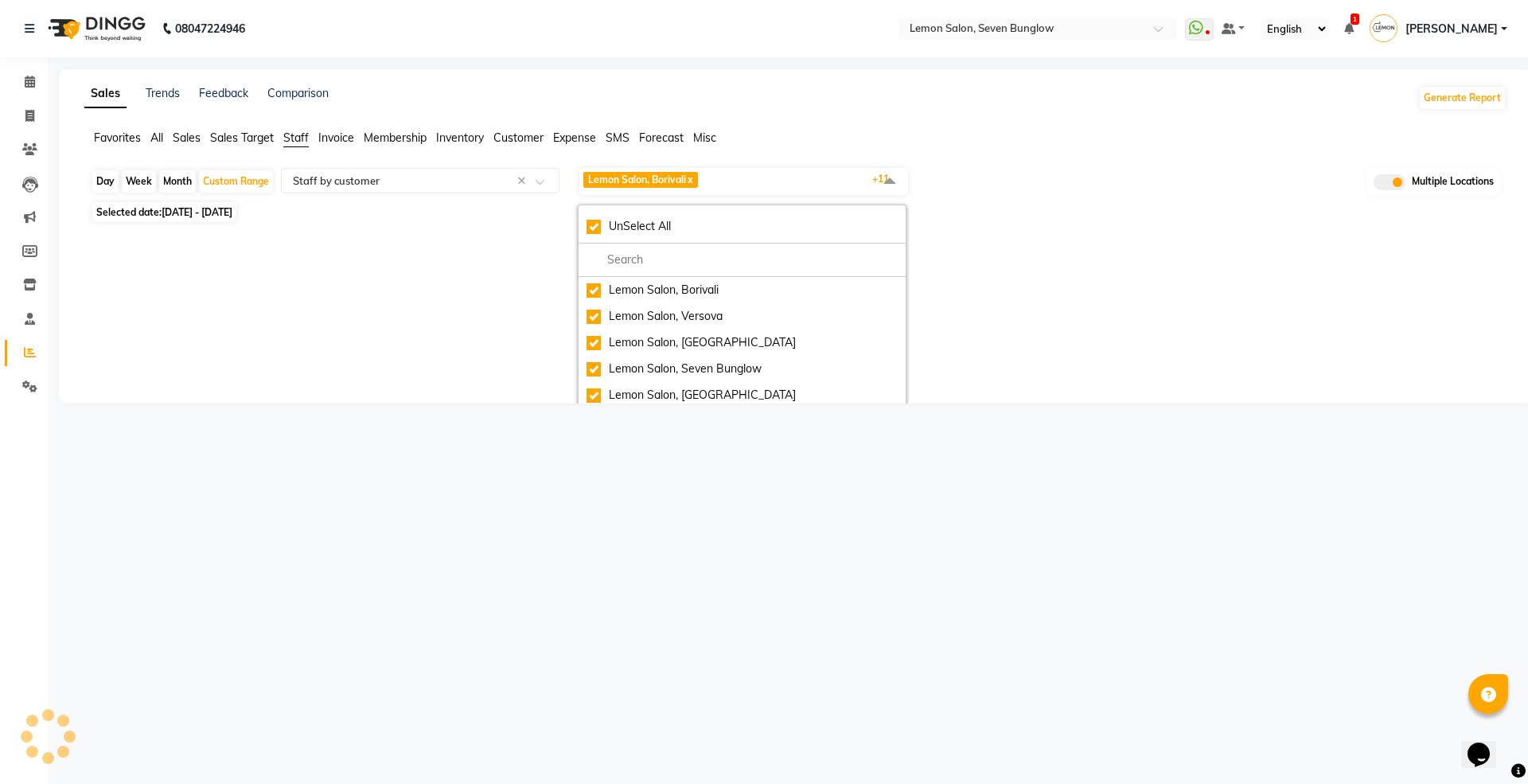
select select "full_report"
select select "csv"
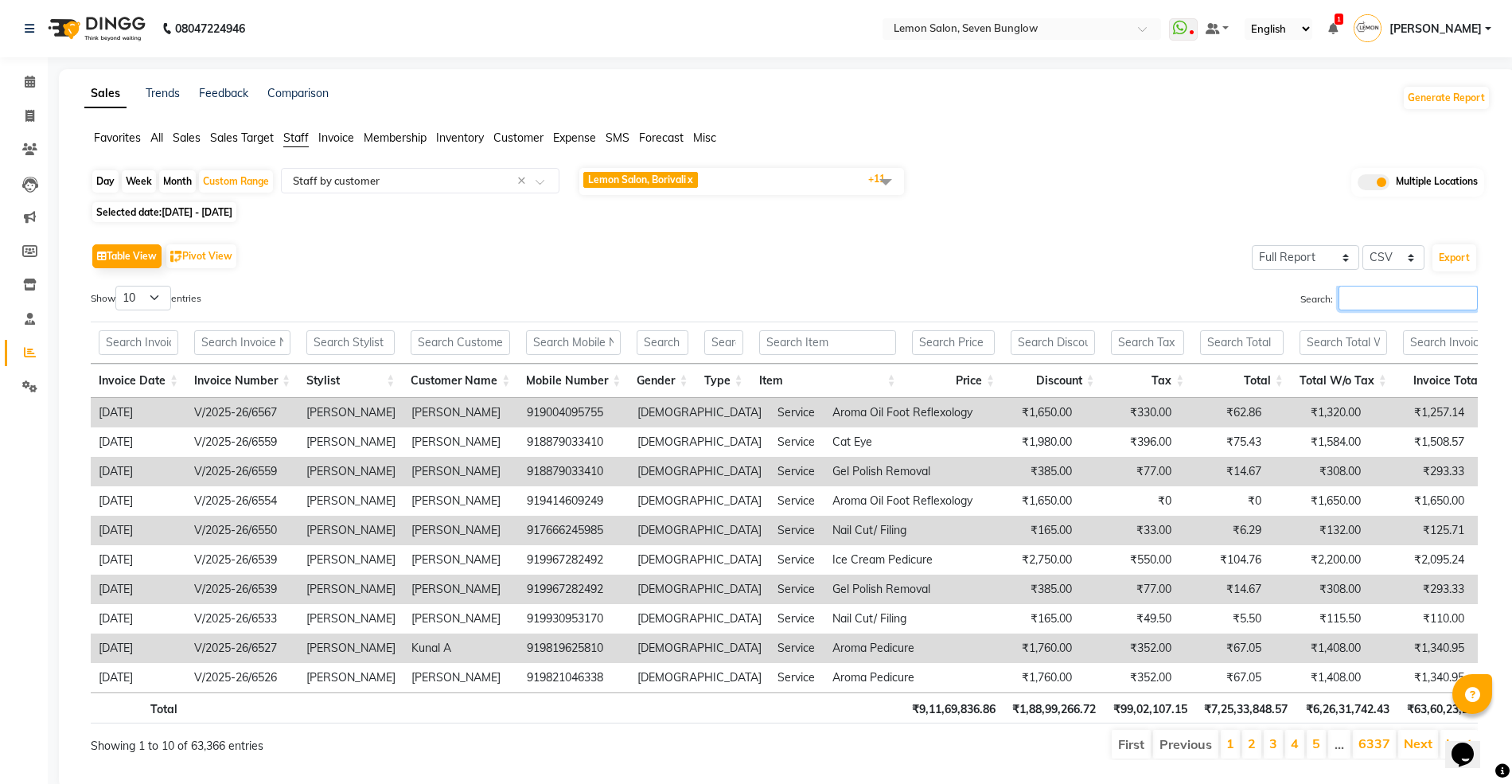
click at [1372, 309] on input "Search:" at bounding box center [1408, 298] width 140 height 25
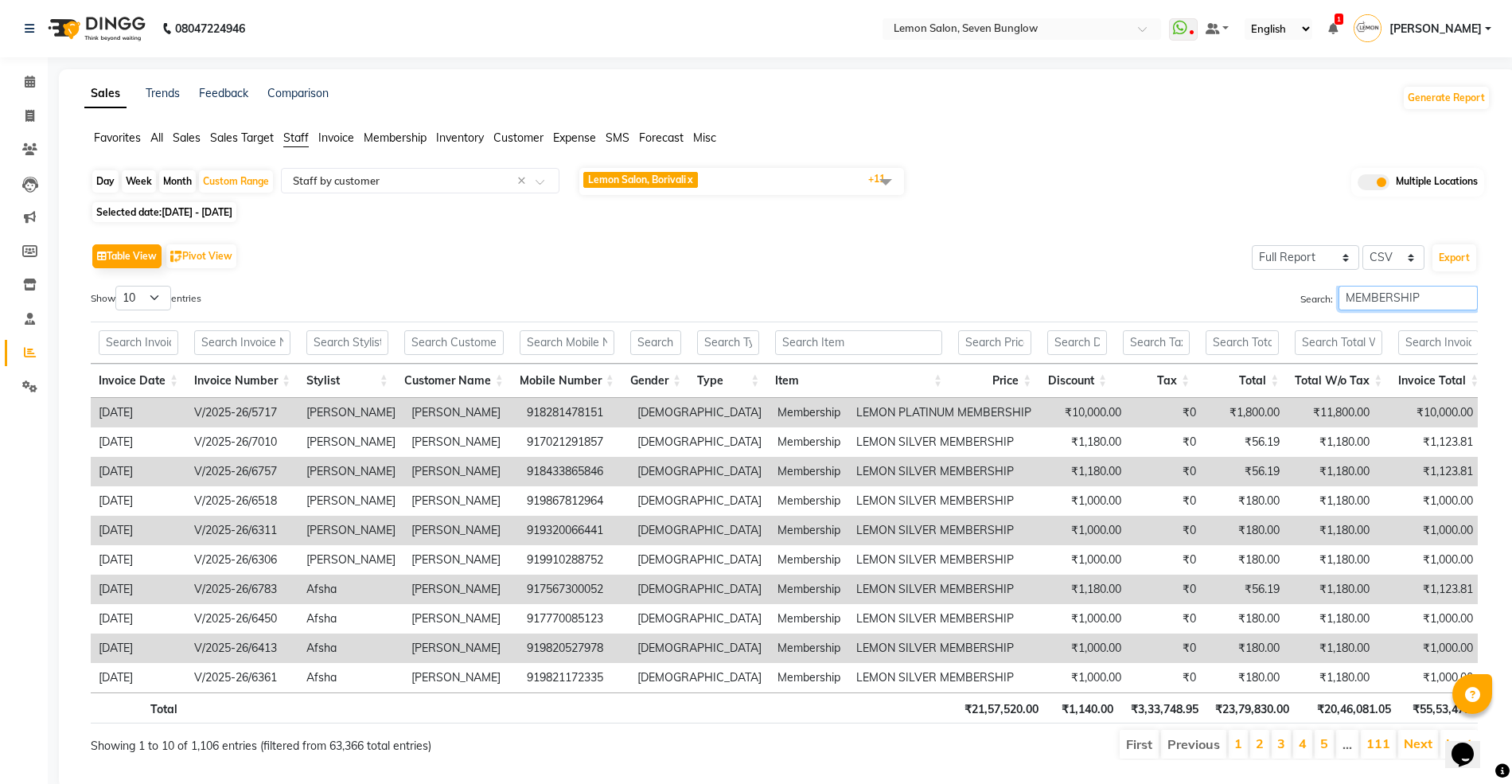
type input "MEMBERSHIP"
click at [345, 351] on input "text" at bounding box center [347, 342] width 82 height 25
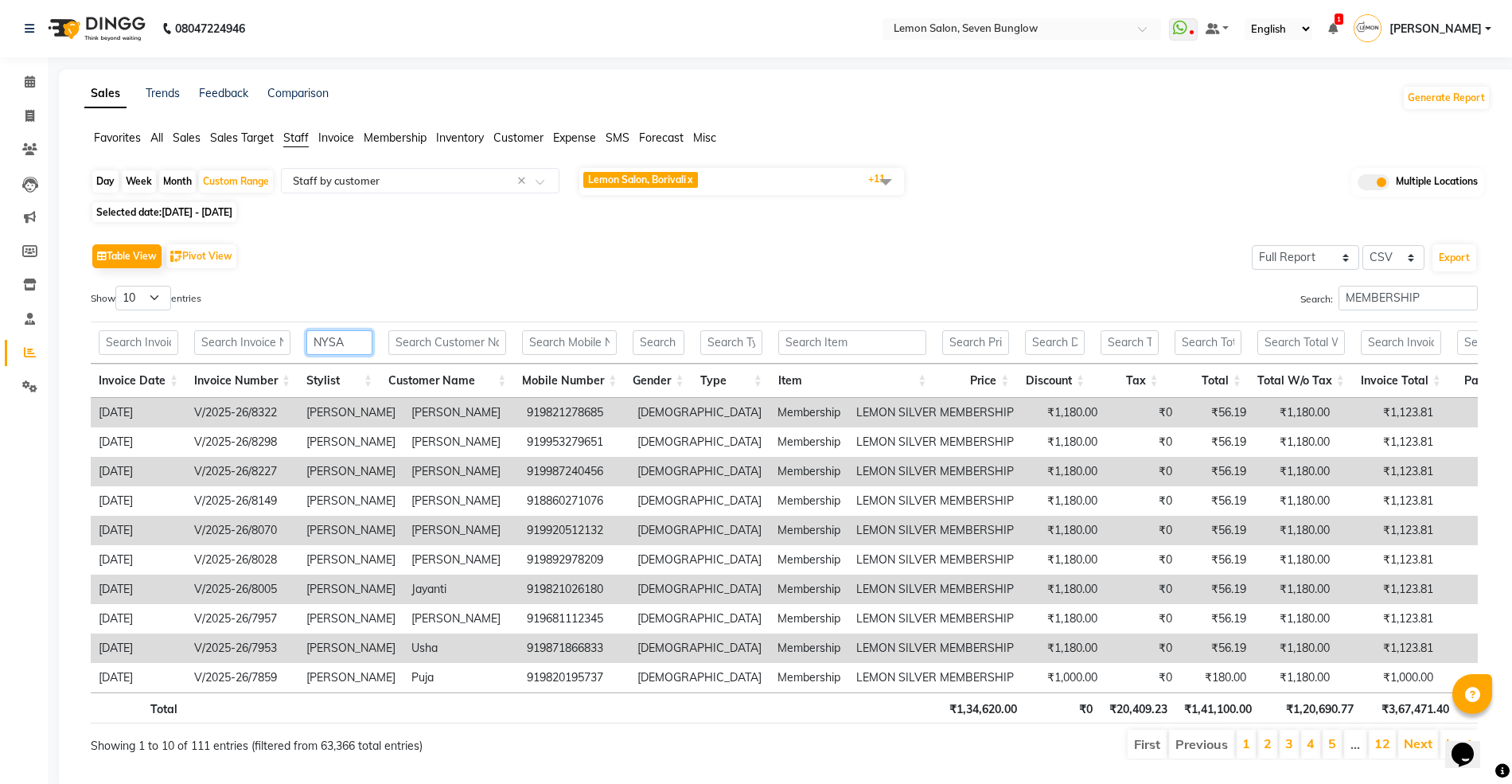
type input "NYSA"
click at [928, 385] on th "Item" at bounding box center [853, 380] width 165 height 34
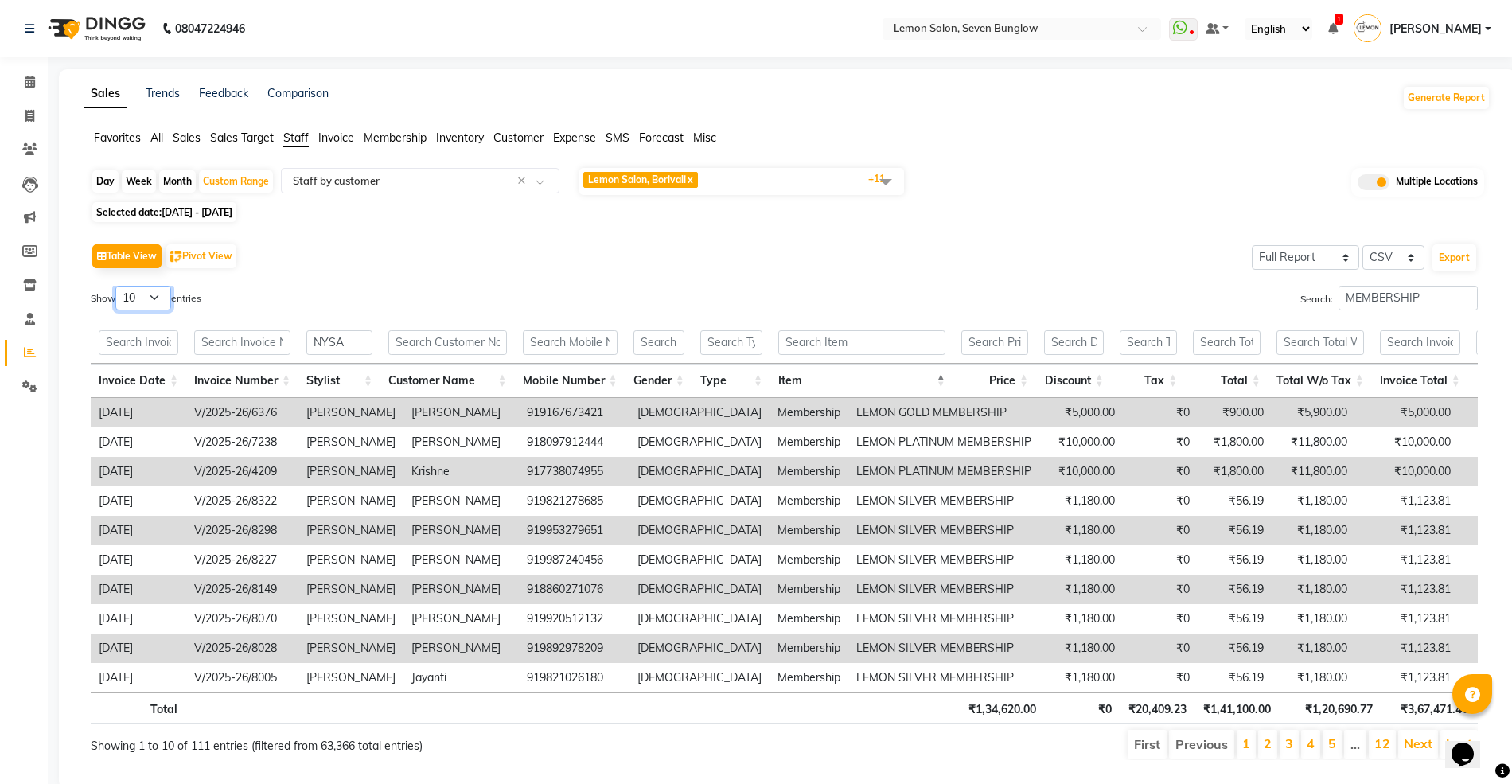
click at [159, 296] on select "10 25 50 100" at bounding box center [142, 298] width 55 height 25
select select "100"
click at [118, 285] on select "10 25 50 100" at bounding box center [142, 298] width 55 height 25
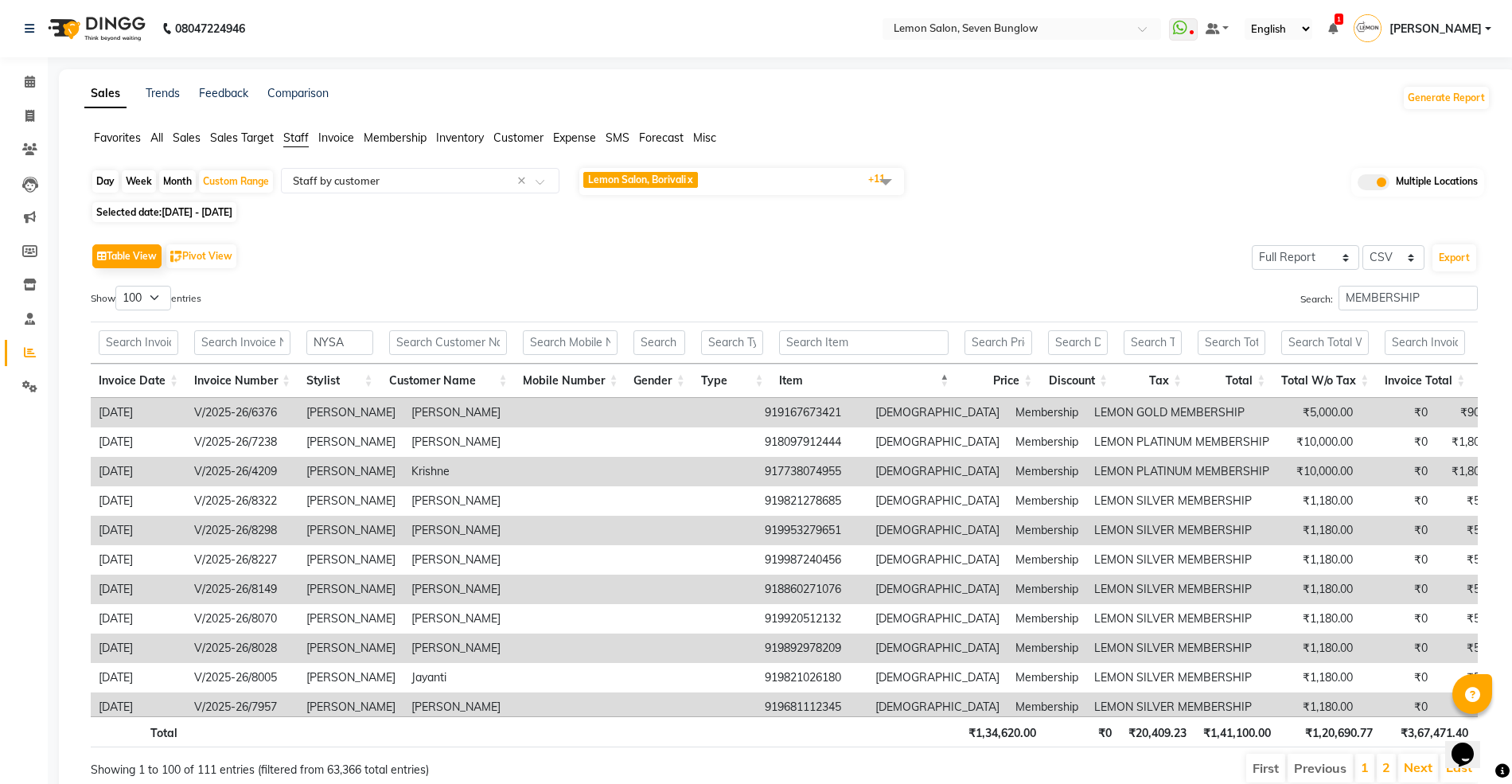
click at [1030, 380] on th "Price" at bounding box center [997, 380] width 83 height 34
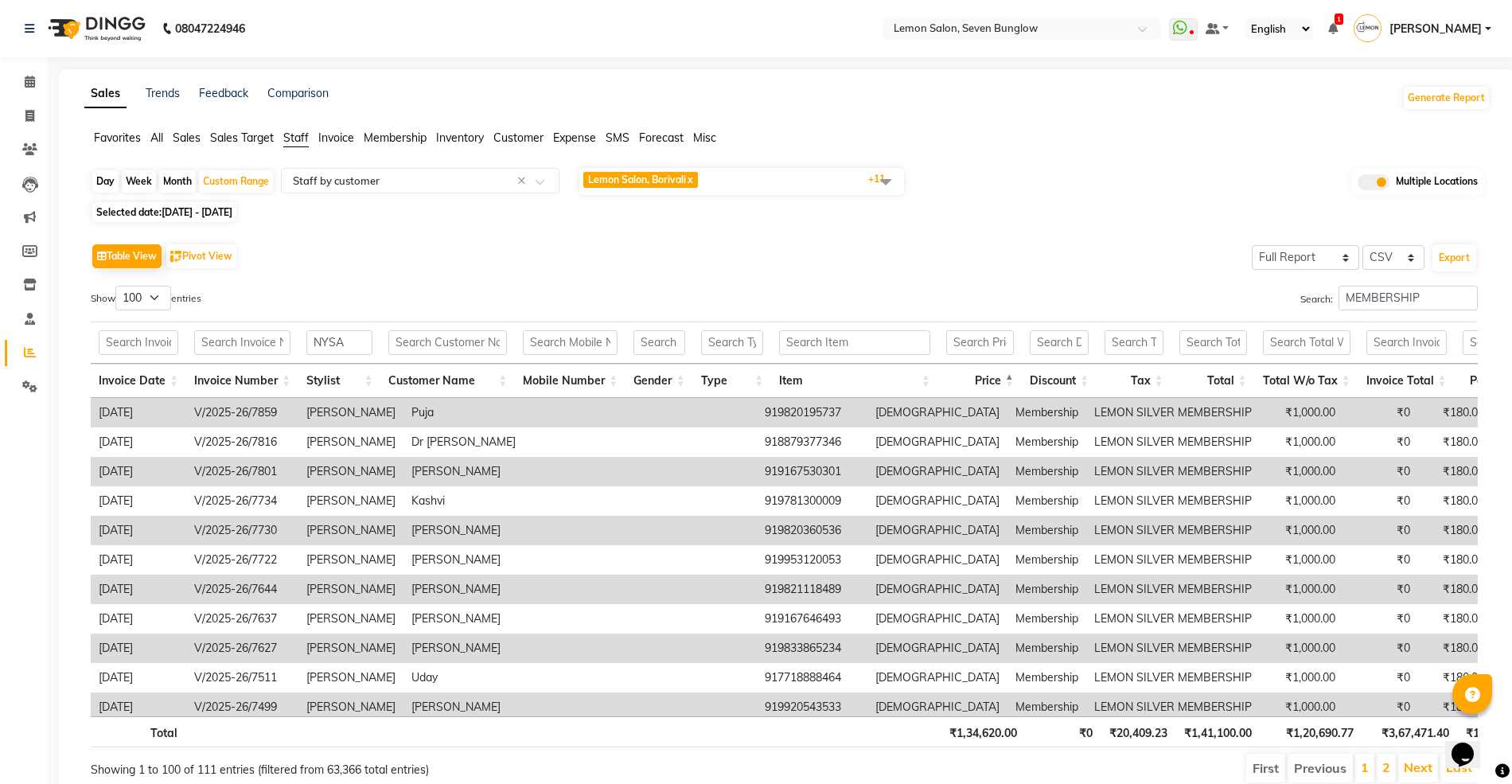
click at [1030, 380] on th "Discount" at bounding box center [1059, 380] width 76 height 34
click at [1019, 376] on th "Price" at bounding box center [979, 380] width 83 height 34
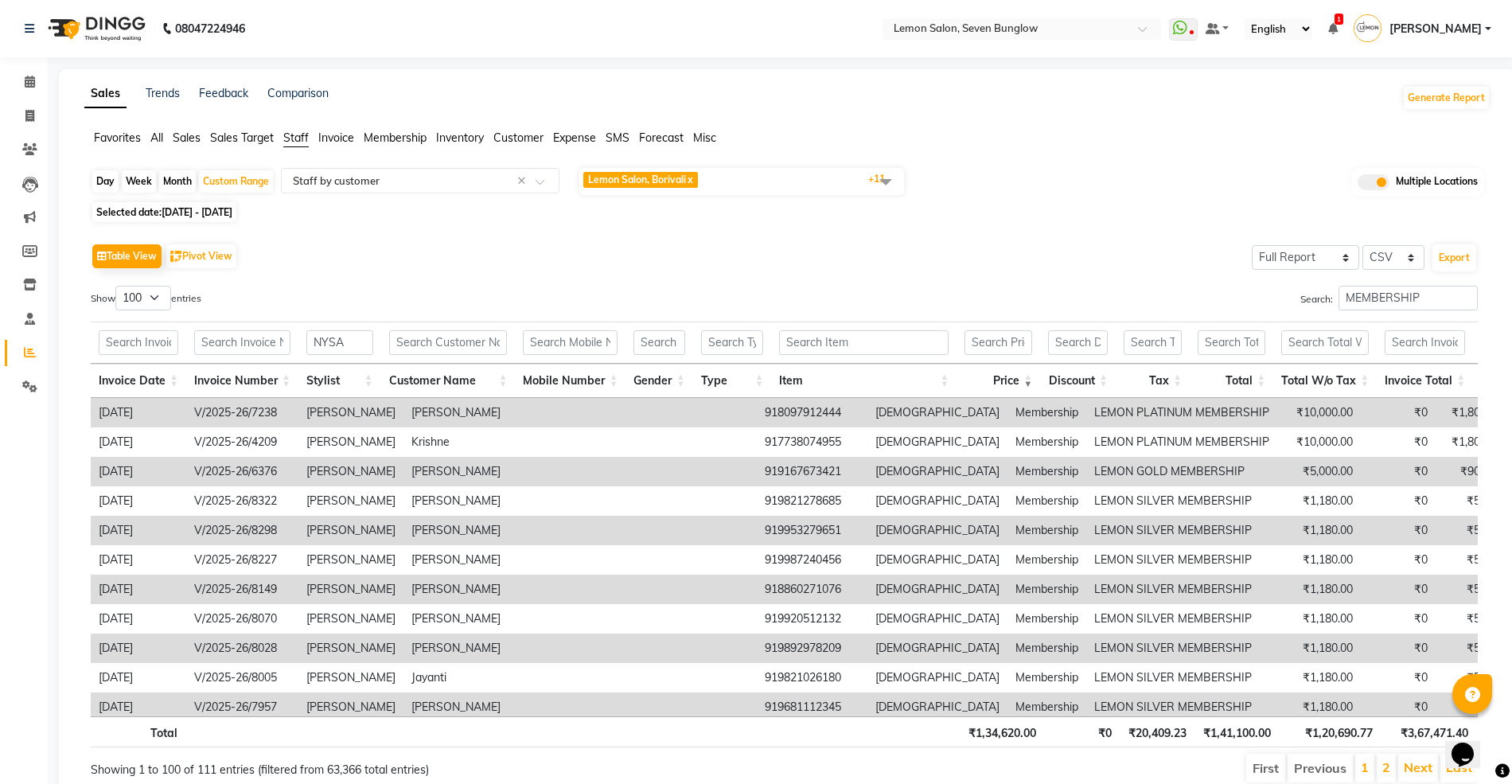
click at [1019, 376] on th "Price" at bounding box center [997, 380] width 83 height 34
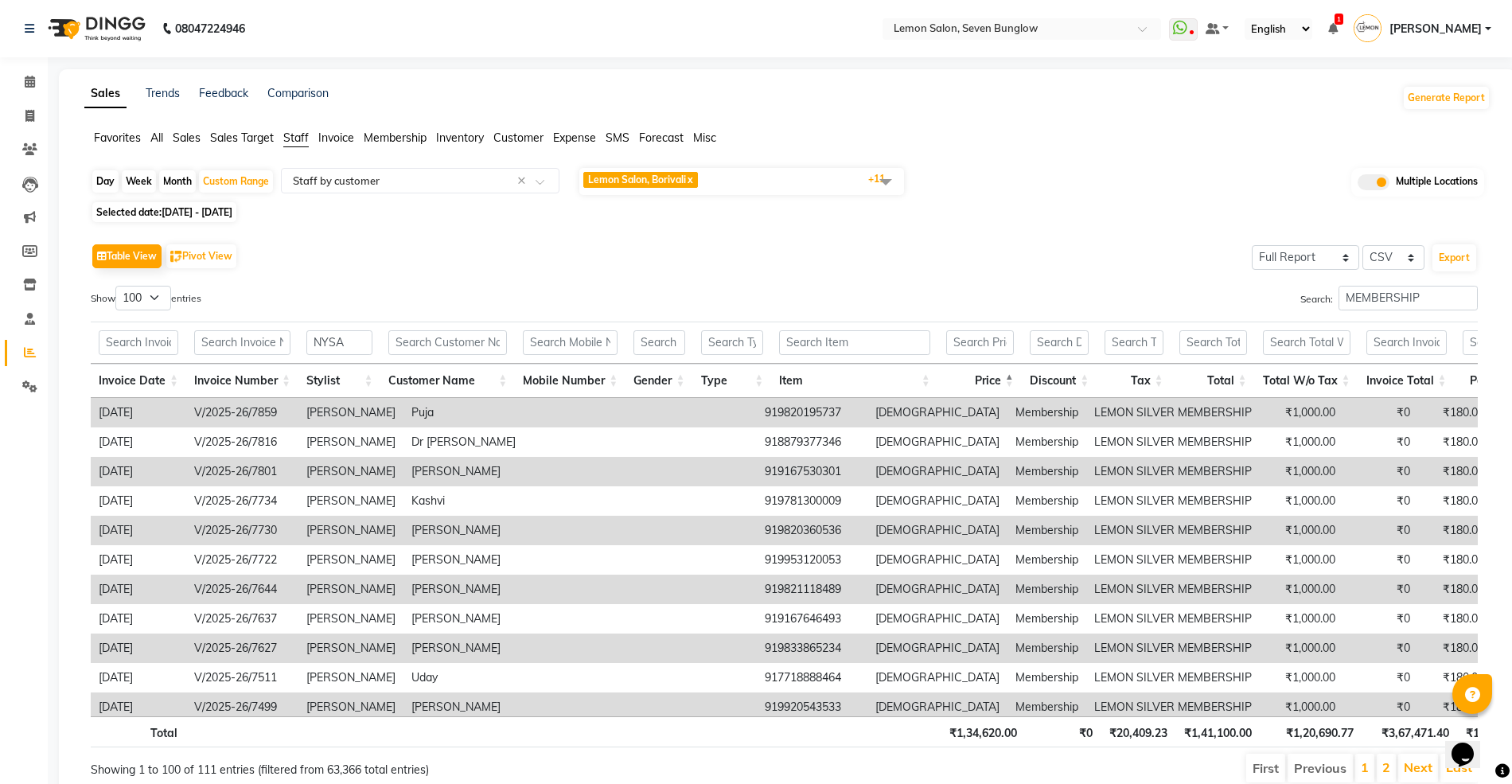
click at [1019, 376] on th "Price" at bounding box center [979, 380] width 83 height 34
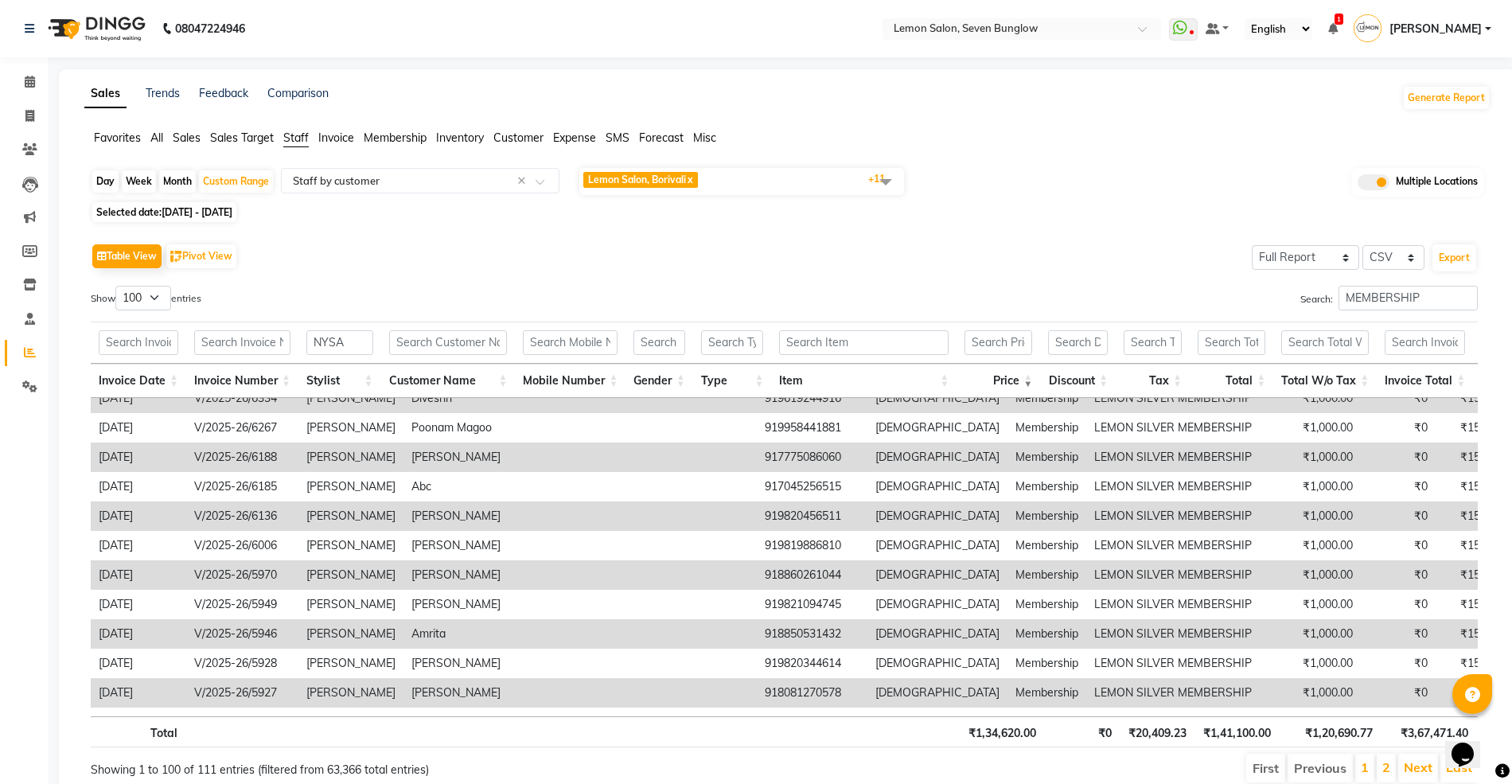
scroll to position [2111, 0]
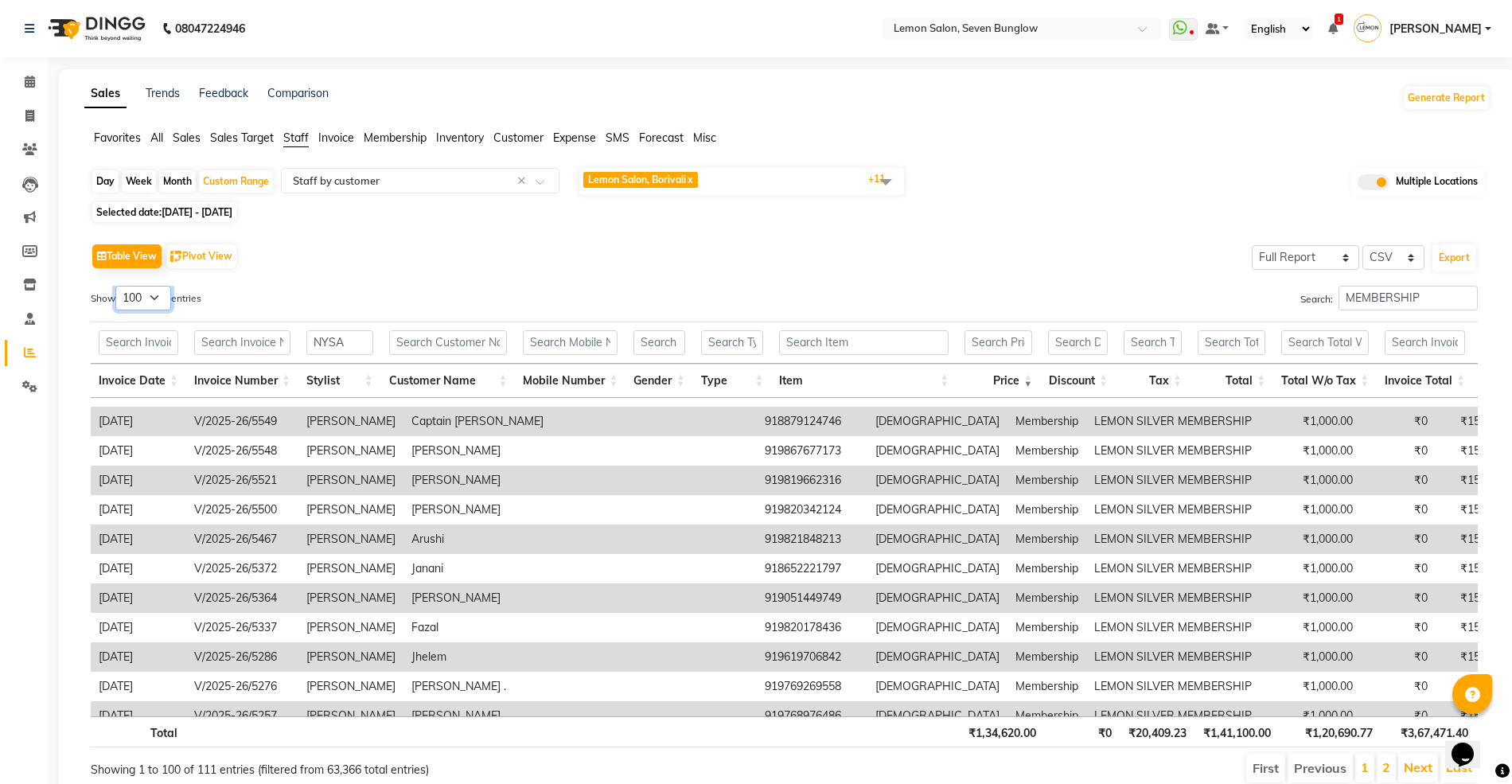
click at [164, 299] on select "10 25 50 100" at bounding box center [142, 298] width 55 height 25
click at [118, 285] on select "10 25 50 100" at bounding box center [142, 298] width 55 height 25
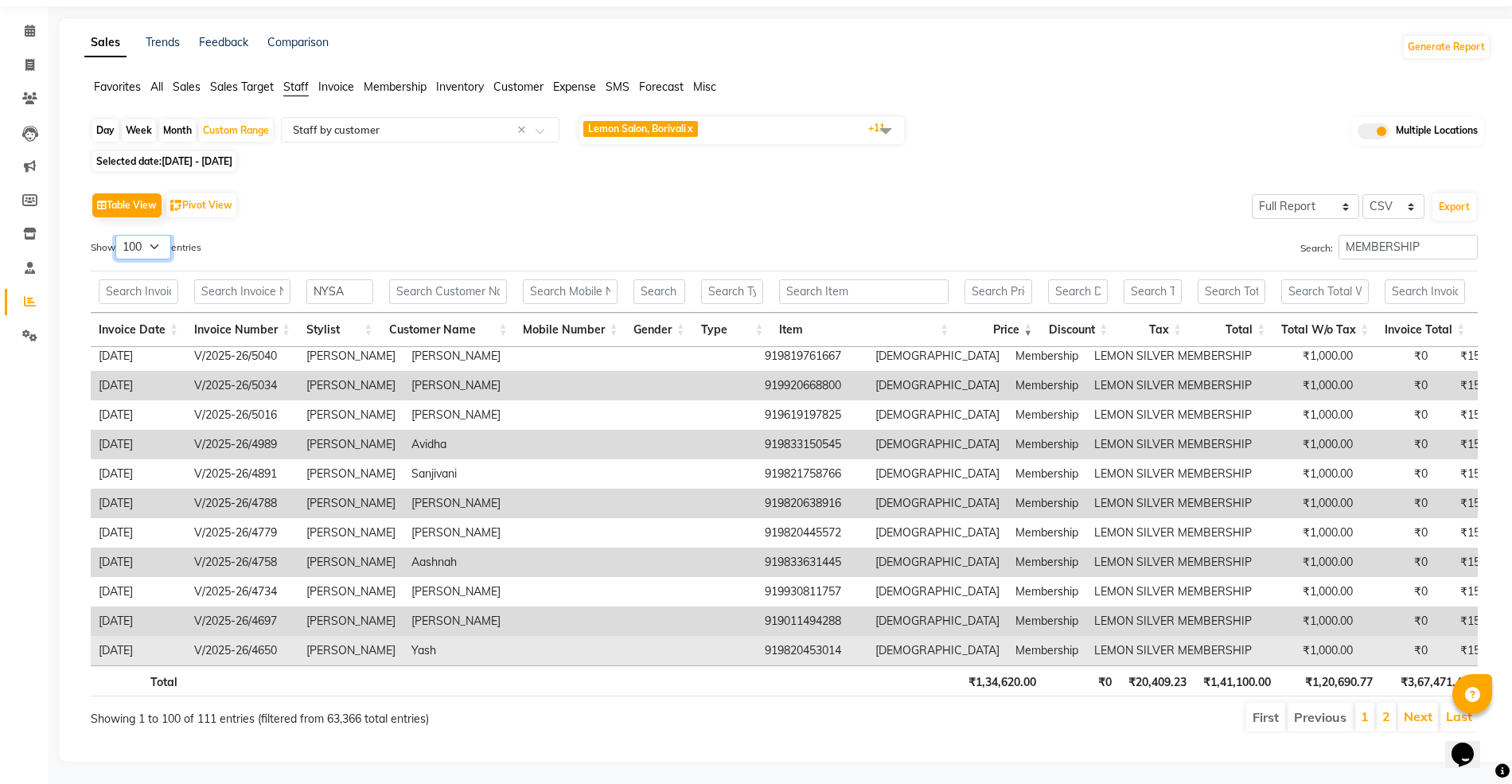
scroll to position [72, 0]
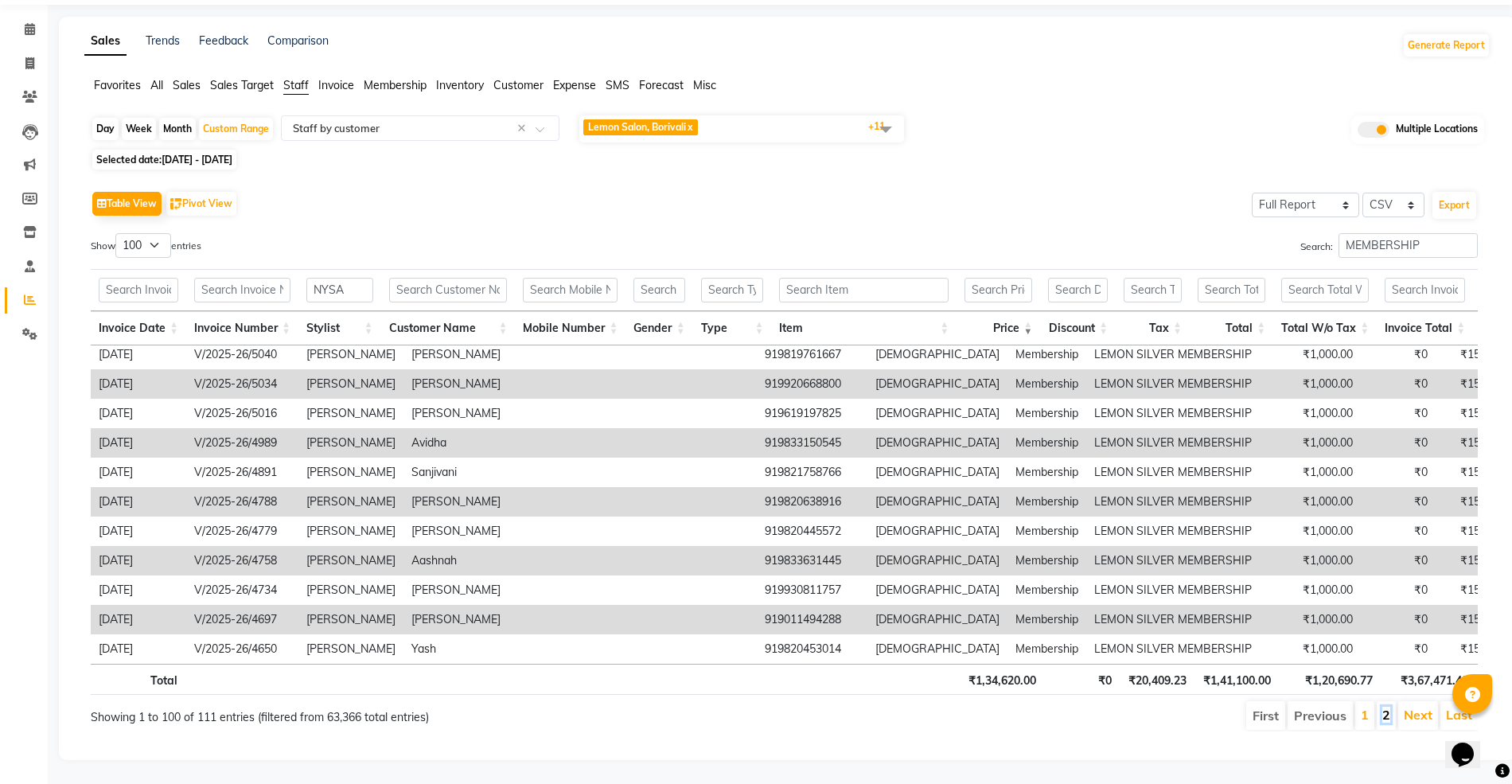
click at [1382, 707] on link "2" at bounding box center [1386, 715] width 8 height 16
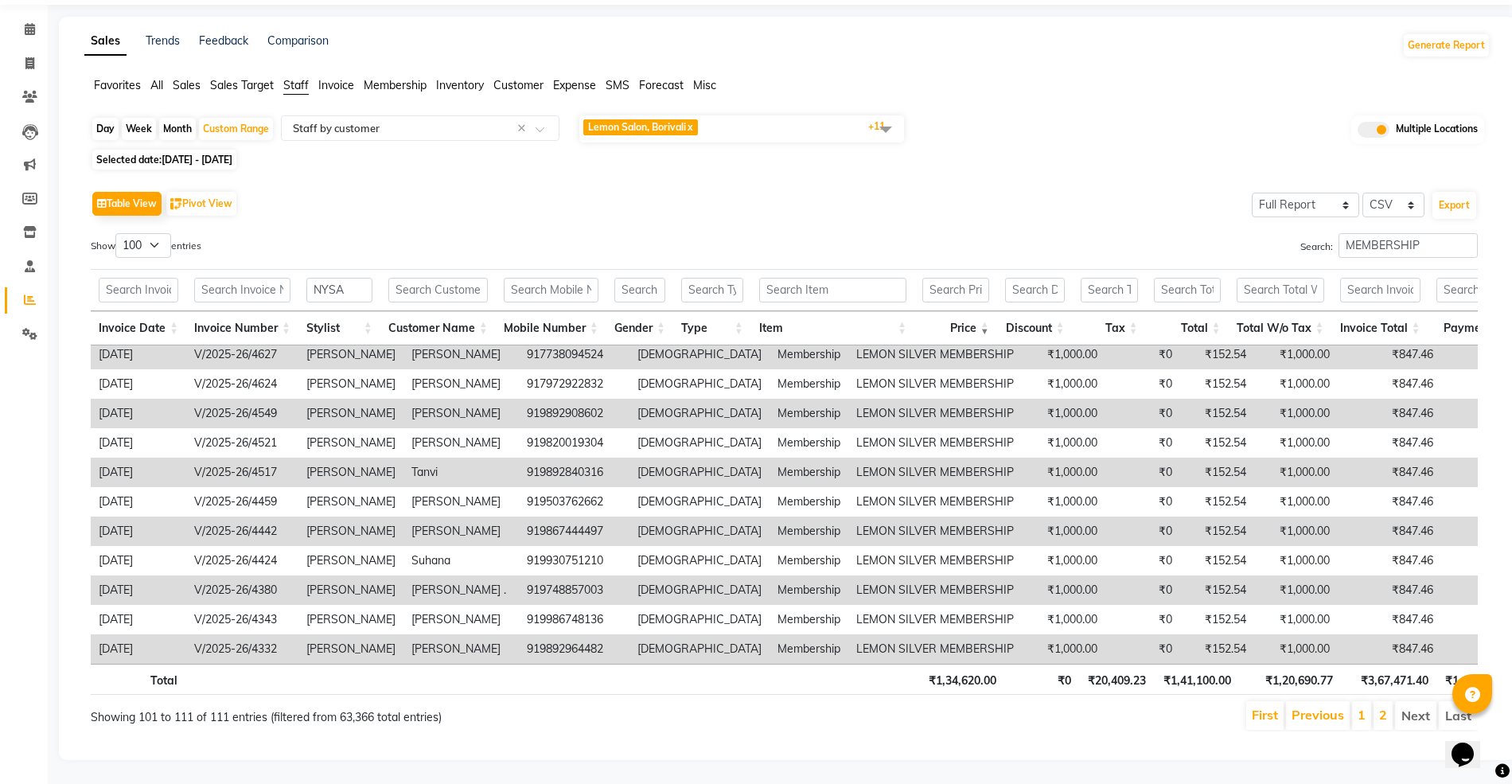
scroll to position [0, 0]
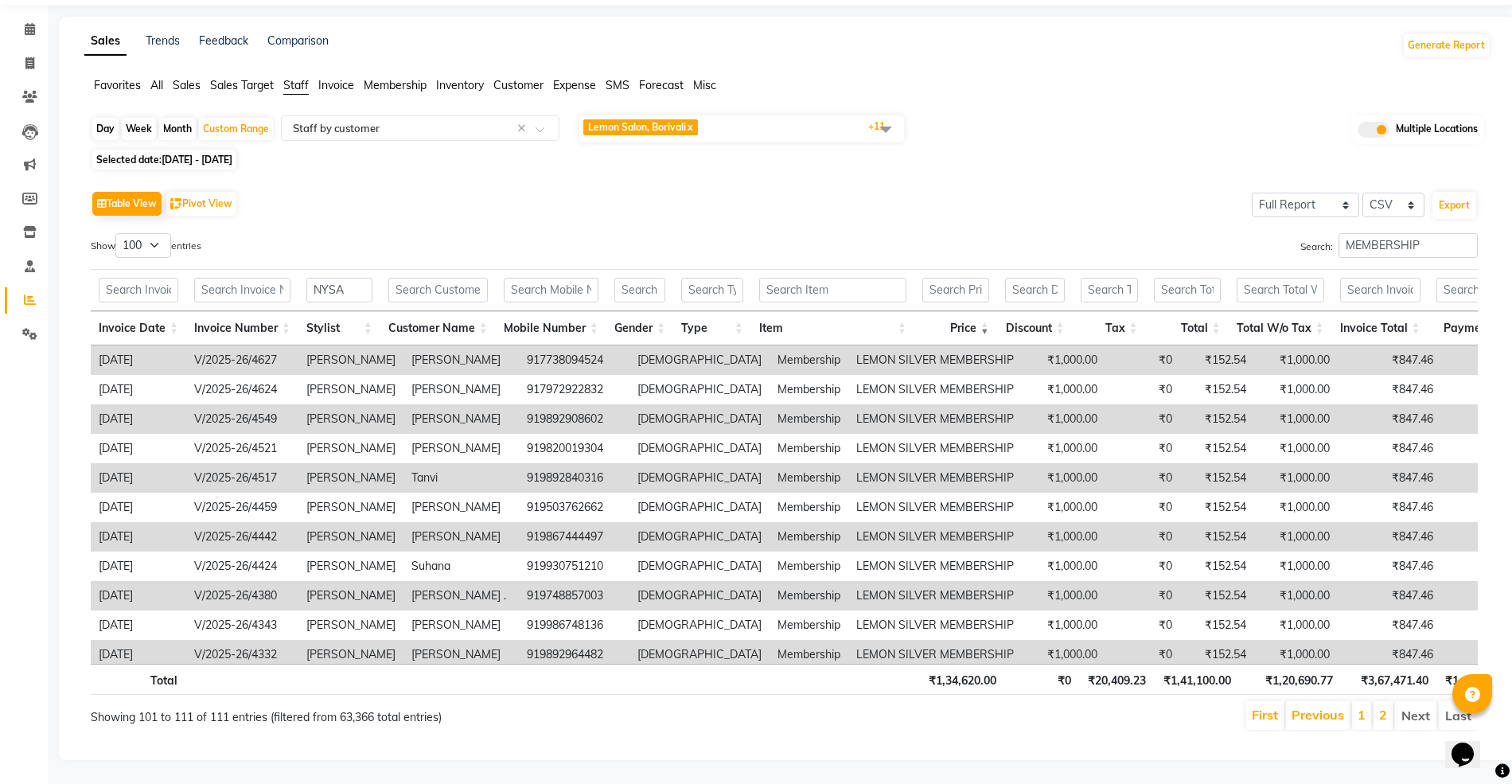
click at [1363, 701] on li "1" at bounding box center [1362, 715] width 19 height 29
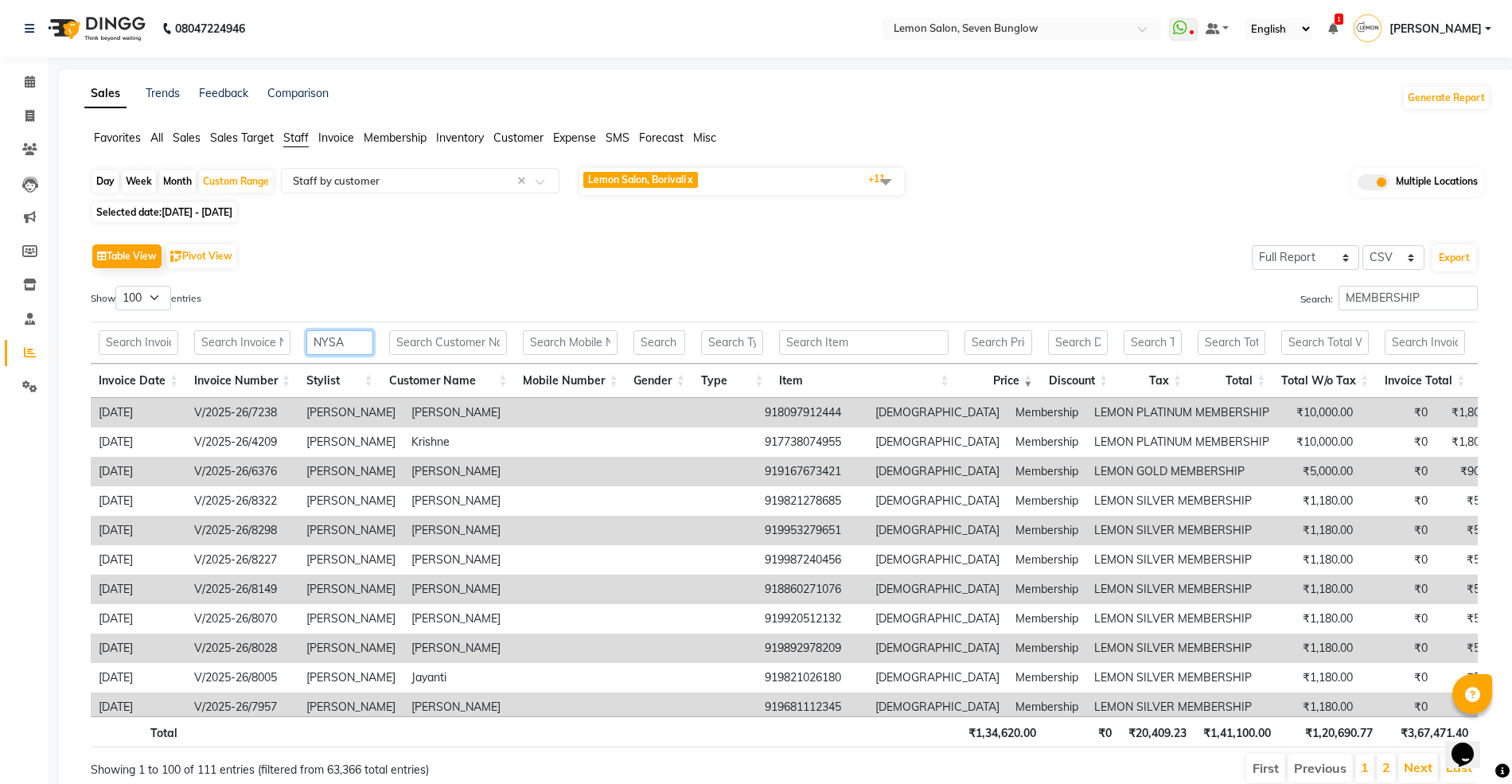
click at [329, 344] on input "NYSA" at bounding box center [340, 342] width 67 height 25
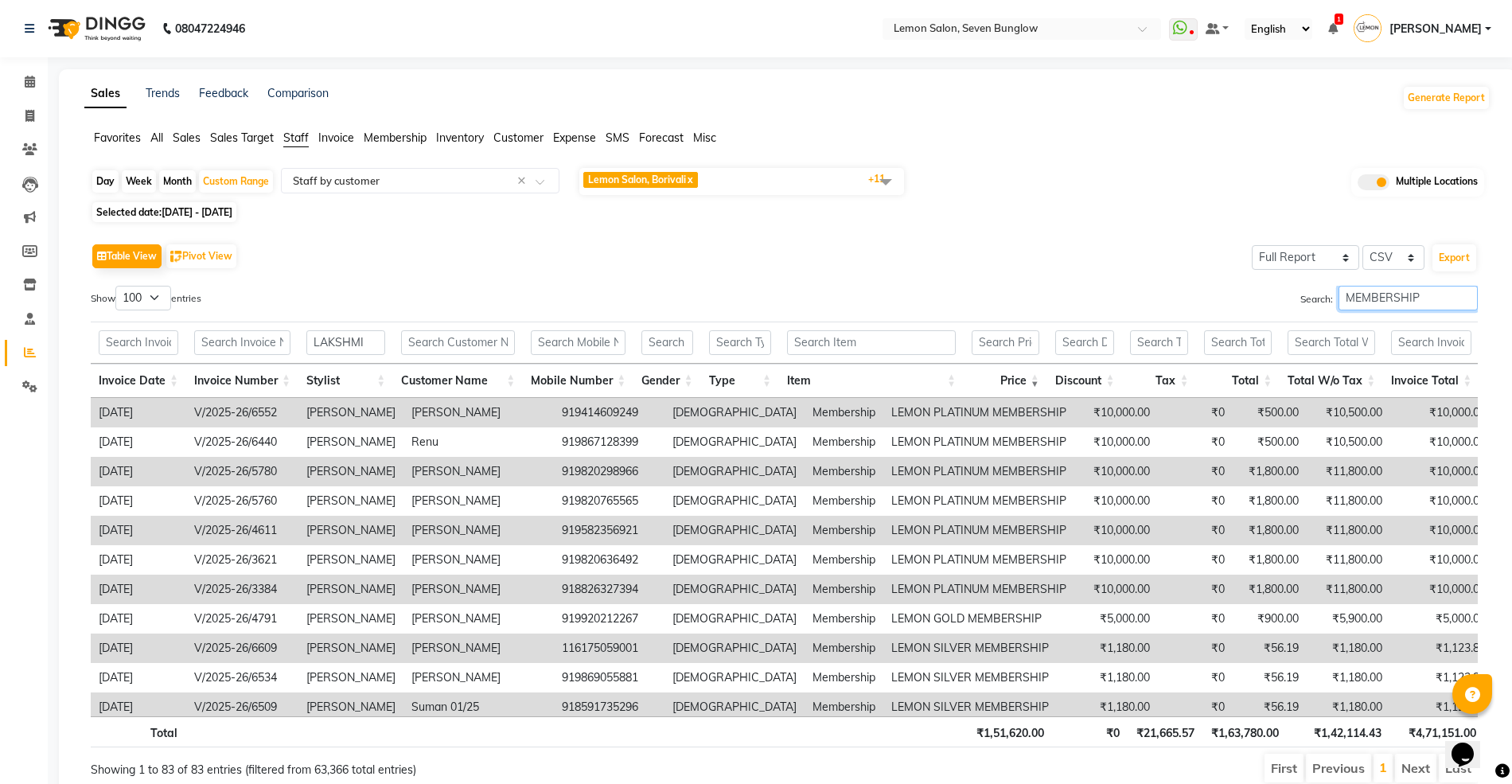
click at [1351, 291] on input "MEMBERSHIP" at bounding box center [1408, 298] width 140 height 25
click at [601, 265] on div "Table View Pivot View Select Full Report Filtered Report Select CSV PDF Export" at bounding box center [783, 256] width 1386 height 33
click at [320, 344] on input "LAKSHMI" at bounding box center [346, 342] width 79 height 25
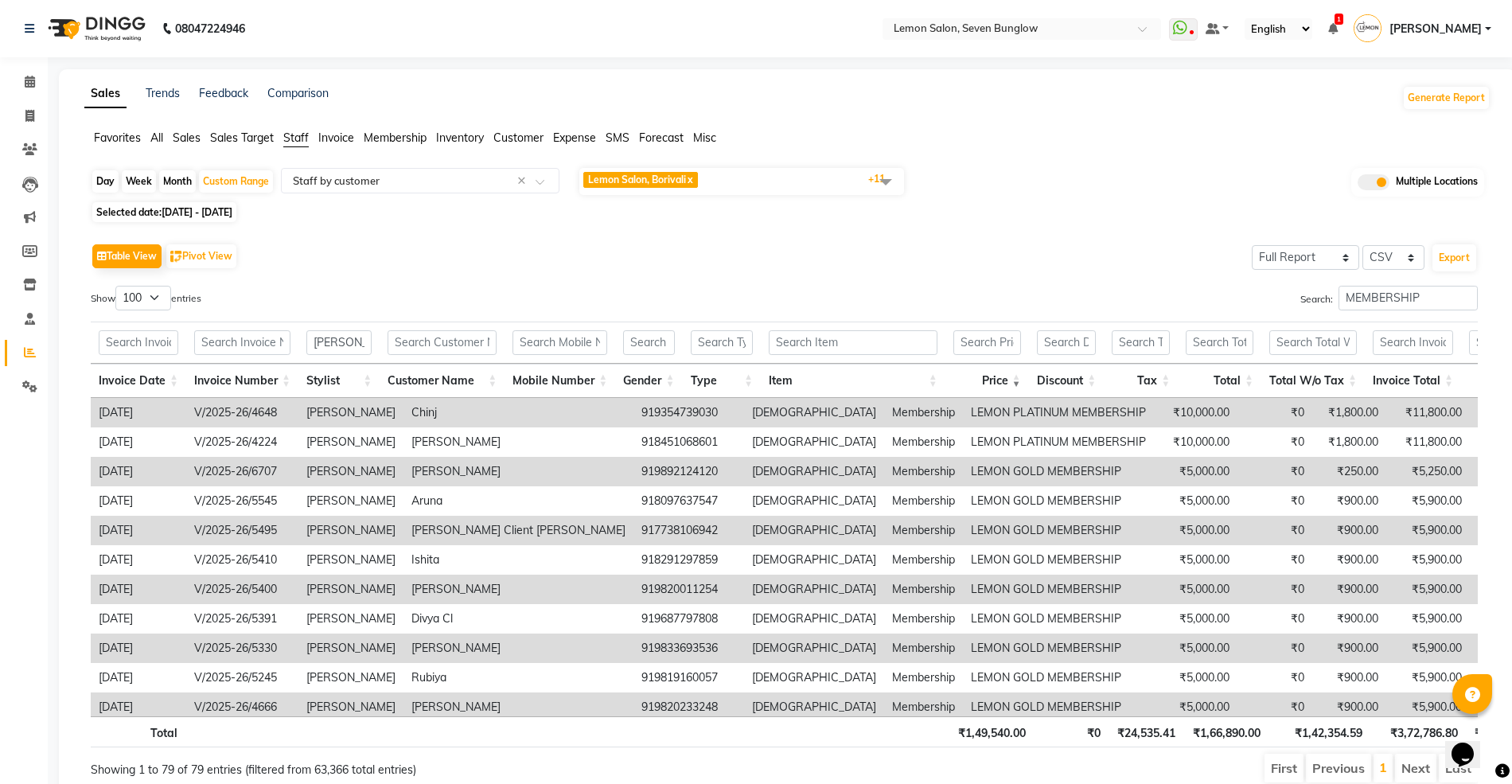
click at [1020, 372] on th "Price" at bounding box center [986, 380] width 83 height 34
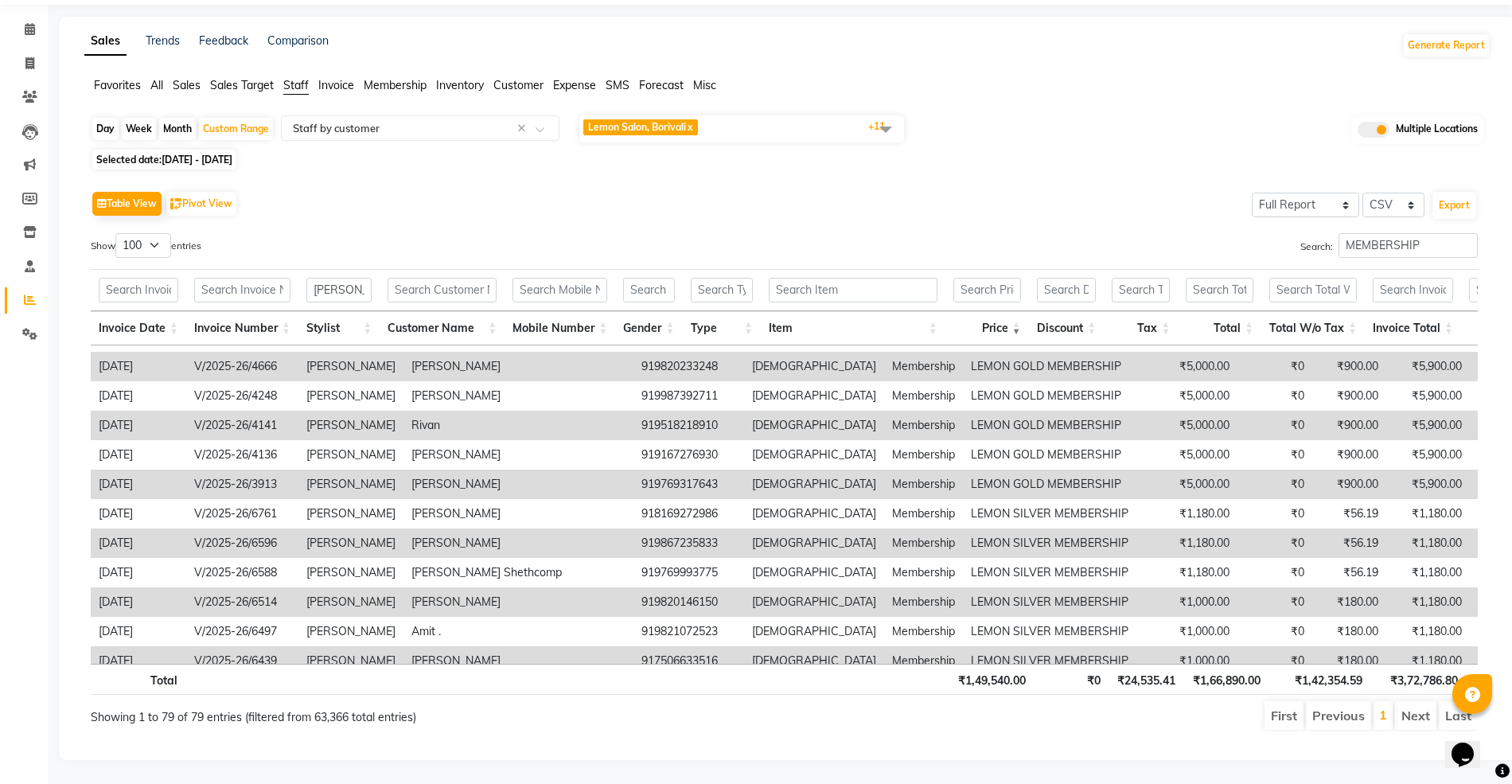
scroll to position [270, 0]
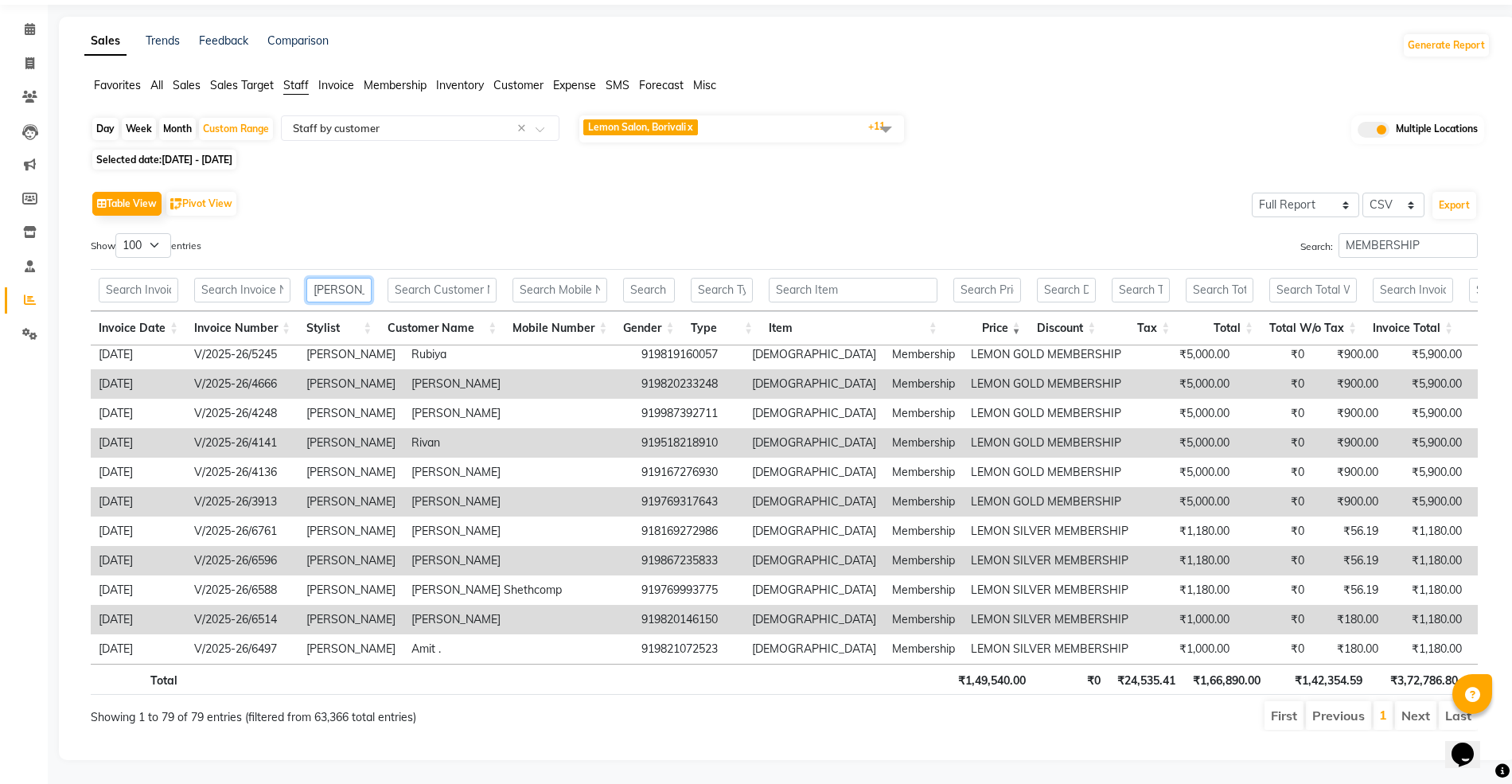
click at [325, 277] on input "SAMIRA KHAN" at bounding box center [339, 290] width 65 height 25
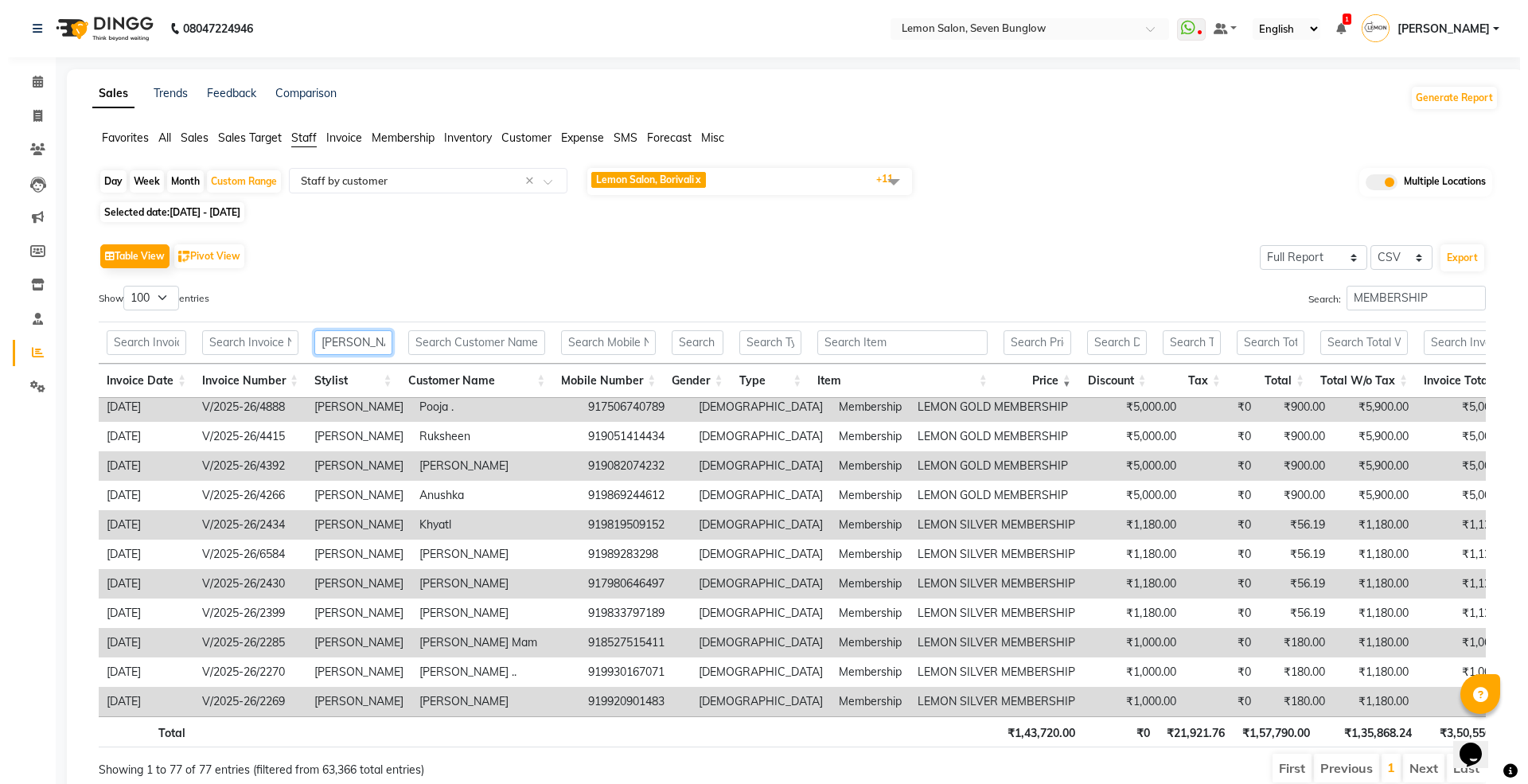
scroll to position [0, 0]
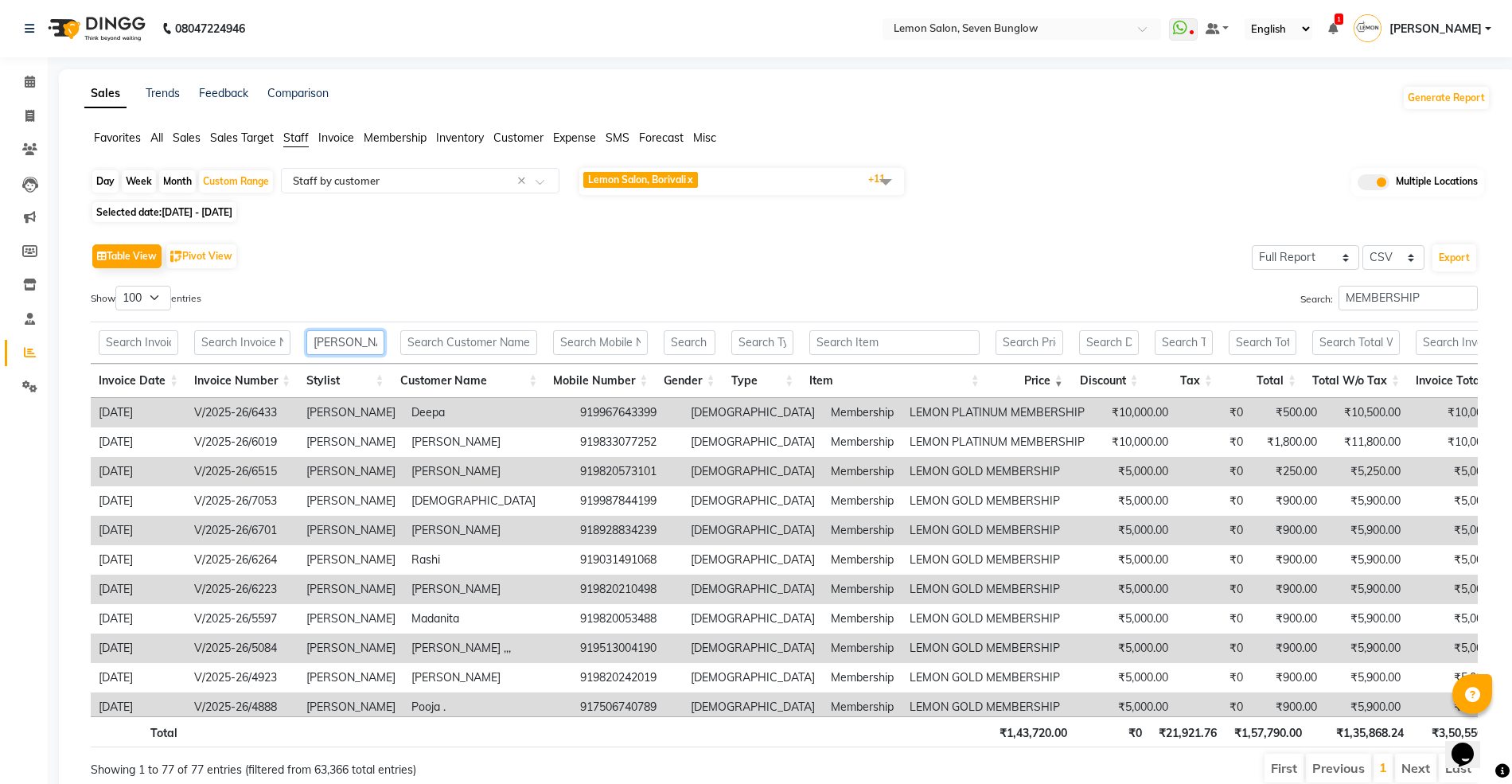
click at [342, 351] on input "AMREEN SHAIKH" at bounding box center [345, 342] width 78 height 25
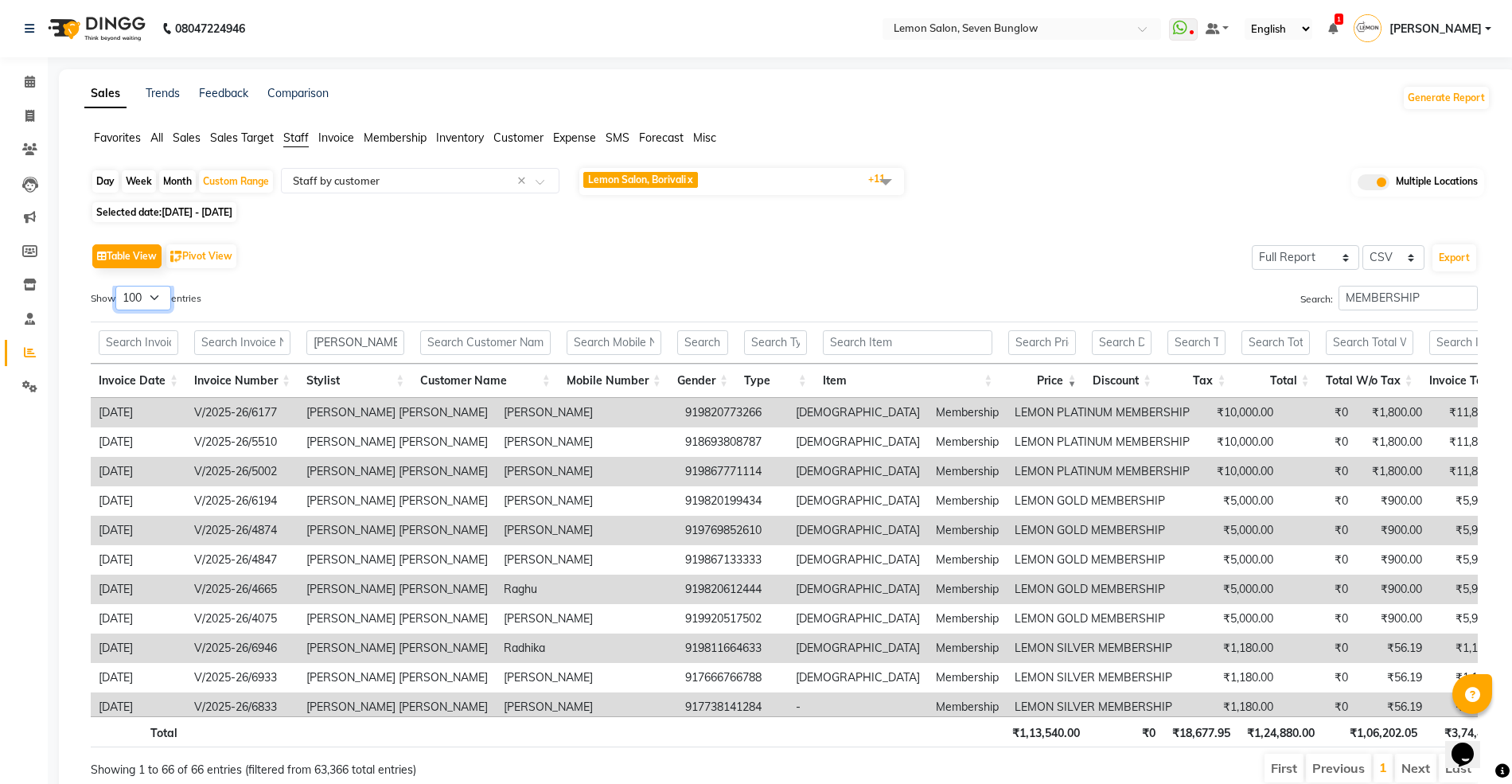
click at [145, 292] on select "10 25 50 100" at bounding box center [142, 298] width 55 height 25
click at [338, 335] on input "MONICA" at bounding box center [355, 342] width 97 height 25
type input "C"
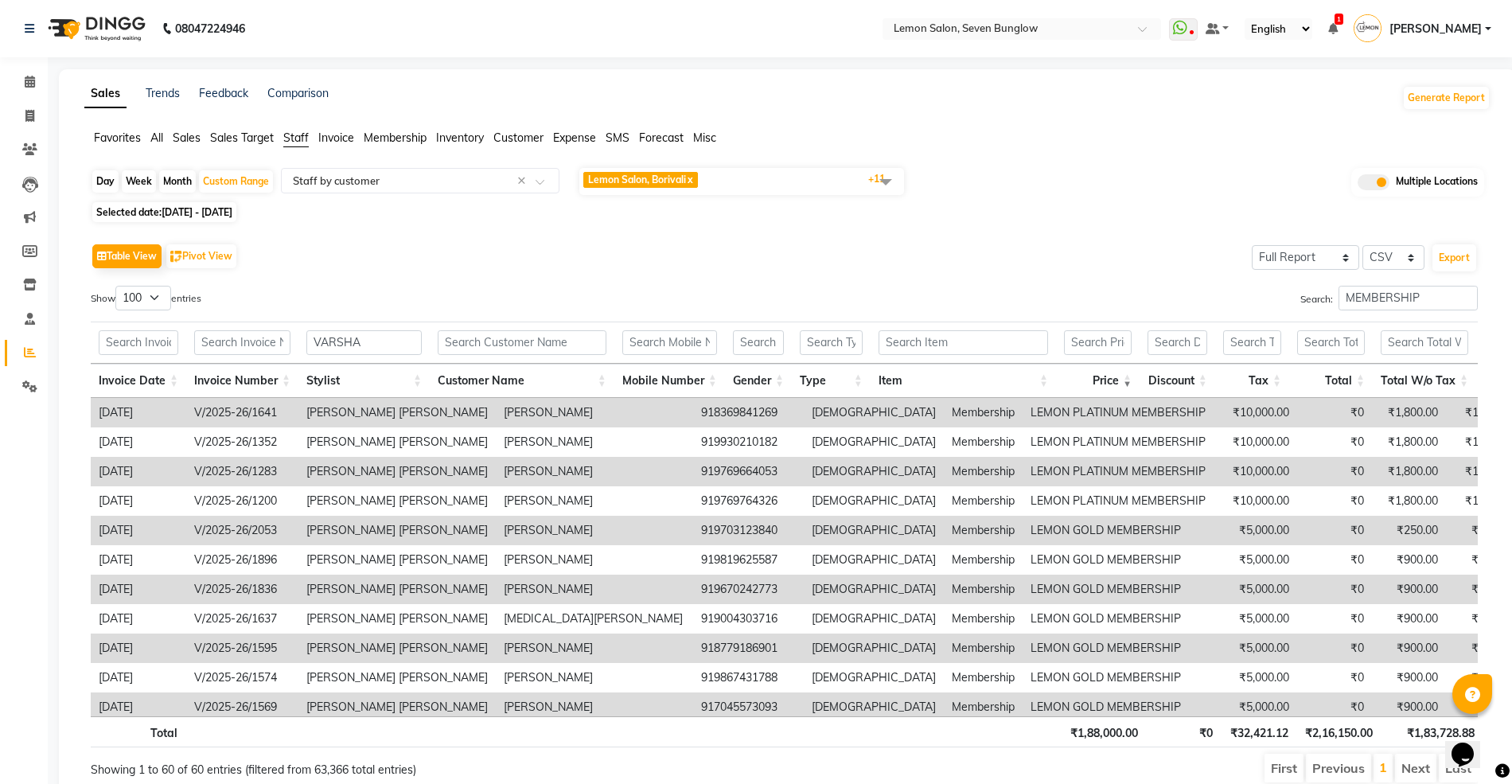
click at [360, 361] on th "VARSHA" at bounding box center [364, 342] width 132 height 42
click at [367, 341] on input "VARSHA" at bounding box center [364, 342] width 115 height 25
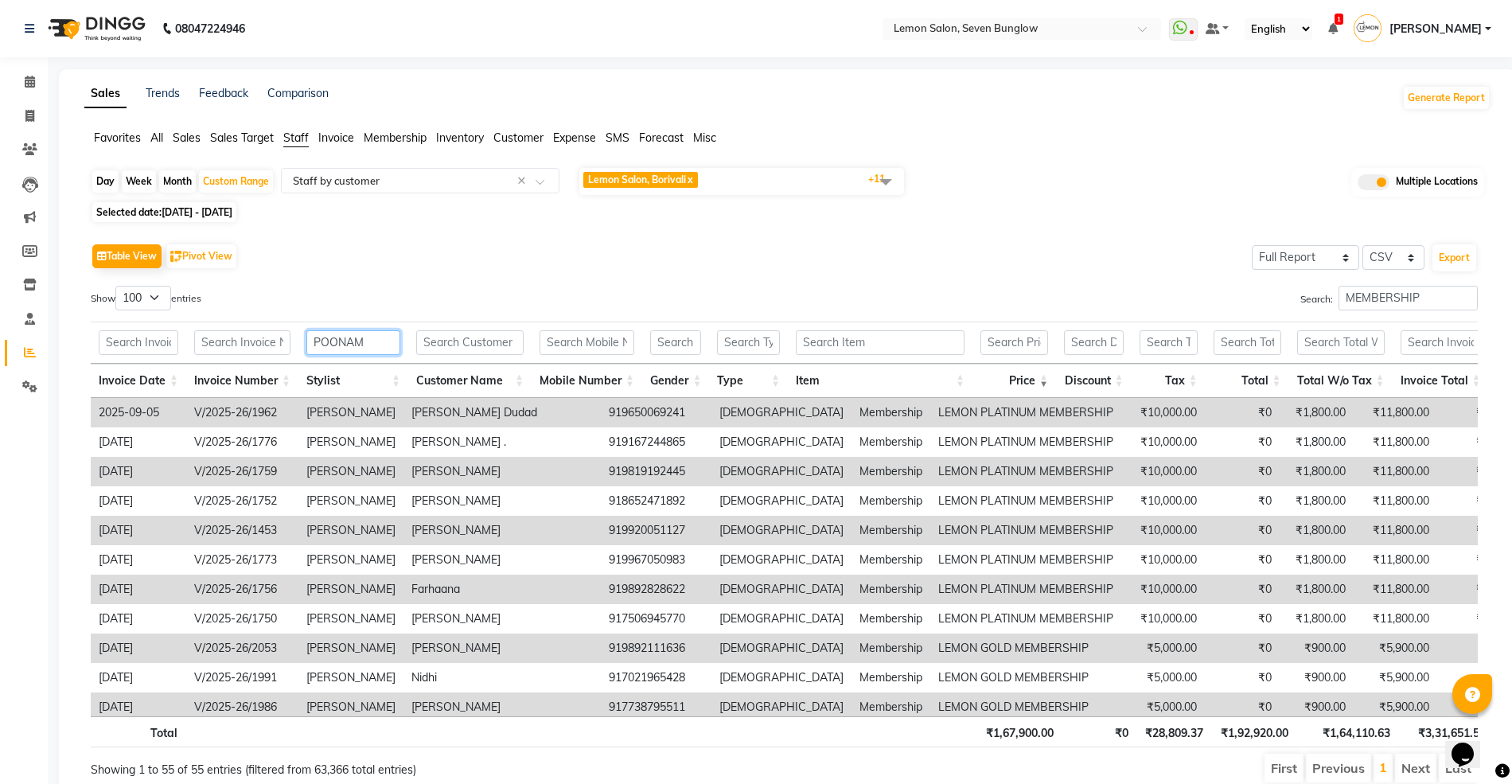
click at [372, 351] on input "POONAM" at bounding box center [353, 342] width 94 height 25
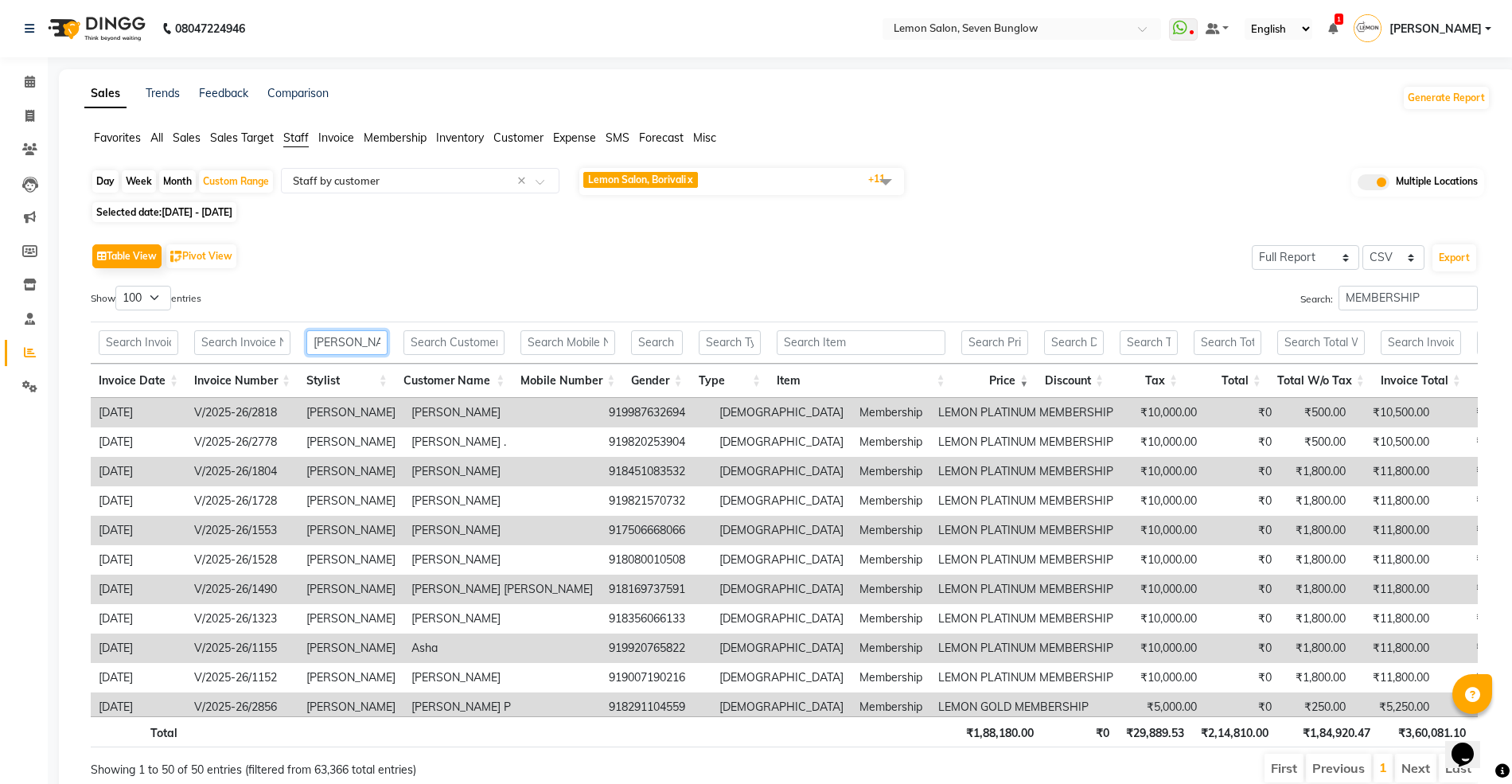
click at [349, 344] on input "NIMISHA PATTA" at bounding box center [347, 342] width 81 height 25
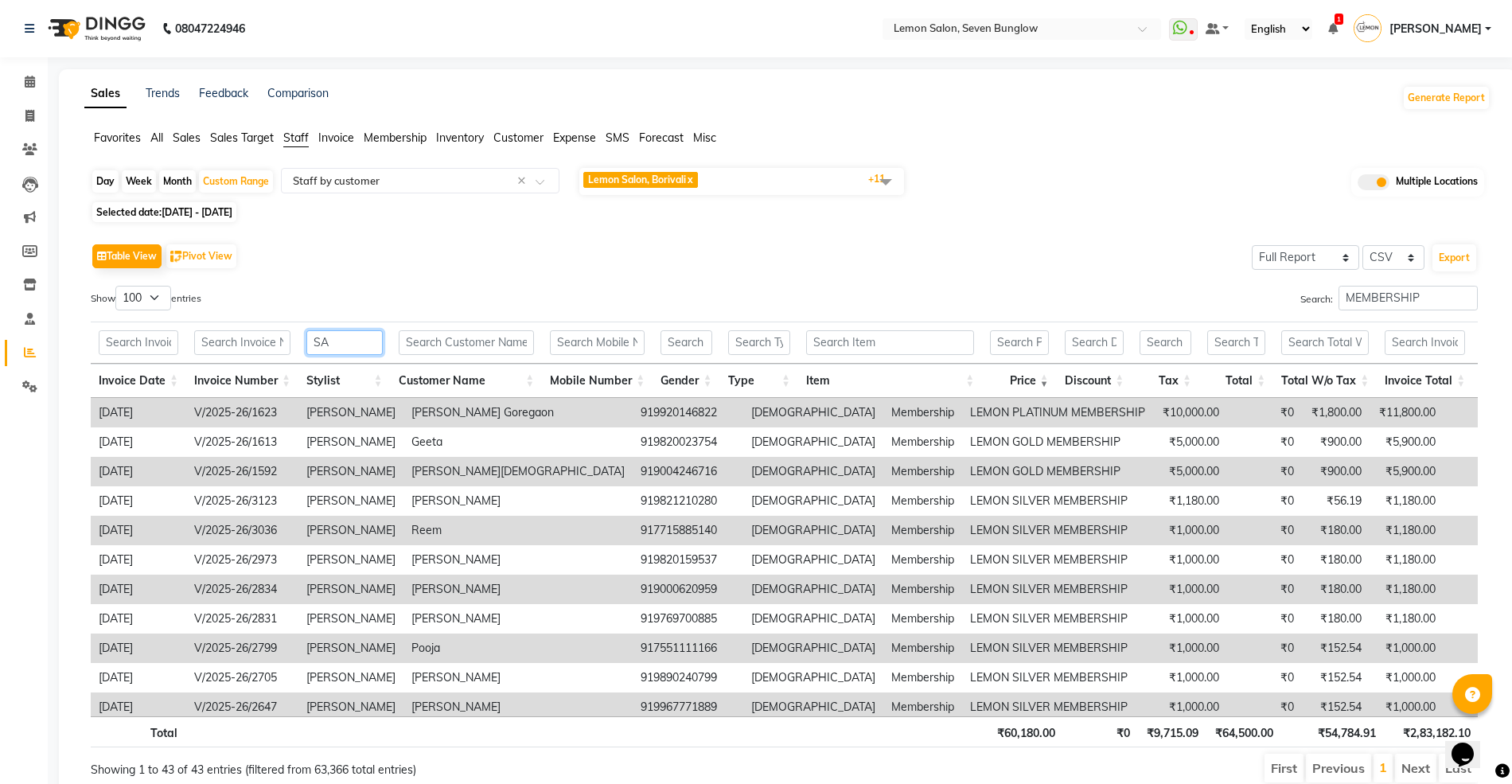
type input "S"
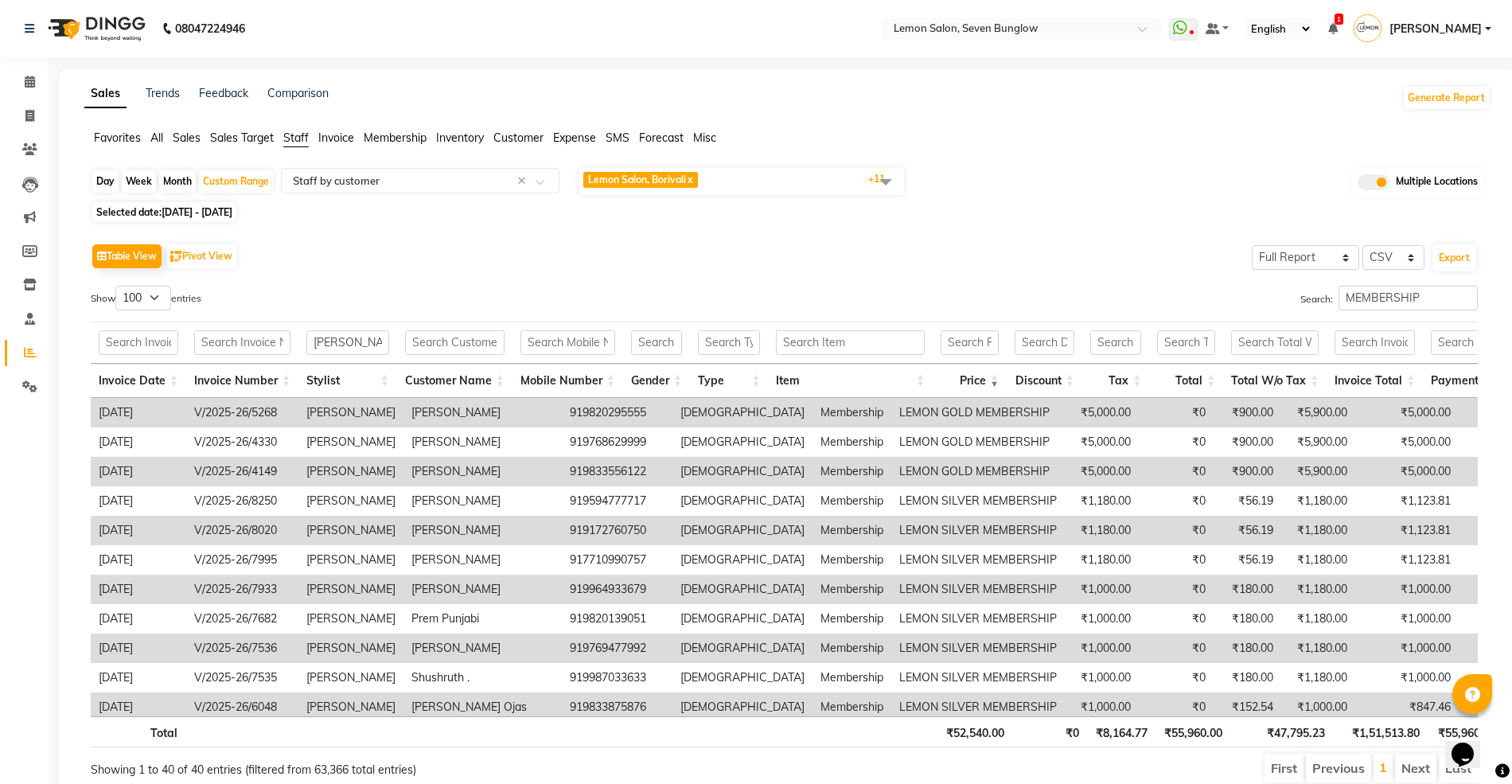
click at [1006, 382] on th "Price" at bounding box center [969, 380] width 74 height 34
click at [1003, 383] on th "Price" at bounding box center [969, 380] width 74 height 34
click at [392, 343] on th "JYOTI RAO" at bounding box center [348, 342] width 98 height 42
click at [382, 341] on input "JYOTI RAO" at bounding box center [348, 342] width 83 height 25
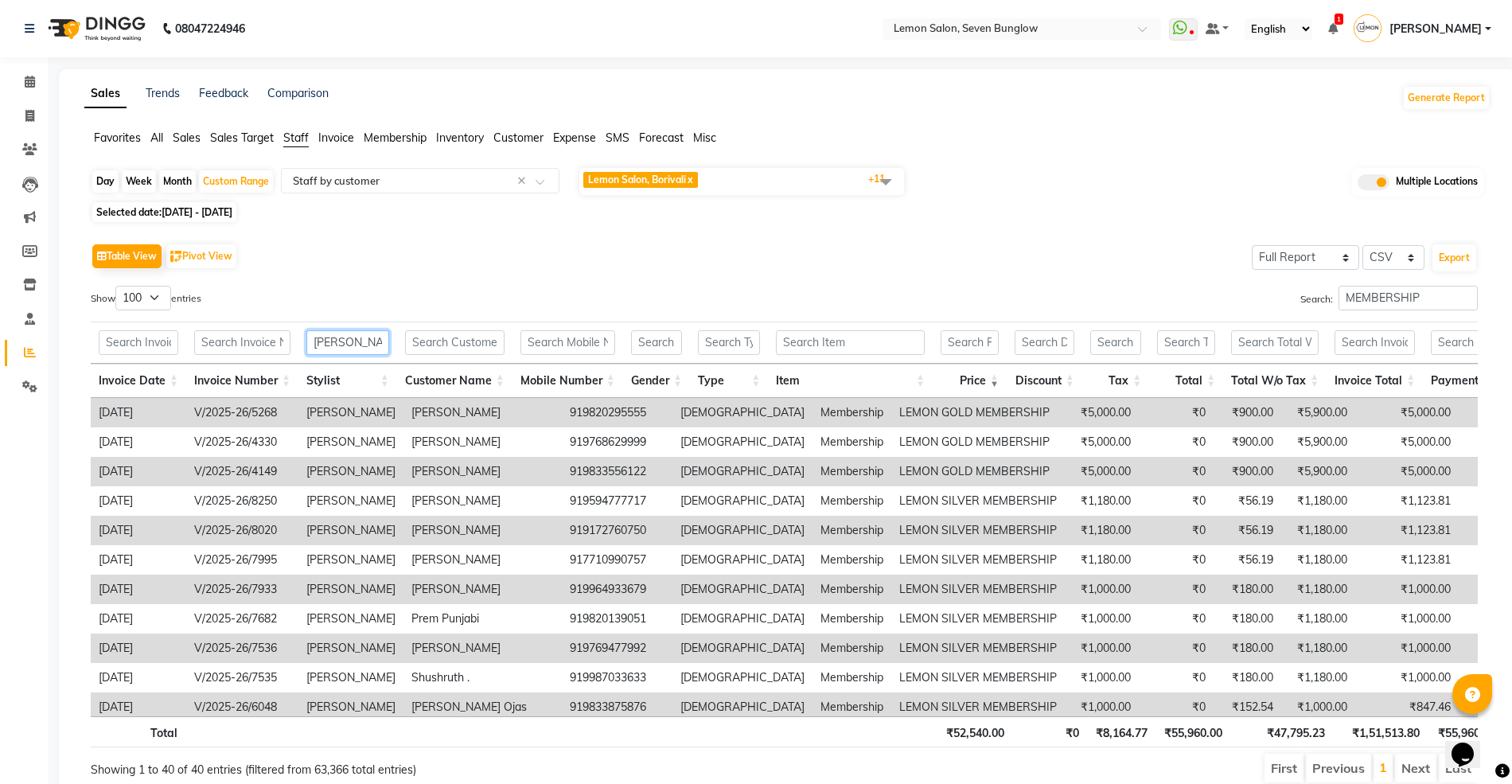
click at [382, 341] on input "JYOTI RAO" at bounding box center [348, 342] width 83 height 25
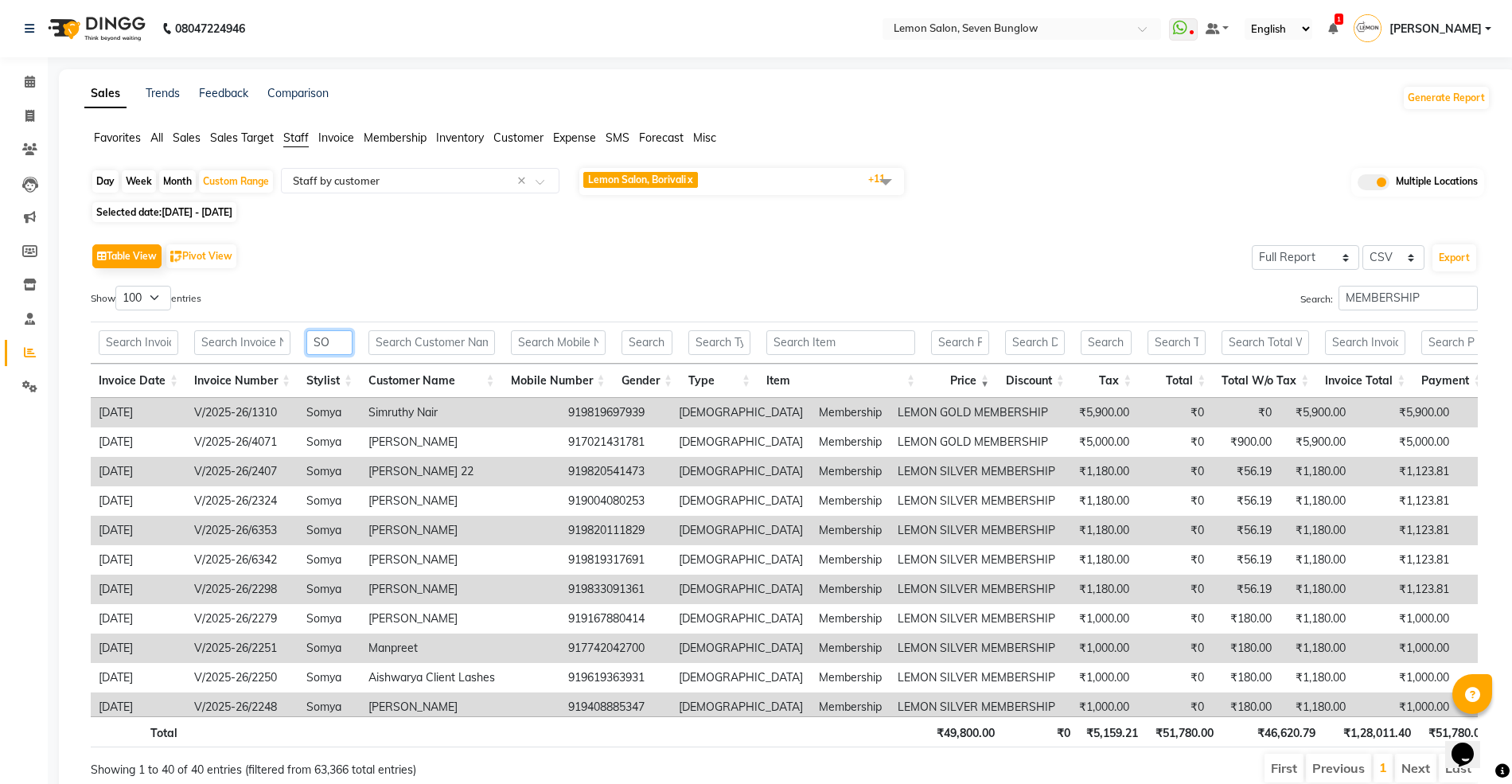
type input "S"
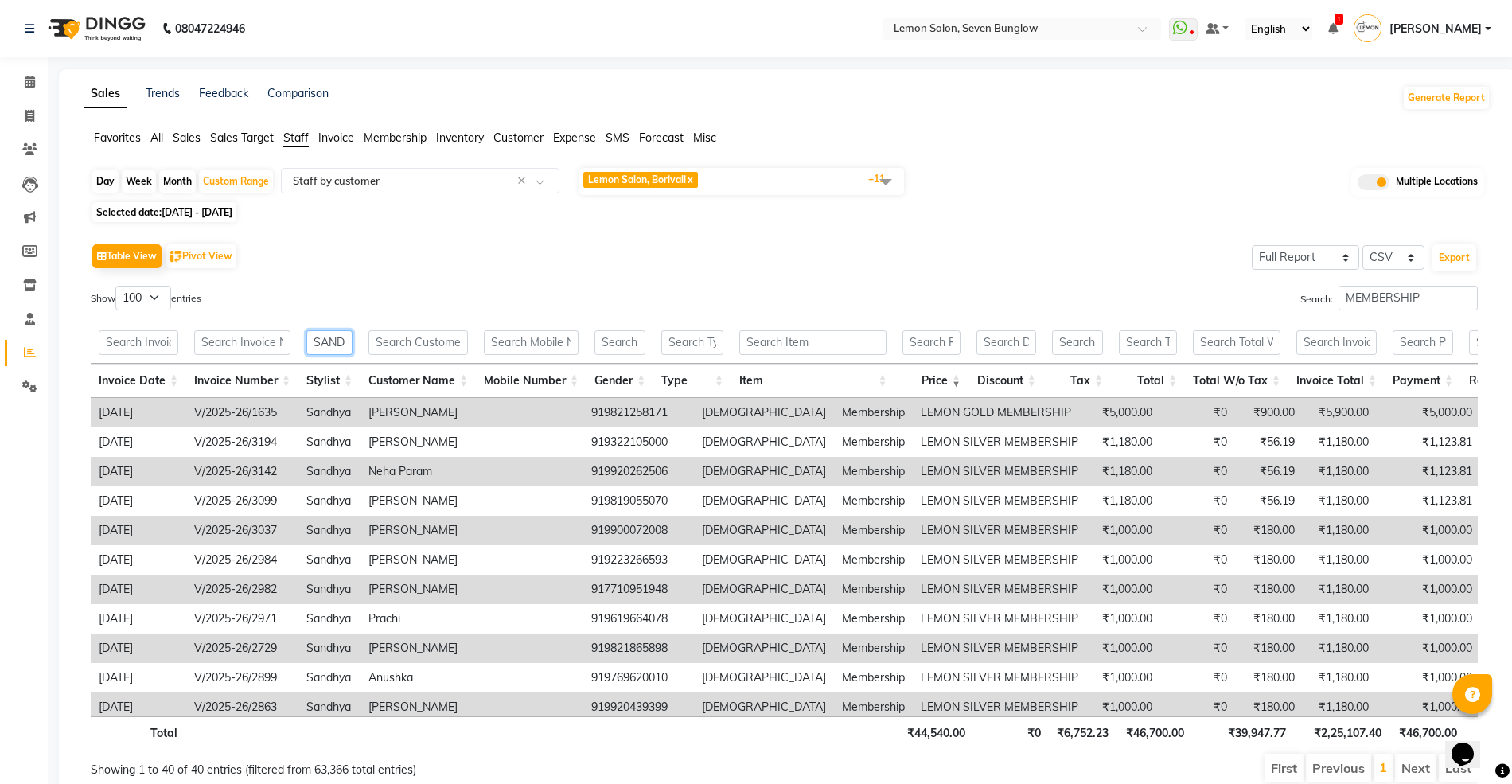
click at [341, 342] on input "SANDHYA" at bounding box center [329, 342] width 47 height 25
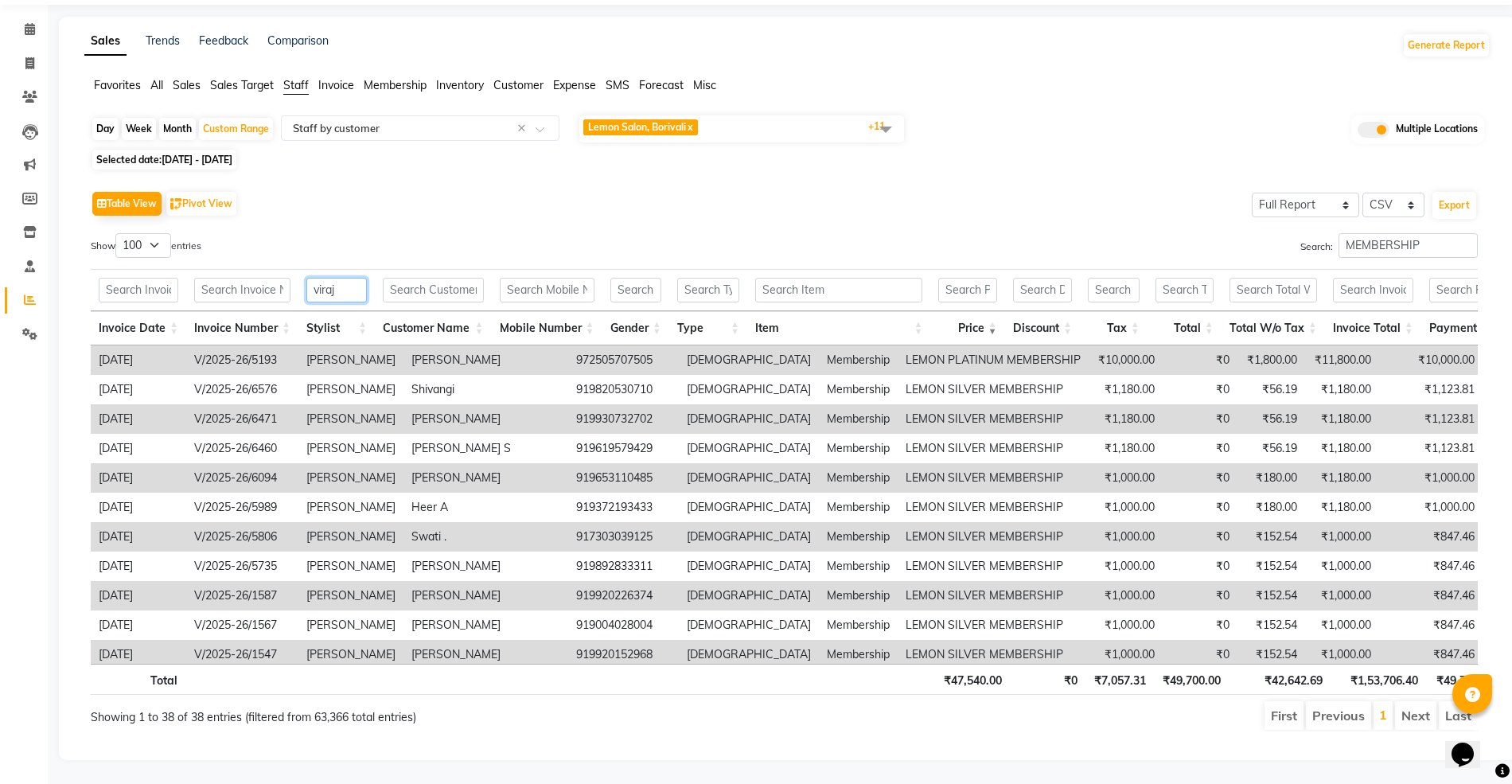
click at [344, 277] on input "viraj" at bounding box center [336, 290] width 61 height 25
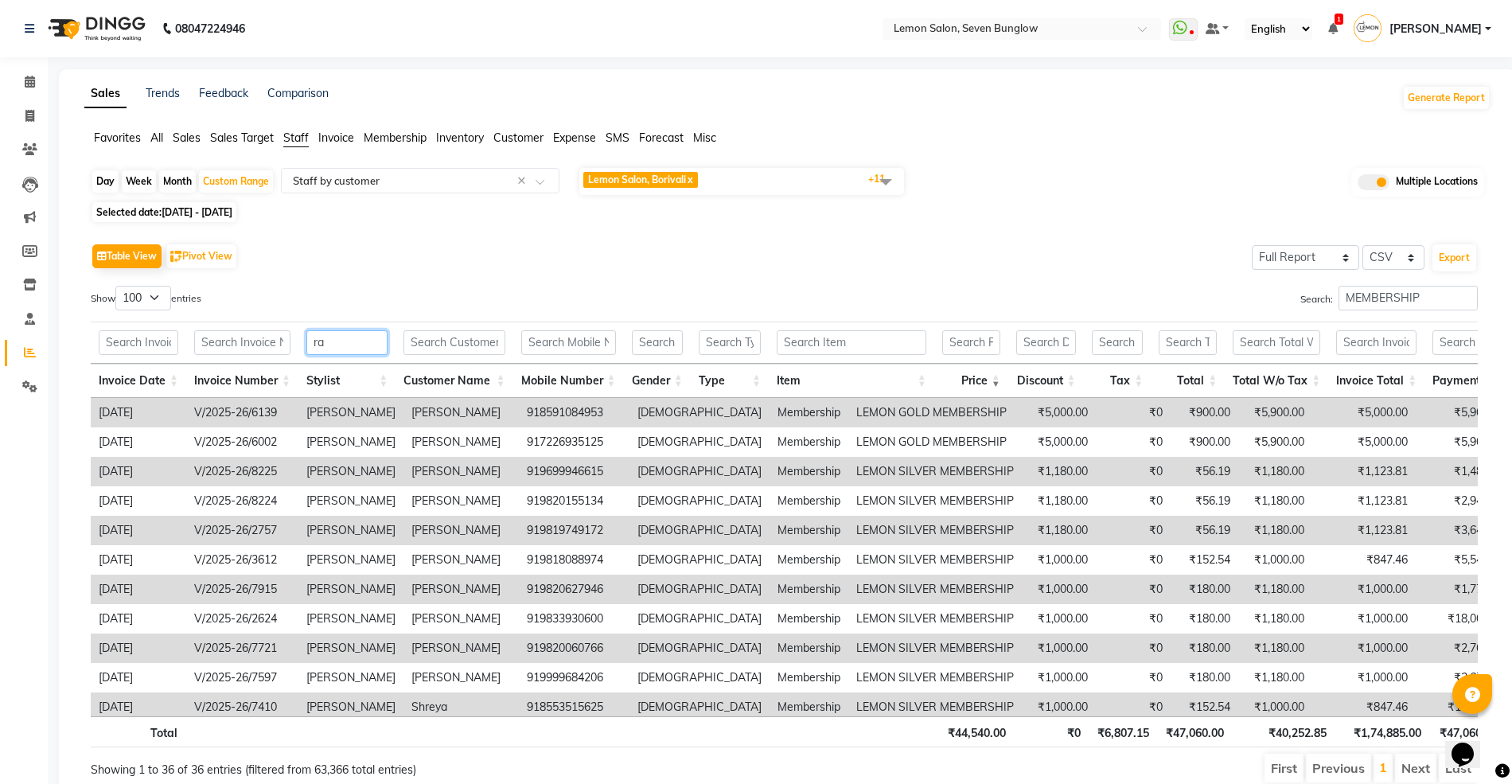
type input "r"
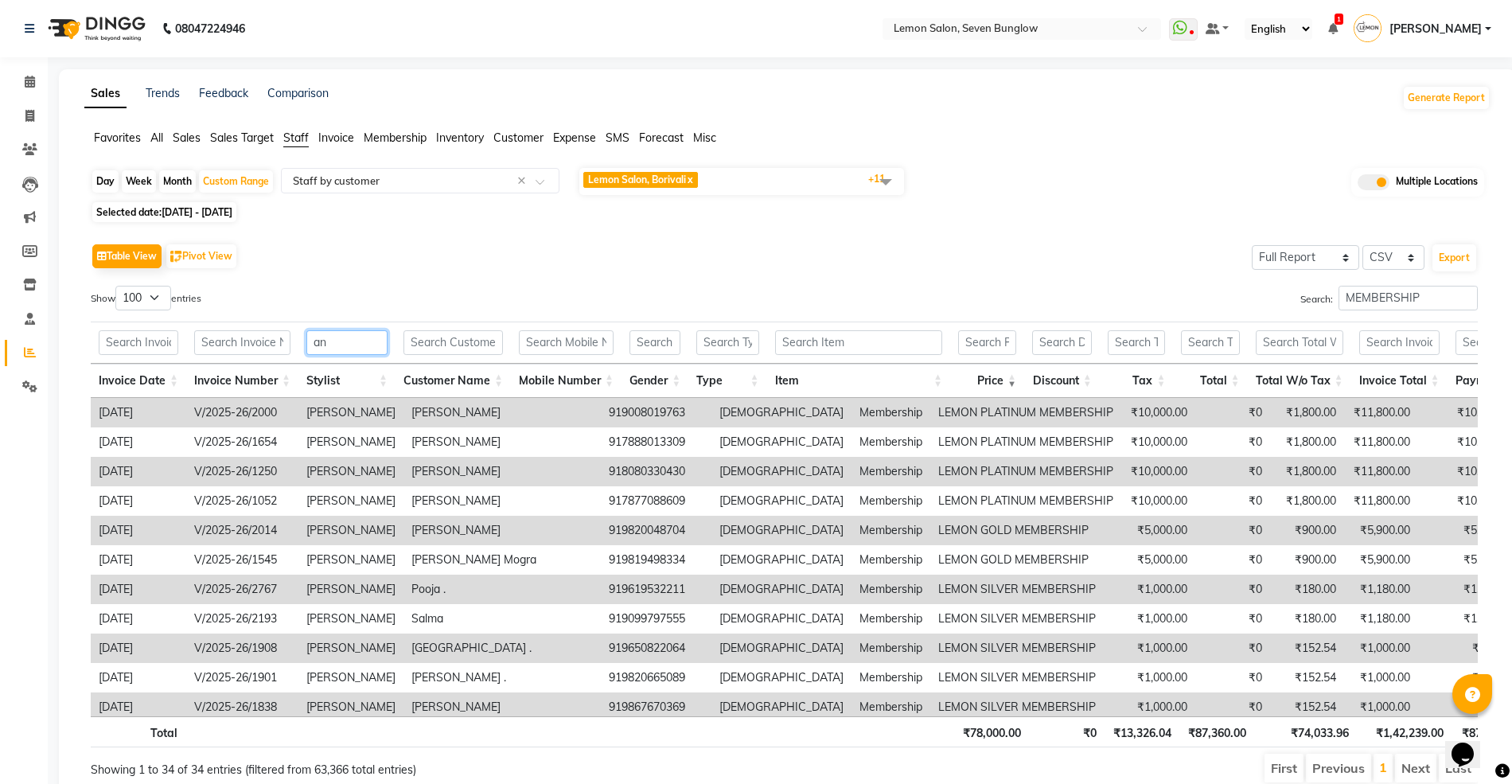
type input "a"
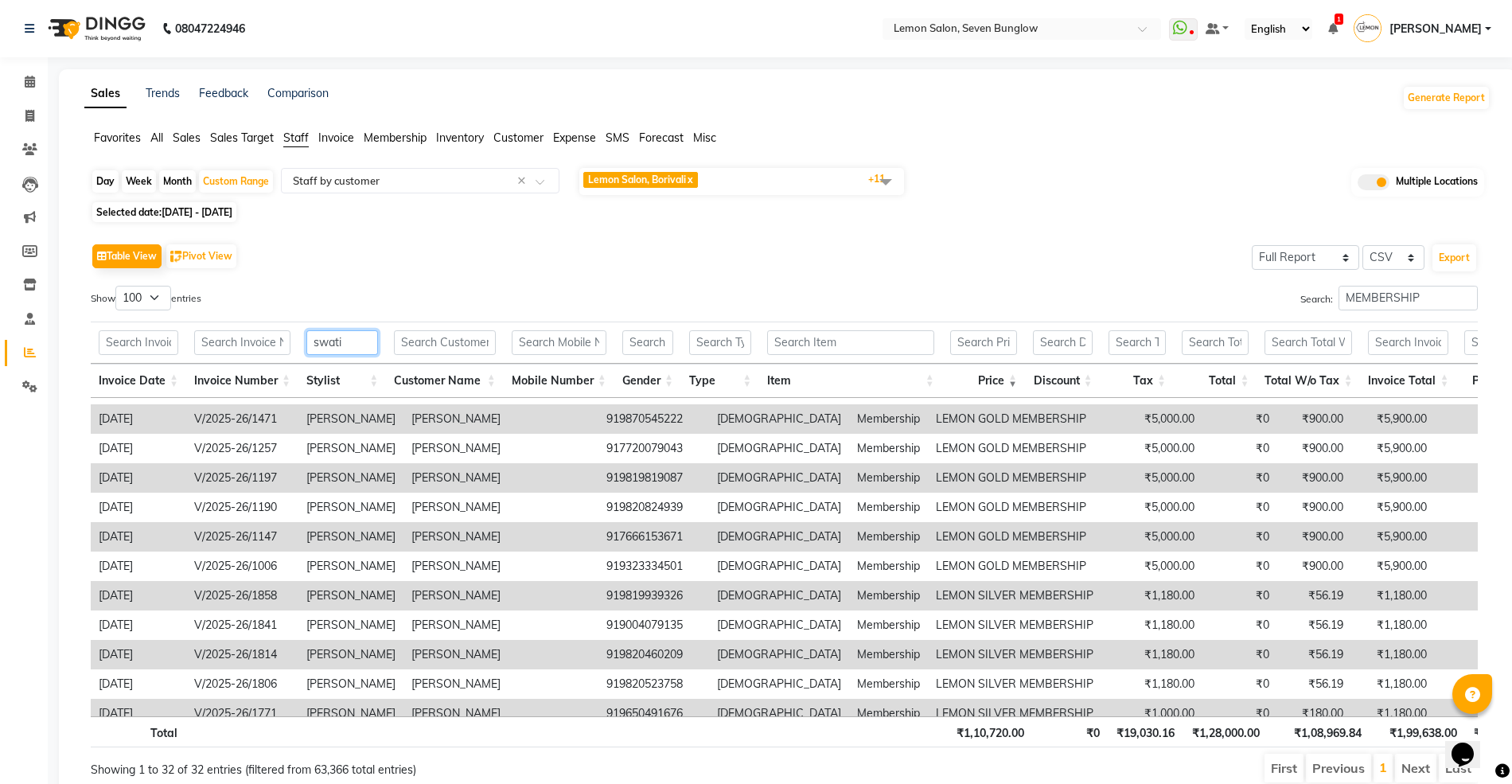
scroll to position [200, 0]
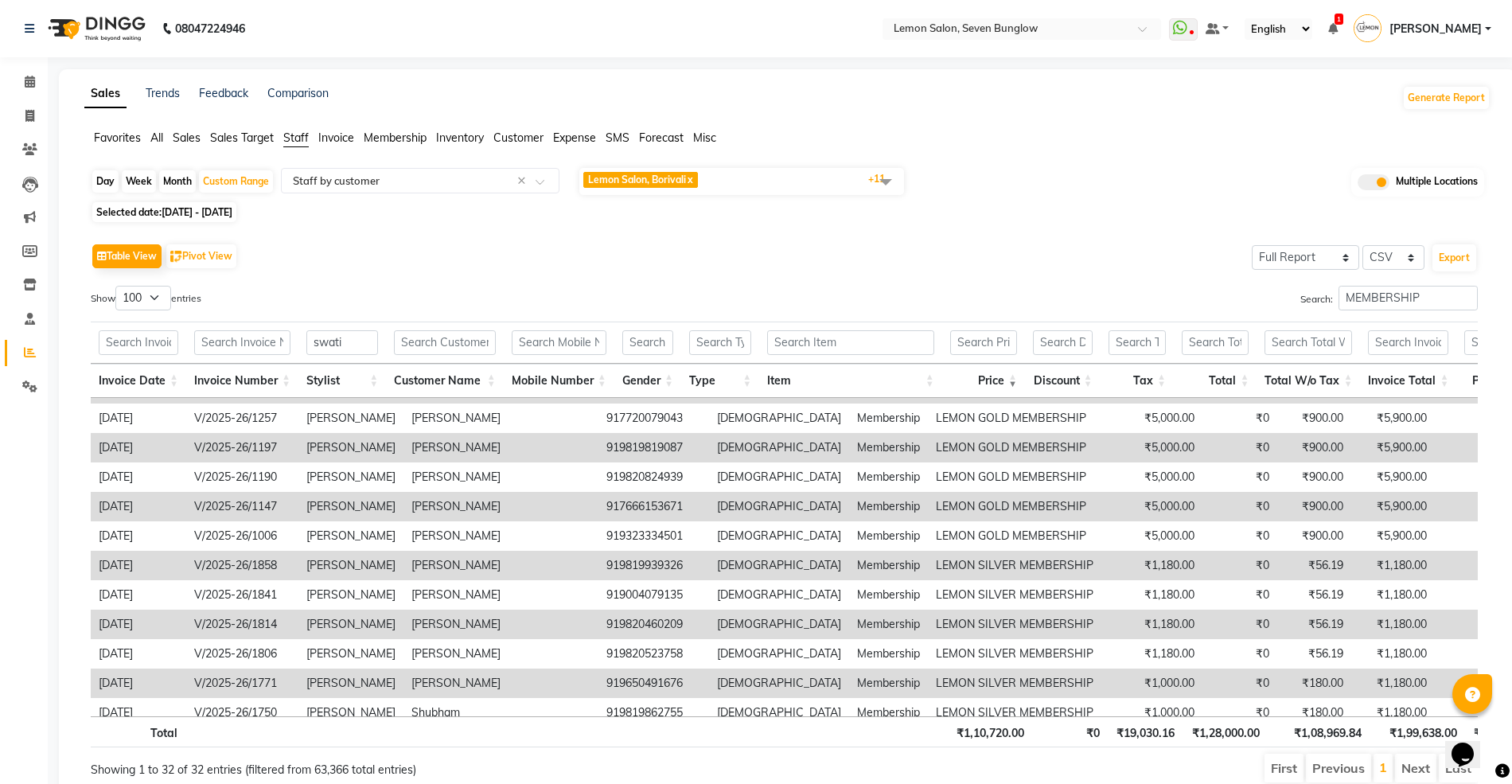
click at [1484, 513] on div "Table View Pivot View Select Full Report Filtered Report Select CSV PDF Export …" at bounding box center [784, 511] width 1412 height 570
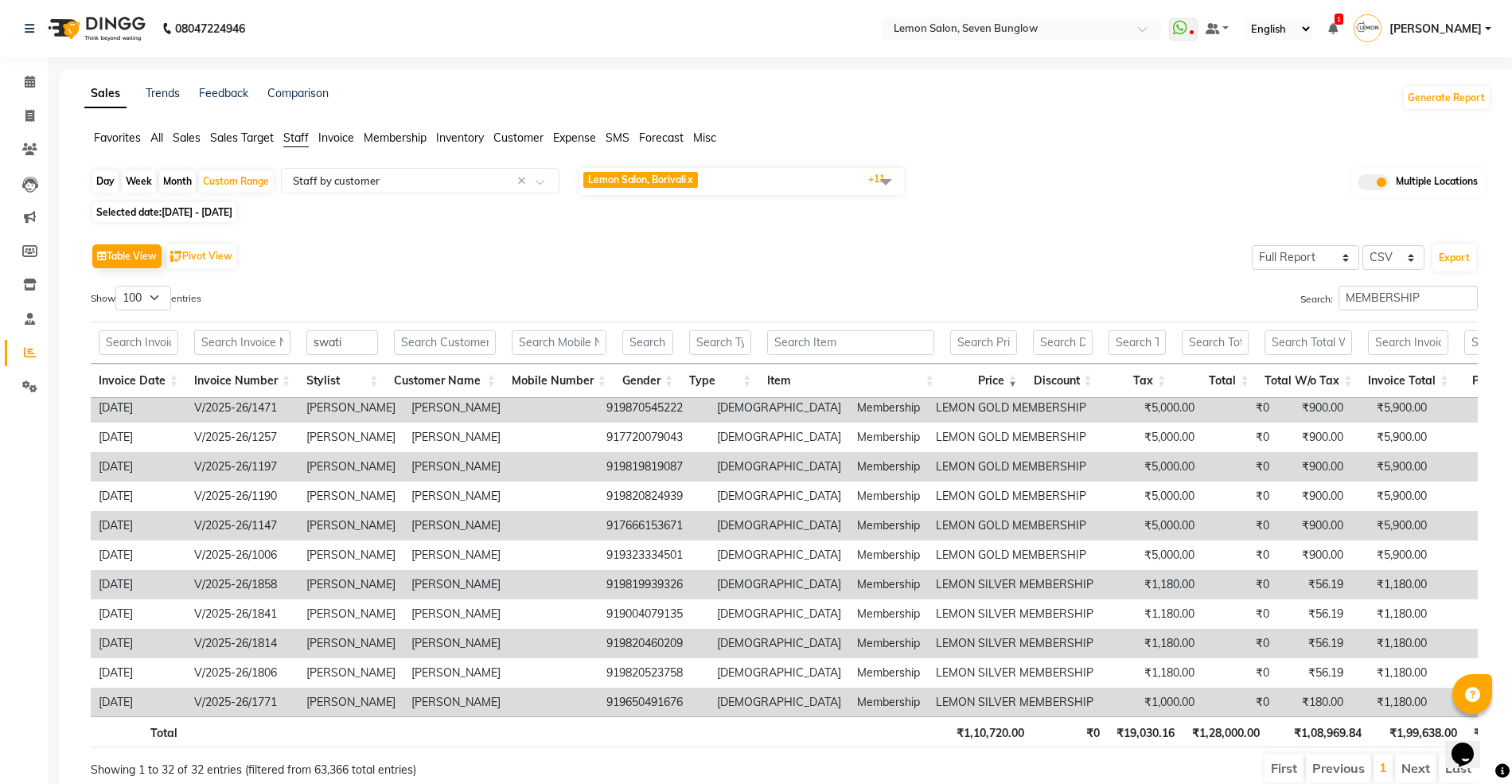
scroll to position [178, 0]
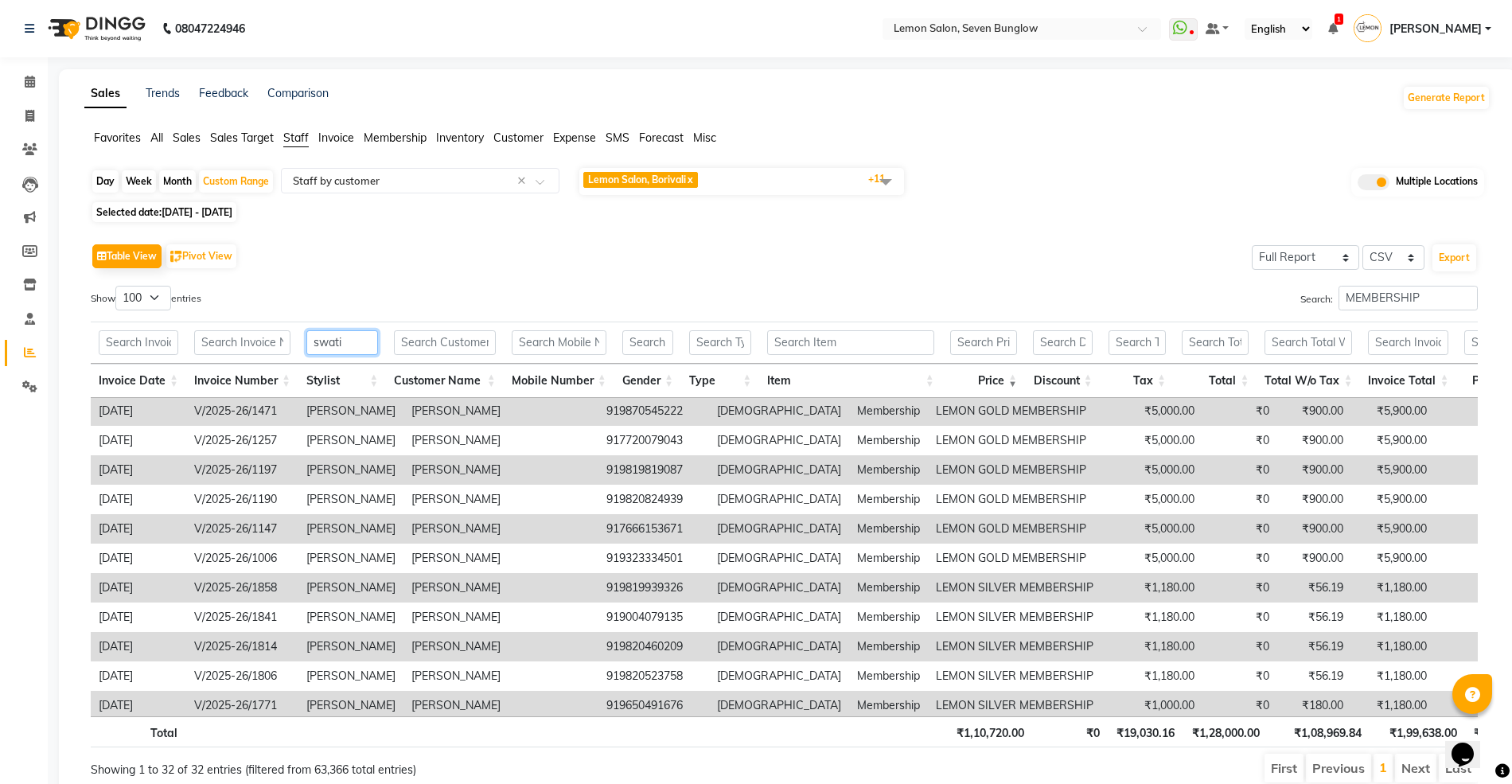
click at [369, 333] on input "swati" at bounding box center [342, 342] width 72 height 25
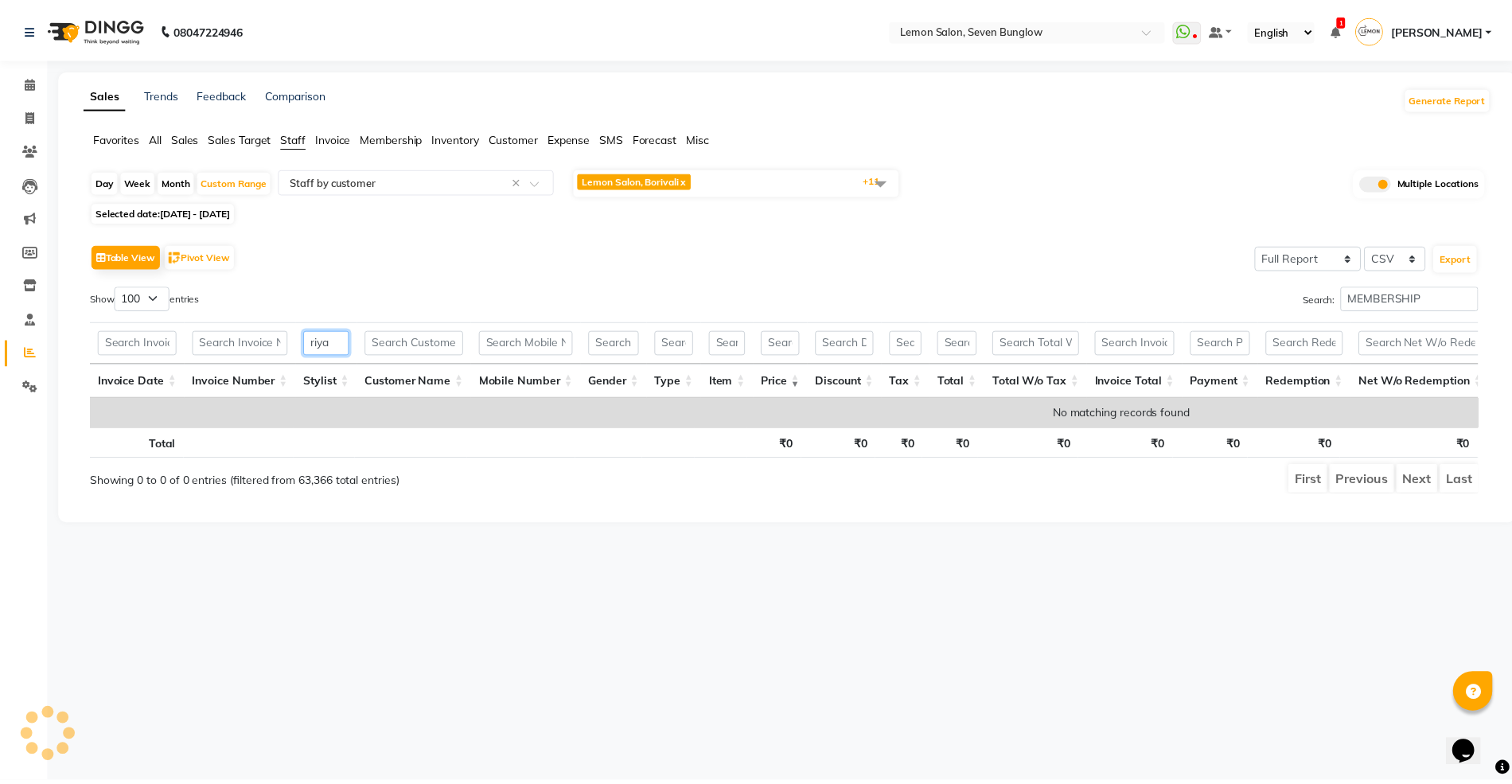
scroll to position [0, 0]
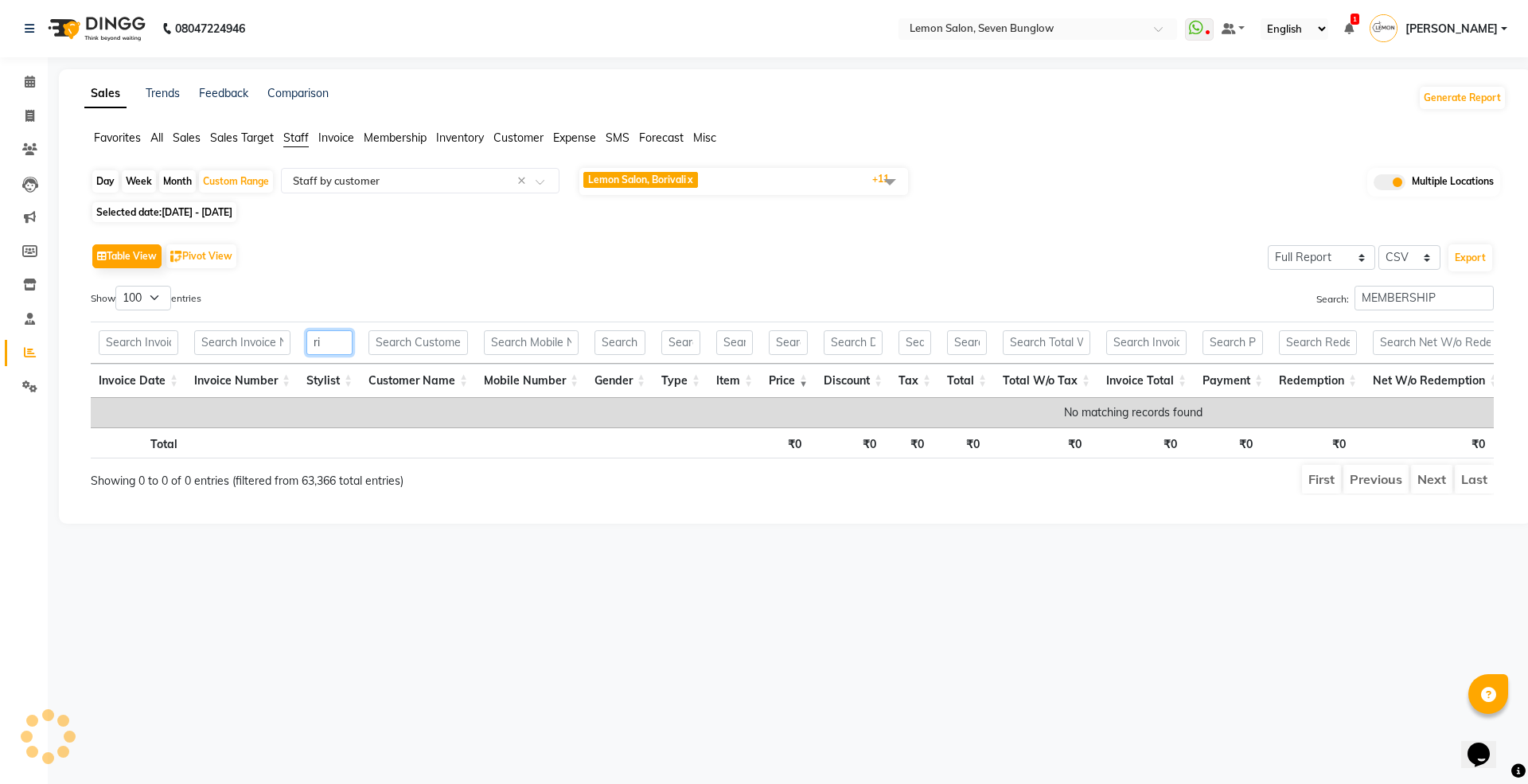
type input "r"
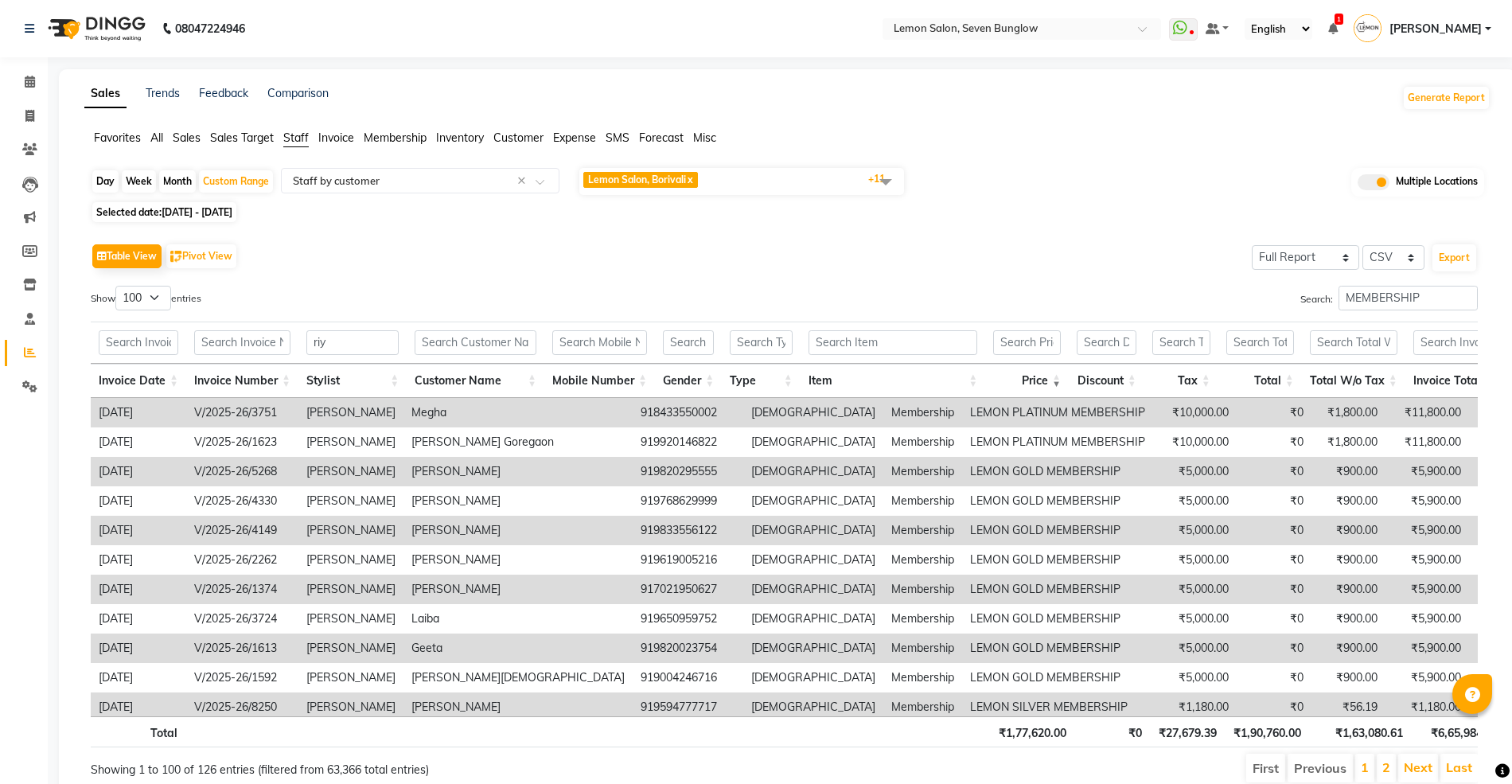
select select "full_report"
select select "csv"
select select "100"
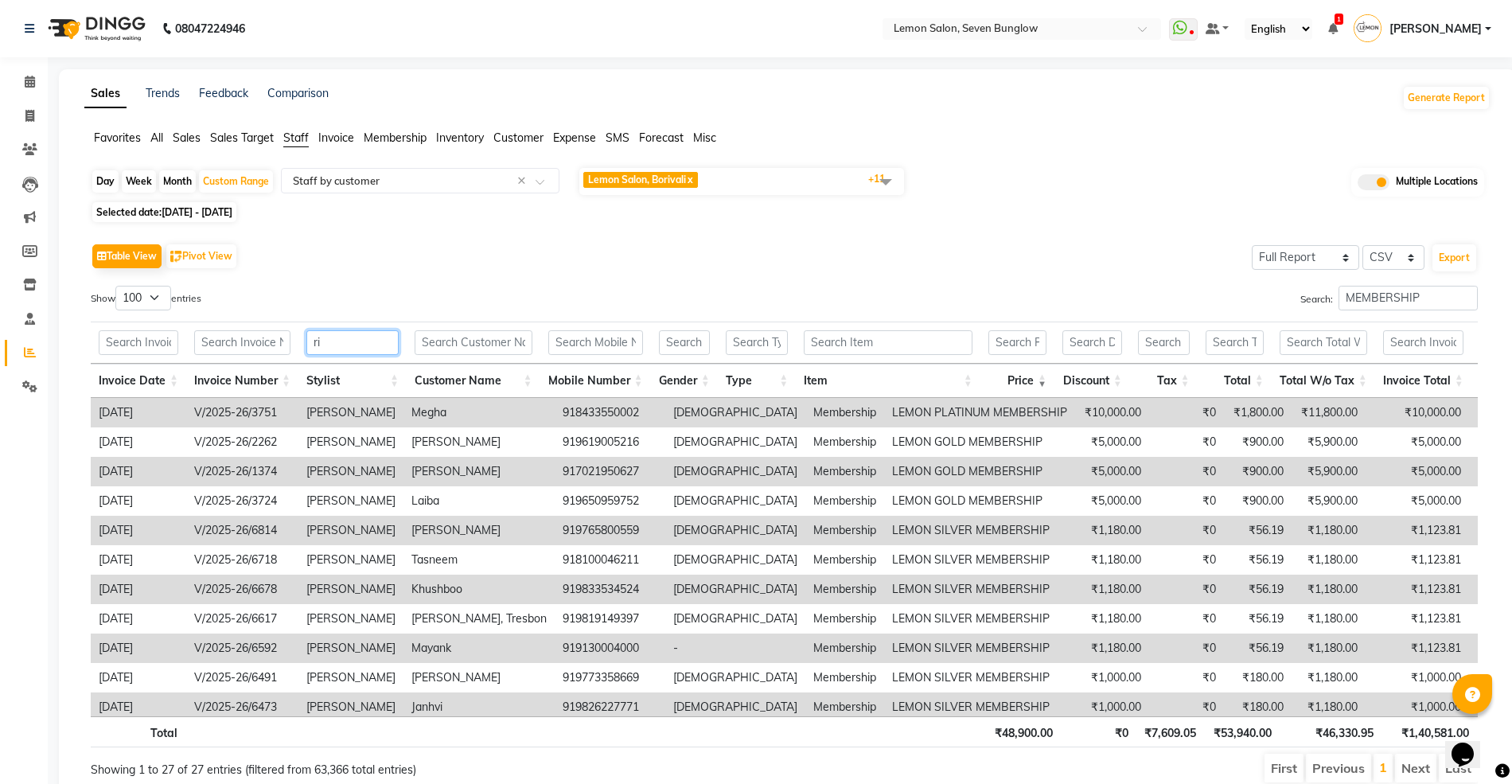
type input "r"
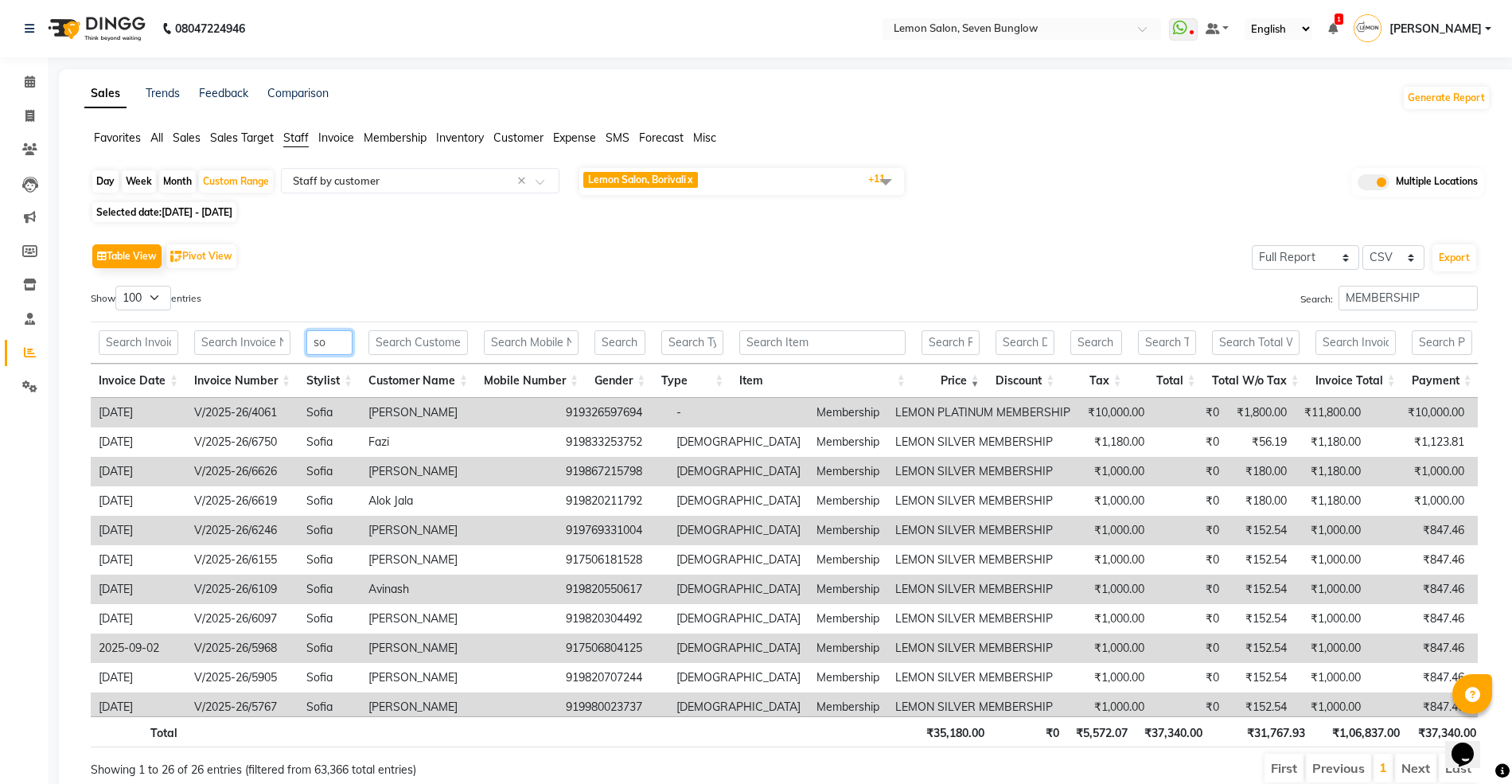
type input "s"
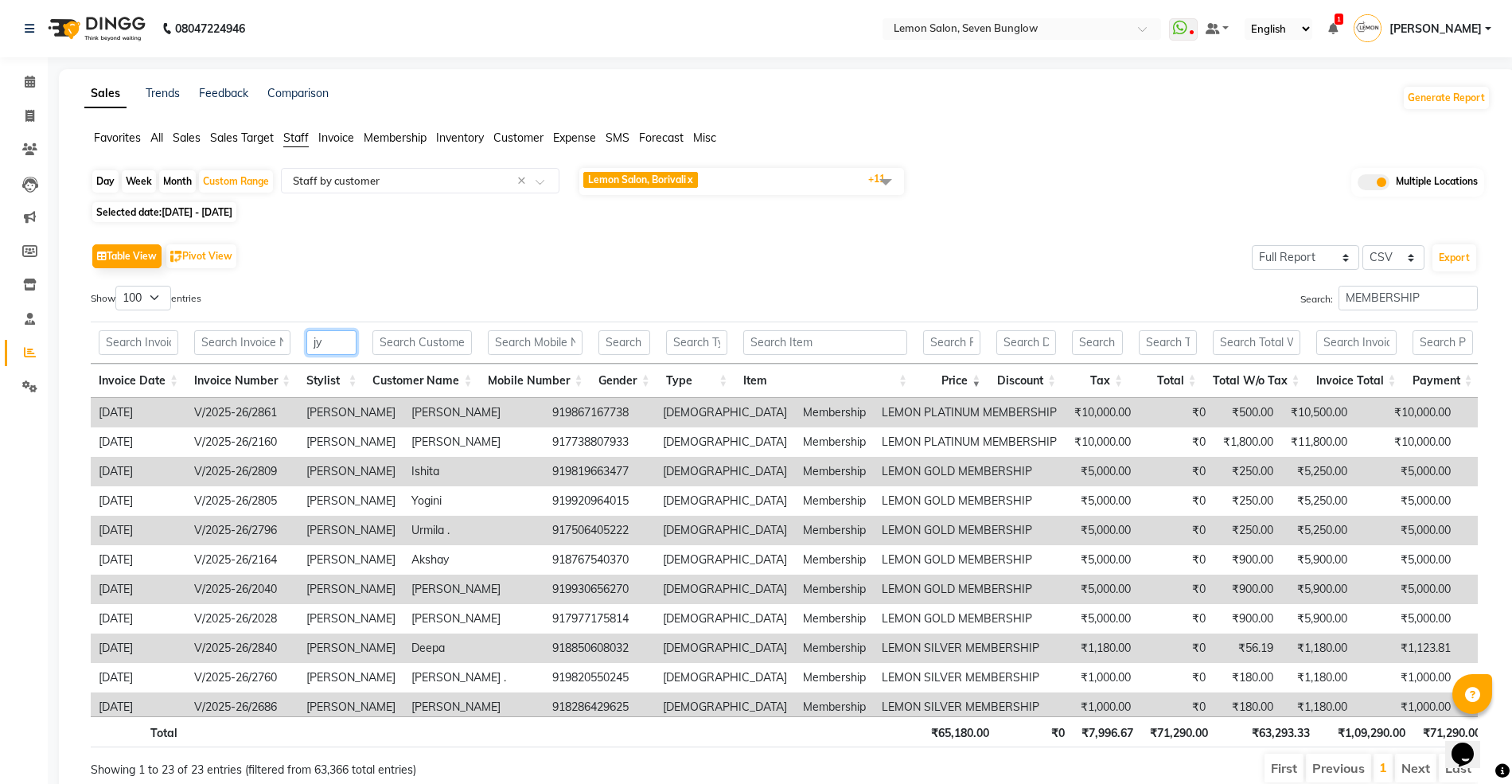
type input "j"
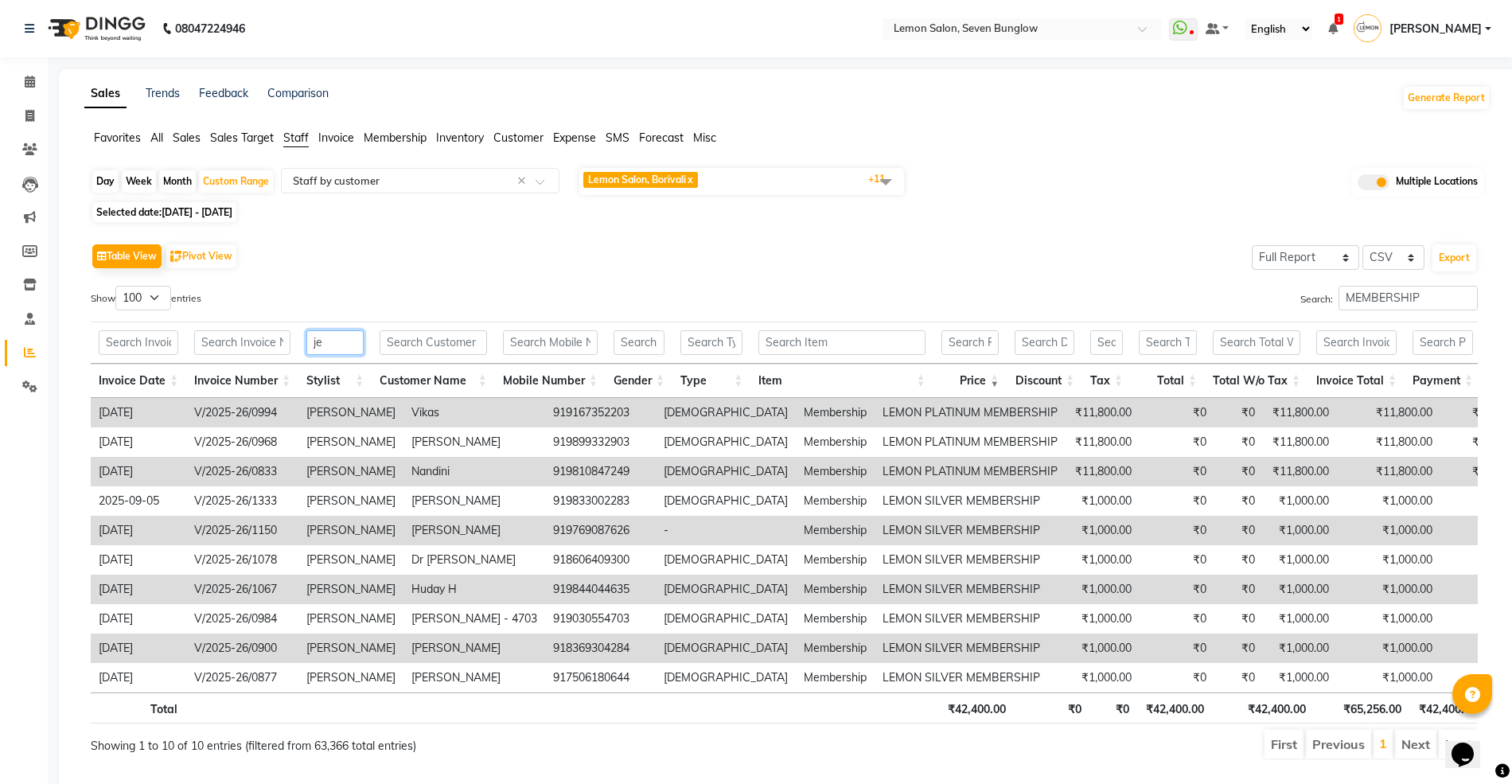
type input "j"
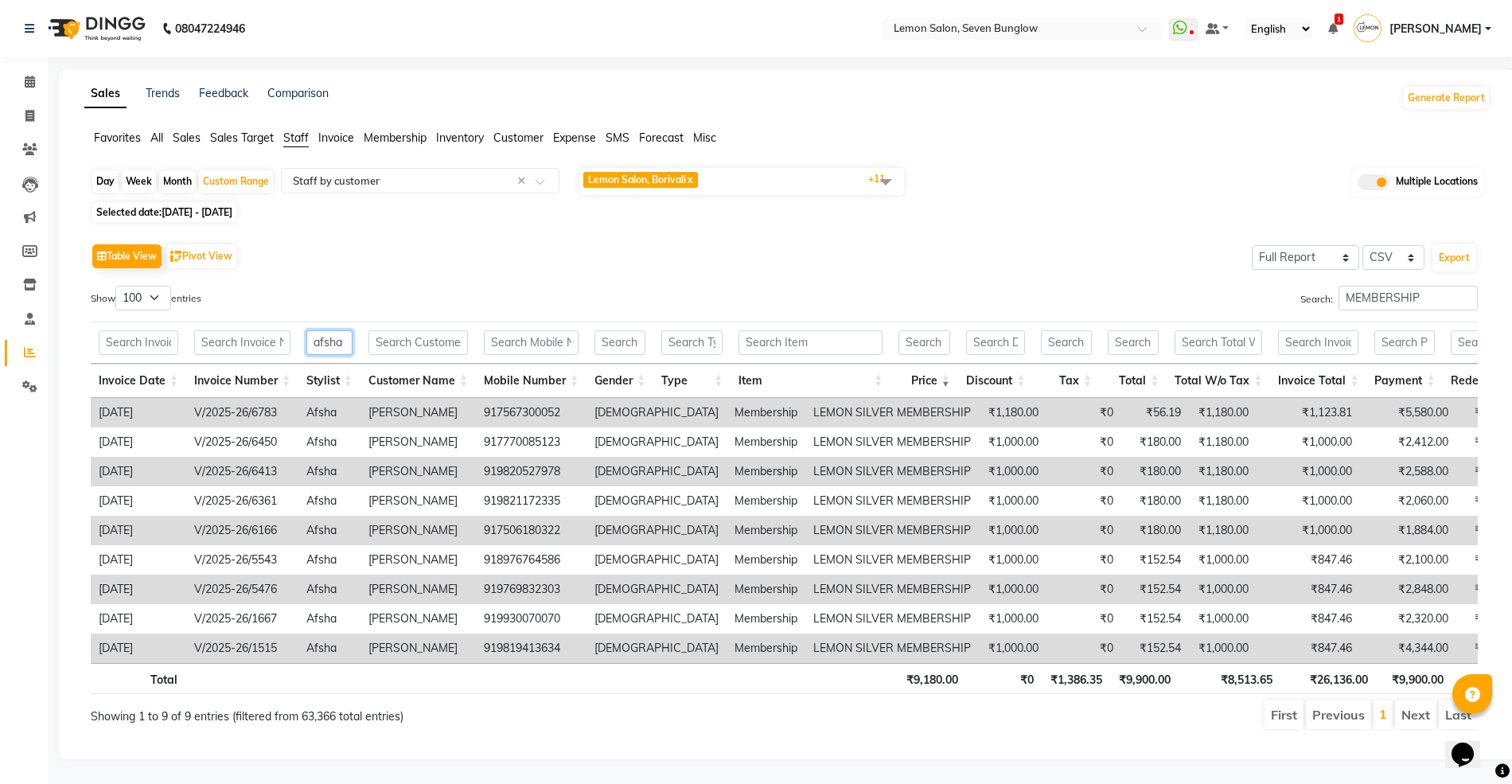
scroll to position [33, 0]
click at [321, 330] on input "afsha" at bounding box center [329, 342] width 47 height 25
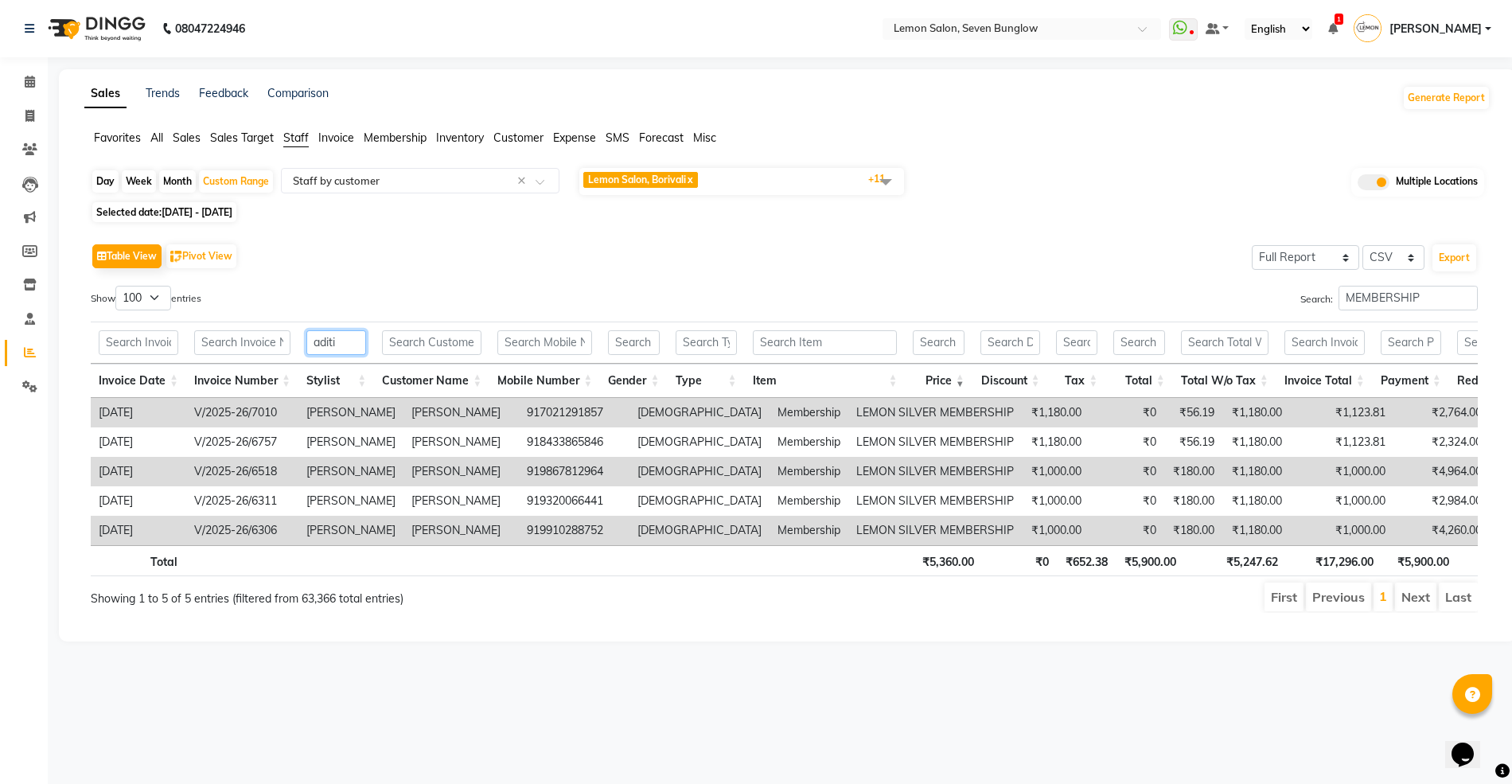
scroll to position [0, 0]
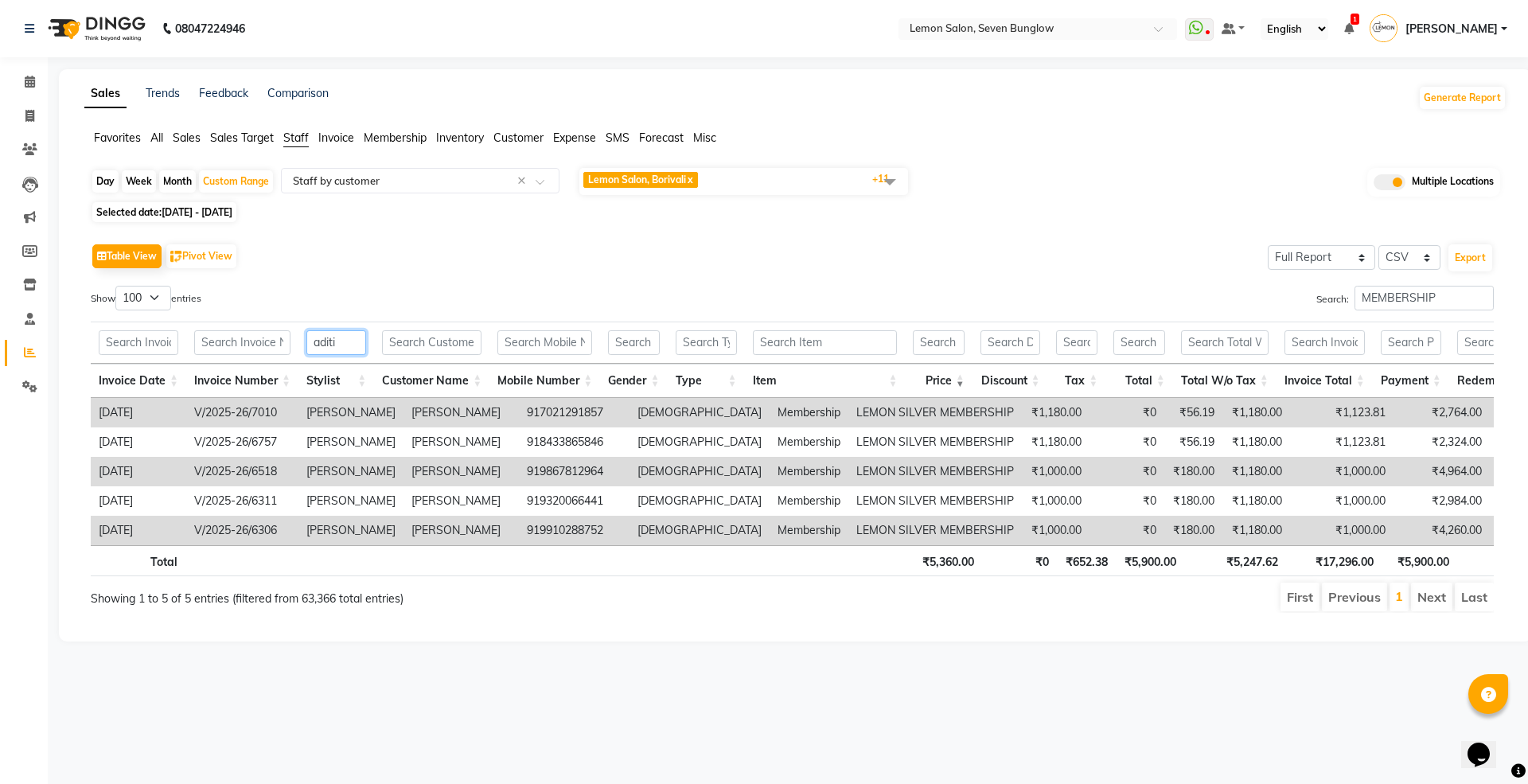
type input "aditi"
click at [1056, 37] on input "text" at bounding box center [1021, 30] width 231 height 16
click at [813, 86] on div "Sales Trends Feedback Comparison Generate Report" at bounding box center [795, 97] width 1441 height 25
click at [37, 86] on span at bounding box center [30, 82] width 28 height 18
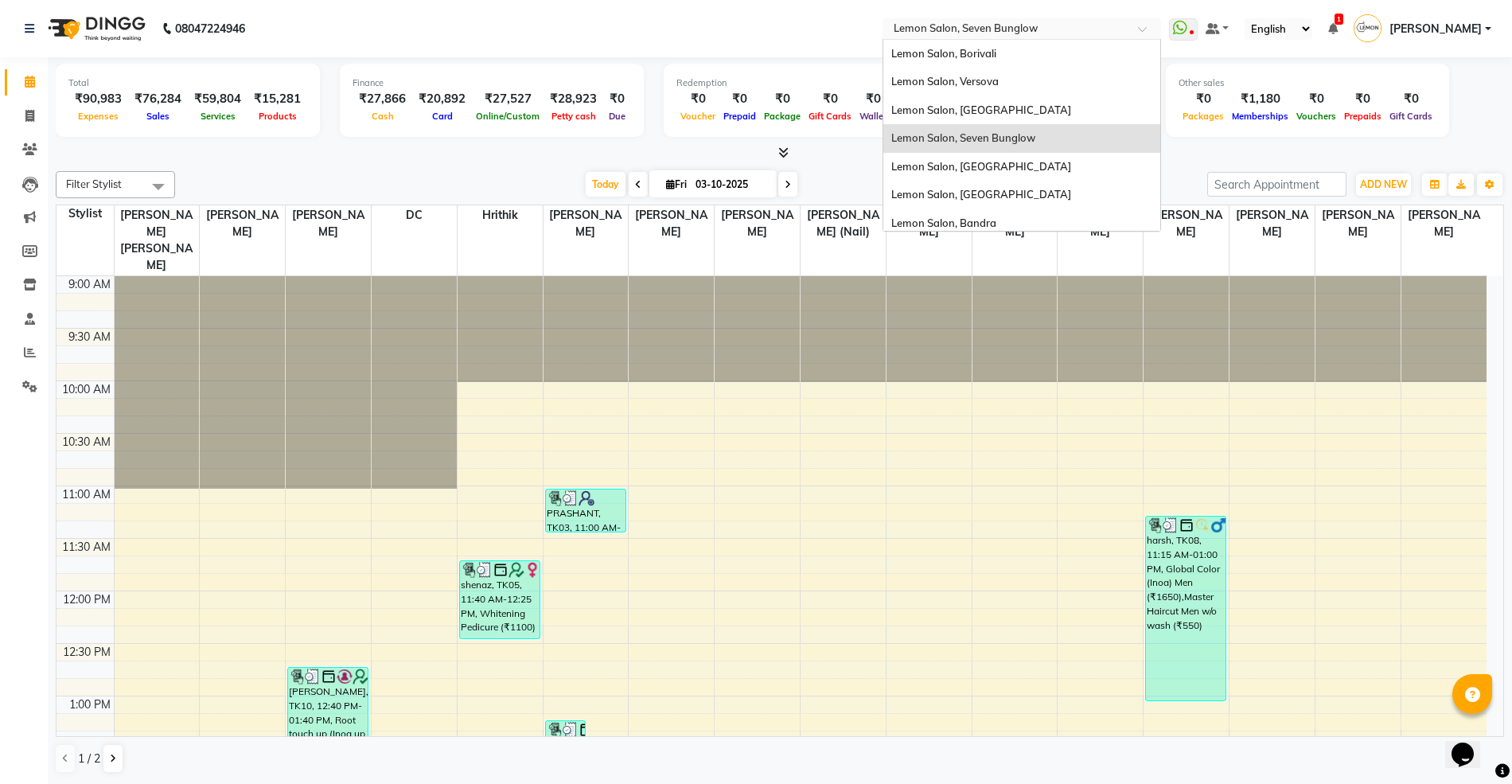
click at [991, 23] on input "text" at bounding box center [1005, 30] width 231 height 16
click at [1004, 159] on div "Lemon Salon, [GEOGRAPHIC_DATA]" at bounding box center [1021, 167] width 277 height 29
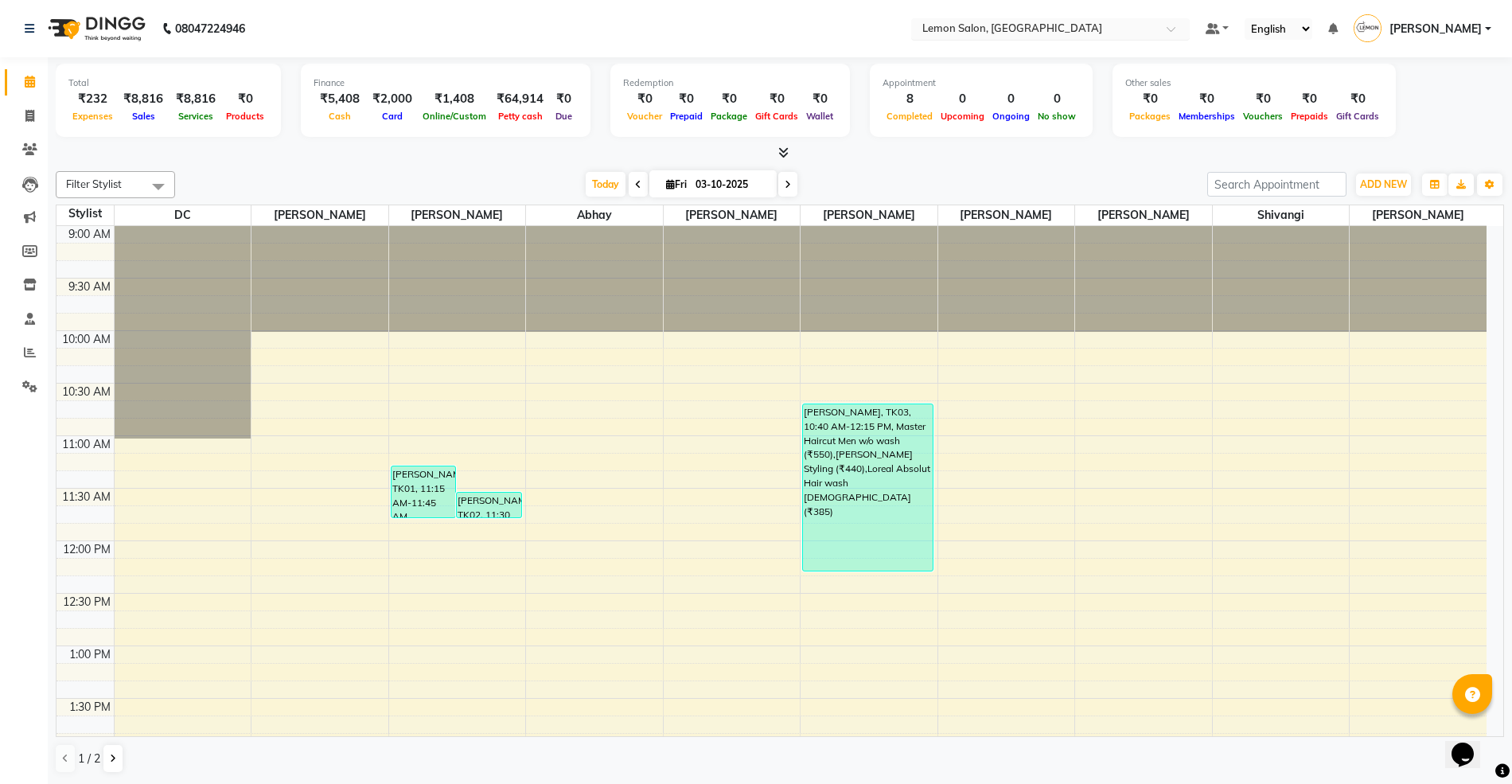
click at [995, 19] on div "Select Location × [GEOGRAPHIC_DATA], [GEOGRAPHIC_DATA]" at bounding box center [1050, 29] width 278 height 21
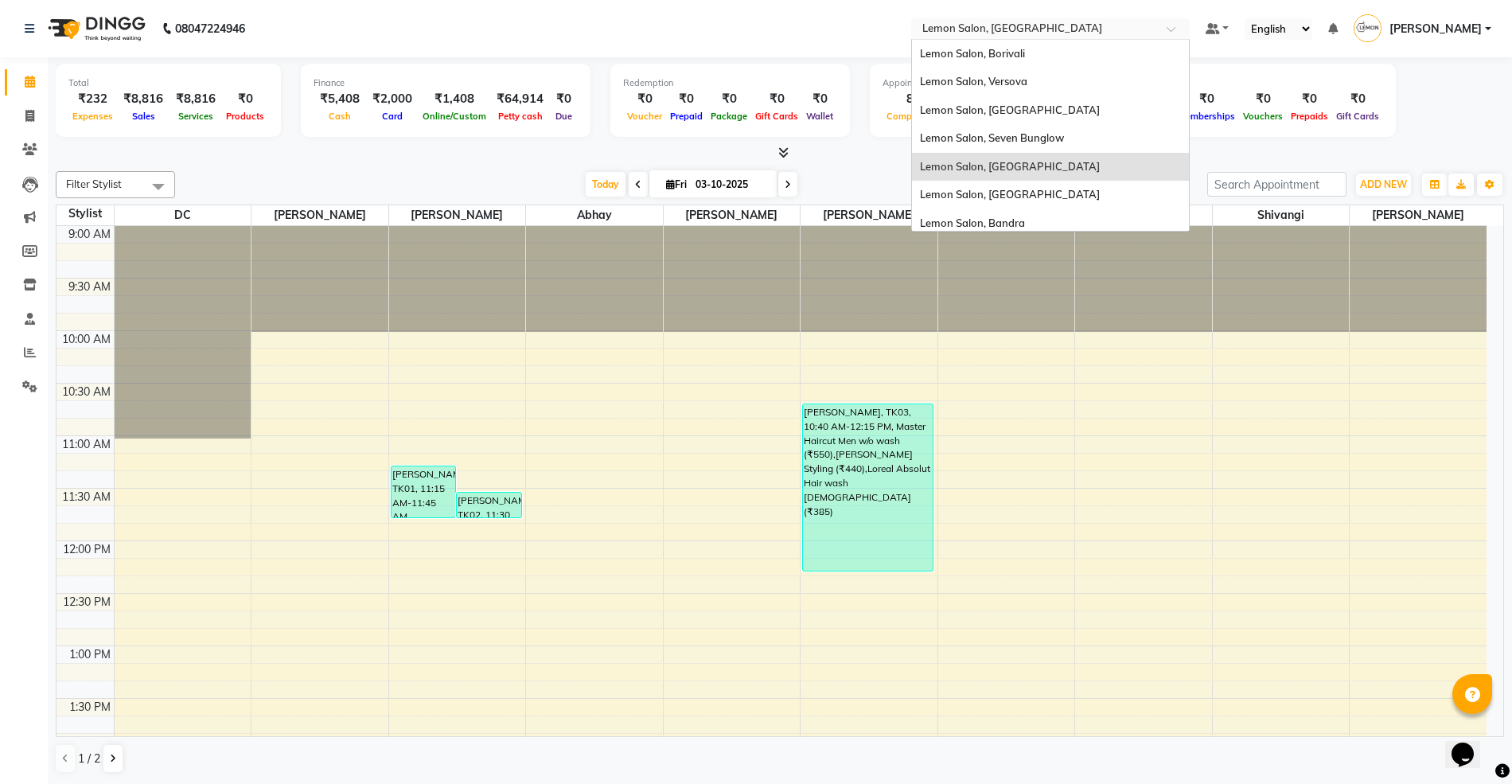
click at [1015, 173] on div "Lemon Salon, [GEOGRAPHIC_DATA]" at bounding box center [1049, 167] width 277 height 29
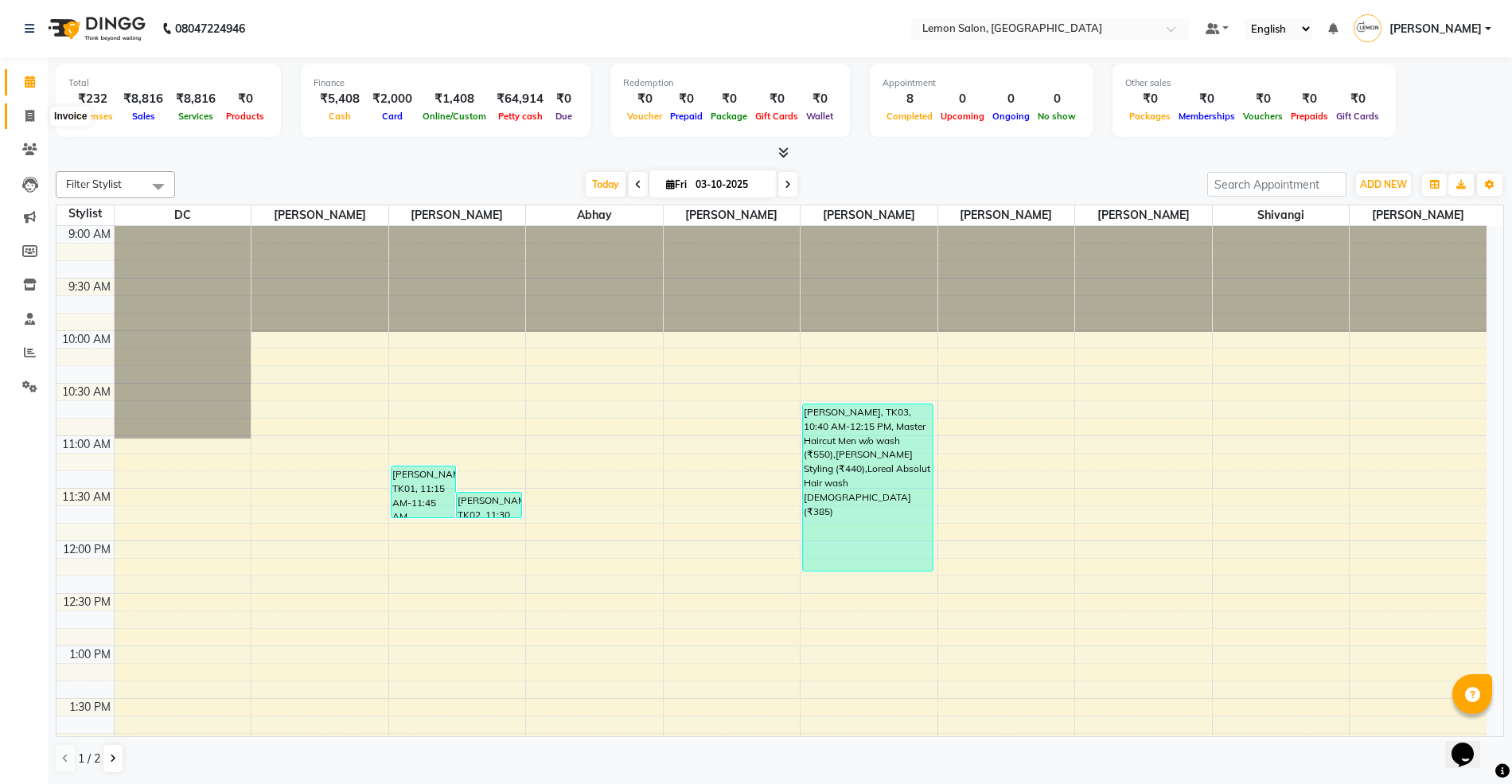
click at [39, 111] on span at bounding box center [30, 116] width 28 height 18
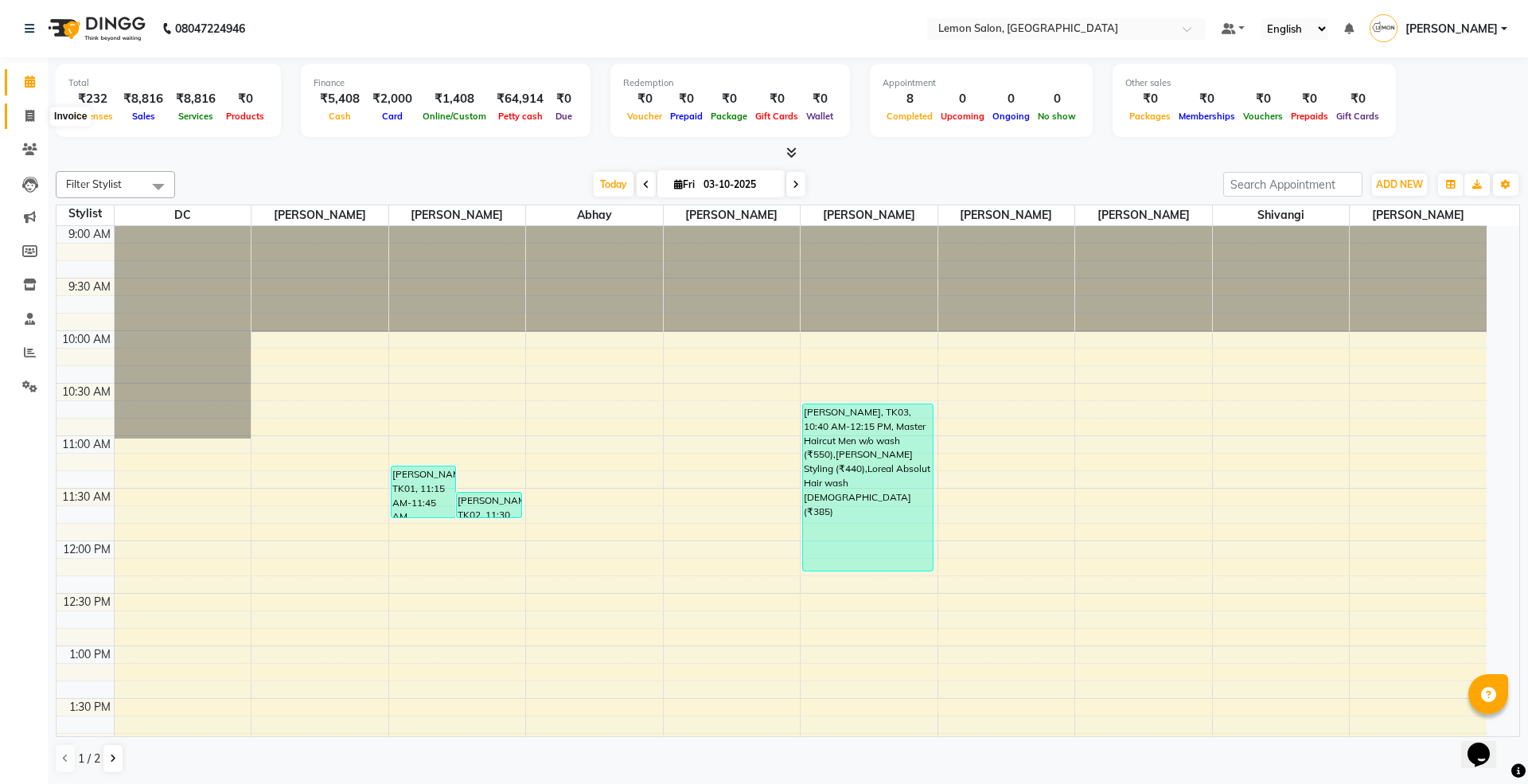
select select "561"
select select "service"
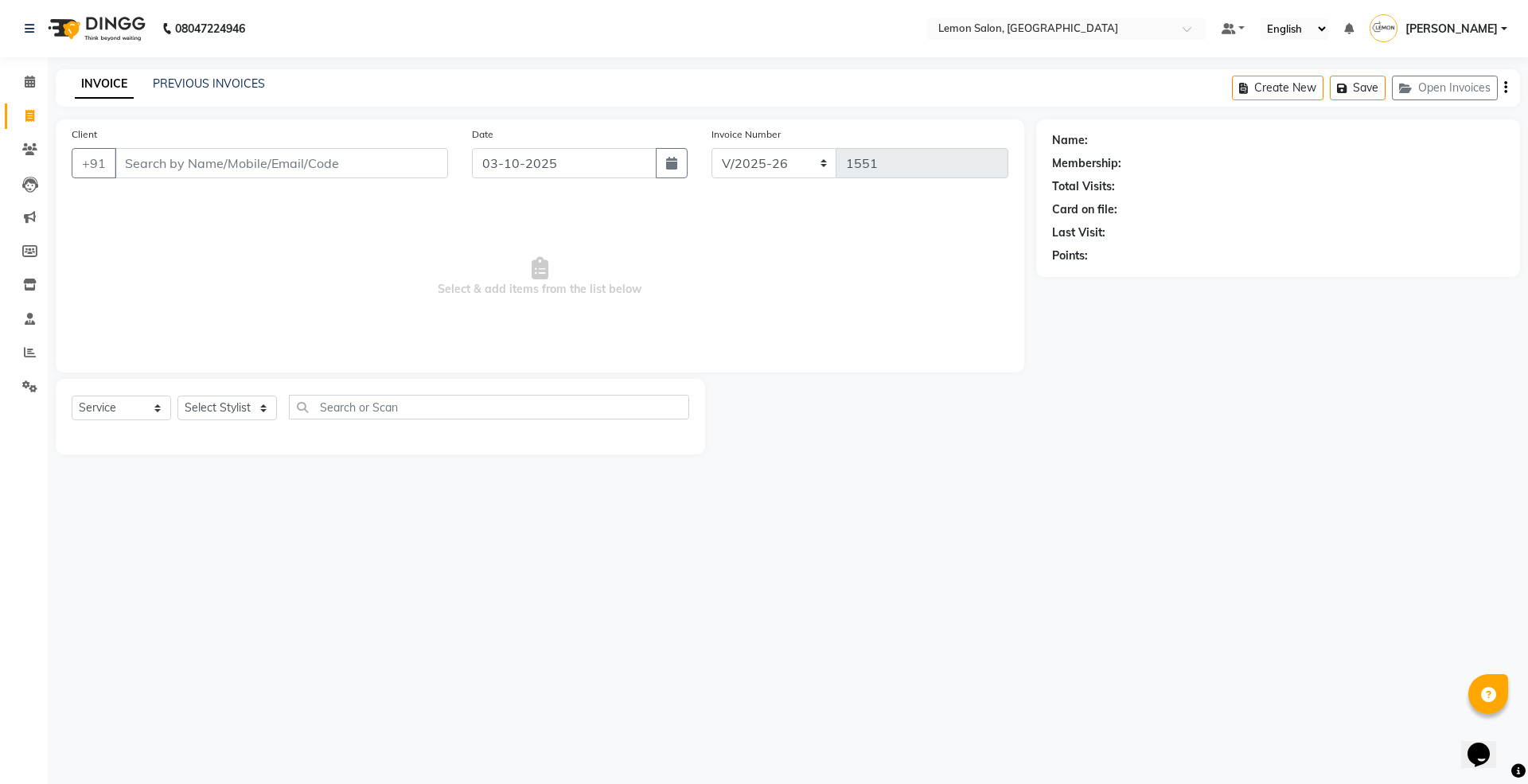
click at [250, 166] on input "Client" at bounding box center [281, 163] width 334 height 30
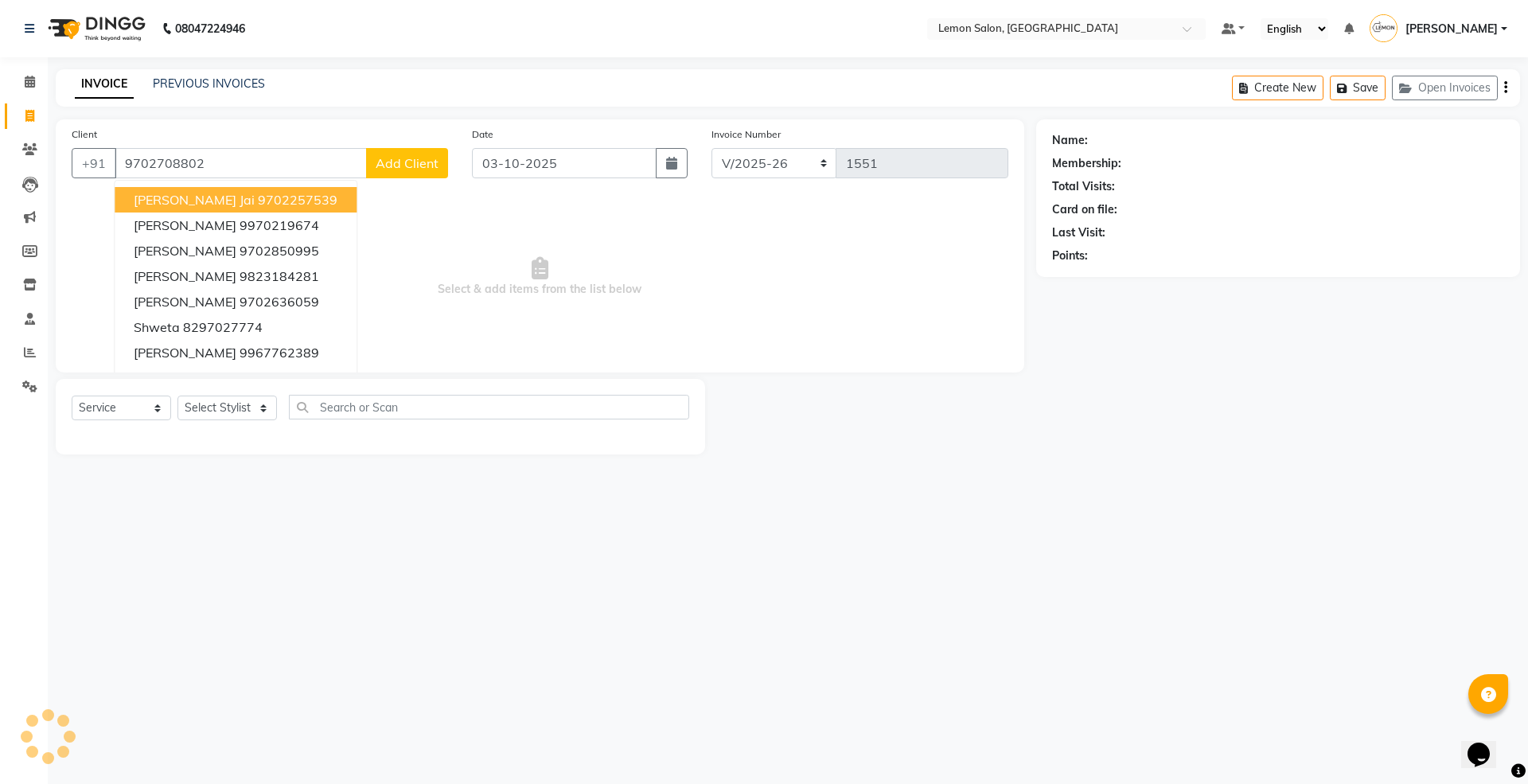
type input "9702708802"
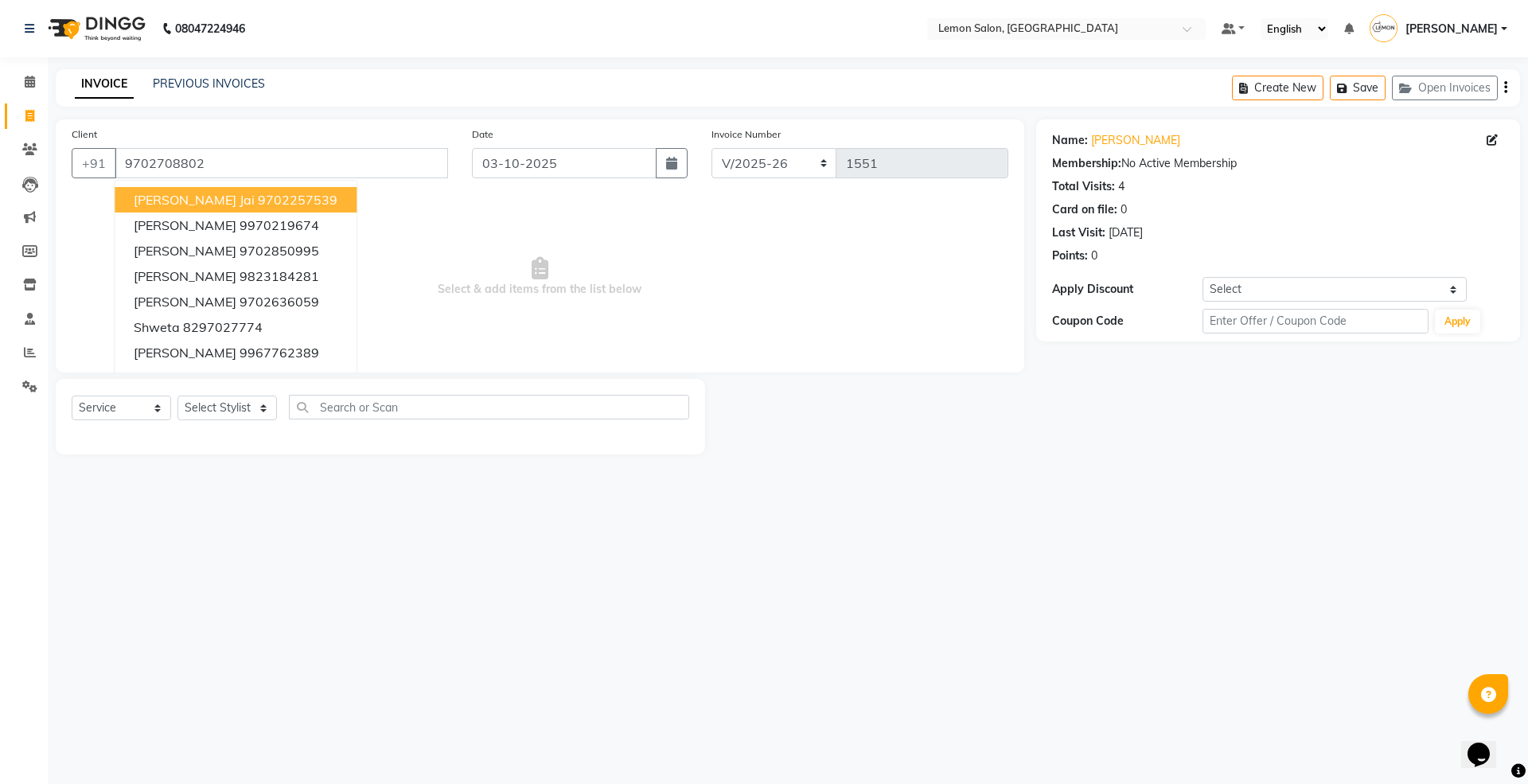
click at [370, 127] on div "Client +91 9702708802 Vishakha Jai 9702257539 Shruti Matbar 9970219674 NAMITA 9…" at bounding box center [260, 158] width 400 height 65
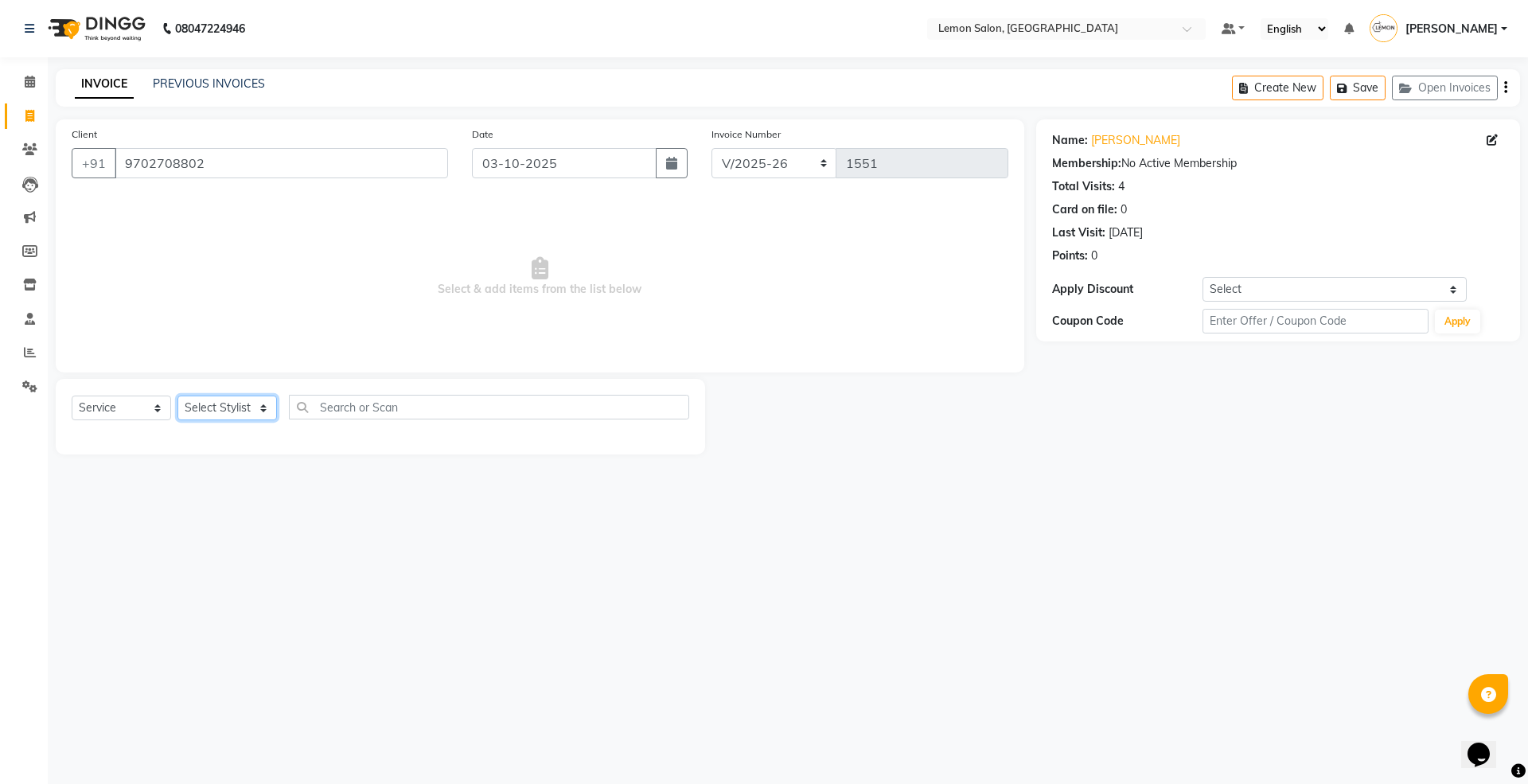
click at [218, 406] on select "Select Stylist Abhay Aminul Asif Shaikh Ayesha Roundhal DC Ganesh Motewad Jenny…" at bounding box center [227, 407] width 99 height 25
select select "7890"
click at [177, 395] on select "Select Stylist Abhay Aminul Asif Shaikh Ayesha Roundhal DC Ganesh Motewad Jenny…" at bounding box center [227, 407] width 99 height 25
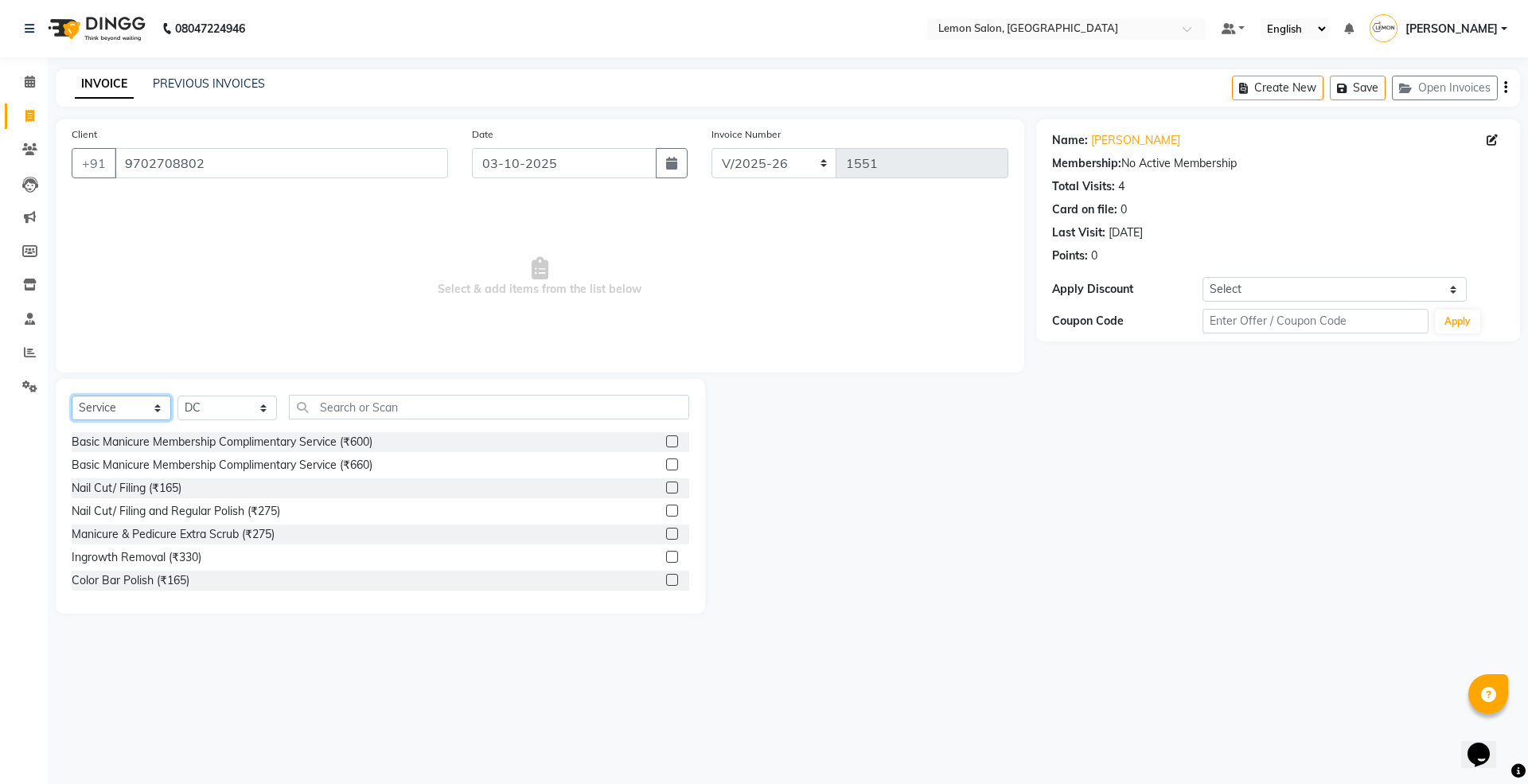
click at [121, 414] on select "Select Service Product Membership Package Voucher Prepaid Gift Card" at bounding box center [121, 407] width 99 height 25
select select "product"
click at [72, 395] on select "Select Service Product Membership Package Voucher Prepaid Gift Card" at bounding box center [121, 407] width 99 height 25
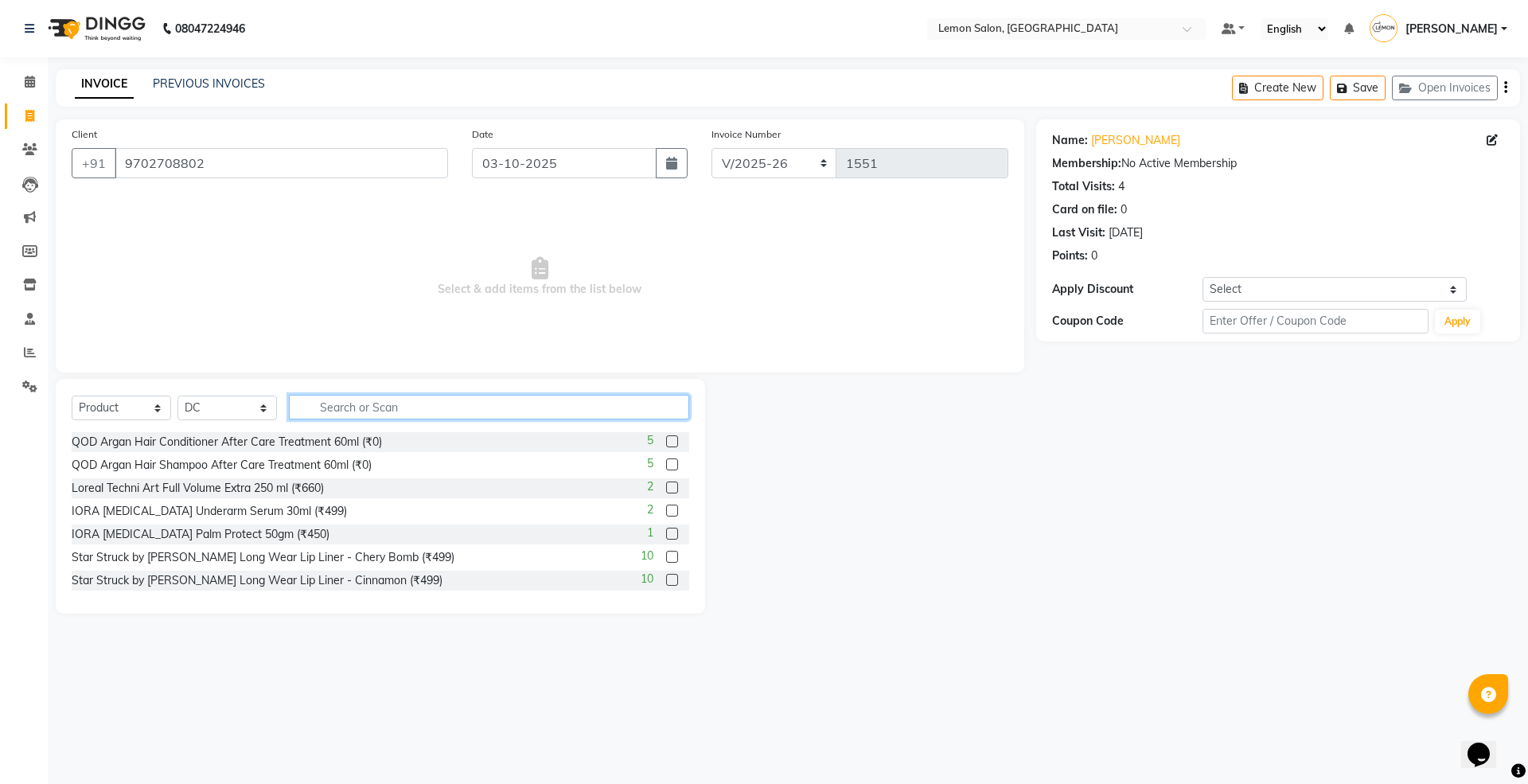
click at [377, 406] on input "text" at bounding box center [489, 406] width 400 height 25
type input "6.8"
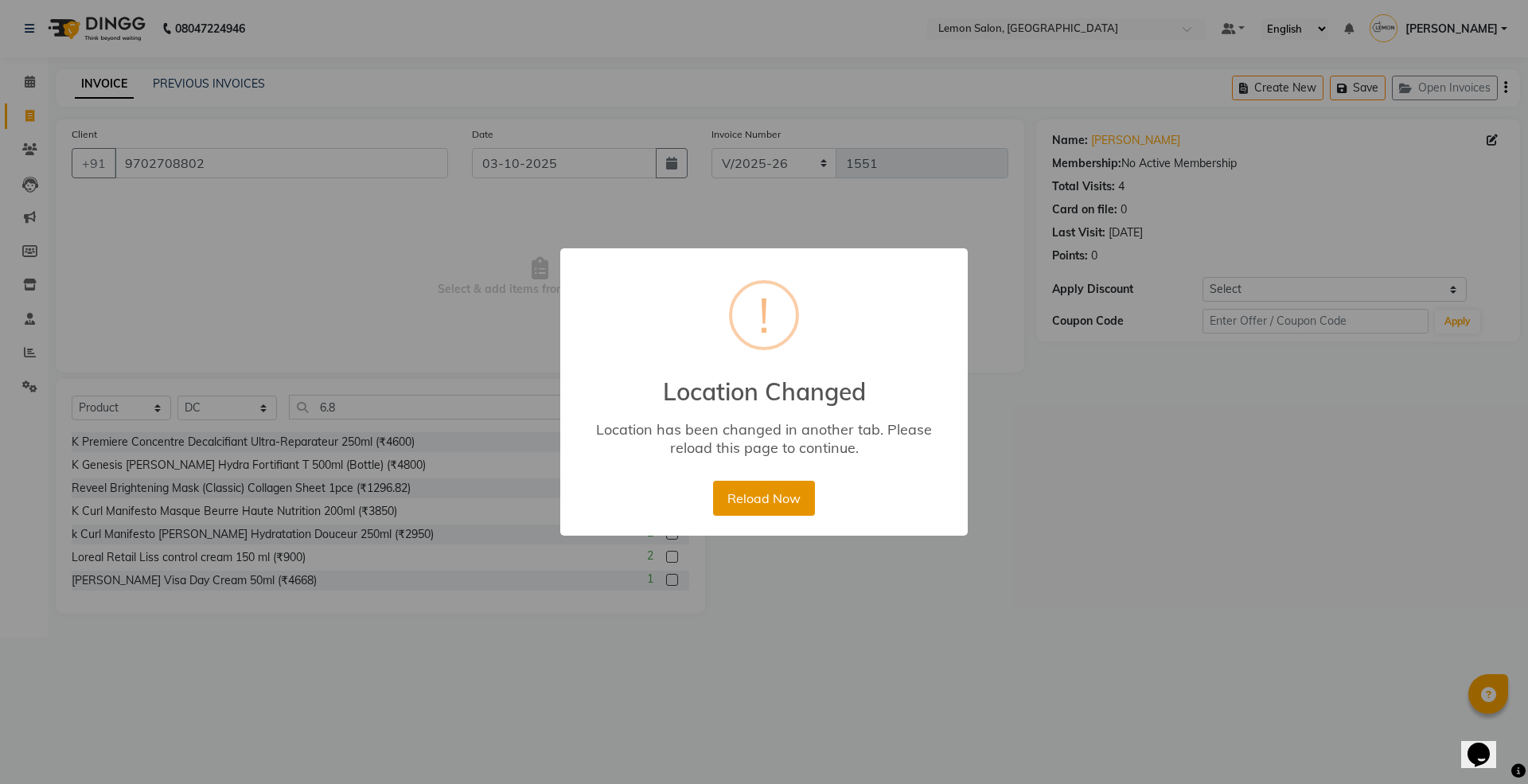
click at [768, 501] on button "Reload Now" at bounding box center [763, 498] width 101 height 35
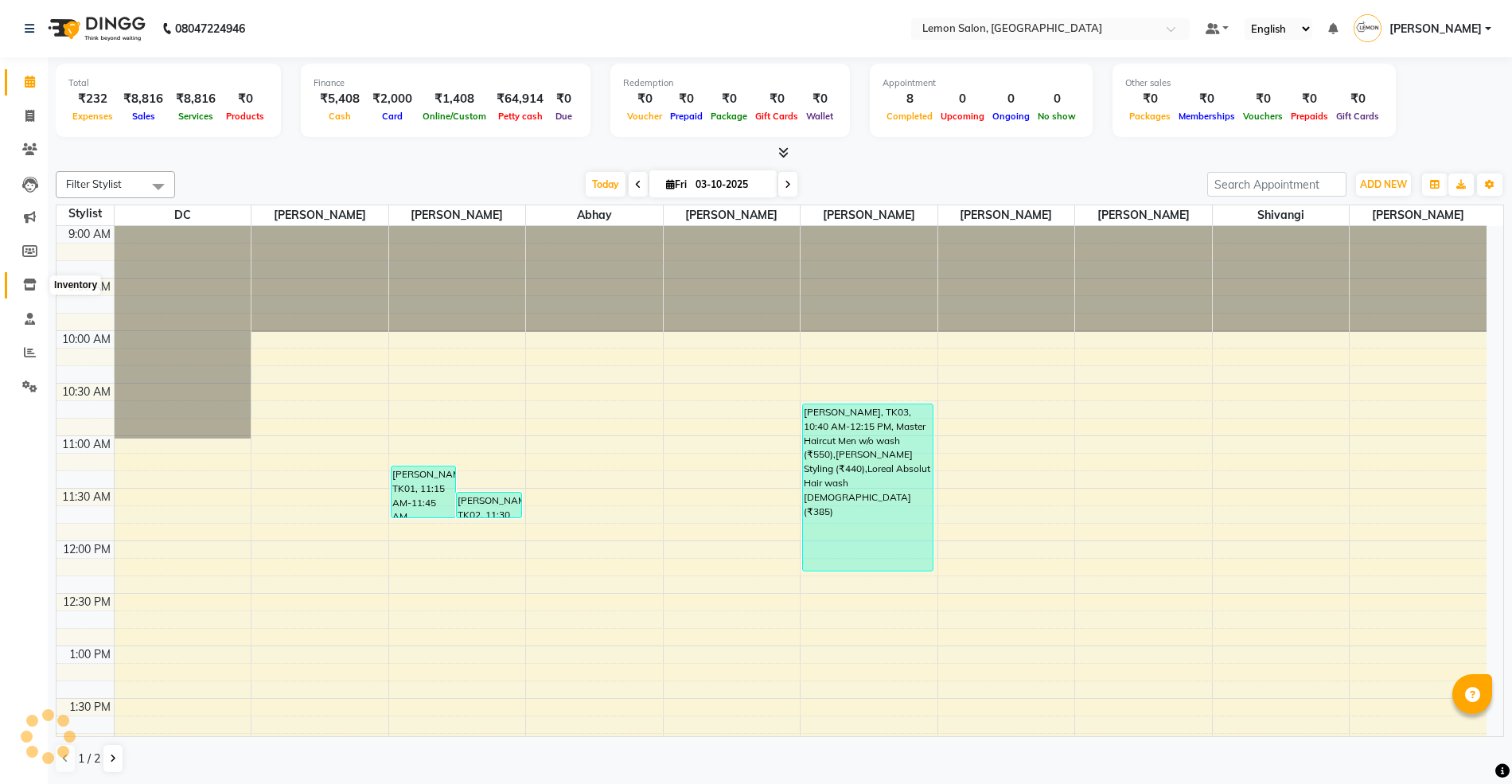
click at [18, 280] on span at bounding box center [30, 284] width 28 height 18
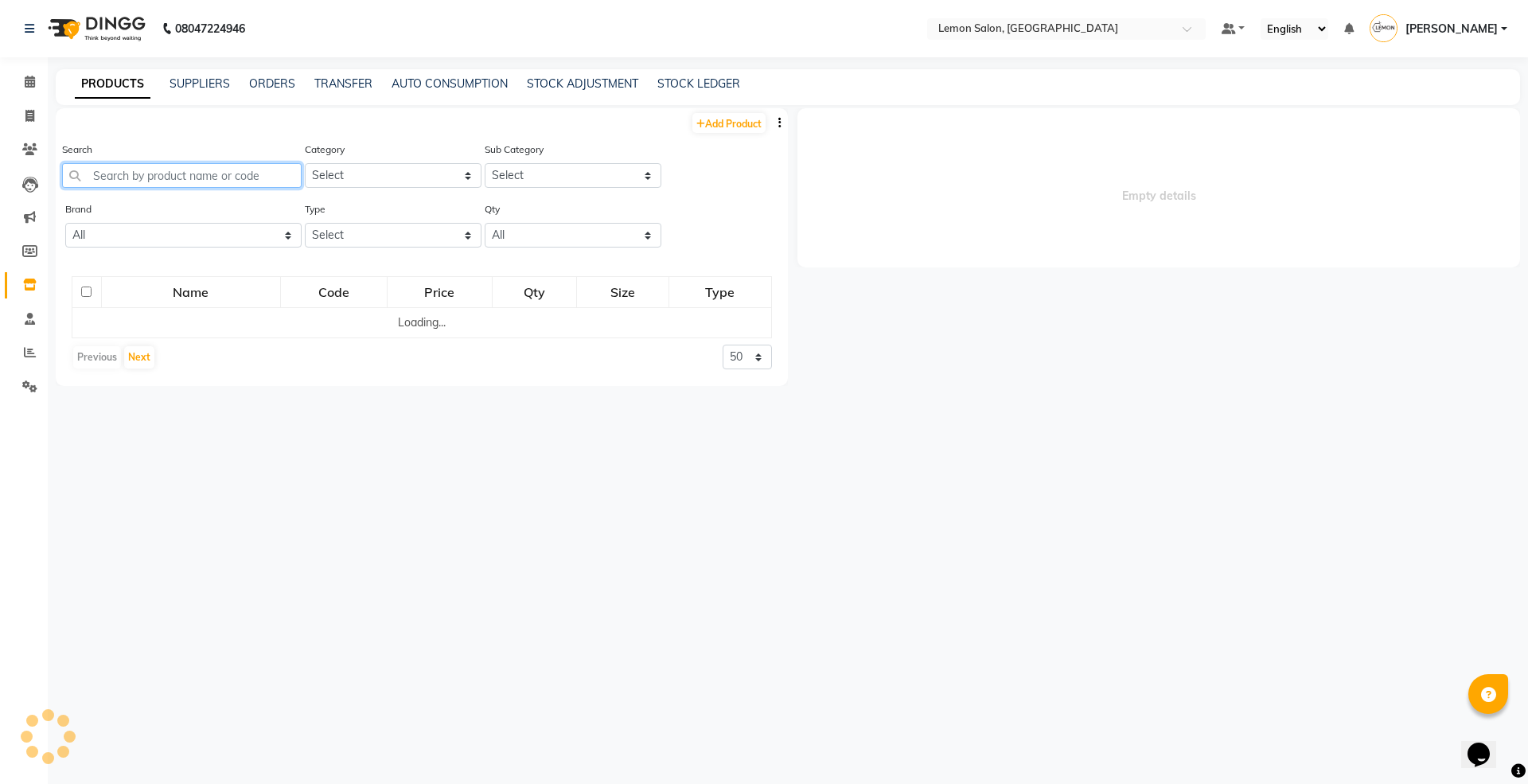
click at [208, 175] on input "text" at bounding box center [182, 176] width 240 height 25
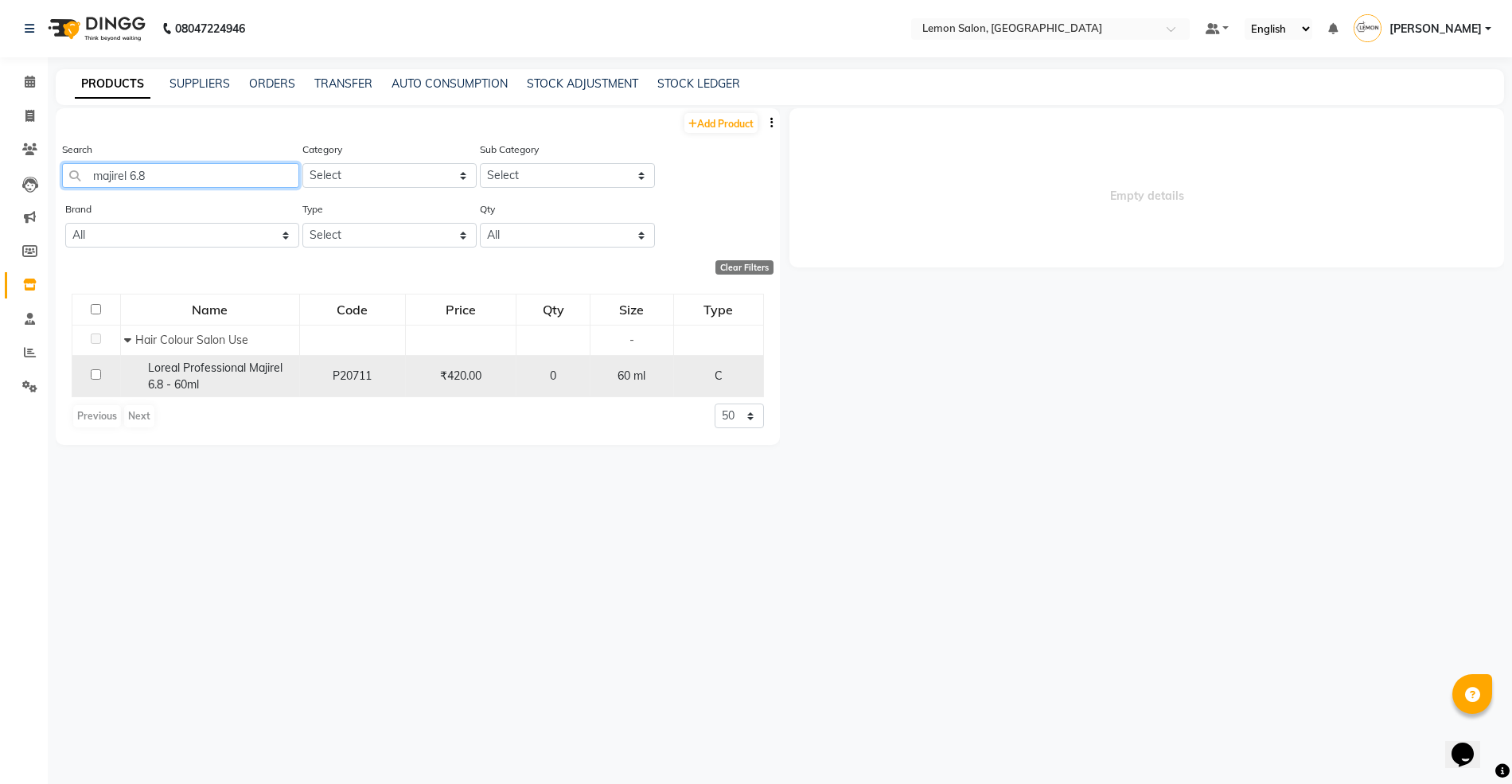
type input "majirel 6.8"
click at [233, 373] on span "Loreal Professional Majirel 6.8 - 60ml" at bounding box center [215, 375] width 134 height 31
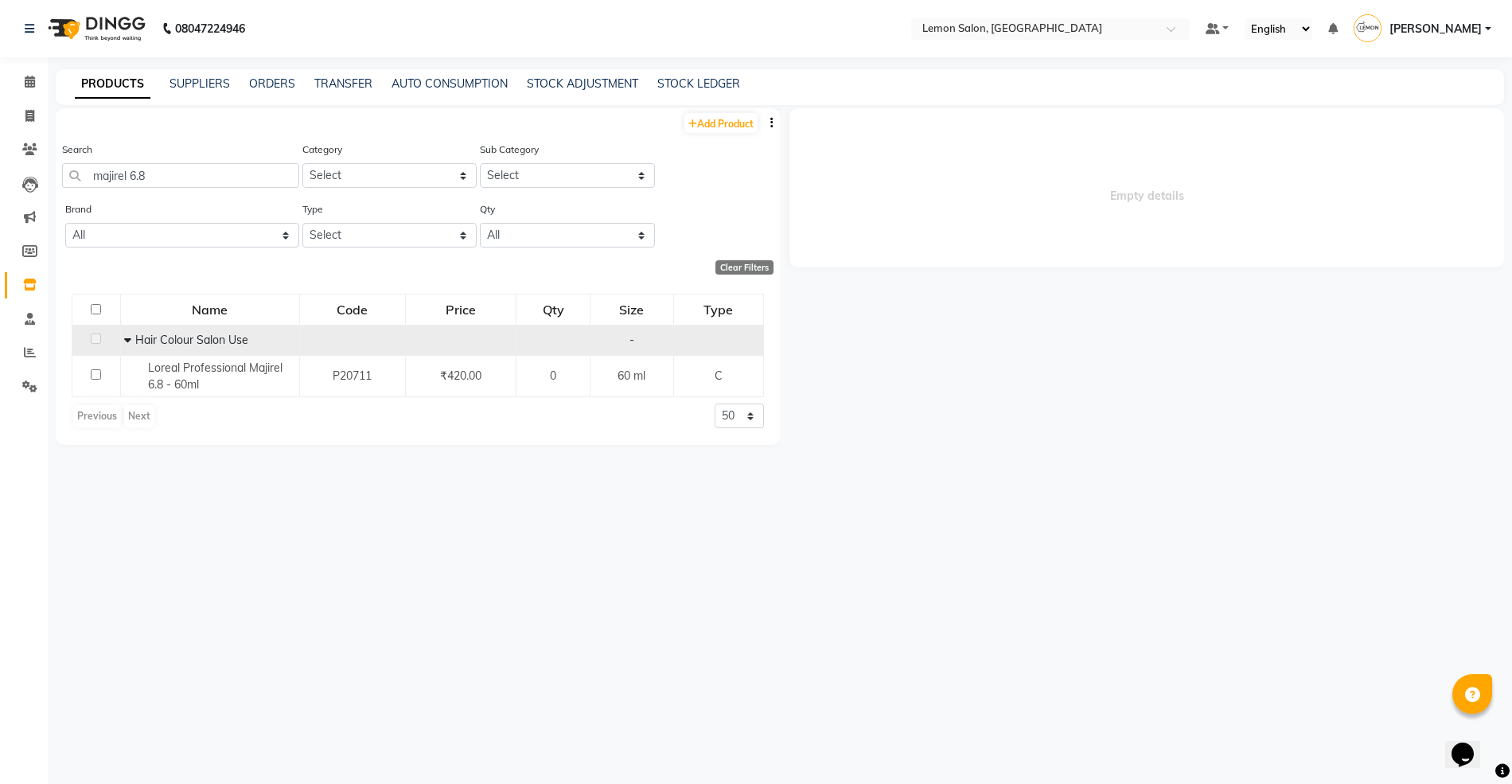
select select
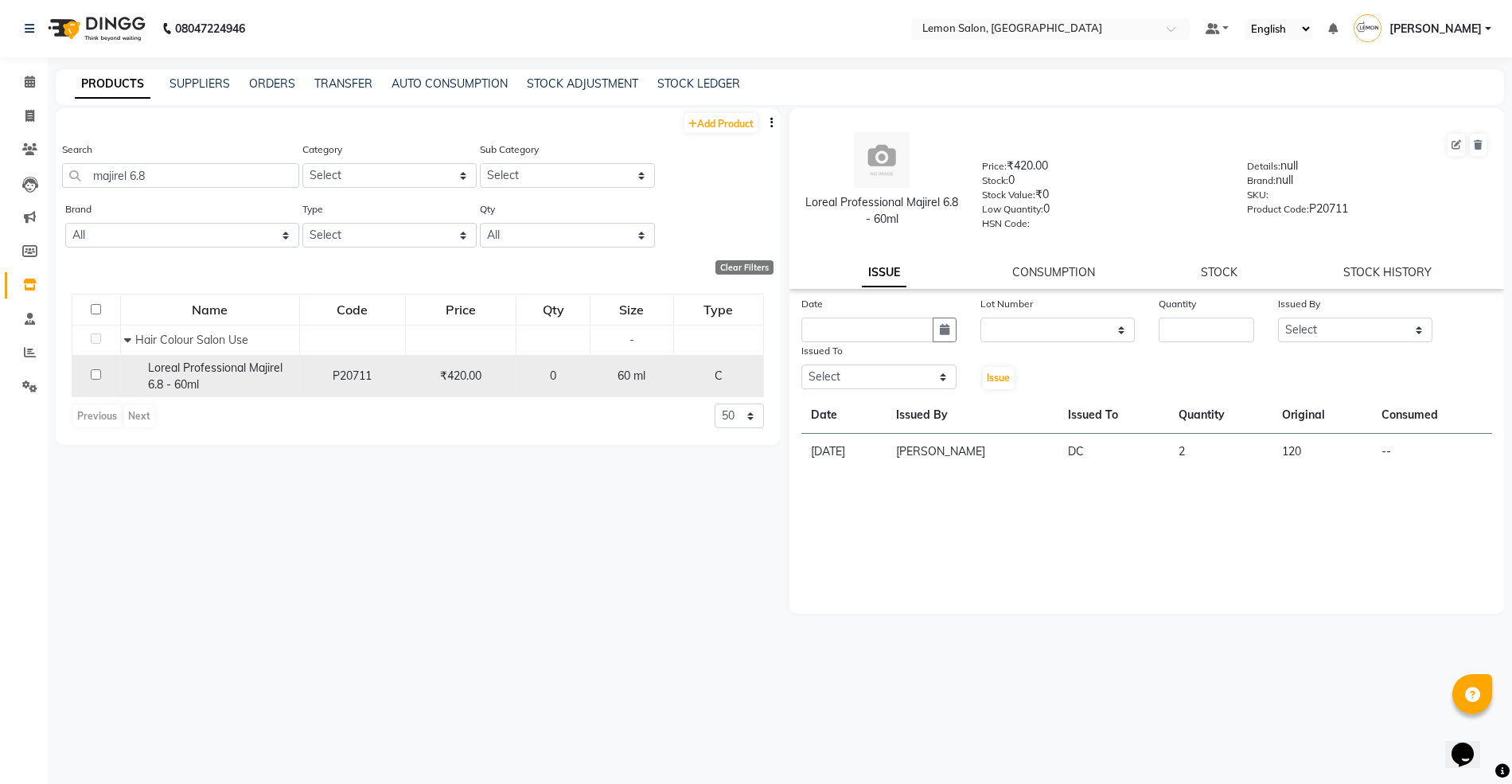
click at [184, 376] on span "Loreal Professional Majirel 6.8 - 60ml" at bounding box center [215, 375] width 134 height 31
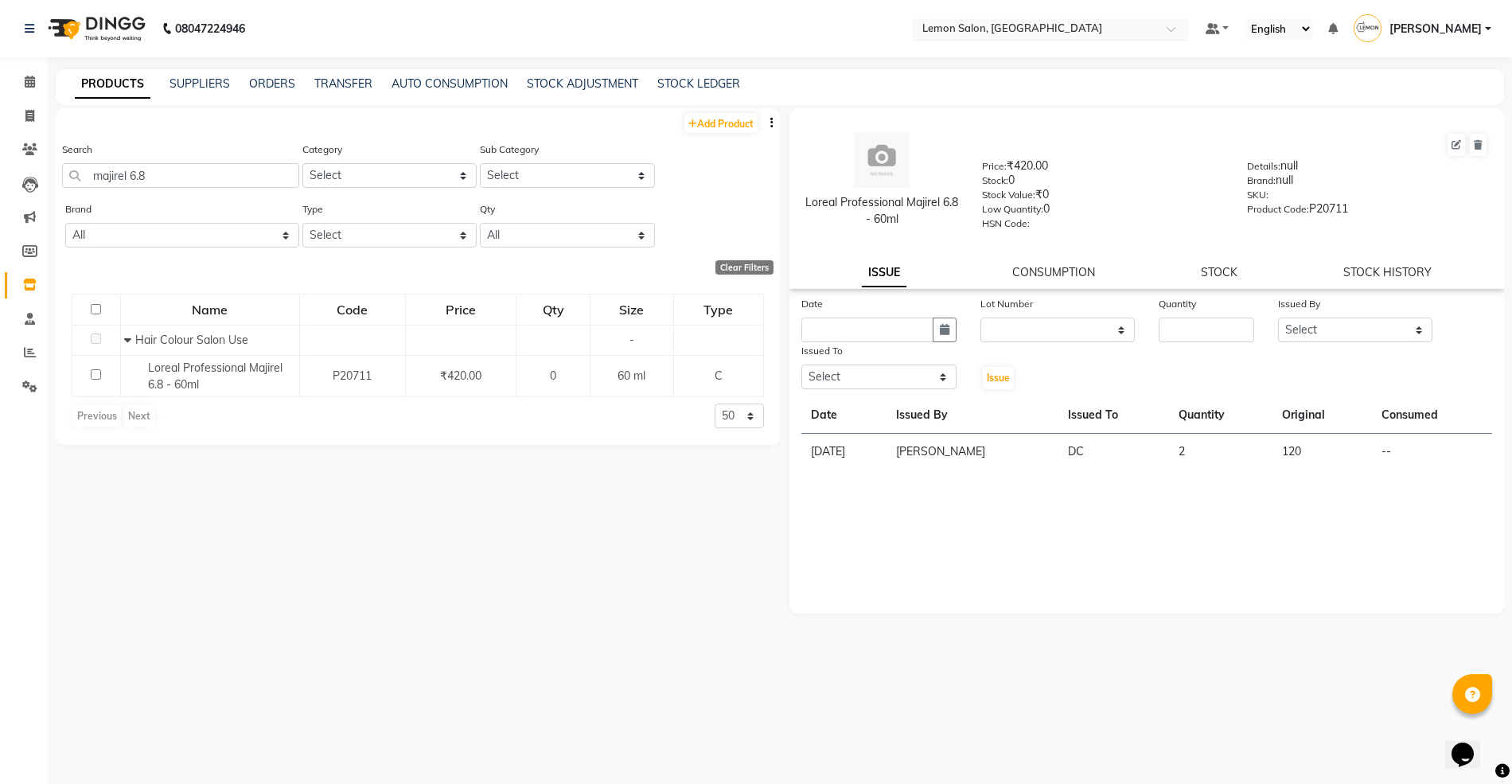
click at [977, 24] on input "text" at bounding box center [1034, 30] width 231 height 16
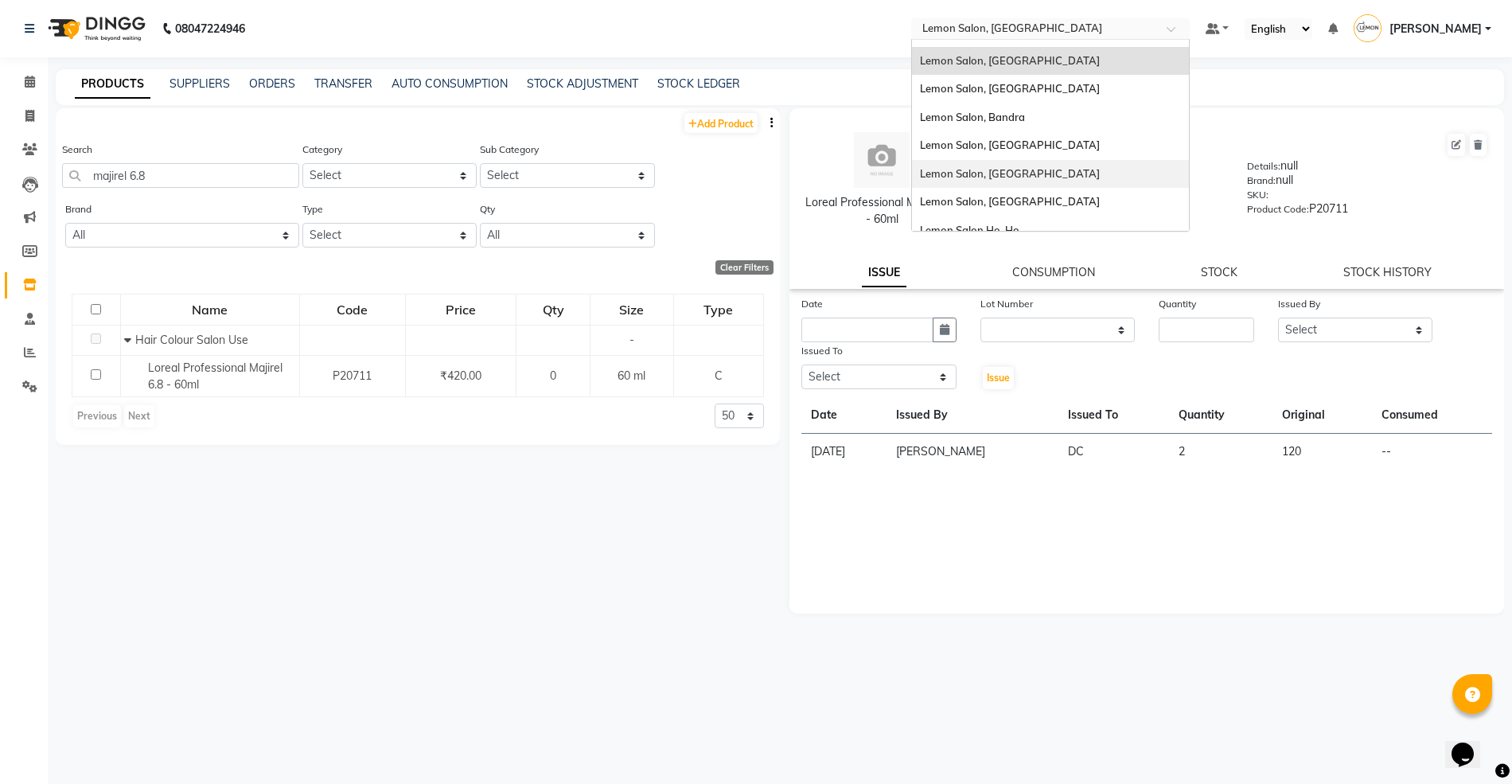
scroll to position [148, 0]
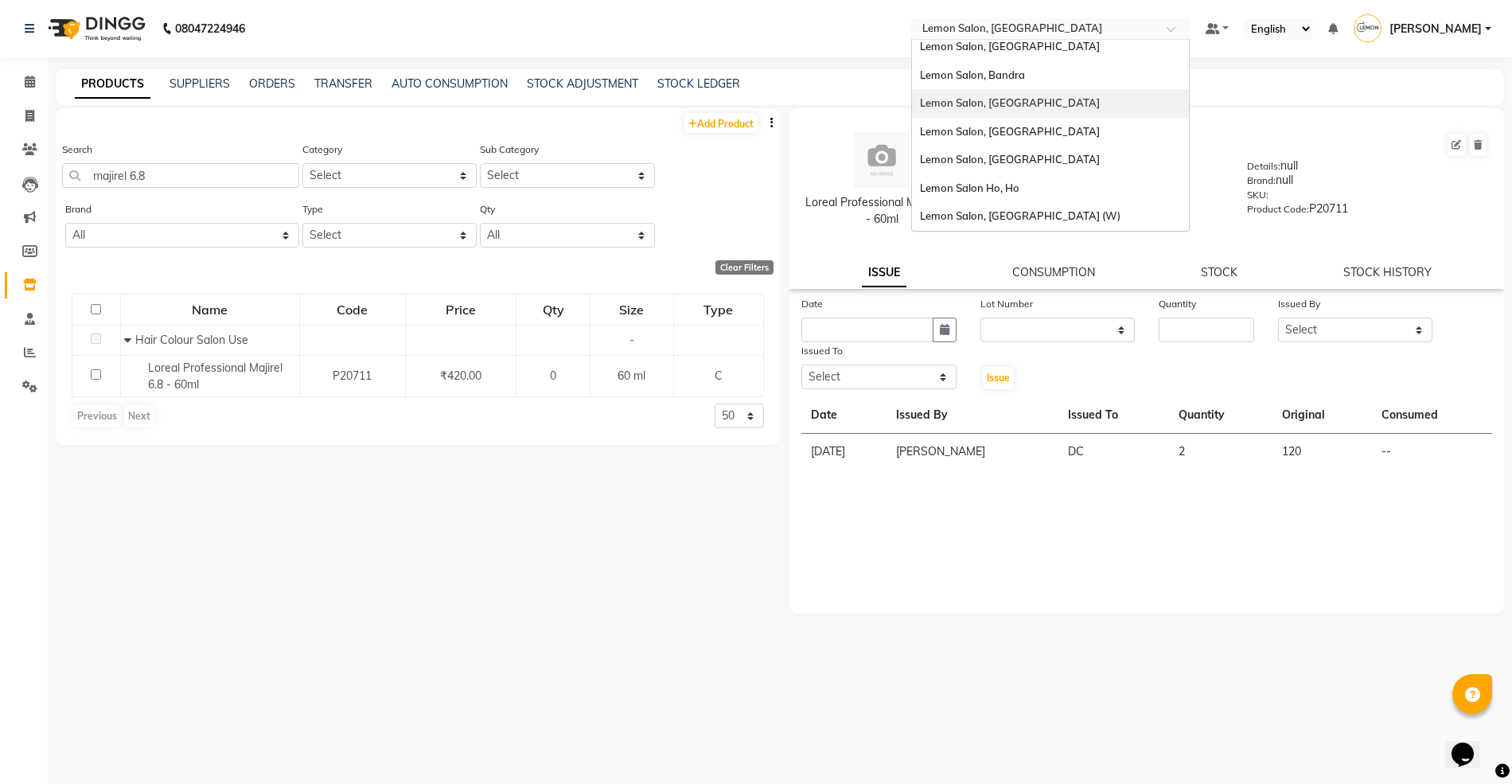
click at [1044, 104] on span "Lemon Salon, [GEOGRAPHIC_DATA]" at bounding box center [1009, 103] width 180 height 12
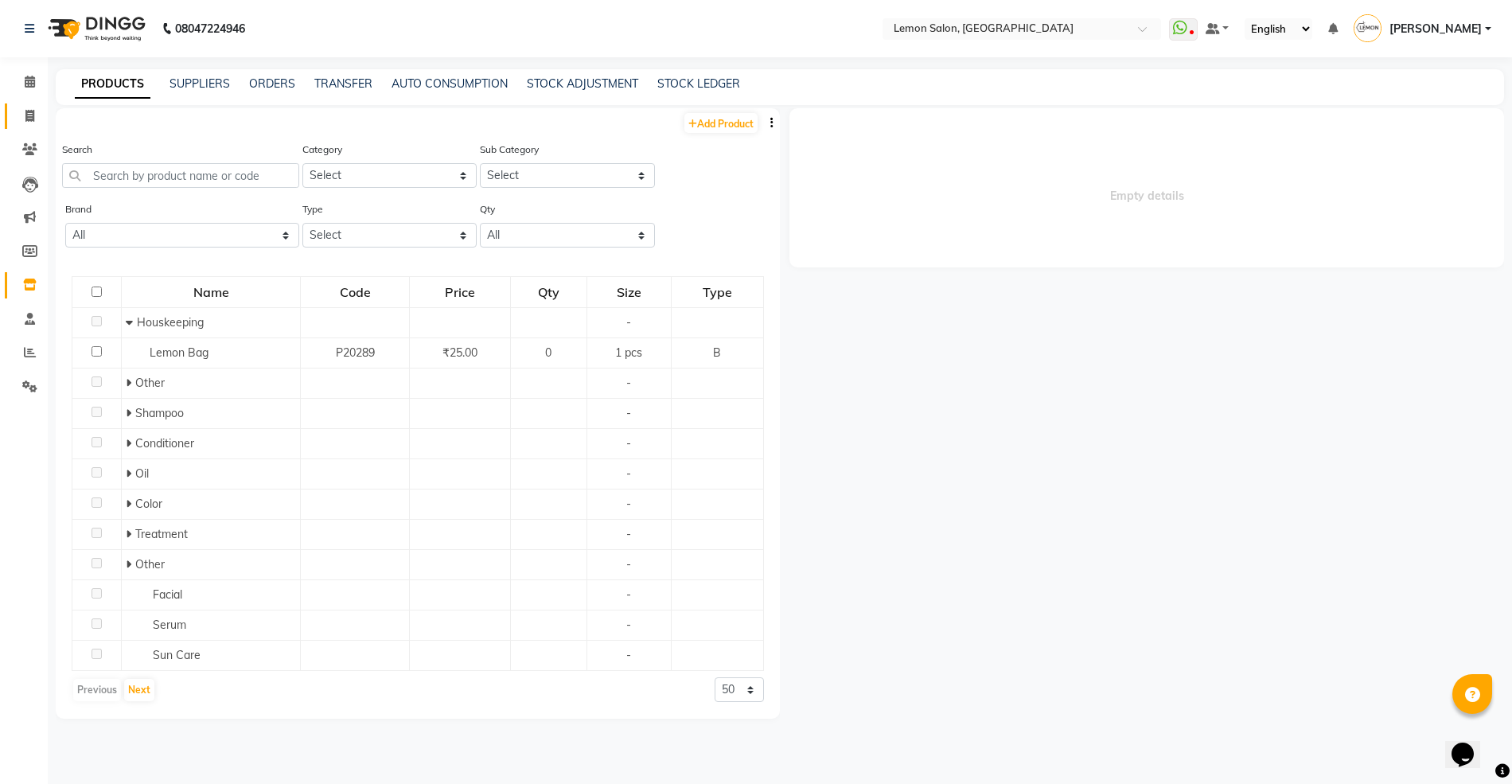
click at [36, 105] on link "Invoice" at bounding box center [23, 117] width 38 height 26
select select "568"
select select "service"
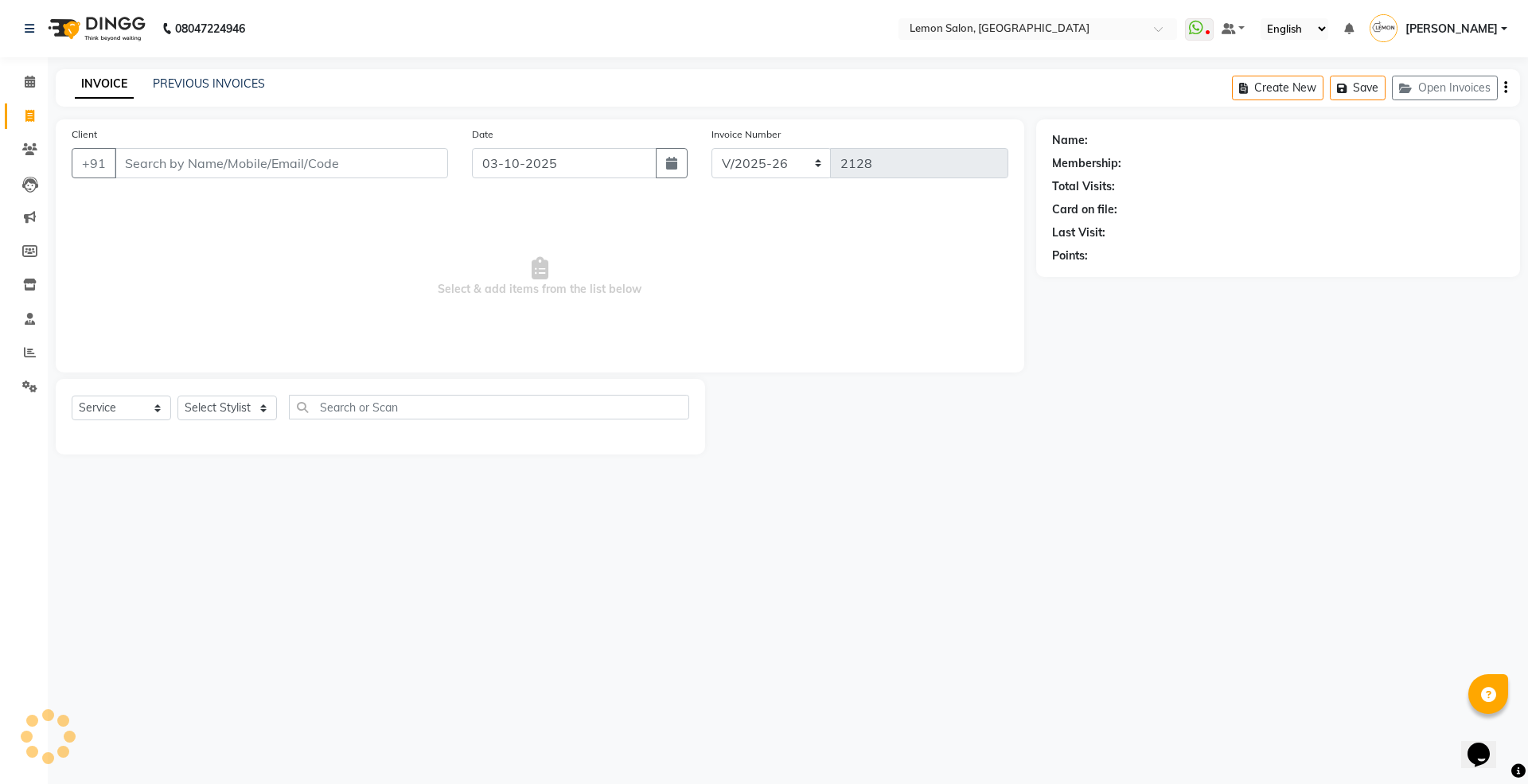
click at [233, 73] on div "INVOICE PREVIOUS INVOICES Create New Save Open Invoices" at bounding box center [787, 88] width 1464 height 38
click at [241, 83] on link "PREVIOUS INVOICES" at bounding box center [209, 83] width 112 height 14
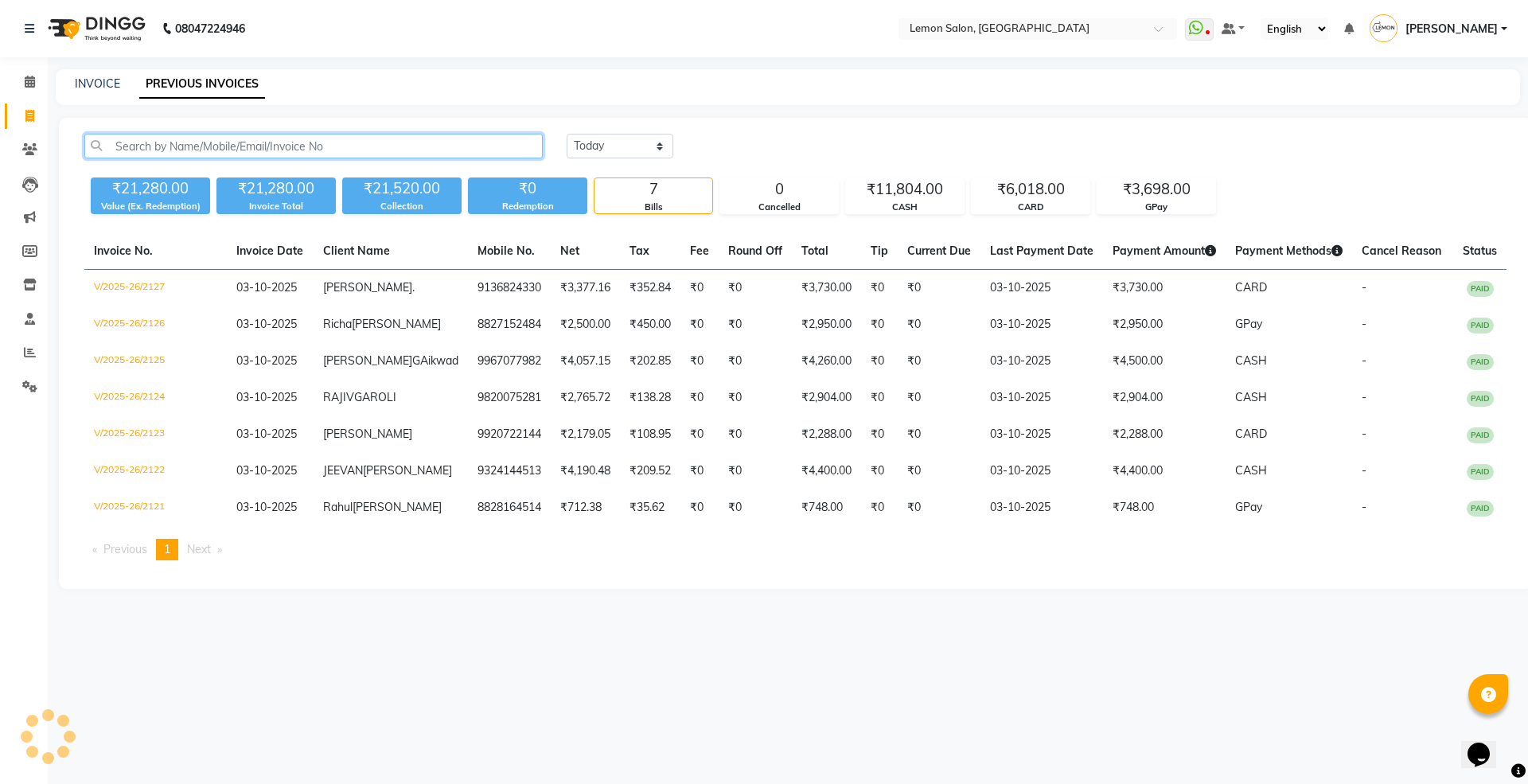
click at [285, 144] on input "text" at bounding box center [314, 146] width 458 height 25
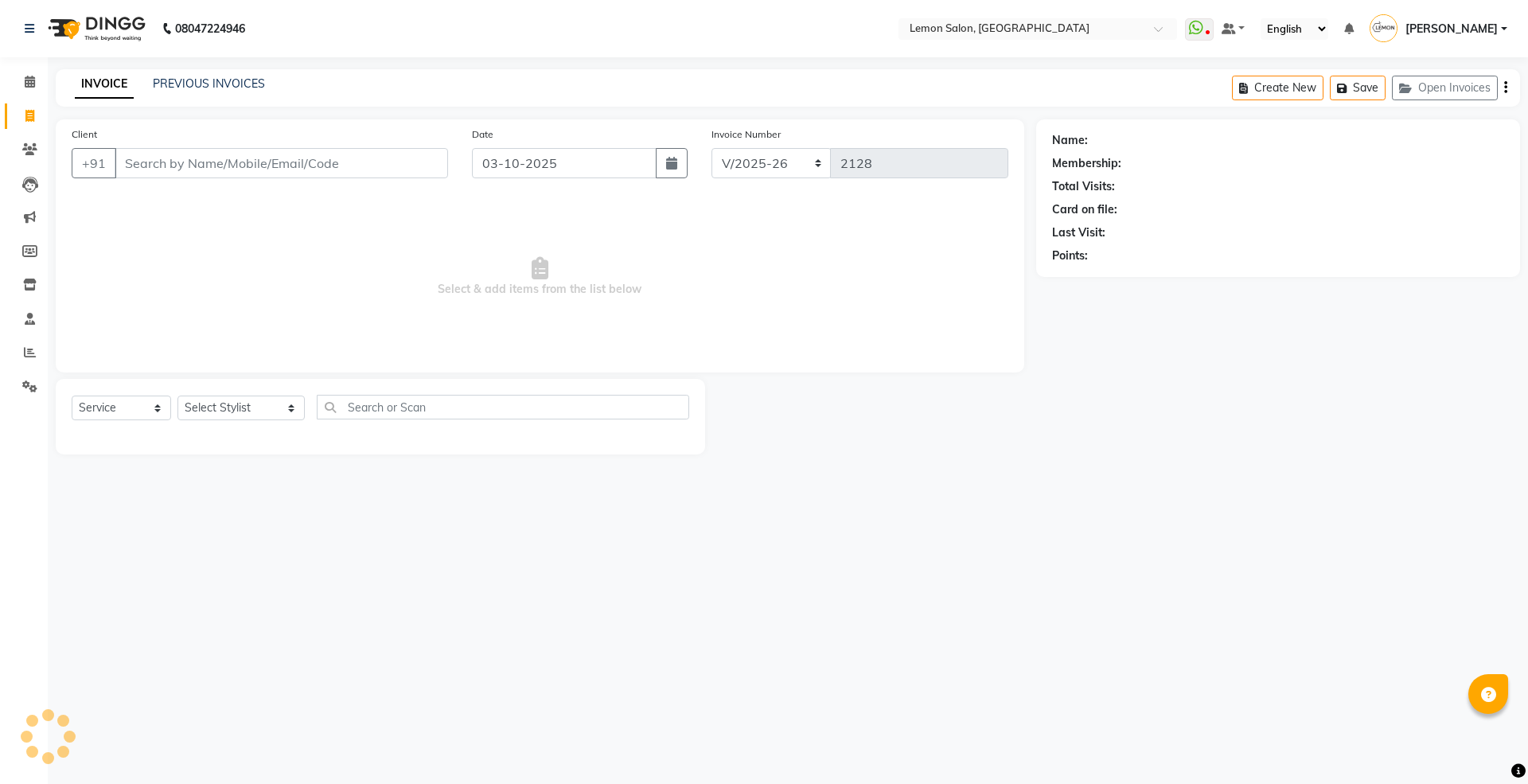
select select "568"
select select "service"
click at [236, 78] on link "PREVIOUS INVOICES" at bounding box center [209, 83] width 112 height 14
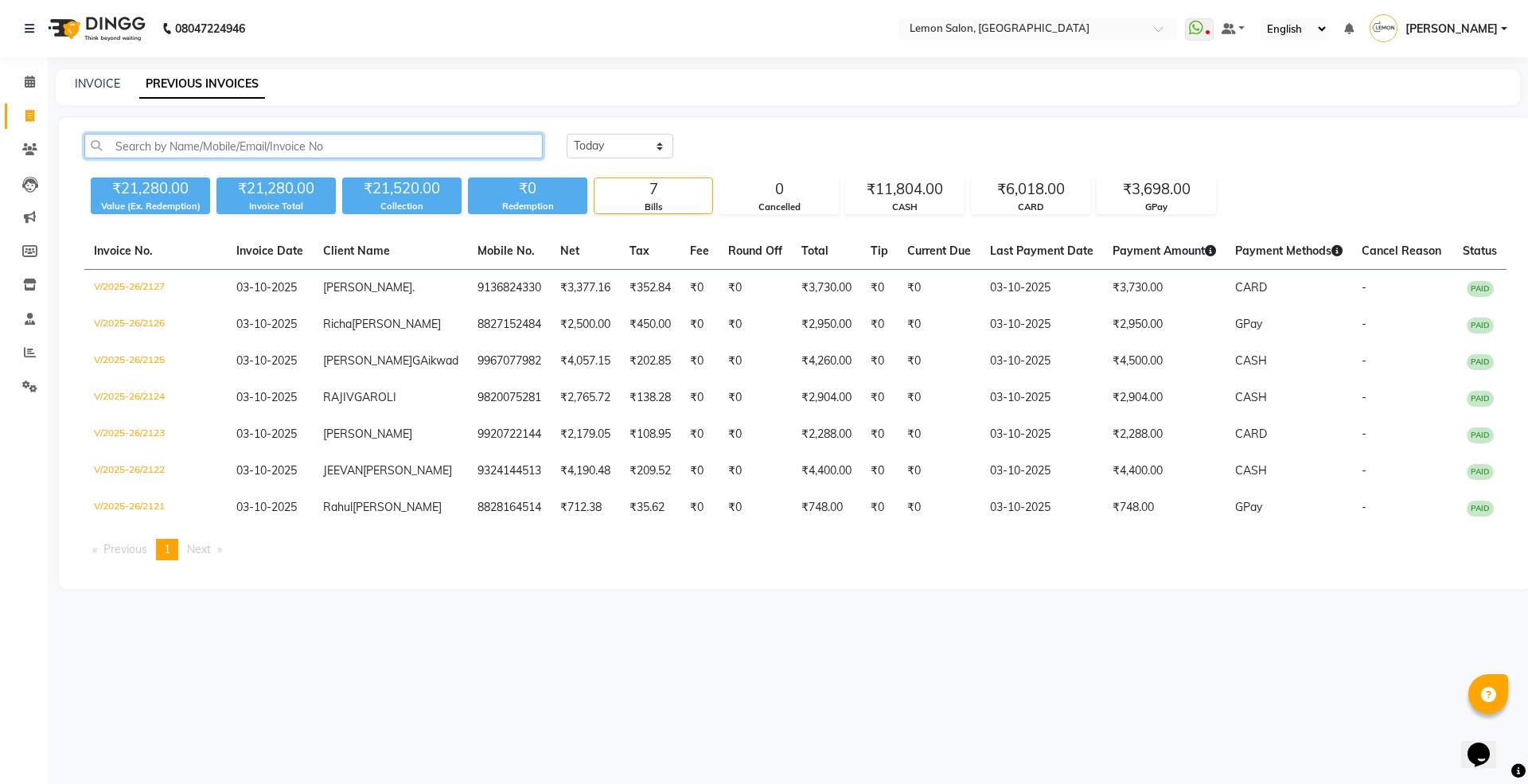
click at [301, 157] on input "text" at bounding box center [314, 146] width 458 height 25
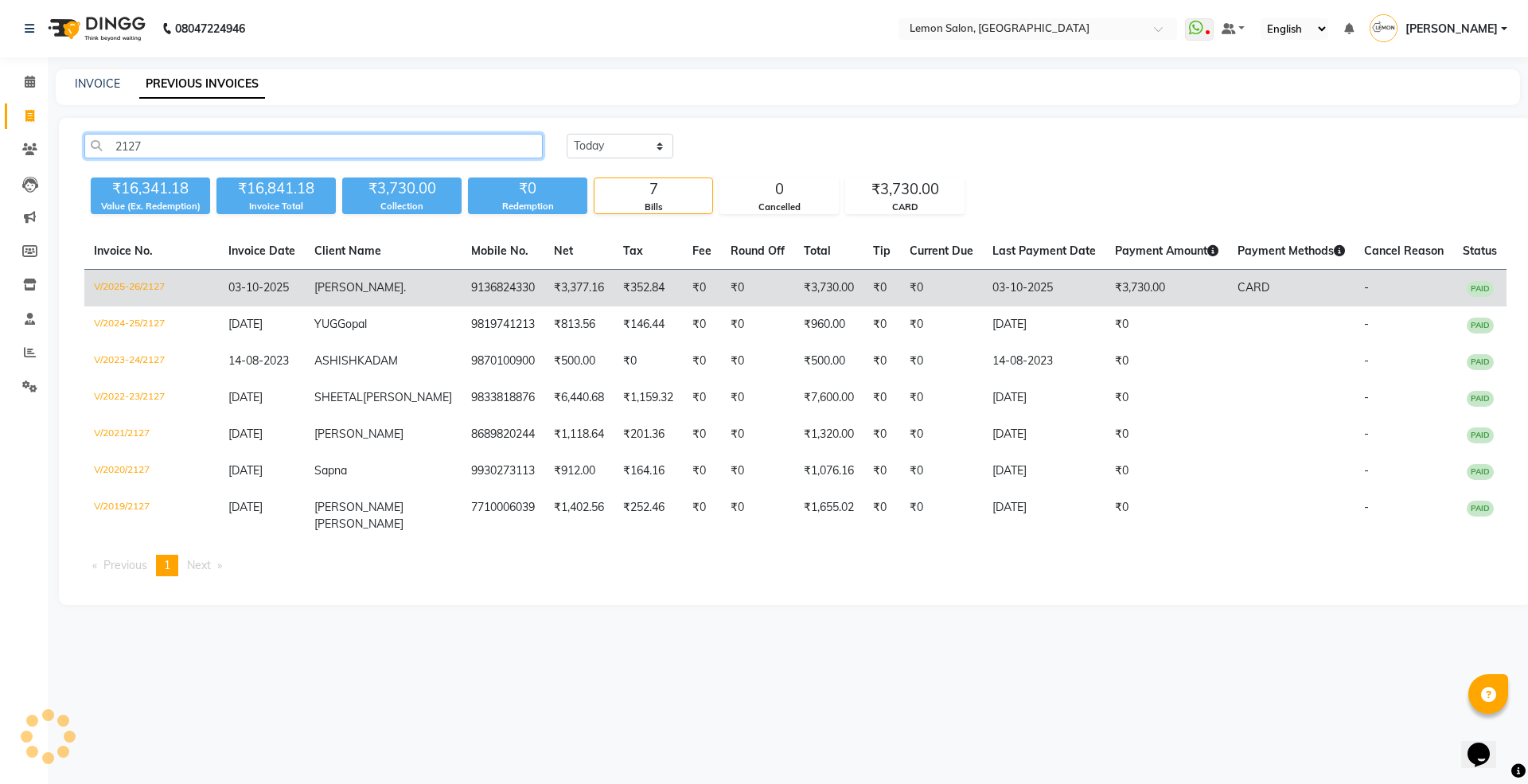
type input "2127"
click at [265, 290] on span "03-10-2025" at bounding box center [258, 287] width 61 height 14
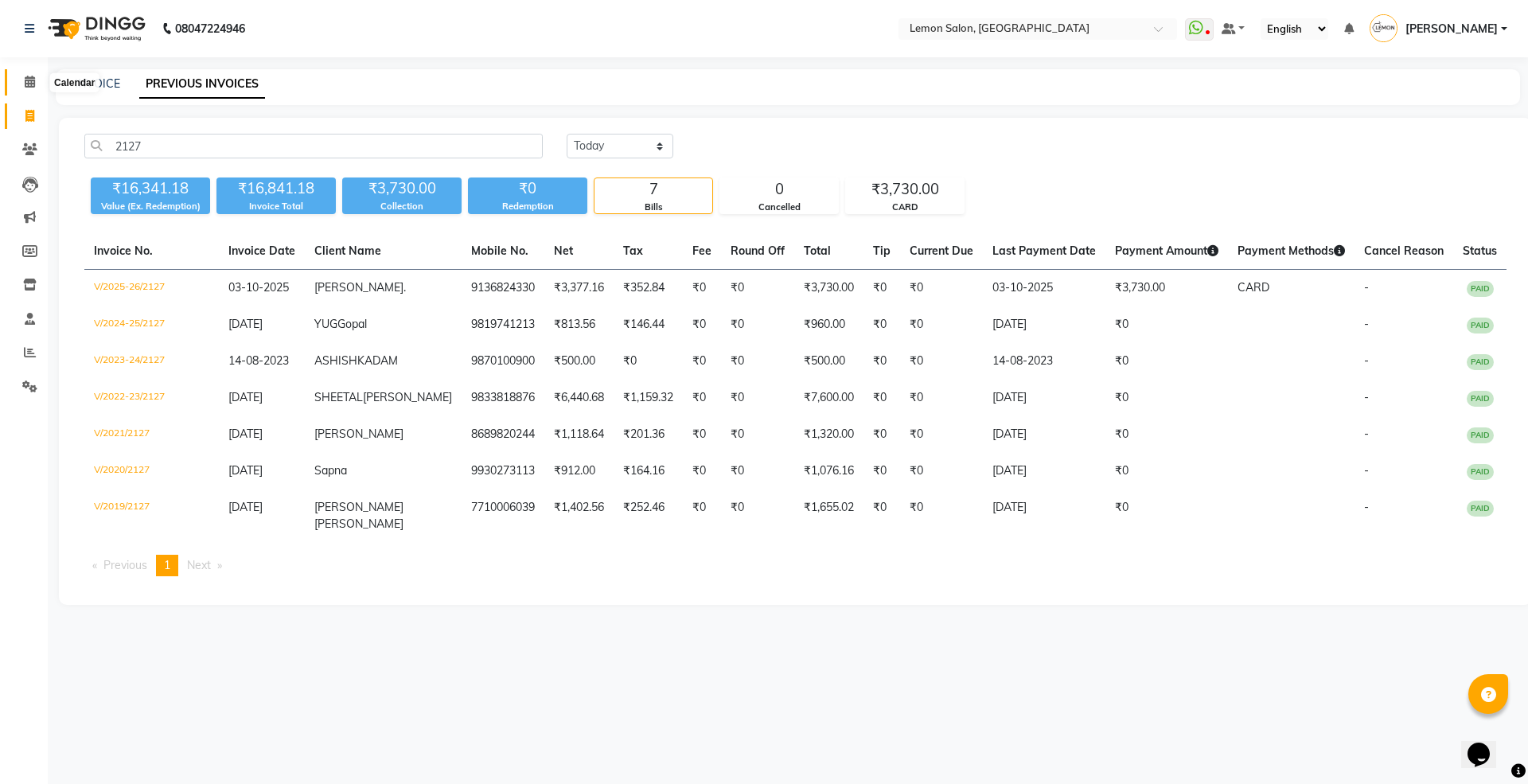
click at [29, 78] on icon at bounding box center [30, 82] width 11 height 12
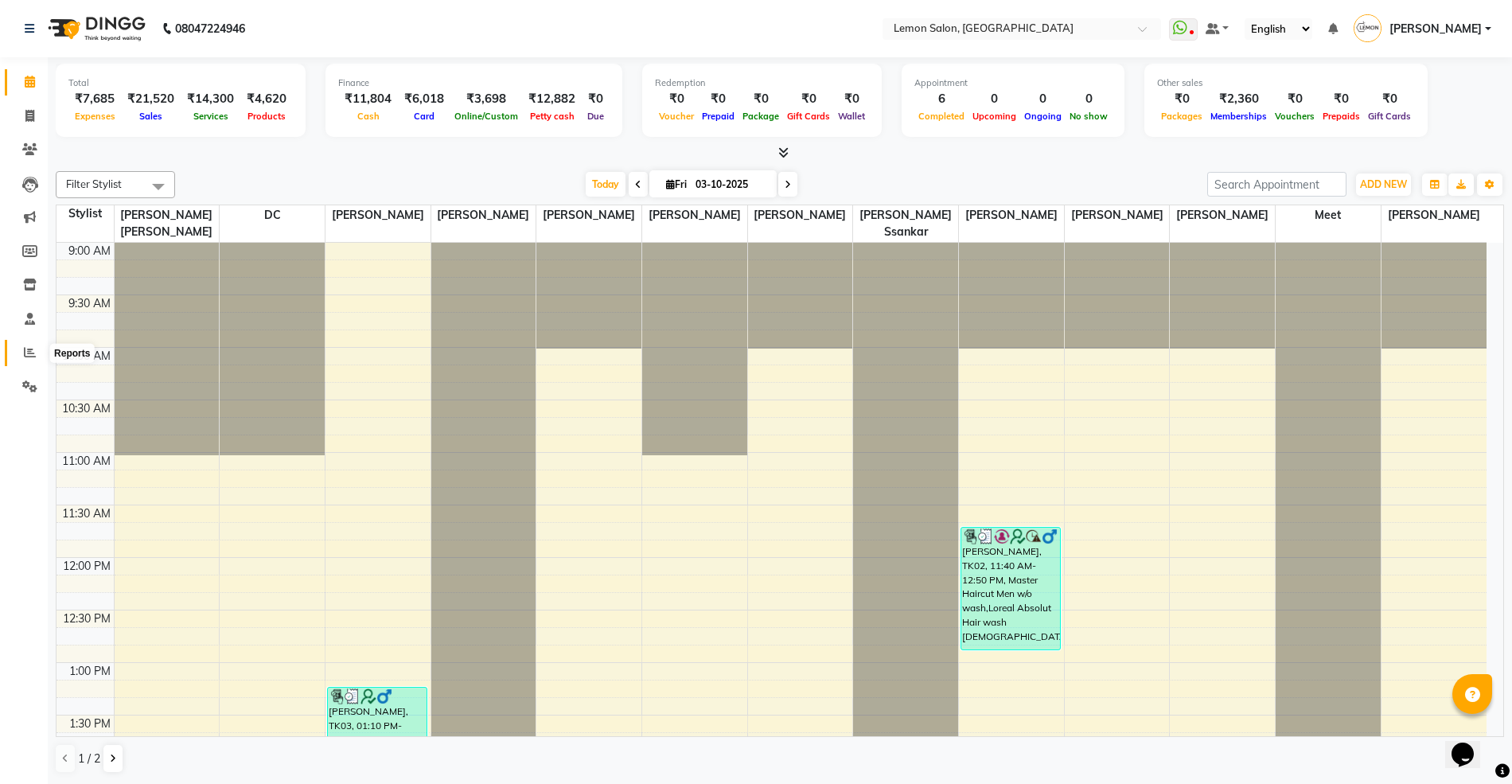
click at [18, 358] on span at bounding box center [30, 352] width 28 height 18
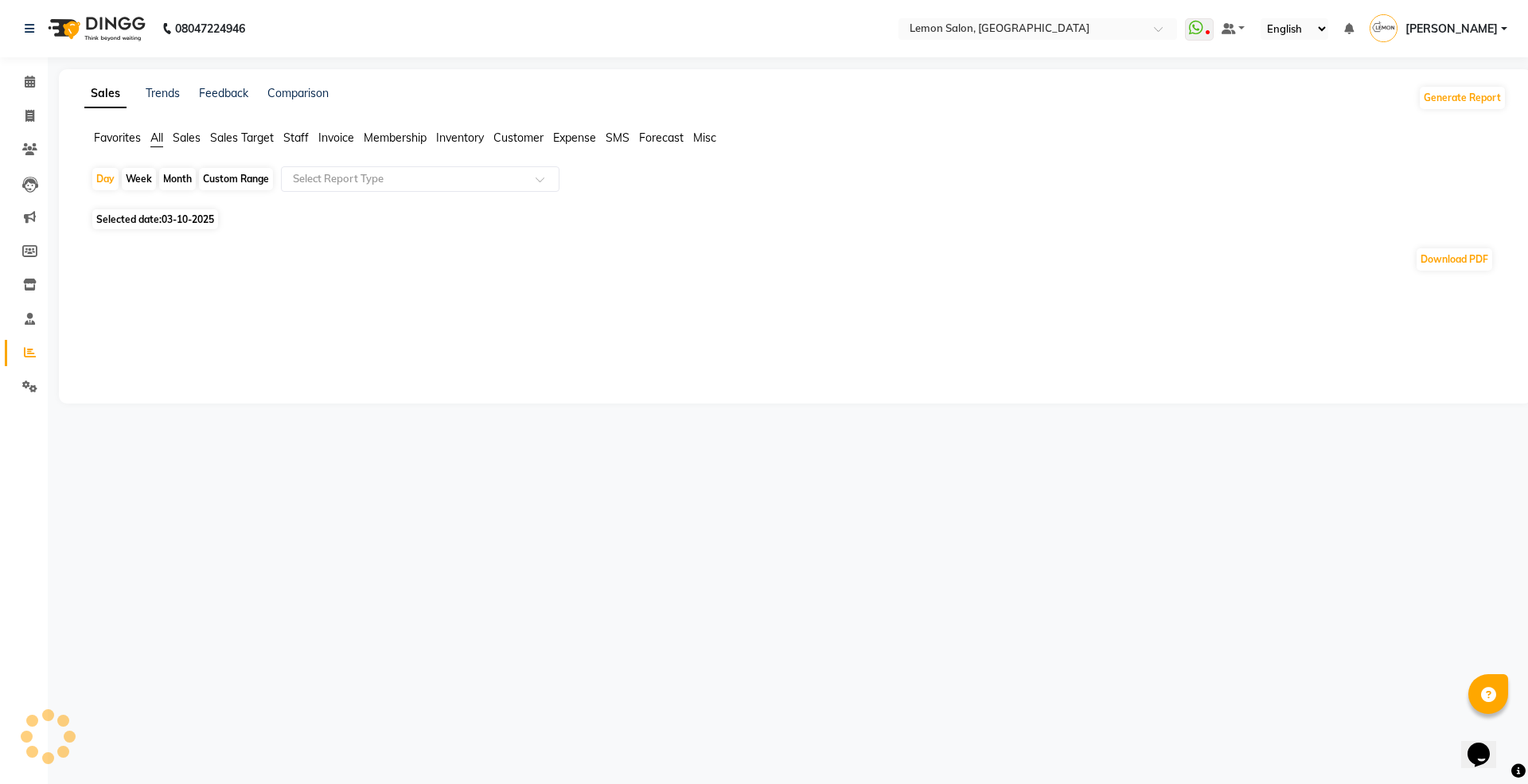
click at [227, 176] on div "Custom Range" at bounding box center [236, 178] width 74 height 22
select select "10"
select select "2025"
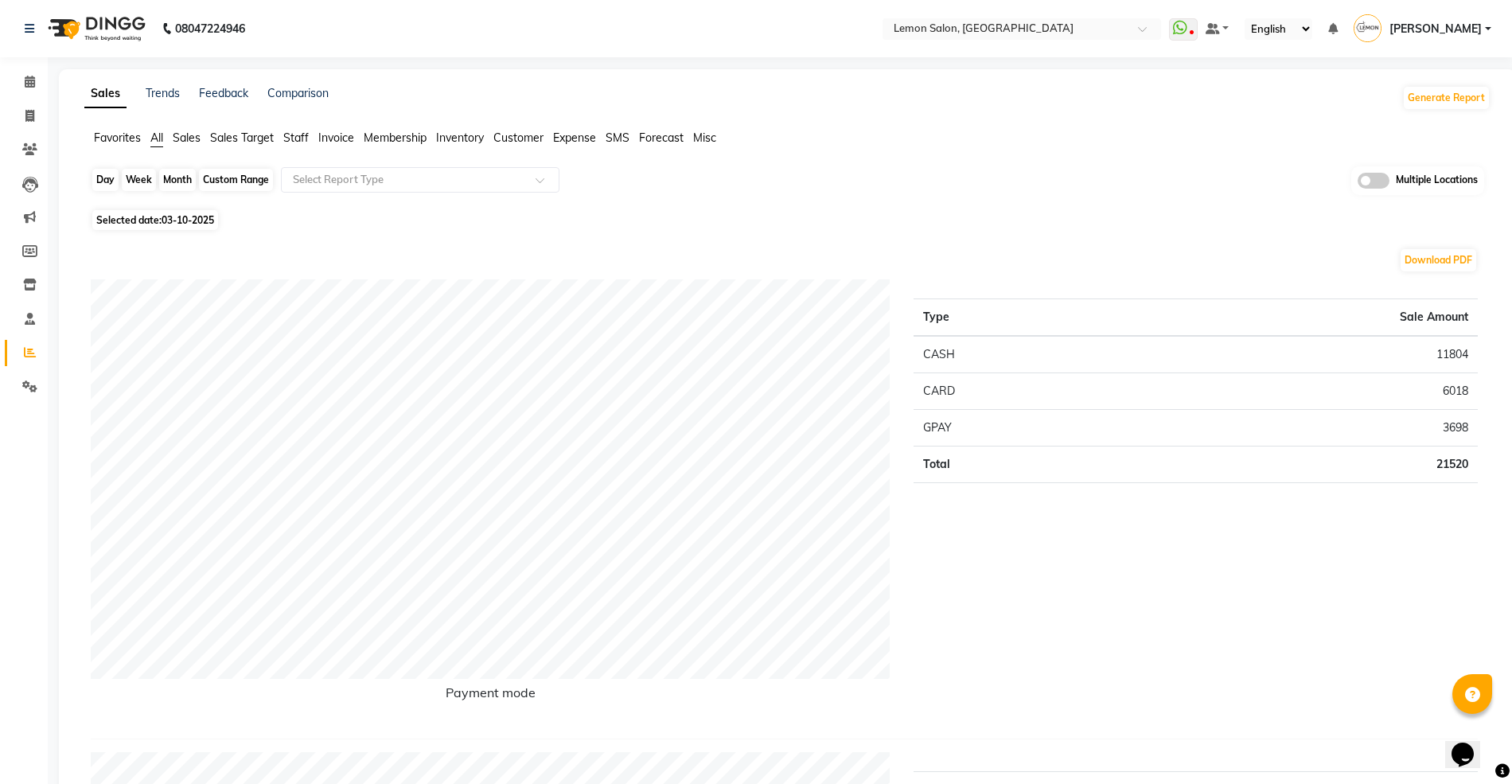
click at [213, 178] on div "Custom Range" at bounding box center [236, 179] width 74 height 22
select select "10"
select select "2025"
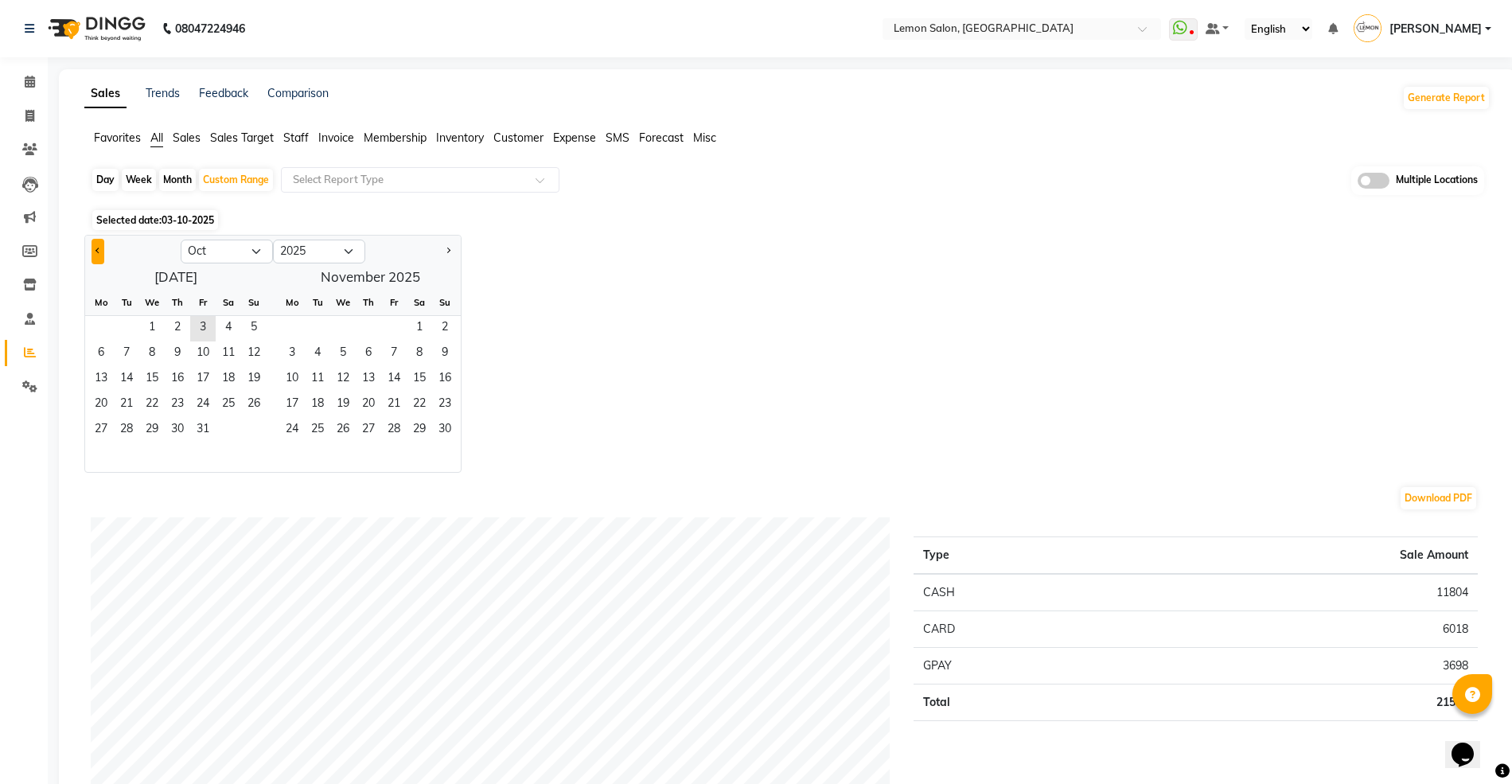
click at [100, 248] on button "Previous month" at bounding box center [97, 251] width 12 height 25
click at [94, 247] on button "Previous month" at bounding box center [97, 251] width 12 height 25
click at [119, 321] on span "1" at bounding box center [126, 328] width 25 height 25
click at [449, 250] on span "Next month" at bounding box center [448, 250] width 5 height 5
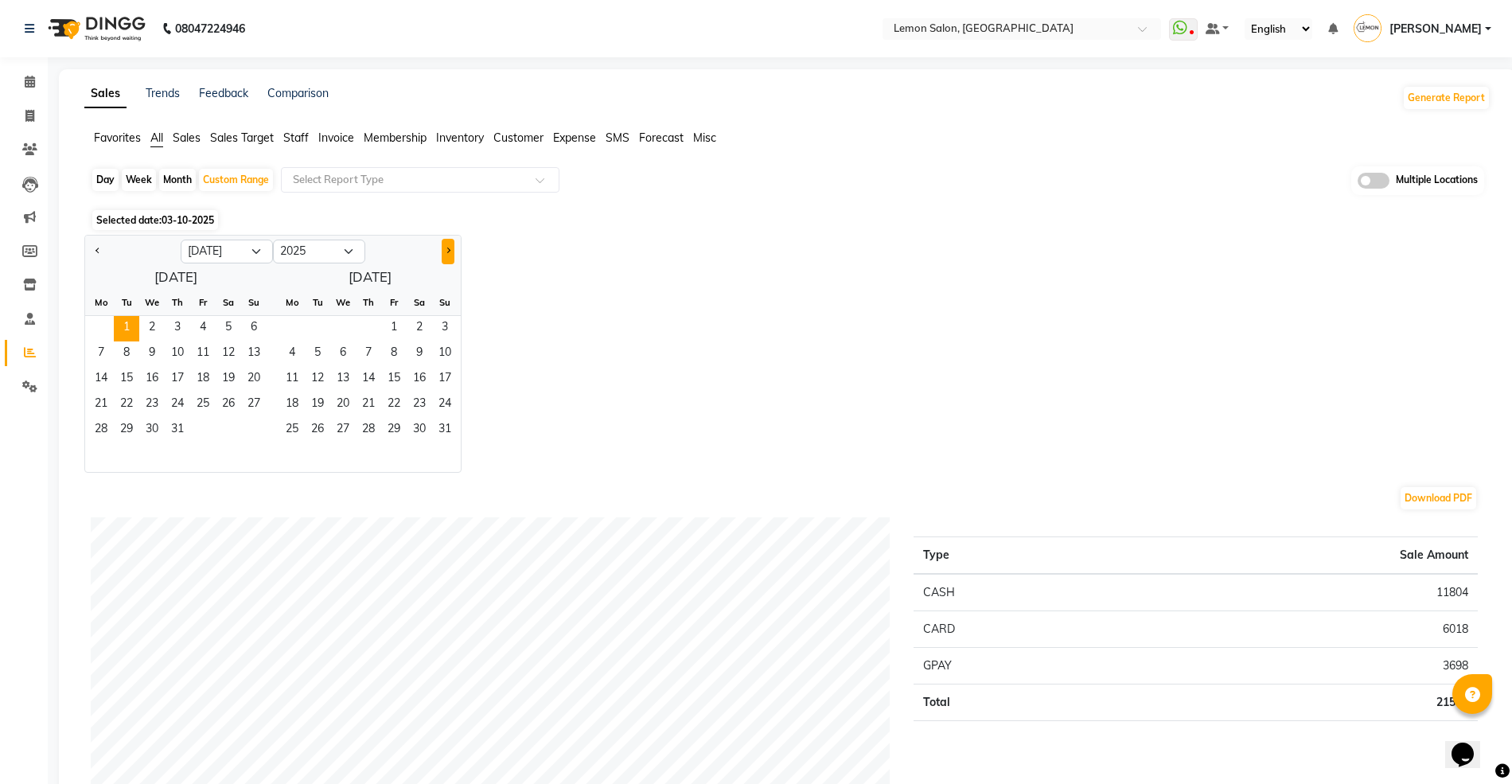
select select "8"
click at [313, 429] on span "30" at bounding box center [317, 430] width 25 height 25
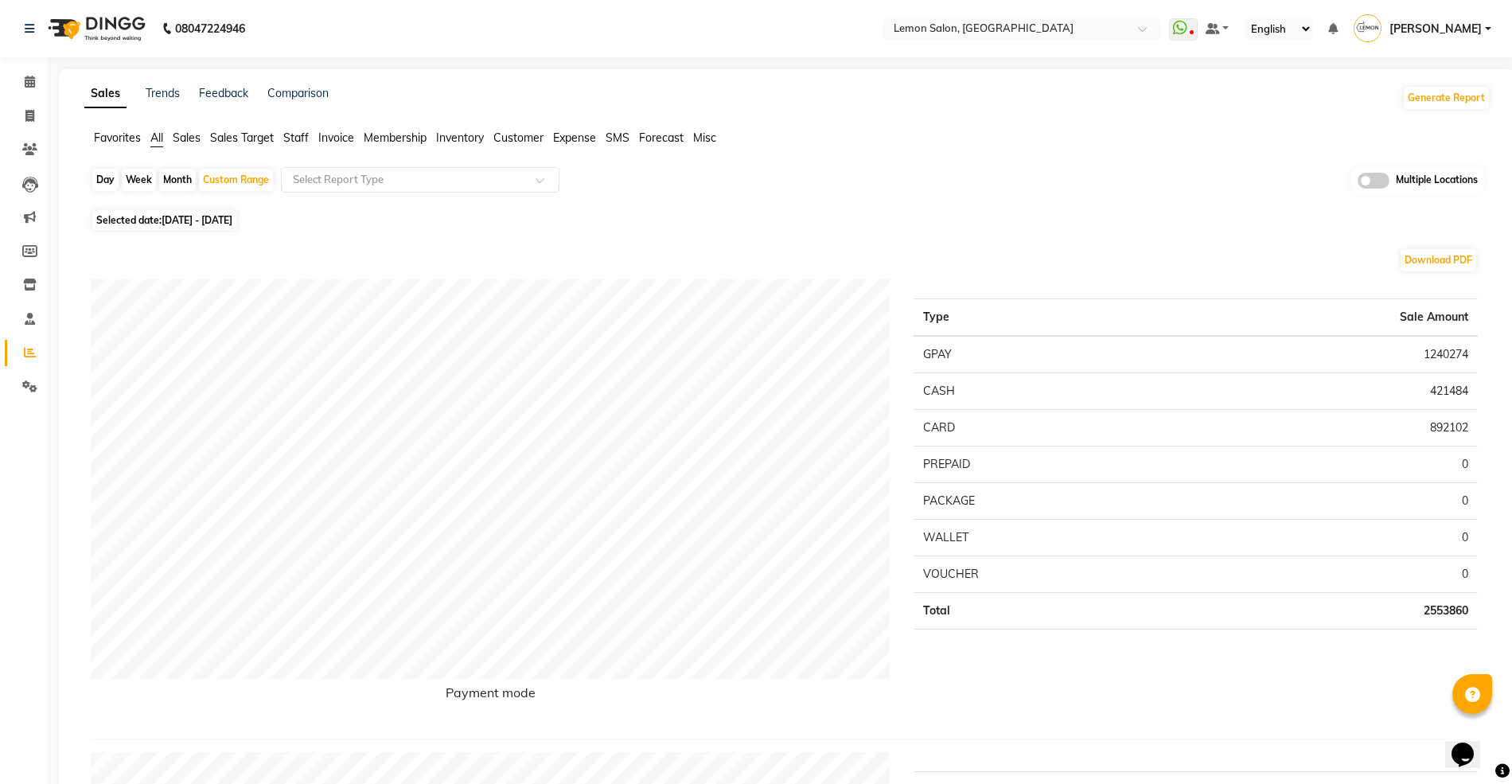
click at [302, 132] on span "Staff" at bounding box center [296, 138] width 25 height 14
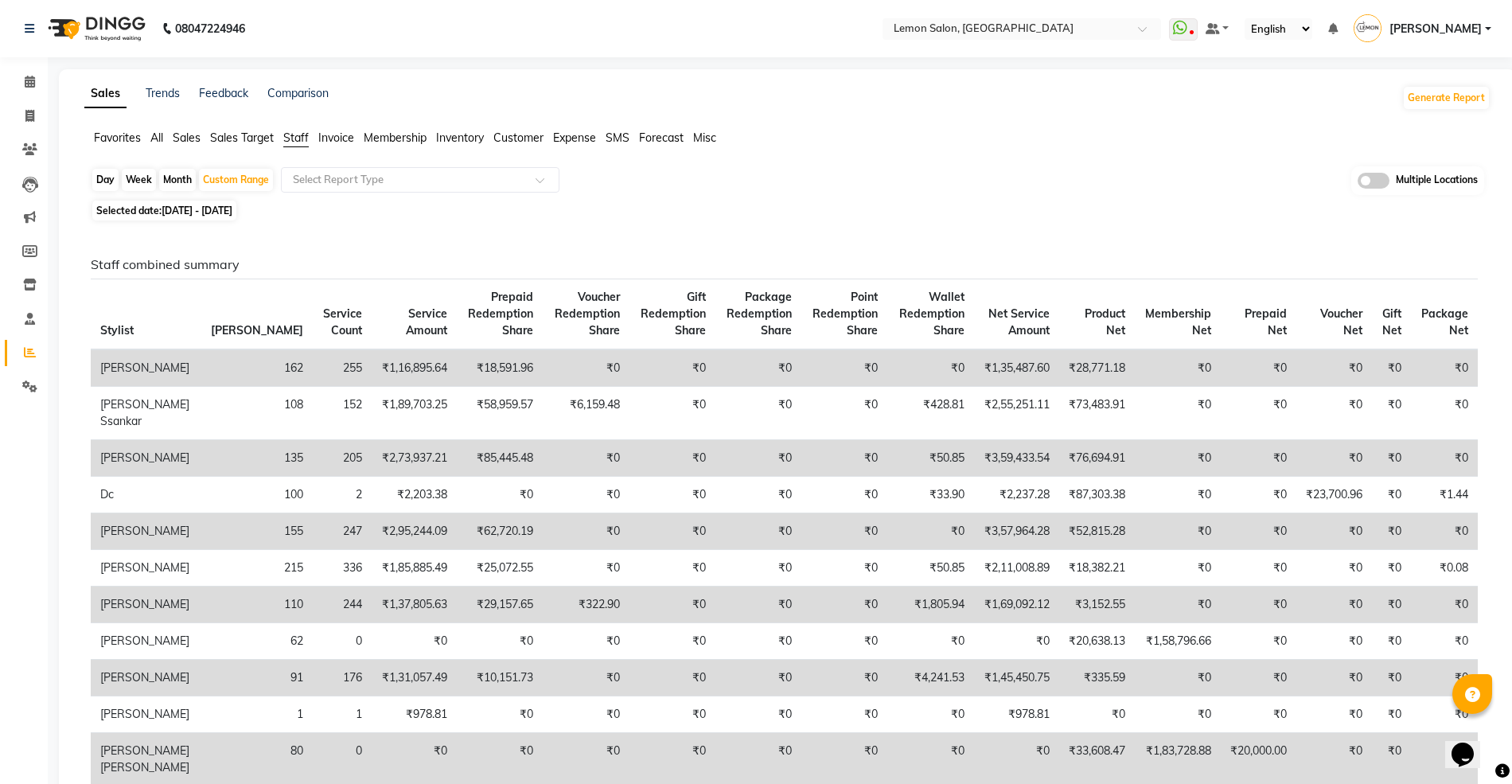
click at [1362, 176] on span at bounding box center [1373, 181] width 32 height 16
click at [1357, 183] on input "checkbox" at bounding box center [1357, 183] width 0 height 0
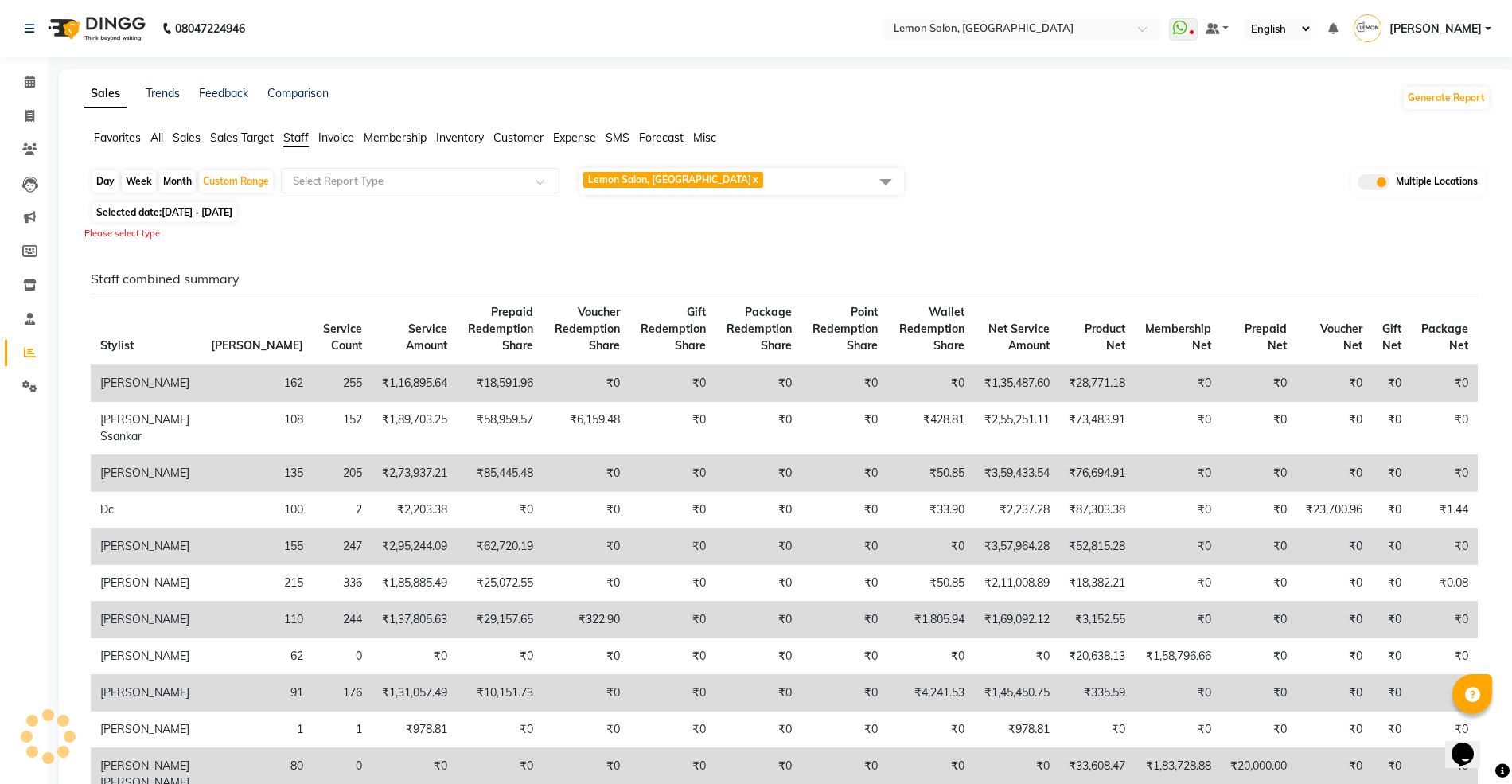
click at [644, 174] on span "Lemon Salon, Mira Road" at bounding box center [670, 180] width 163 height 12
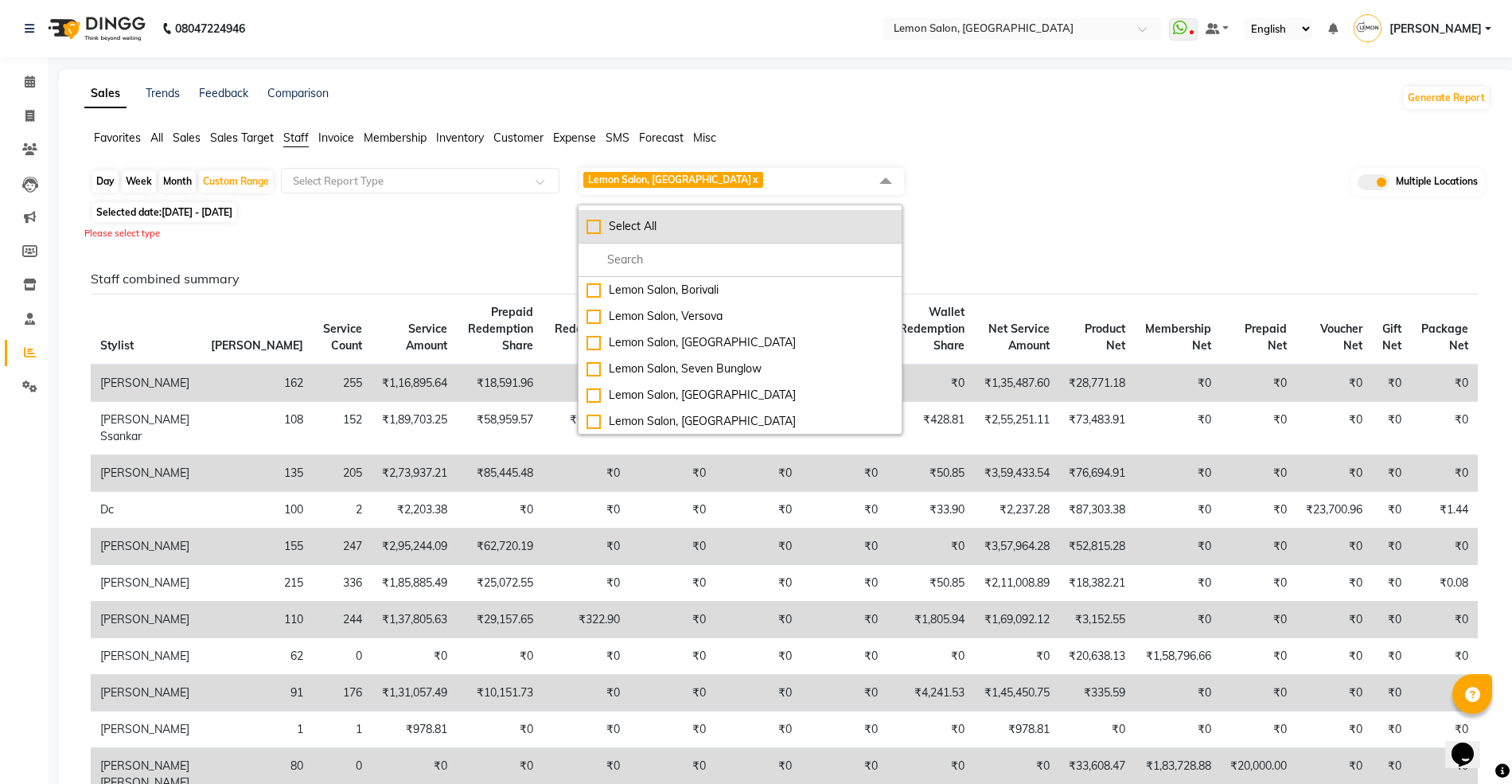
click at [600, 229] on div "Select All" at bounding box center [740, 226] width 307 height 17
checkbox input "true"
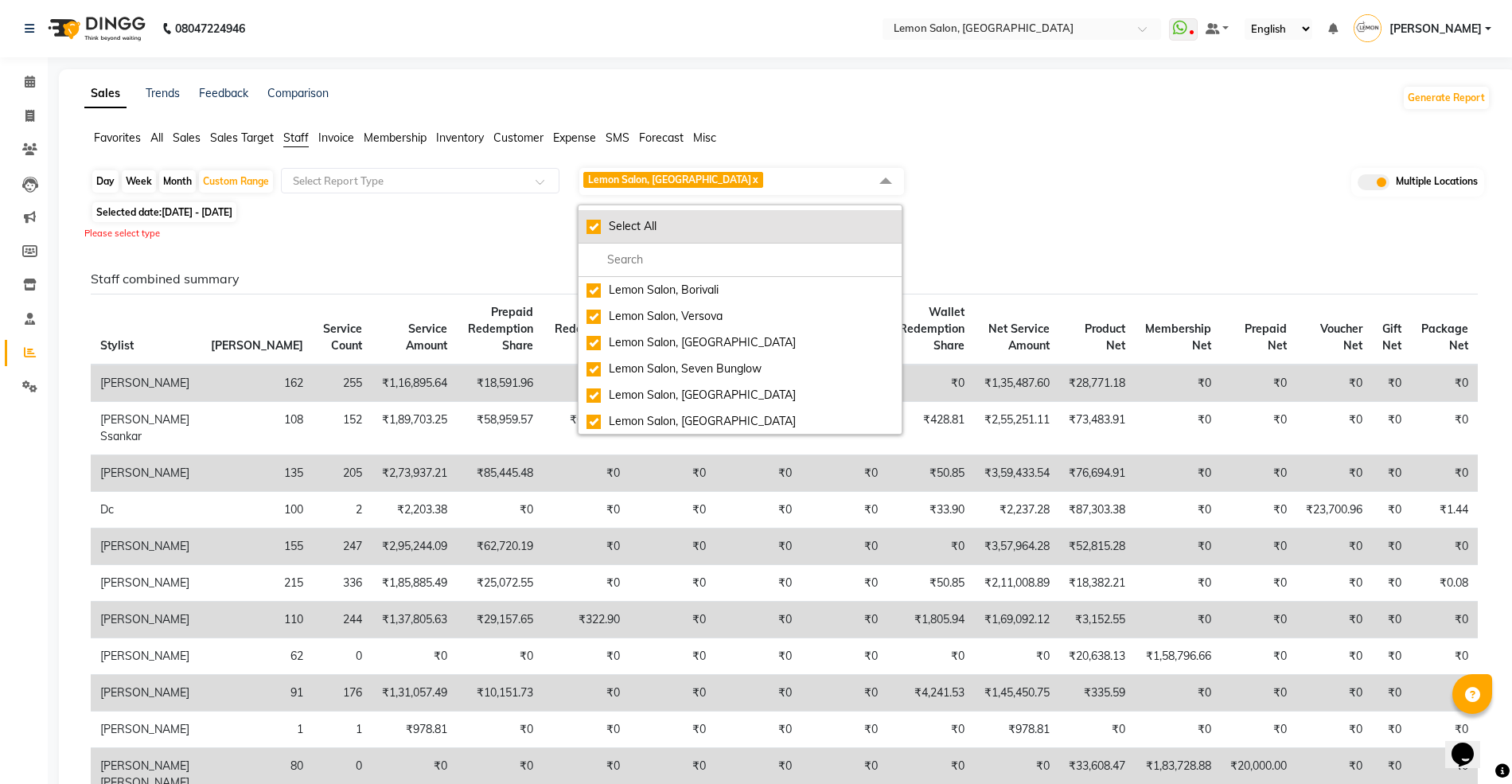
checkbox input "true"
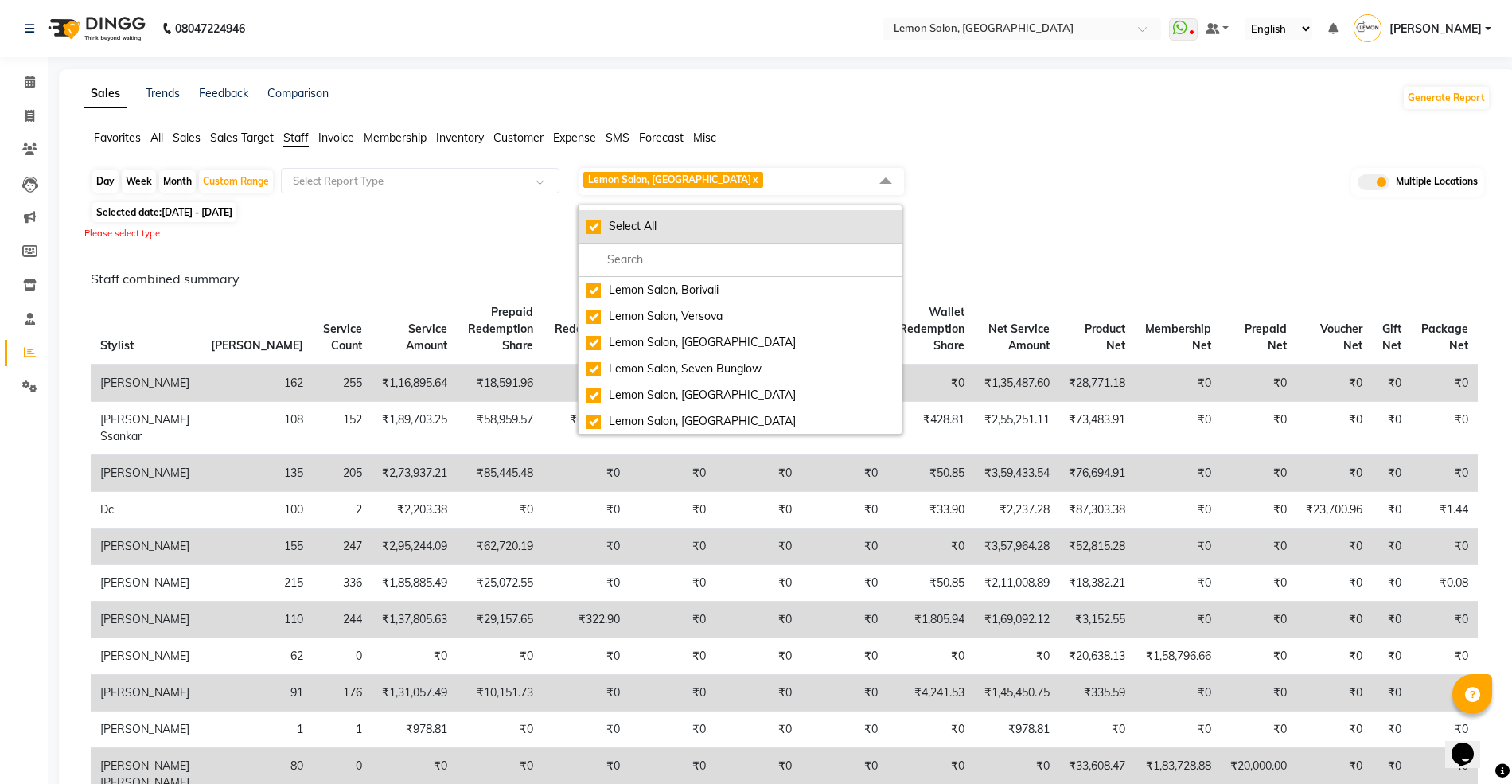
checkbox input "true"
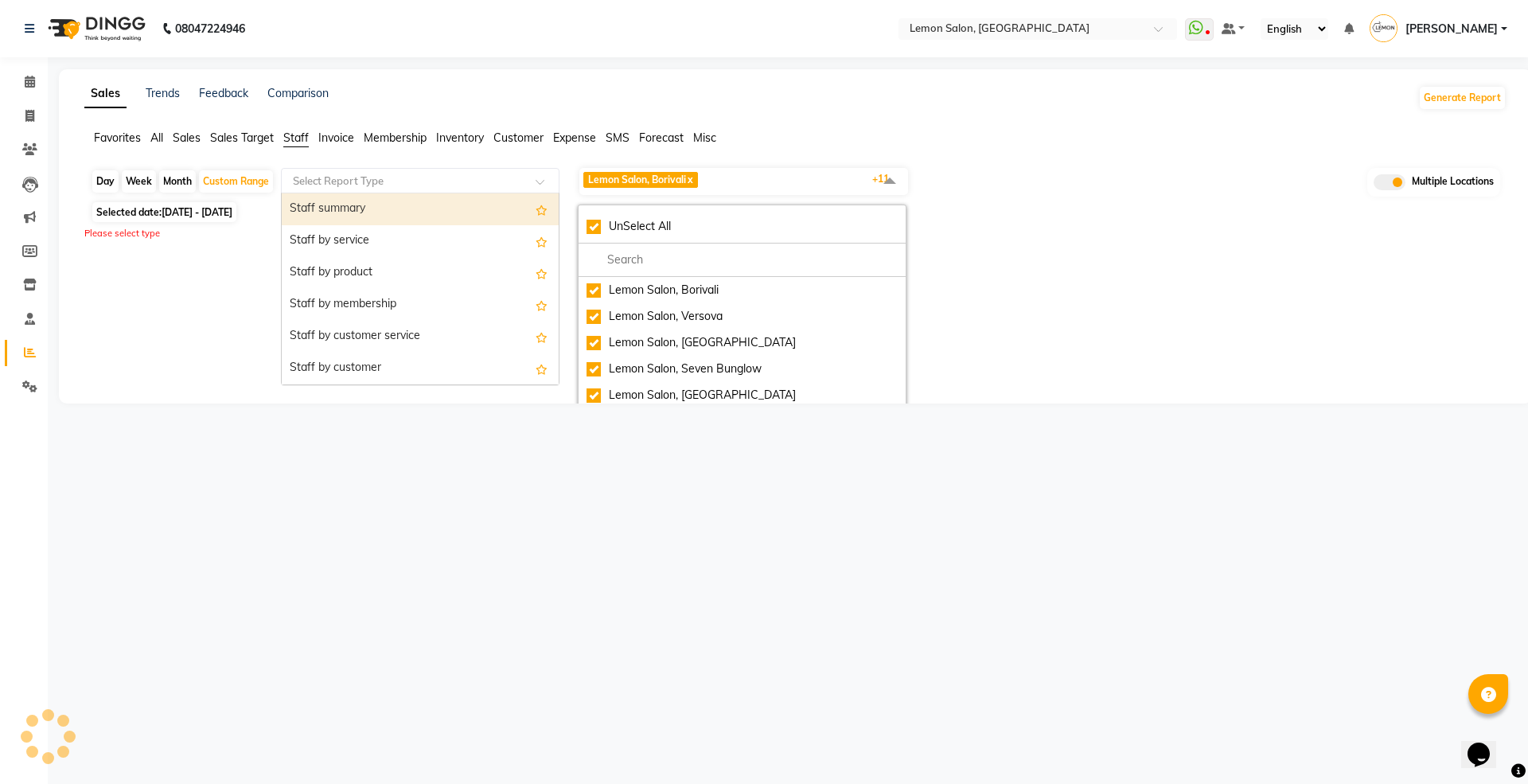
click at [405, 184] on input "text" at bounding box center [404, 181] width 229 height 16
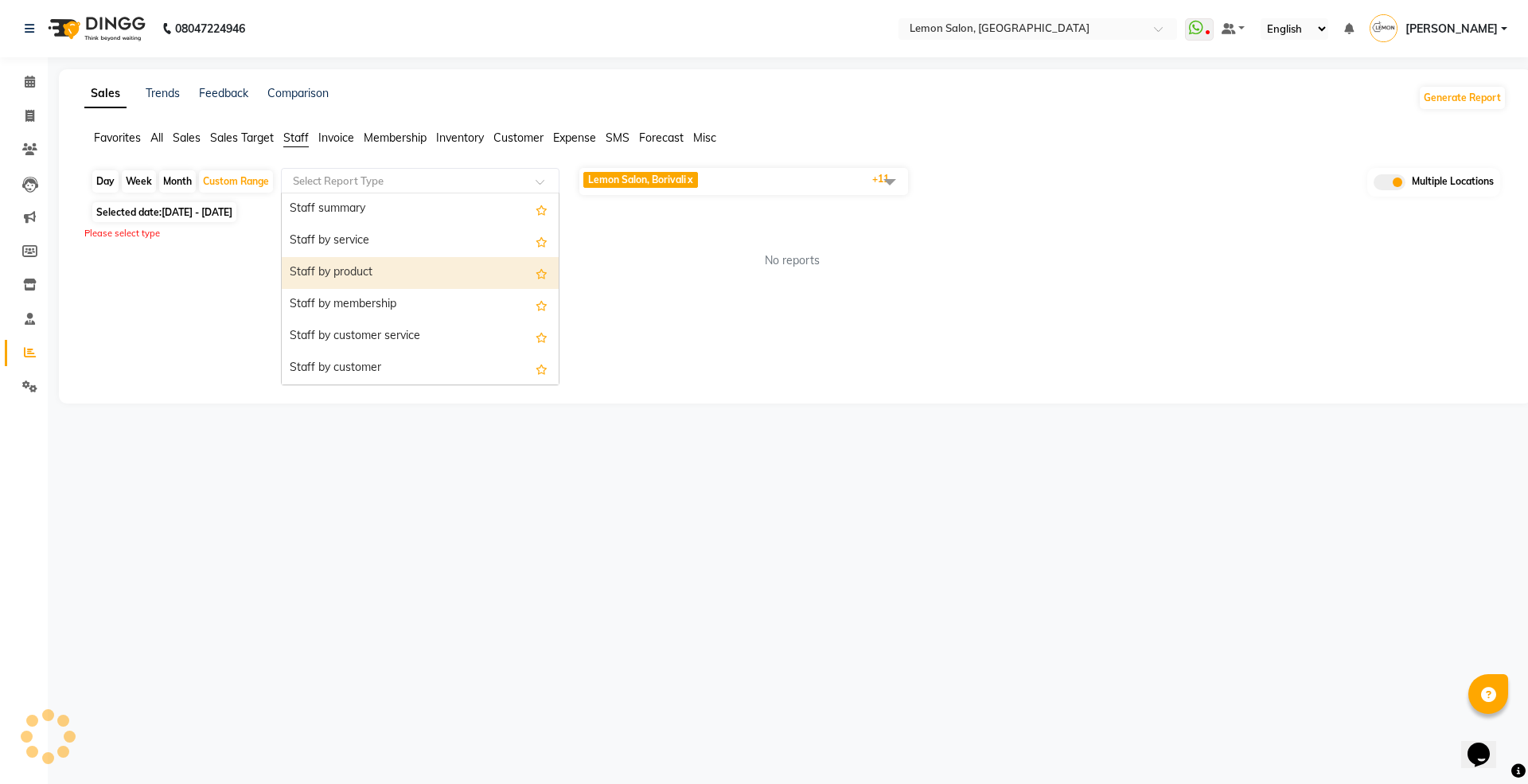
click at [371, 277] on div "Staff by product" at bounding box center [420, 273] width 277 height 32
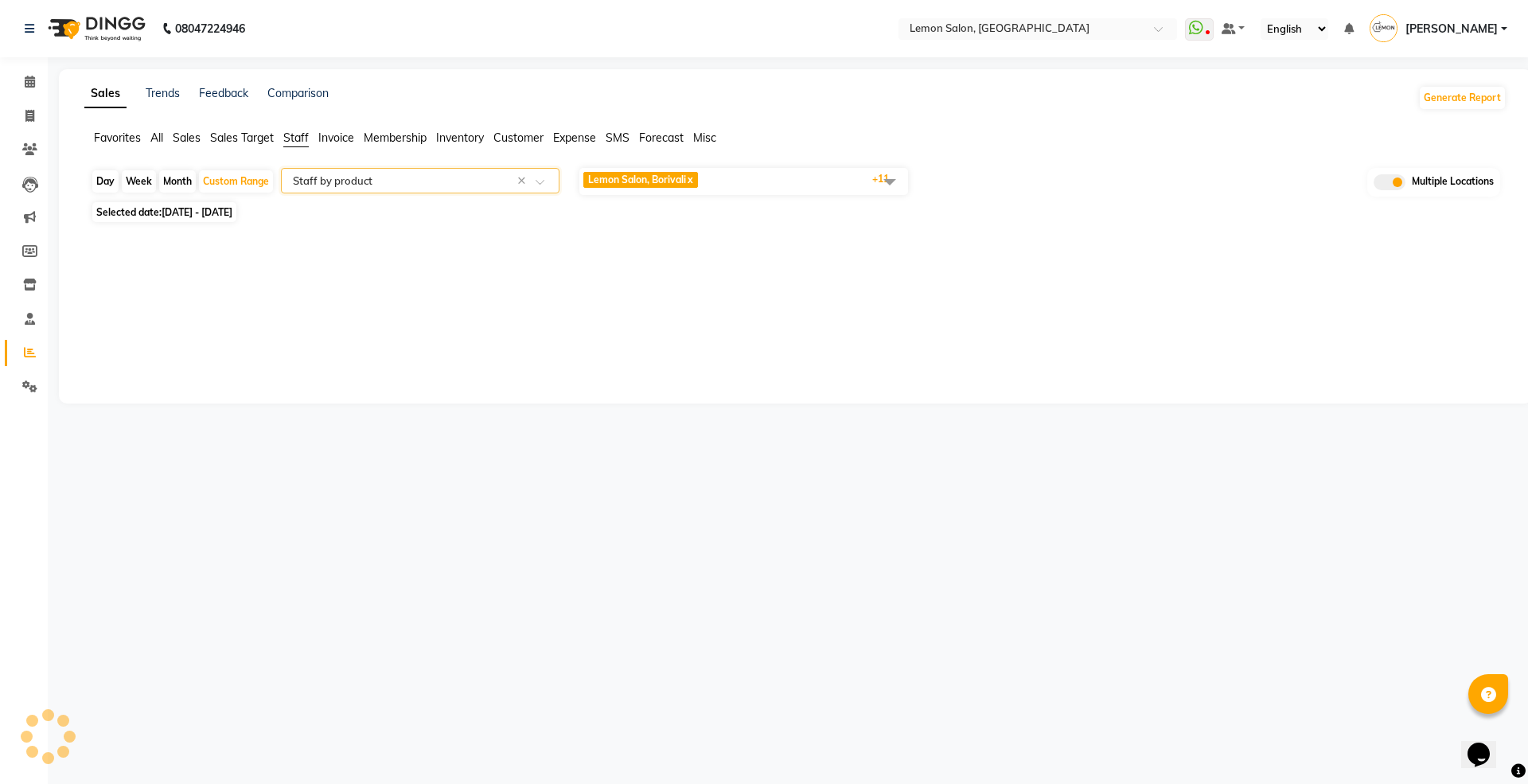
select select "full_report"
select select "csv"
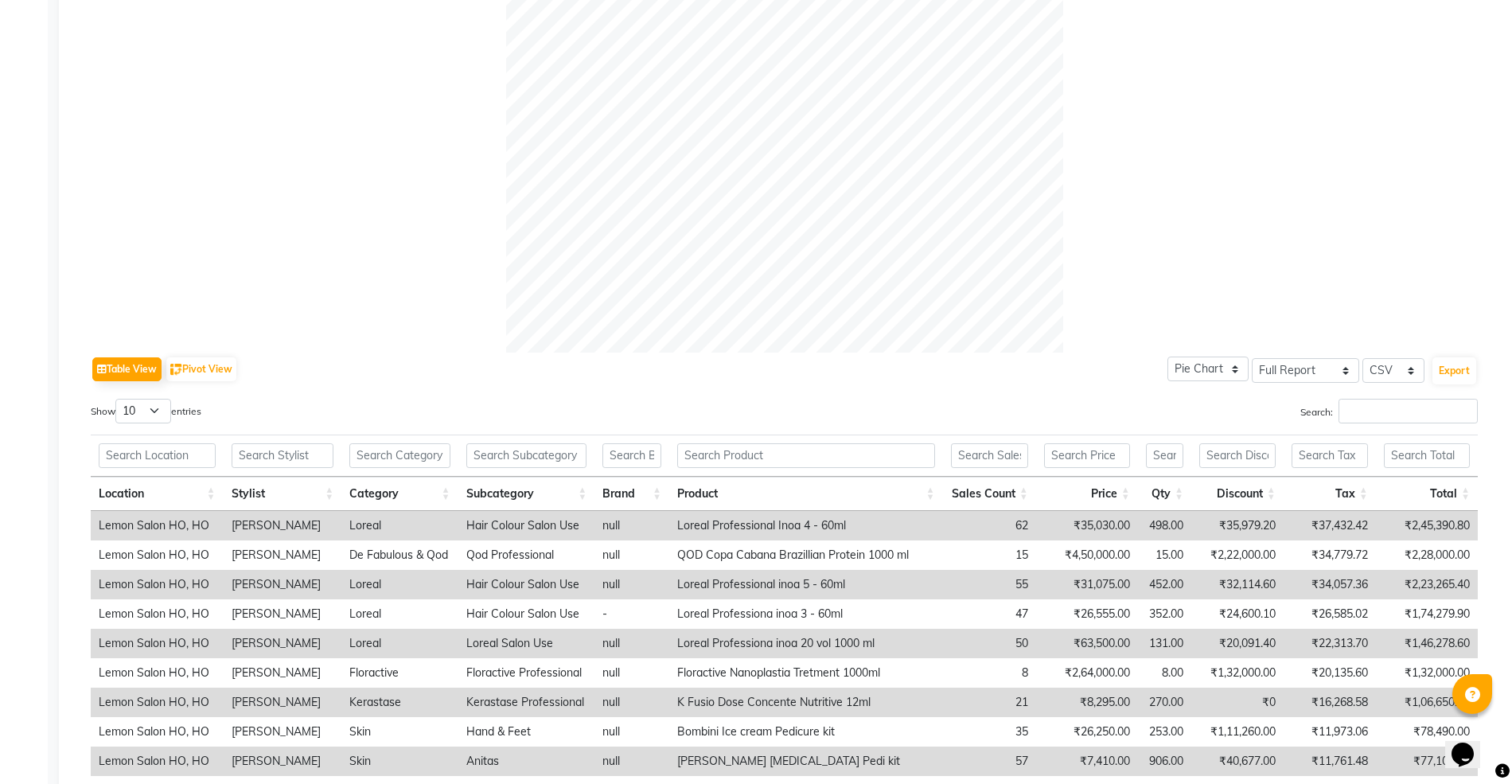
scroll to position [623, 0]
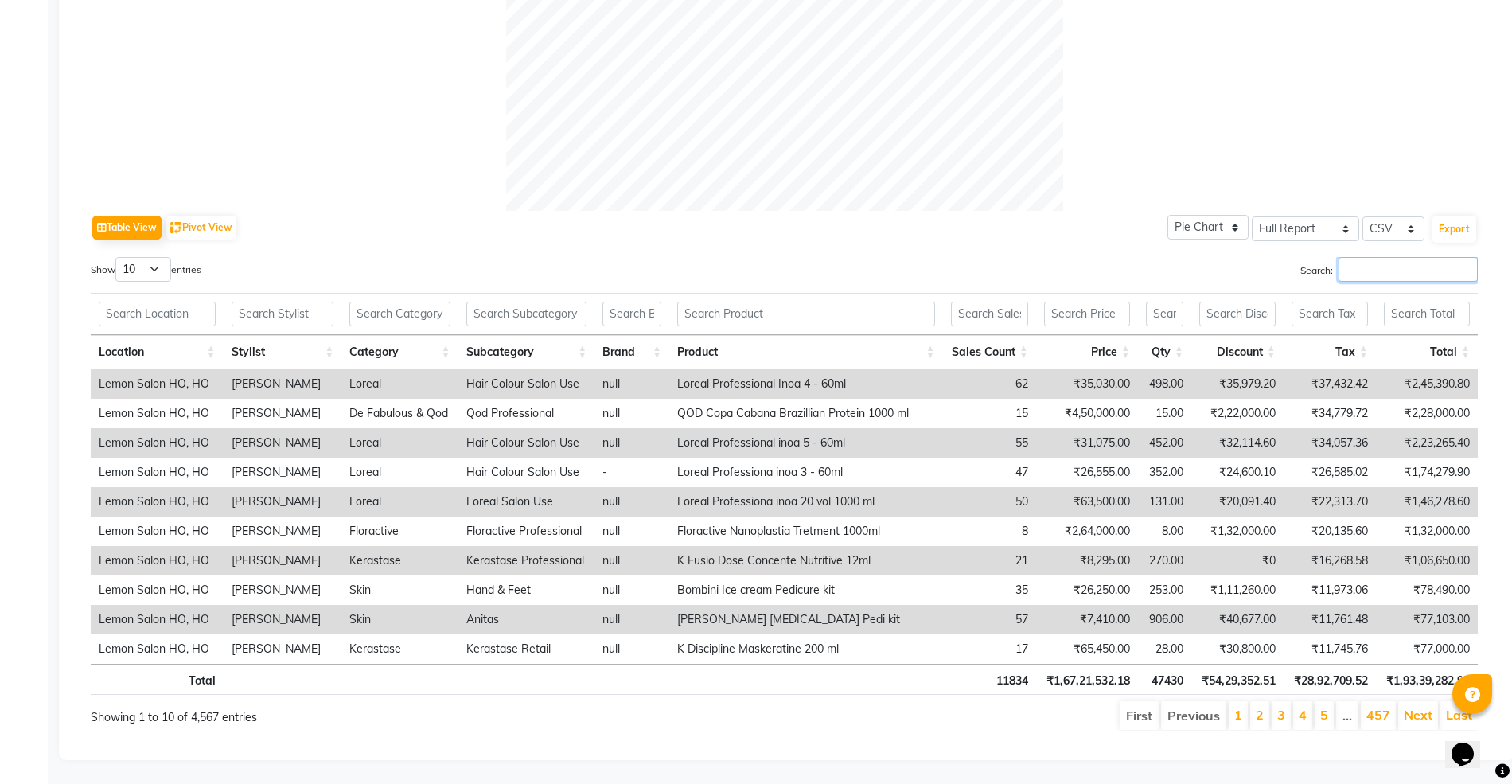
click at [1372, 257] on input "Search:" at bounding box center [1408, 270] width 140 height 25
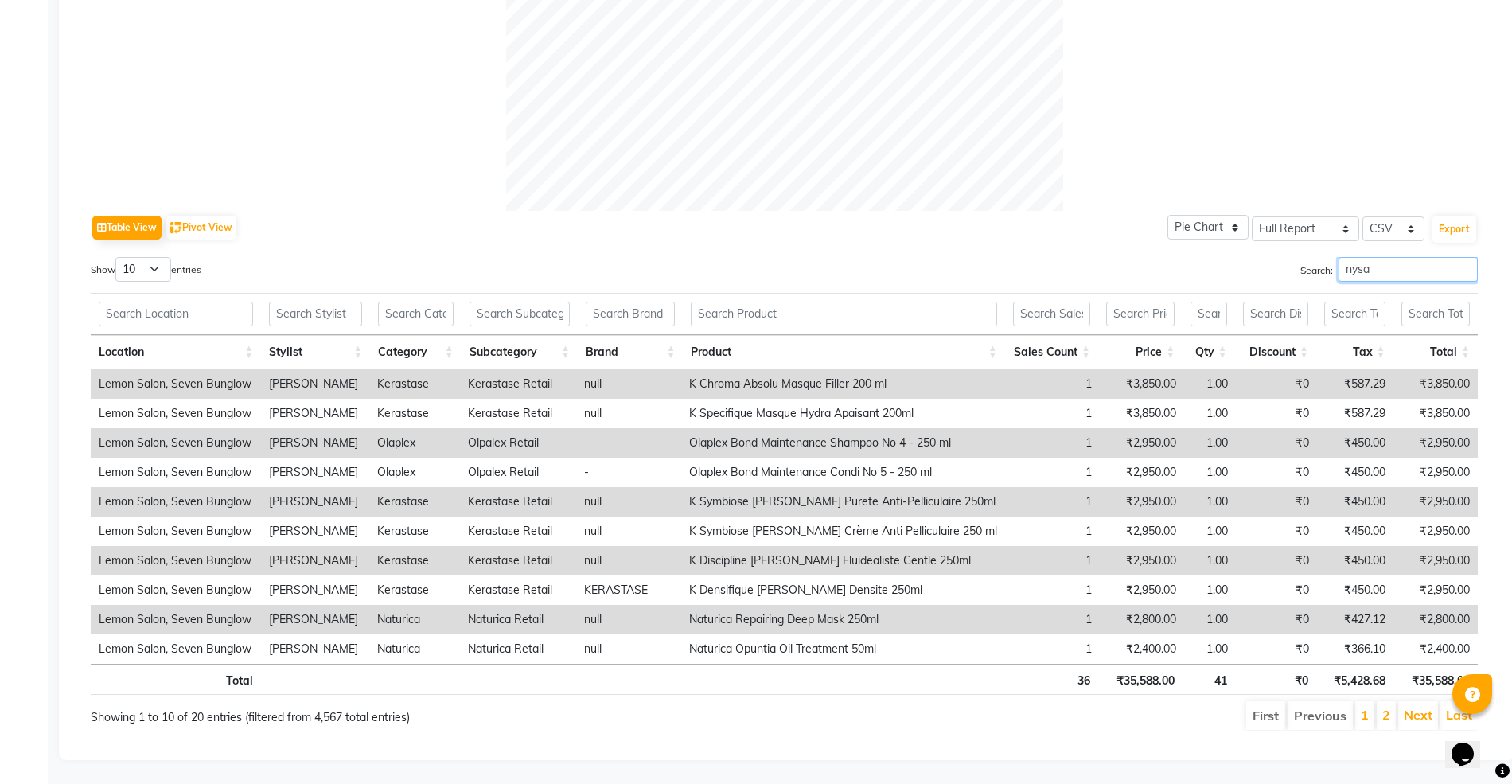
scroll to position [0, 11]
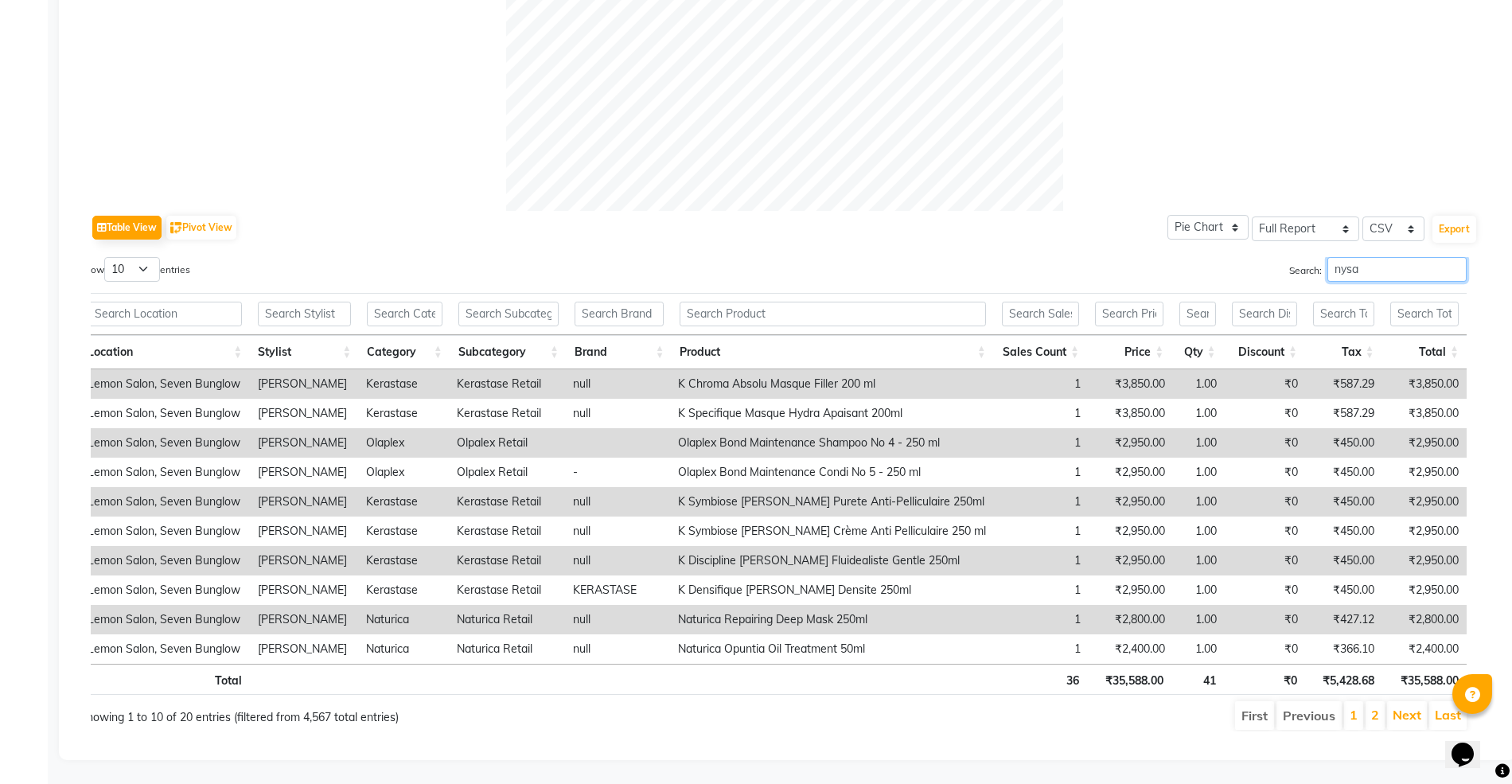
type input "nysa"
click at [139, 257] on select "10 25 50 100" at bounding box center [132, 270] width 55 height 25
select select "100"
click at [106, 257] on select "10 25 50 100" at bounding box center [132, 270] width 55 height 25
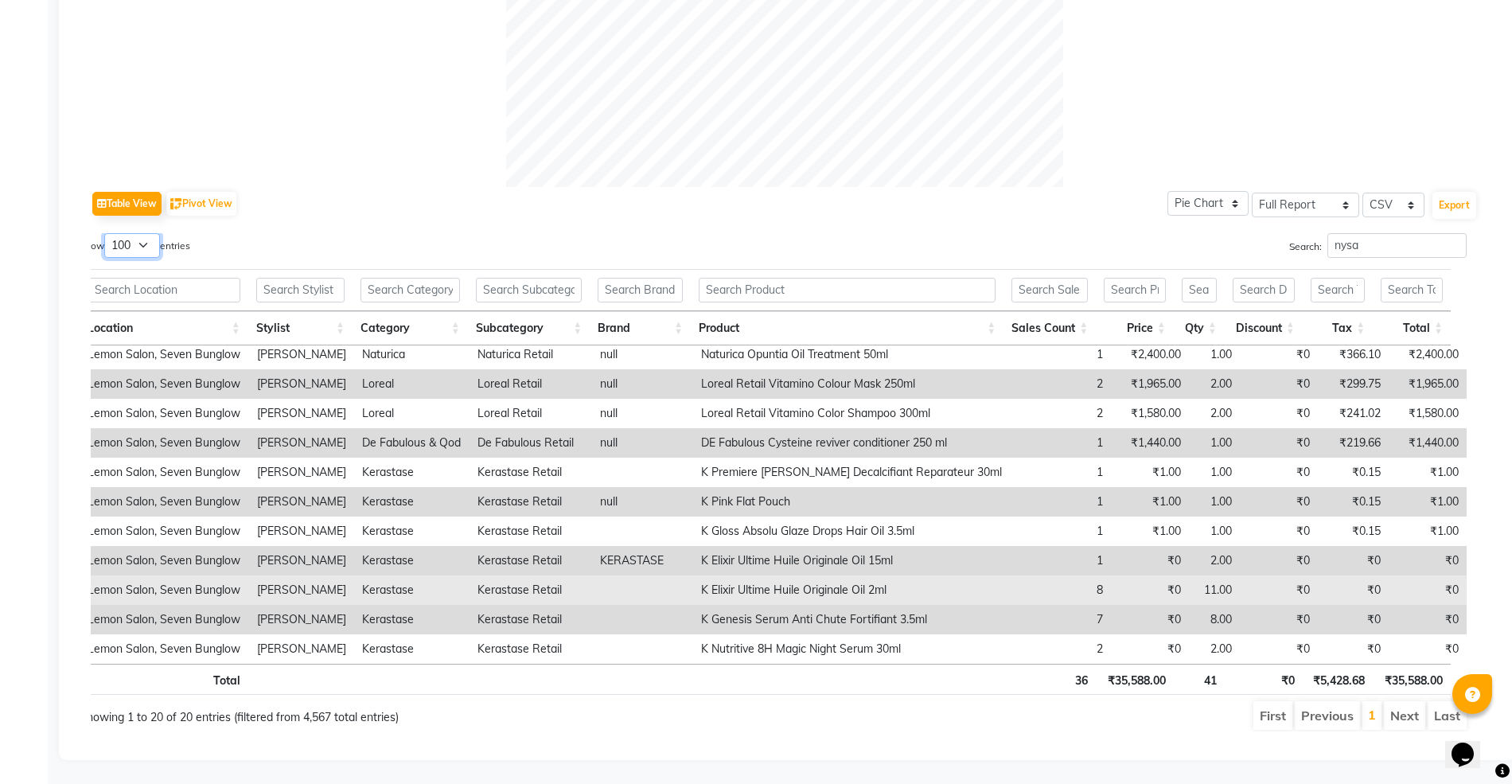
scroll to position [648, 0]
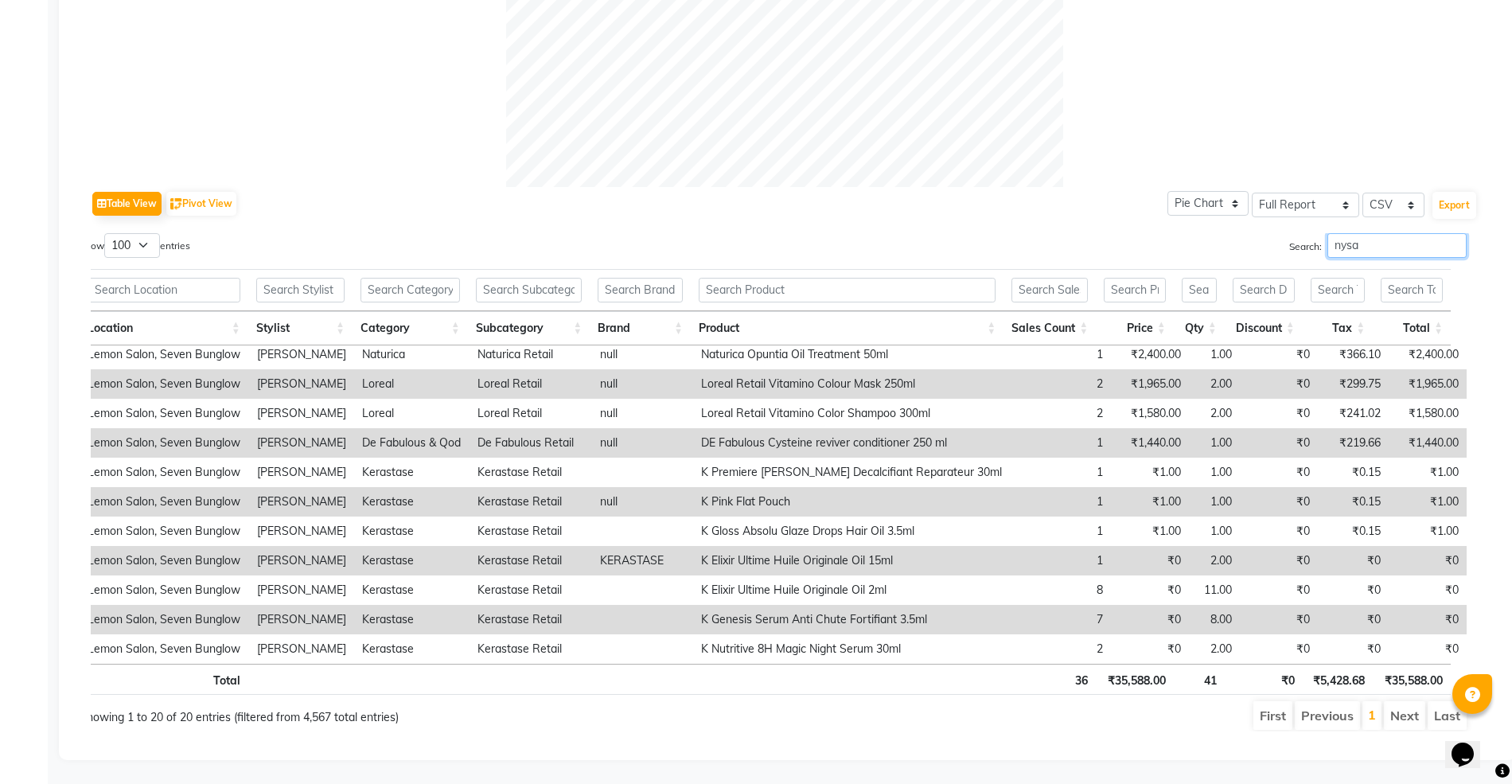
click at [1387, 233] on input "nysa" at bounding box center [1396, 245] width 140 height 25
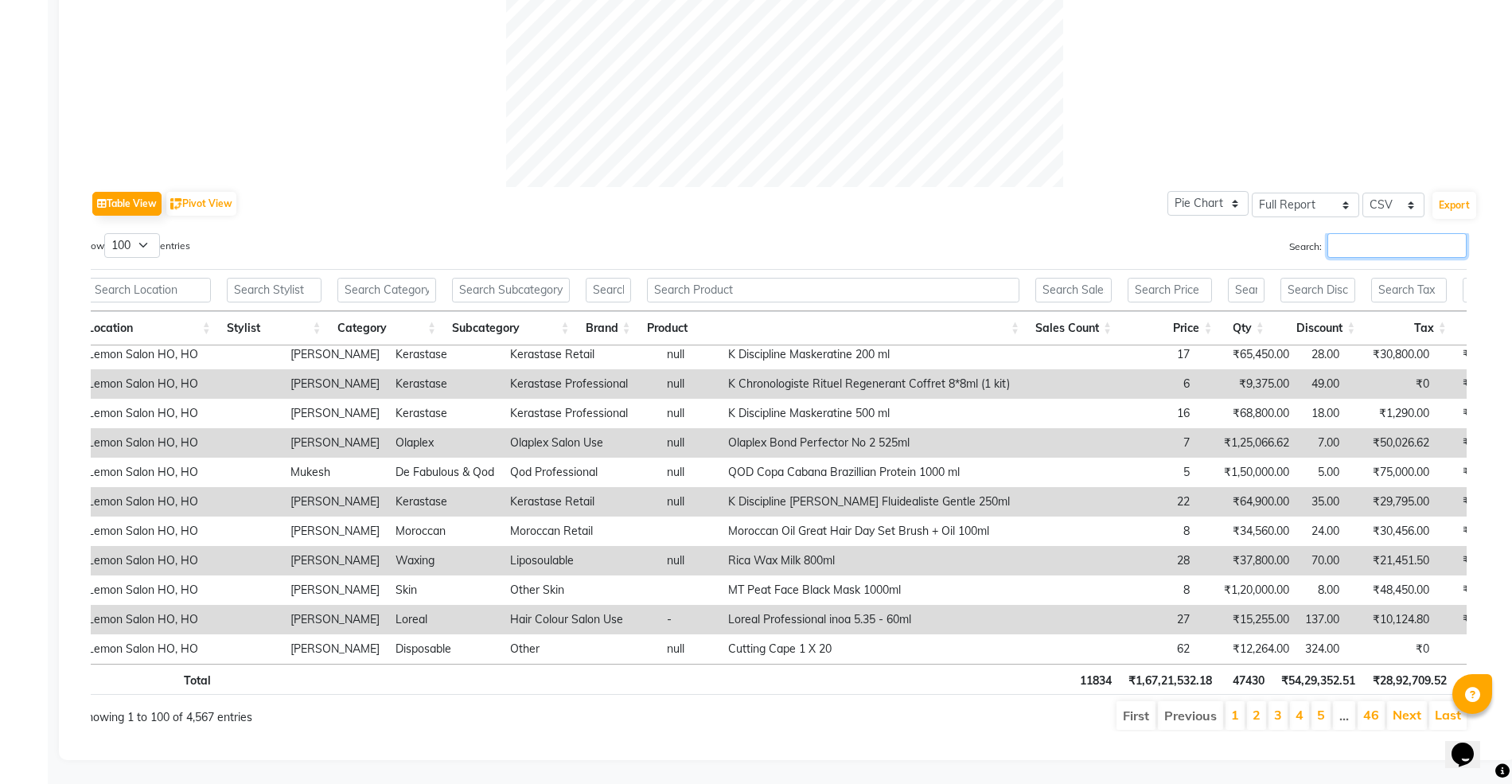
scroll to position [0, 0]
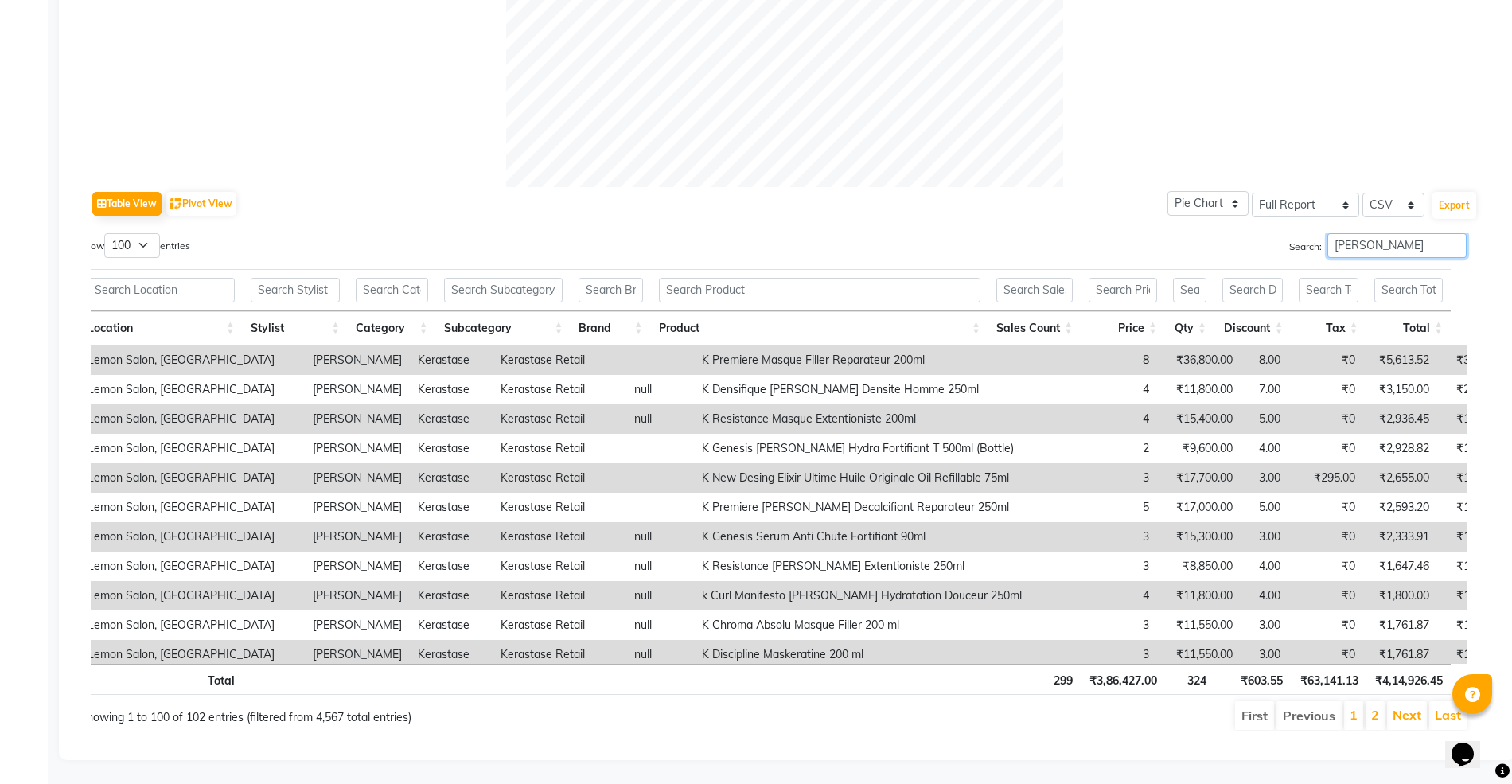
type input "lakshmi rawat"
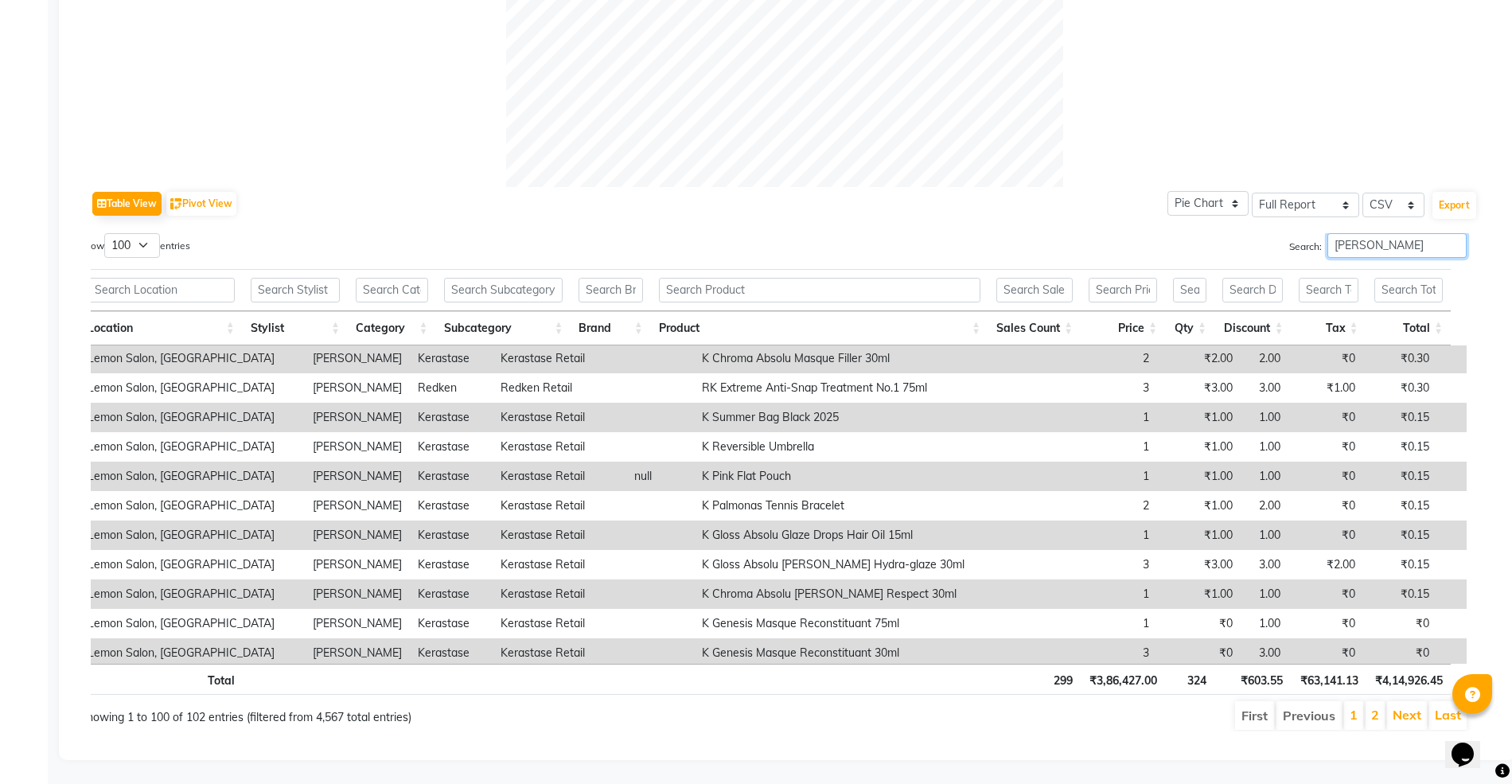
scroll to position [2625, 0]
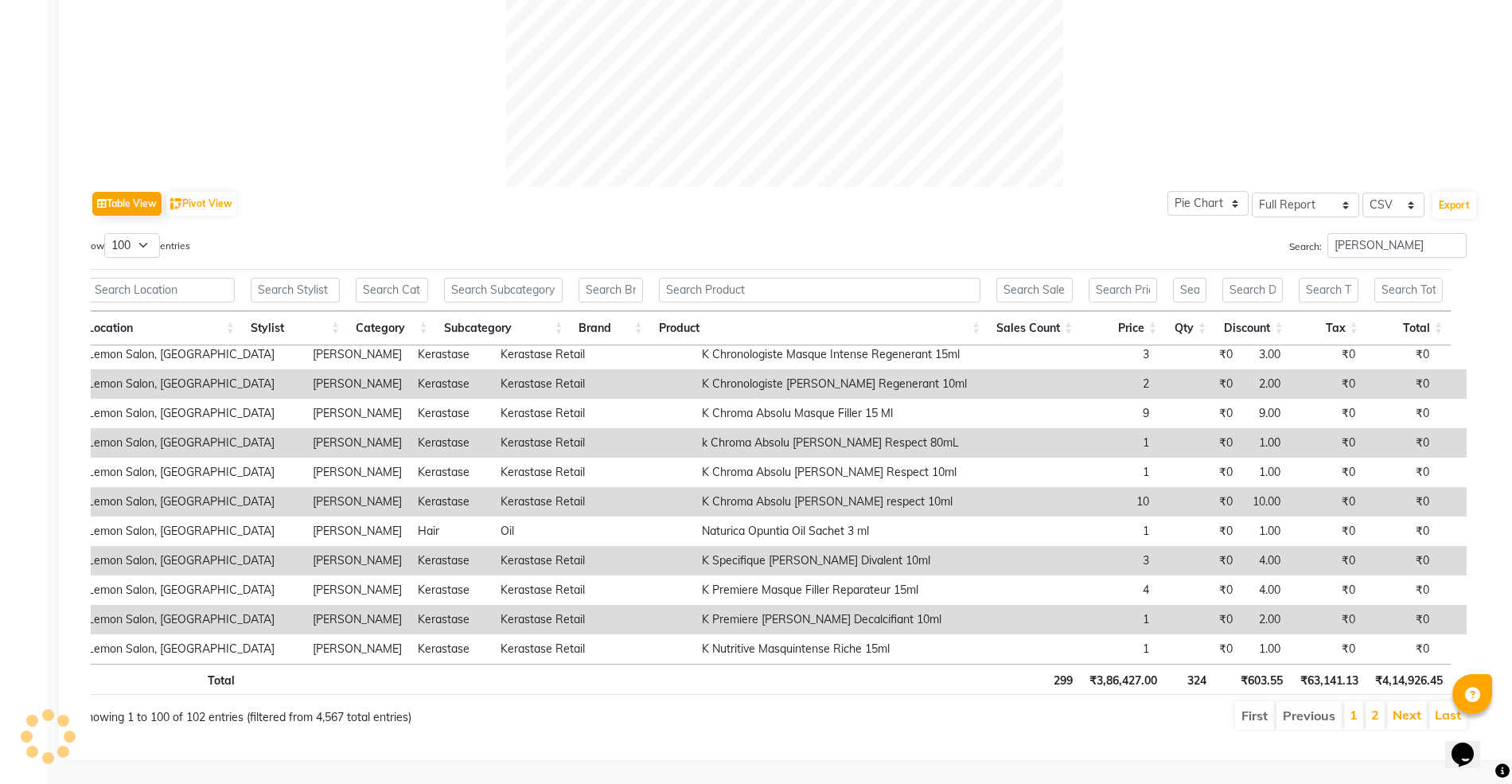
click at [1379, 701] on li "2" at bounding box center [1375, 715] width 19 height 29
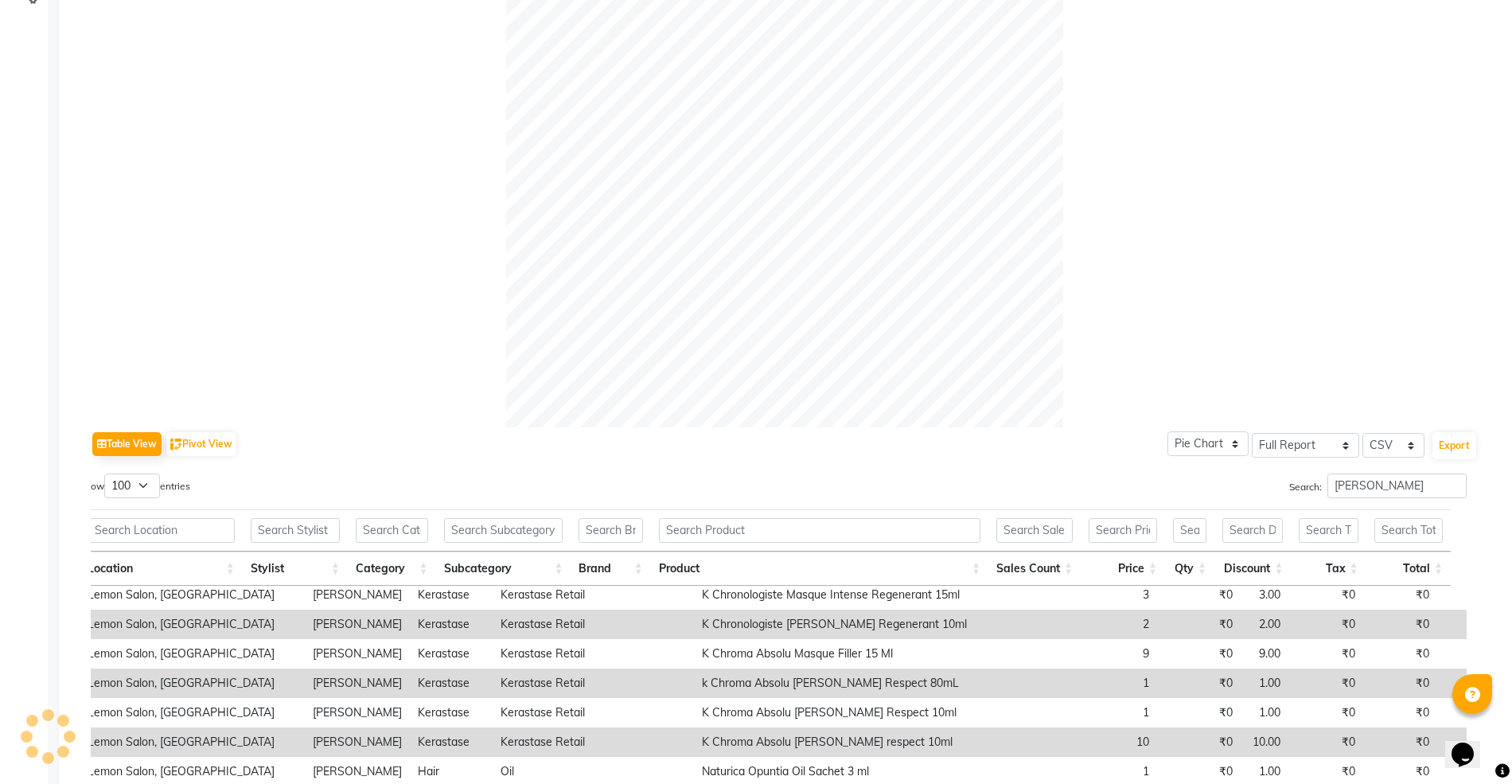
scroll to position [0, 0]
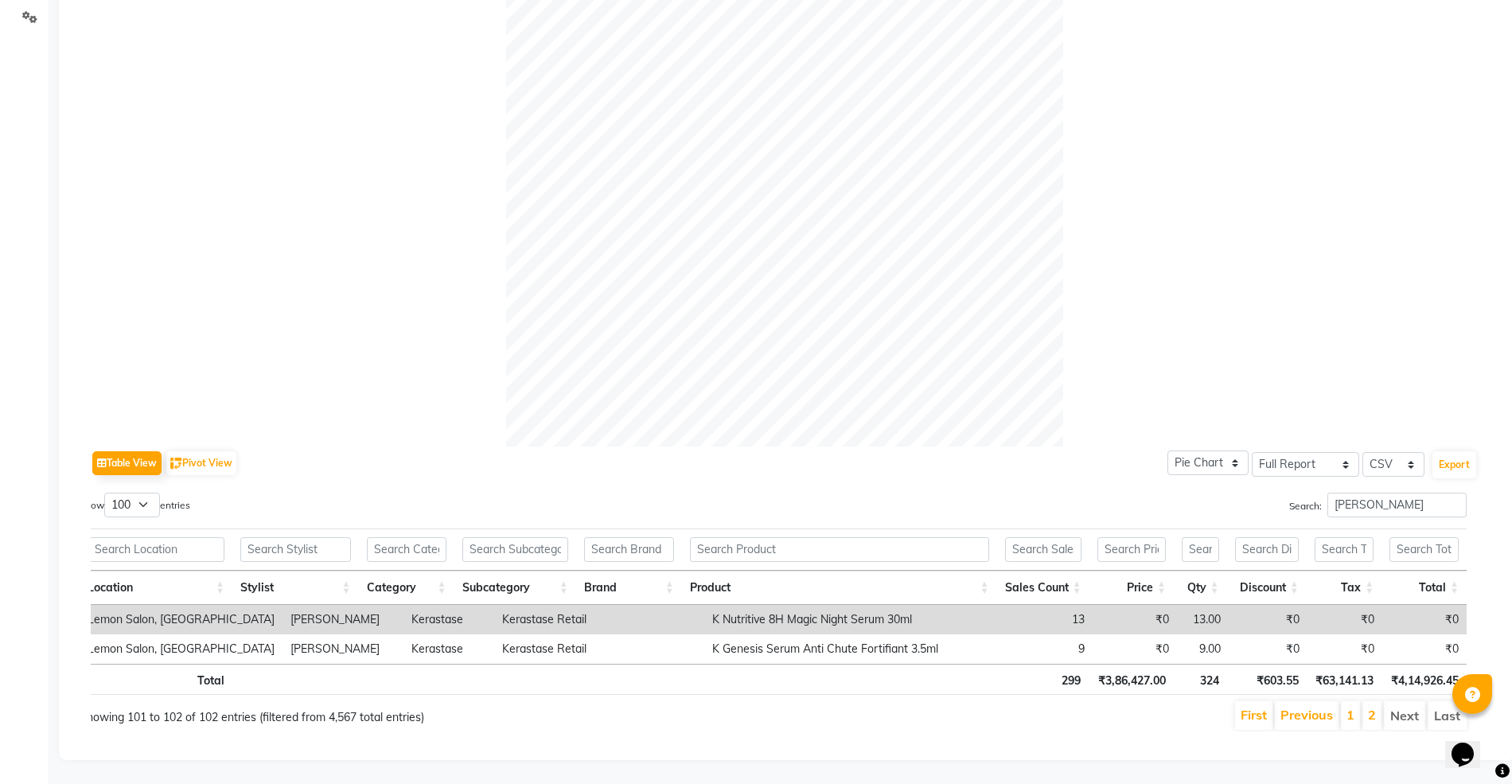
click at [1342, 701] on li "1" at bounding box center [1350, 715] width 19 height 29
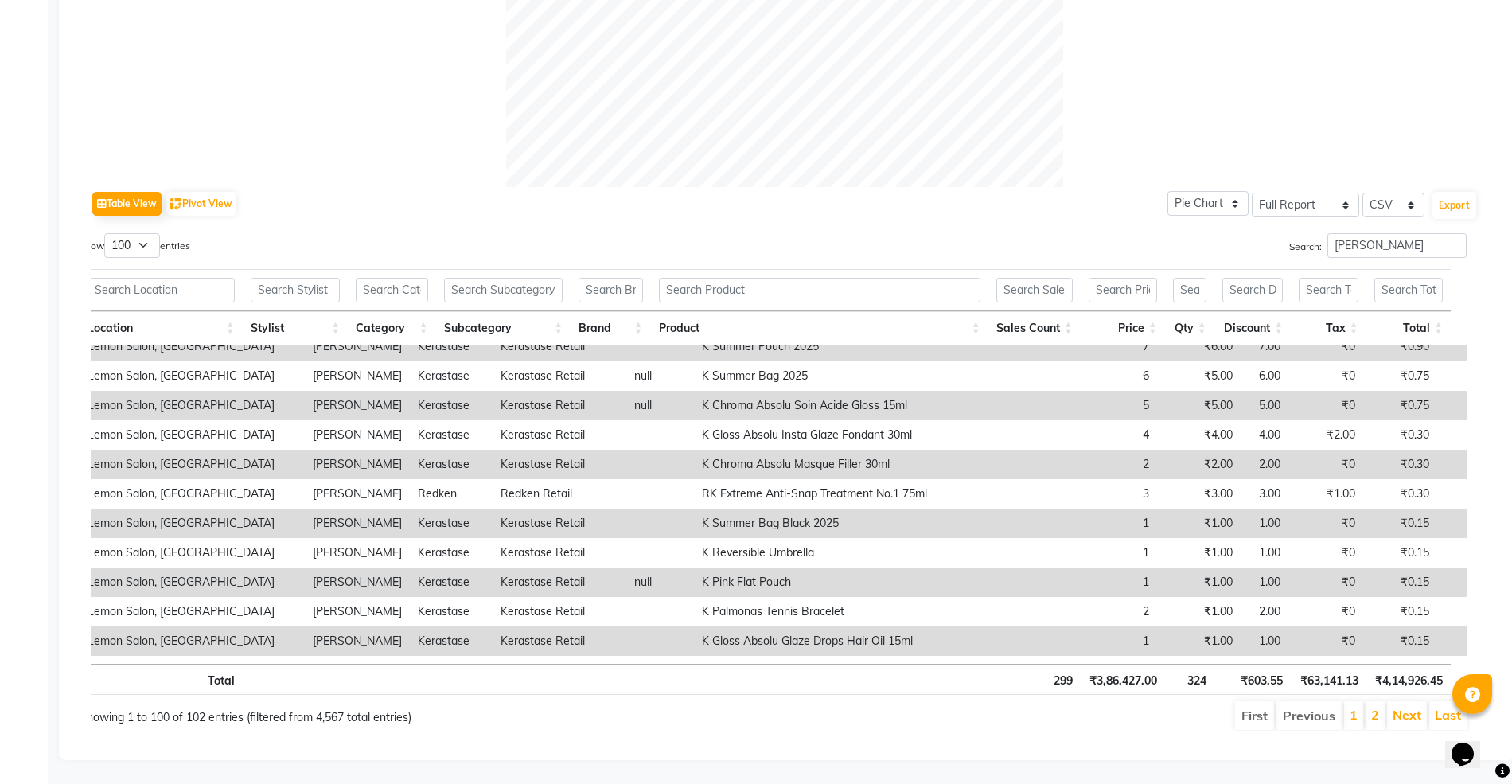
scroll to position [2625, 0]
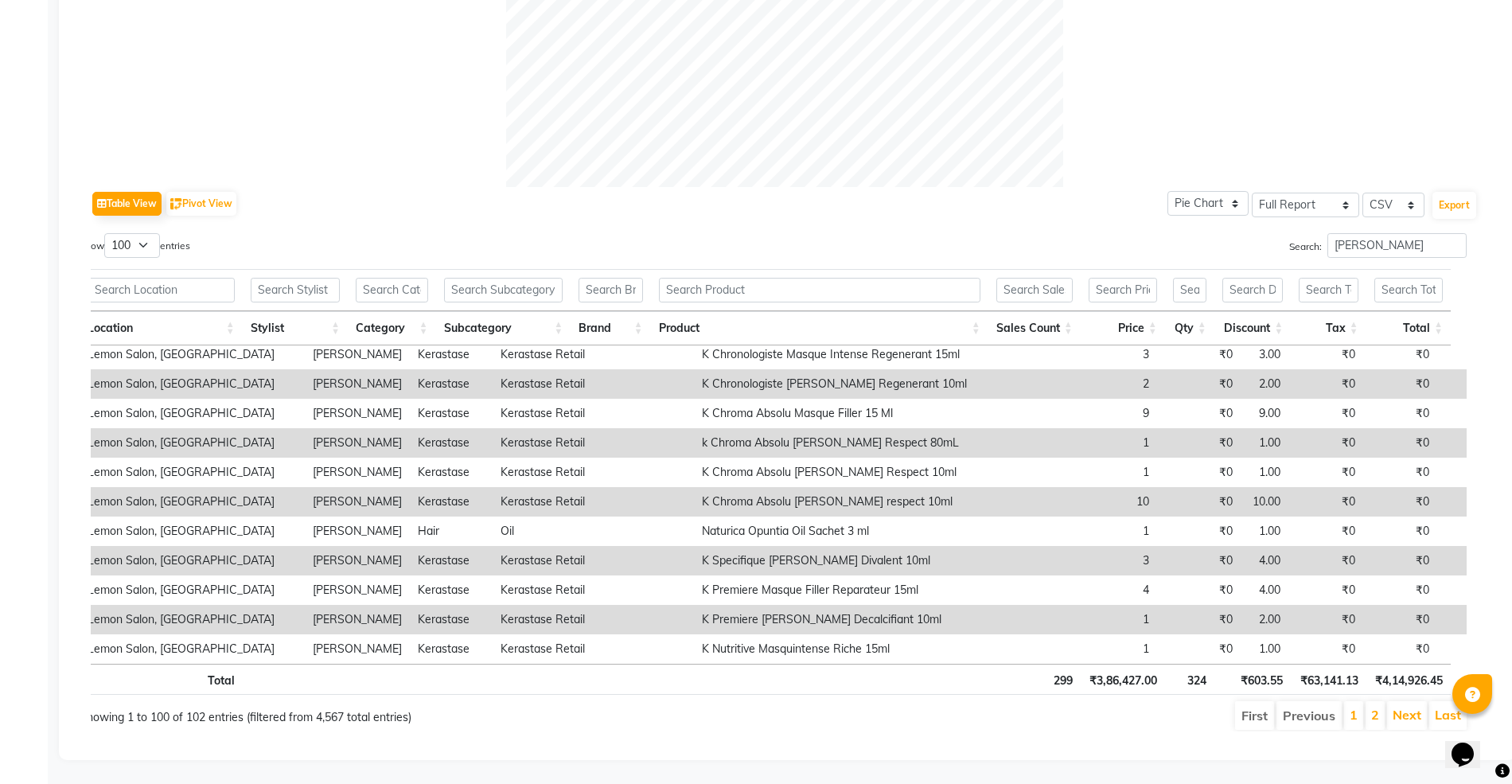
click at [1379, 701] on li "2" at bounding box center [1375, 715] width 19 height 29
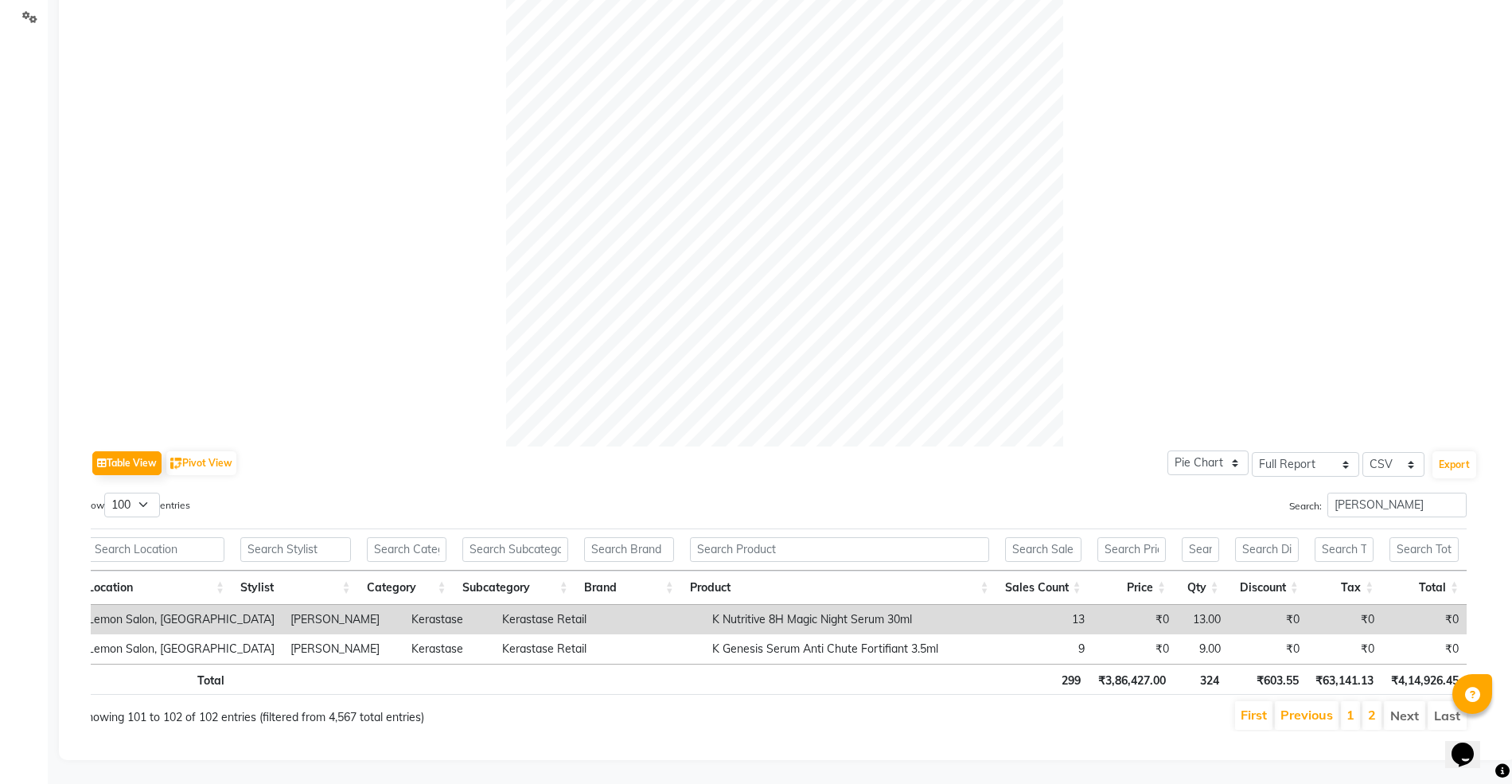
scroll to position [0, 0]
click at [1346, 707] on link "1" at bounding box center [1350, 715] width 8 height 16
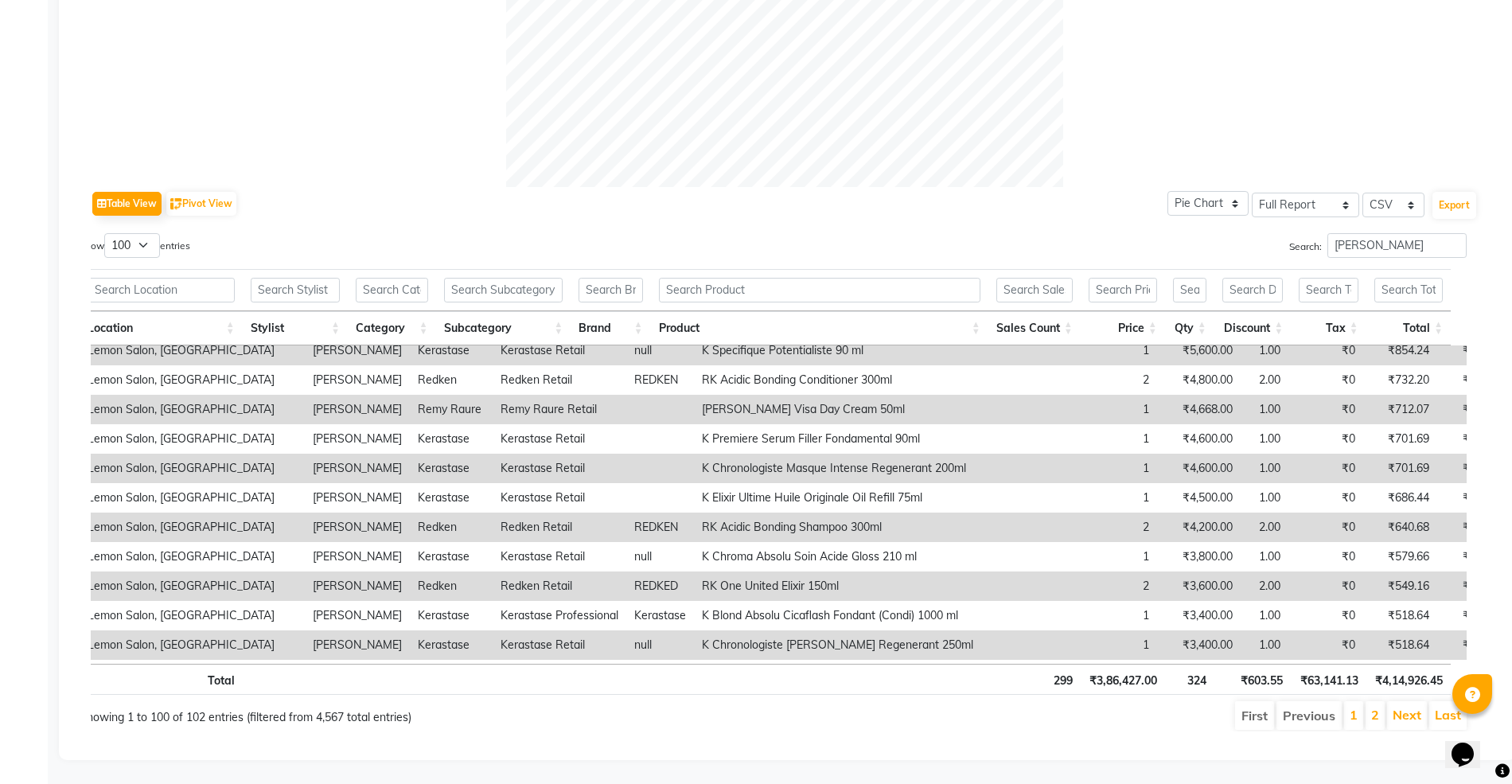
scroll to position [436, 0]
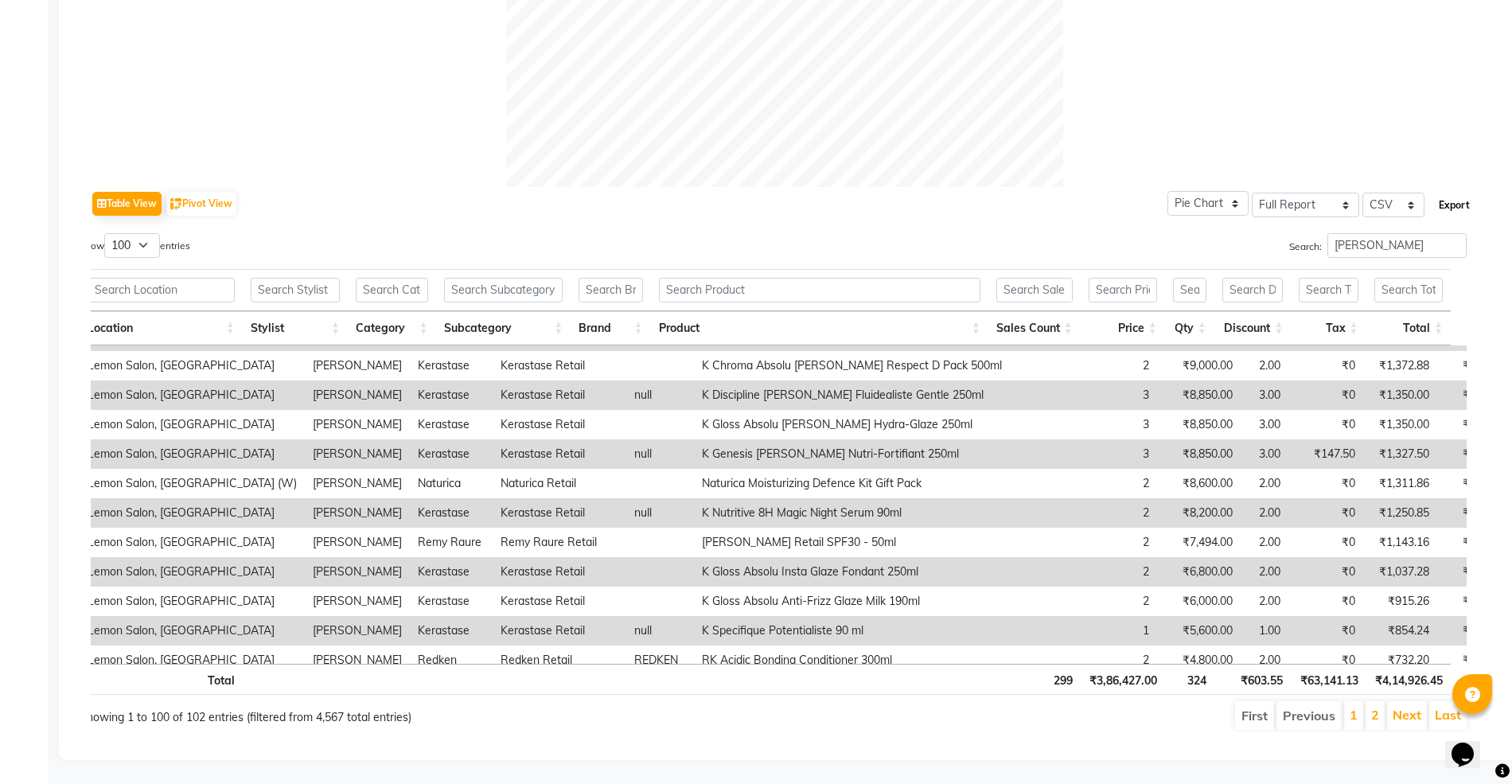
click at [1445, 191] on button "Export" at bounding box center [1454, 205] width 44 height 27
click at [1289, 192] on select "Select Full Report Filtered Report" at bounding box center [1305, 205] width 107 height 25
select select "filtered_report"
click at [1251, 192] on select "Select Full Report Filtered Report" at bounding box center [1305, 205] width 107 height 25
click at [1461, 191] on button "Export" at bounding box center [1454, 205] width 44 height 27
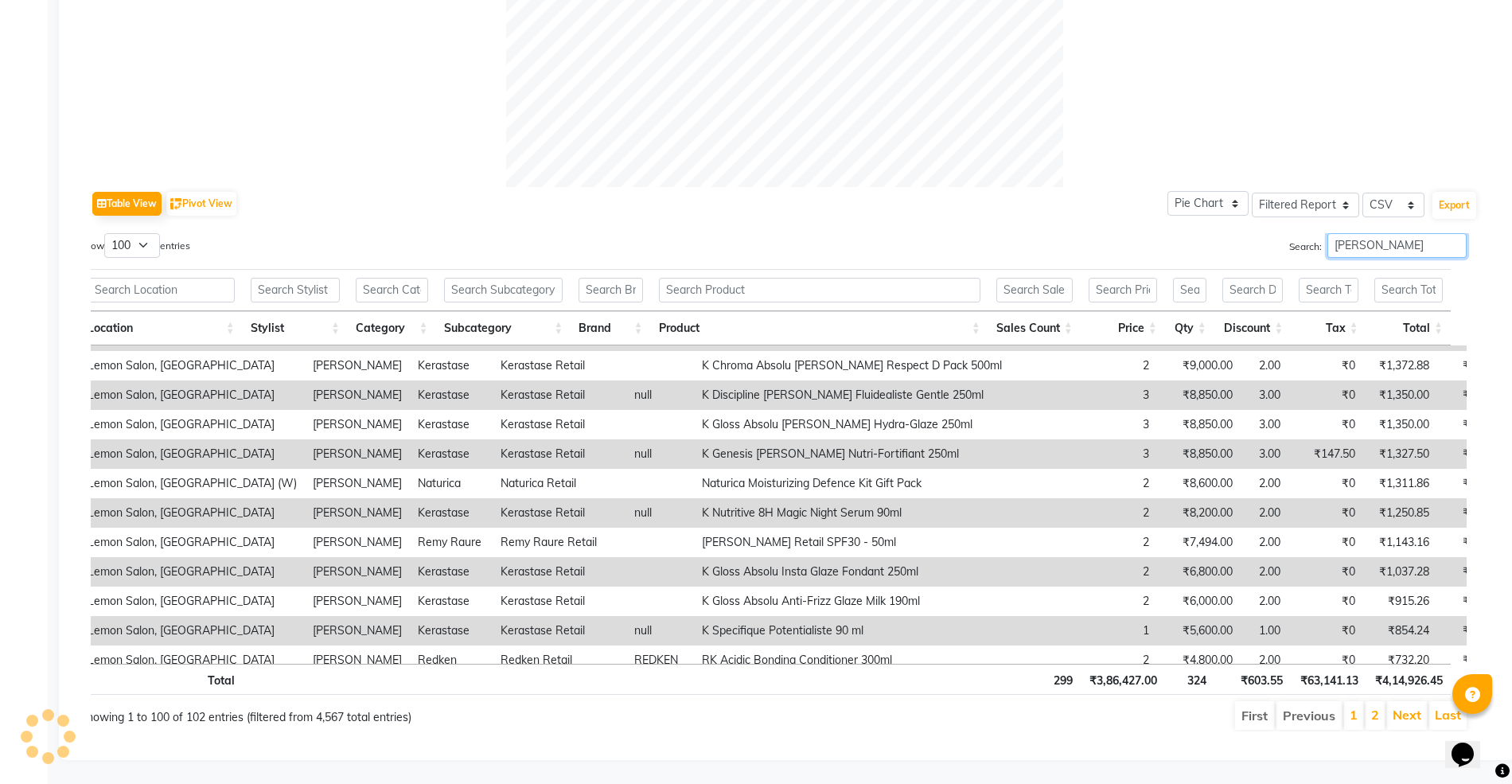
click at [1410, 233] on input "lakshmi rawat" at bounding box center [1396, 245] width 140 height 25
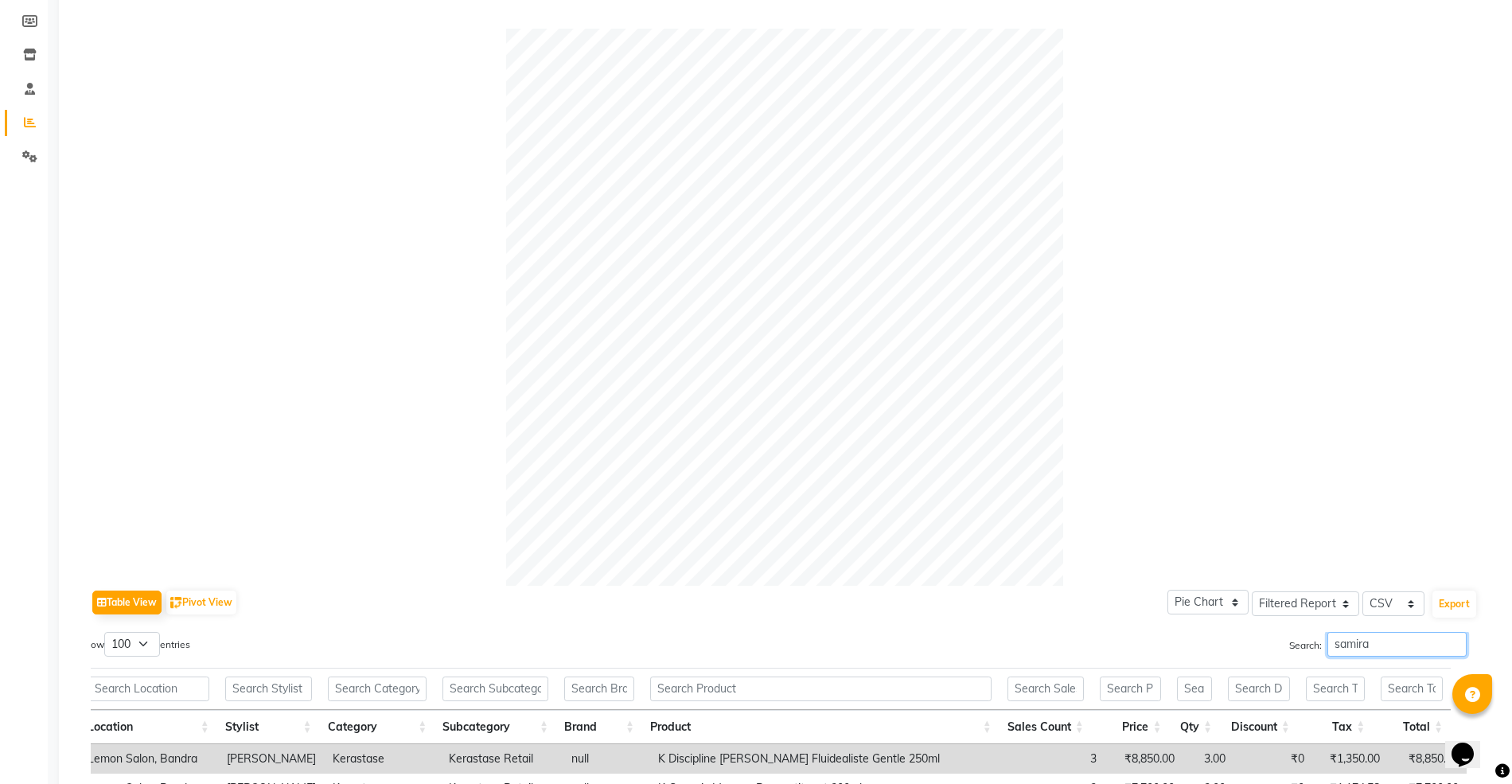
scroll to position [648, 0]
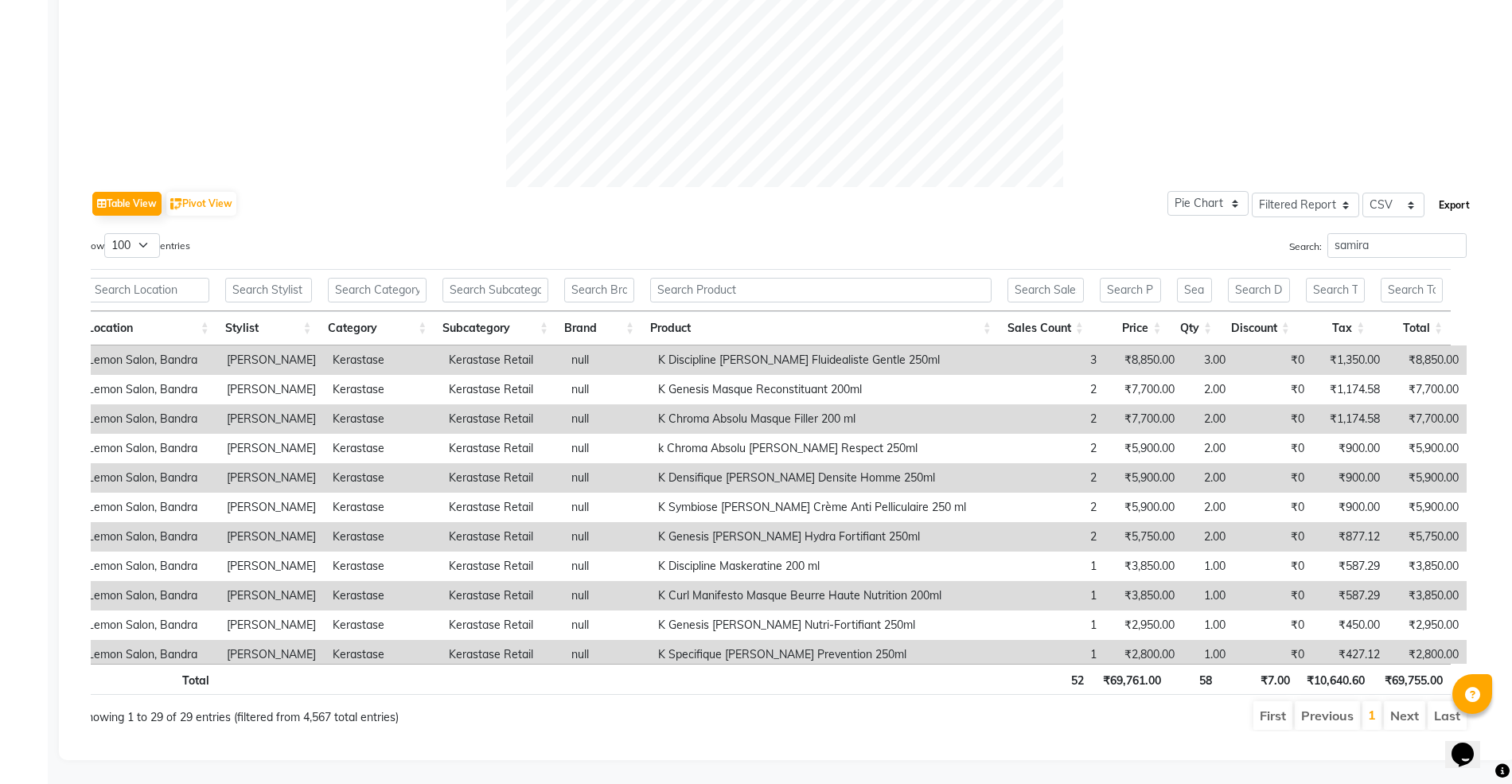
click at [1446, 191] on button "Export" at bounding box center [1454, 205] width 44 height 27
click at [1301, 192] on select "Select Full Report Filtered Report" at bounding box center [1305, 205] width 107 height 25
click at [1251, 192] on select "Select Full Report Filtered Report" at bounding box center [1305, 205] width 107 height 25
click at [1474, 191] on button "Export" at bounding box center [1454, 205] width 44 height 27
click at [1348, 233] on input "samira" at bounding box center [1396, 245] width 140 height 25
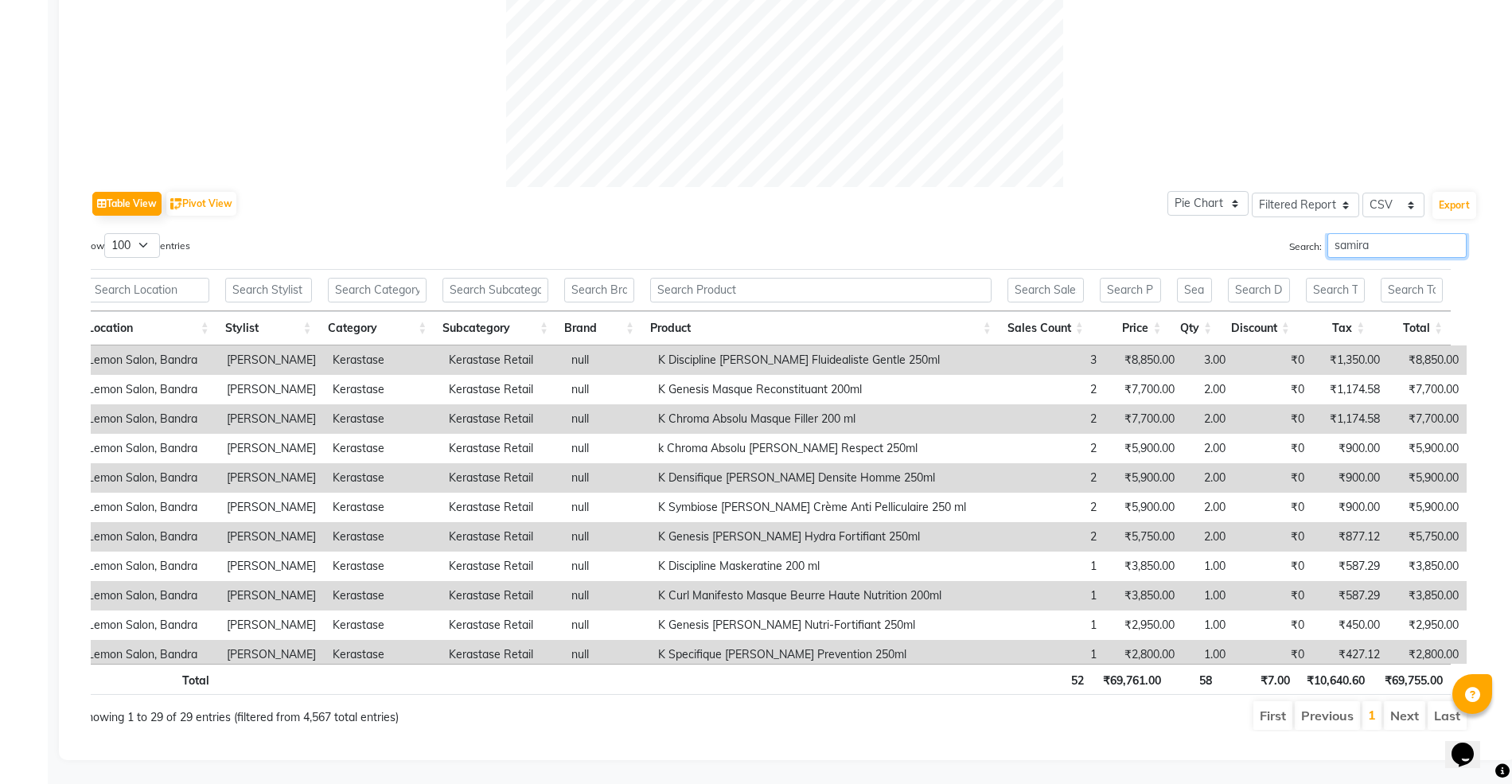
click at [1348, 233] on input "samira" at bounding box center [1396, 245] width 140 height 25
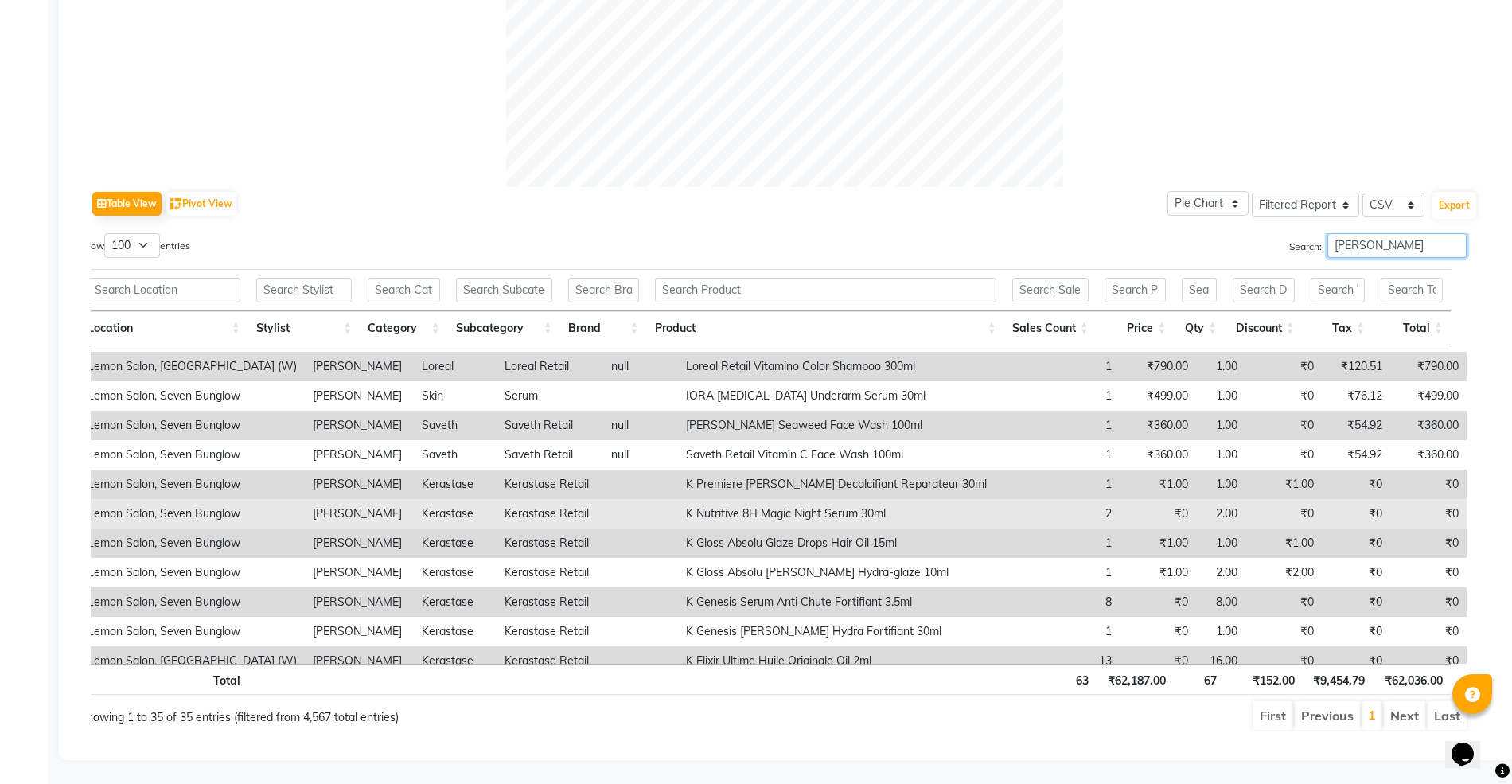
scroll to position [711, 0]
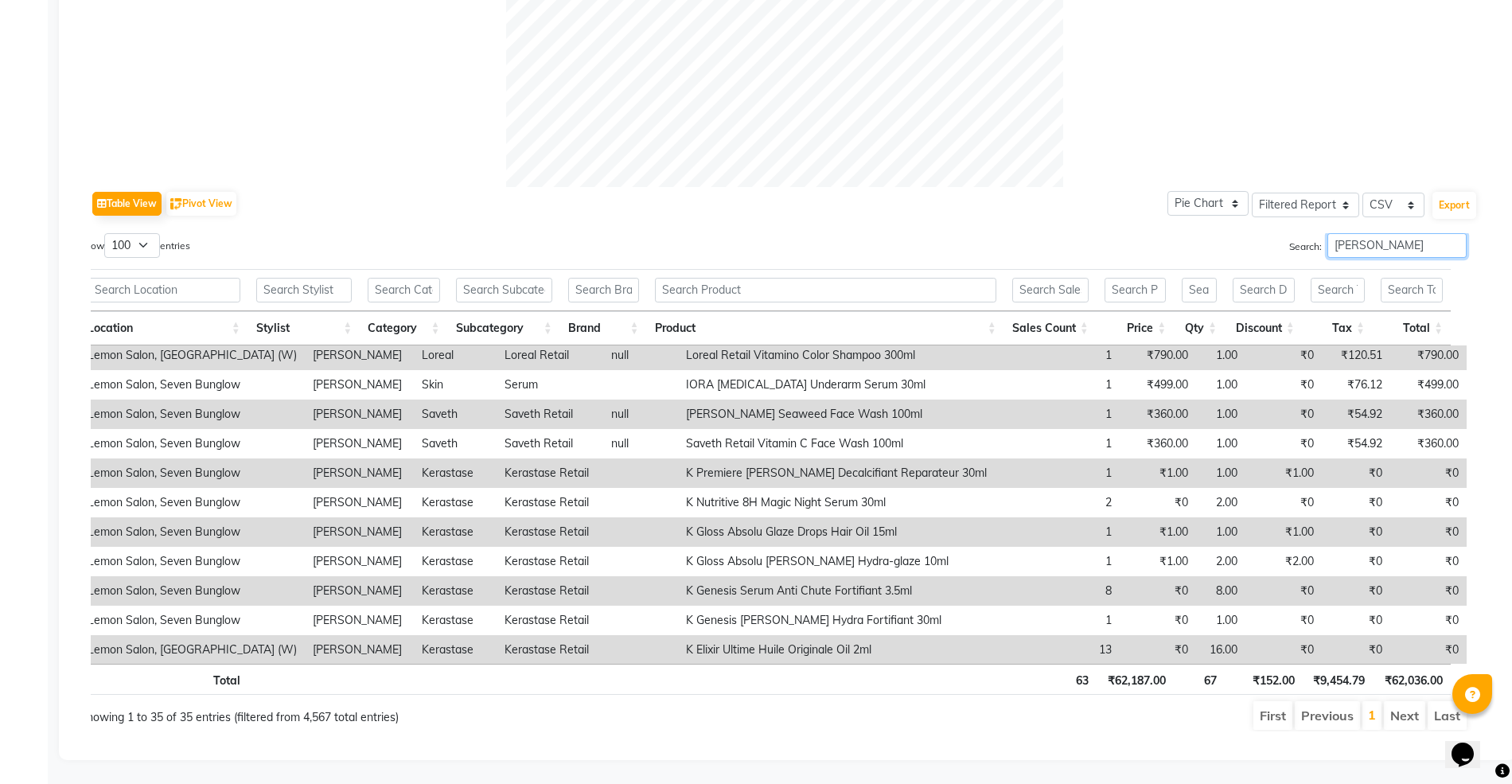
click at [1386, 233] on input "amreen shaikh" at bounding box center [1396, 245] width 140 height 25
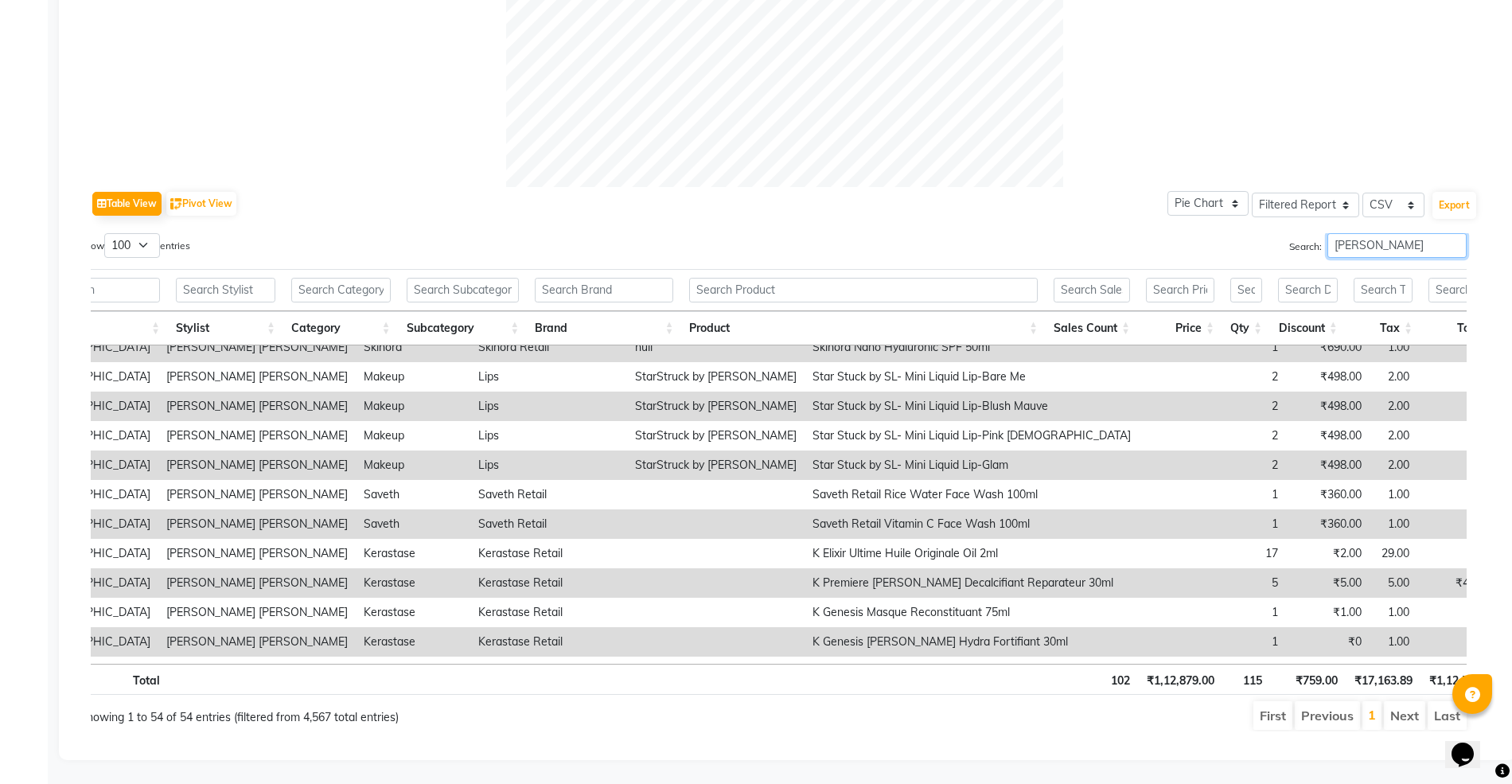
scroll to position [0, 137]
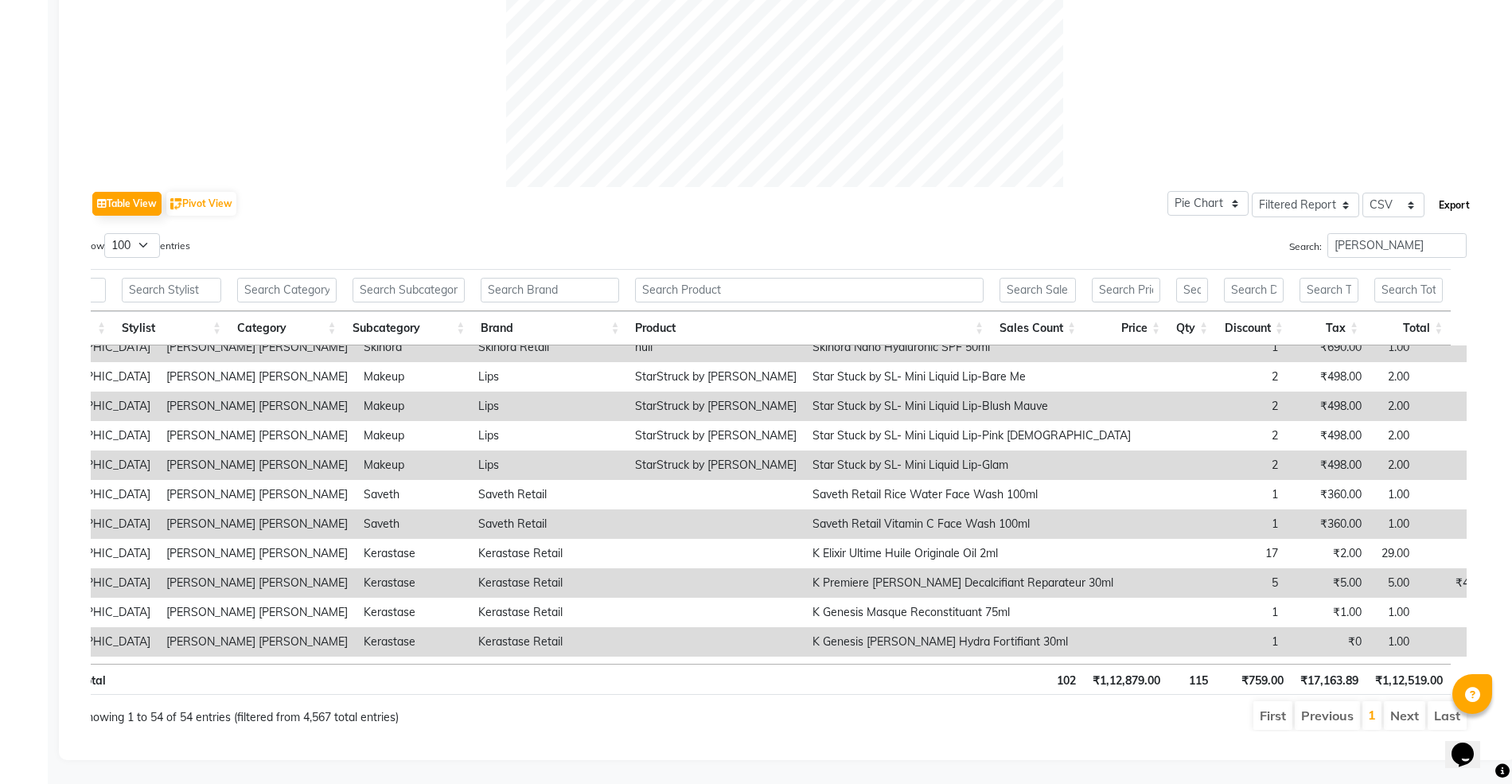
click at [1455, 191] on button "Export" at bounding box center [1454, 205] width 44 height 27
click at [1343, 233] on input "monica" at bounding box center [1396, 245] width 140 height 25
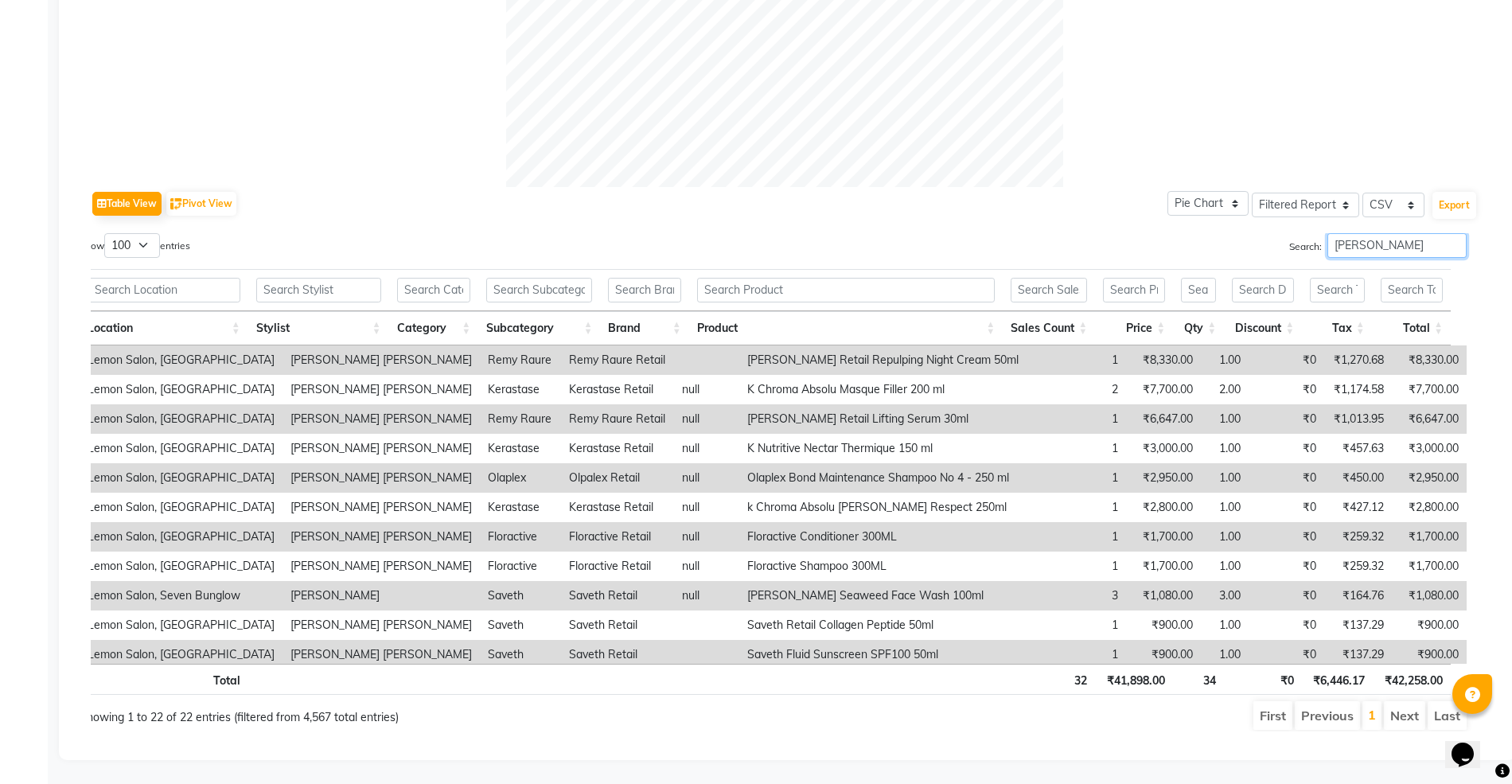
scroll to position [328, 0]
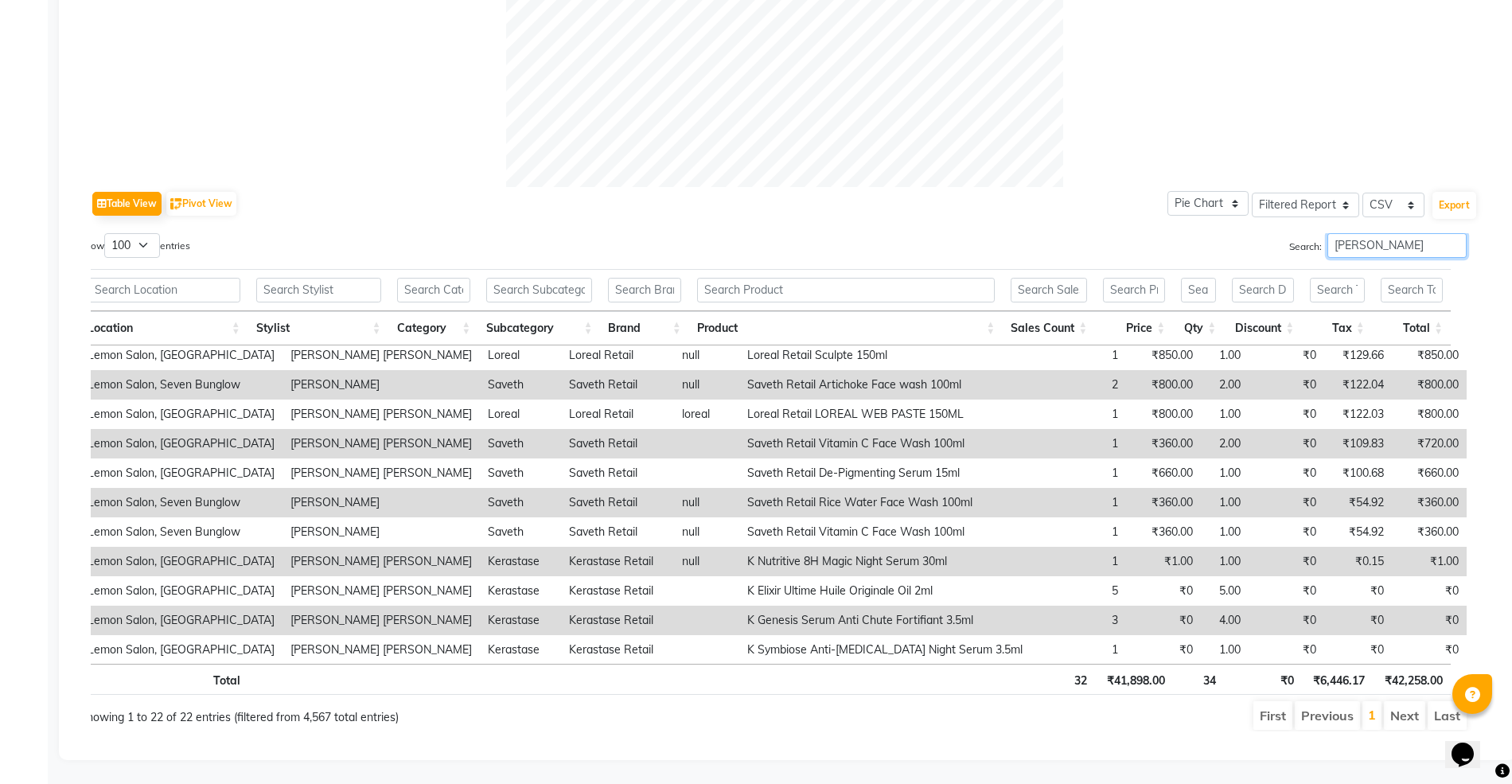
click at [1372, 233] on input "varsha" at bounding box center [1396, 245] width 140 height 25
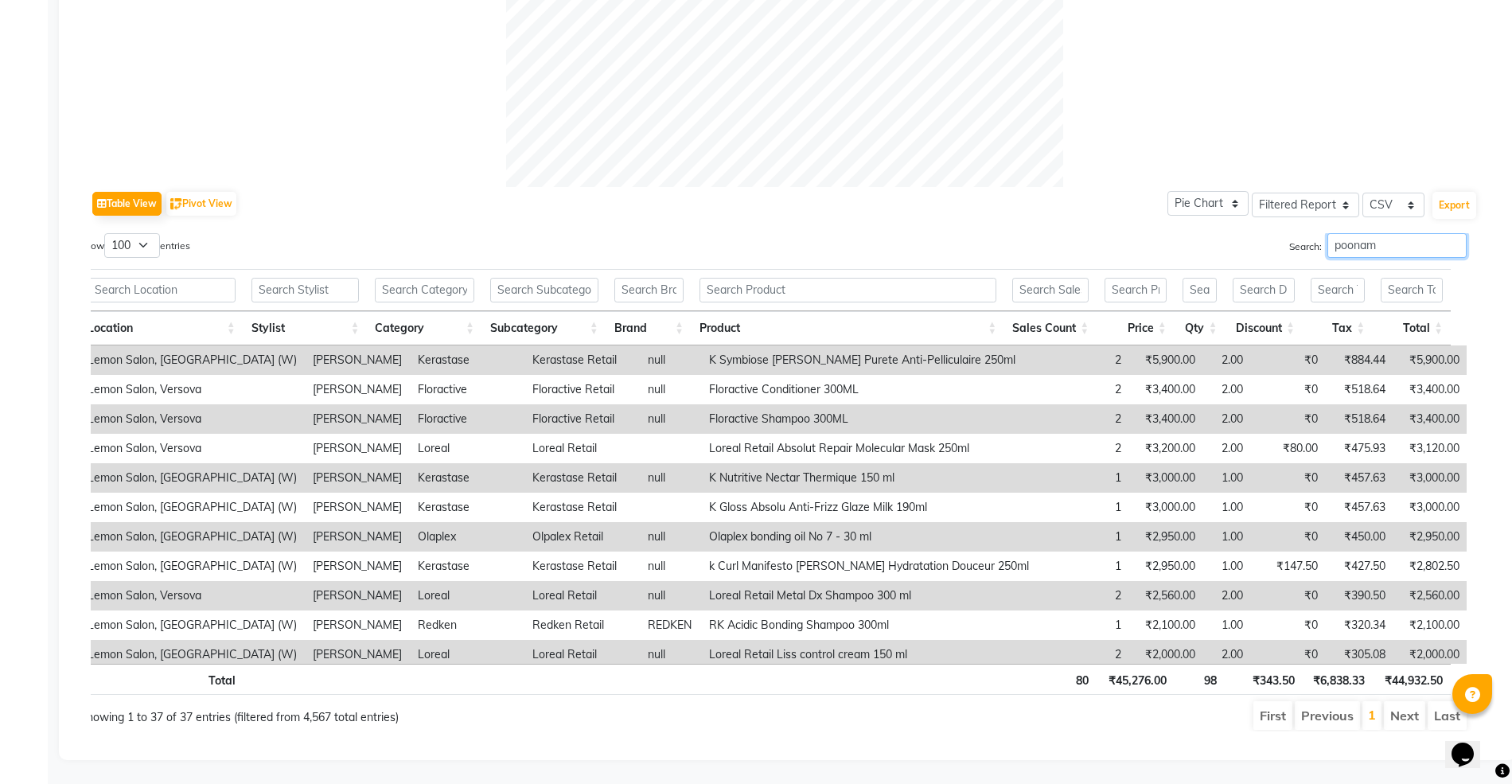
scroll to position [771, 0]
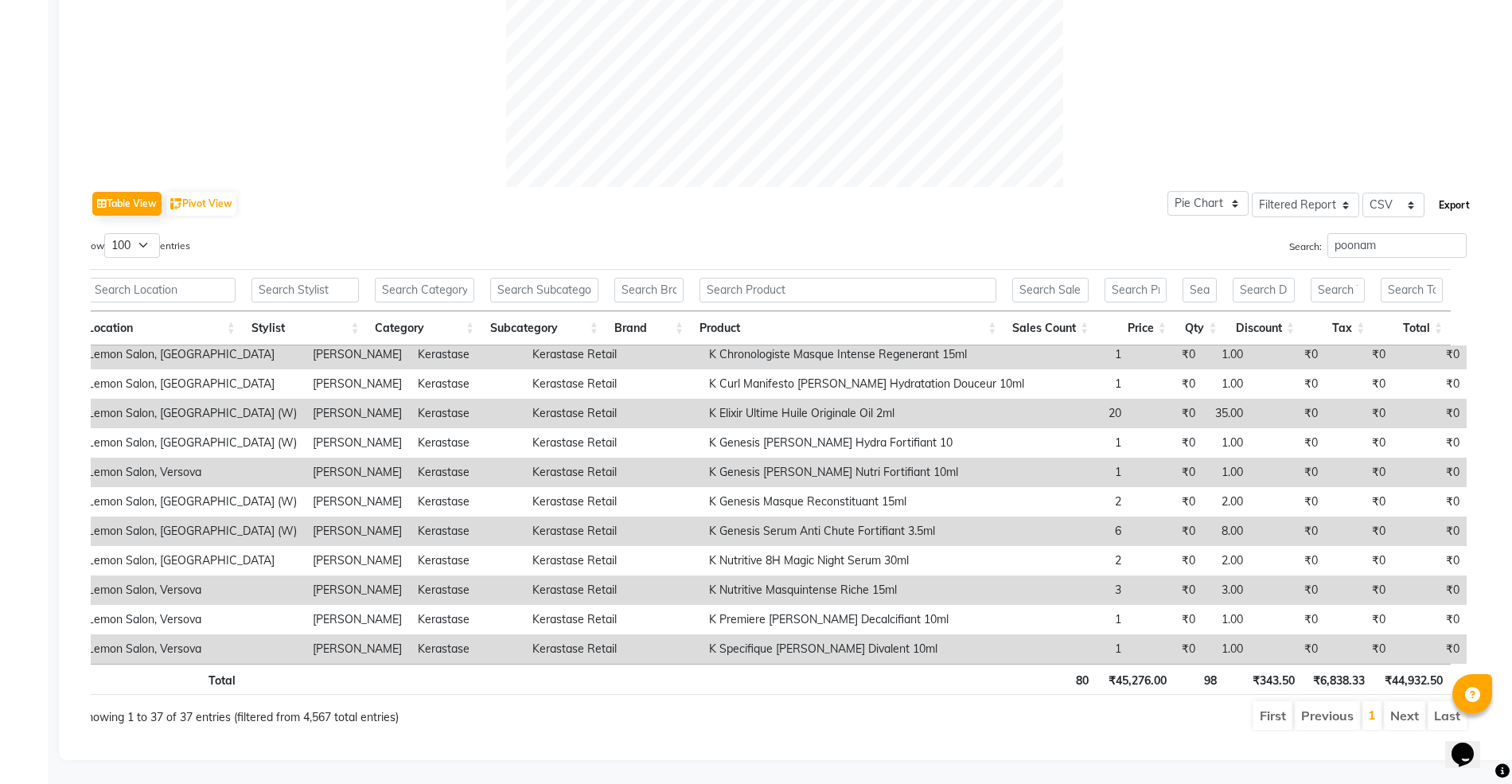
click at [1454, 191] on button "Export" at bounding box center [1454, 205] width 44 height 27
click at [1344, 233] on input "poonam" at bounding box center [1396, 245] width 140 height 25
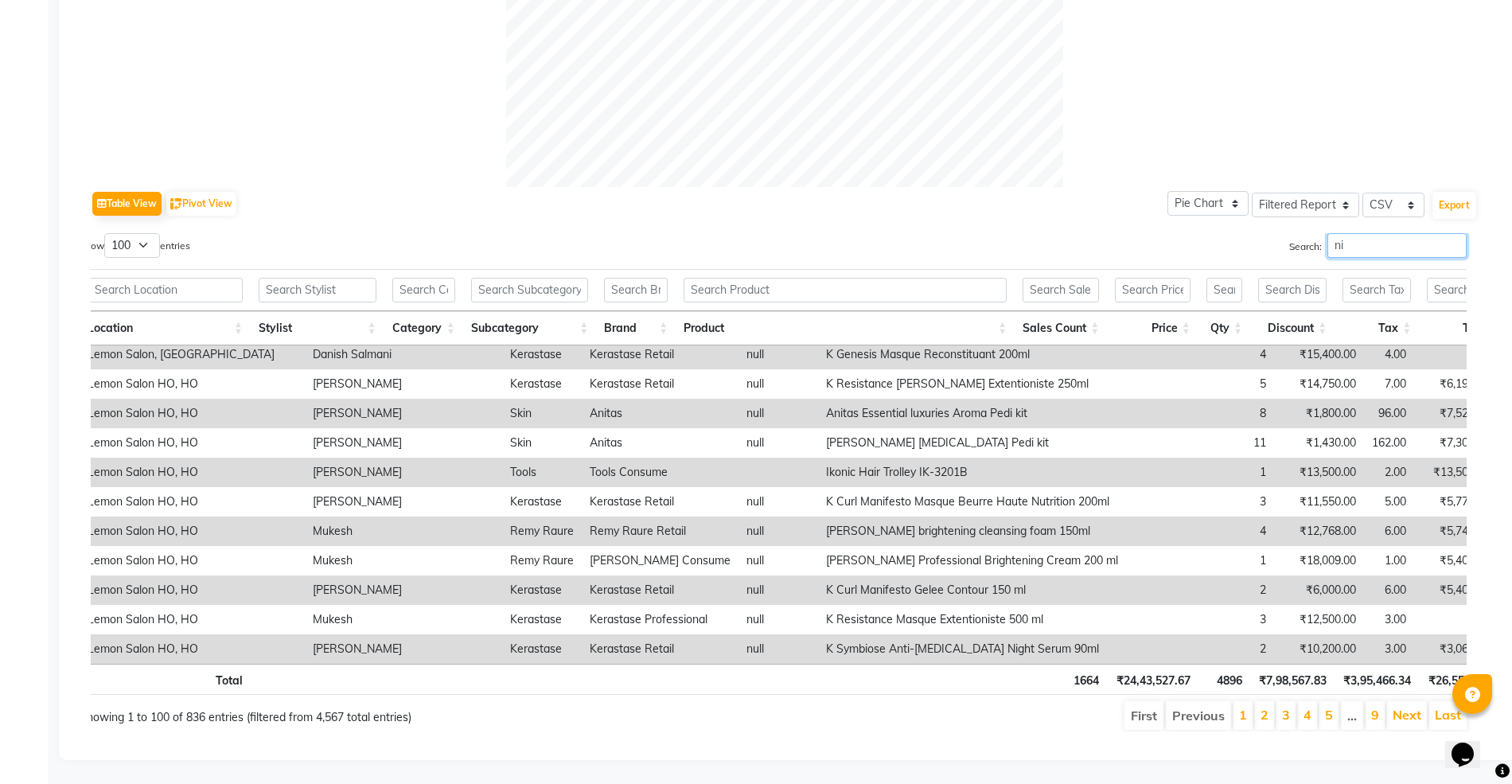
scroll to position [0, 0]
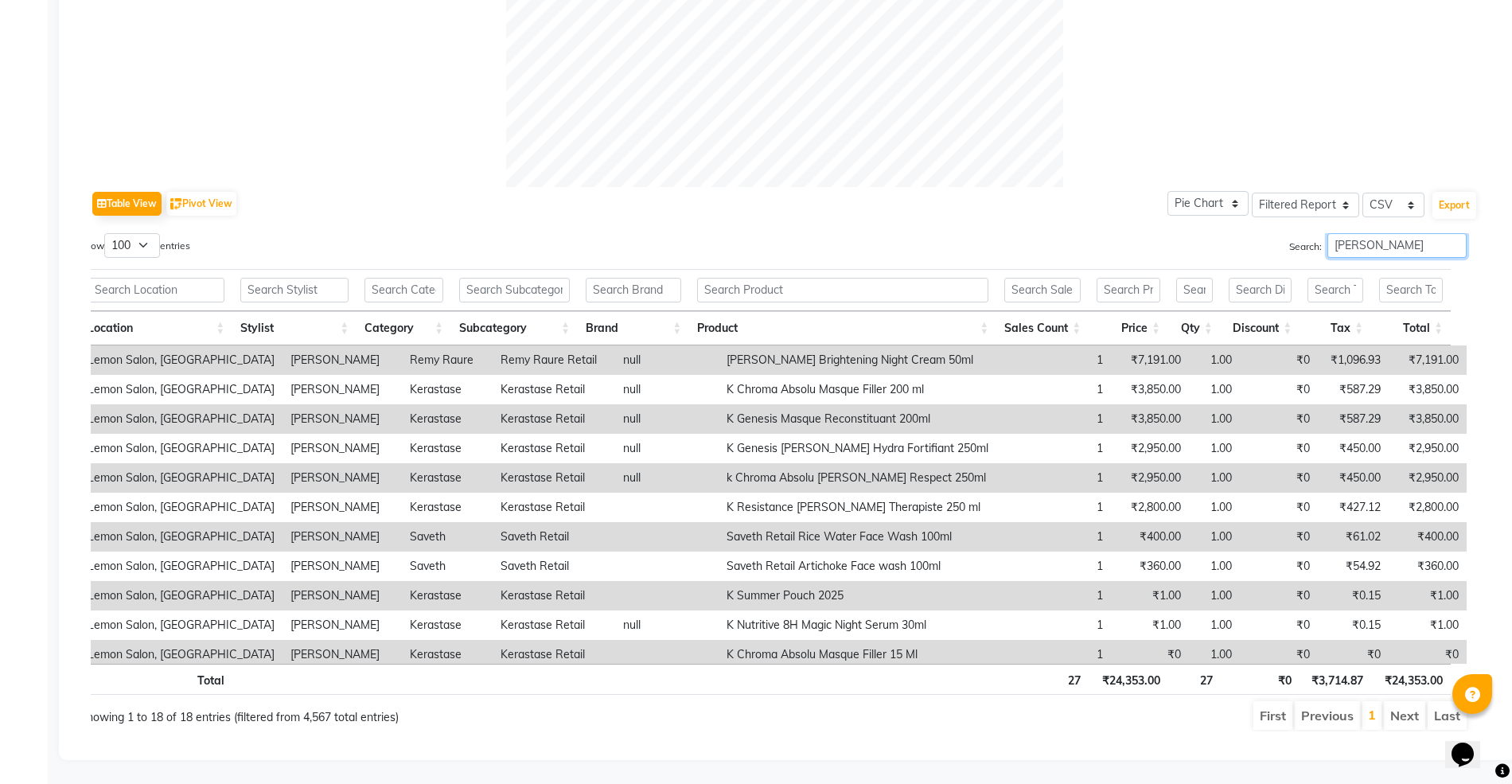
click at [1344, 233] on input "nimish" at bounding box center [1396, 245] width 140 height 25
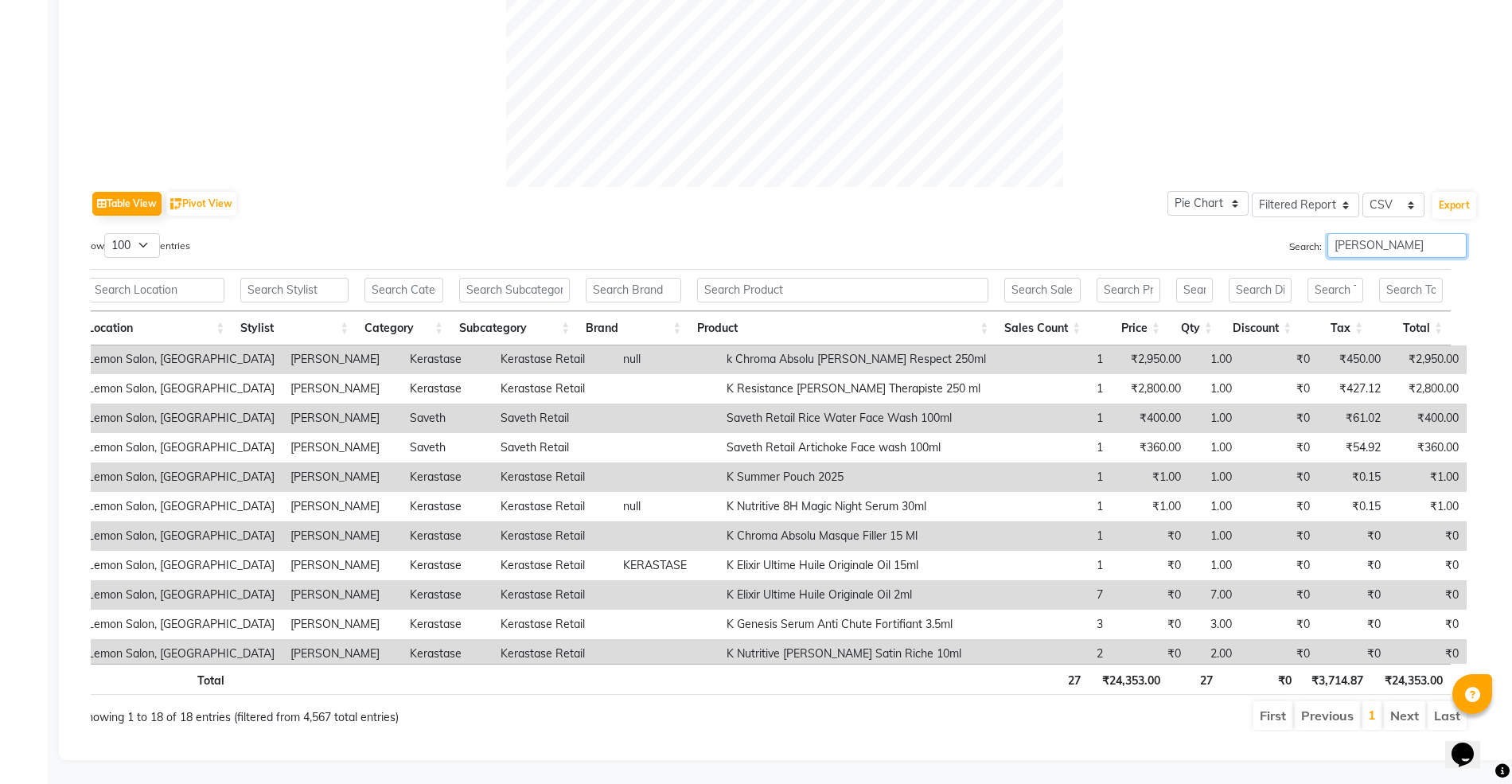
scroll to position [211, 0]
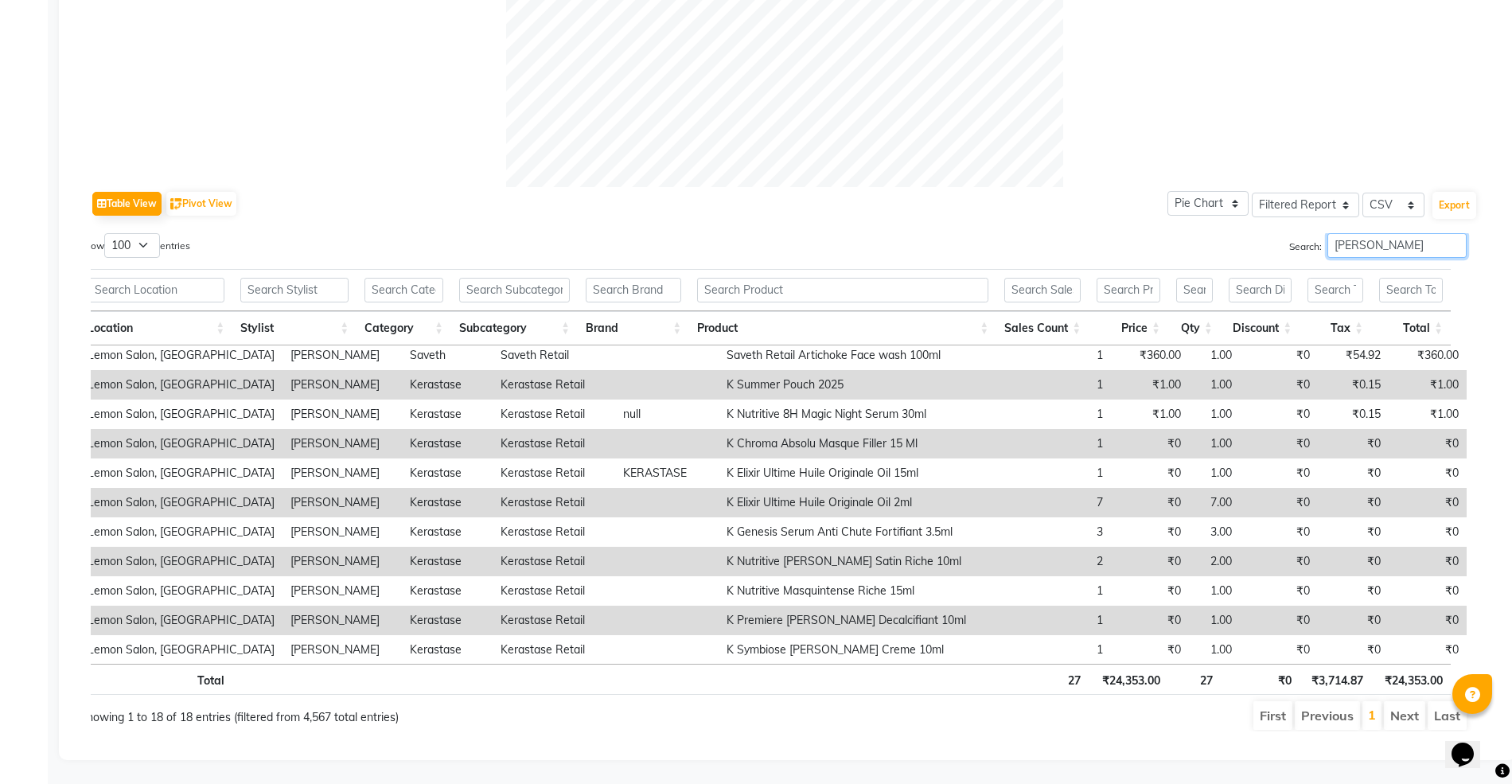
click at [1369, 233] on input "nimisha" at bounding box center [1396, 245] width 140 height 25
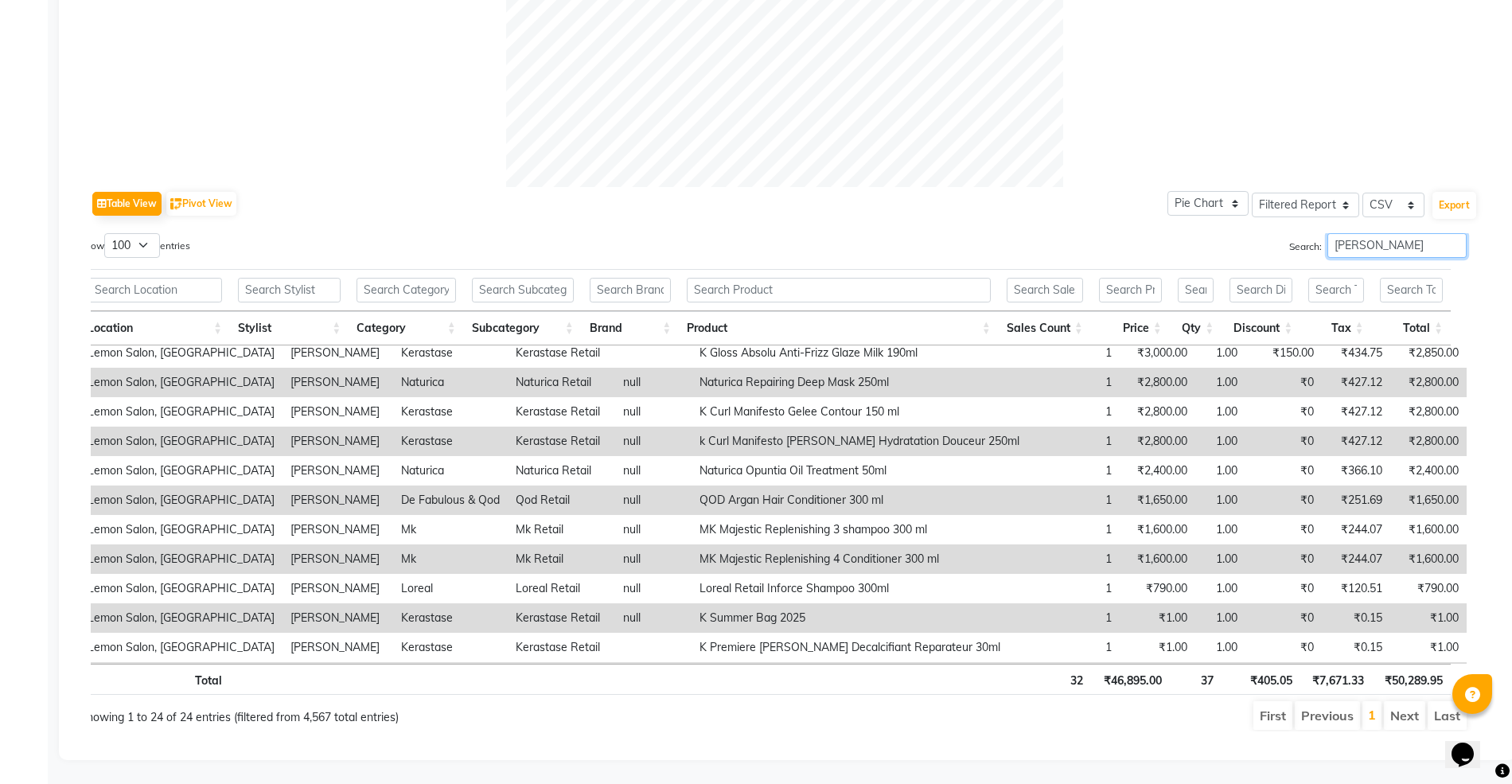
scroll to position [388, 0]
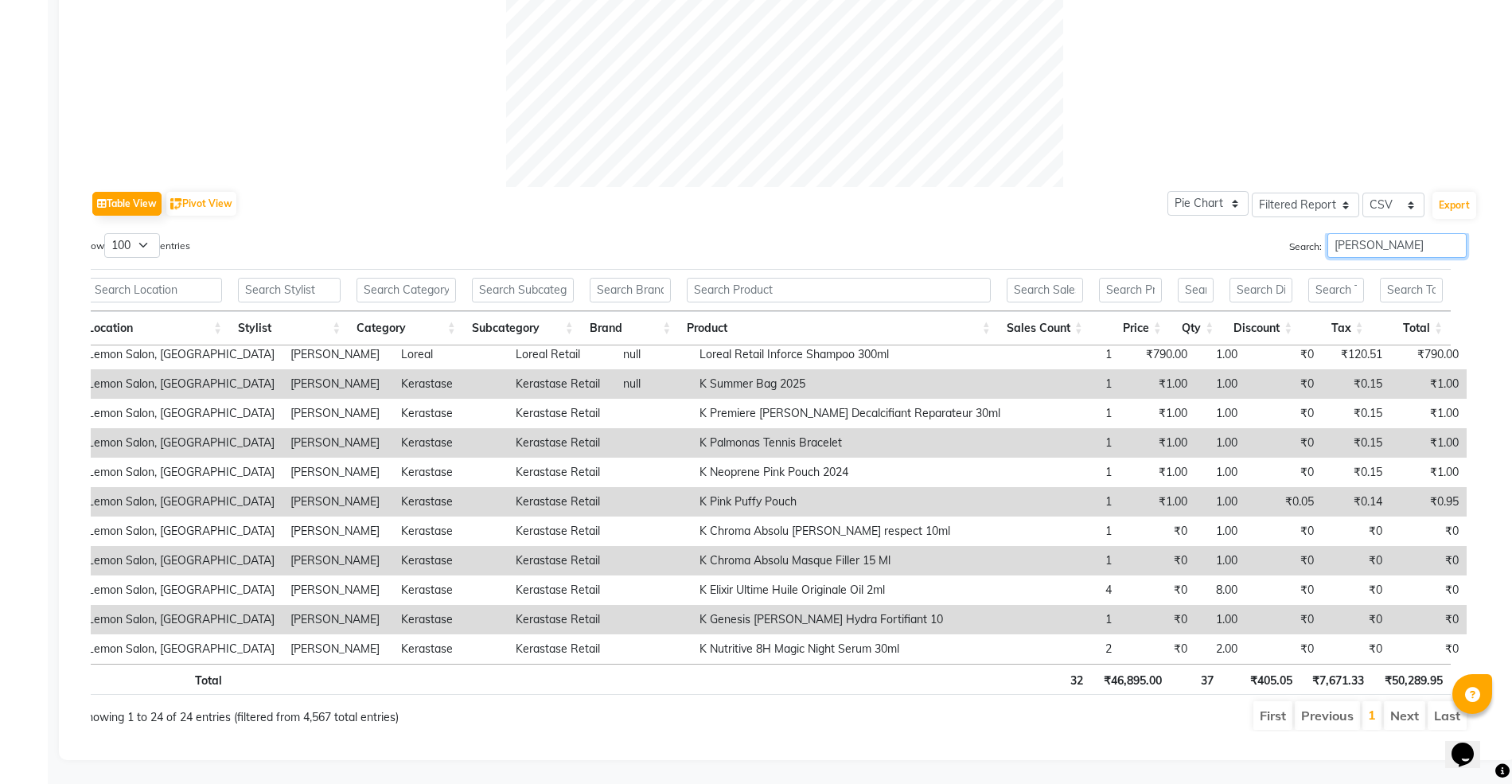
click at [1365, 233] on input "sana mansoo" at bounding box center [1396, 245] width 140 height 25
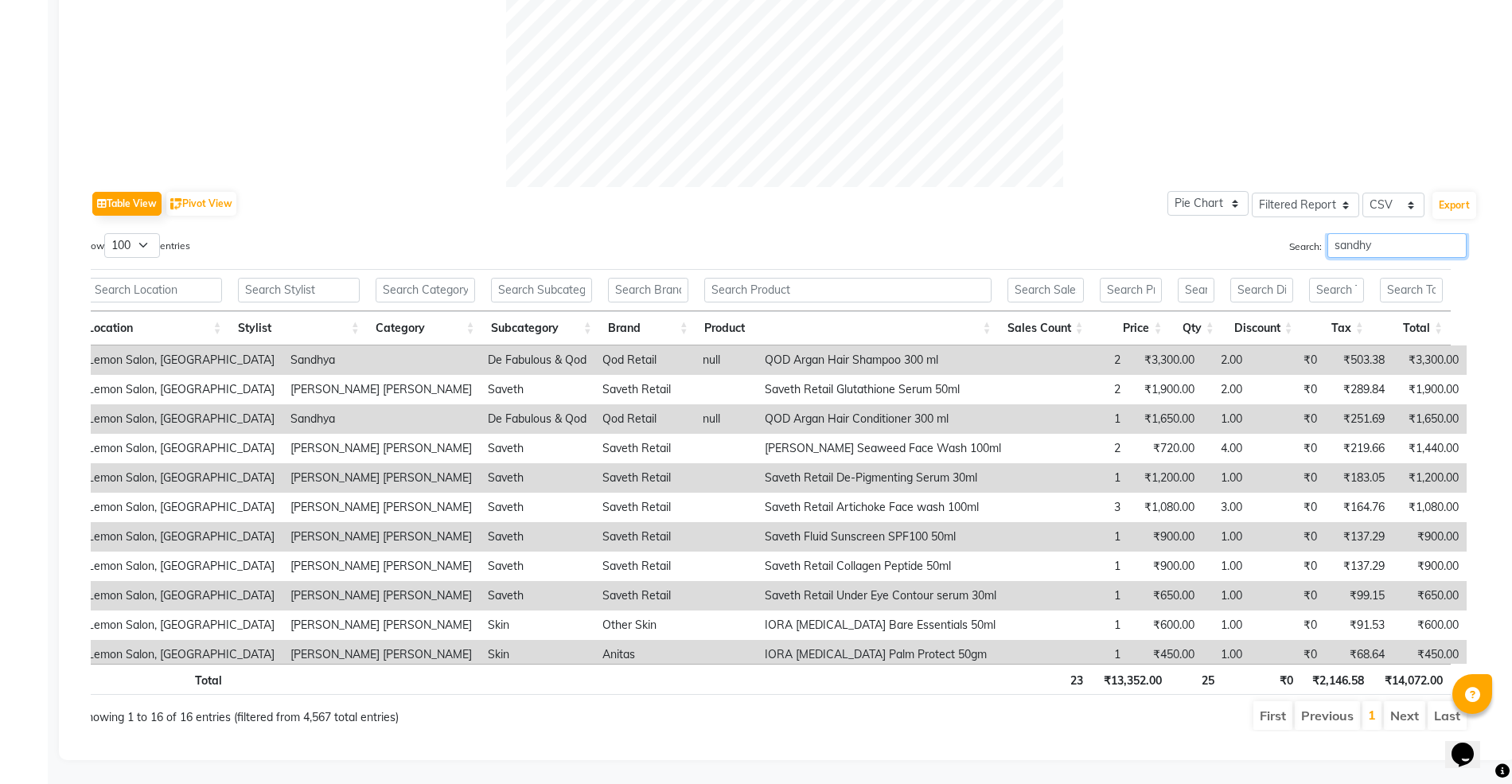
scroll to position [418, 0]
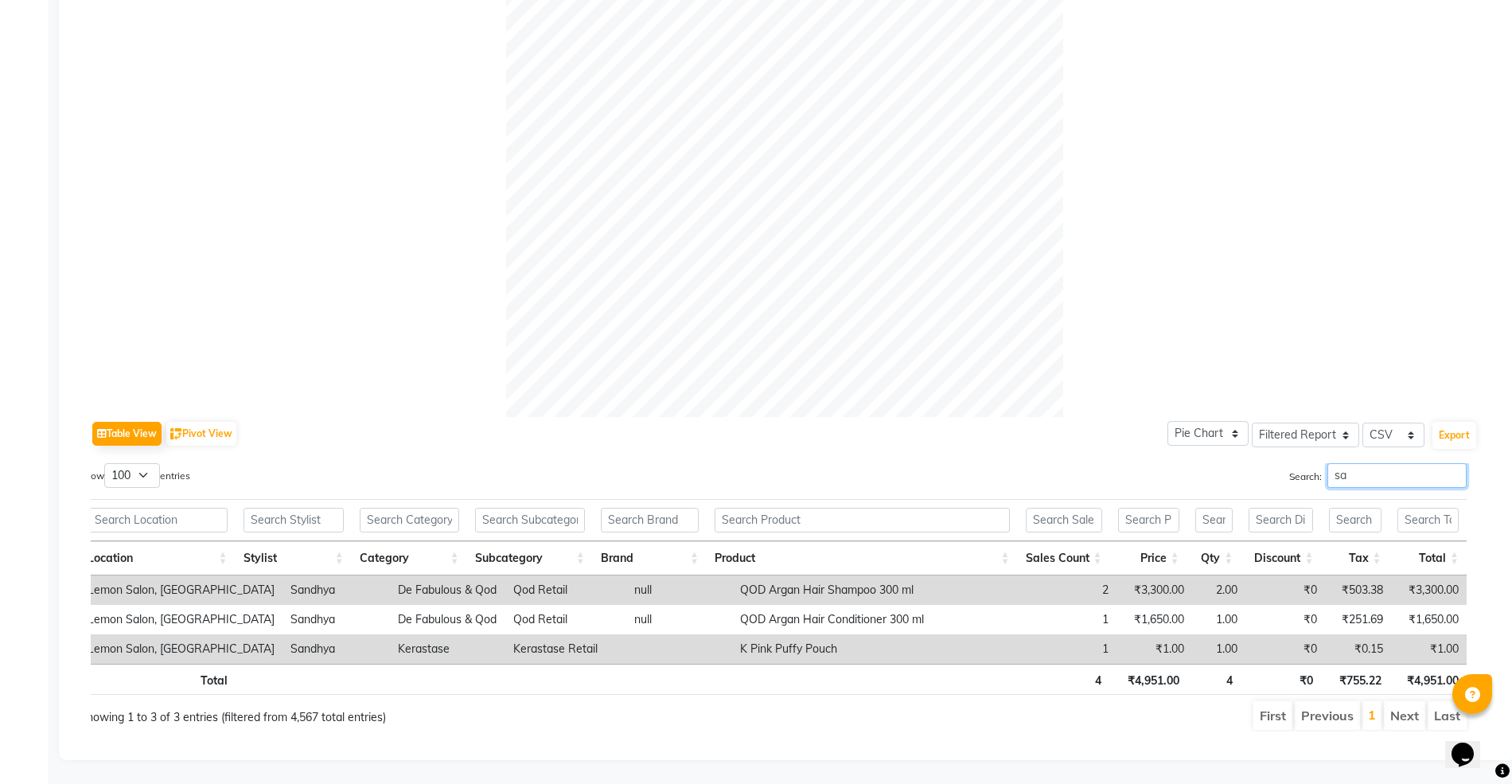
type input "s"
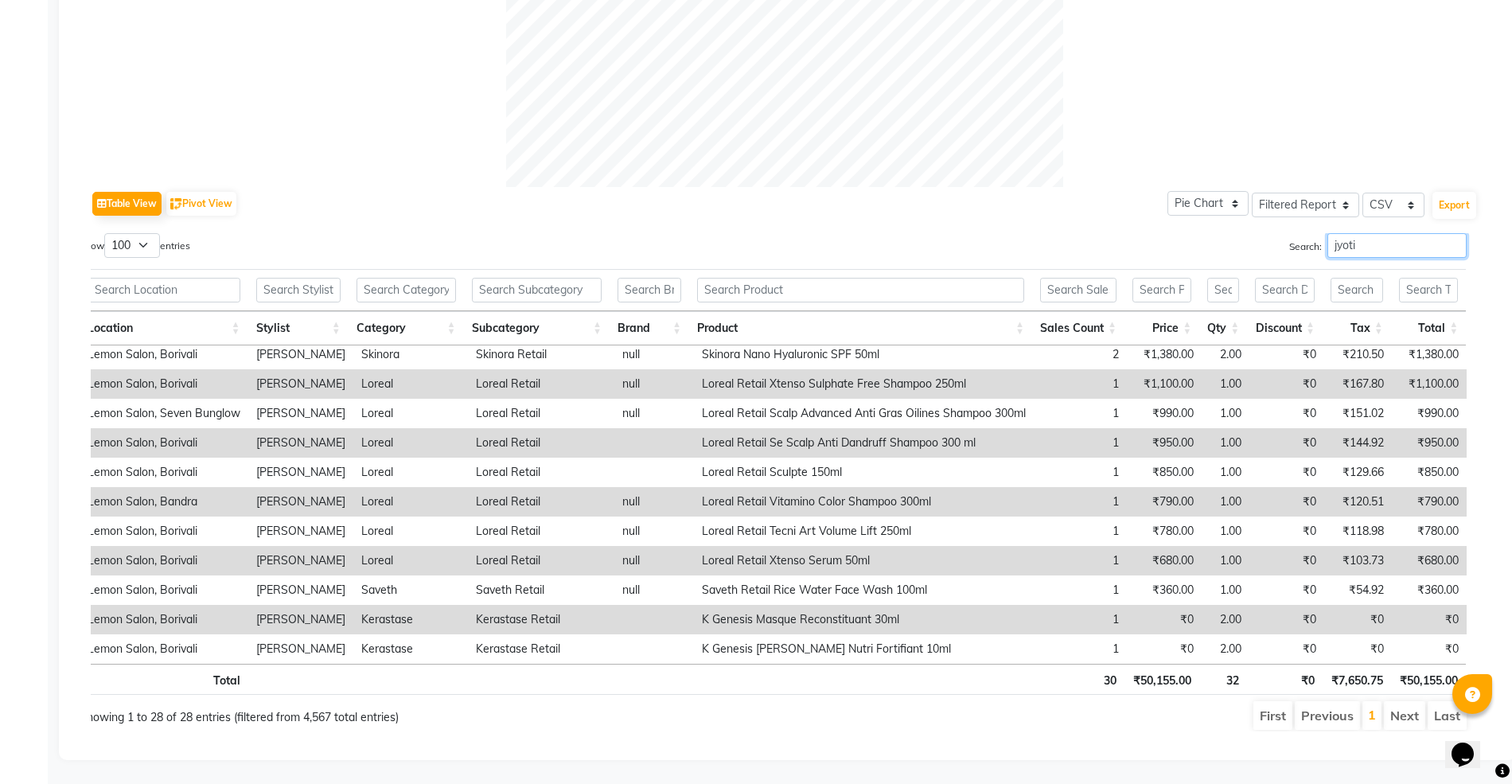
scroll to position [0, 0]
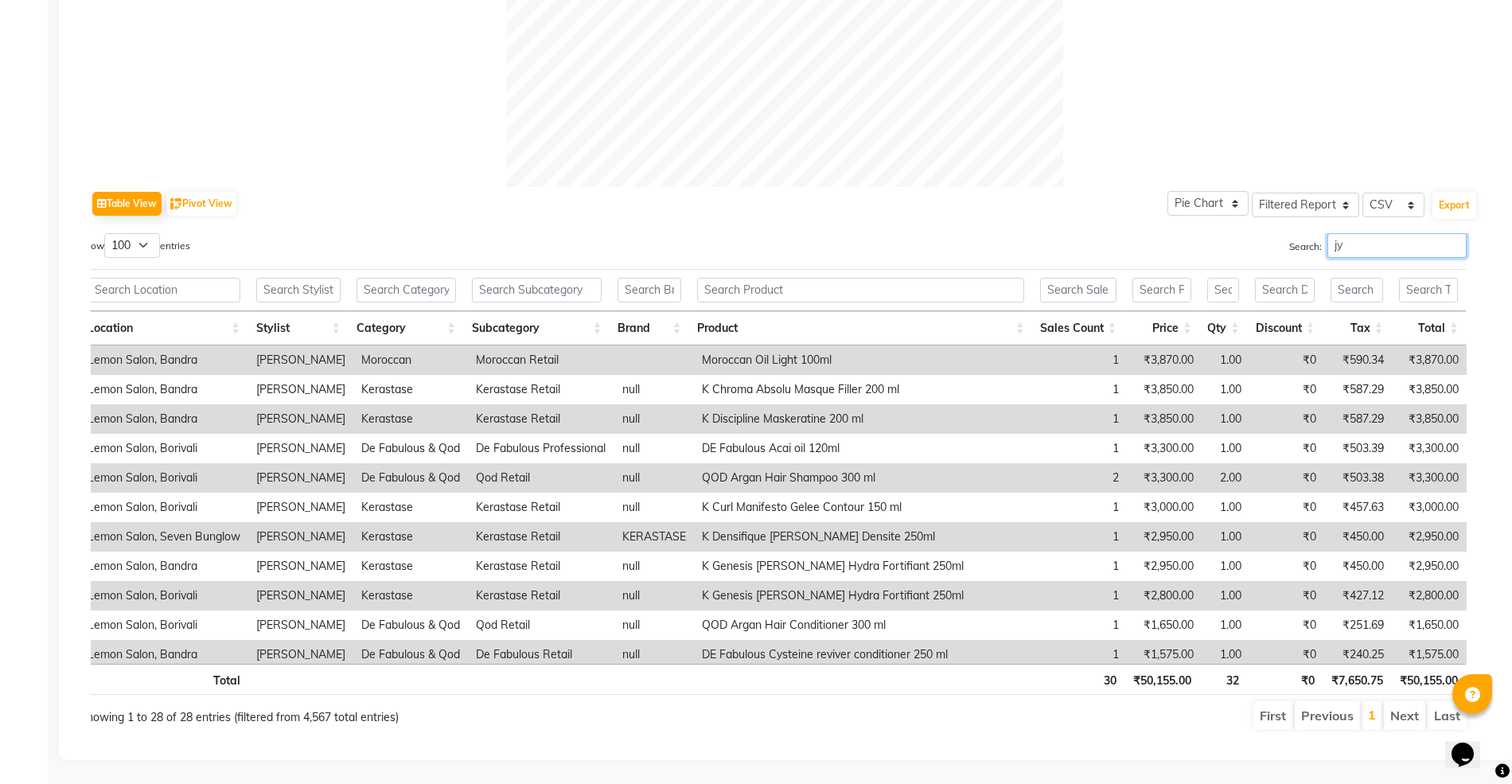
type input "j"
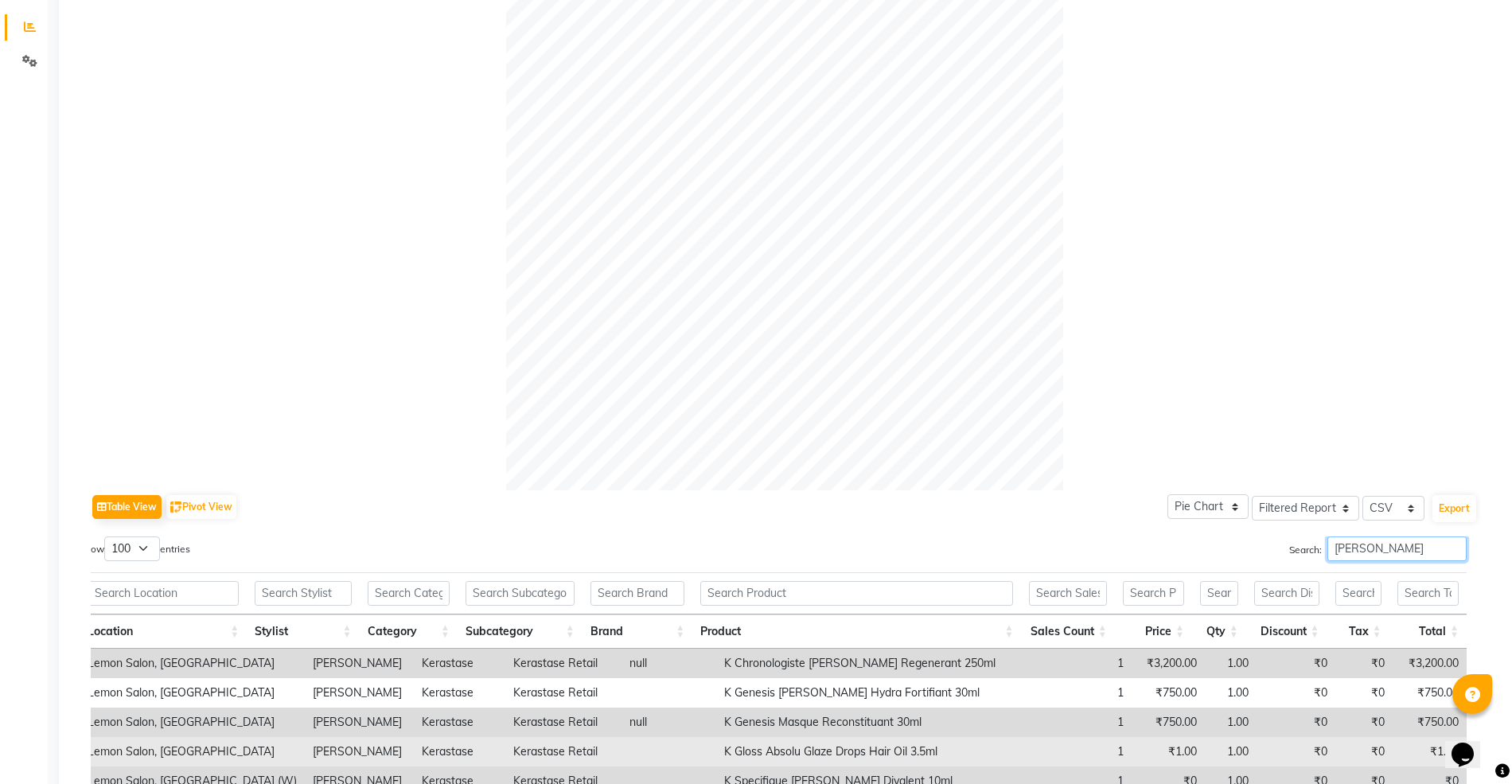
scroll to position [593, 0]
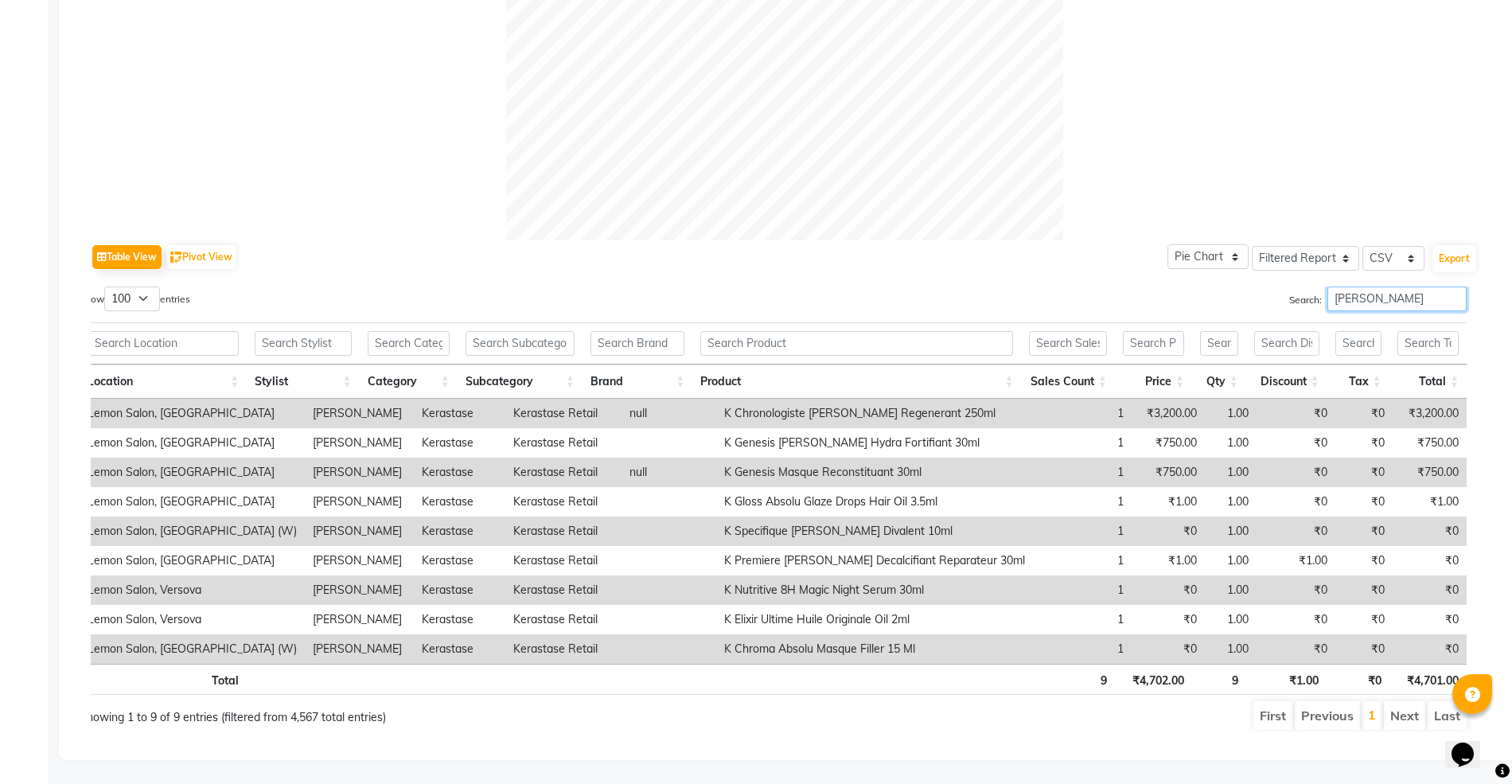
click at [1347, 286] on input "somya" at bounding box center [1396, 298] width 140 height 25
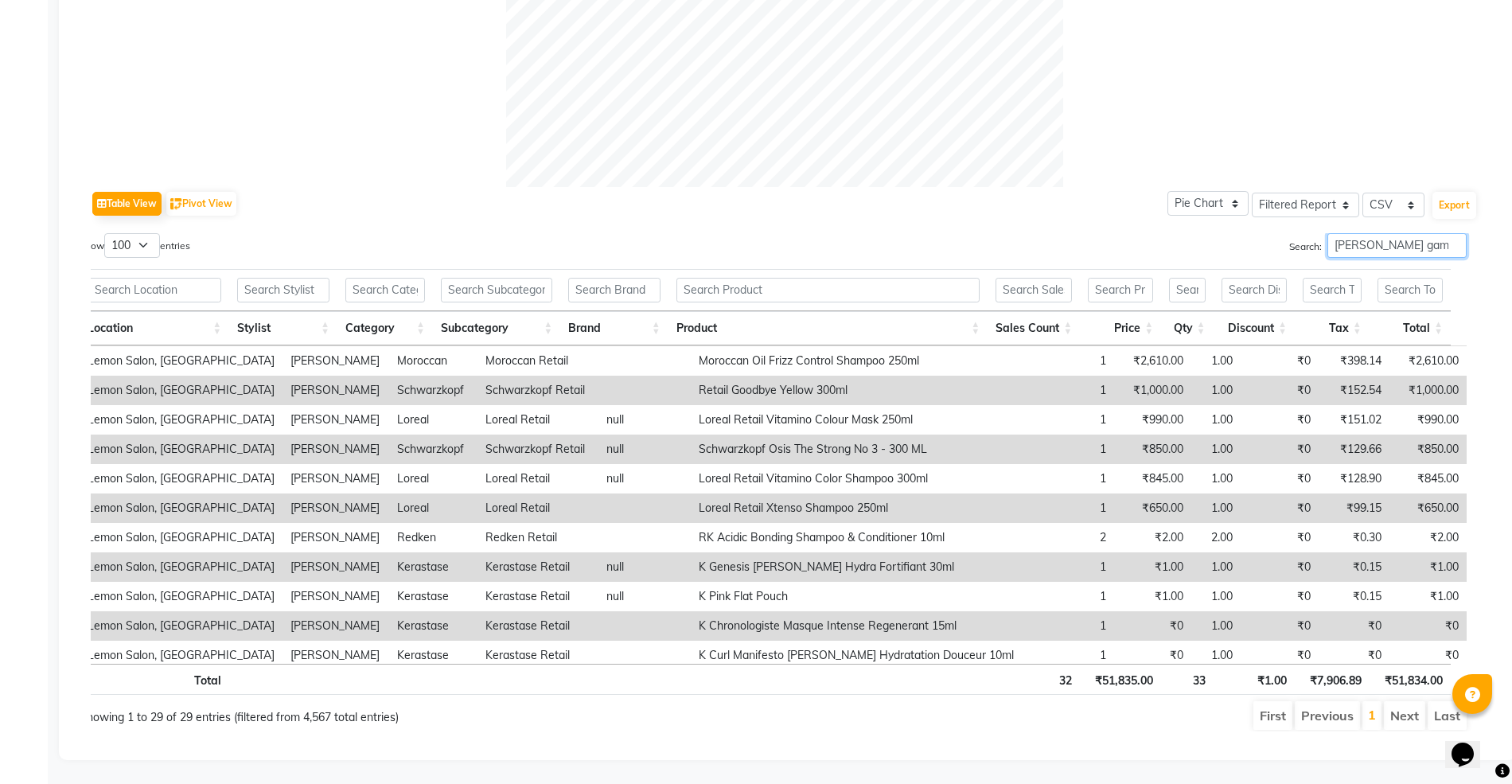
scroll to position [536, 0]
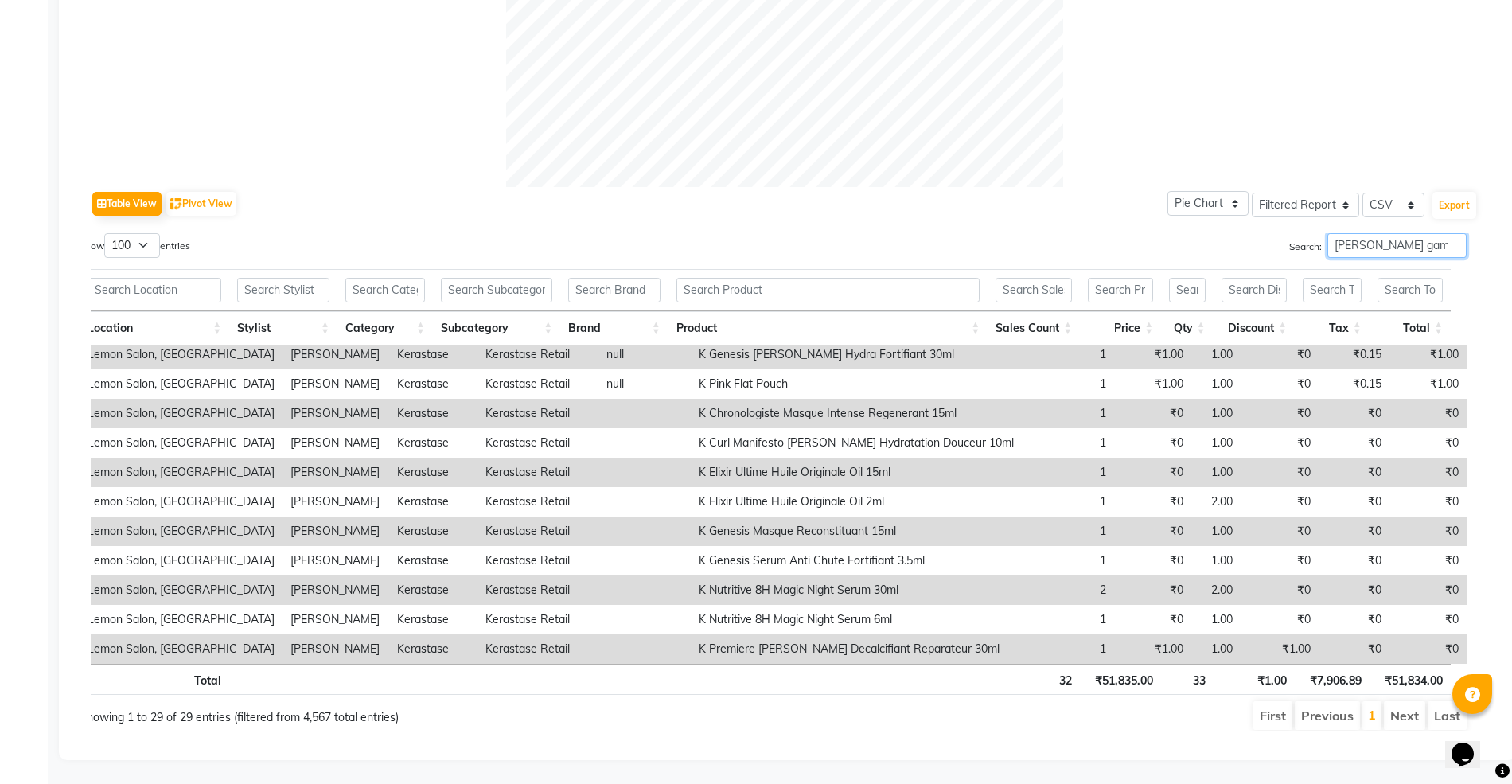
click at [1357, 233] on input "viraj gam" at bounding box center [1396, 245] width 140 height 25
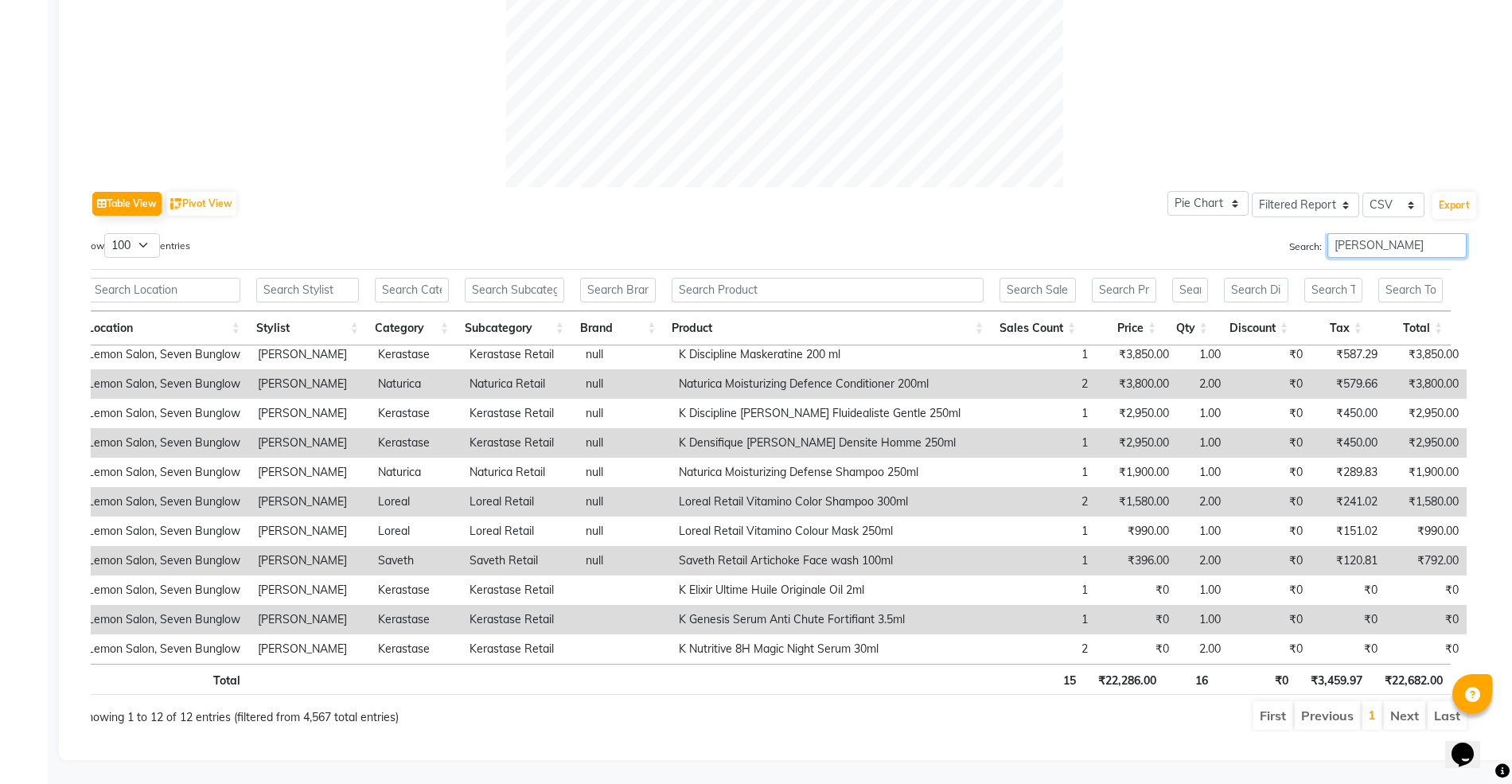
scroll to position [0, 0]
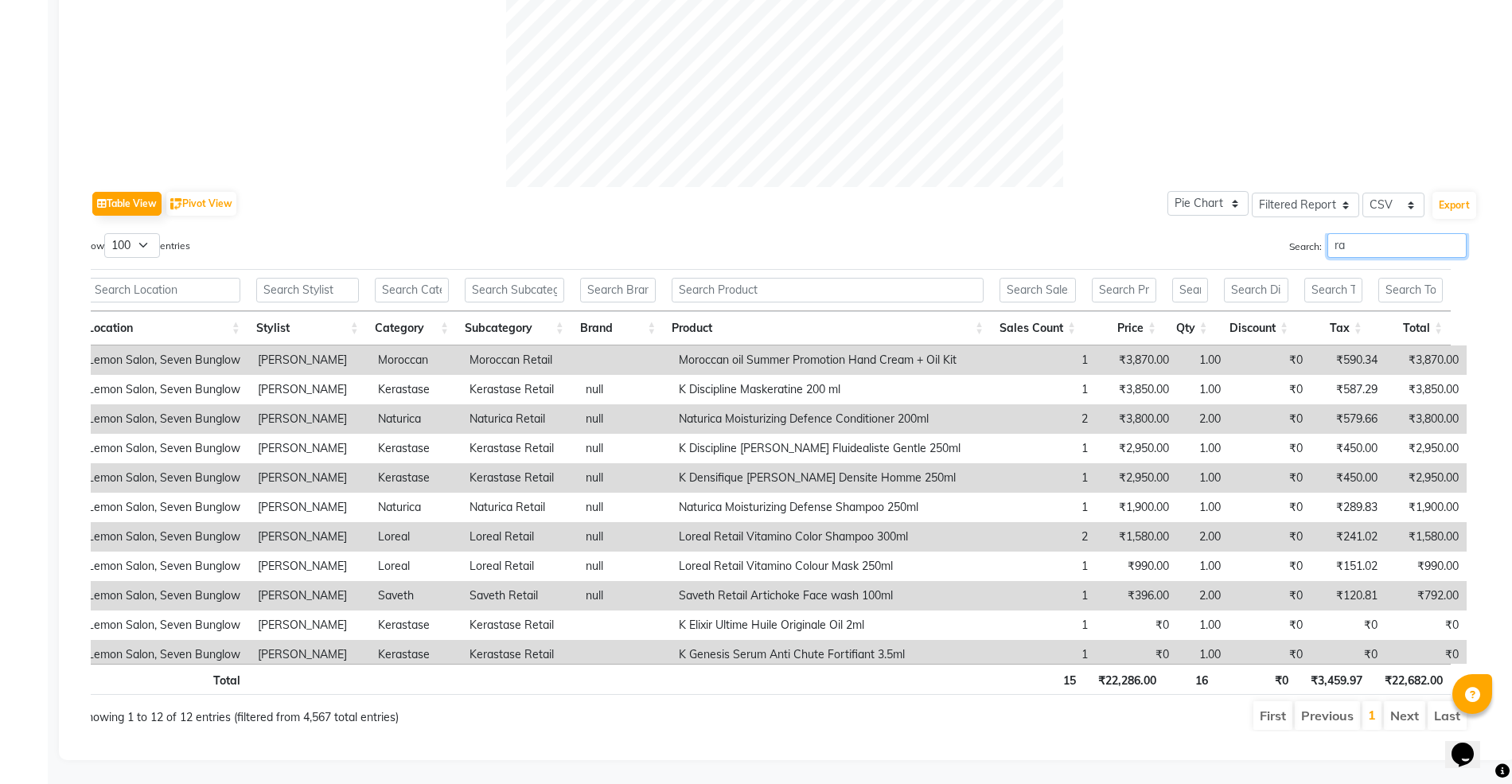
type input "r"
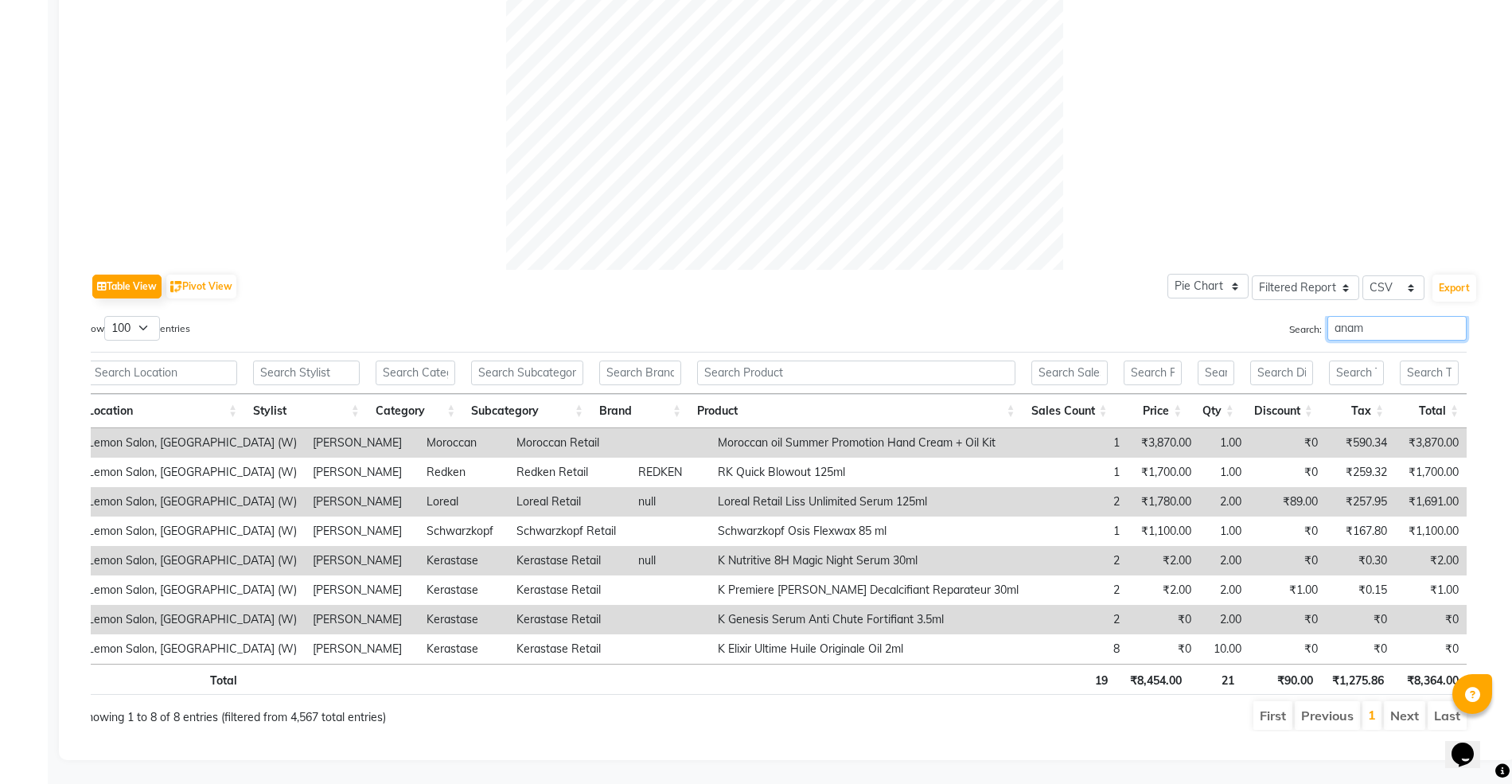
scroll to position [565, 0]
click at [1327, 316] on input "anamta" at bounding box center [1396, 328] width 140 height 25
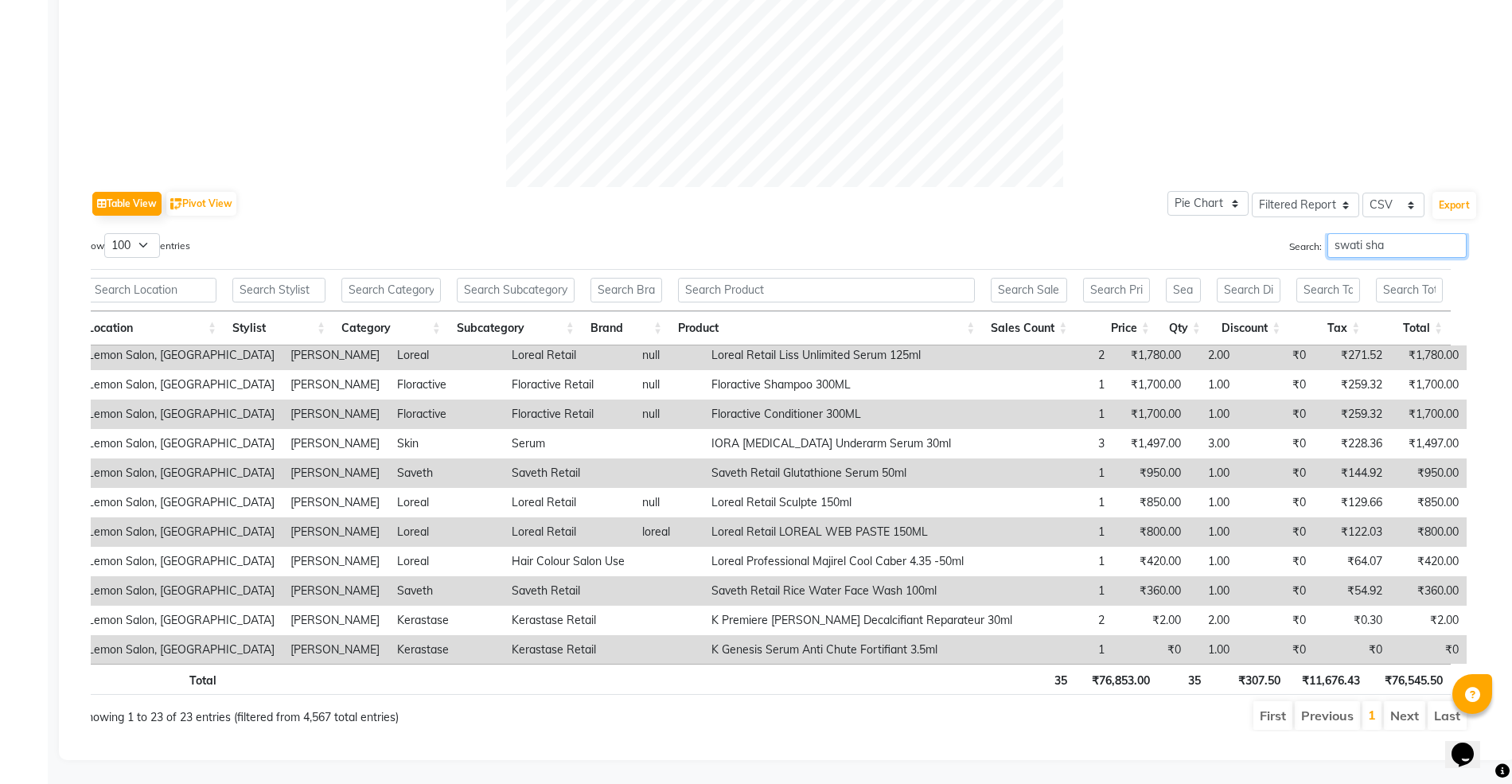
scroll to position [0, 0]
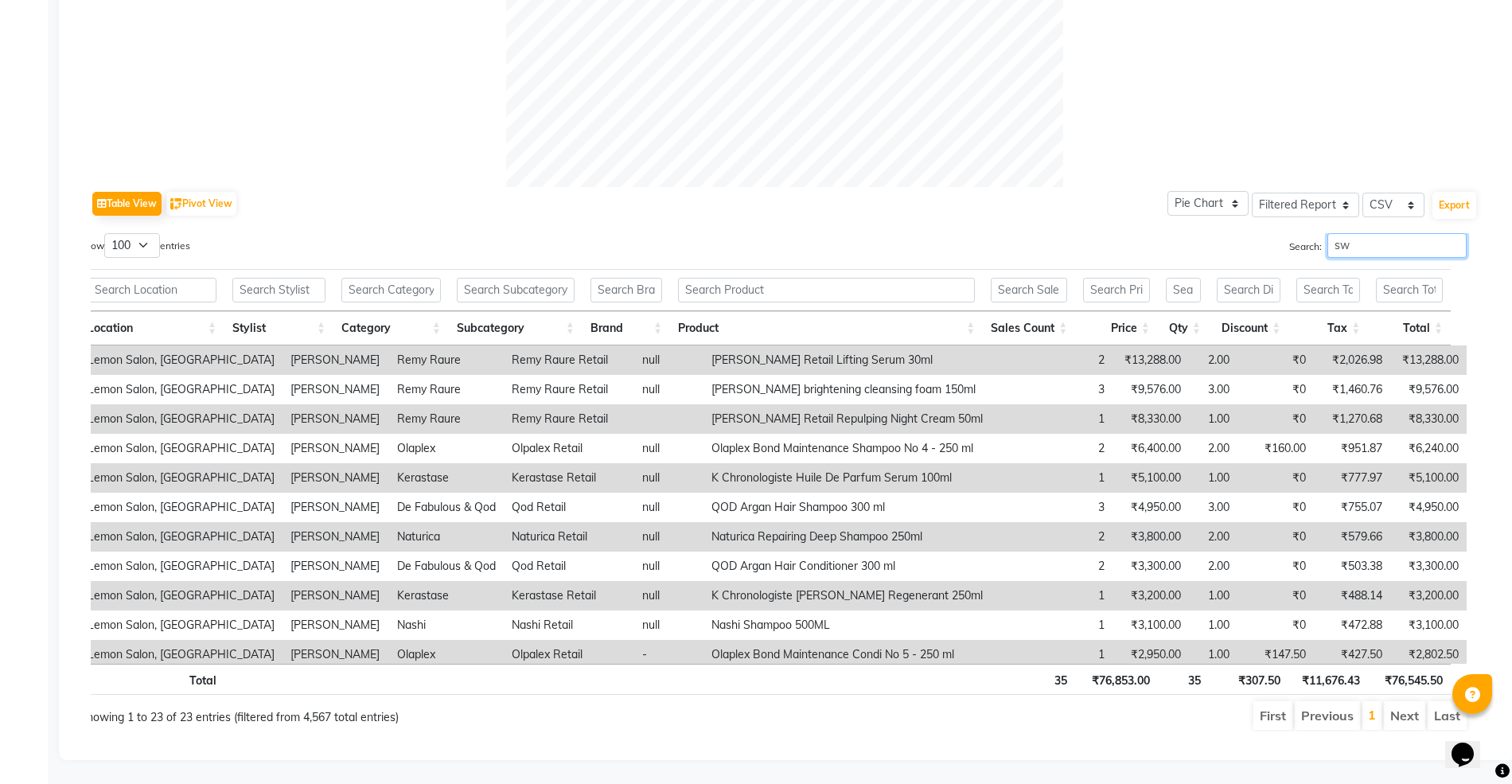
type input "s"
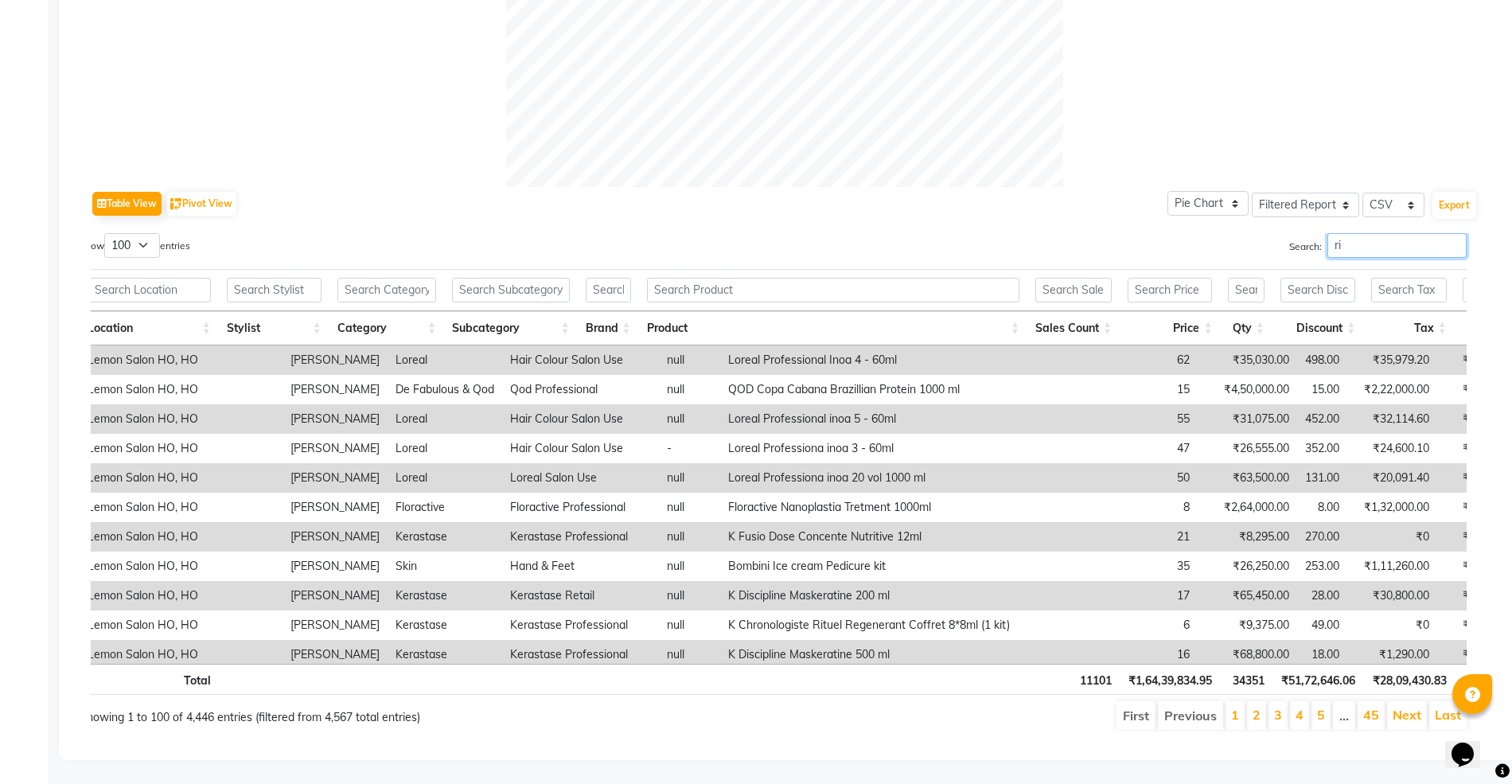
type input "r"
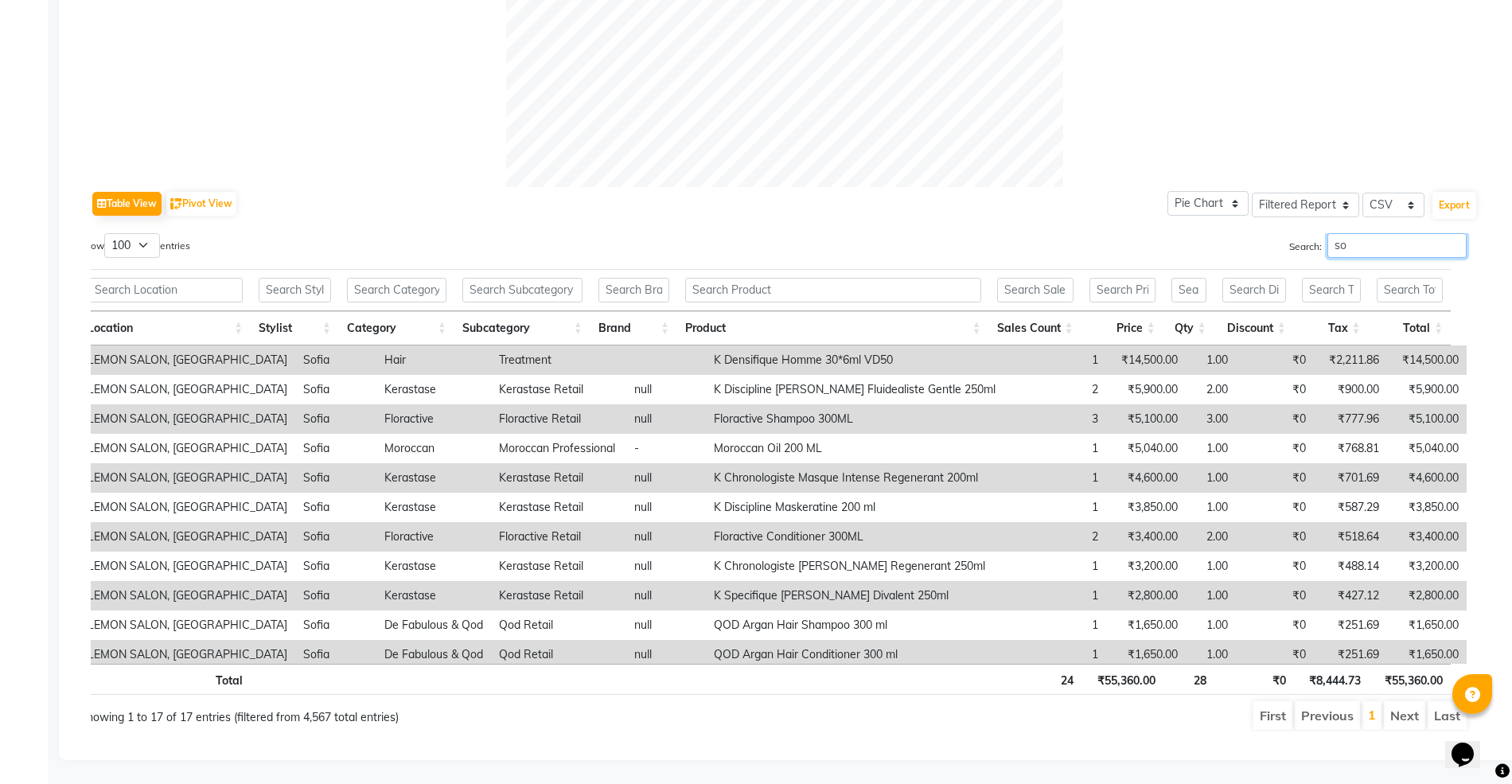
type input "s"
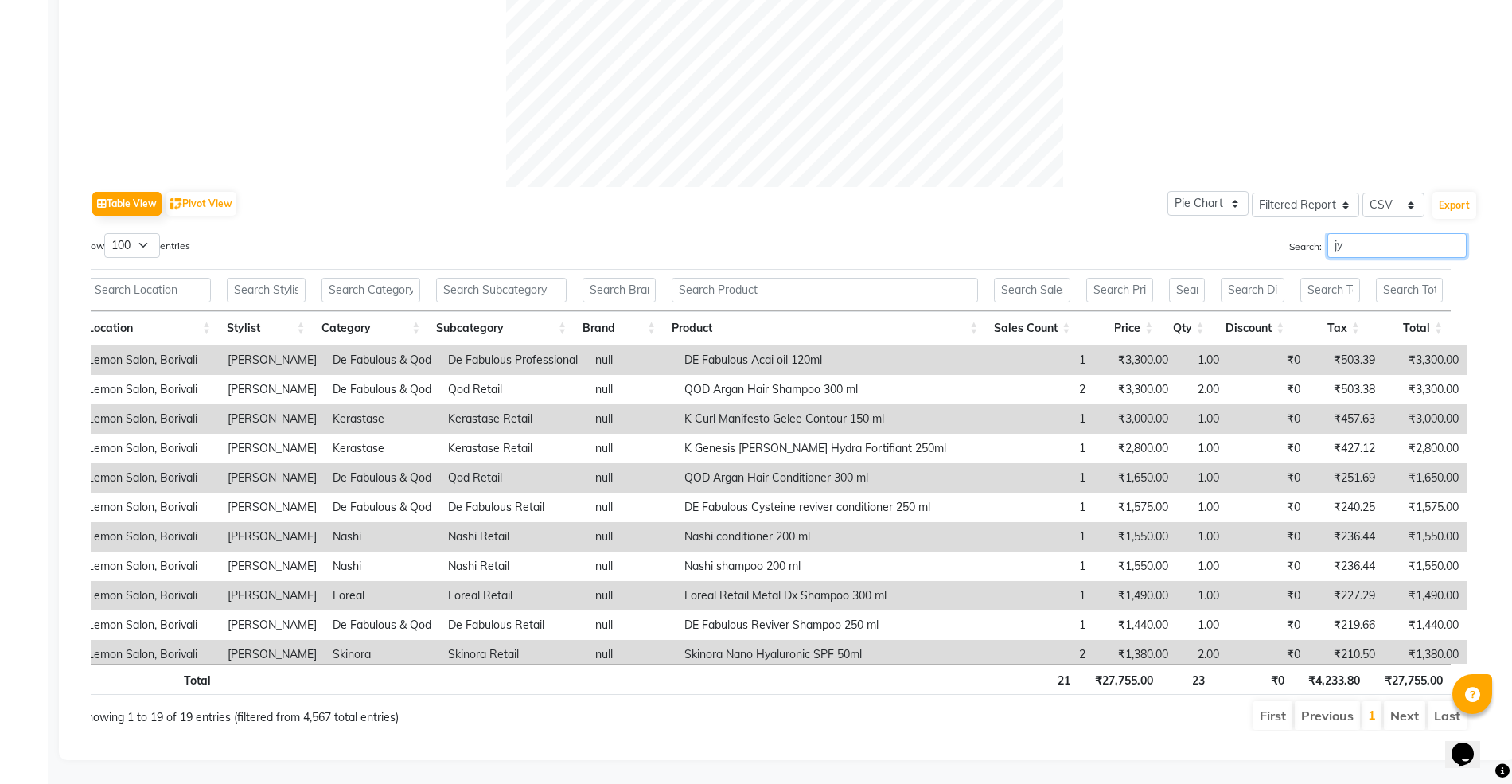
type input "j"
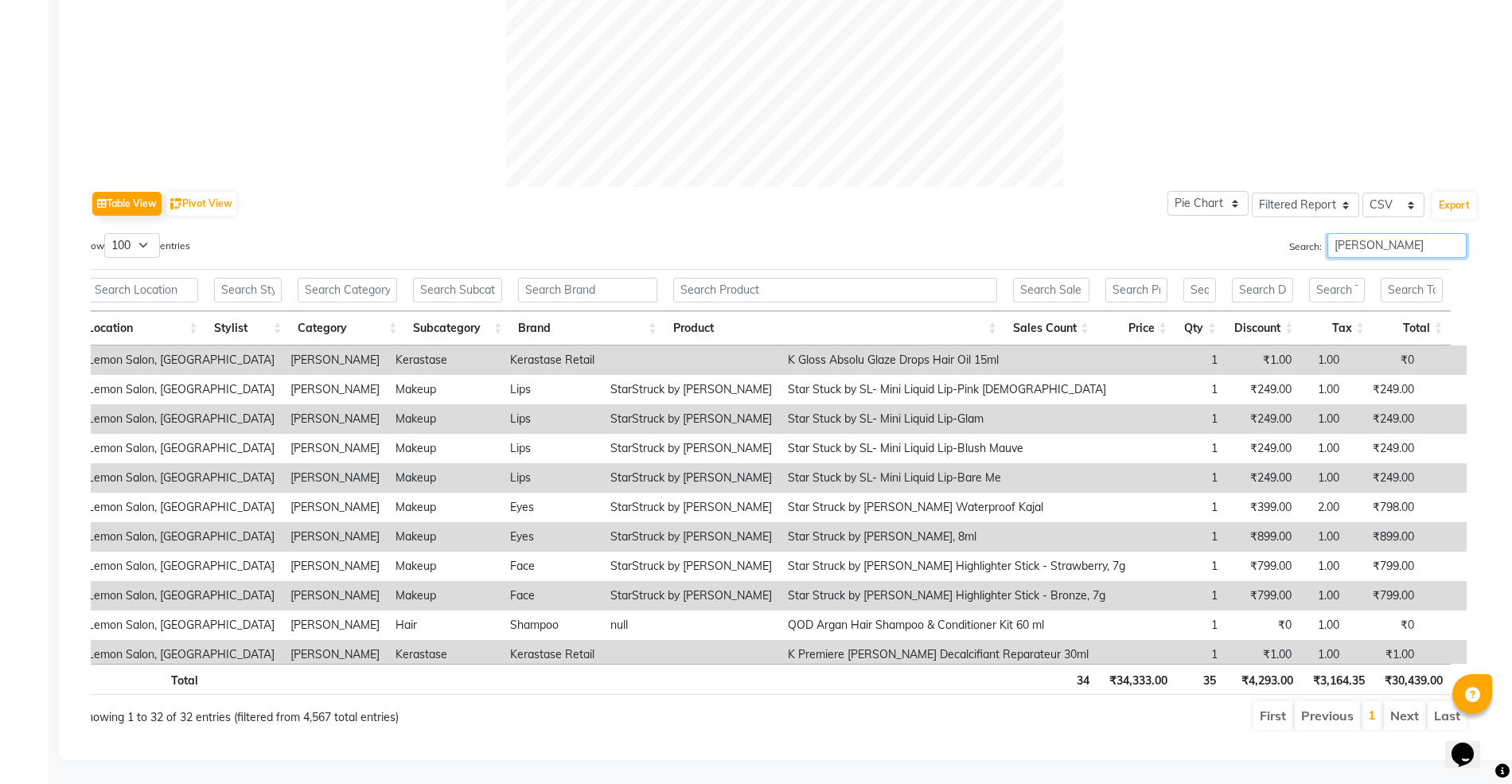
scroll to position [623, 0]
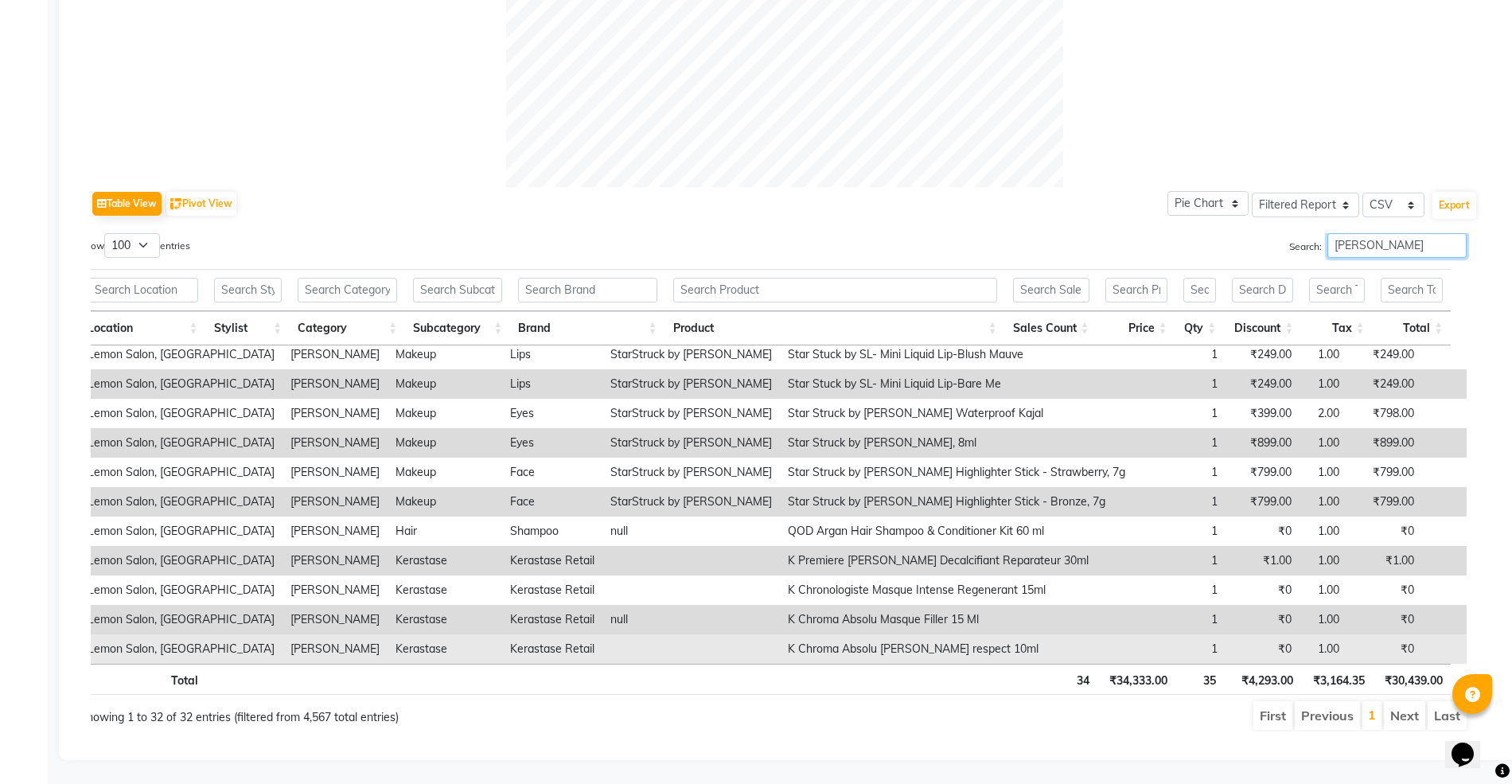
type input "jenny"
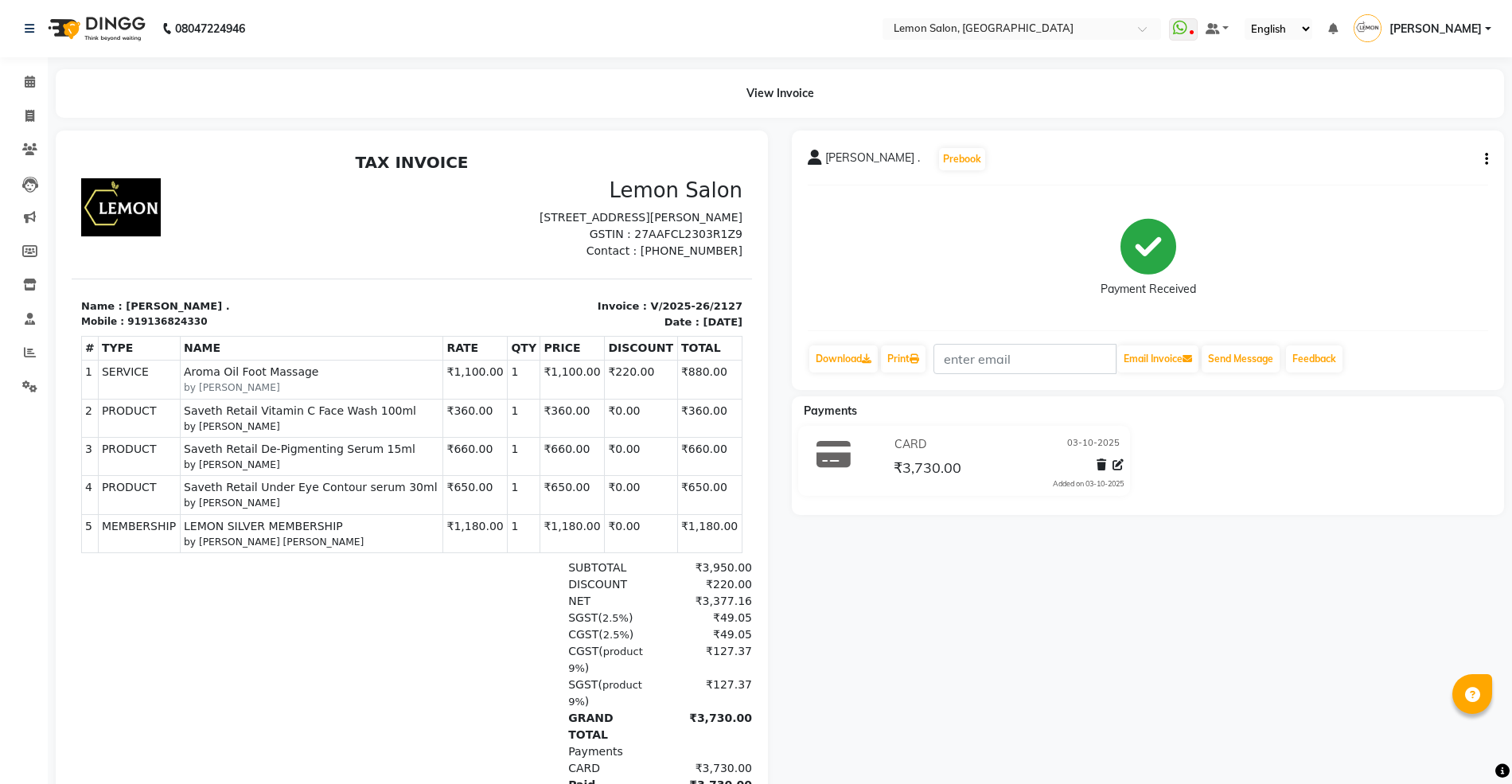
click at [1483, 151] on button "button" at bounding box center [1483, 159] width 10 height 17
click at [1404, 159] on div "Edit Item Staff" at bounding box center [1407, 158] width 109 height 20
select select
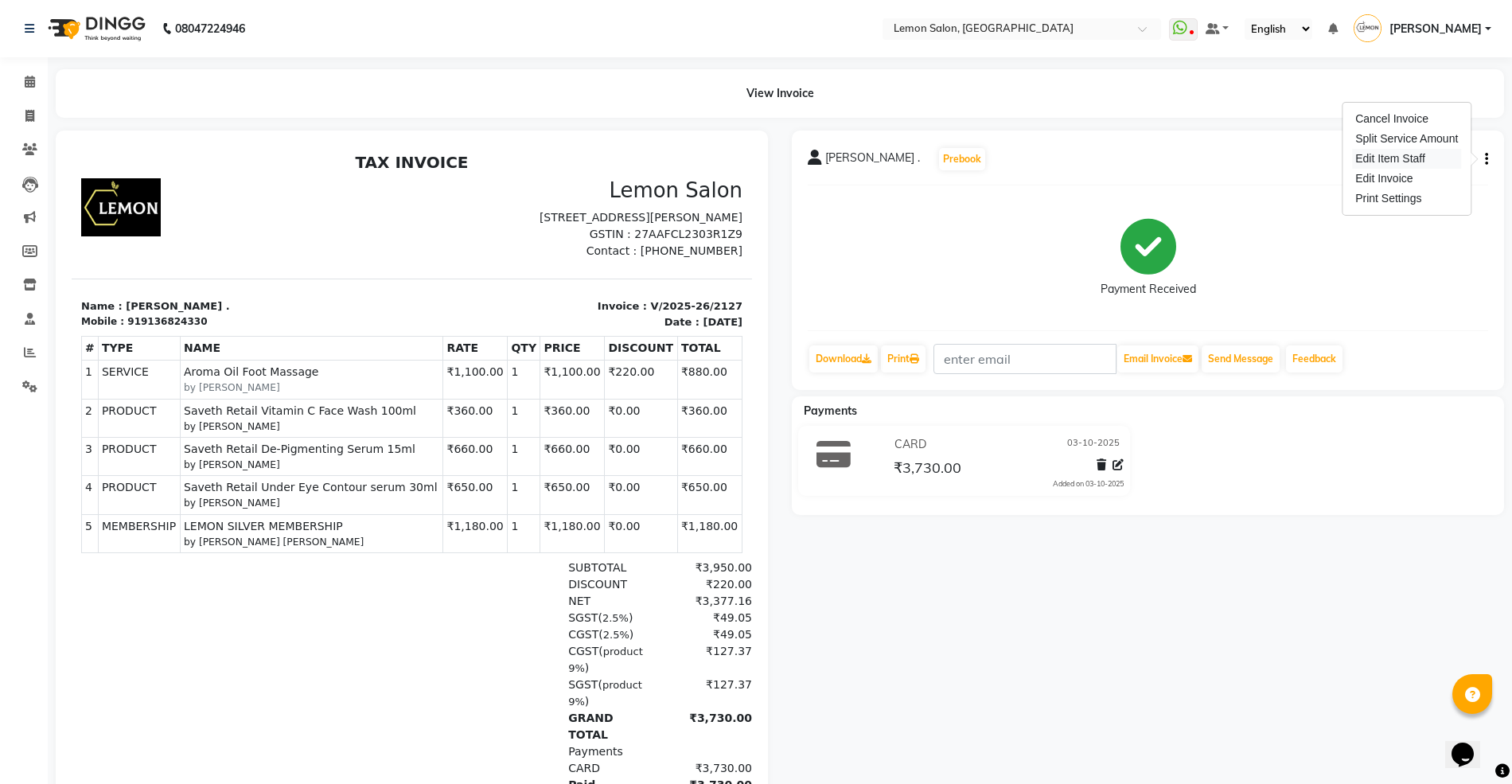
select select
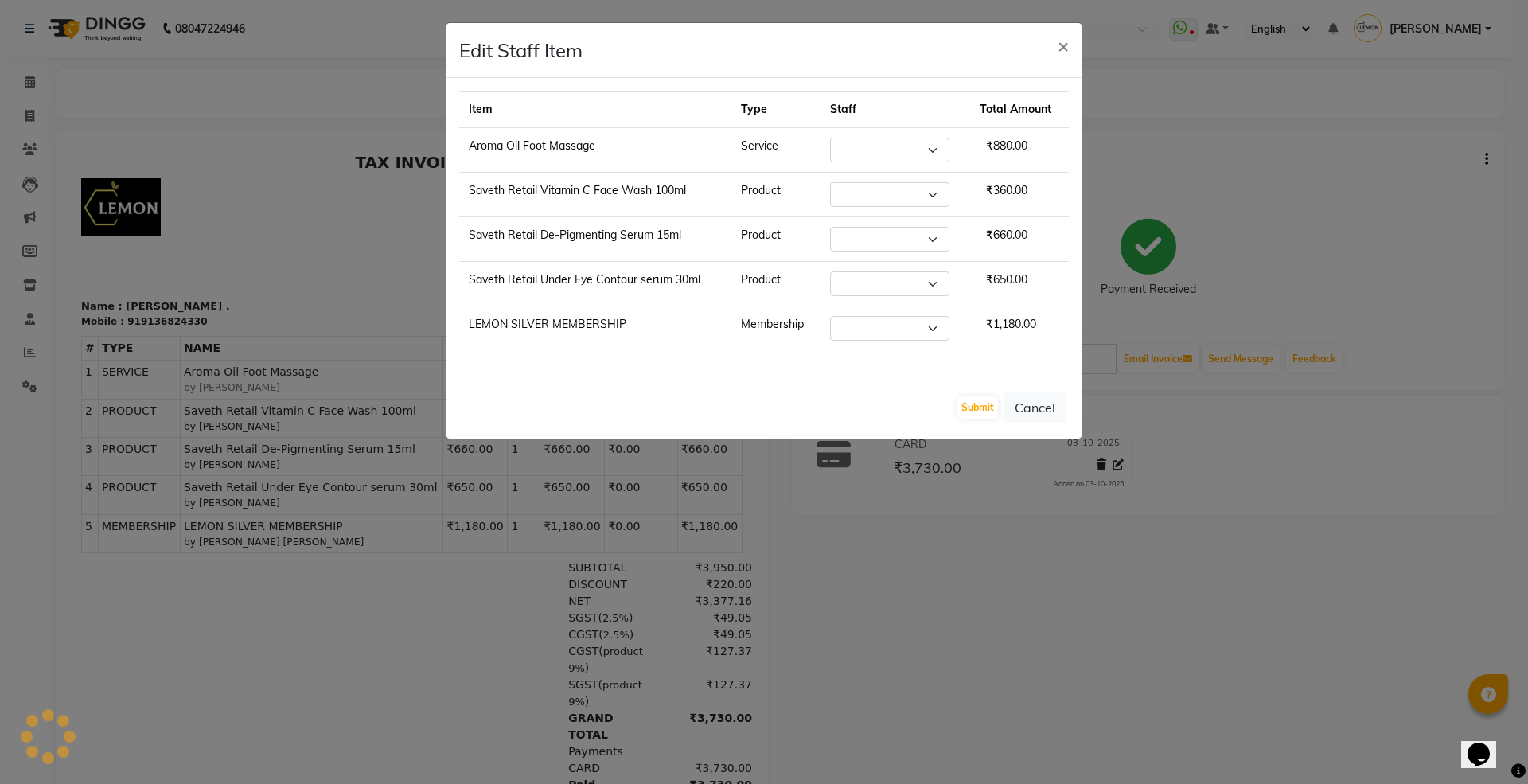
select select "30692"
select select "79959"
select select "7570"
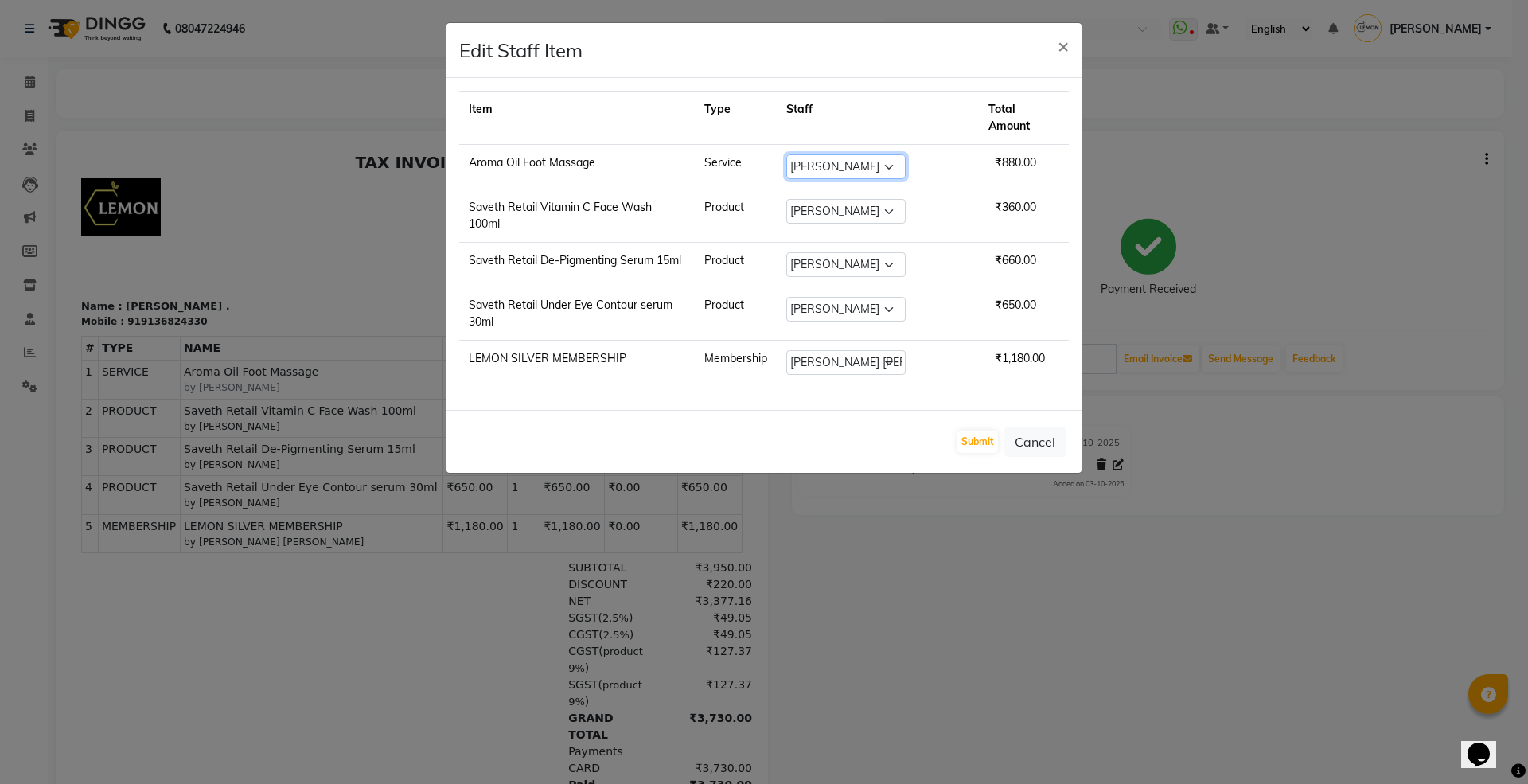
click at [889, 159] on select "Select Adnan Shaikh Anamta Sayyed Apoorva Ssankar Arshad Shaikh DC Imran shaikh…" at bounding box center [846, 167] width 119 height 25
select select "79959"
click at [825, 155] on select "Select Adnan Shaikh Anamta Sayyed Apoorva Ssankar Arshad Shaikh DC Imran shaikh…" at bounding box center [846, 167] width 119 height 25
click at [979, 430] on button "Submit" at bounding box center [977, 441] width 40 height 22
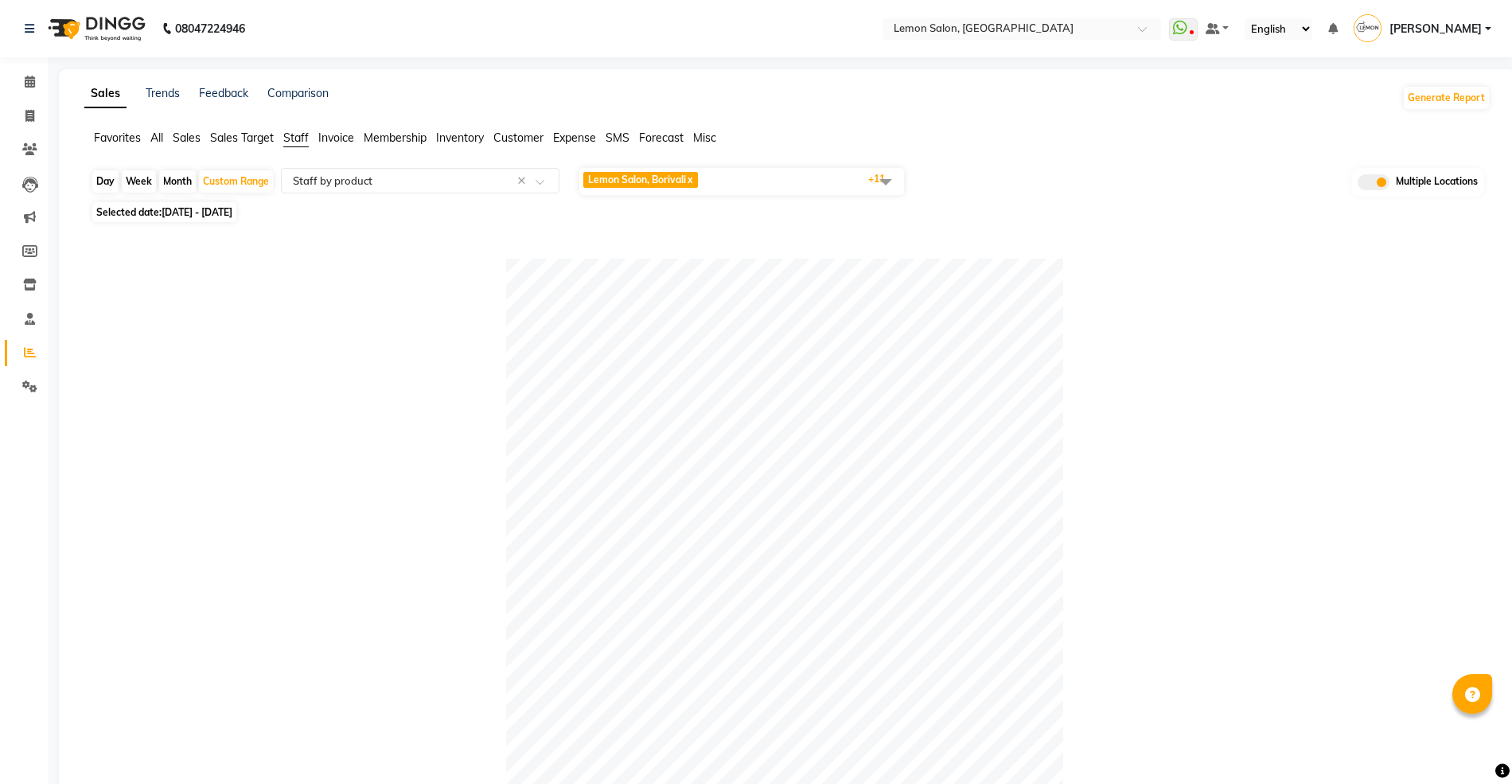
select select "filtered_report"
select select "csv"
select select "100"
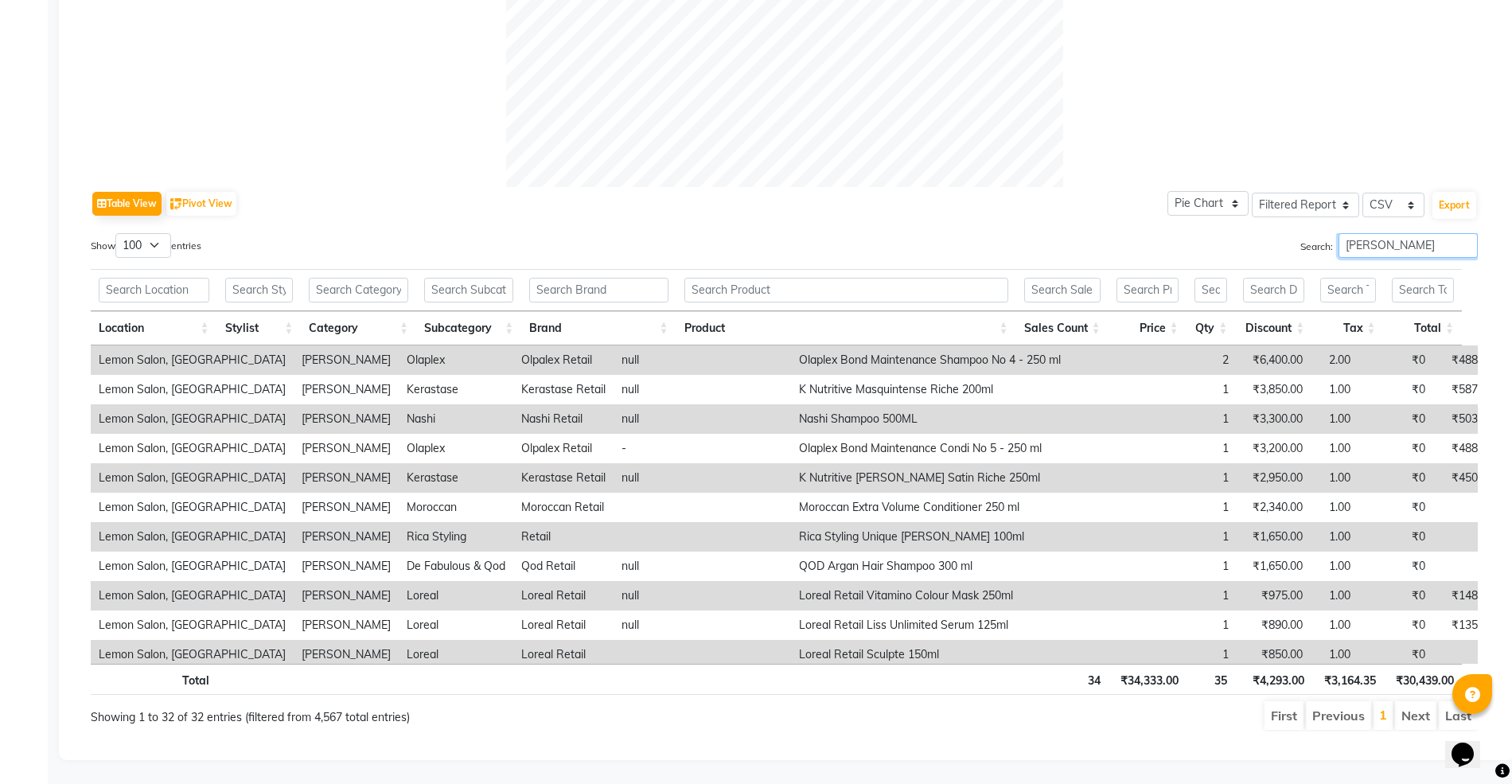
scroll to position [623, 0]
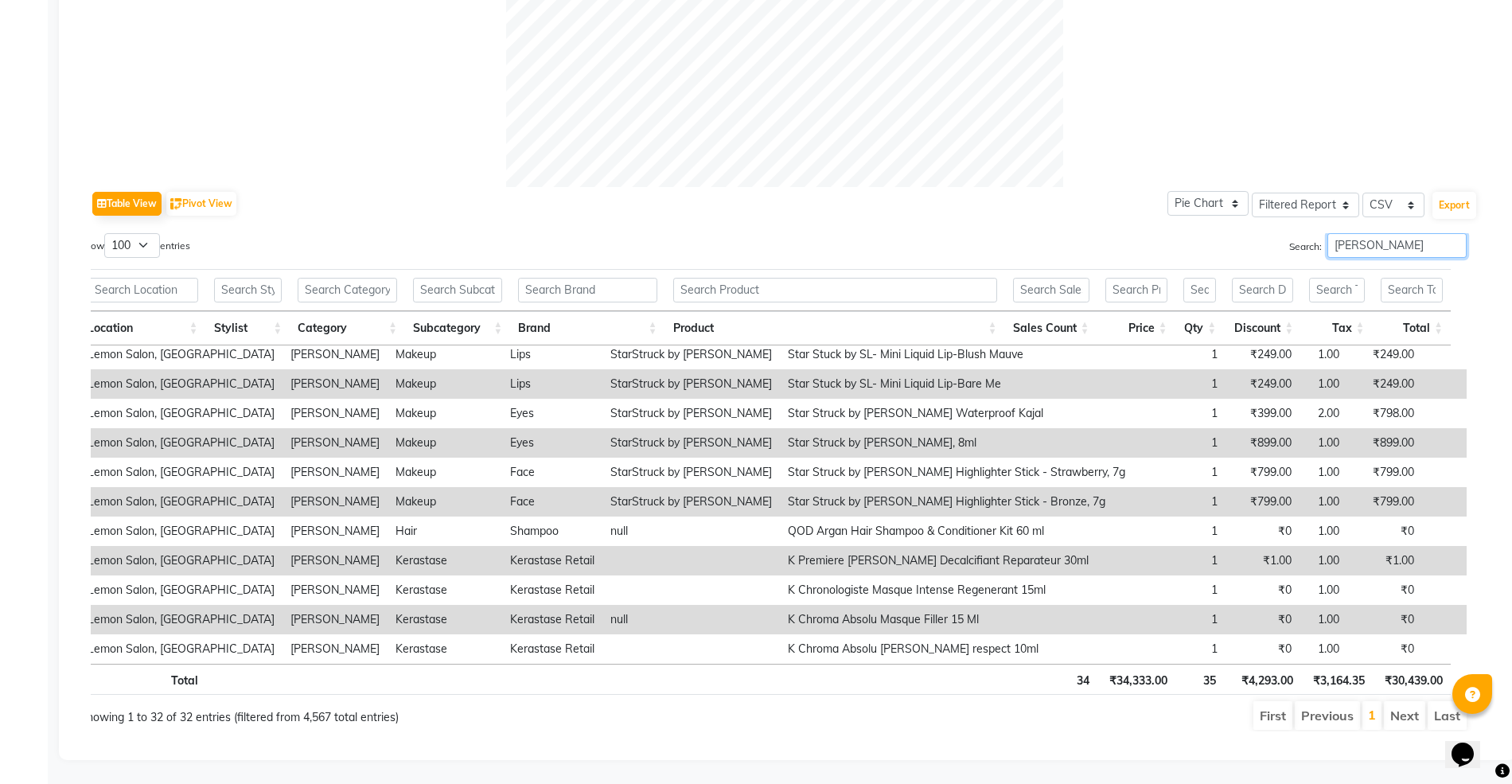
click at [1332, 233] on input "jenny" at bounding box center [1396, 245] width 140 height 25
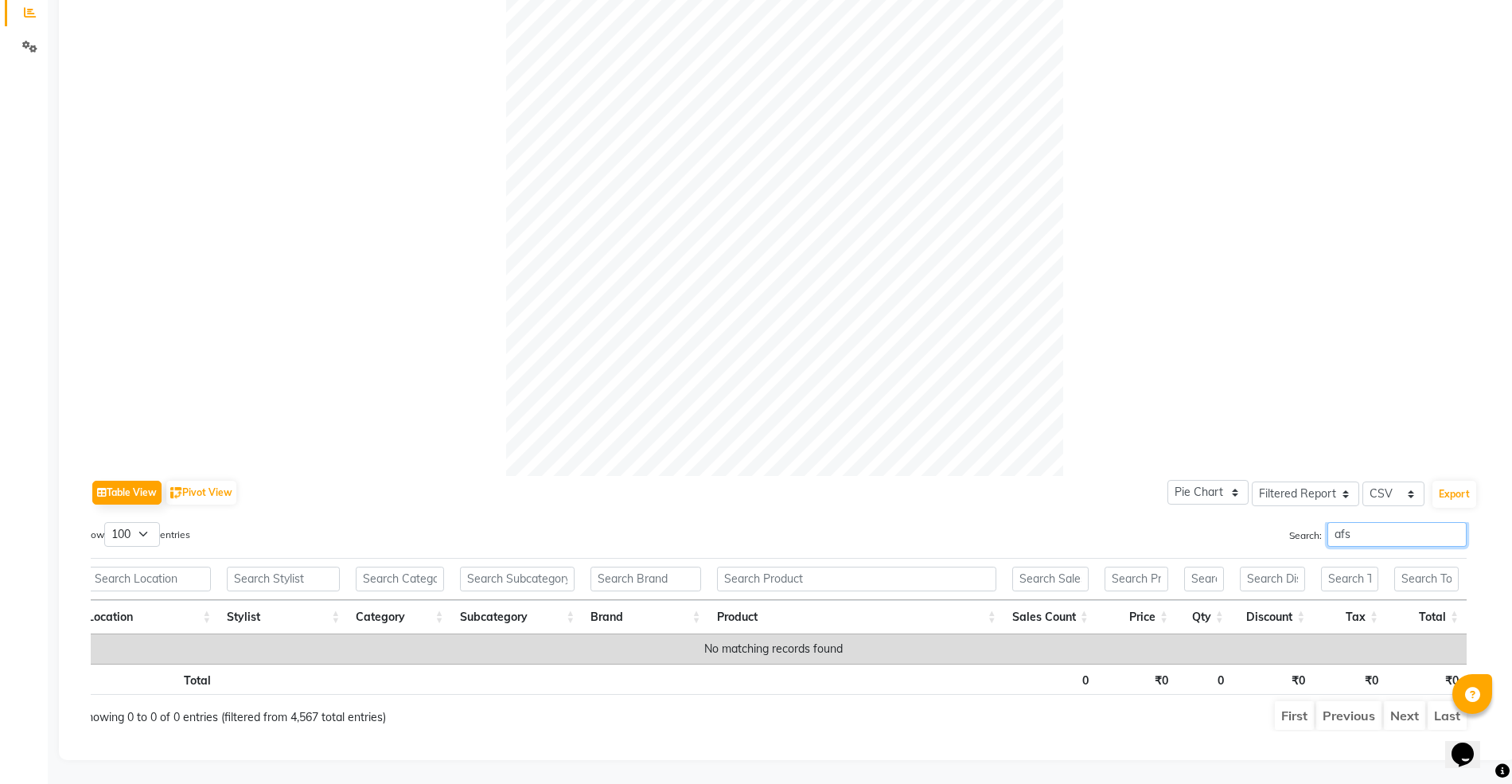
scroll to position [358, 0]
type input "a"
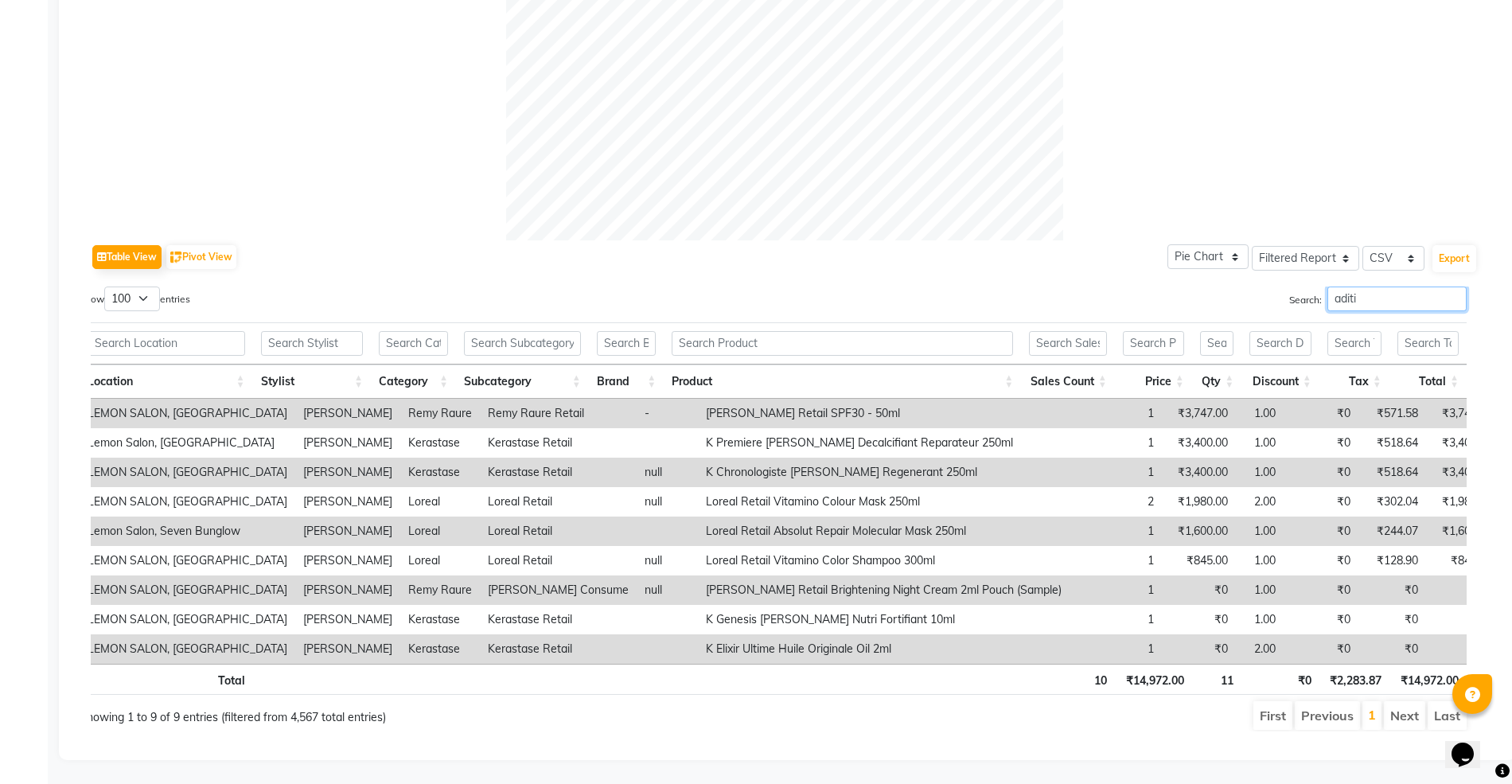
scroll to position [536, 0]
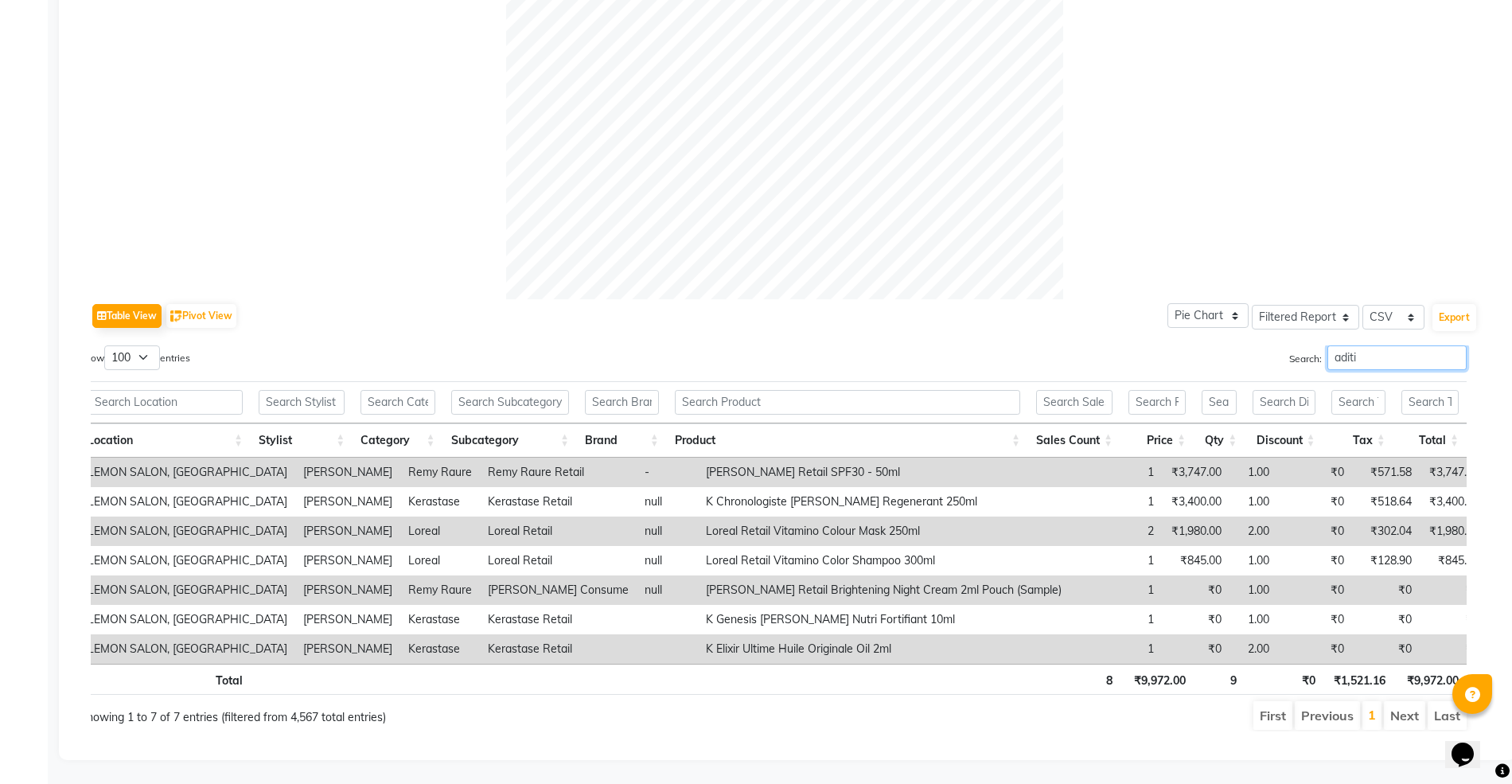
type input "aditi"
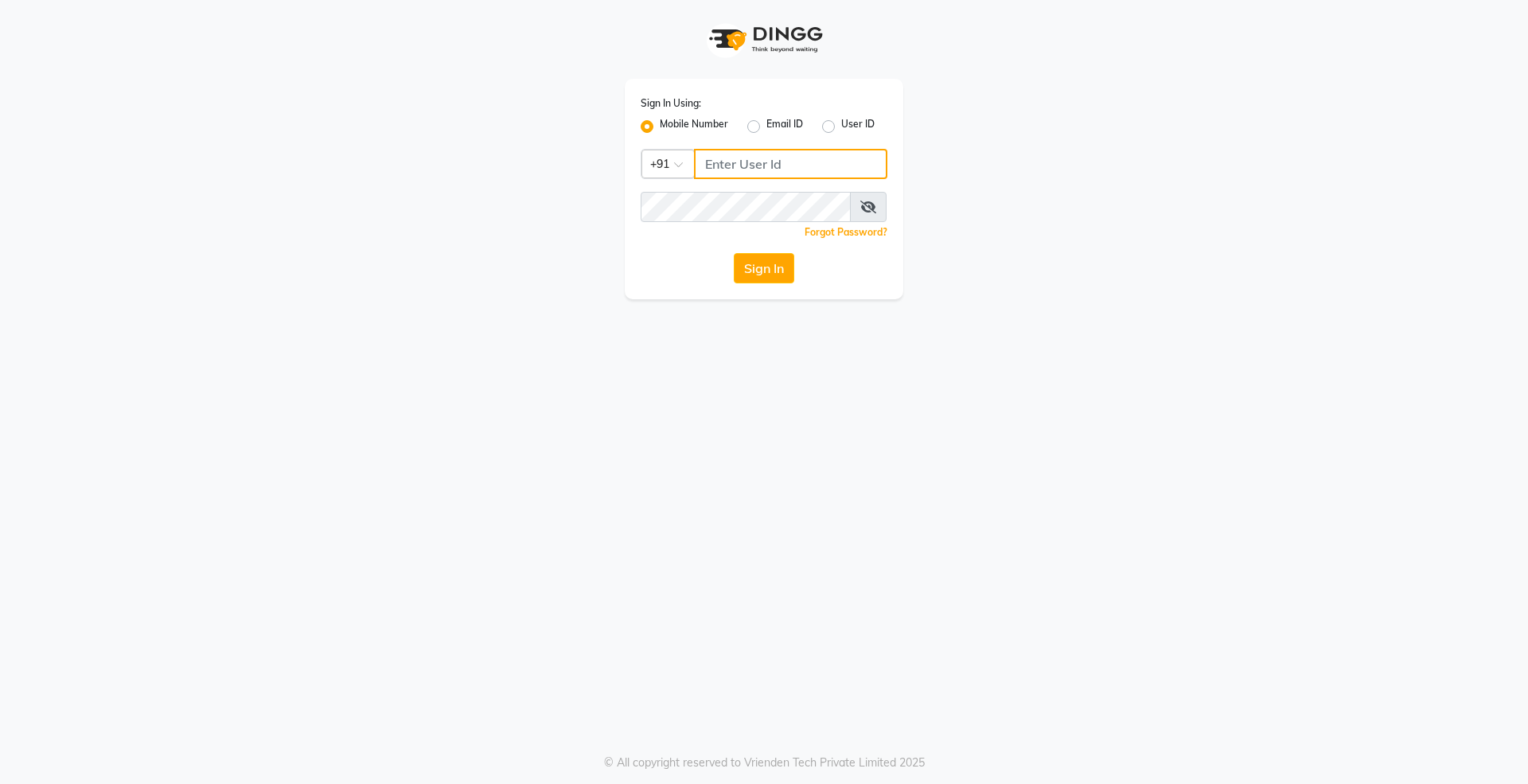
click at [740, 148] on input "Username" at bounding box center [790, 163] width 193 height 30
type input "7710882073"
click at [733, 253] on button "Sign In" at bounding box center [763, 268] width 61 height 30
